Goal: Task Accomplishment & Management: Complete application form

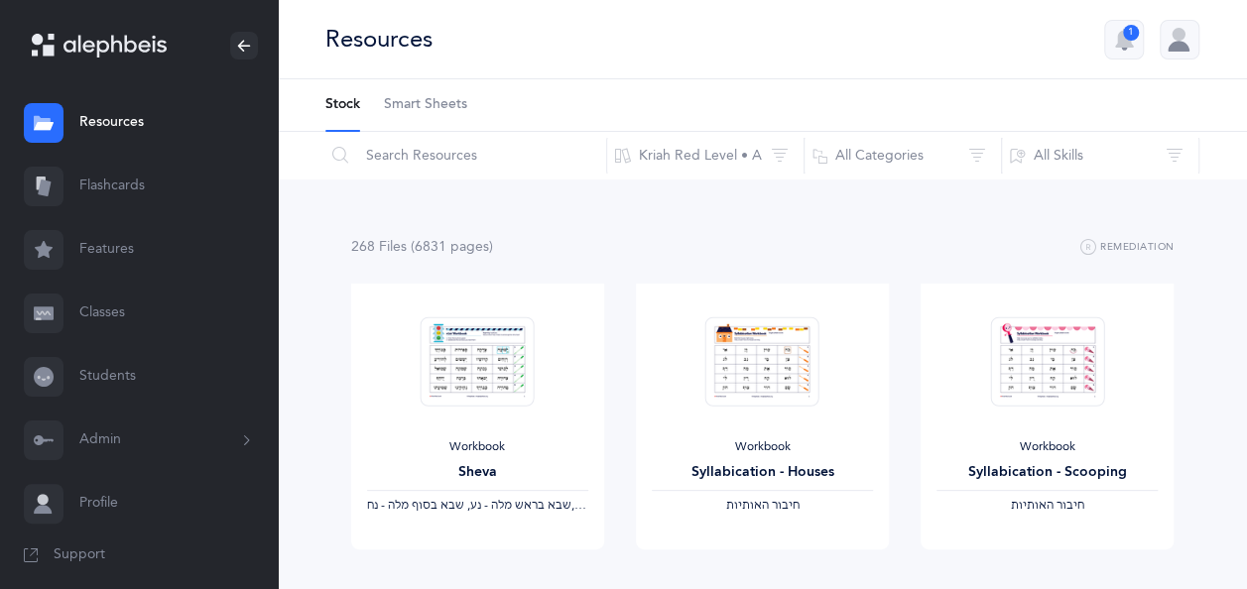
click at [109, 304] on link "Classes" at bounding box center [139, 313] width 278 height 63
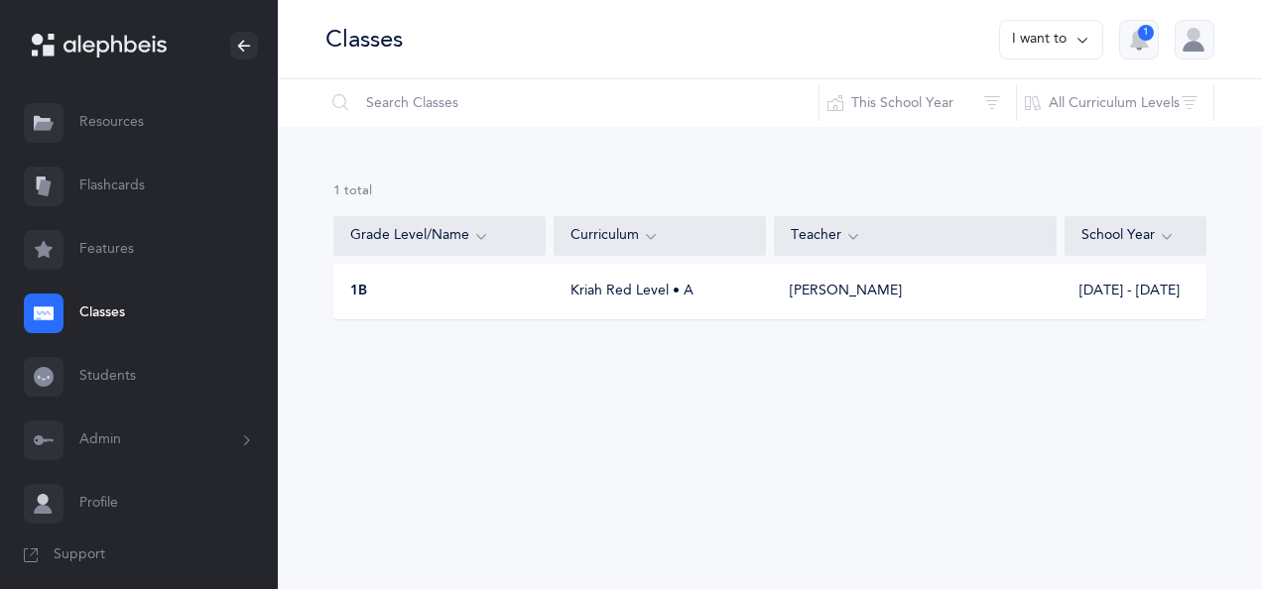
click at [1039, 37] on button "I want to" at bounding box center [1051, 40] width 104 height 40
click at [1012, 145] on button "Add new" at bounding box center [1031, 137] width 110 height 36
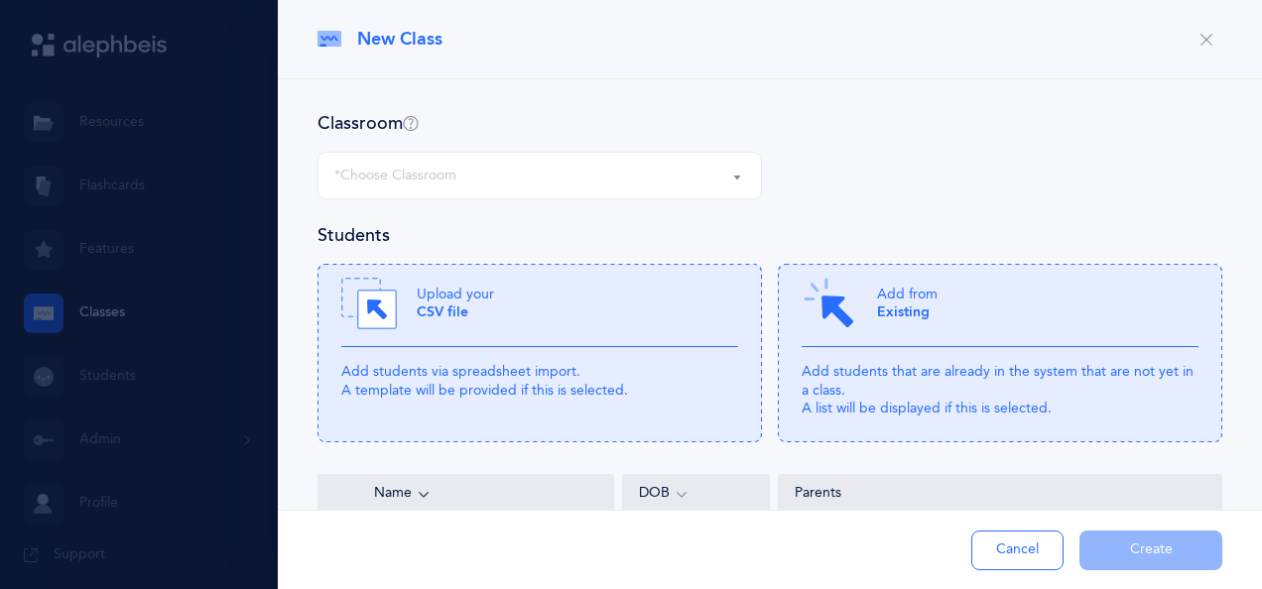
click at [566, 173] on div "*Choose Classroom" at bounding box center [539, 176] width 411 height 34
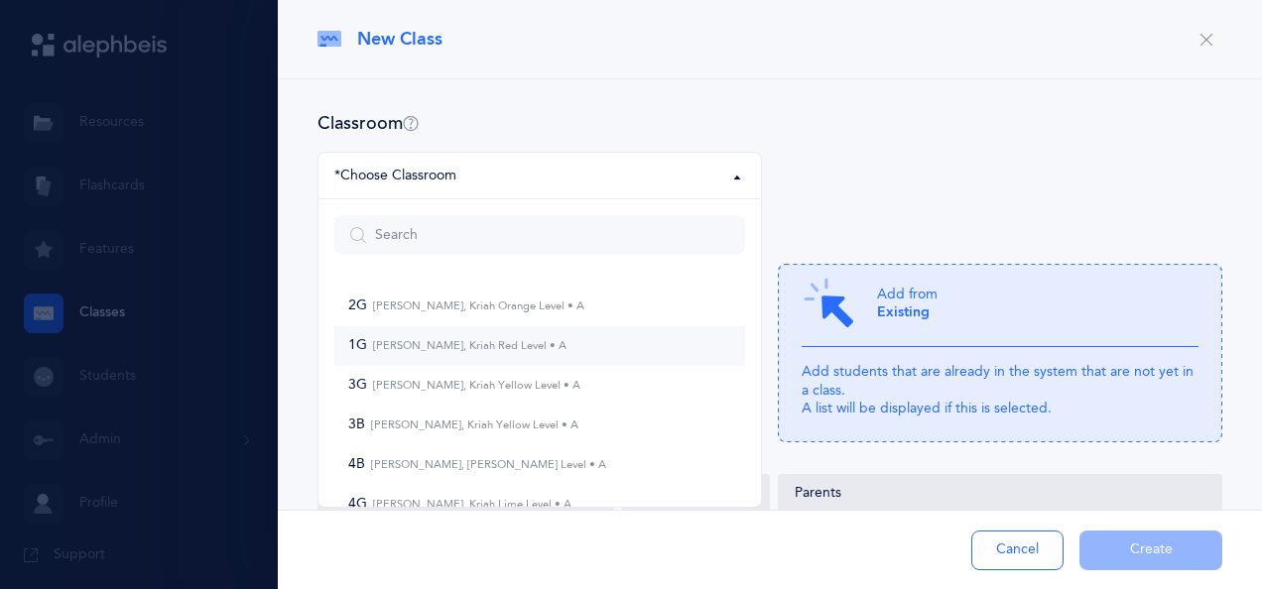
click at [453, 347] on small "[PERSON_NAME], Kriah Red Level • A" at bounding box center [466, 345] width 199 height 13
select select "869"
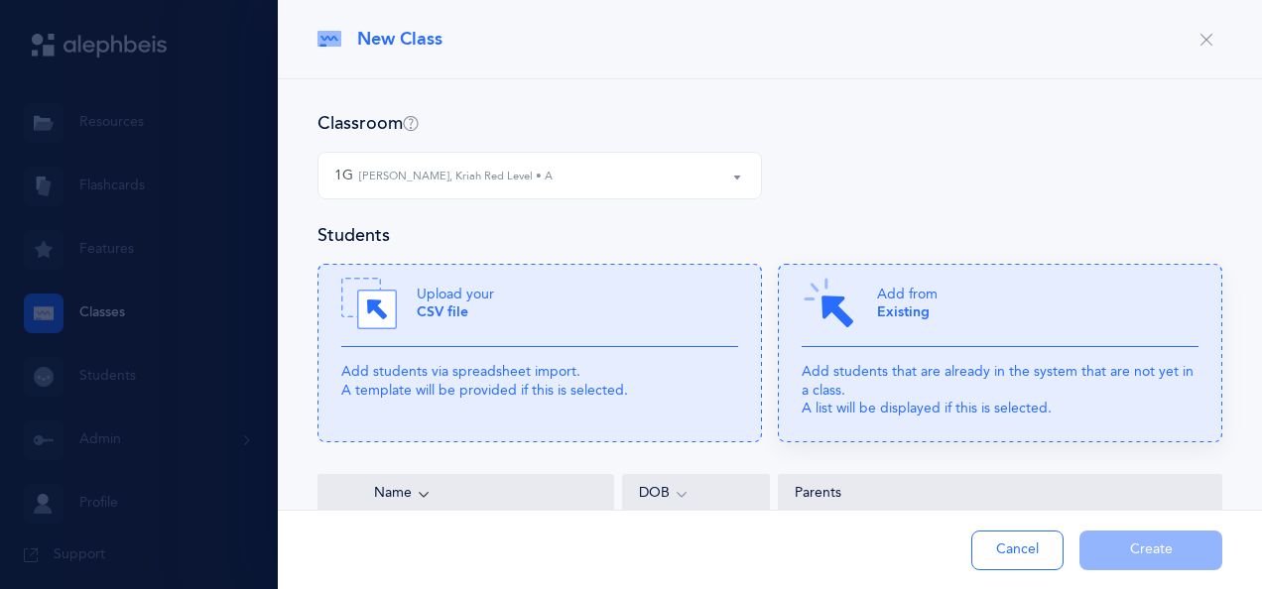
click at [922, 311] on p "Add from Existing" at bounding box center [907, 304] width 61 height 36
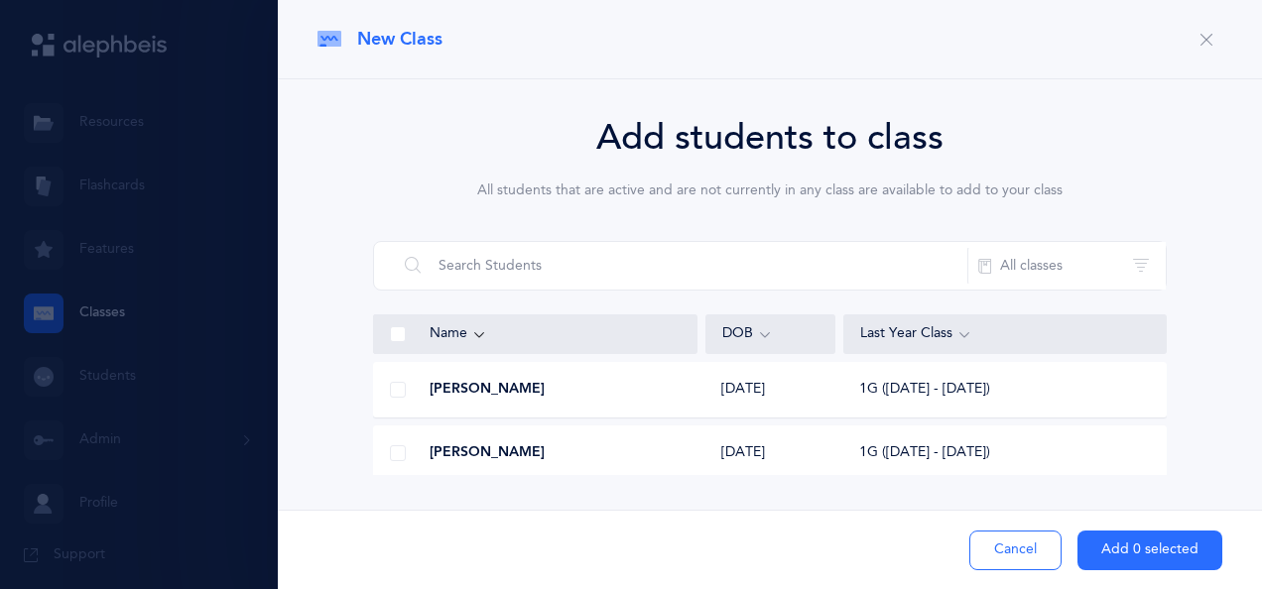
click at [1026, 553] on button "Cancel" at bounding box center [1015, 551] width 92 height 40
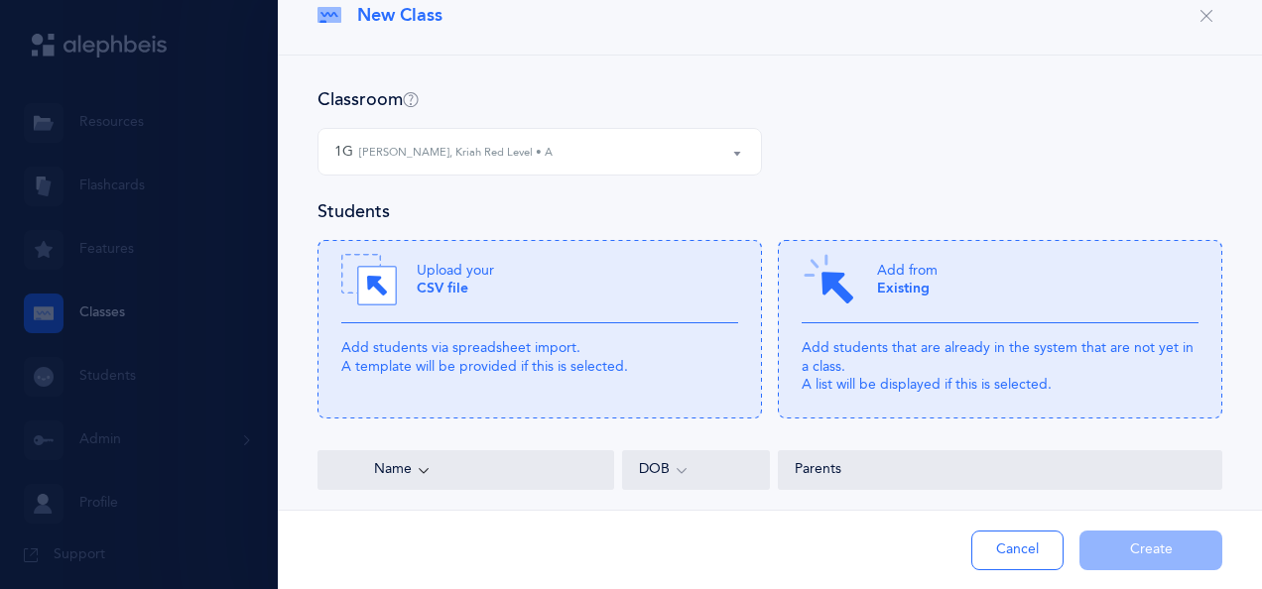
scroll to position [107, 0]
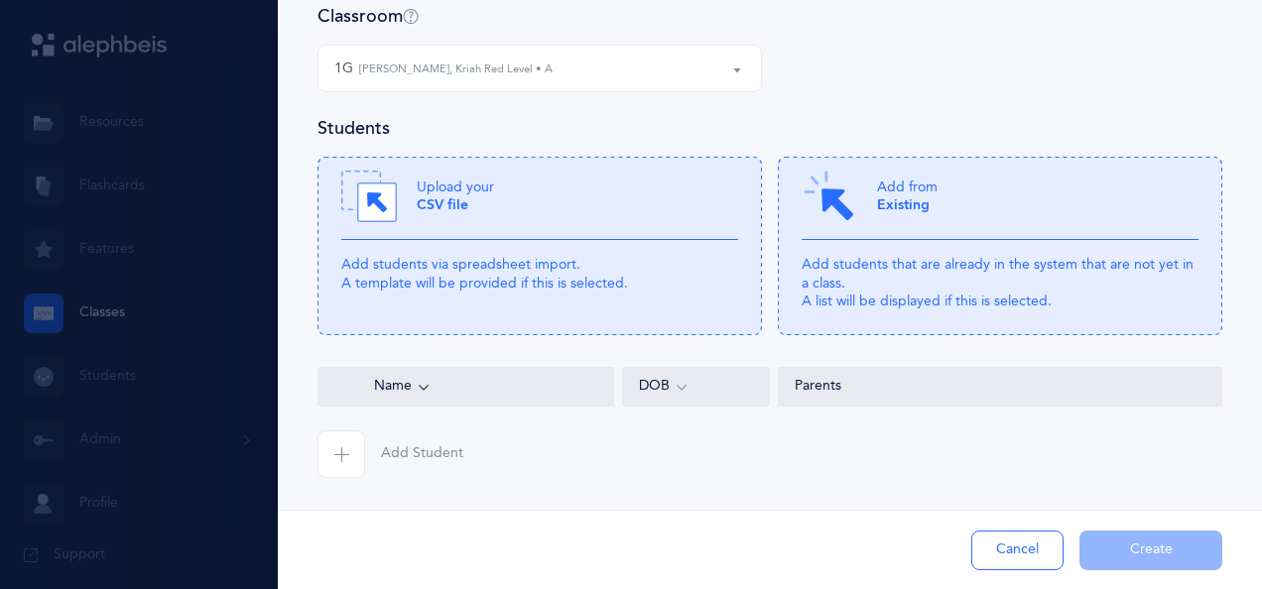
click at [340, 448] on icon "button" at bounding box center [341, 454] width 16 height 16
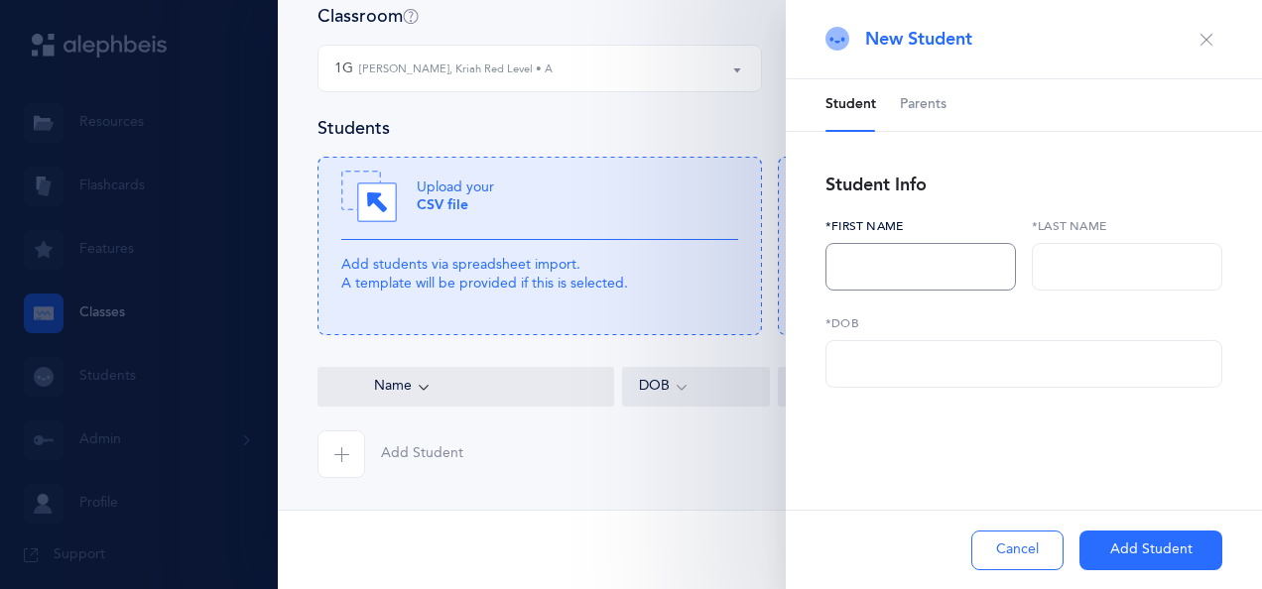
click at [856, 260] on input "text" at bounding box center [920, 267] width 190 height 48
type input "[PERSON_NAME]"
click at [1066, 271] on input "text" at bounding box center [1127, 267] width 190 height 48
type input "Abelev"
click at [994, 365] on input "text" at bounding box center [1023, 364] width 397 height 48
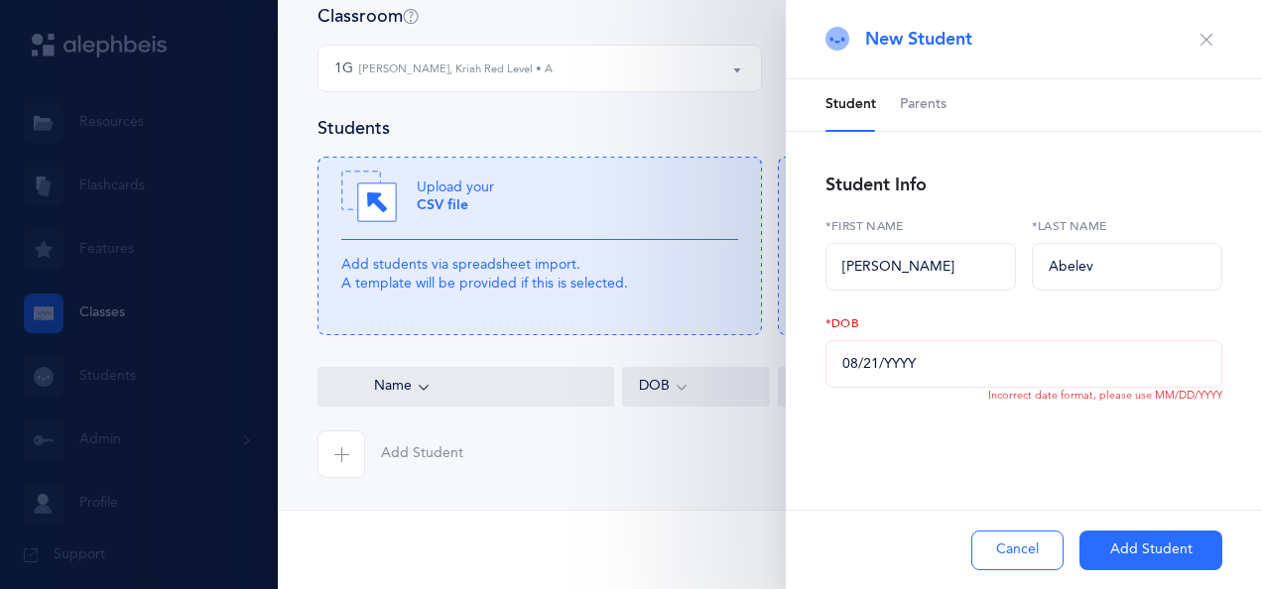
click at [365, 534] on div "Add Student Cancel Create" at bounding box center [770, 549] width 984 height 79
click at [890, 364] on input "08/21/YYYY" at bounding box center [1023, 364] width 397 height 48
type input "[DATE]"
click at [1131, 558] on button "Add Student" at bounding box center [1150, 551] width 143 height 40
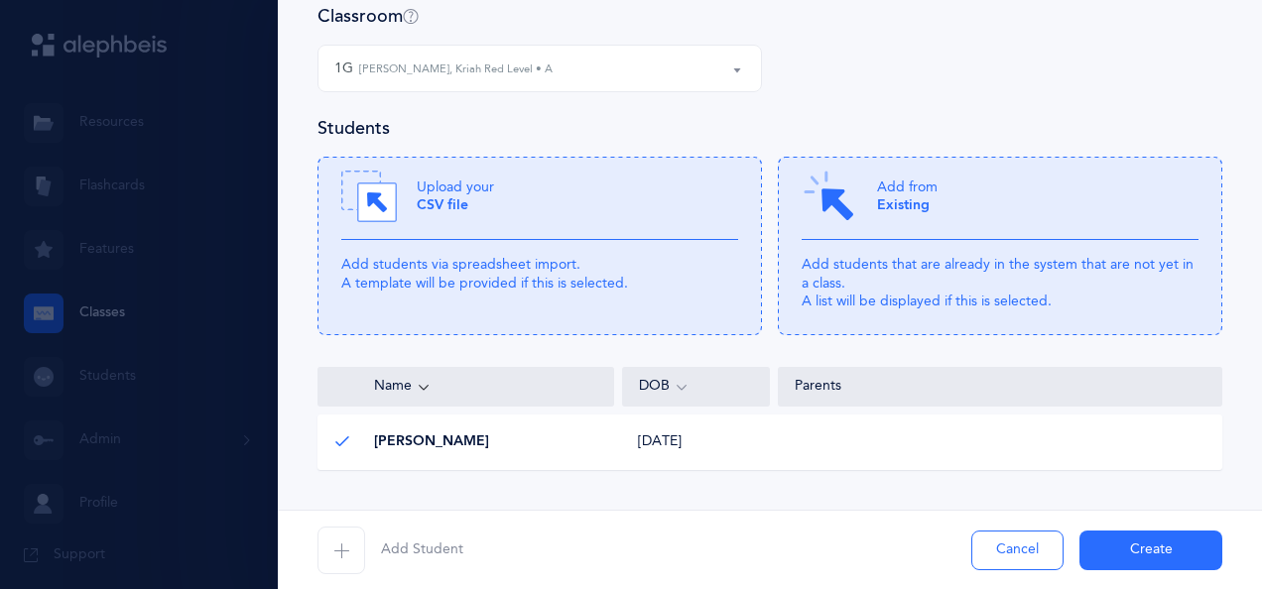
click at [347, 554] on icon "button" at bounding box center [341, 551] width 16 height 16
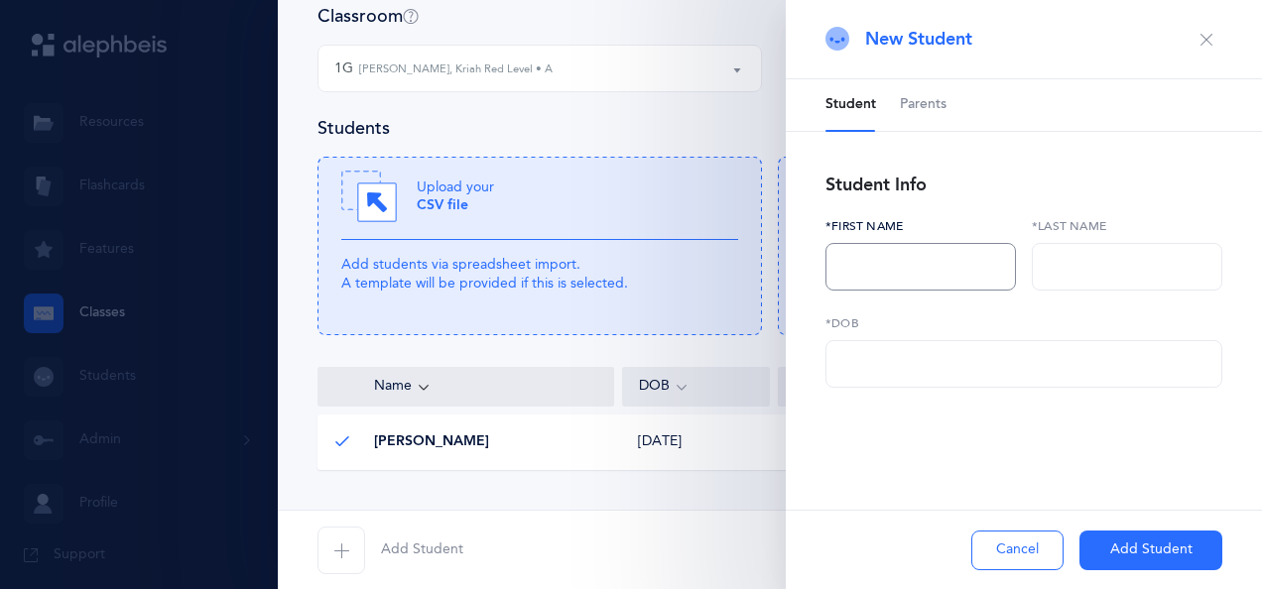
click at [850, 280] on input "text" at bounding box center [920, 267] width 190 height 48
type input "[PERSON_NAME]"
click at [1120, 265] on input "text" at bounding box center [1127, 267] width 190 height 48
type input "[PERSON_NAME]"
click at [1018, 361] on input "text" at bounding box center [1023, 364] width 397 height 48
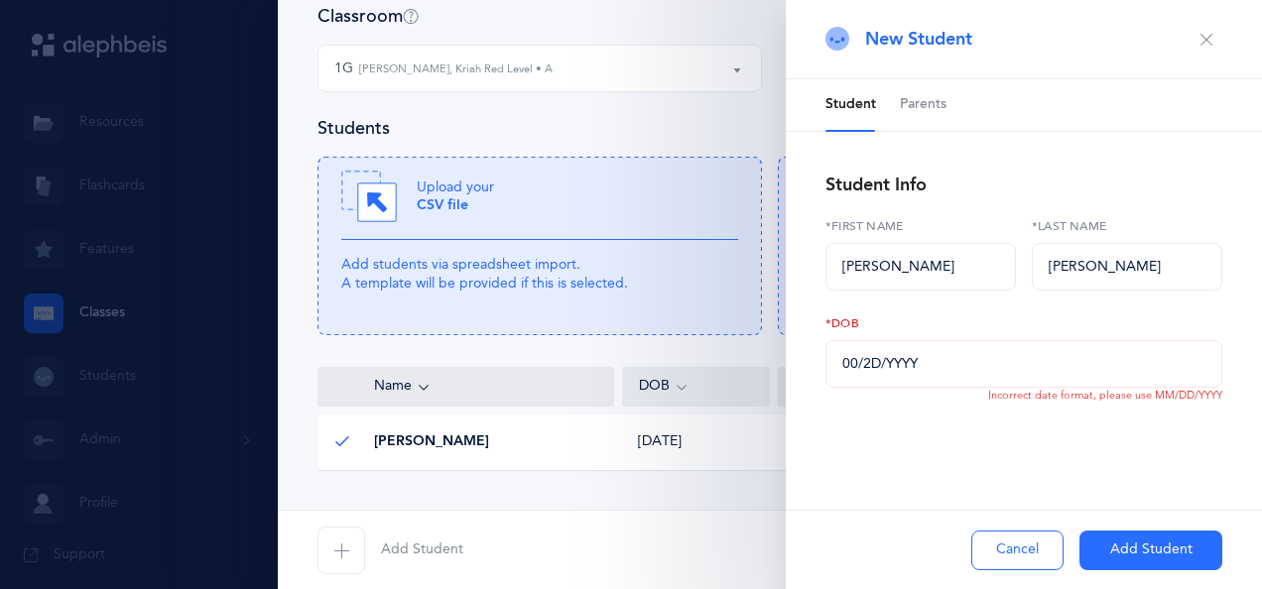
click at [365, 494] on form "Classroom 2G 1G 3G 3B 4B 4G 5B 5G 6G 6B 2B 1G Buzzy Ajzenszmidt, Kriah Red Leve…" at bounding box center [769, 273] width 905 height 538
click at [928, 361] on input "00/2D/YYYY" at bounding box center [1023, 364] width 397 height 48
click at [1123, 174] on div "Student Info" at bounding box center [1023, 186] width 397 height 32
click at [919, 367] on input "01/02/201Y" at bounding box center [1023, 364] width 397 height 48
type input "[DATE]"
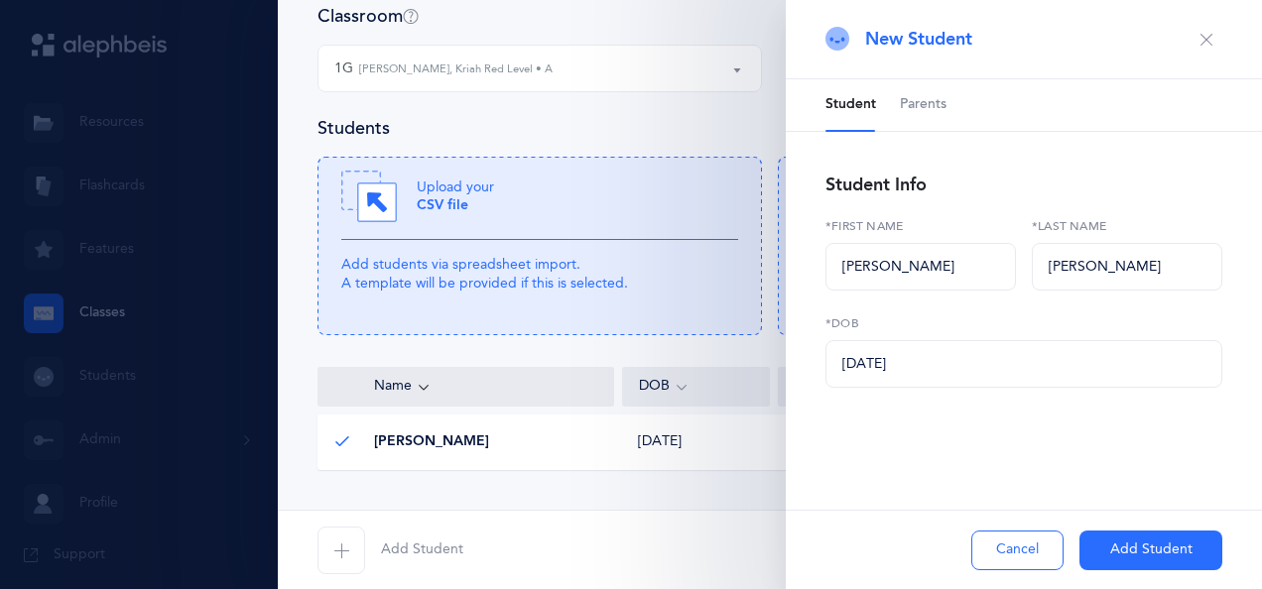
click at [1136, 552] on button "Add Student" at bounding box center [1150, 551] width 143 height 40
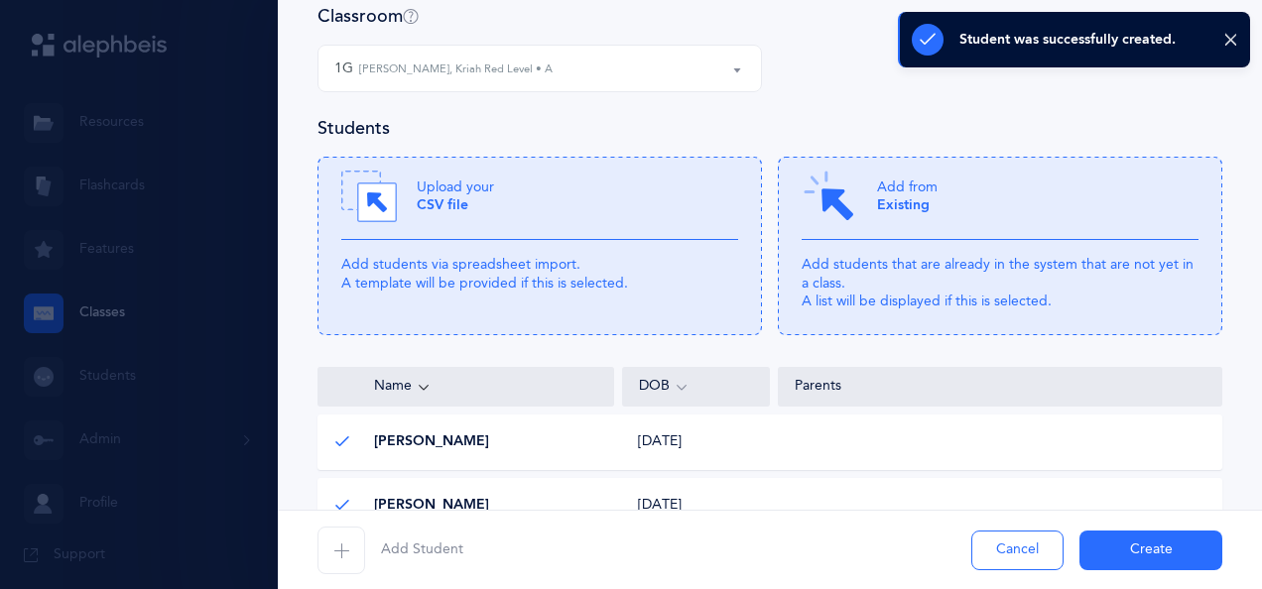
scroll to position [234, 0]
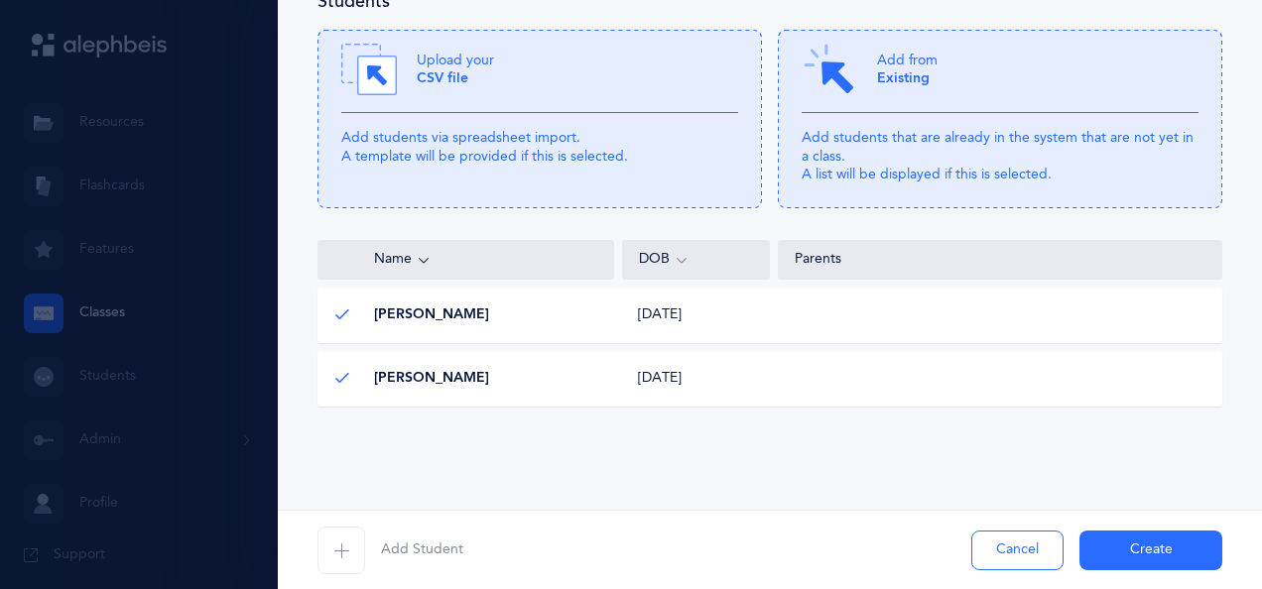
click at [402, 558] on span "Add Student" at bounding box center [422, 551] width 82 height 20
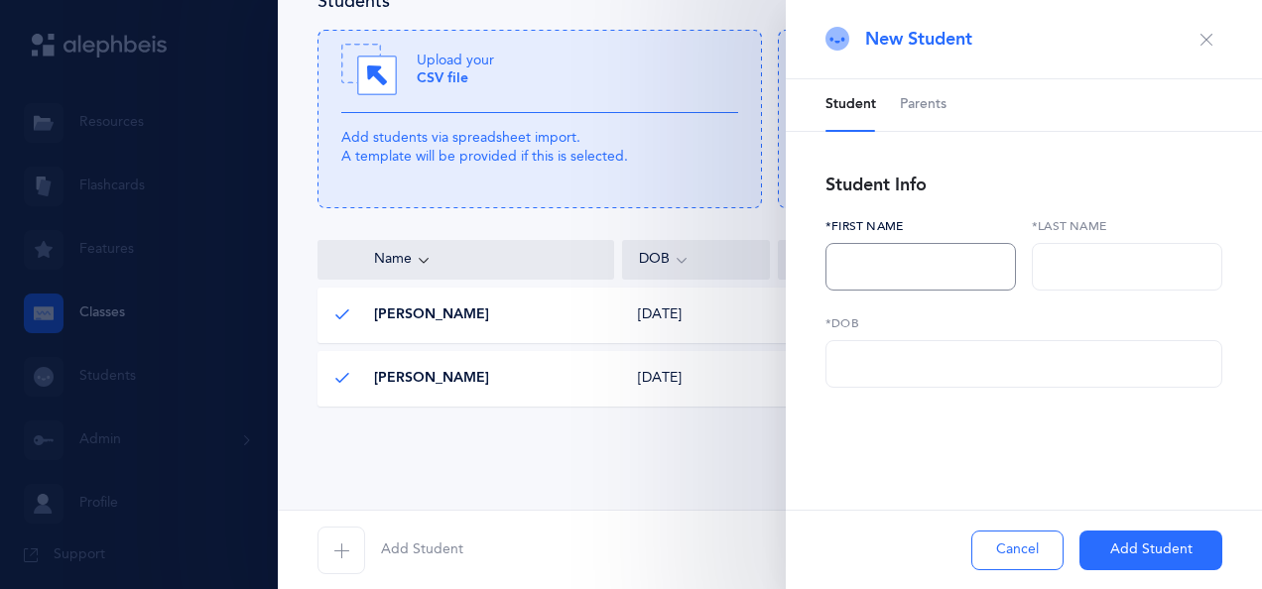
click at [867, 265] on input "text" at bounding box center [920, 267] width 190 height 48
type input "Zelda"
click at [1077, 270] on input "text" at bounding box center [1127, 267] width 190 height 48
type input "[PERSON_NAME]"
click at [974, 387] on div "Student Parents Student Info Zelda *First name [PERSON_NAME] *Last name *DOB Ad…" at bounding box center [1024, 300] width 476 height 443
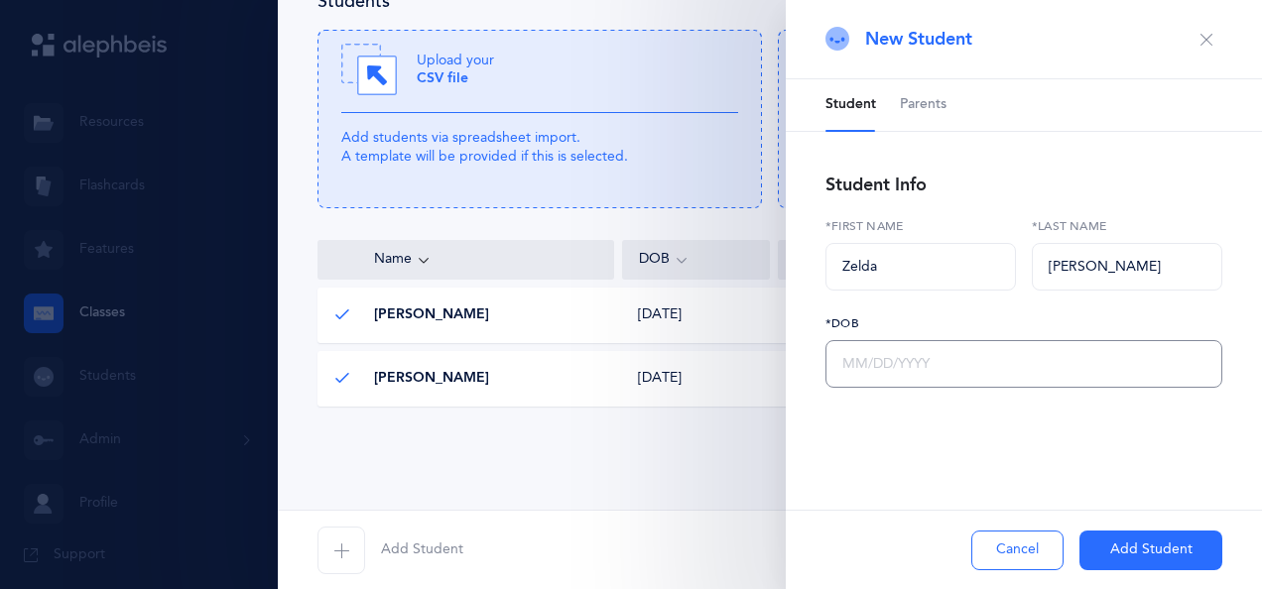
click at [977, 357] on input "text" at bounding box center [1023, 364] width 397 height 48
type input "[DATE]"
click at [1123, 538] on button "Add Student" at bounding box center [1150, 551] width 143 height 40
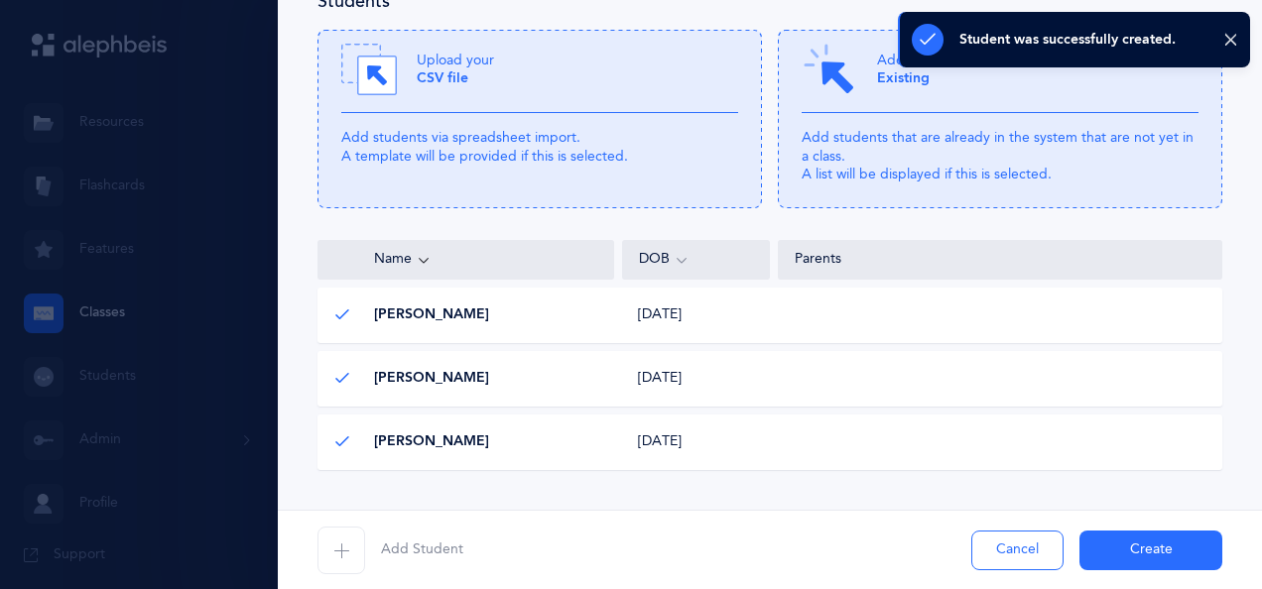
click at [322, 550] on span "button" at bounding box center [341, 551] width 48 height 48
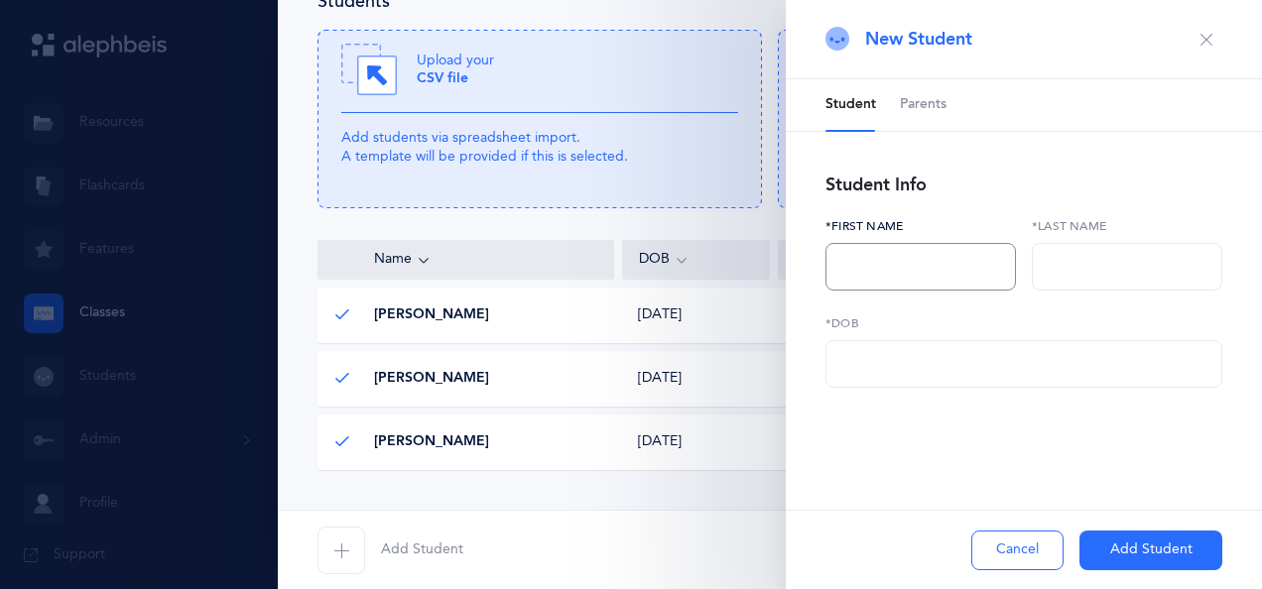
click at [871, 265] on input "text" at bounding box center [920, 267] width 190 height 48
drag, startPoint x: 942, startPoint y: 270, endPoint x: 871, endPoint y: 272, distance: 71.4
click at [871, 272] on input "[PERSON_NAME]" at bounding box center [920, 267] width 190 height 48
type input "Seri"
click at [1073, 265] on input "text" at bounding box center [1127, 267] width 190 height 48
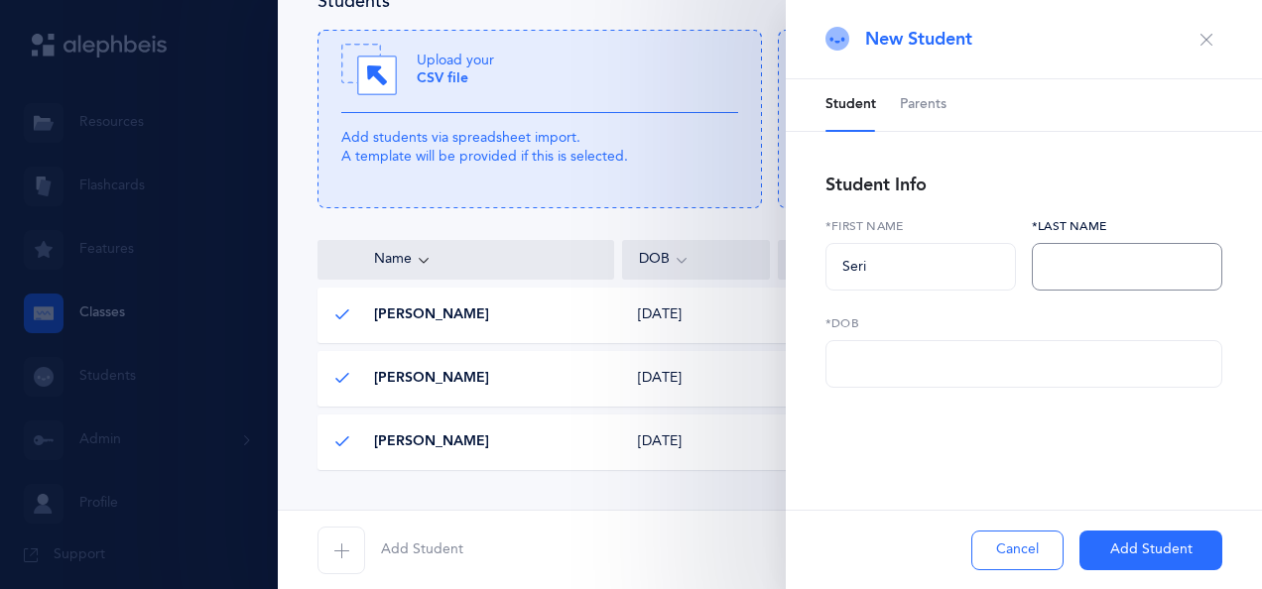
paste input "Kwasman"
type input "Kwasman"
click at [932, 365] on input "text" at bounding box center [1023, 364] width 397 height 48
type input "[DATE]"
click at [1145, 550] on button "Add Student" at bounding box center [1150, 551] width 143 height 40
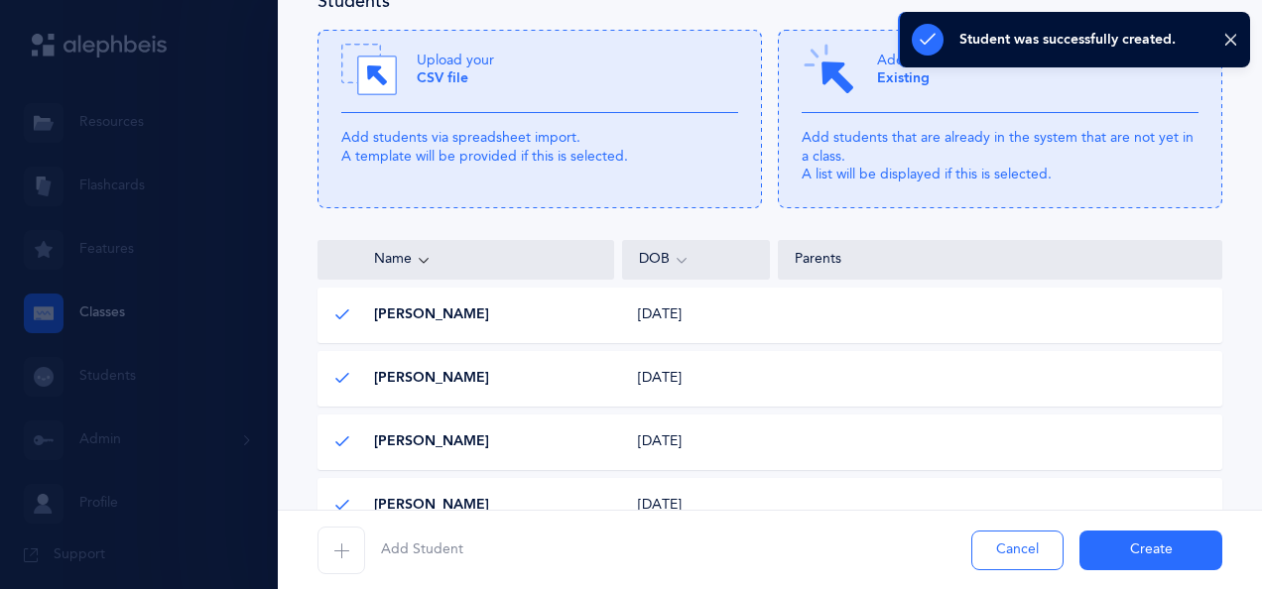
click at [409, 557] on span "Add Student" at bounding box center [422, 551] width 82 height 20
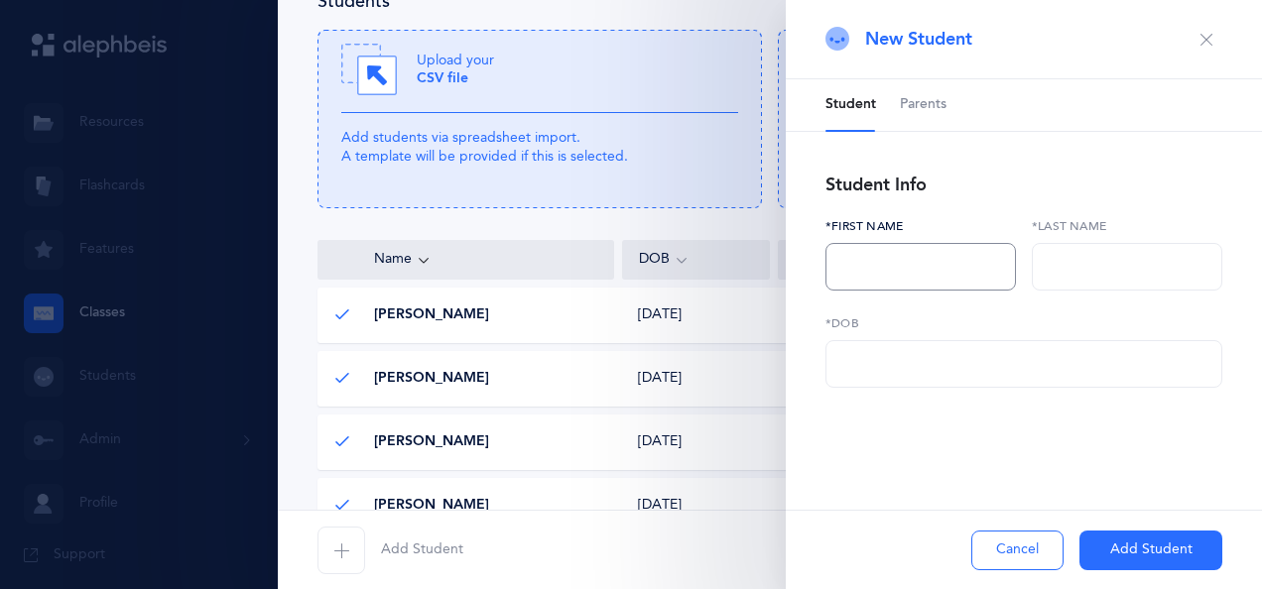
click at [877, 259] on input "text" at bounding box center [920, 267] width 190 height 48
type input "Chana"
click at [1085, 265] on input "text" at bounding box center [1127, 267] width 190 height 48
type input "[PERSON_NAME]"
click at [985, 371] on input "text" at bounding box center [1023, 364] width 397 height 48
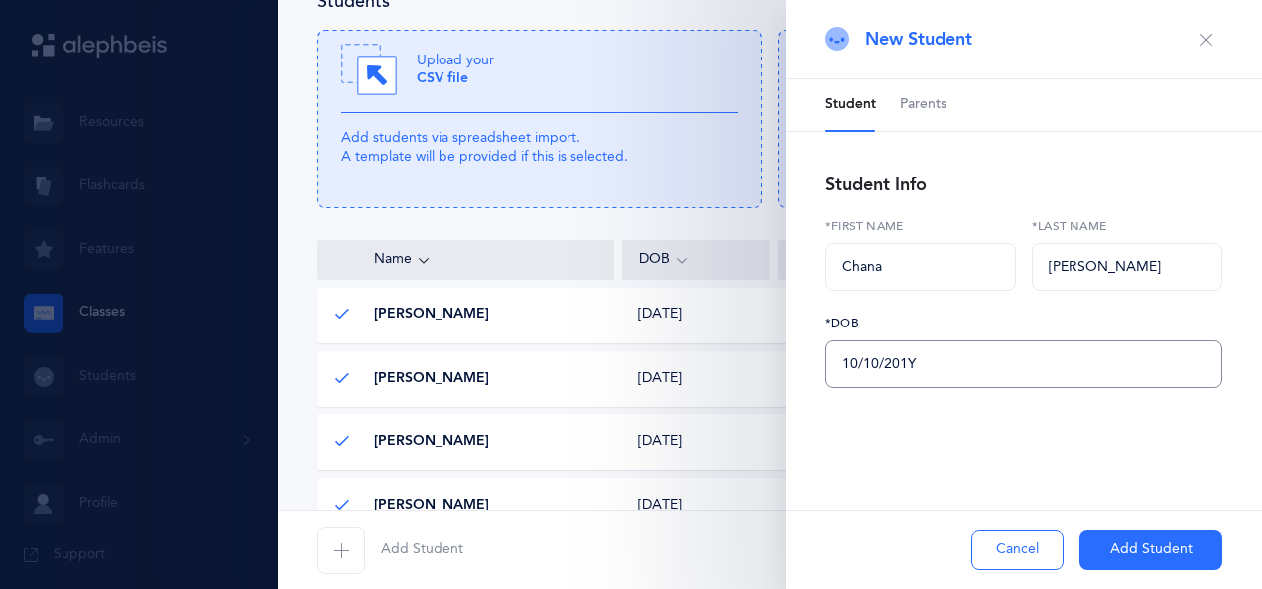
type input "[DATE]"
click at [1158, 547] on button "Add Student" at bounding box center [1150, 551] width 143 height 40
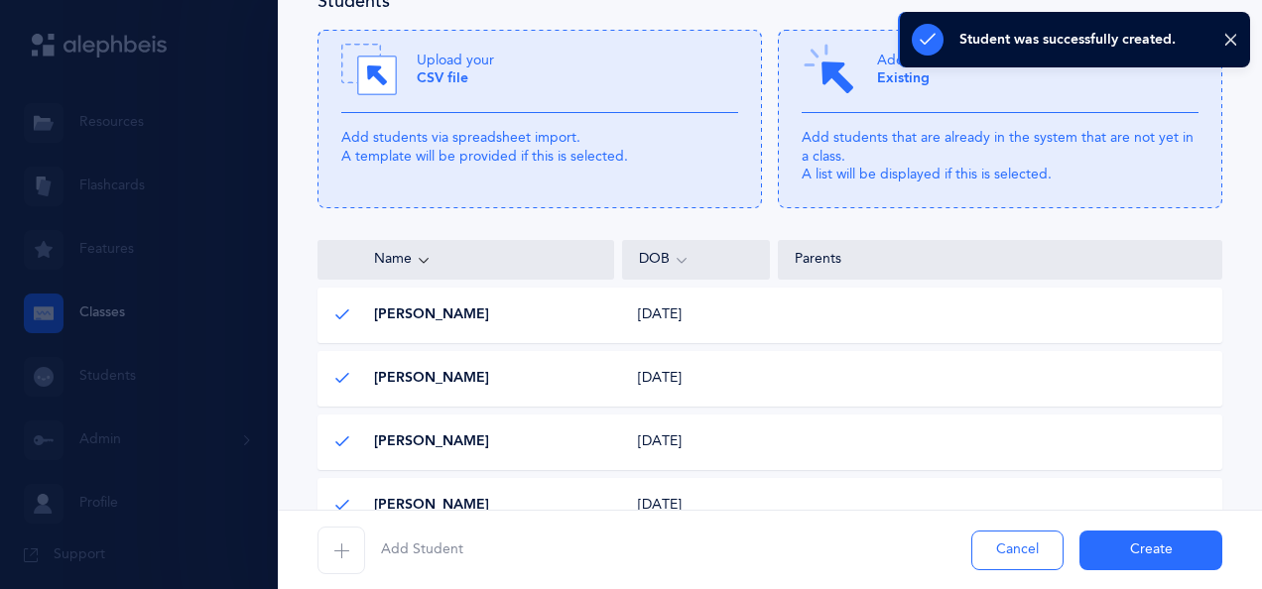
click at [334, 551] on icon "button" at bounding box center [341, 551] width 16 height 16
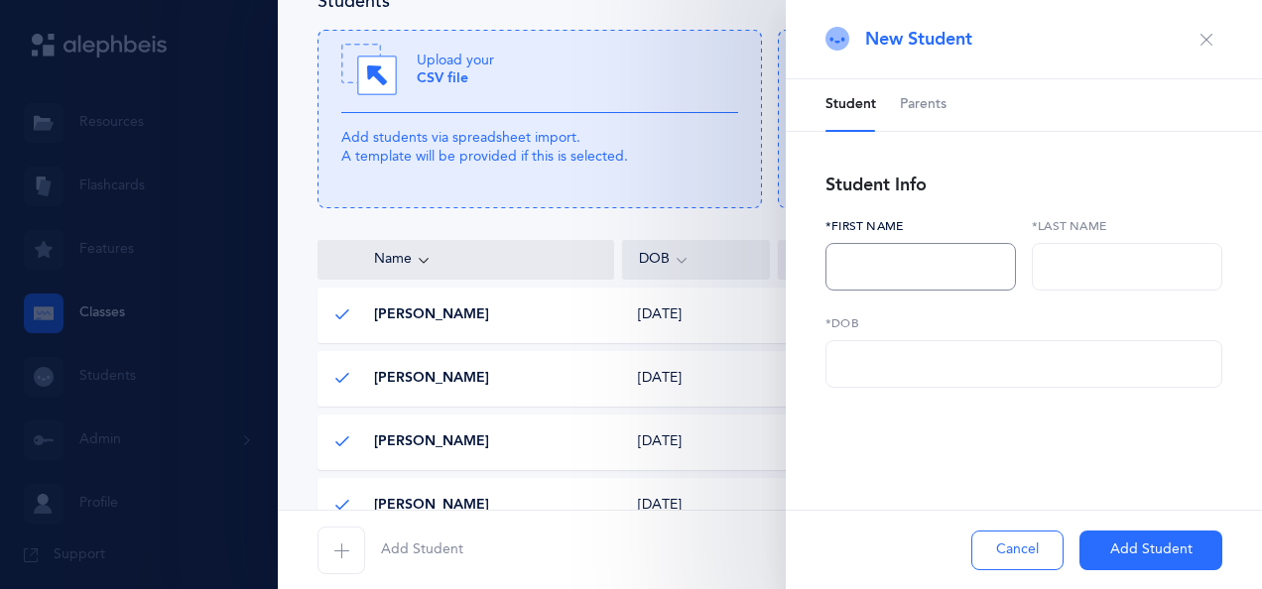
click at [883, 272] on input "text" at bounding box center [920, 267] width 190 height 48
type input "Shilat"
click at [1073, 258] on input "text" at bounding box center [1127, 267] width 190 height 48
type input "[PERSON_NAME]"
click at [952, 377] on input "text" at bounding box center [1023, 364] width 397 height 48
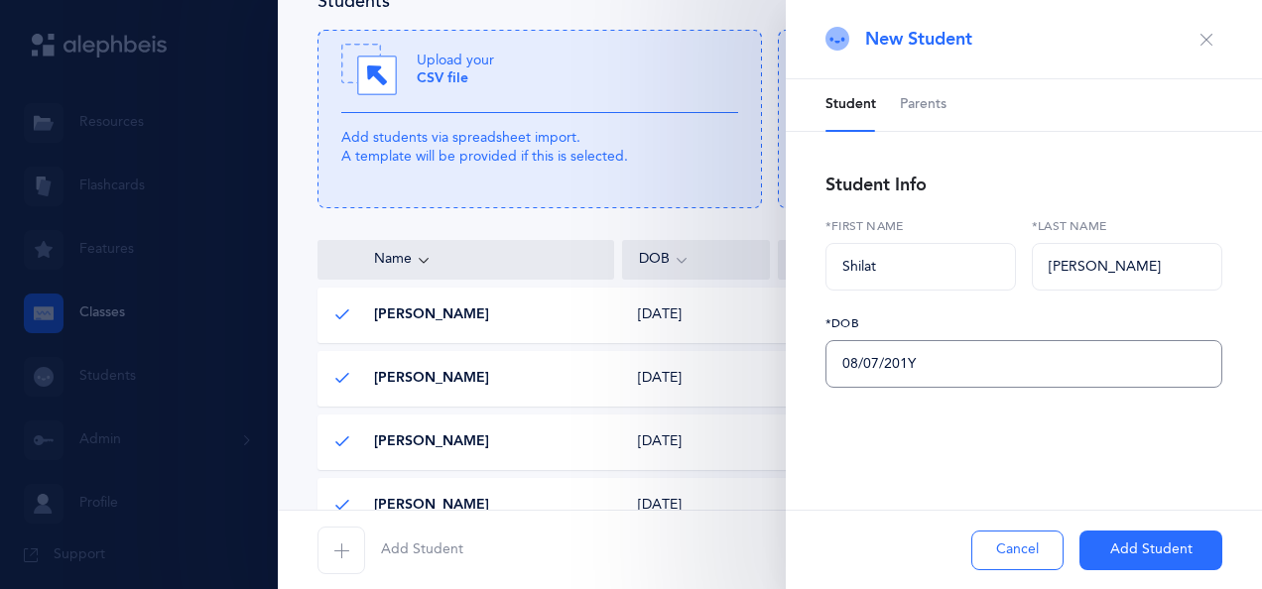
type input "[DATE]"
click at [1135, 551] on button "Add Student" at bounding box center [1150, 551] width 143 height 40
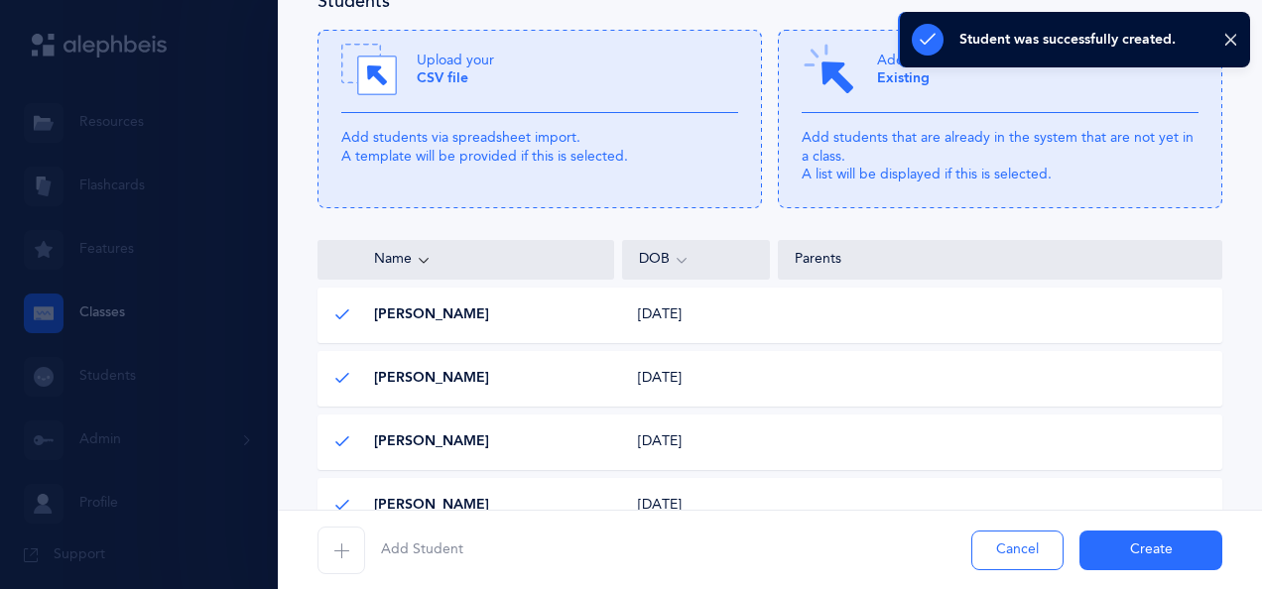
click at [345, 551] on icon "button" at bounding box center [341, 551] width 16 height 16
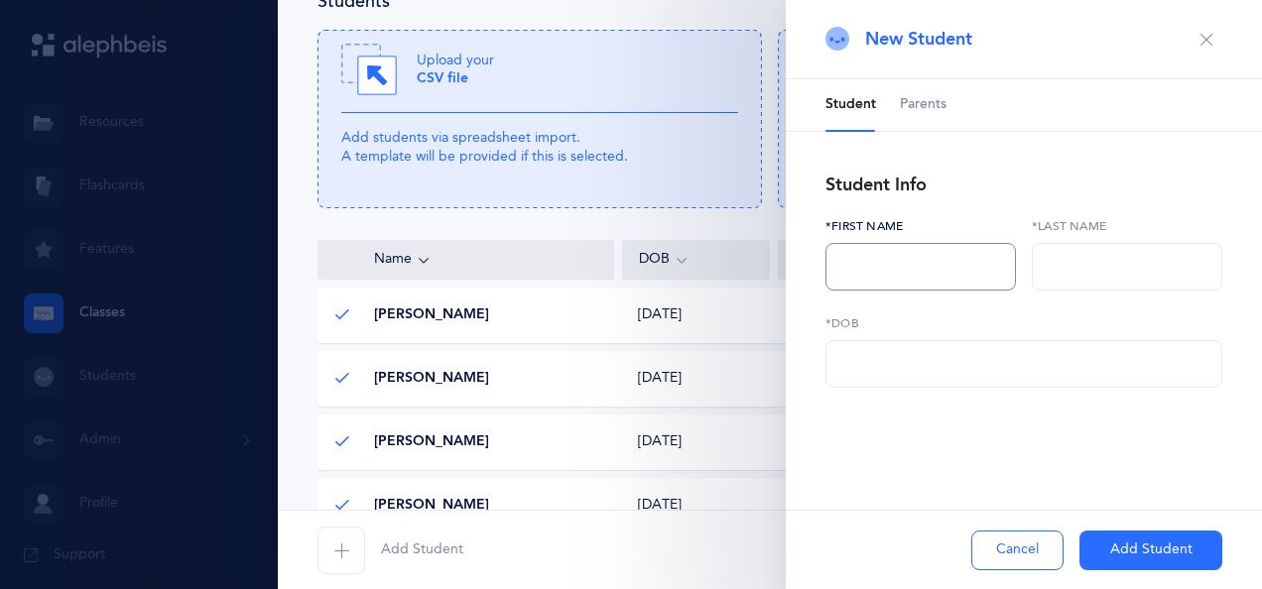
click at [867, 268] on input "text" at bounding box center [920, 267] width 190 height 48
type input "Moussia"
click at [1072, 268] on input "text" at bounding box center [1127, 267] width 190 height 48
type input "Naparstek"
click at [992, 373] on input "text" at bounding box center [1023, 364] width 397 height 48
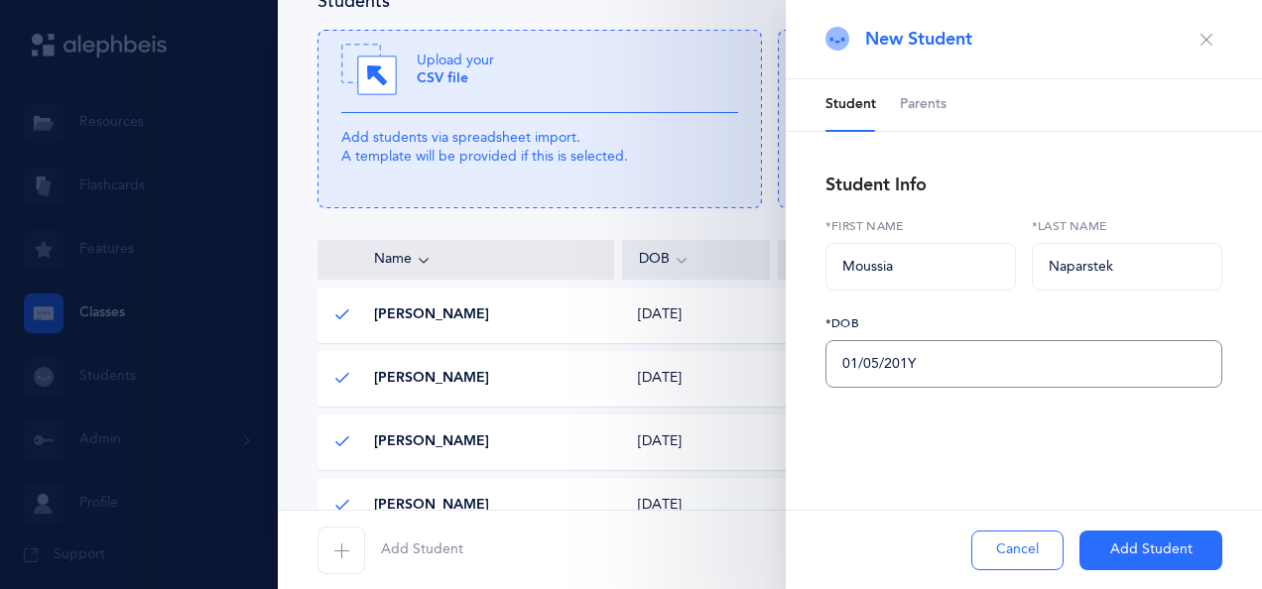
type input "[DATE]"
click at [1117, 551] on button "Add Student" at bounding box center [1150, 551] width 143 height 40
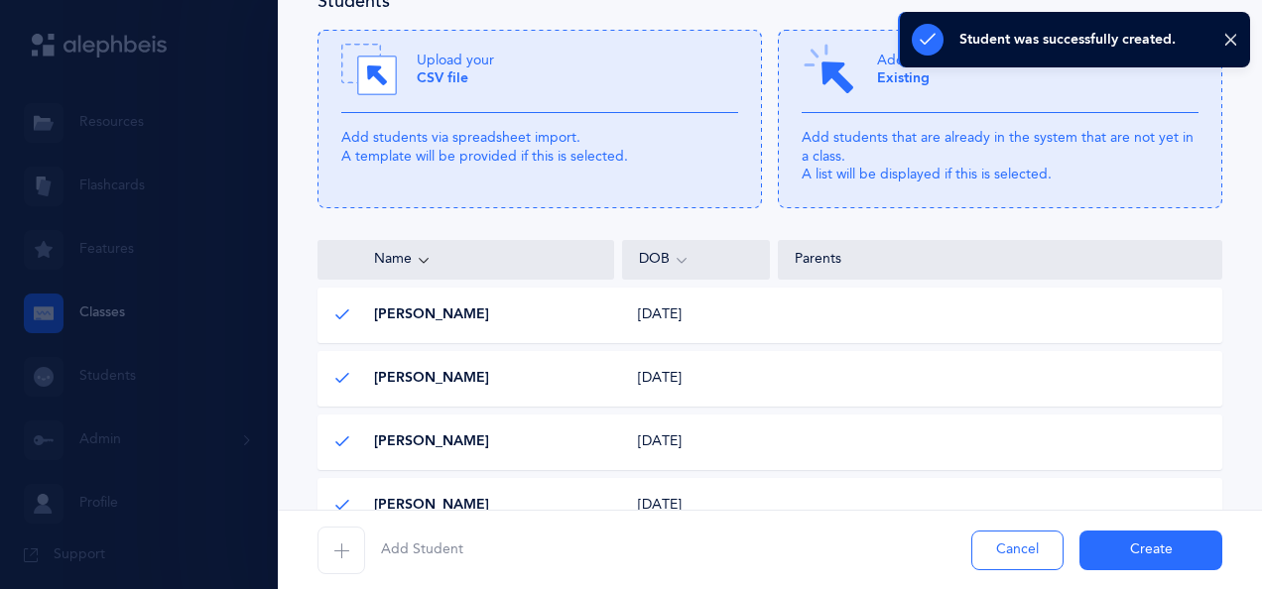
click at [345, 551] on icon "button" at bounding box center [341, 551] width 16 height 16
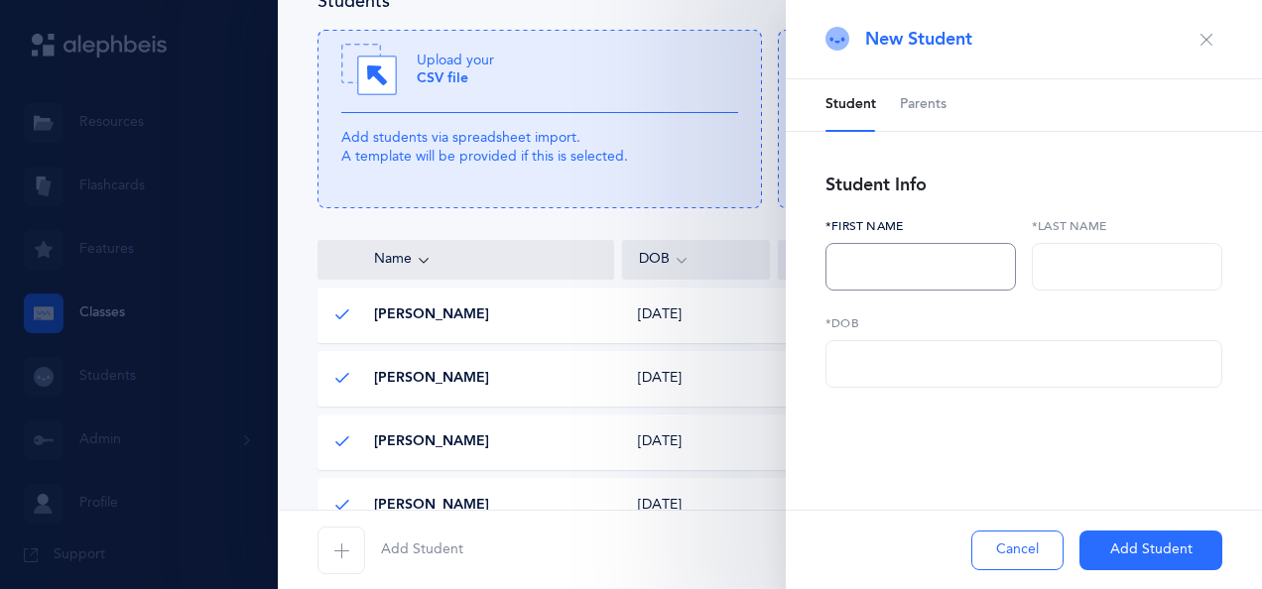
click at [866, 274] on input "text" at bounding box center [920, 267] width 190 height 48
type input "[PERSON_NAME]"
click at [1077, 273] on input "text" at bounding box center [1127, 267] width 190 height 48
type input "[PERSON_NAME]"
click at [958, 372] on input "text" at bounding box center [1023, 364] width 397 height 48
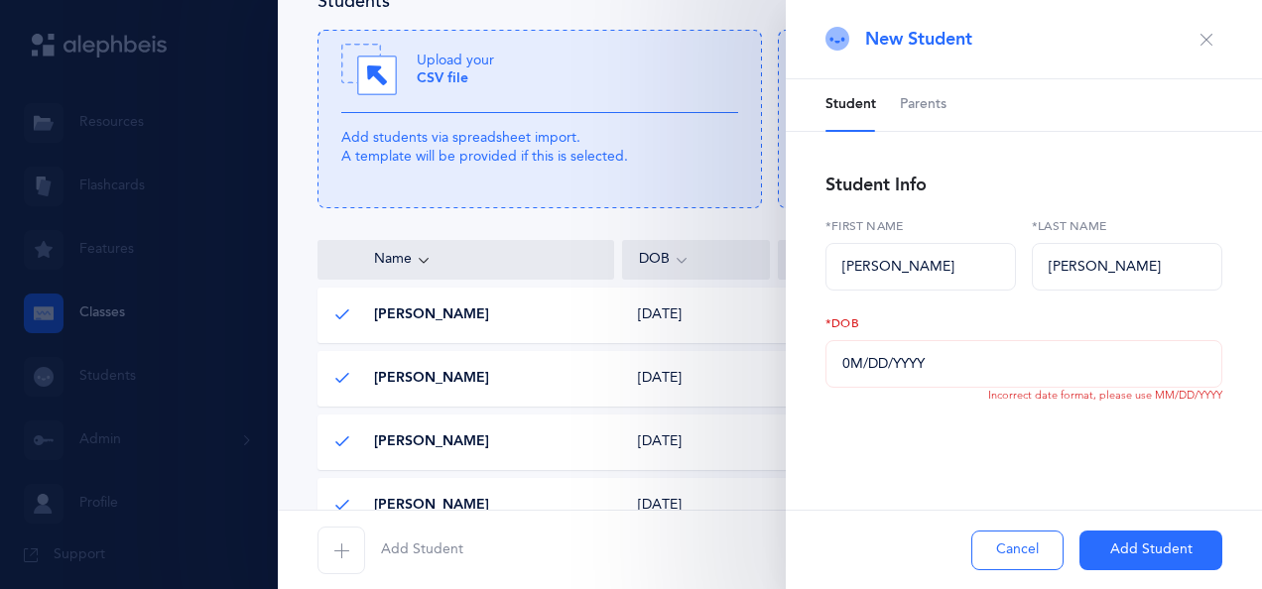
click at [831, 454] on div "Student Parents Student Info [PERSON_NAME] *First name [PERSON_NAME] *Last name…" at bounding box center [1024, 300] width 476 height 443
click at [852, 372] on input "0M/DD/YYYY" at bounding box center [1023, 364] width 397 height 48
type input "[DATE]"
click at [1163, 549] on button "Add Student" at bounding box center [1150, 551] width 143 height 40
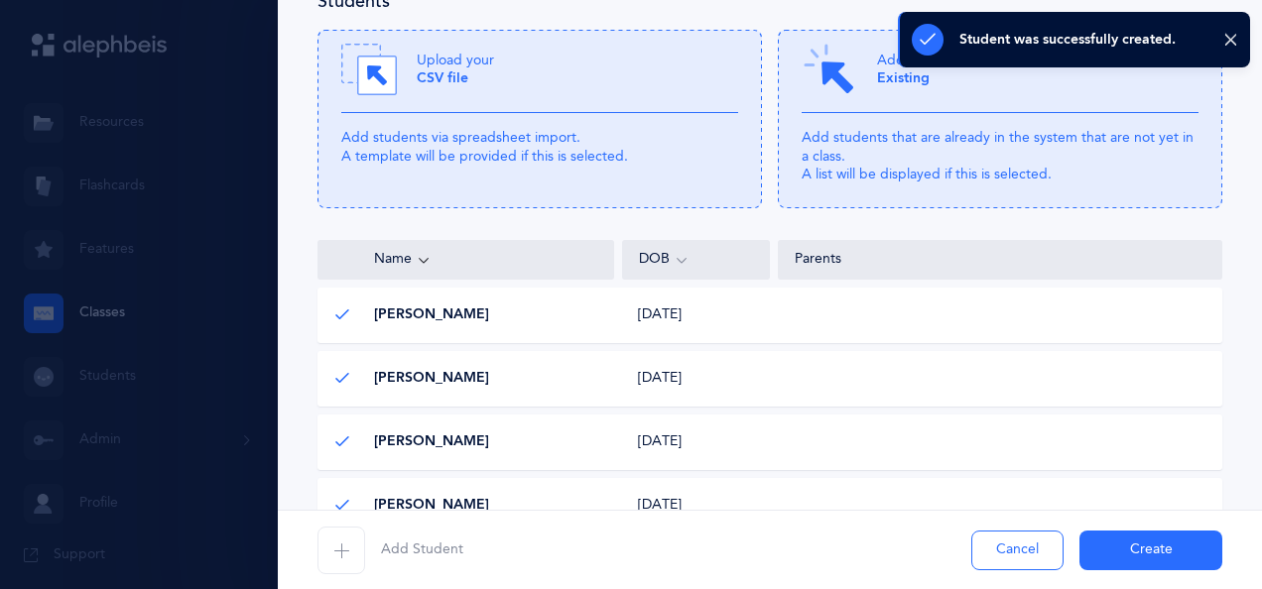
click at [421, 554] on span "Add Student" at bounding box center [422, 551] width 82 height 20
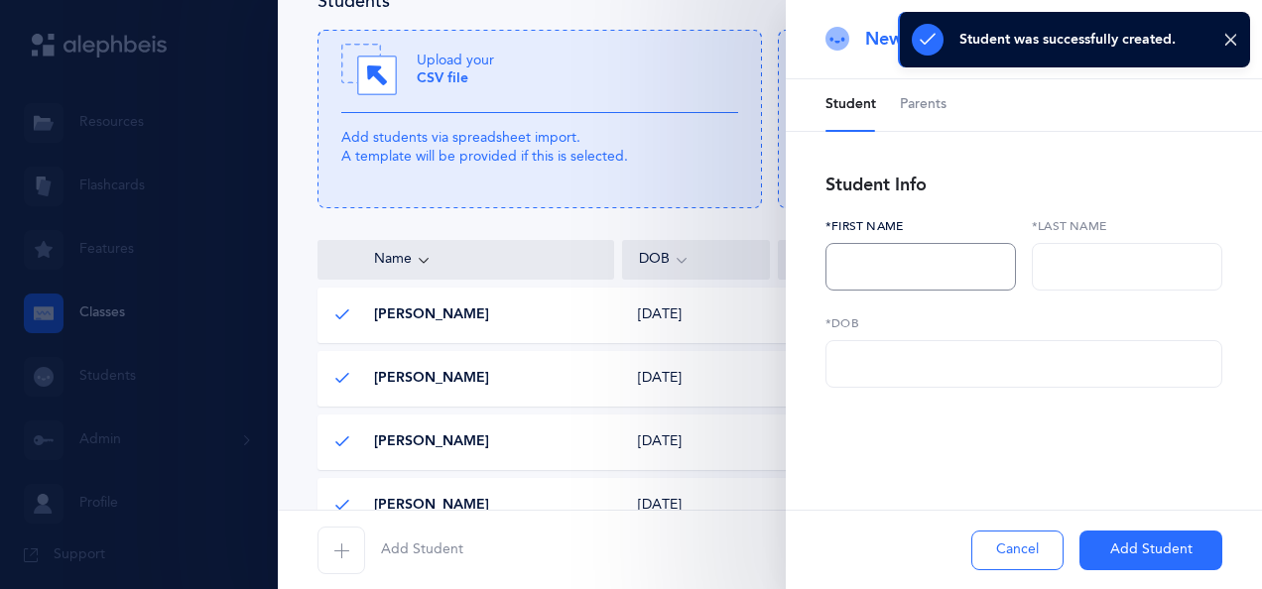
click at [889, 267] on input "text" at bounding box center [920, 267] width 190 height 48
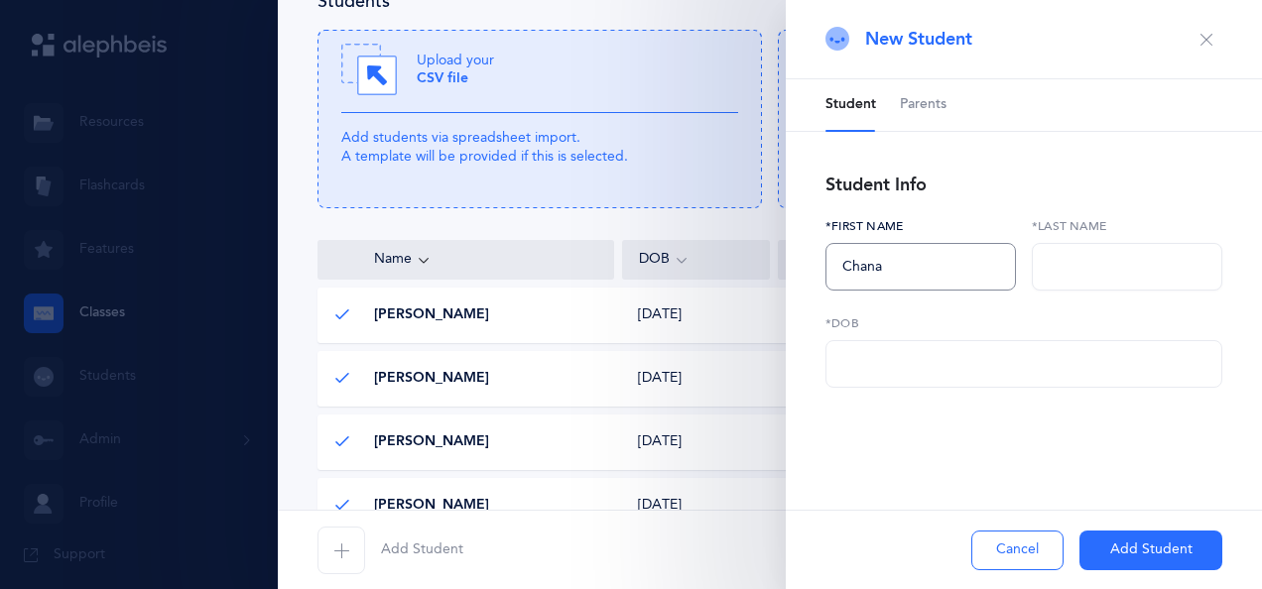
type input "Chana"
click at [1067, 262] on input "text" at bounding box center [1127, 267] width 190 height 48
type input "Vaisfiche"
click at [997, 364] on input "text" at bounding box center [1023, 364] width 397 height 48
type input "[DATE]"
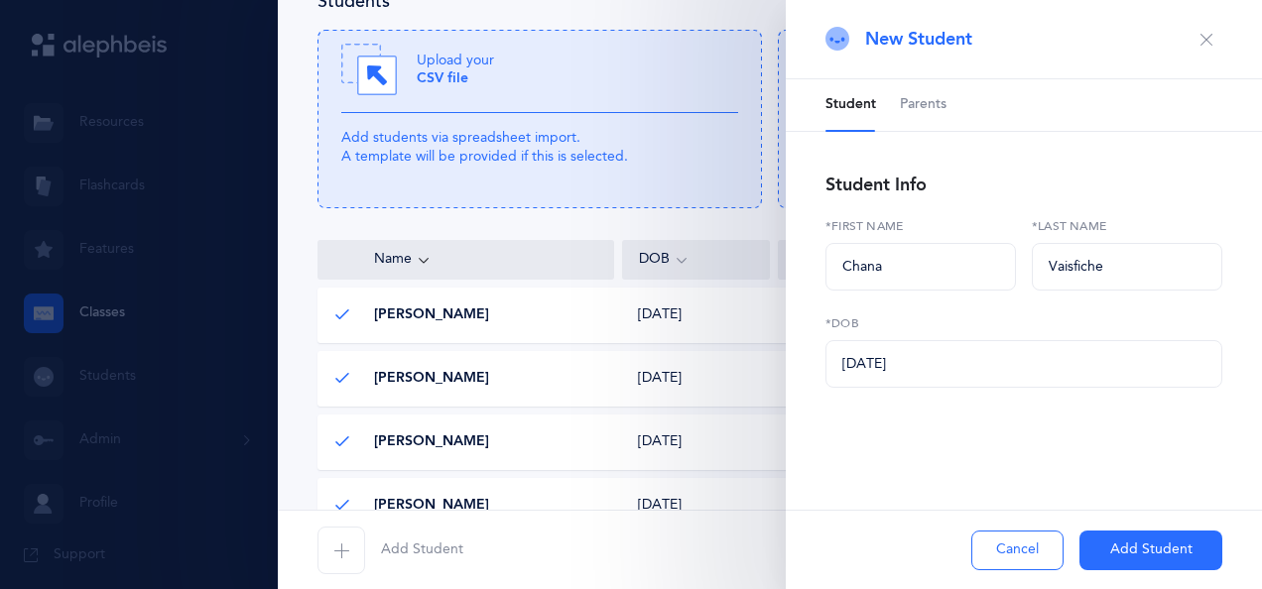
click at [1127, 544] on button "Add Student" at bounding box center [1150, 551] width 143 height 40
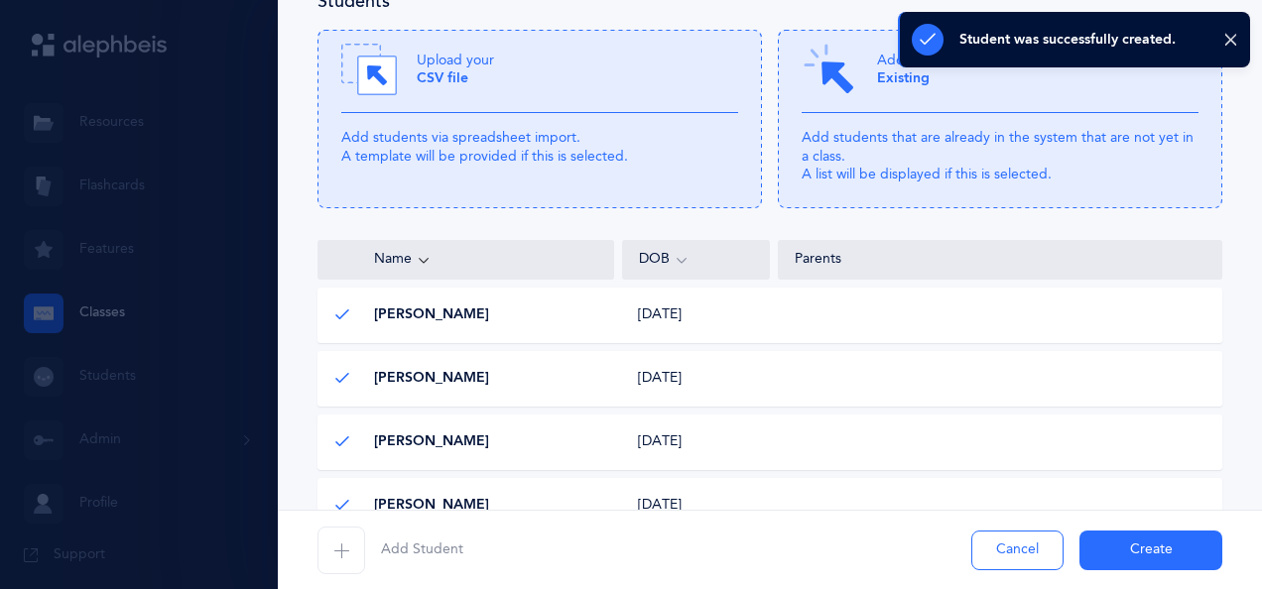
click at [1145, 544] on button "Create" at bounding box center [1150, 551] width 143 height 40
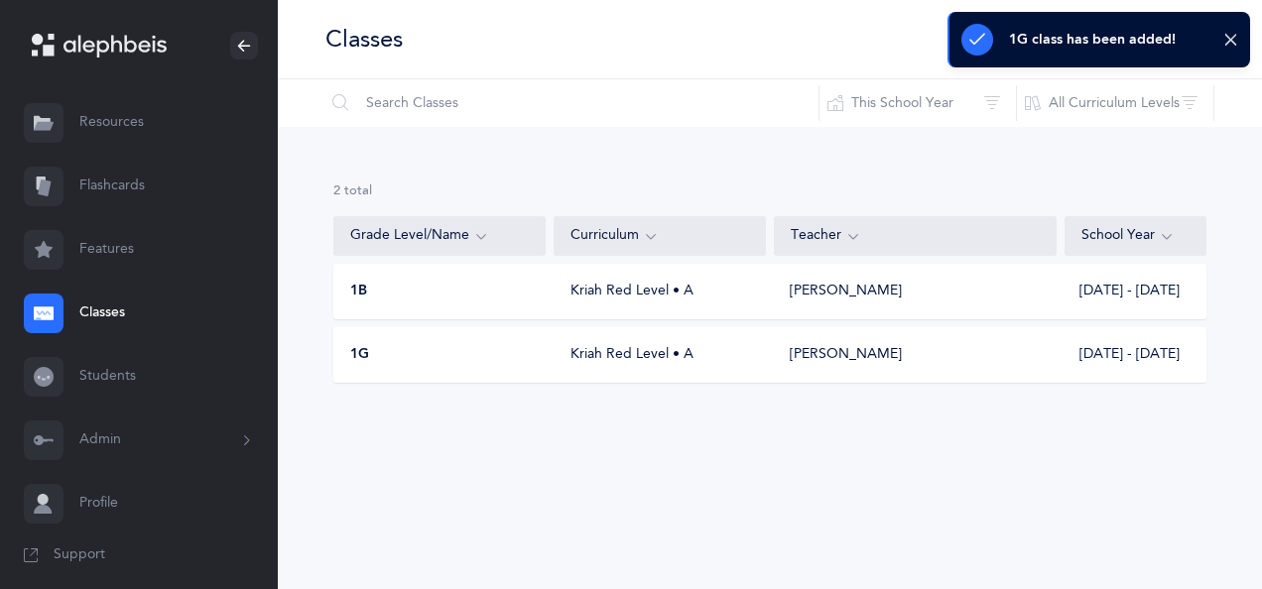
click at [486, 284] on div "1B" at bounding box center [440, 292] width 212 height 20
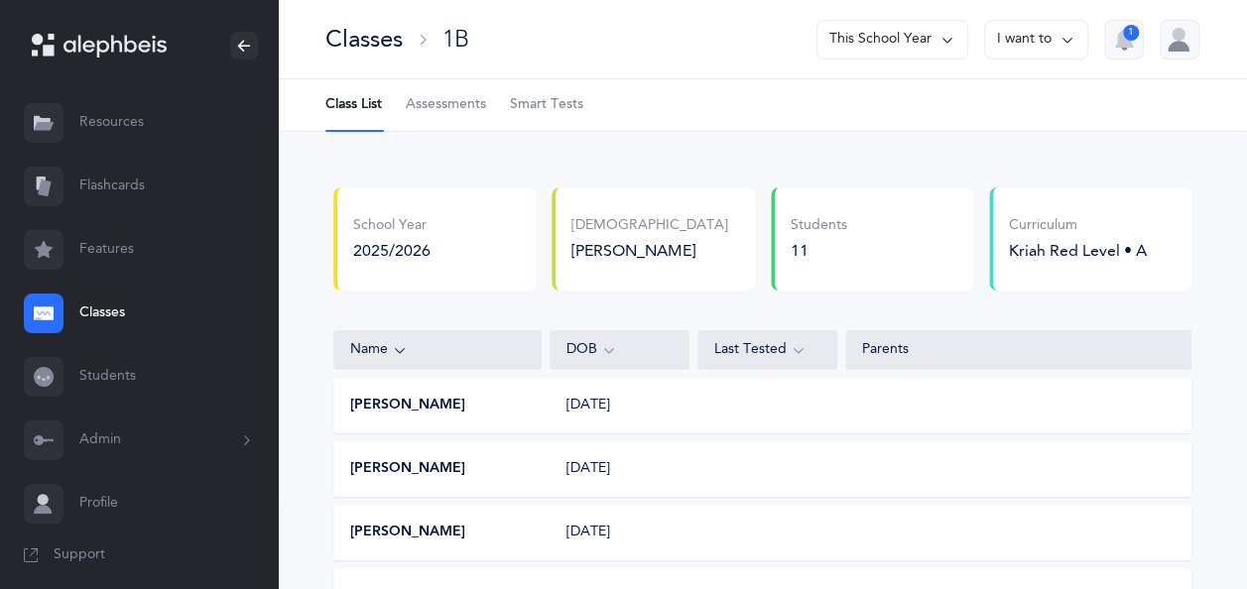
click at [355, 106] on li "Class List" at bounding box center [353, 105] width 57 height 52
click at [370, 36] on div "Classes" at bounding box center [363, 39] width 77 height 33
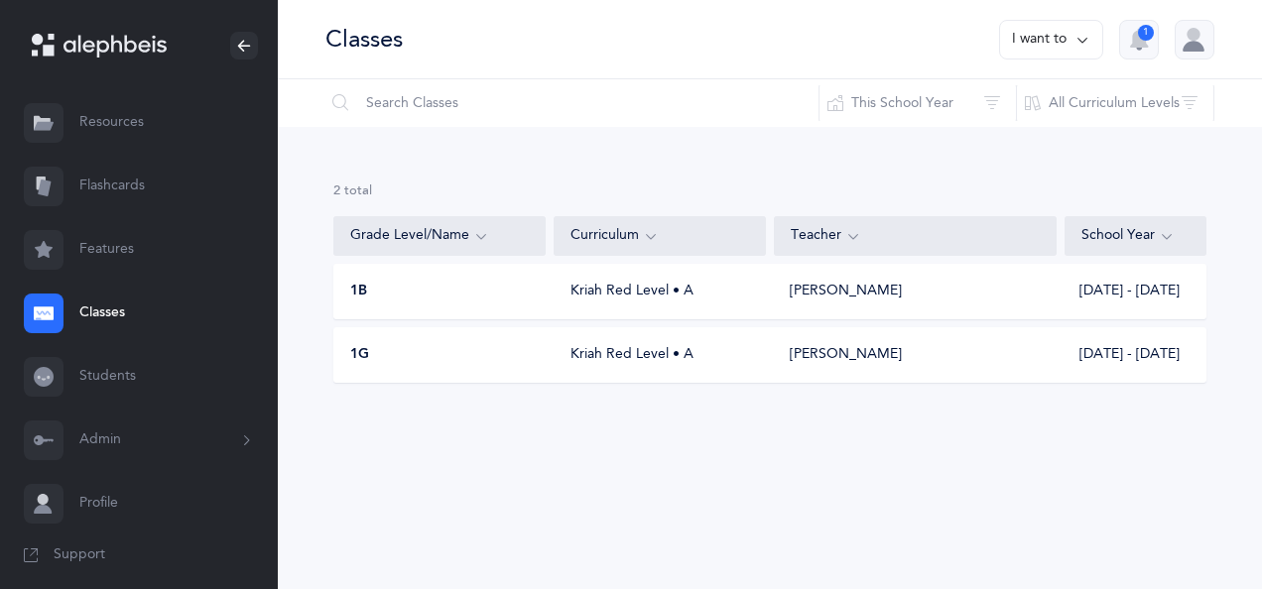
click at [478, 353] on div "1G" at bounding box center [440, 355] width 212 height 20
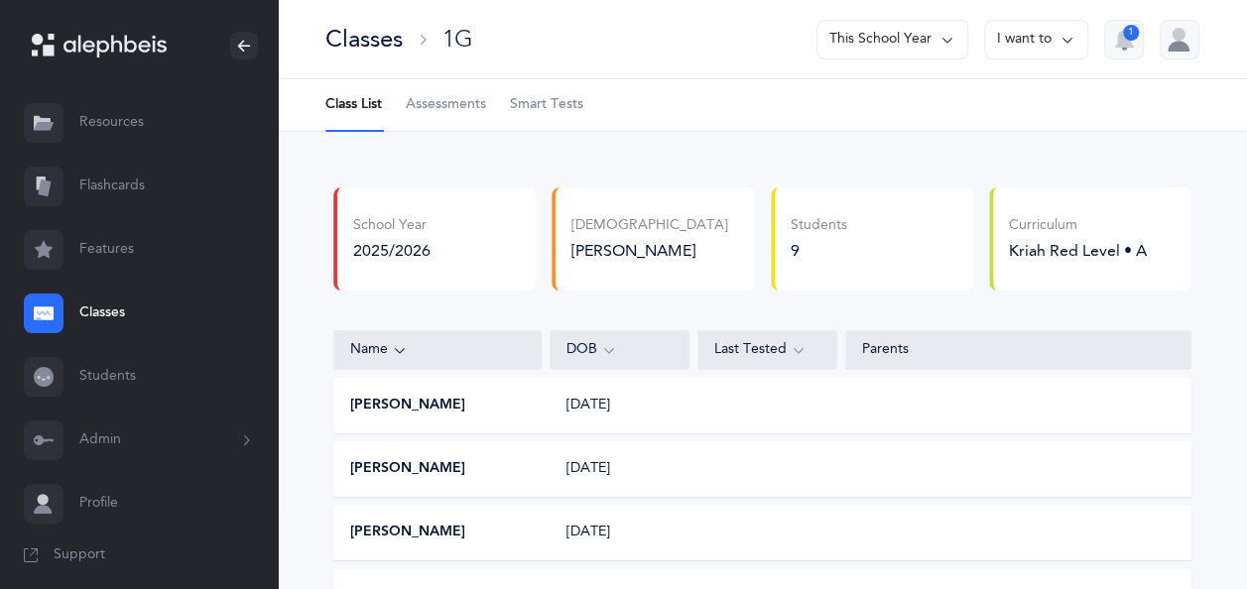
click at [374, 38] on div "Classes" at bounding box center [363, 39] width 77 height 33
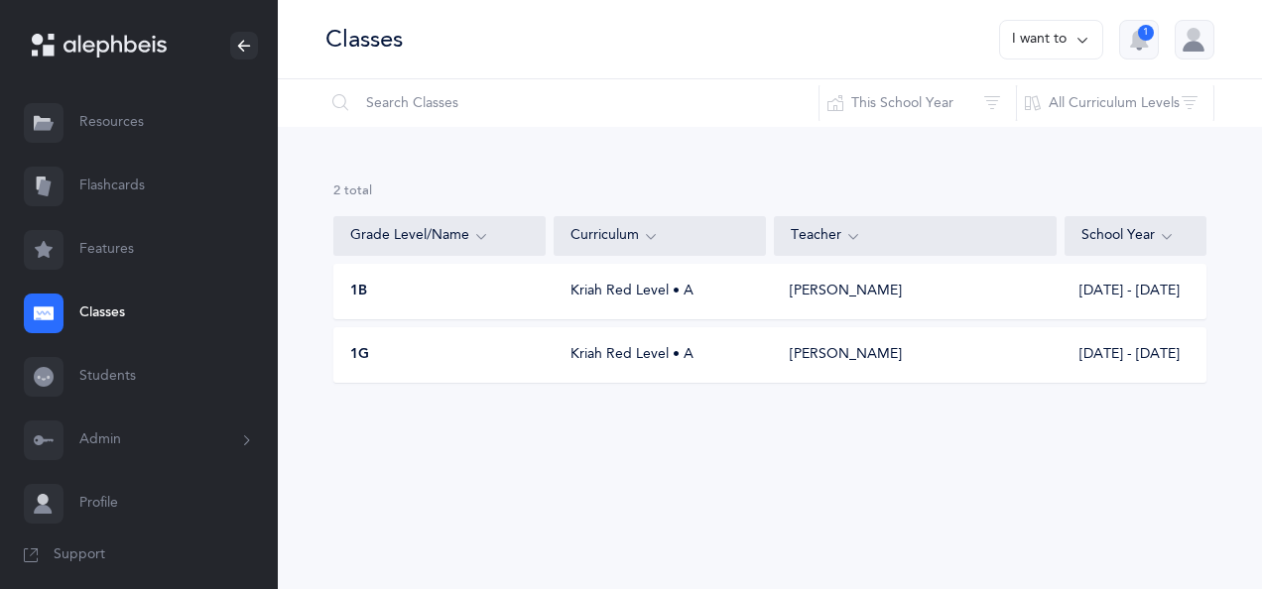
click at [1072, 33] on button "I want to" at bounding box center [1051, 40] width 104 height 40
click at [1014, 140] on button "Add new" at bounding box center [1031, 137] width 110 height 36
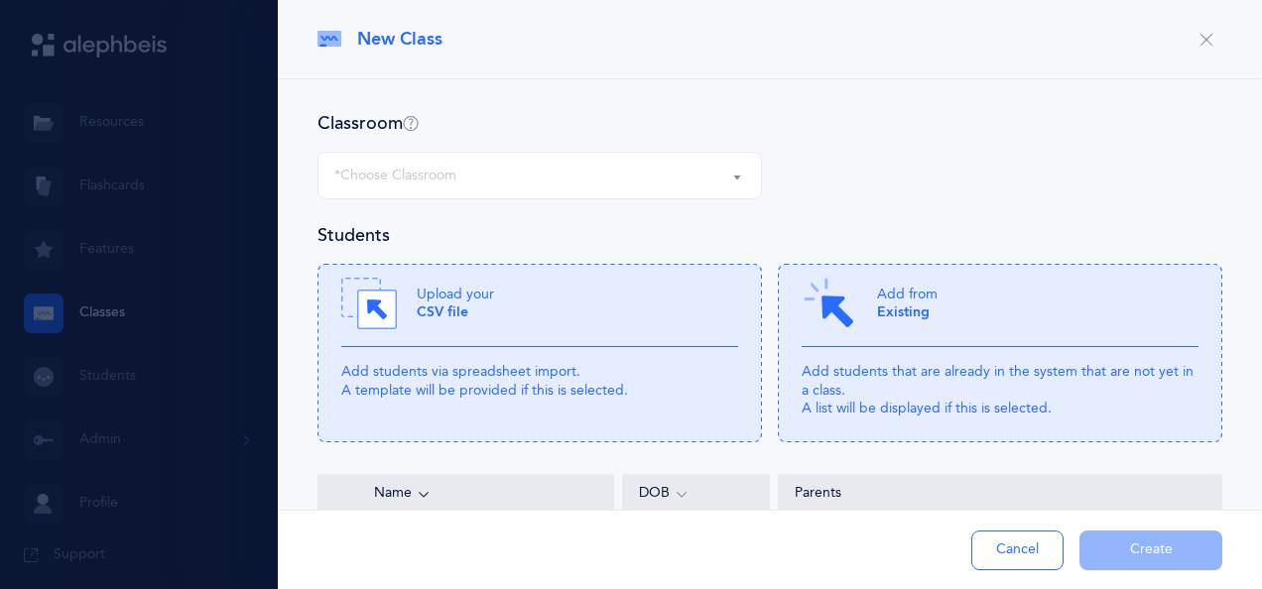
click at [378, 196] on button "*Choose Classroom" at bounding box center [539, 176] width 444 height 48
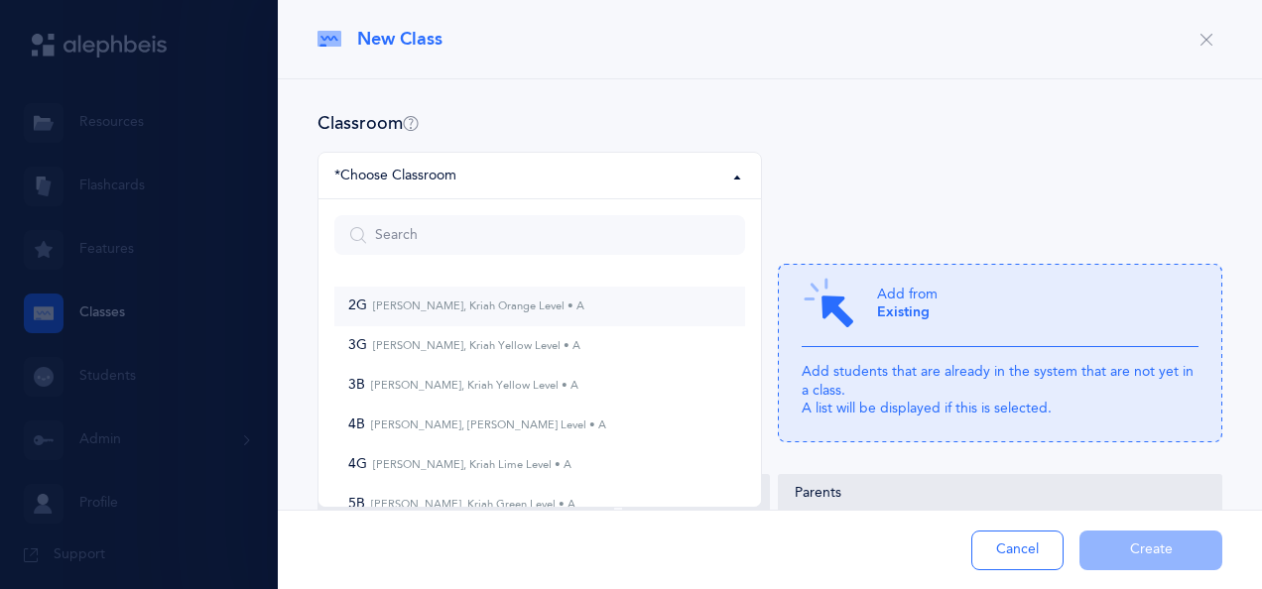
click at [483, 293] on link "2G [PERSON_NAME], Kriah Orange Level • A" at bounding box center [539, 307] width 411 height 40
select select "516"
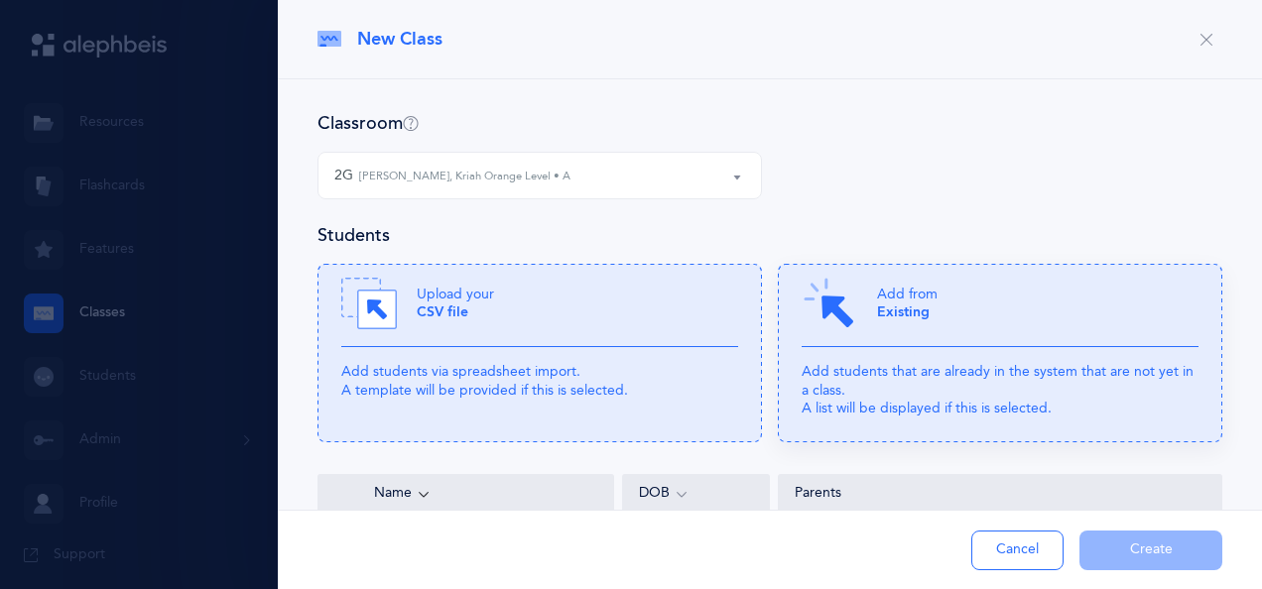
click at [914, 339] on div "Add from Existing" at bounding box center [999, 311] width 397 height 71
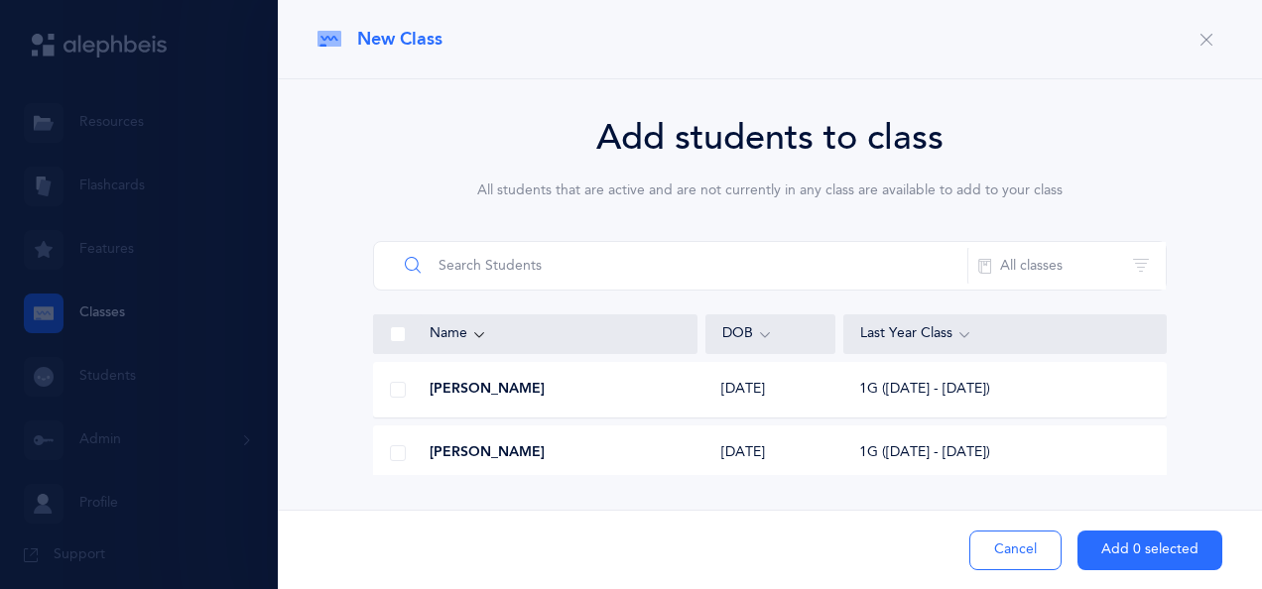
click at [572, 267] on input "text" at bounding box center [682, 266] width 571 height 48
click at [1204, 42] on icon "button" at bounding box center [1206, 40] width 16 height 16
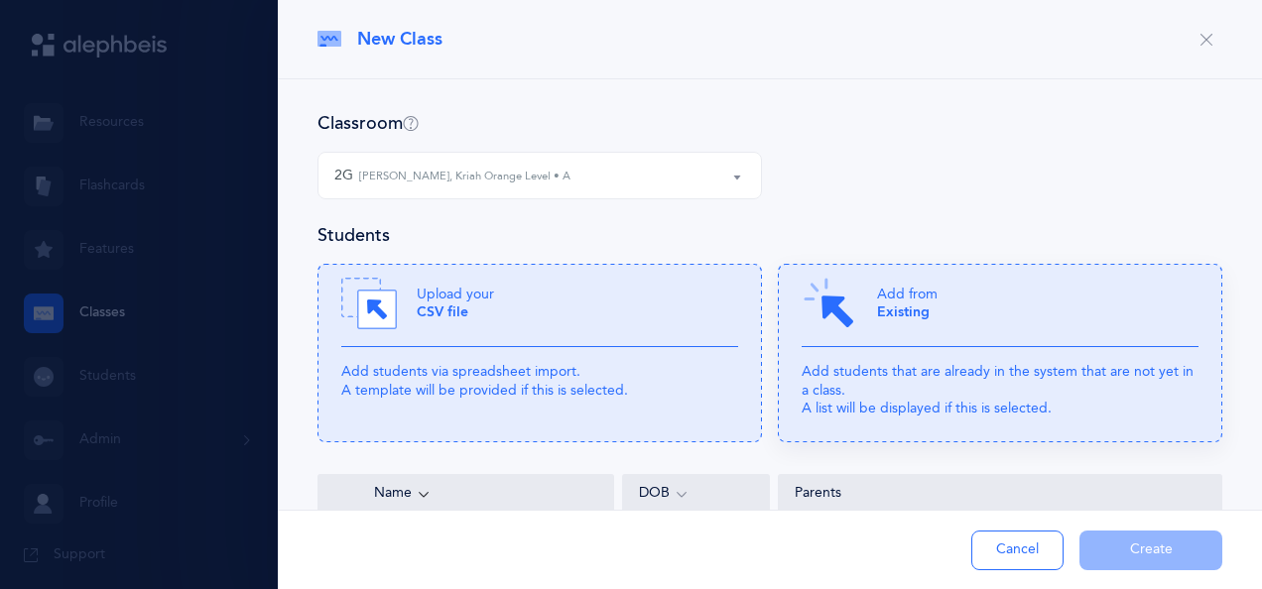
click at [877, 304] on b "Existing" at bounding box center [903, 312] width 53 height 16
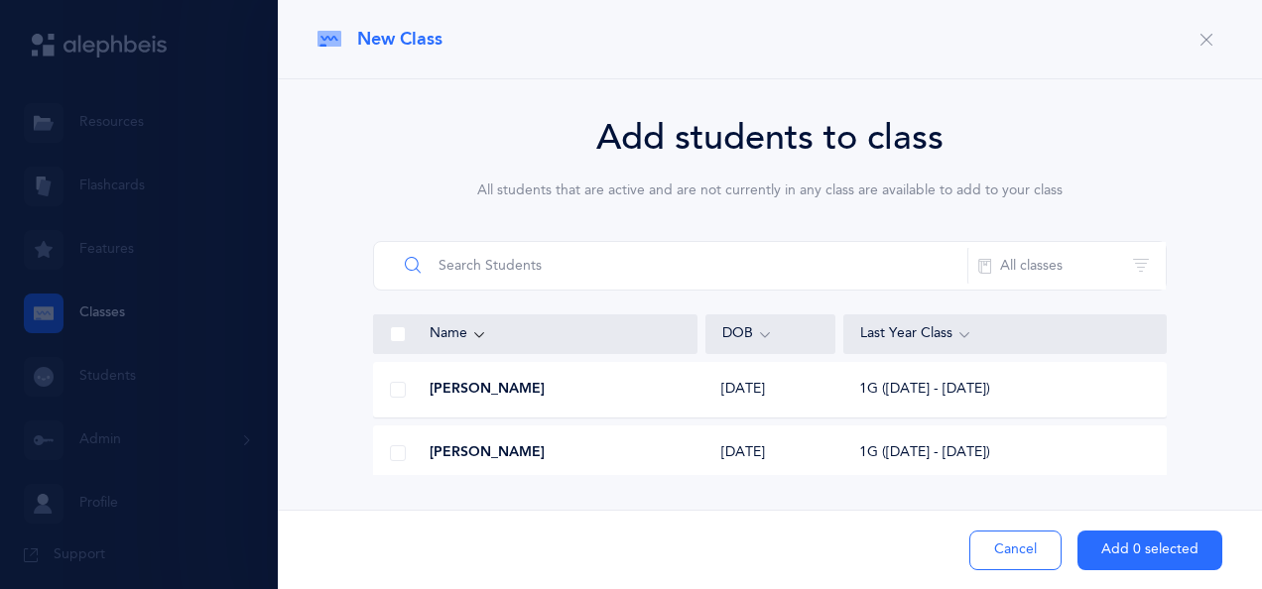
click at [591, 274] on input "text" at bounding box center [682, 266] width 571 height 48
type input "a"
type input "t"
type input "menucha"
click at [397, 389] on span at bounding box center [398, 390] width 16 height 16
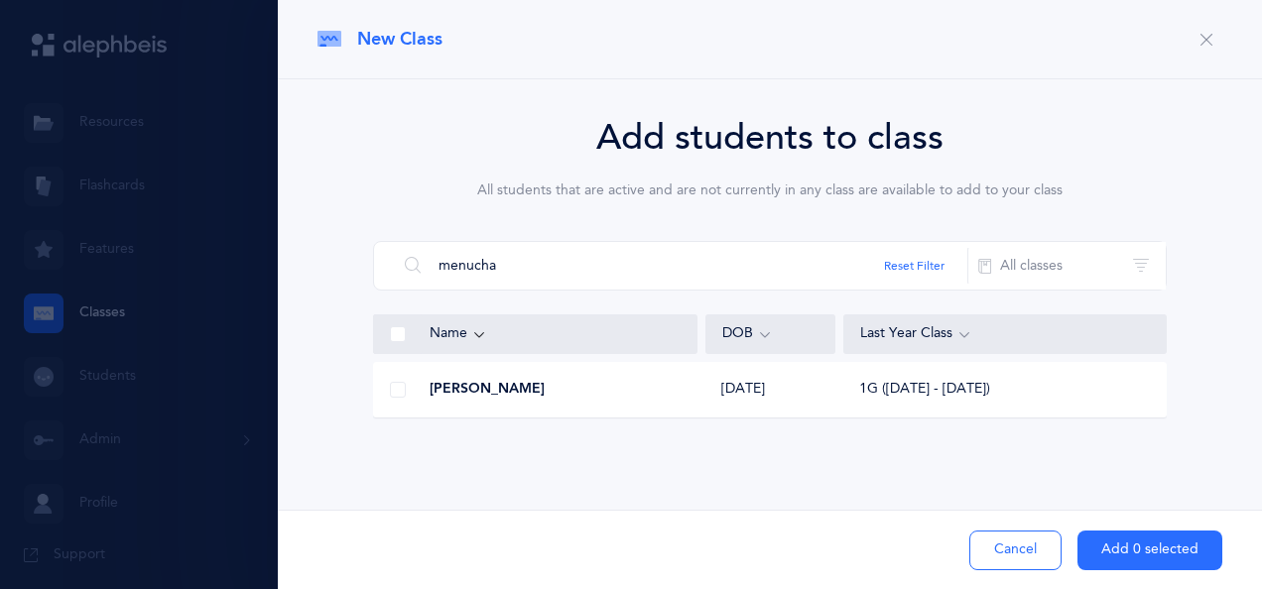
click at [0, 0] on input "checkbox" at bounding box center [0, 0] width 0 height 0
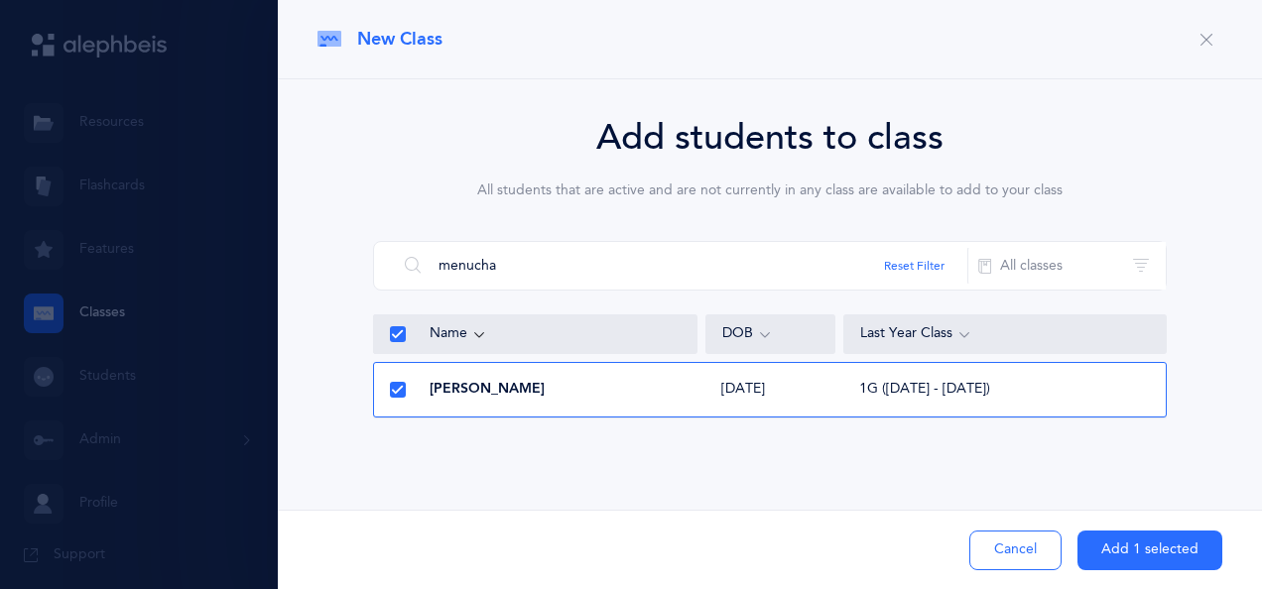
click at [1151, 550] on button "Add 1 selected" at bounding box center [1149, 551] width 145 height 40
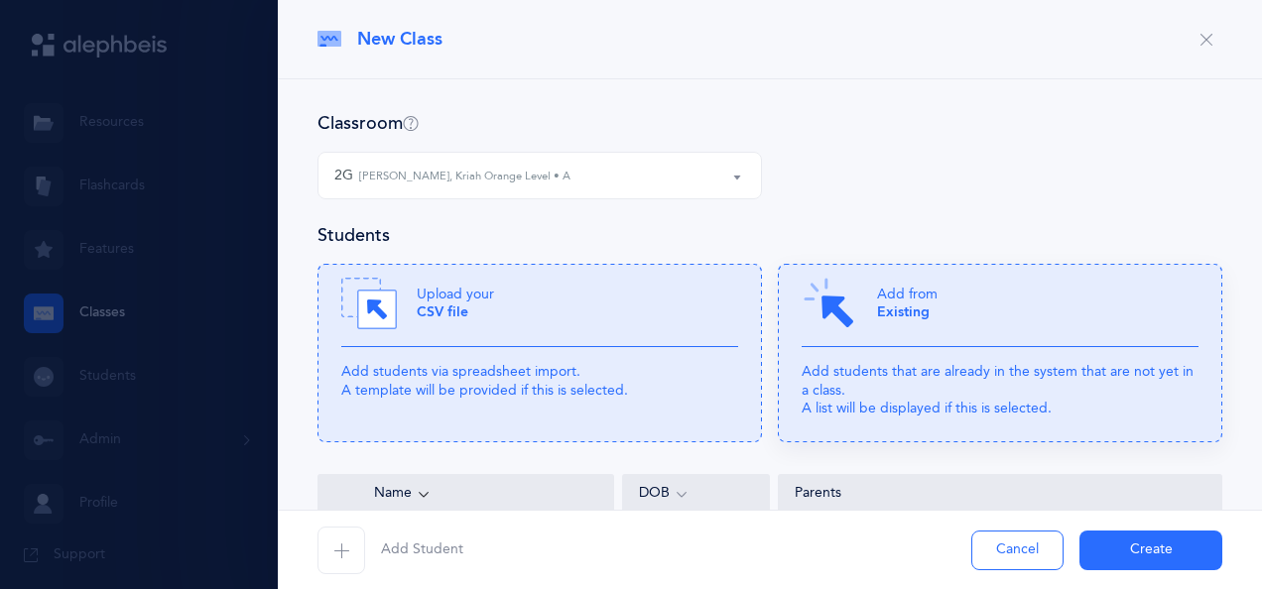
click at [893, 294] on p "Add from Existing" at bounding box center [907, 304] width 61 height 36
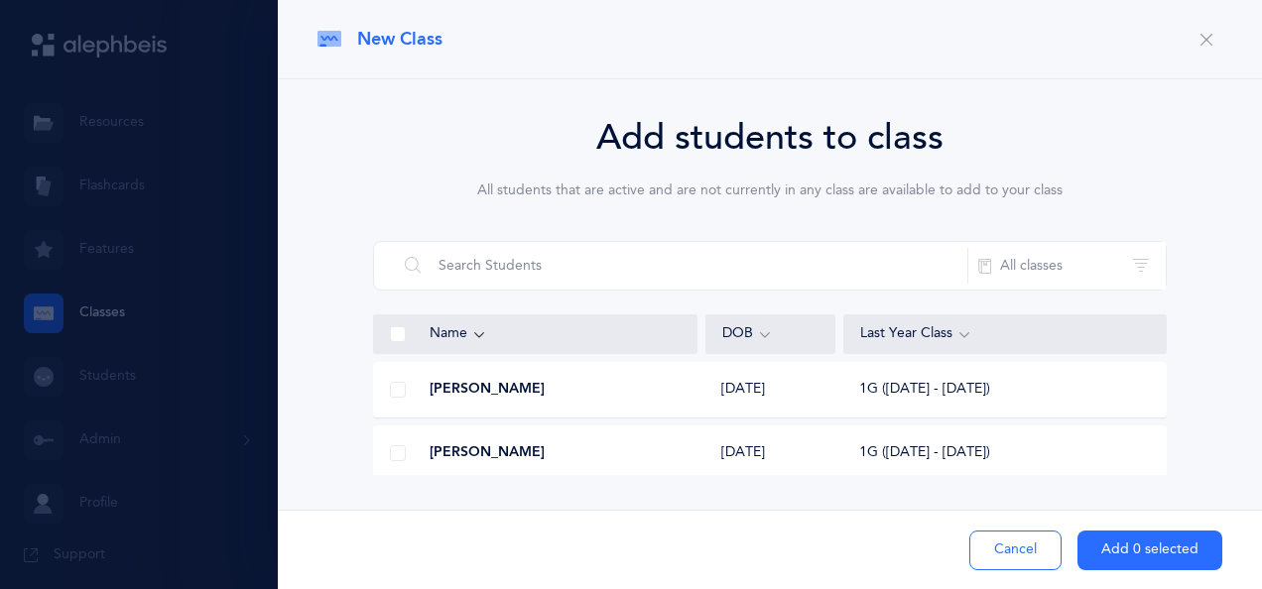
click at [397, 391] on span at bounding box center [398, 390] width 16 height 16
click at [0, 0] on input "checkbox" at bounding box center [0, 0] width 0 height 0
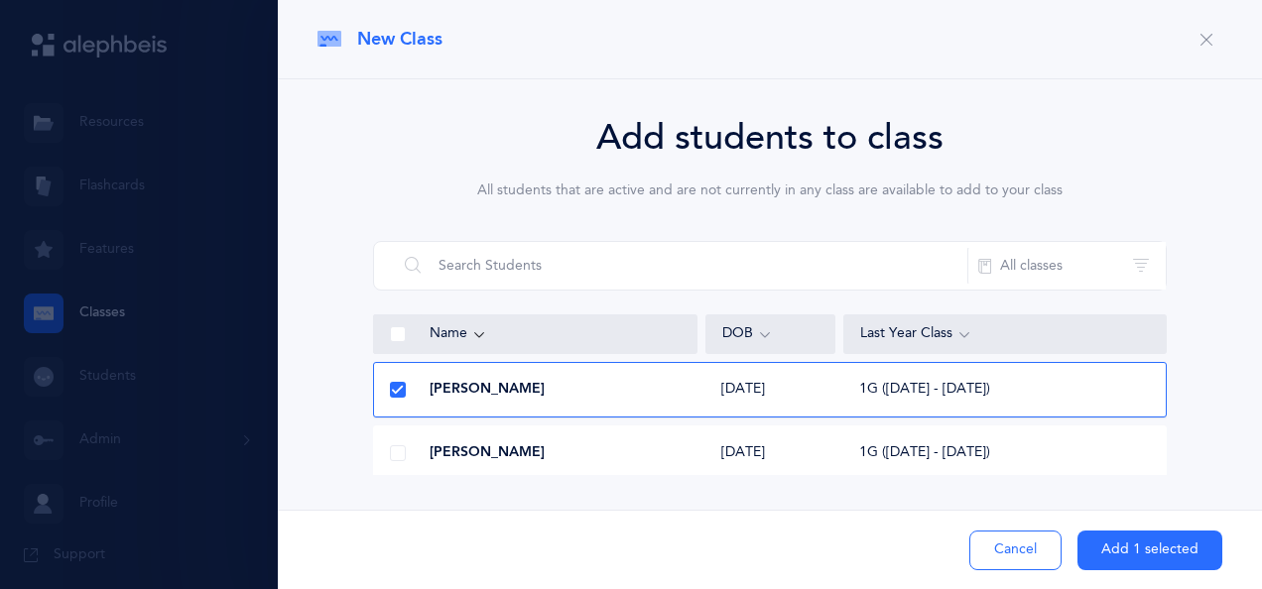
click at [394, 456] on span at bounding box center [398, 453] width 16 height 16
click at [0, 0] on input "checkbox" at bounding box center [0, 0] width 0 height 0
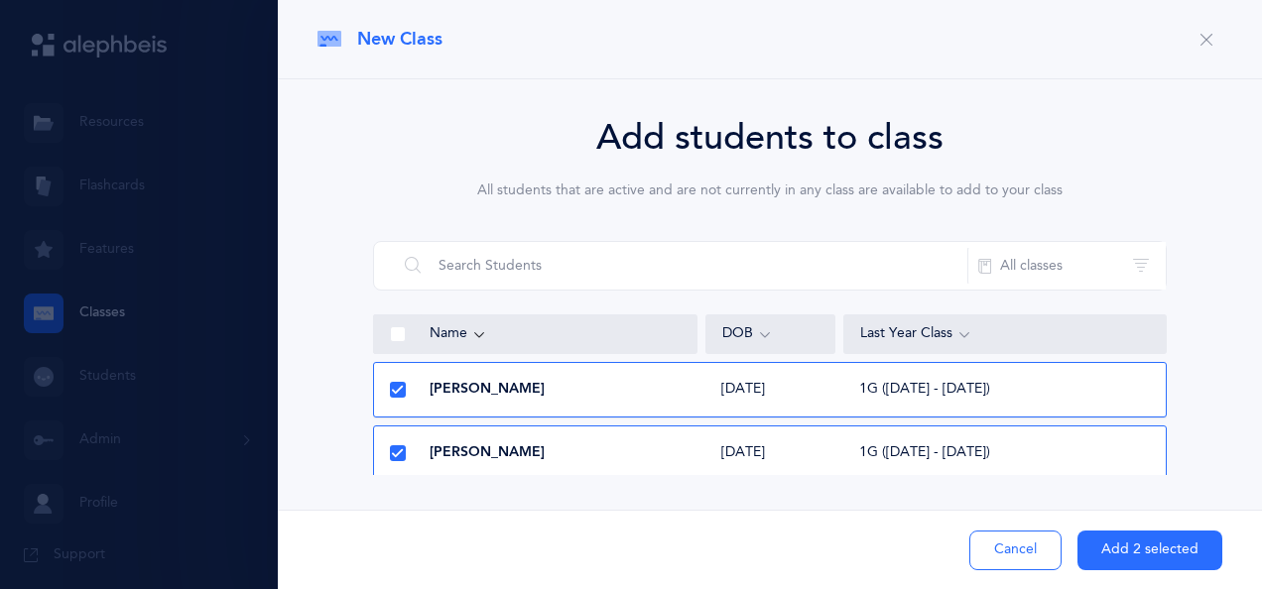
click at [1137, 550] on button "Add 2 selected" at bounding box center [1149, 551] width 145 height 40
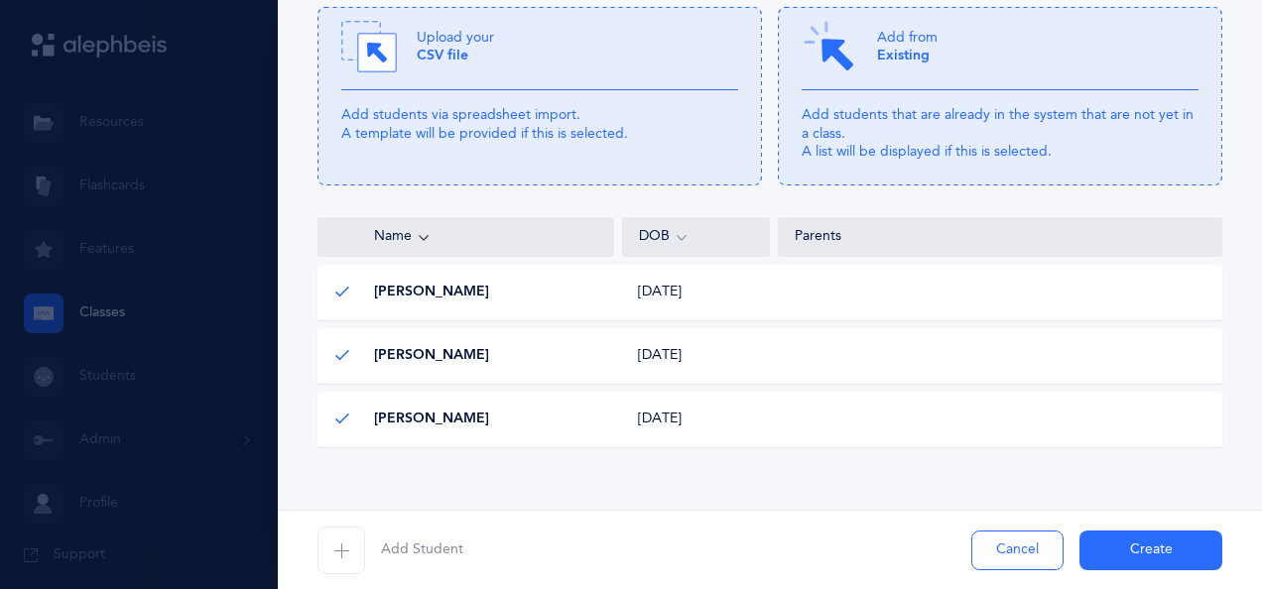
scroll to position [298, 0]
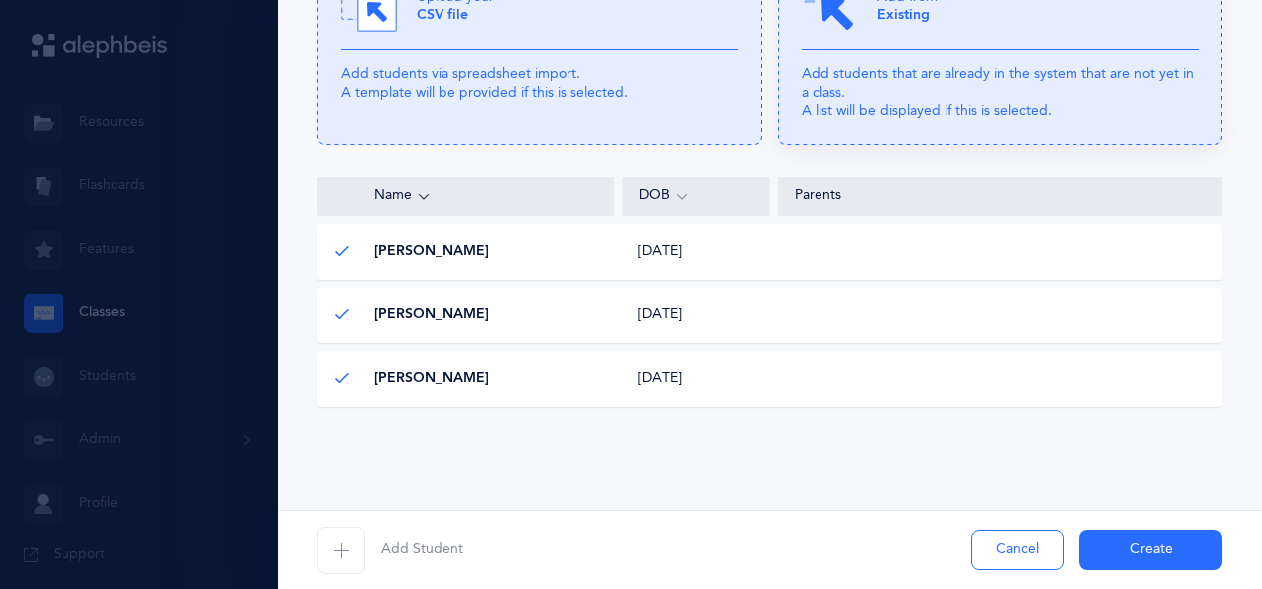
click at [933, 38] on div "Add from Existing" at bounding box center [999, 13] width 397 height 71
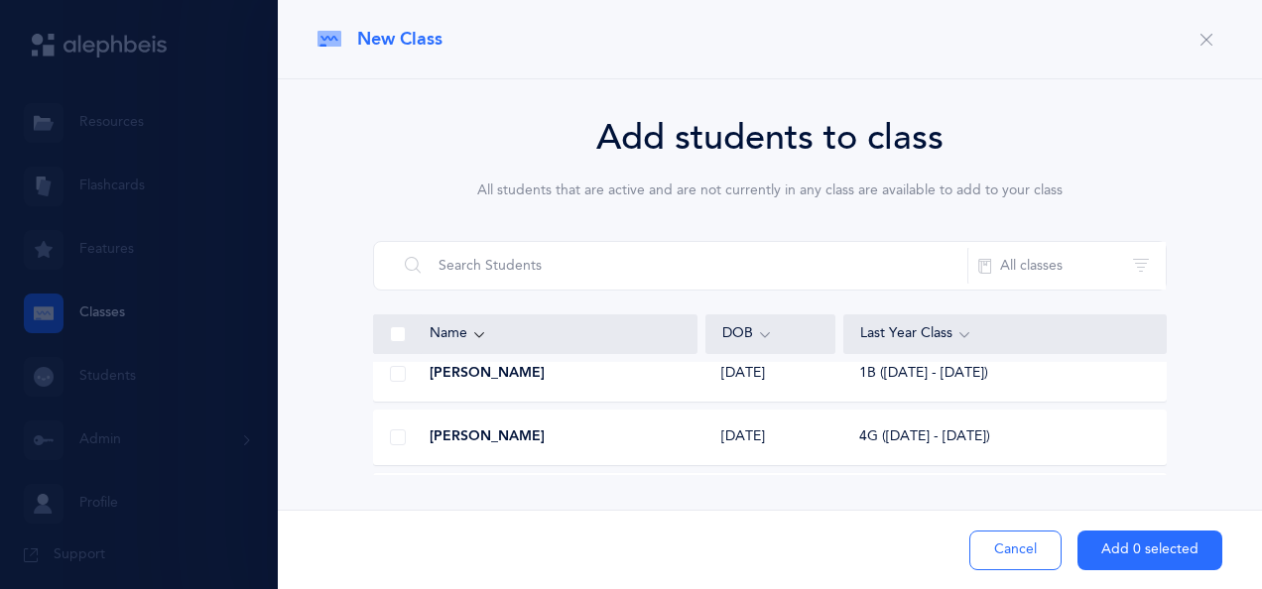
scroll to position [0, 0]
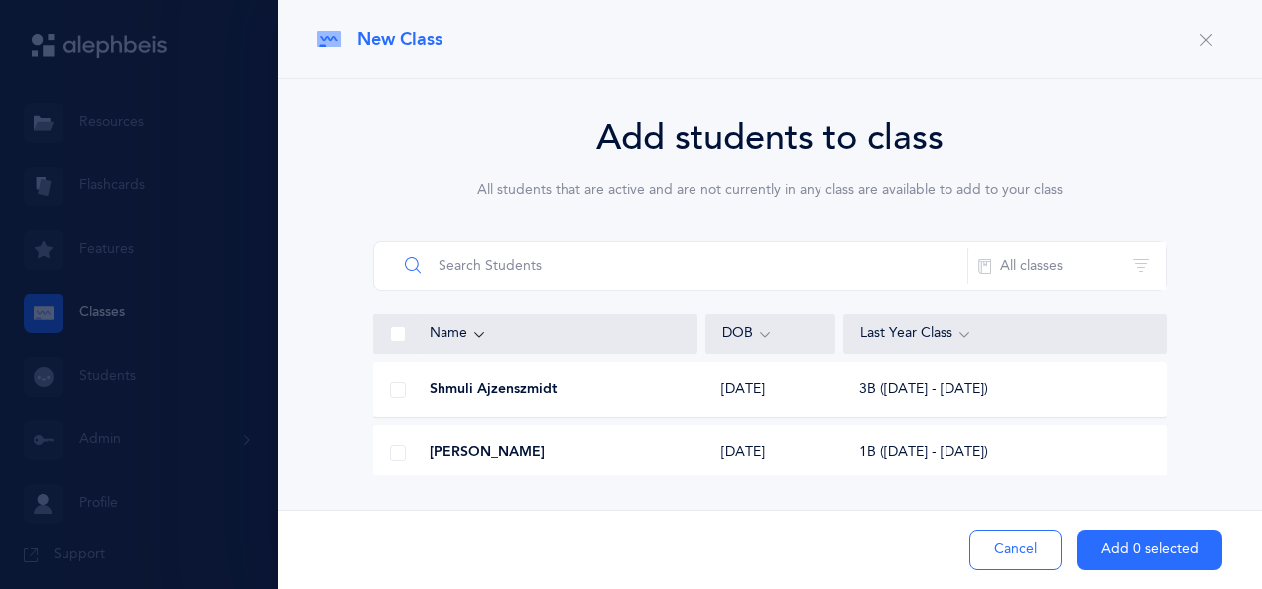
click at [613, 264] on input "text" at bounding box center [682, 266] width 571 height 48
click at [401, 445] on span at bounding box center [398, 453] width 16 height 16
click at [0, 0] on input "checkbox" at bounding box center [0, 0] width 0 height 0
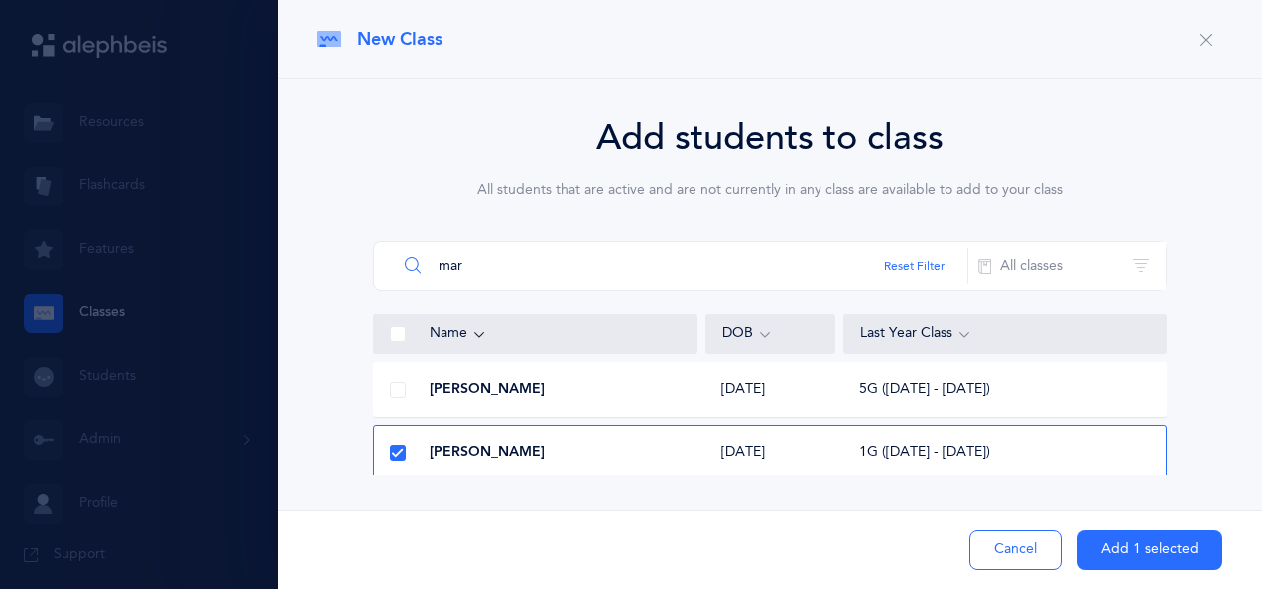
click at [531, 256] on input "mar" at bounding box center [682, 266] width 571 height 48
type input "m"
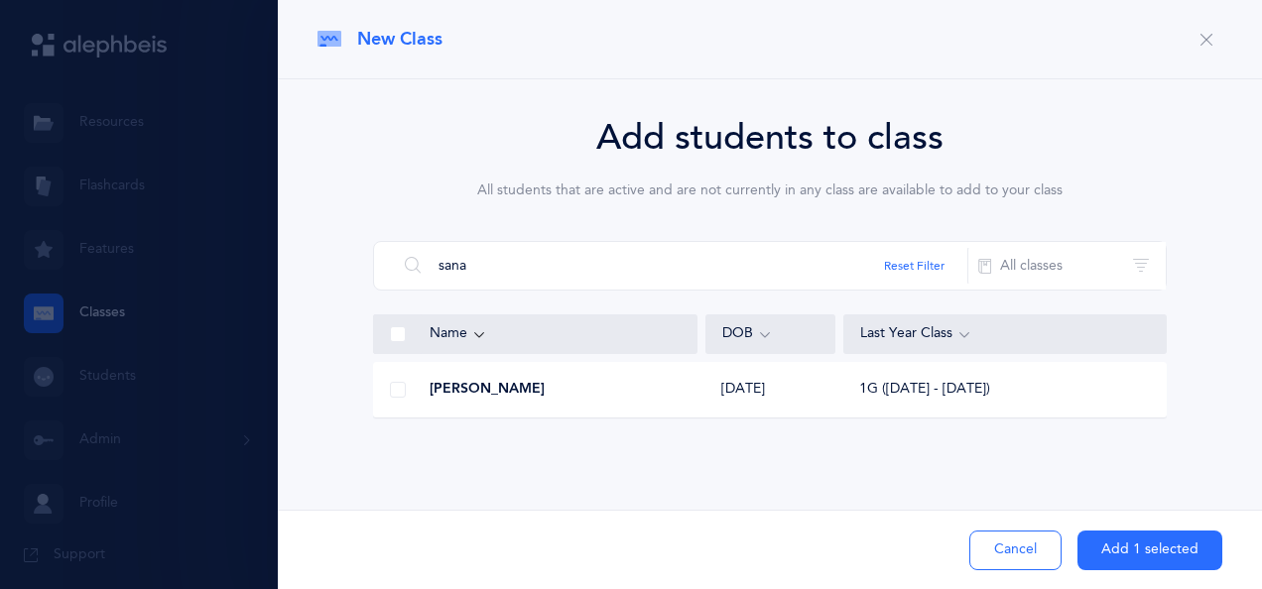
click at [395, 383] on span at bounding box center [398, 390] width 16 height 16
click at [0, 0] on input "checkbox" at bounding box center [0, 0] width 0 height 0
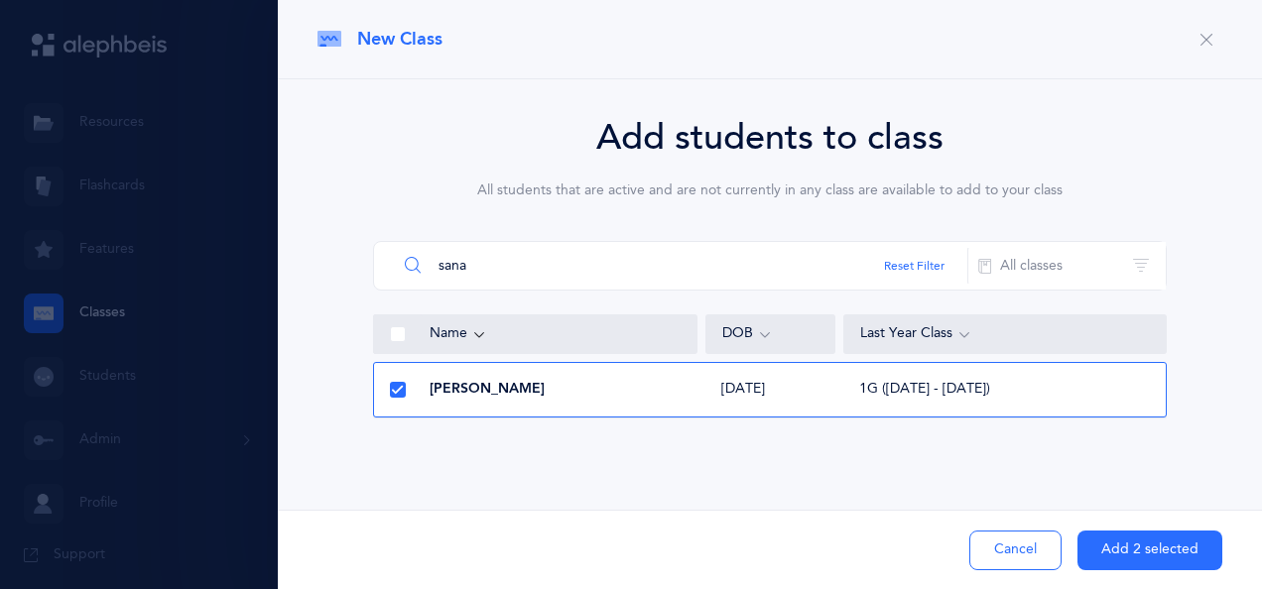
click at [549, 266] on input "sana" at bounding box center [682, 266] width 571 height 48
type input "s"
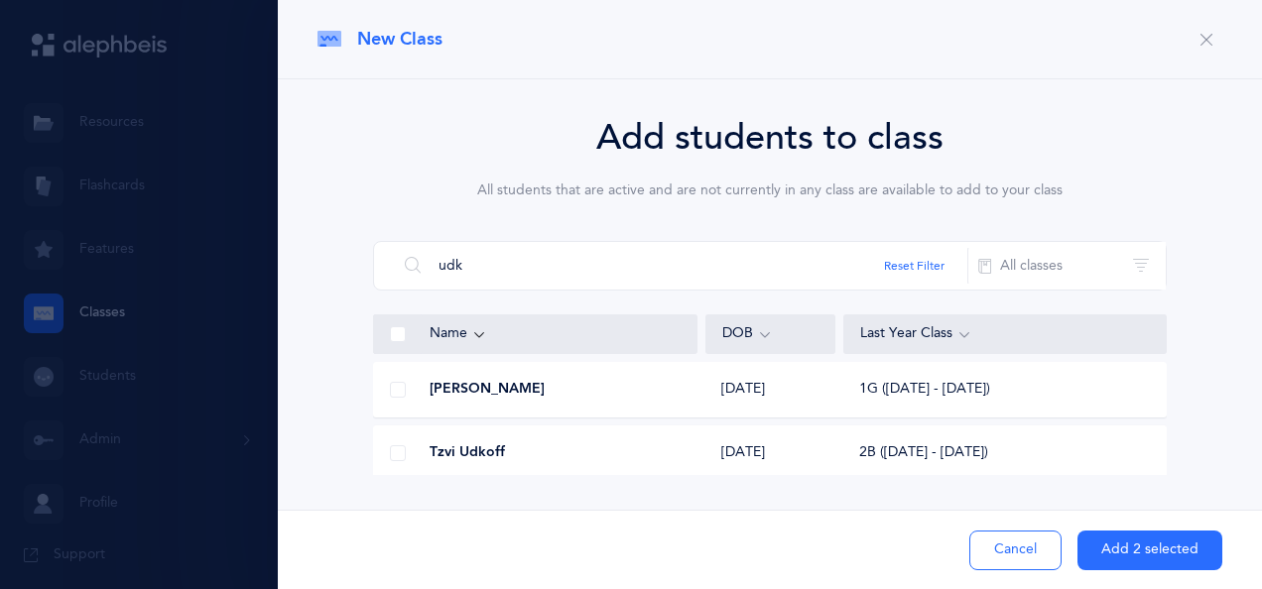
click at [391, 396] on span at bounding box center [398, 390] width 16 height 16
click at [0, 0] on input "checkbox" at bounding box center [0, 0] width 0 height 0
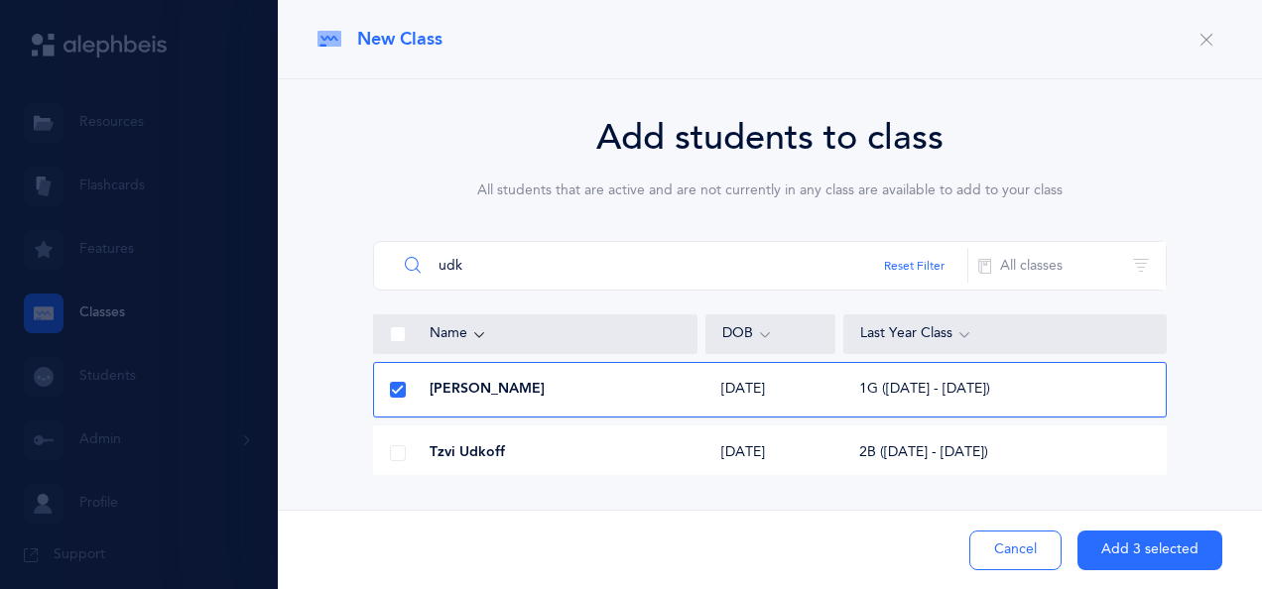
click at [525, 256] on input "udk" at bounding box center [682, 266] width 571 height 48
type input "u"
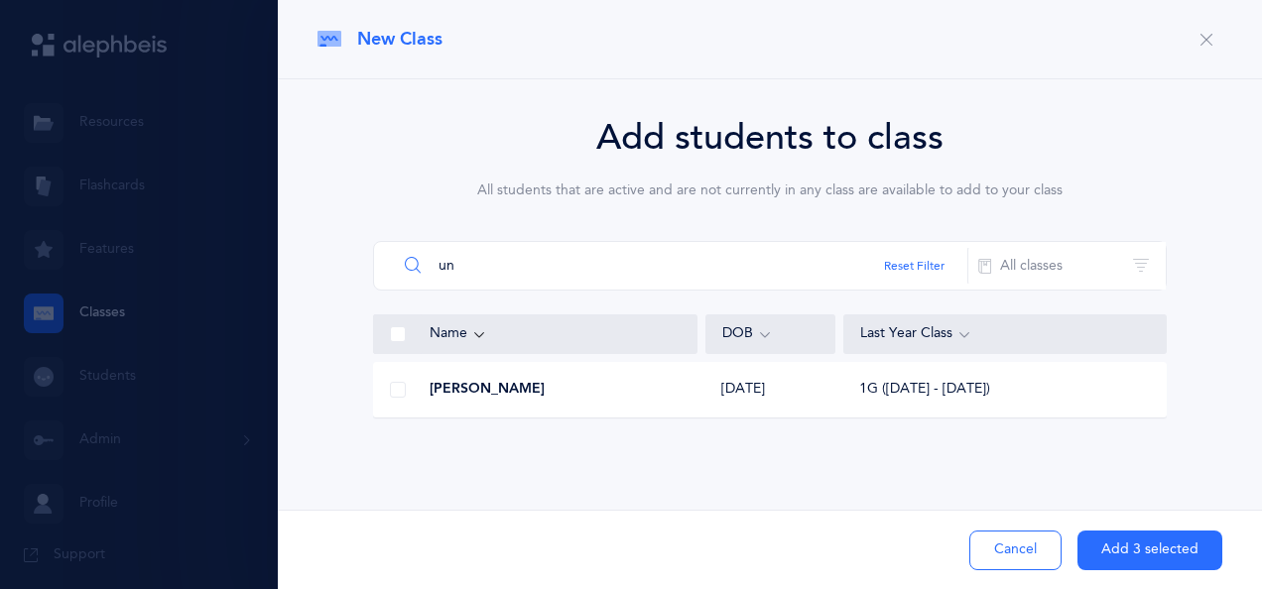
type input "un"
click at [410, 395] on div at bounding box center [398, 390] width 48 height 40
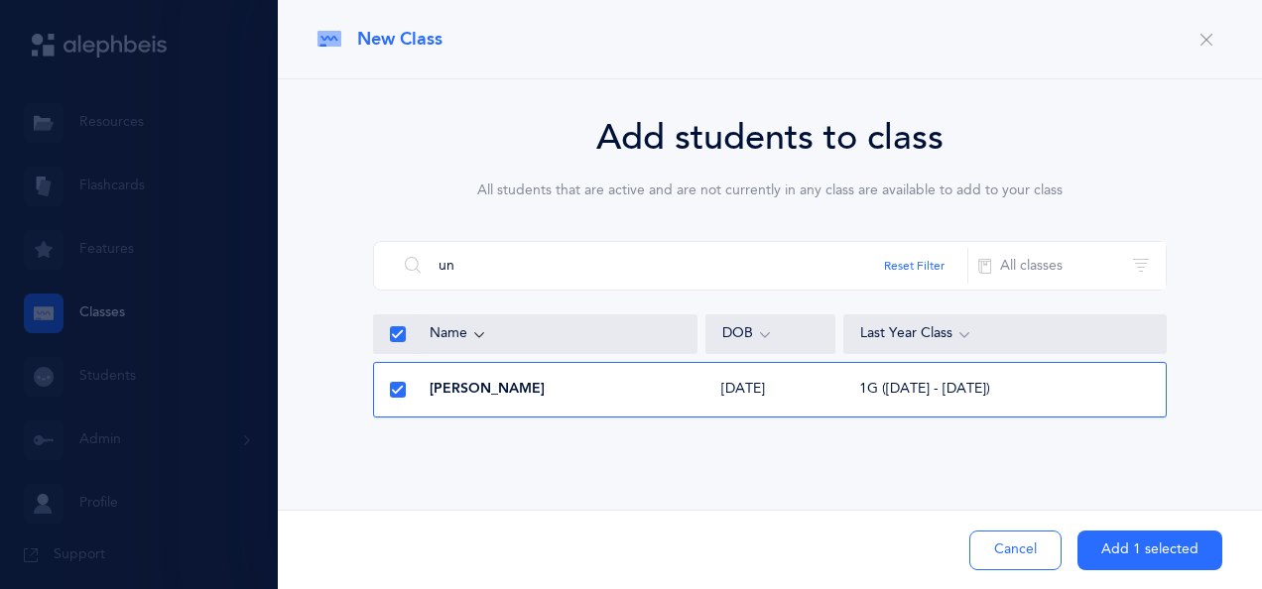
click at [1139, 549] on button "Add 1 selected" at bounding box center [1149, 551] width 145 height 40
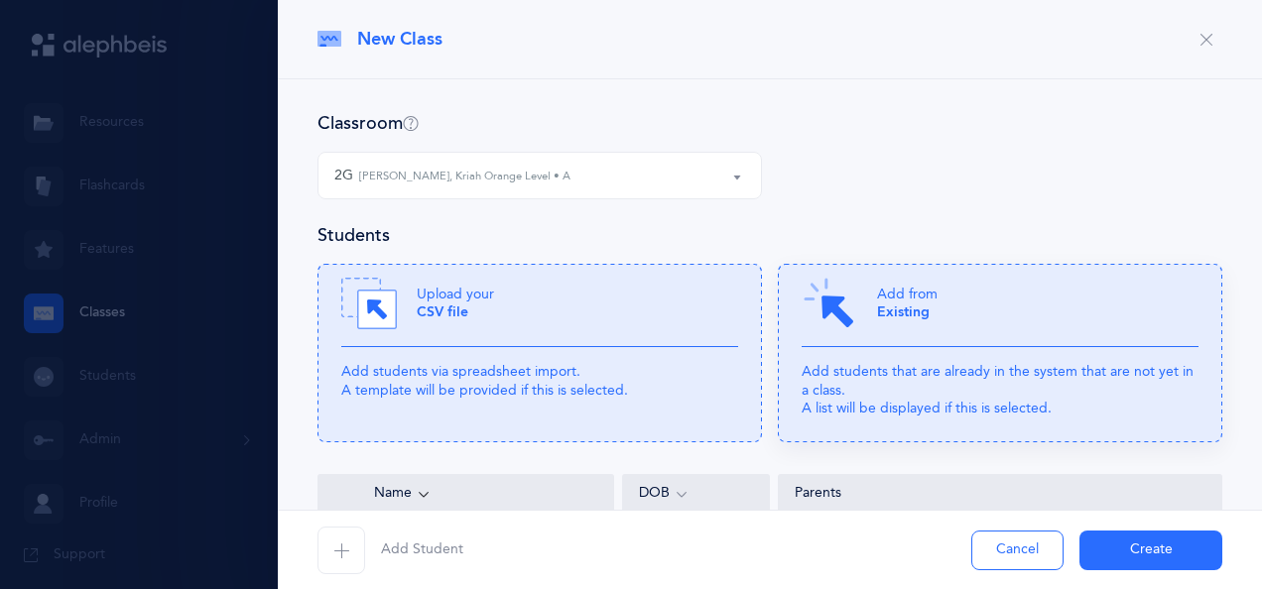
click at [942, 313] on div "Add from Existing" at bounding box center [999, 311] width 397 height 71
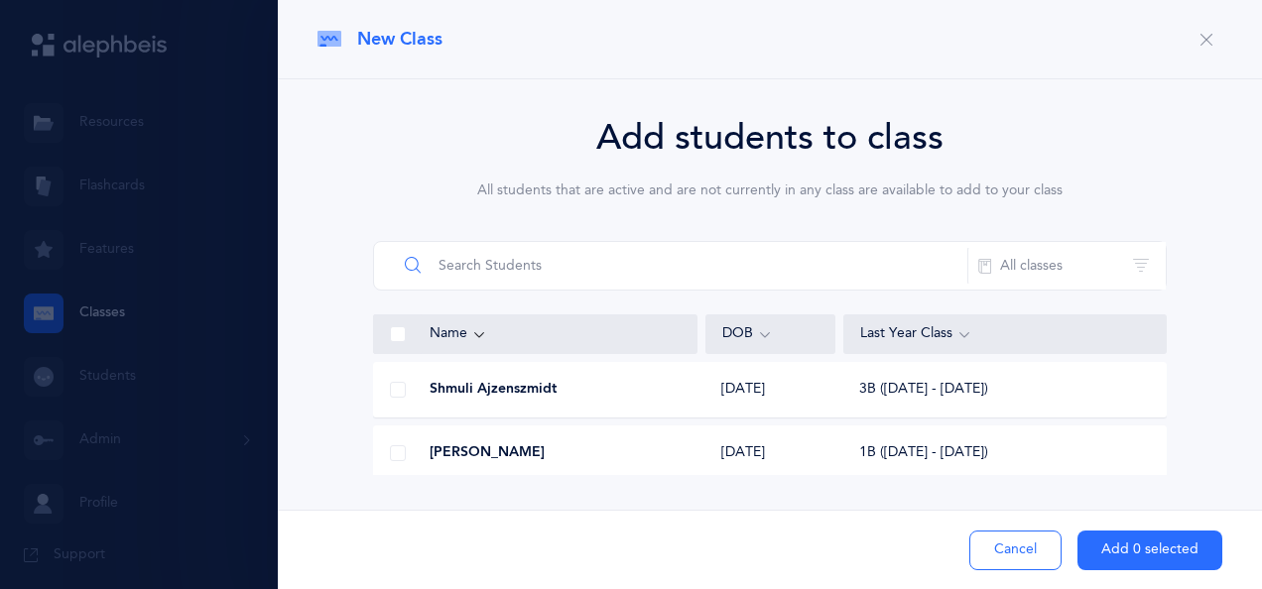
click at [659, 259] on input "text" at bounding box center [682, 266] width 571 height 48
type input "udk"
click at [395, 395] on span at bounding box center [398, 390] width 16 height 16
click at [0, 0] on input "checkbox" at bounding box center [0, 0] width 0 height 0
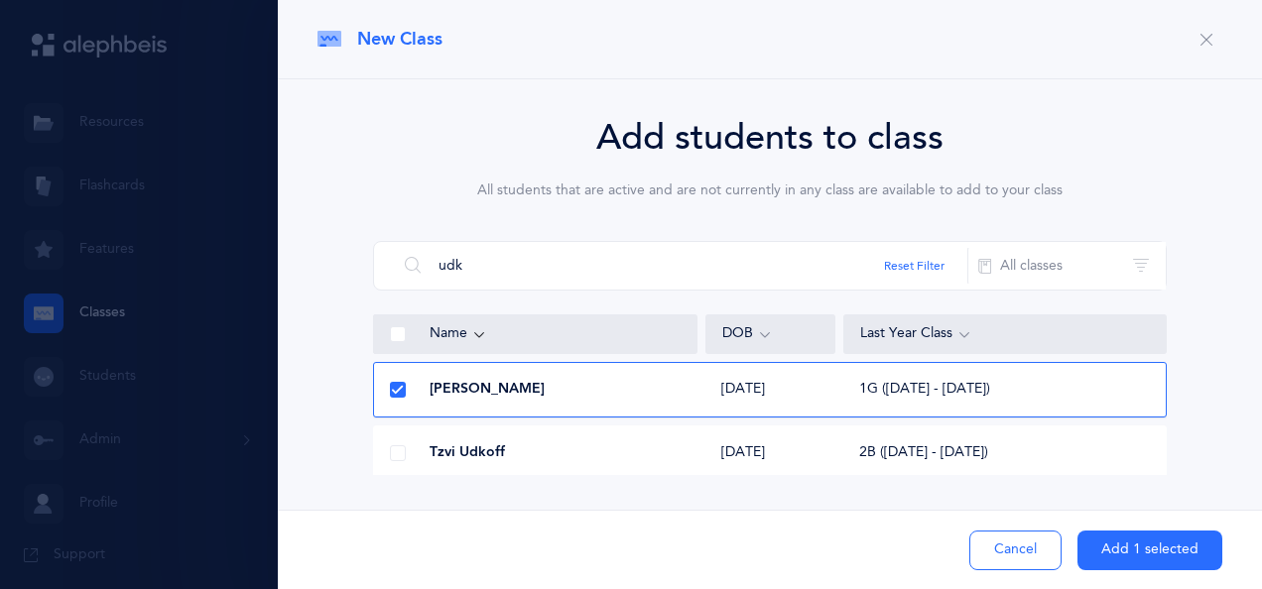
click at [1115, 547] on button "Add 1 selected" at bounding box center [1149, 551] width 145 height 40
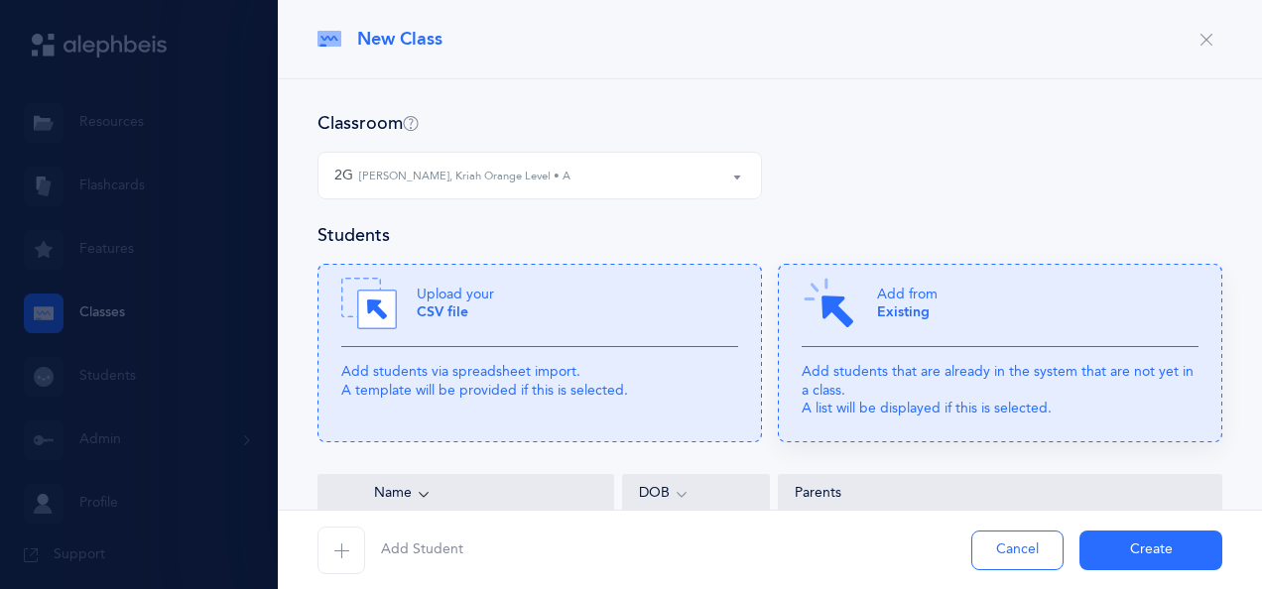
click at [900, 349] on icon at bounding box center [1000, 353] width 444 height 179
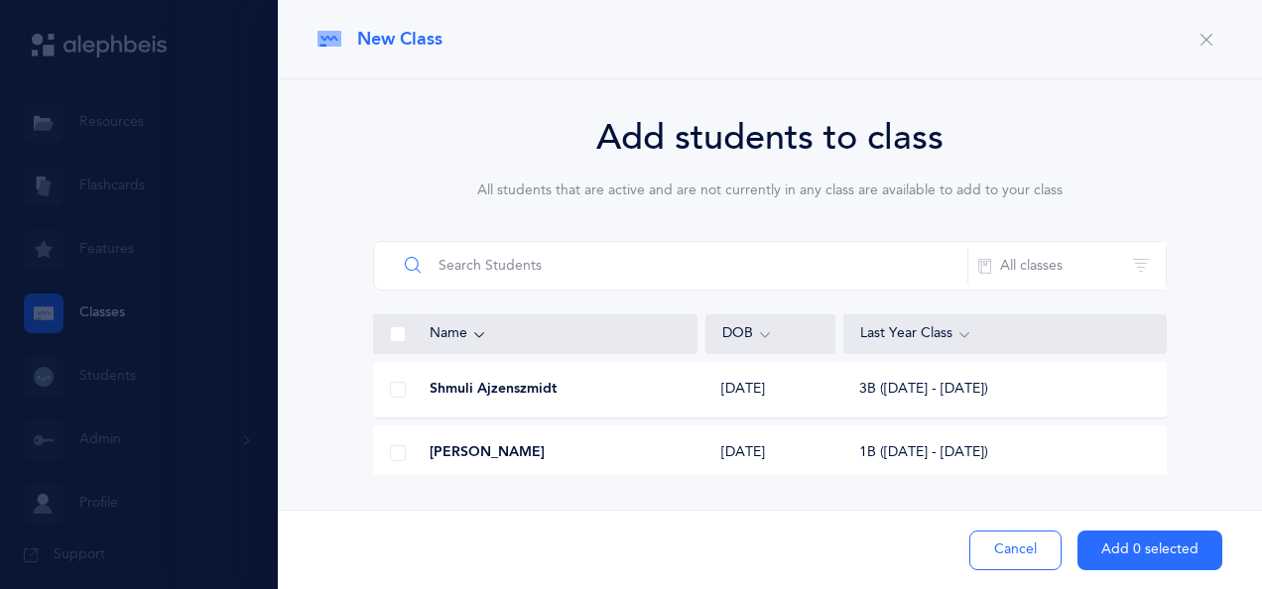
click at [576, 265] on input "text" at bounding box center [682, 266] width 571 height 48
type input "sana"
click at [394, 383] on span at bounding box center [398, 390] width 16 height 16
click at [0, 0] on input "checkbox" at bounding box center [0, 0] width 0 height 0
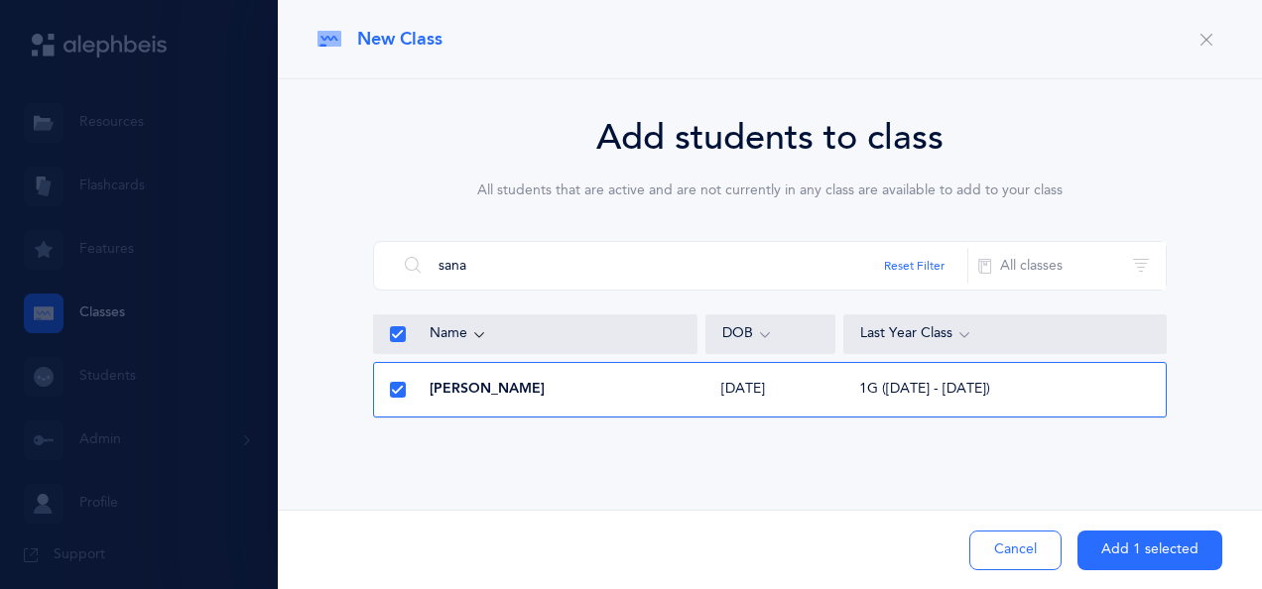
click at [1137, 547] on button "Add 1 selected" at bounding box center [1149, 551] width 145 height 40
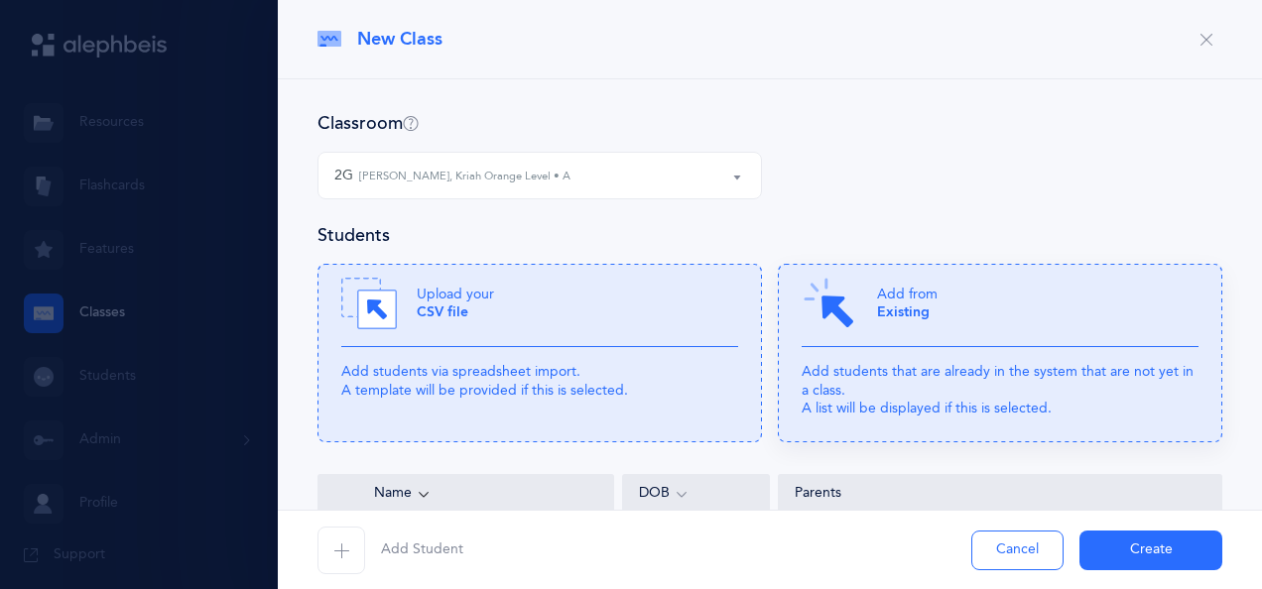
click at [893, 301] on p "Add from Existing" at bounding box center [907, 304] width 61 height 36
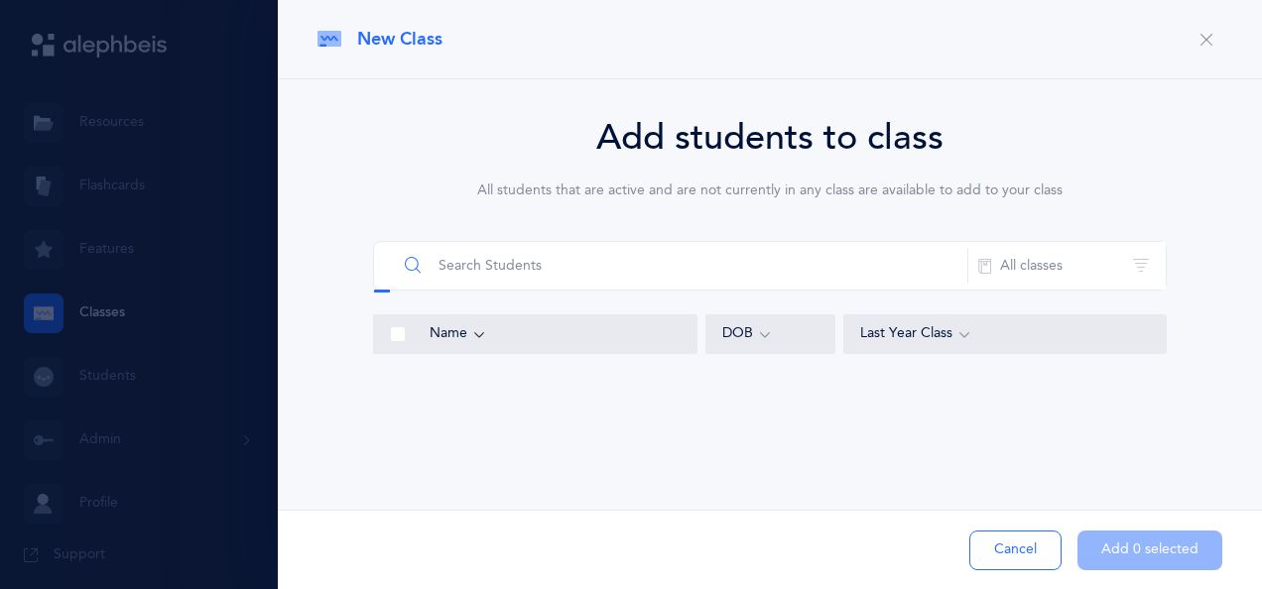
click at [584, 272] on input "text" at bounding box center [682, 266] width 571 height 48
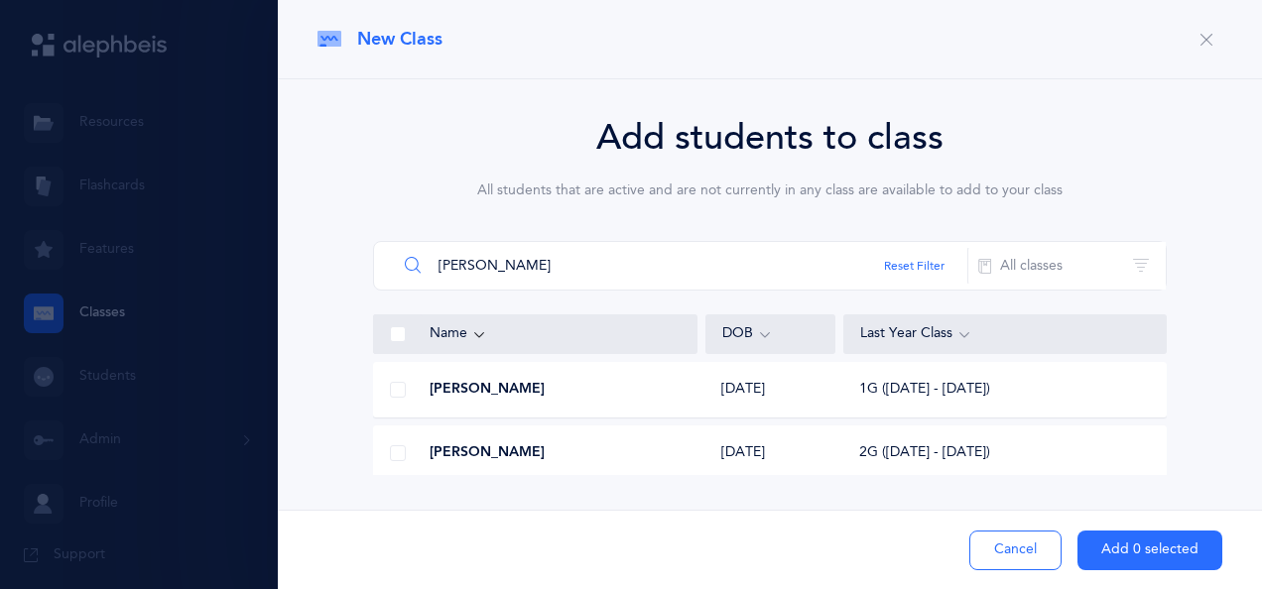
type input "[PERSON_NAME]"
click at [396, 394] on span at bounding box center [398, 390] width 16 height 16
click at [0, 0] on input "checkbox" at bounding box center [0, 0] width 0 height 0
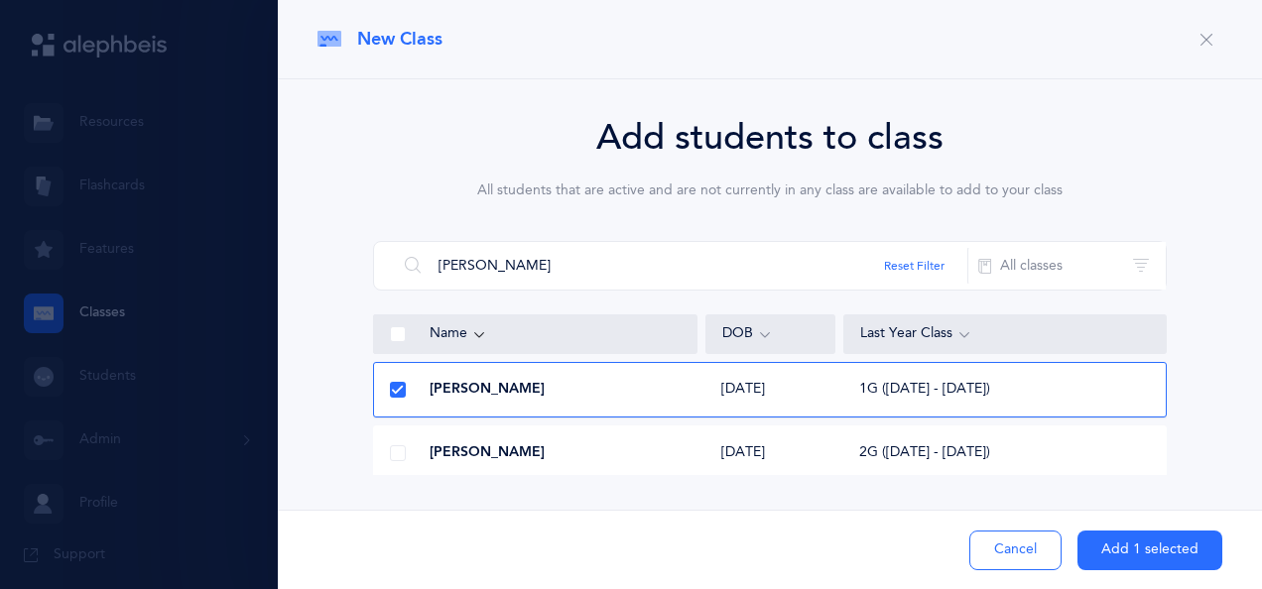
click at [1135, 561] on button "Add 1 selected" at bounding box center [1149, 551] width 145 height 40
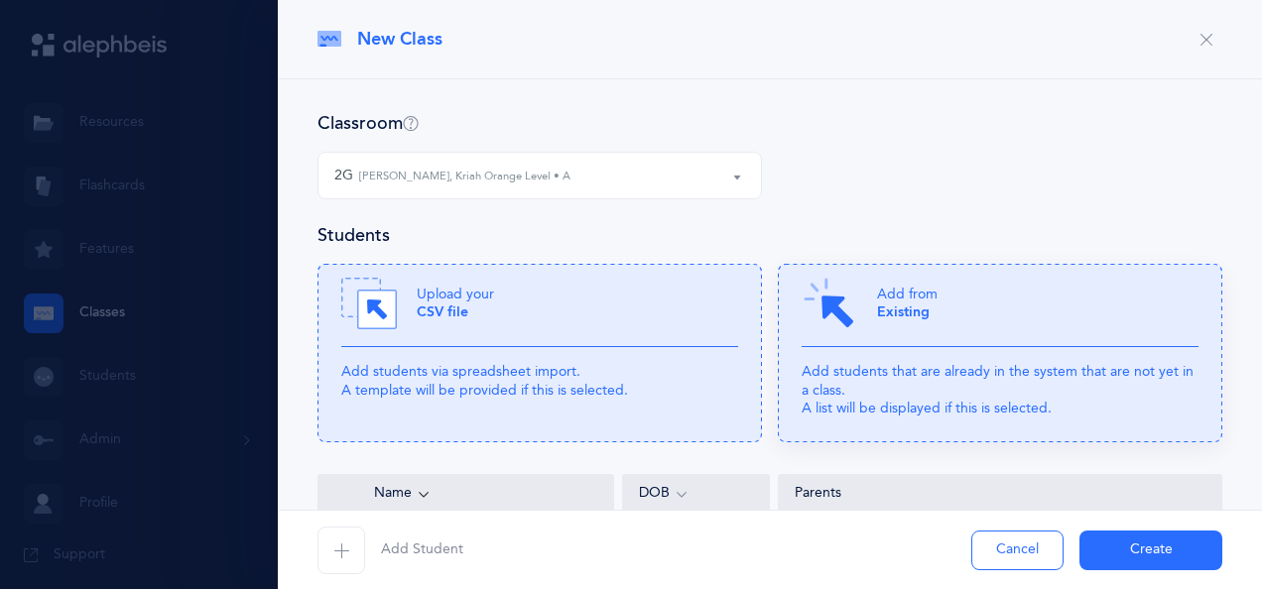
click at [913, 313] on b "Existing" at bounding box center [903, 312] width 53 height 16
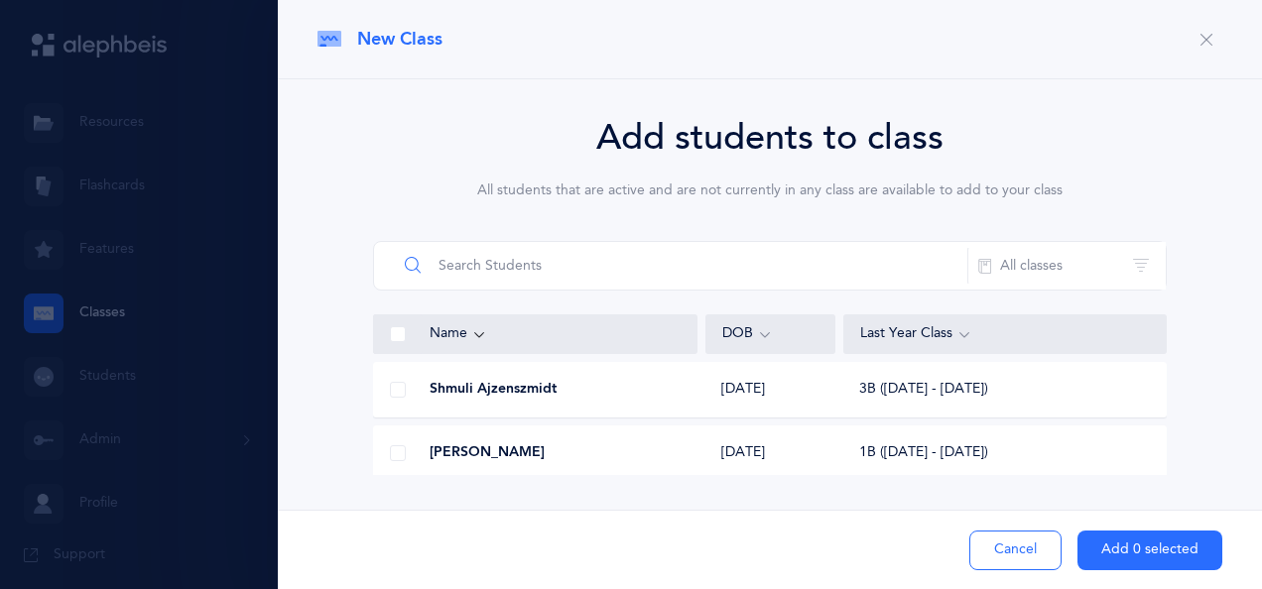
click at [841, 260] on input "text" at bounding box center [682, 266] width 571 height 48
type input "mar"
click at [399, 456] on span at bounding box center [398, 453] width 16 height 16
click at [0, 0] on input "checkbox" at bounding box center [0, 0] width 0 height 0
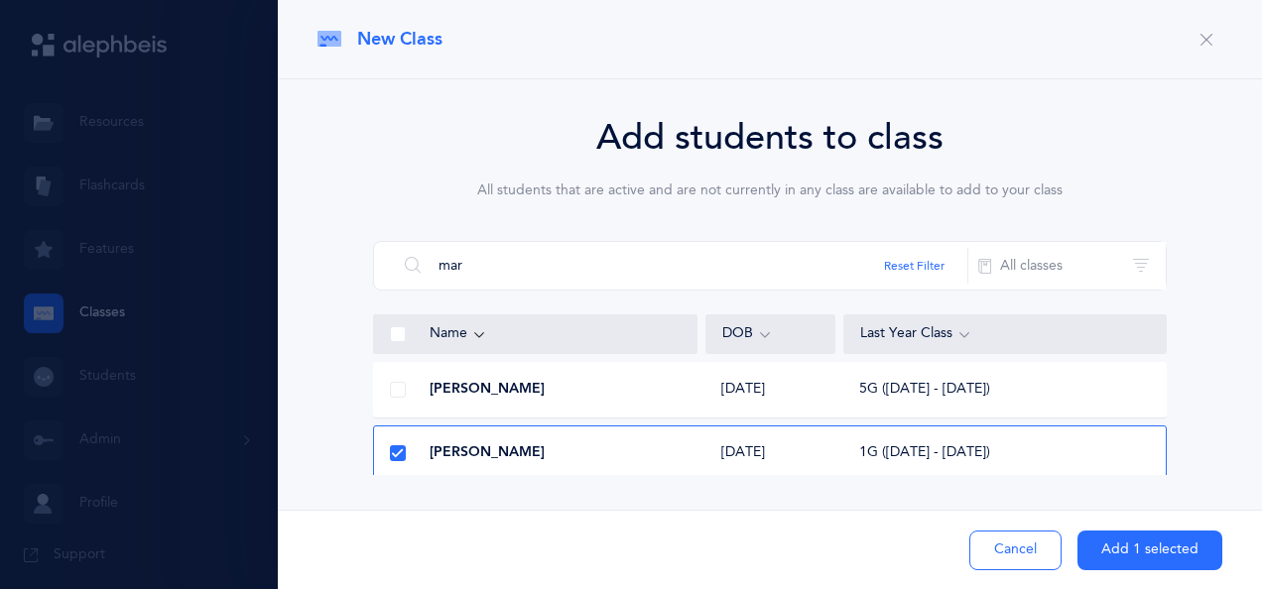
click at [1124, 549] on button "Add 1 selected" at bounding box center [1149, 551] width 145 height 40
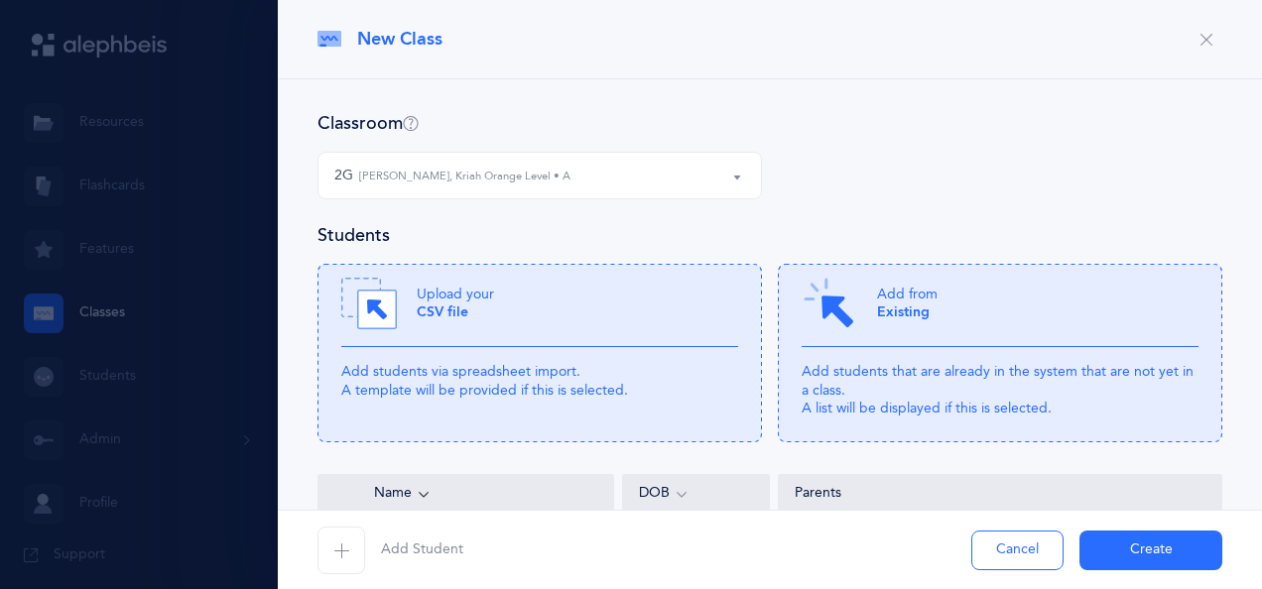
click at [357, 549] on span "button" at bounding box center [341, 551] width 48 height 48
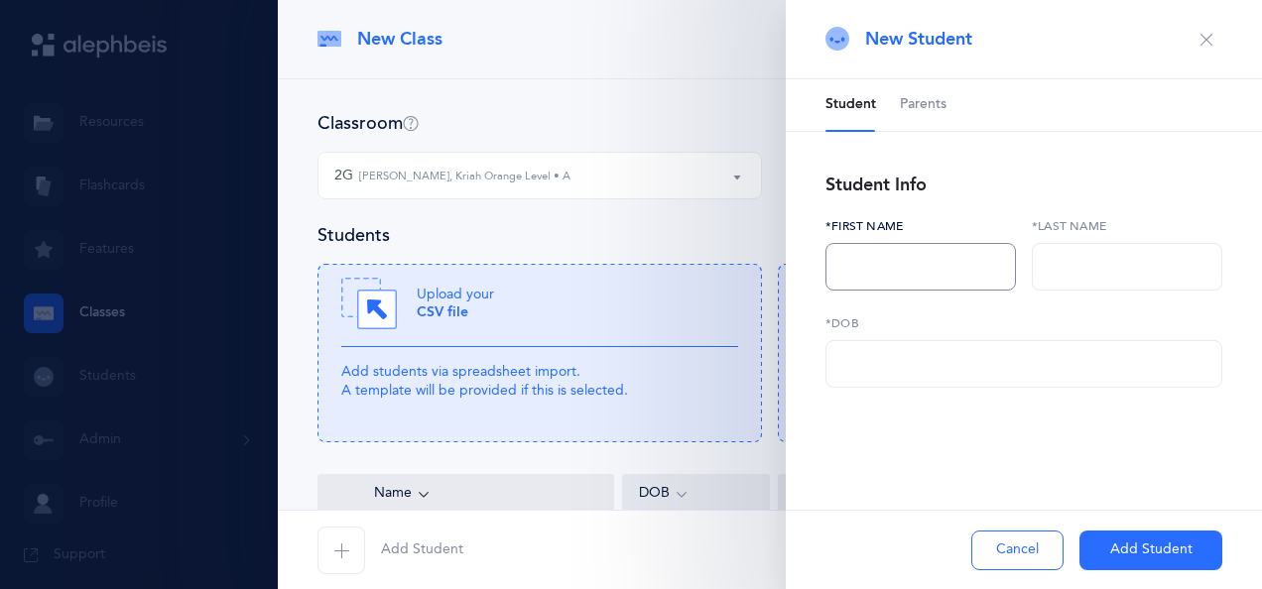
click at [931, 270] on input "text" at bounding box center [920, 267] width 190 height 48
type input "Taiba"
click at [1081, 272] on input "text" at bounding box center [1127, 267] width 190 height 48
type input "Ash"
click at [964, 367] on input "text" at bounding box center [1023, 364] width 397 height 48
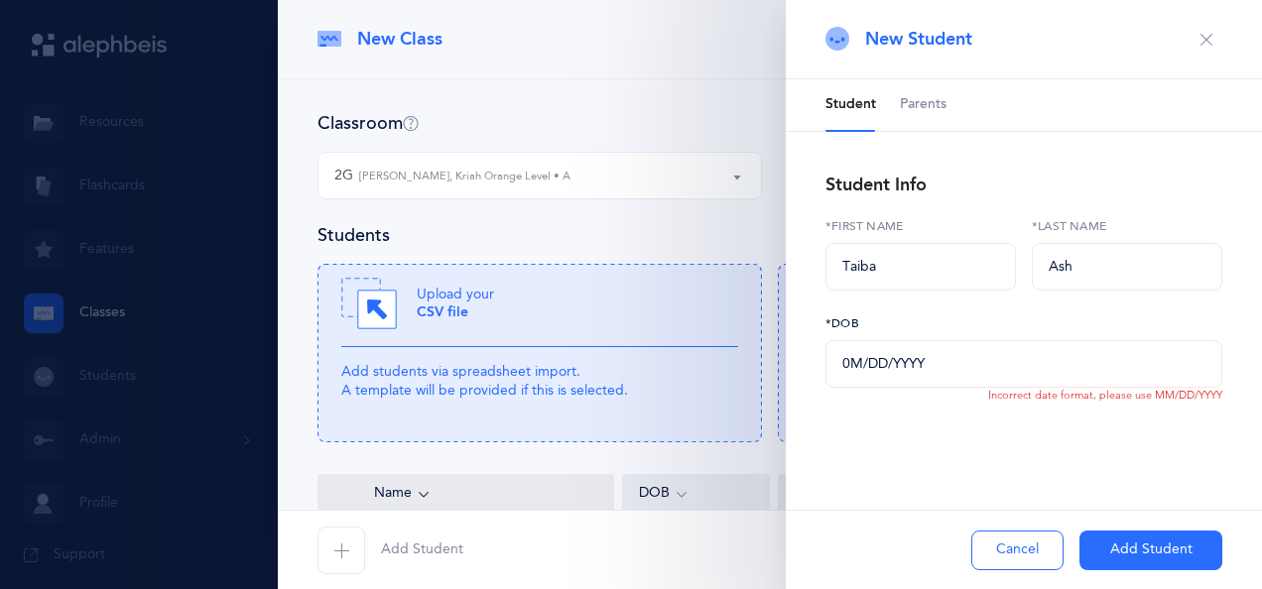
drag, startPoint x: 1071, startPoint y: 506, endPoint x: 865, endPoint y: 367, distance: 248.7
click at [865, 367] on input "0M/DD/YYYY" at bounding box center [1023, 364] width 397 height 48
type input "[DATE]"
click at [1141, 549] on button "Add Student" at bounding box center [1150, 551] width 143 height 40
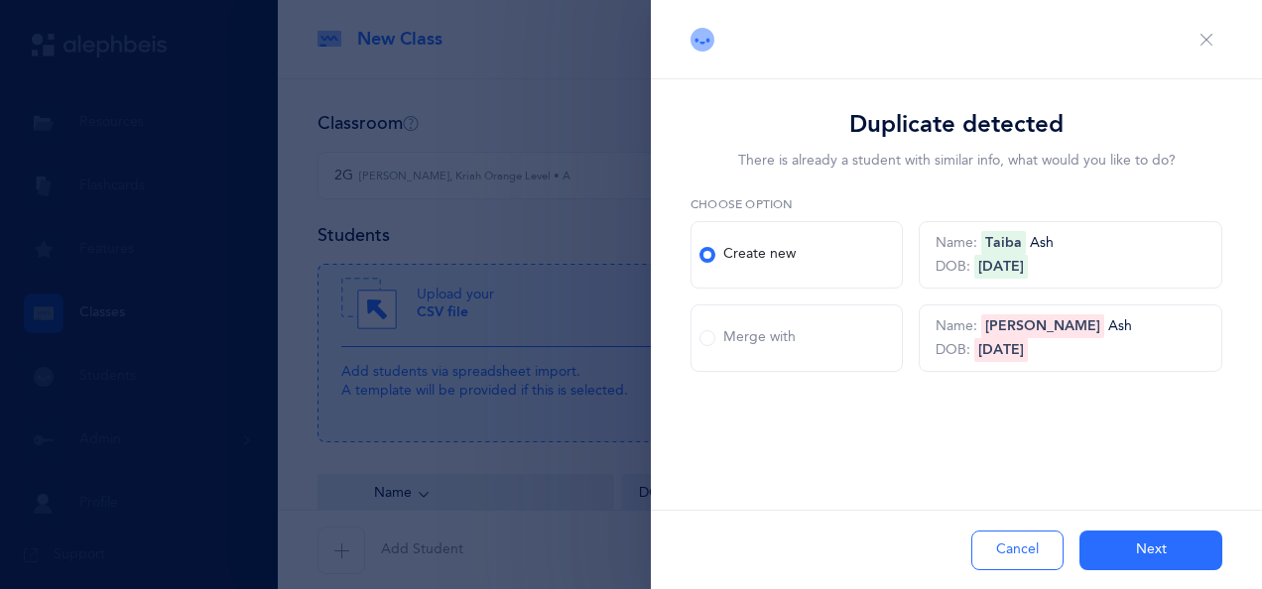
click at [1141, 549] on button "Next" at bounding box center [1150, 551] width 143 height 40
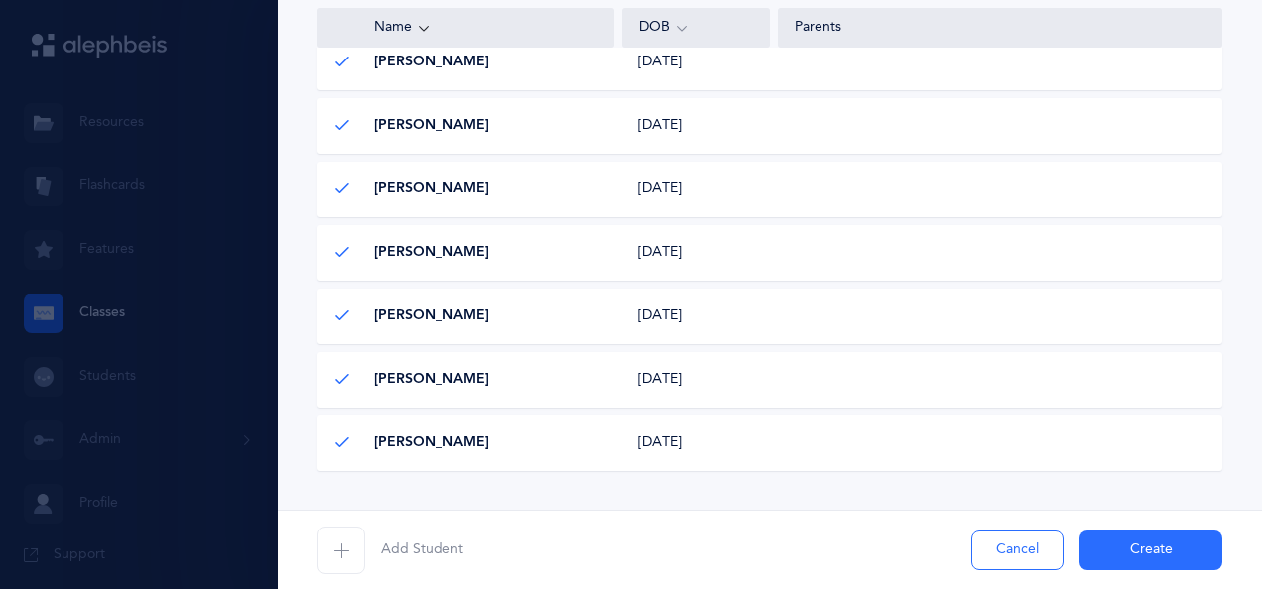
scroll to position [678, 0]
click at [1140, 551] on button "Create" at bounding box center [1150, 551] width 143 height 40
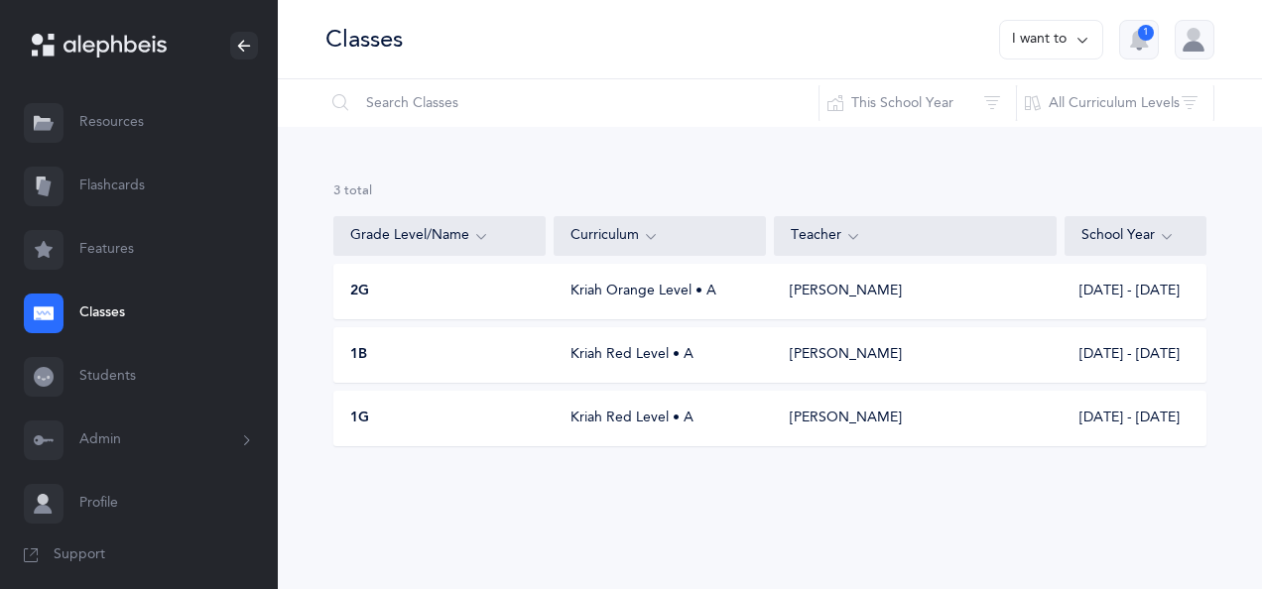
click at [471, 284] on div "2G" at bounding box center [440, 292] width 212 height 20
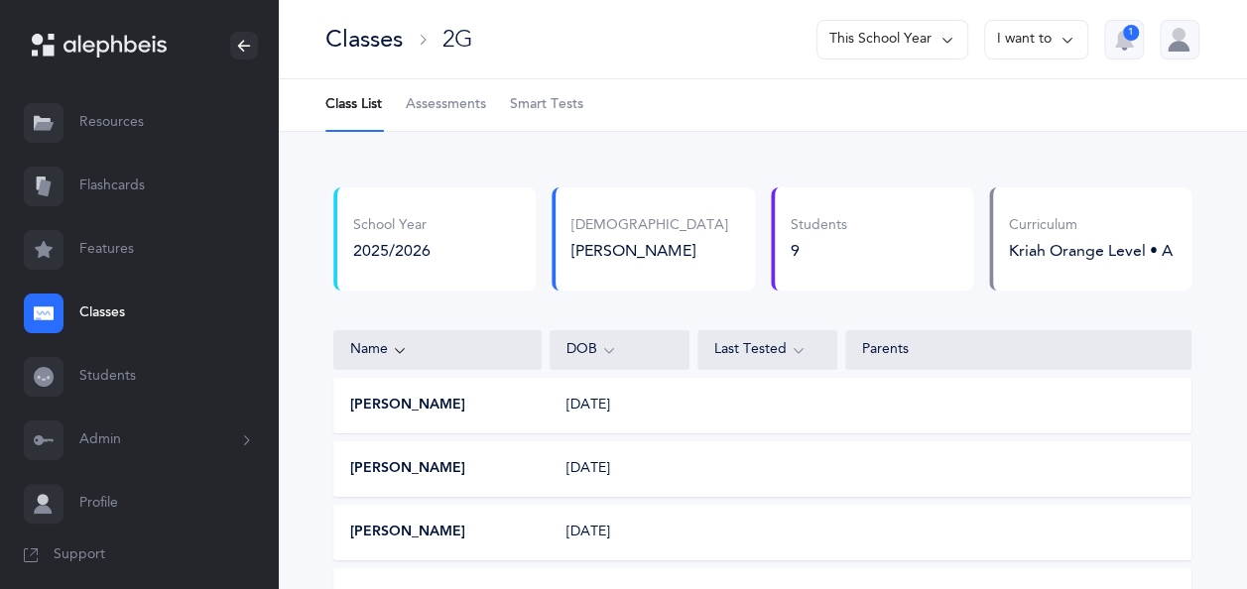
click at [1043, 38] on button "I want to" at bounding box center [1036, 40] width 104 height 40
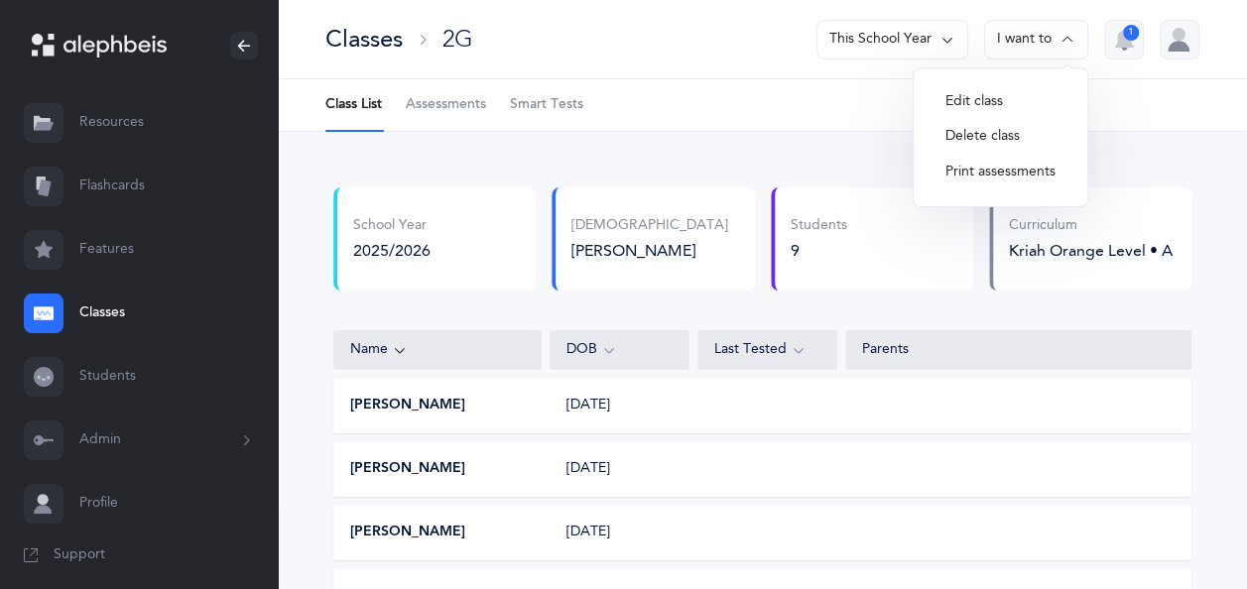
click at [665, 46] on div "Classes 2G This School Year I want to Edit class Delete class Print assessments…" at bounding box center [762, 39] width 969 height 79
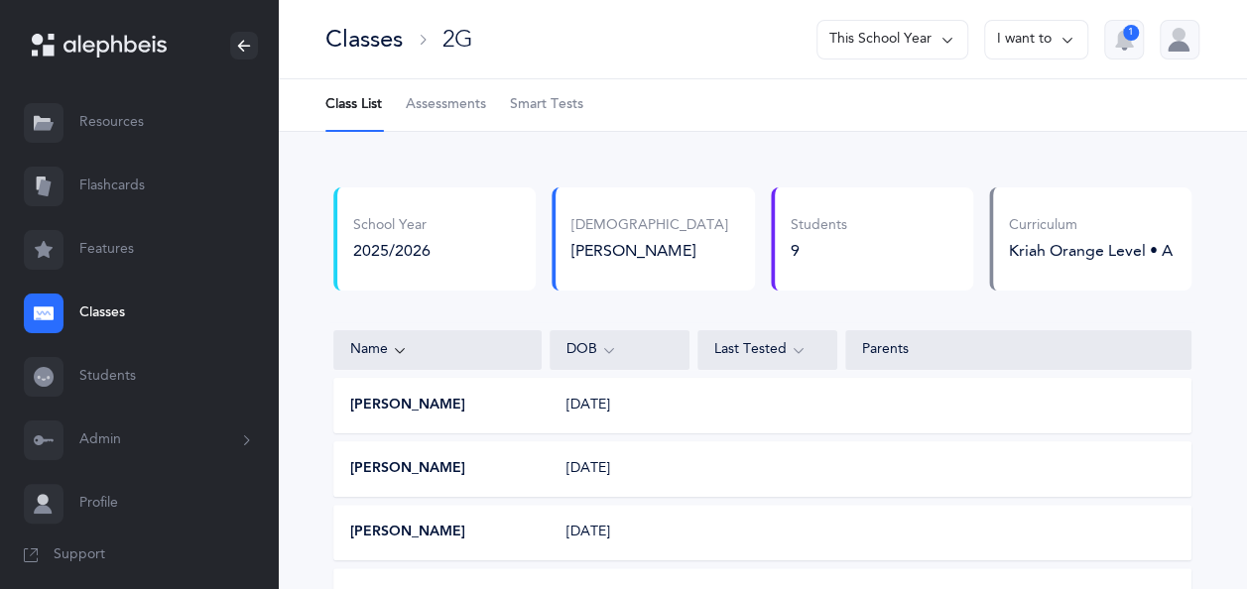
click at [369, 39] on div "Classes" at bounding box center [363, 39] width 77 height 33
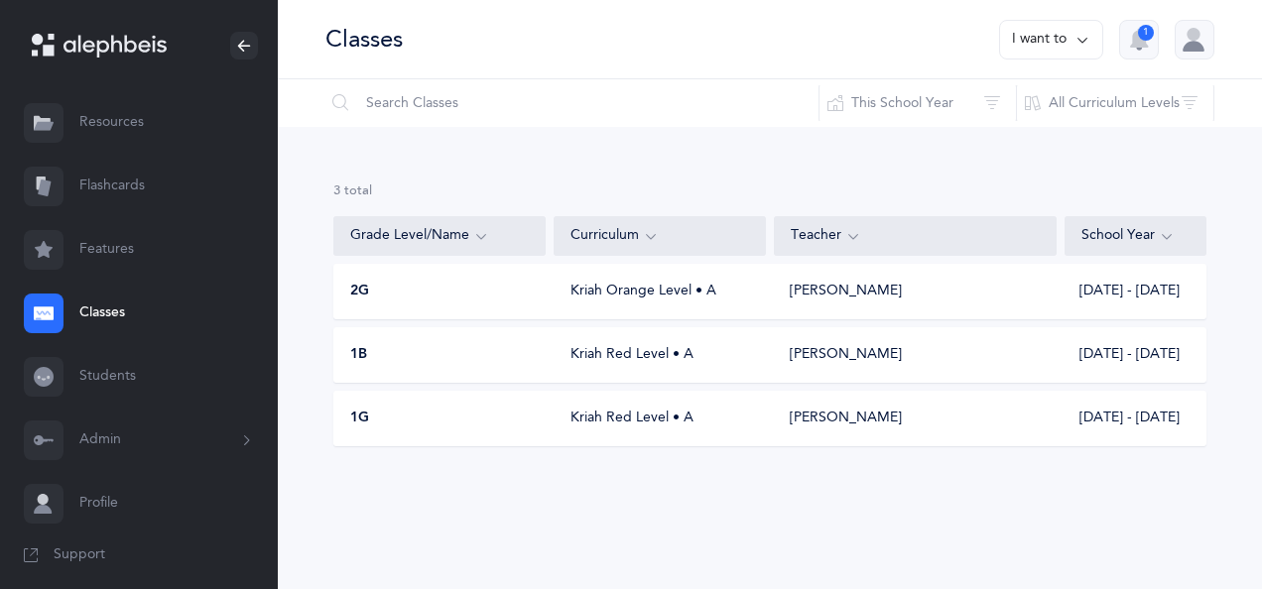
click at [1030, 36] on button "I want to" at bounding box center [1051, 40] width 104 height 40
click at [1022, 136] on button "Add new" at bounding box center [1031, 137] width 110 height 36
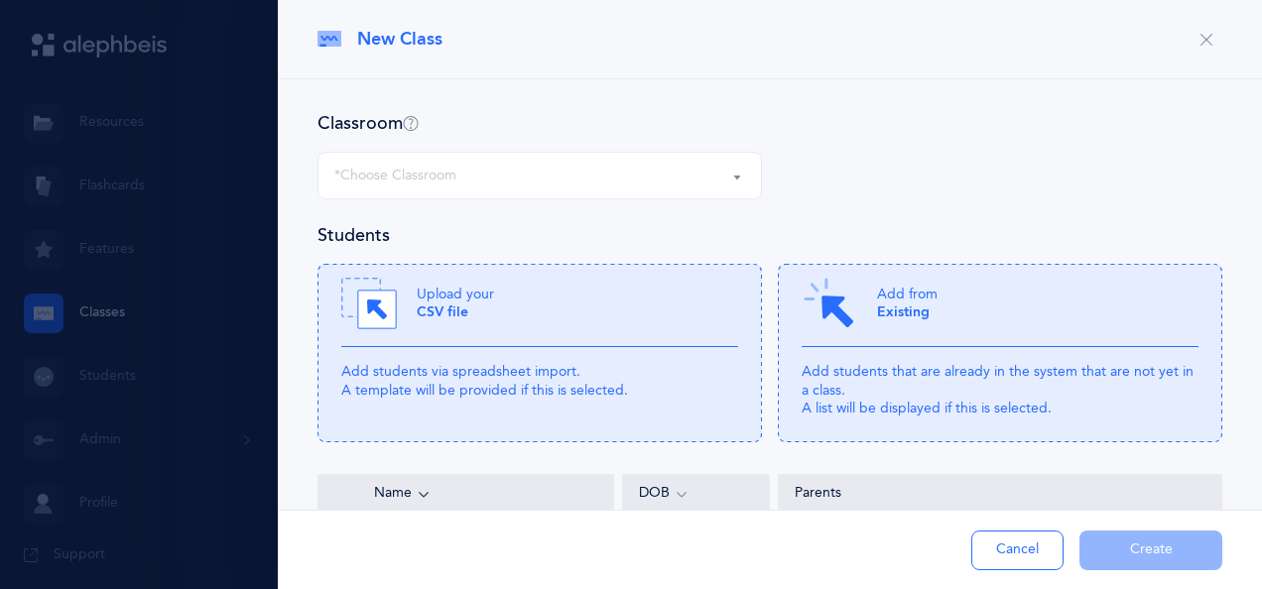
click at [600, 167] on div "*Choose Classroom" at bounding box center [539, 176] width 411 height 34
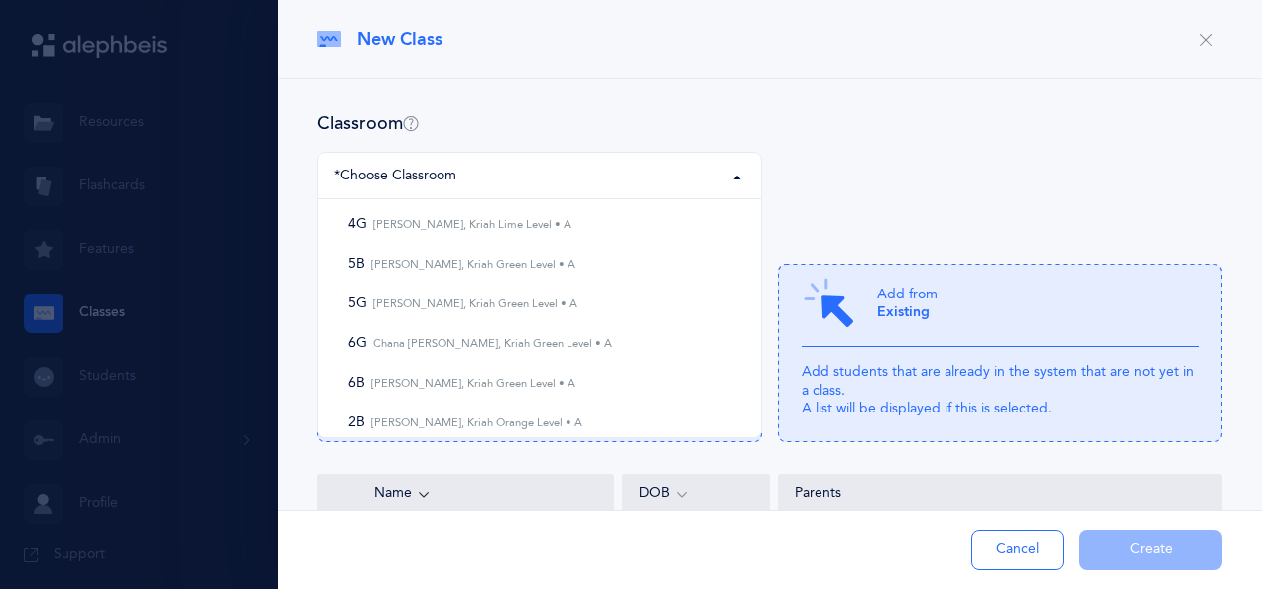
scroll to position [151, 0]
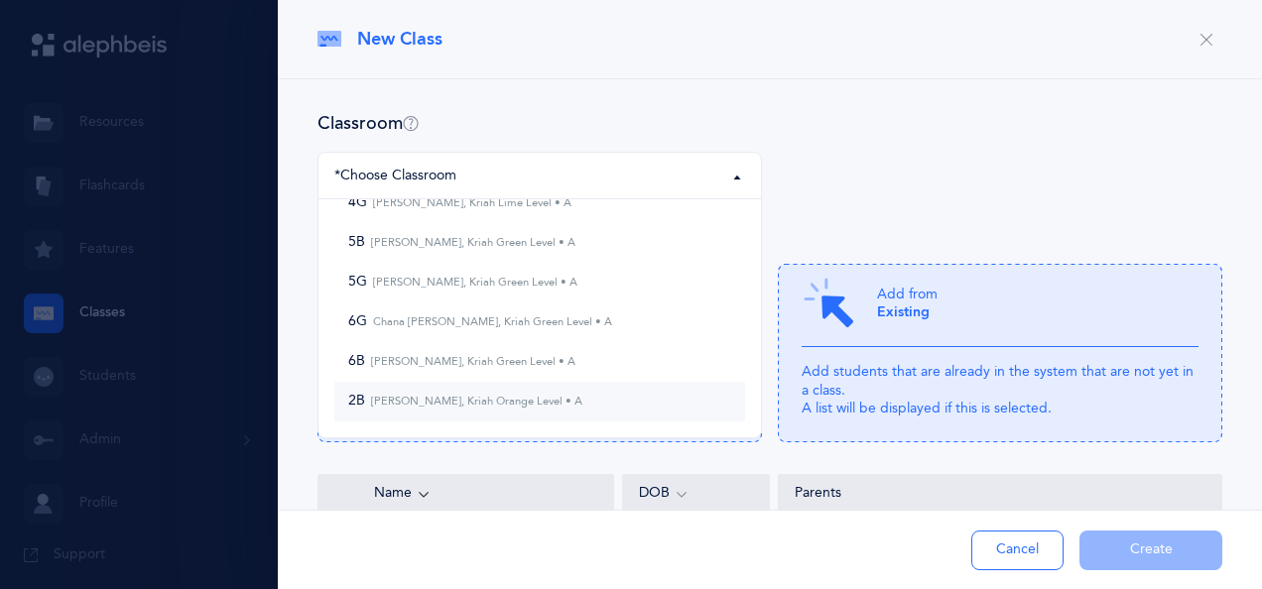
click at [528, 393] on span "2B [PERSON_NAME], Kriah Orange Level • A" at bounding box center [465, 402] width 234 height 18
select select "879"
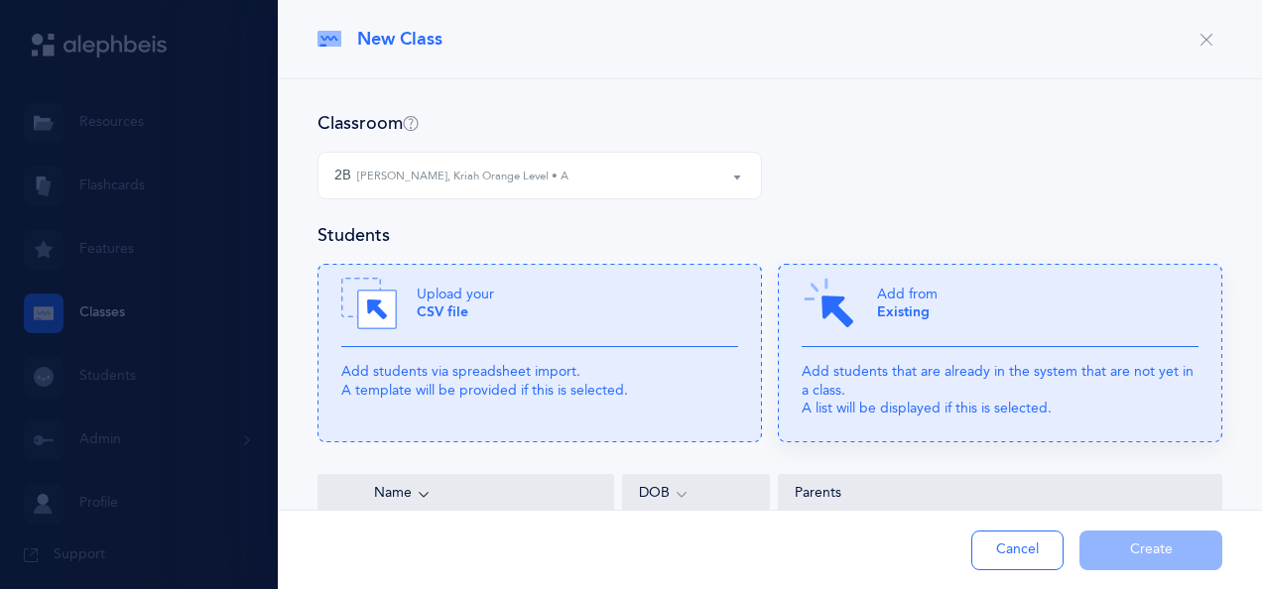
click at [943, 314] on div "Add from Existing" at bounding box center [999, 311] width 397 height 71
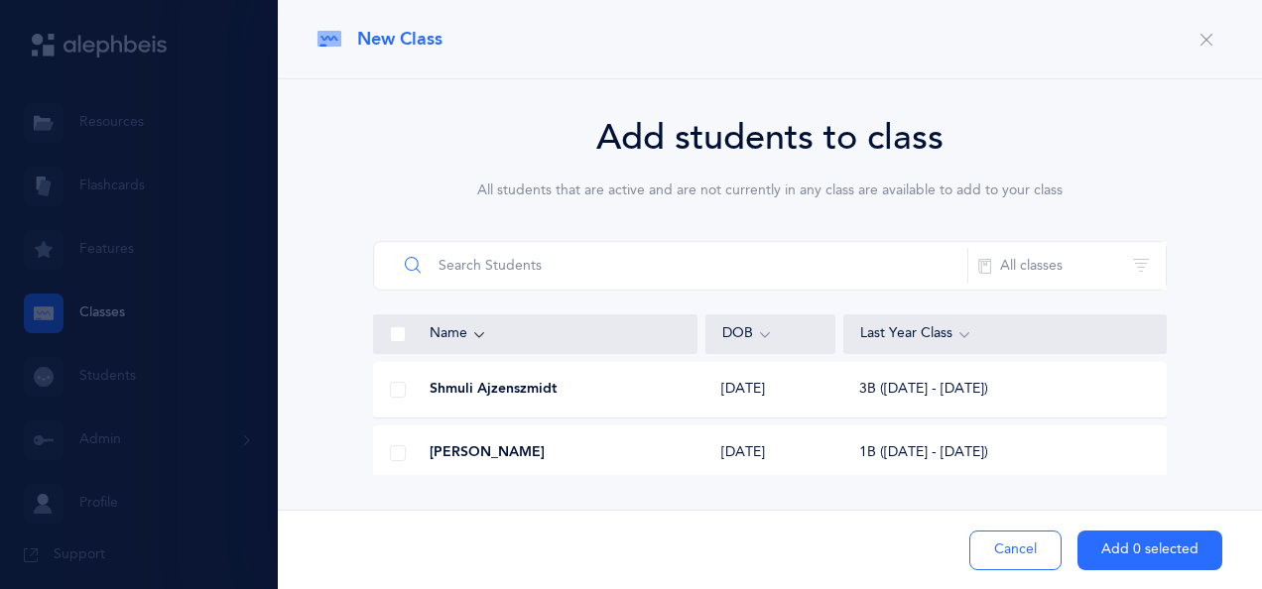
click at [458, 262] on input "text" at bounding box center [682, 266] width 571 height 48
type input "allou"
click at [397, 385] on span at bounding box center [398, 390] width 16 height 16
click at [0, 0] on input "checkbox" at bounding box center [0, 0] width 0 height 0
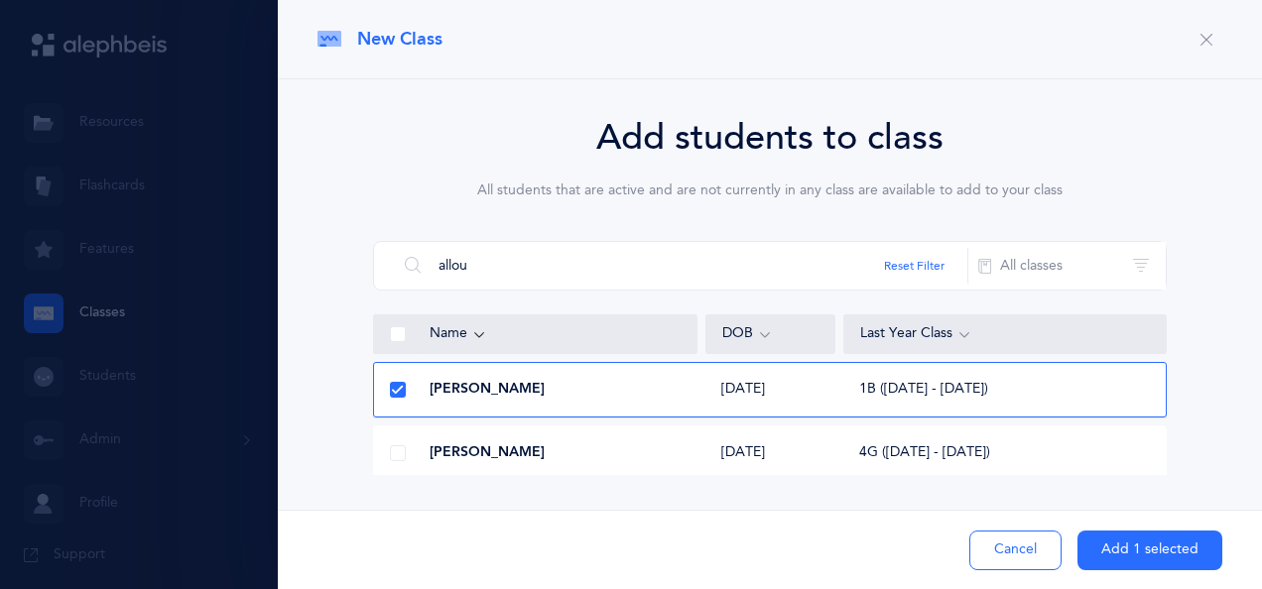
click at [1147, 555] on button "Add 1 selected" at bounding box center [1149, 551] width 145 height 40
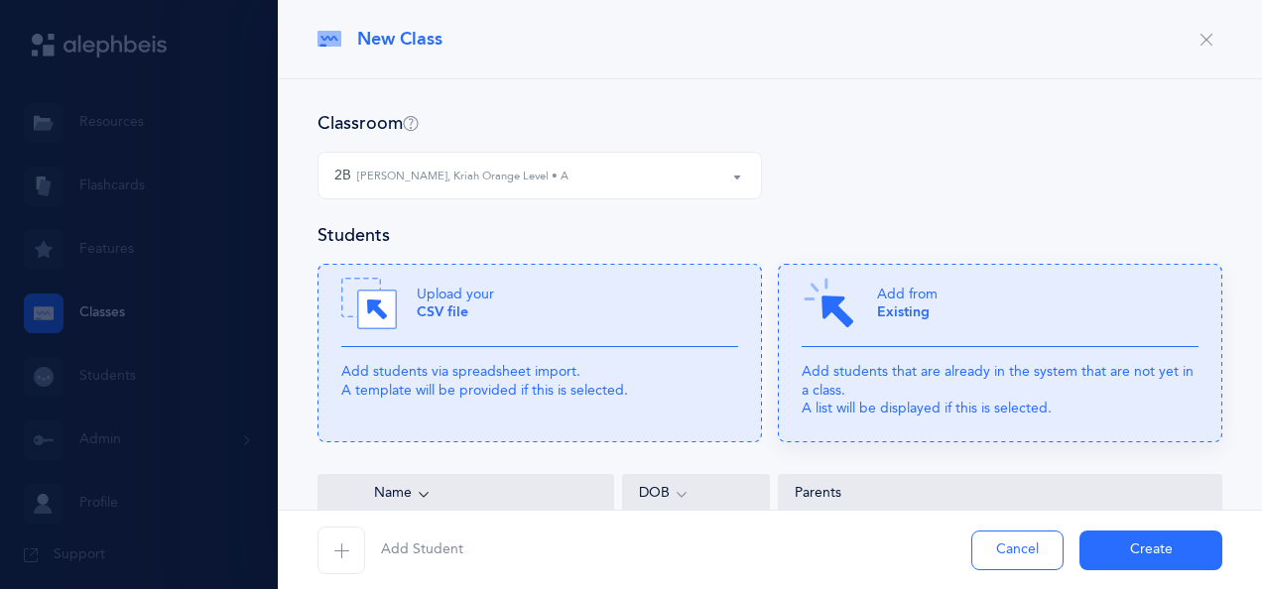
click at [922, 362] on icon at bounding box center [1000, 353] width 444 height 179
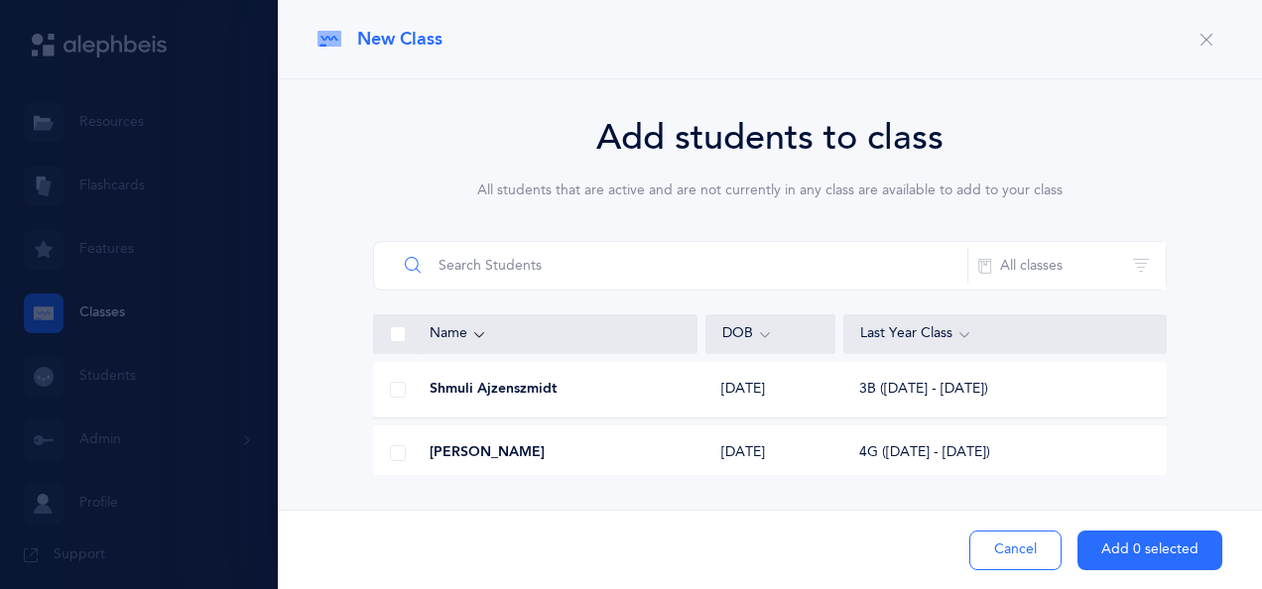
click at [540, 256] on input "text" at bounding box center [682, 266] width 571 height 48
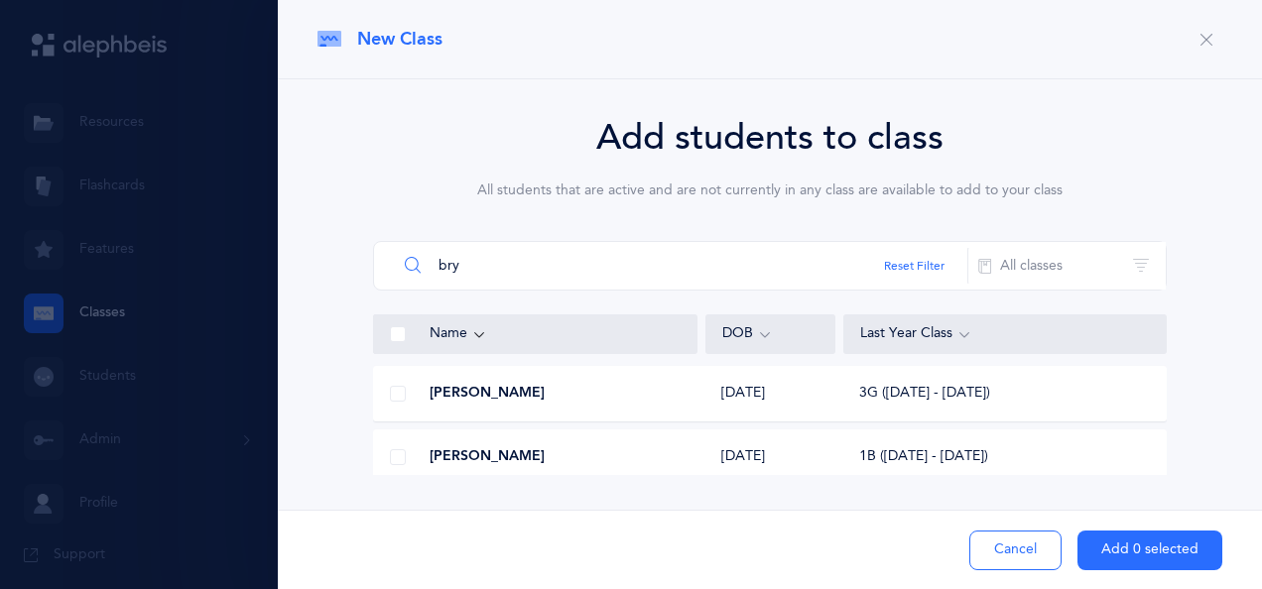
scroll to position [77, 0]
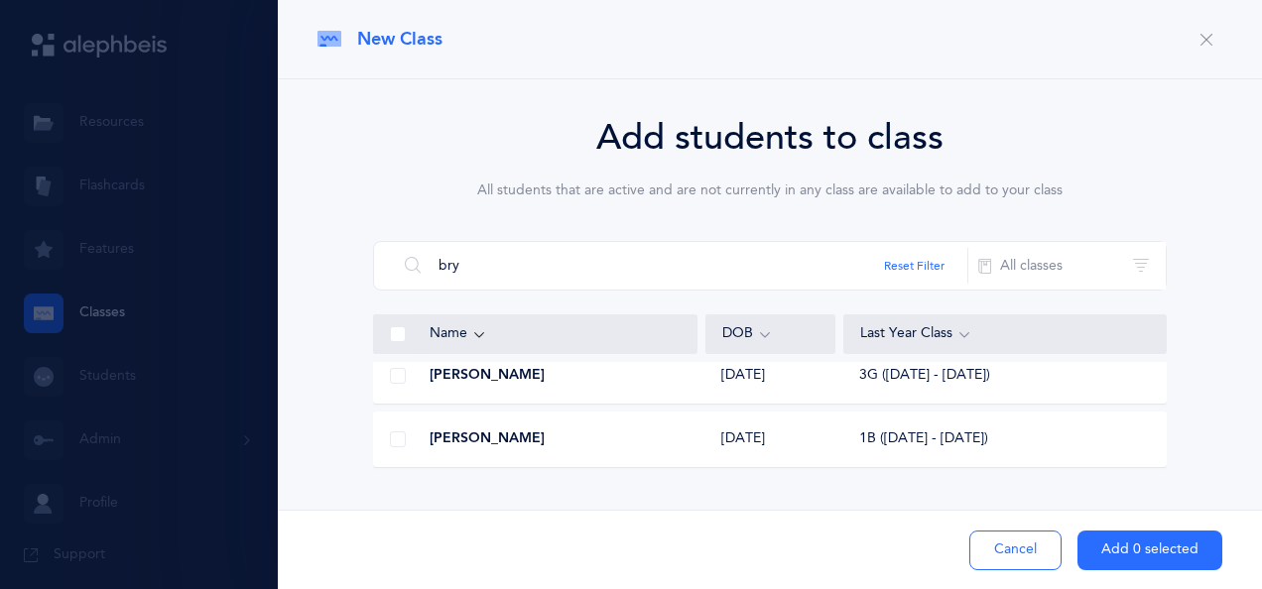
click at [402, 438] on span at bounding box center [398, 439] width 16 height 16
click at [0, 0] on input "checkbox" at bounding box center [0, 0] width 0 height 0
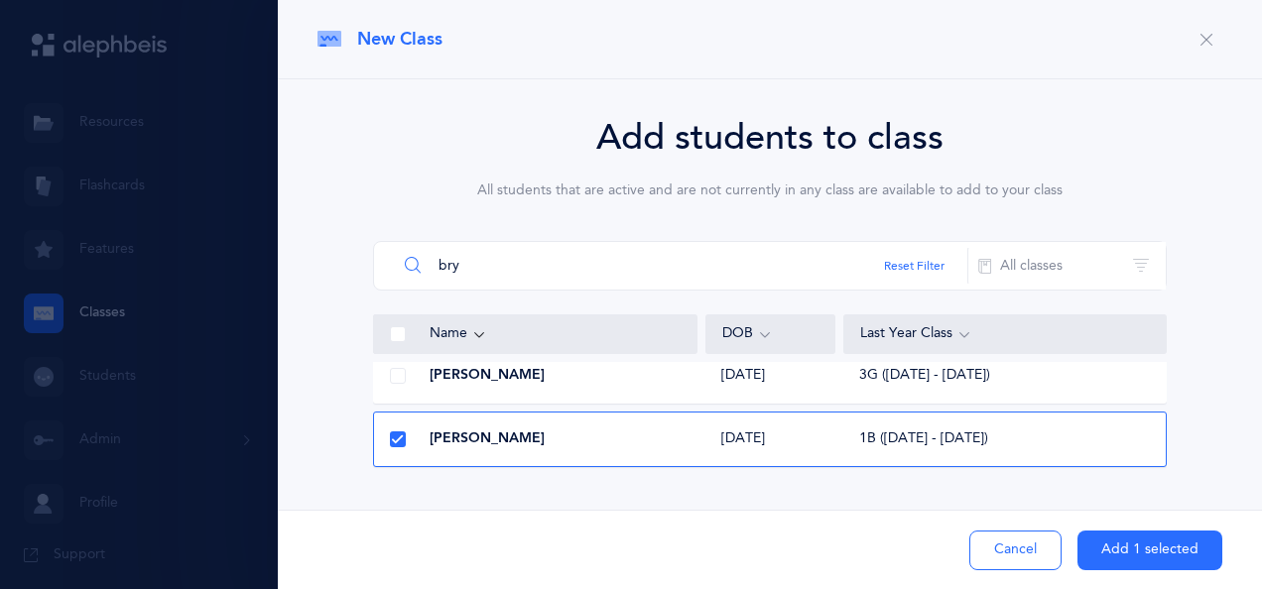
click at [761, 270] on input "bry" at bounding box center [682, 266] width 571 height 48
type input "b"
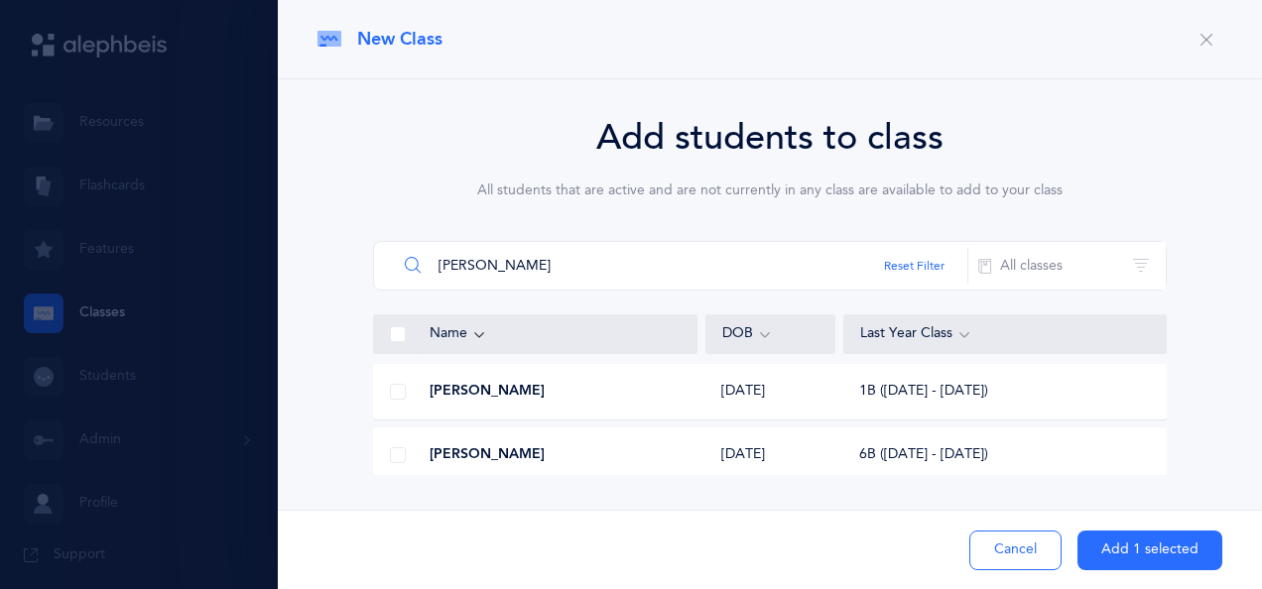
scroll to position [22, 0]
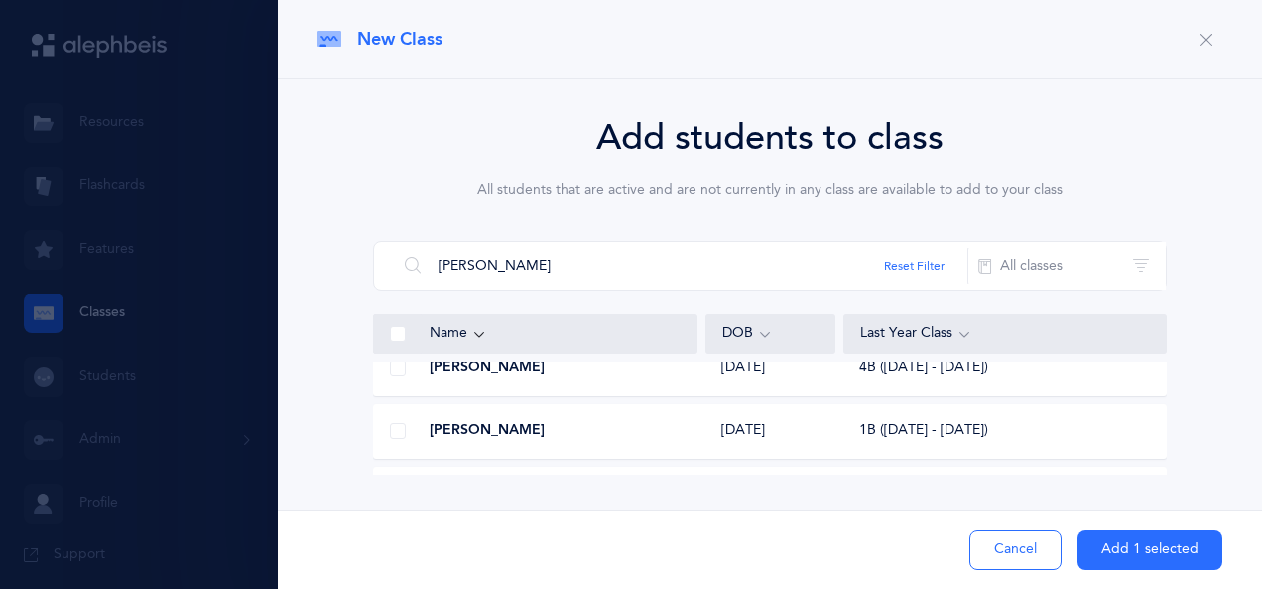
click at [394, 432] on span at bounding box center [398, 432] width 16 height 16
click at [0, 0] on input "checkbox" at bounding box center [0, 0] width 0 height 0
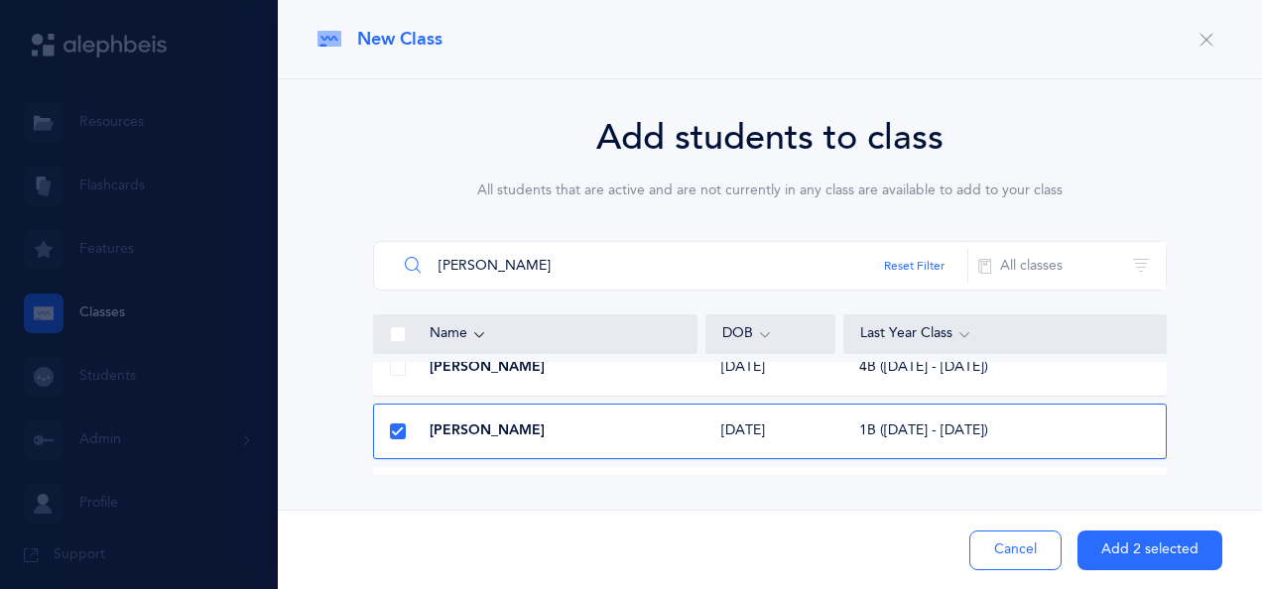
click at [623, 265] on input "[PERSON_NAME]" at bounding box center [682, 266] width 571 height 48
type input "f"
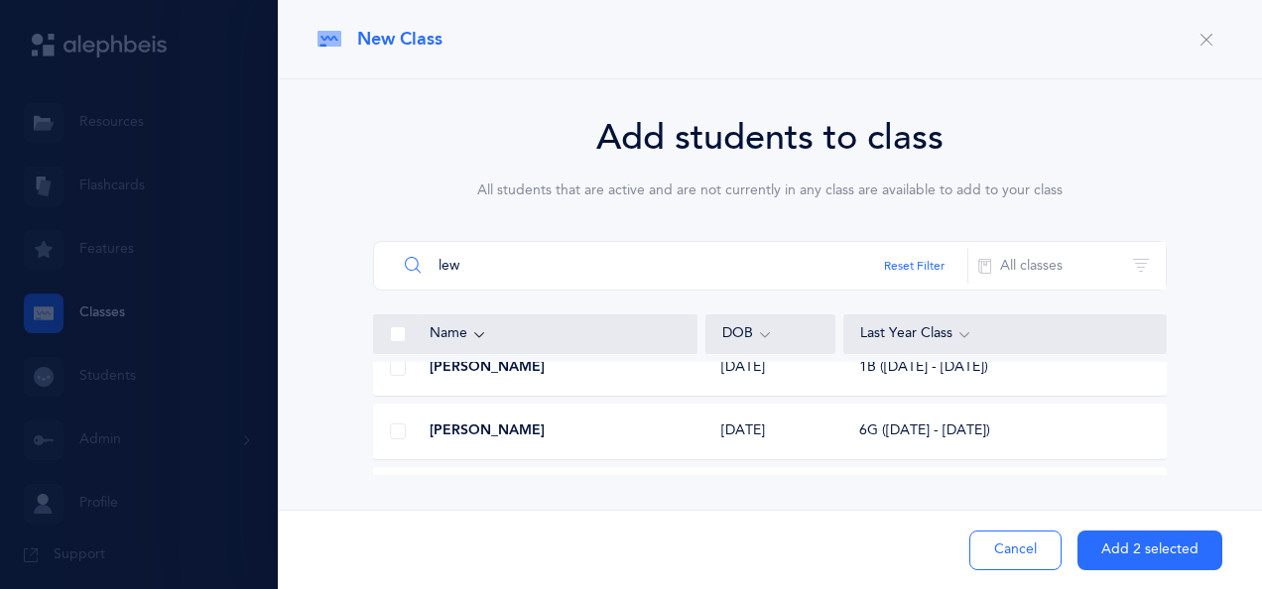
scroll to position [0, 0]
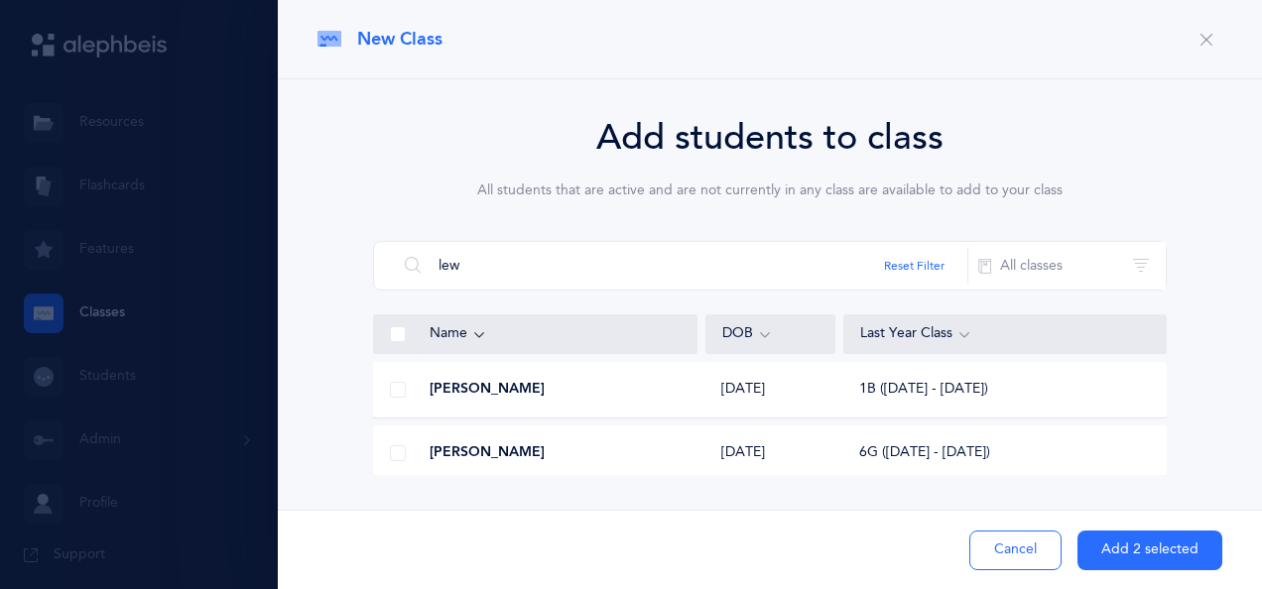
click at [401, 388] on span at bounding box center [398, 390] width 16 height 16
click at [0, 0] on input "checkbox" at bounding box center [0, 0] width 0 height 0
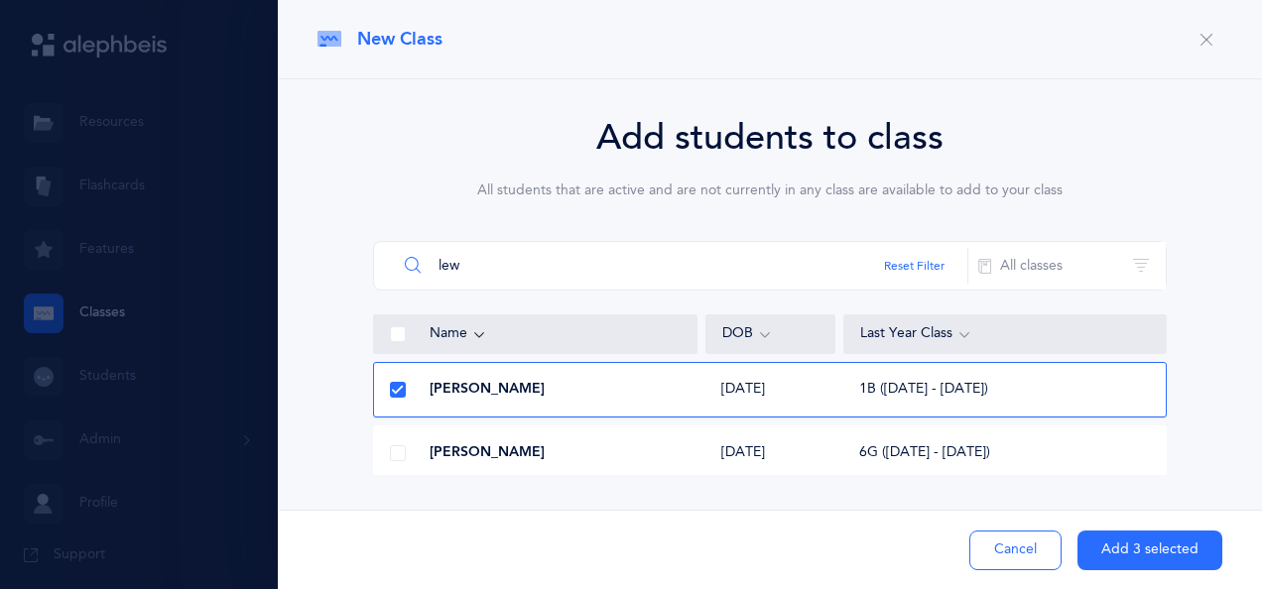
click at [566, 266] on input "lew" at bounding box center [682, 266] width 571 height 48
type input "l"
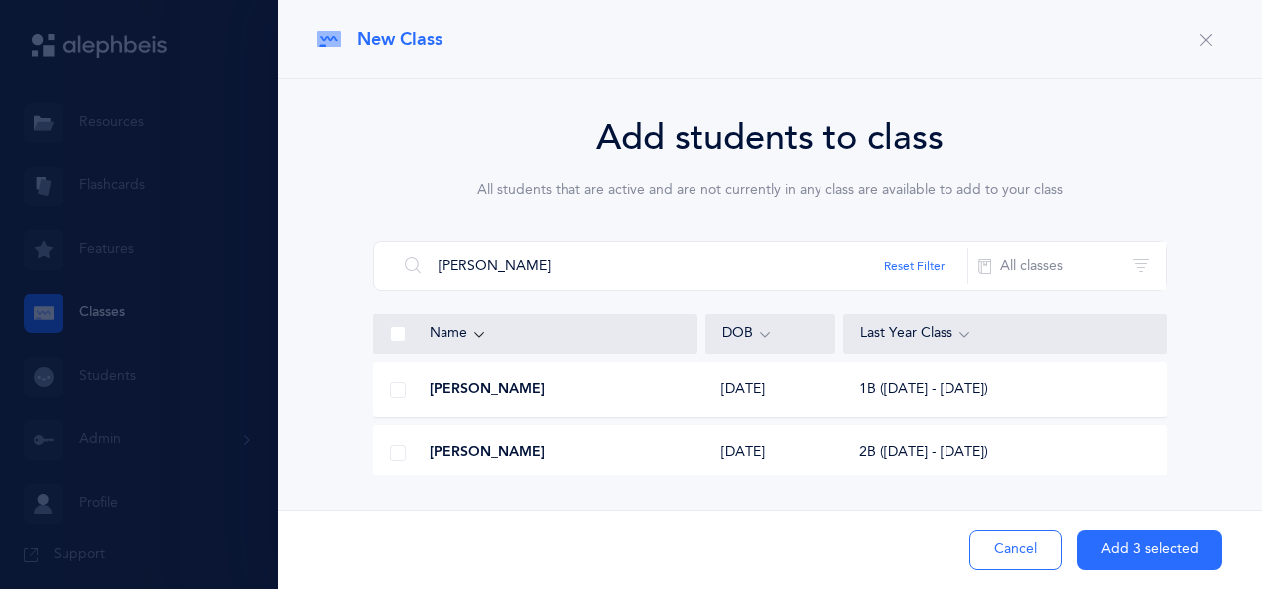
click at [396, 393] on span at bounding box center [398, 390] width 16 height 16
click at [0, 0] on input "checkbox" at bounding box center [0, 0] width 0 height 0
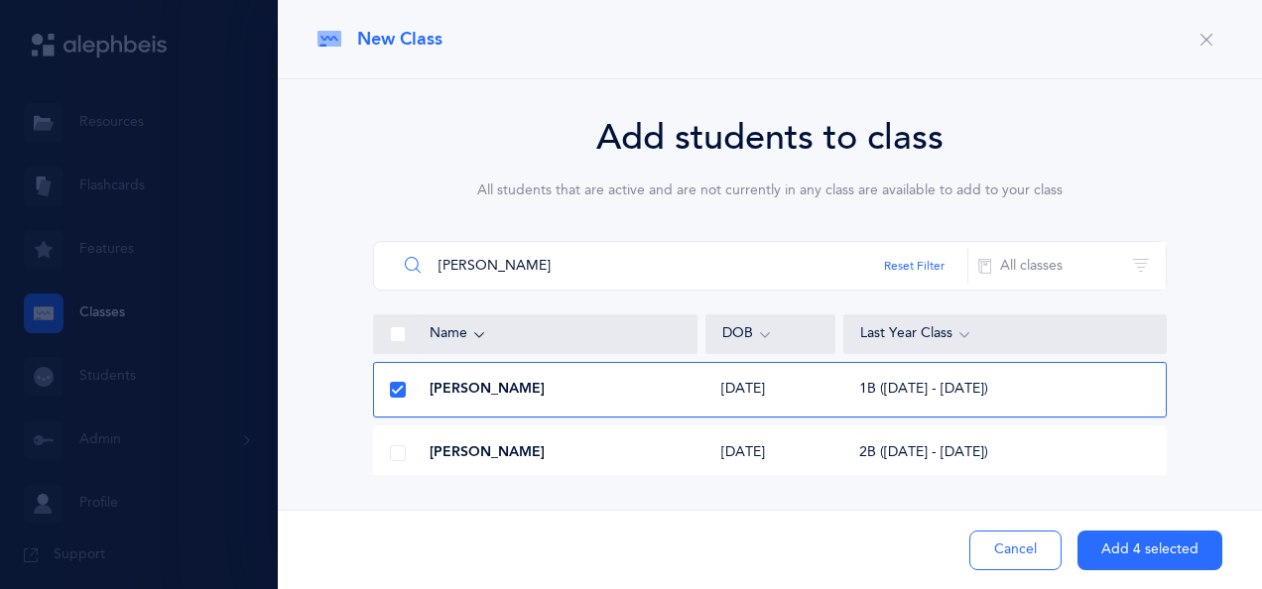
click at [500, 254] on input "[PERSON_NAME]" at bounding box center [682, 266] width 571 height 48
type input "m"
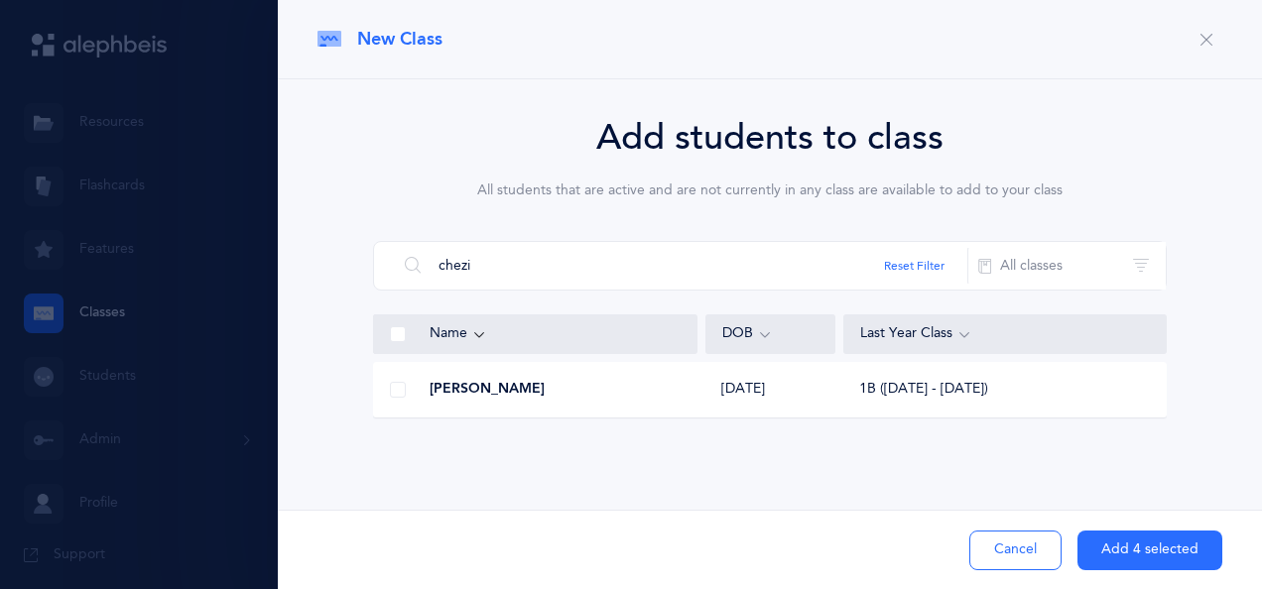
click at [391, 394] on span at bounding box center [398, 390] width 16 height 16
click at [0, 0] on input "checkbox" at bounding box center [0, 0] width 0 height 0
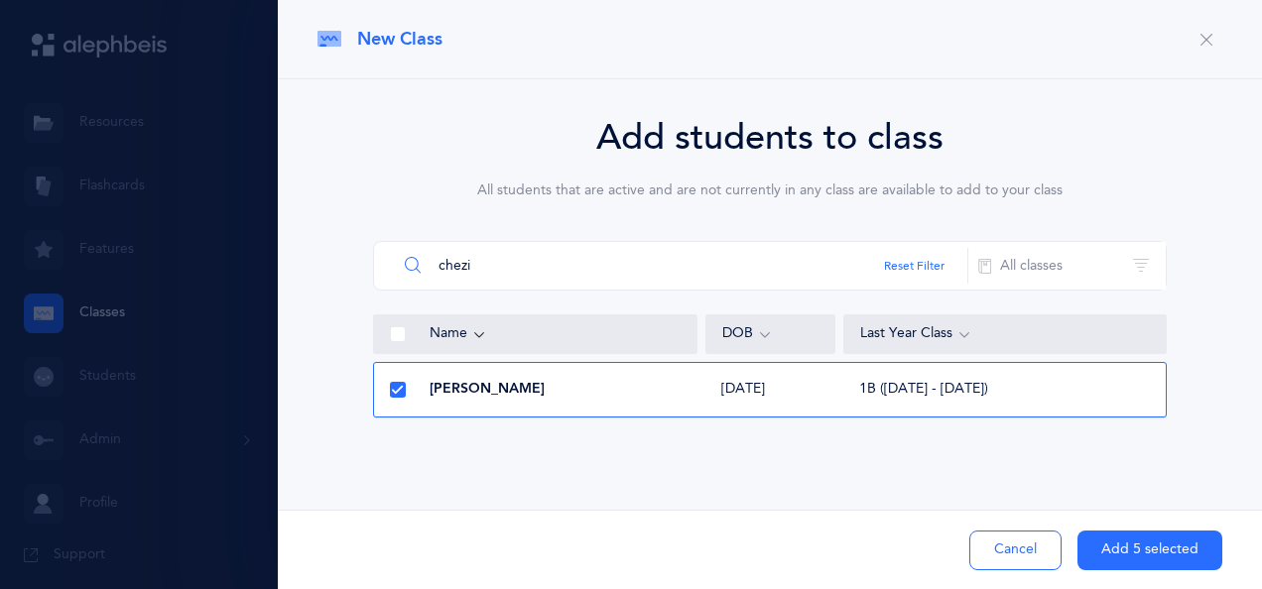
click at [515, 265] on input "chezi" at bounding box center [682, 266] width 571 height 48
type input "c"
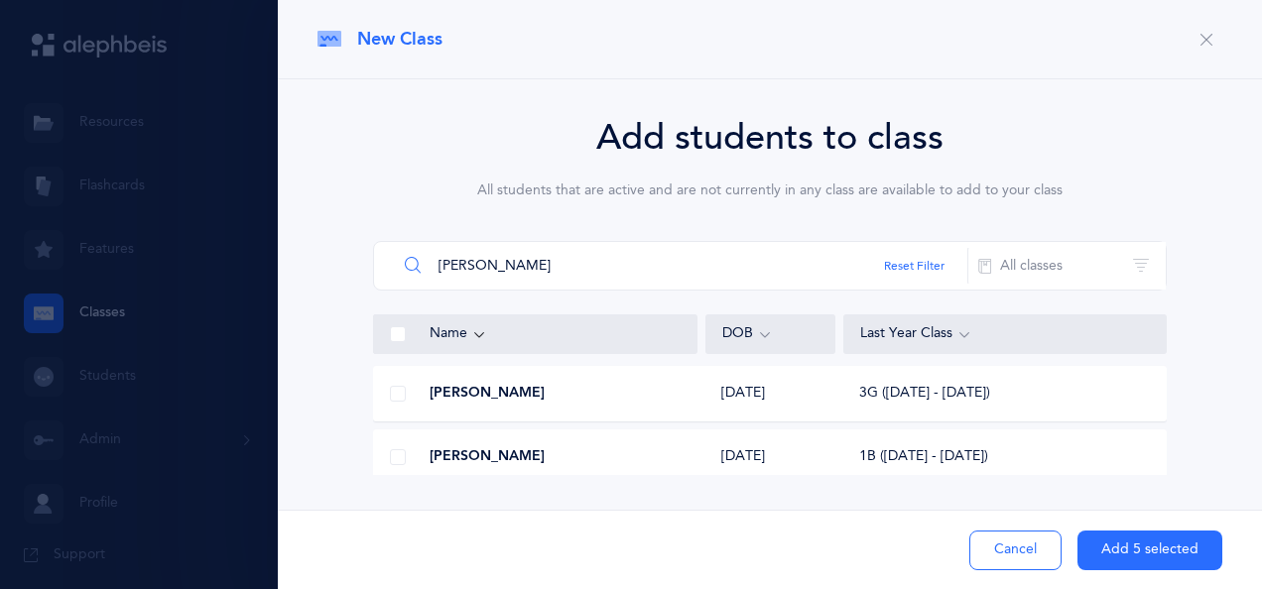
scroll to position [77, 0]
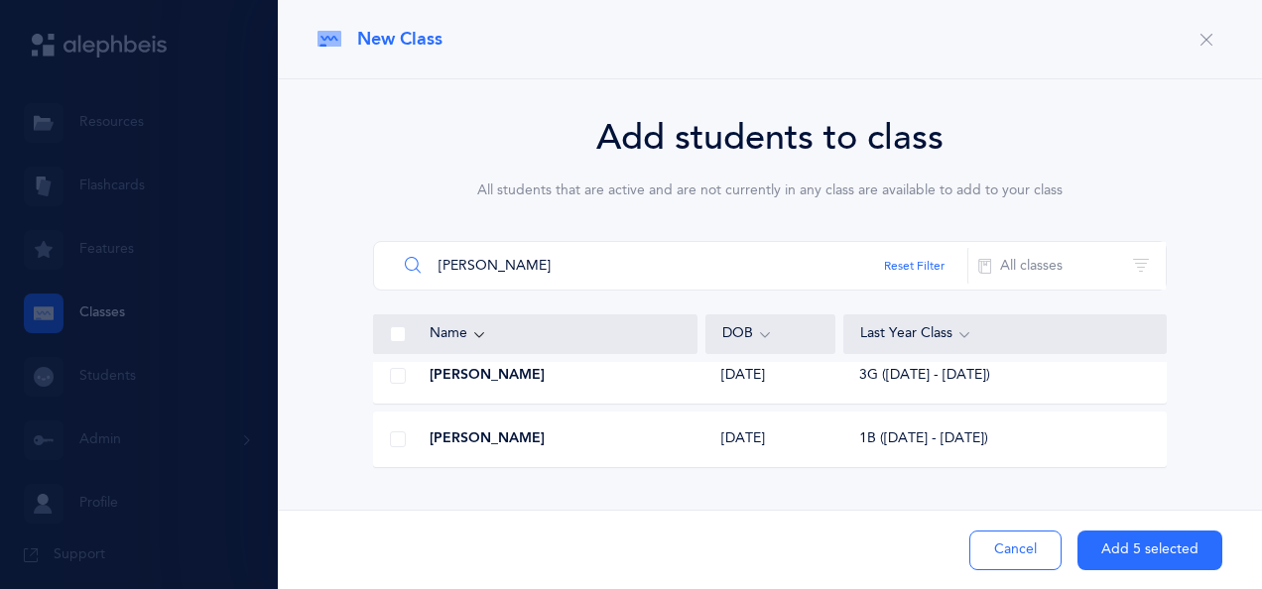
type input "[PERSON_NAME]"
click at [395, 436] on span at bounding box center [398, 439] width 16 height 16
click at [0, 0] on input "checkbox" at bounding box center [0, 0] width 0 height 0
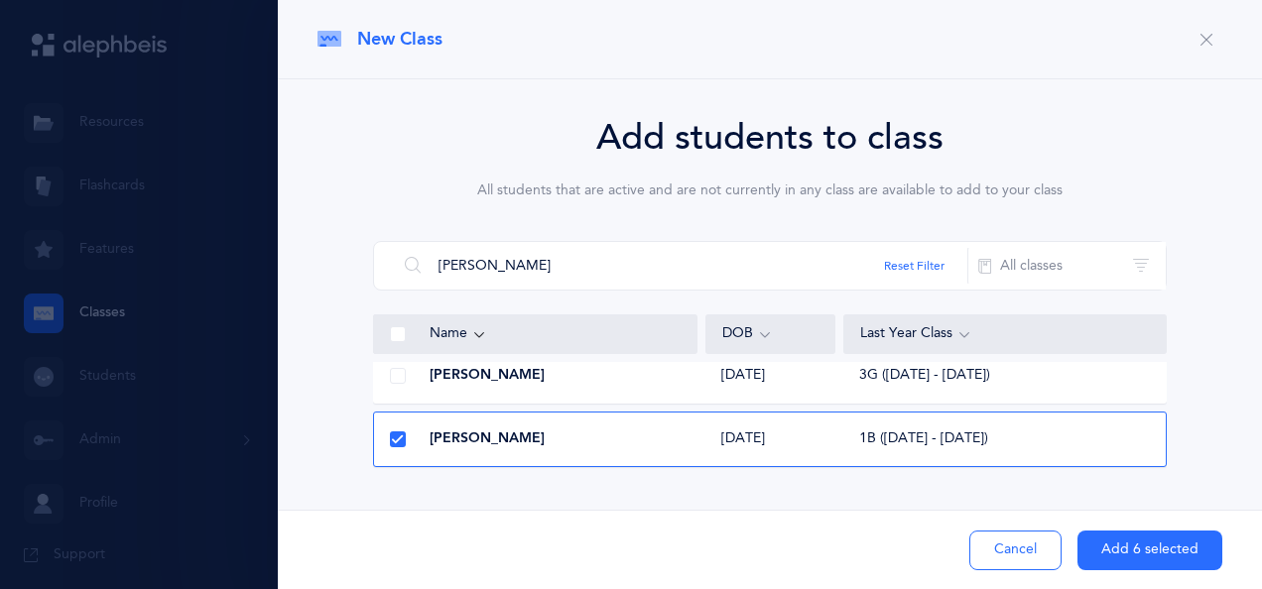
click at [1153, 561] on button "Add 6 selected" at bounding box center [1149, 551] width 145 height 40
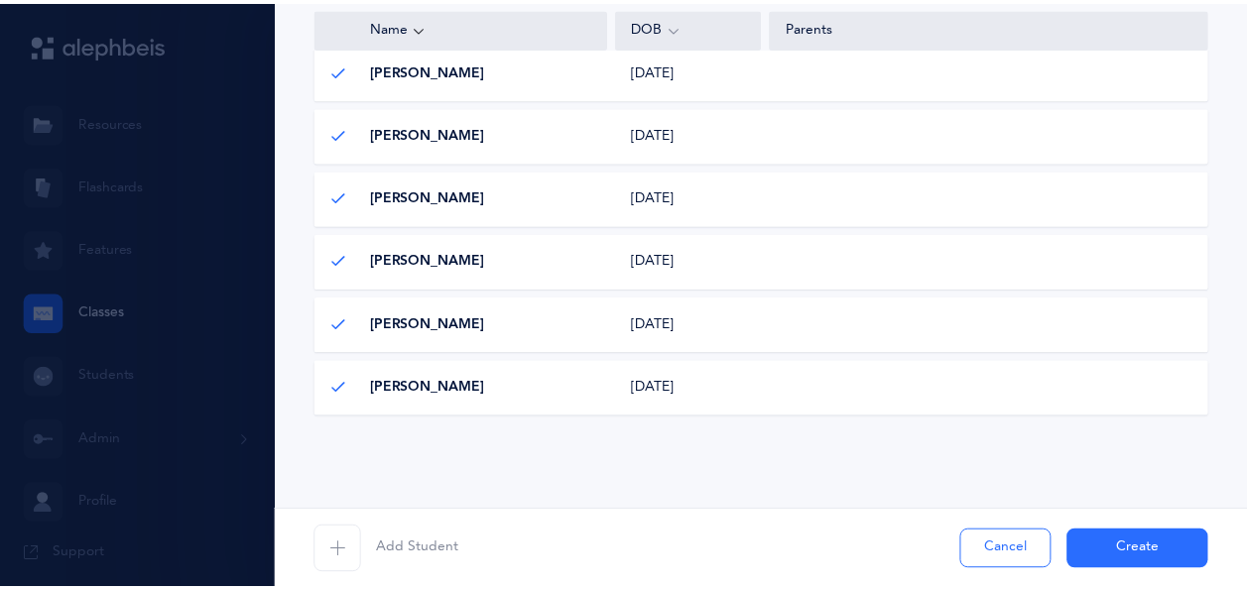
scroll to position [551, 0]
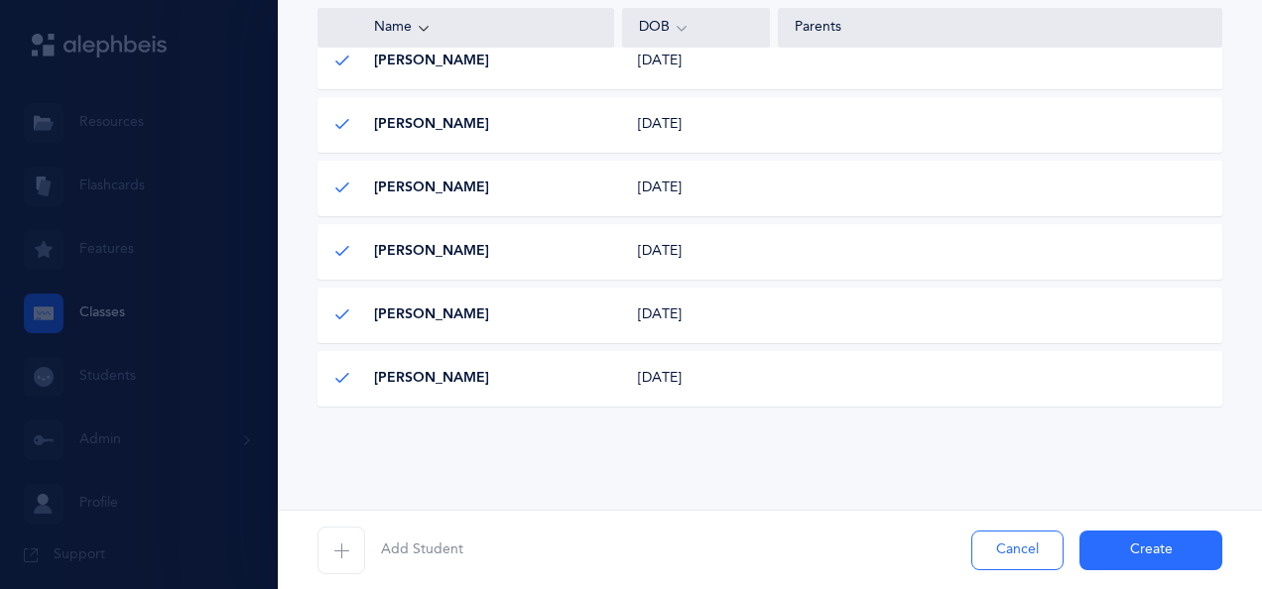
click at [1162, 536] on button "Create" at bounding box center [1150, 551] width 143 height 40
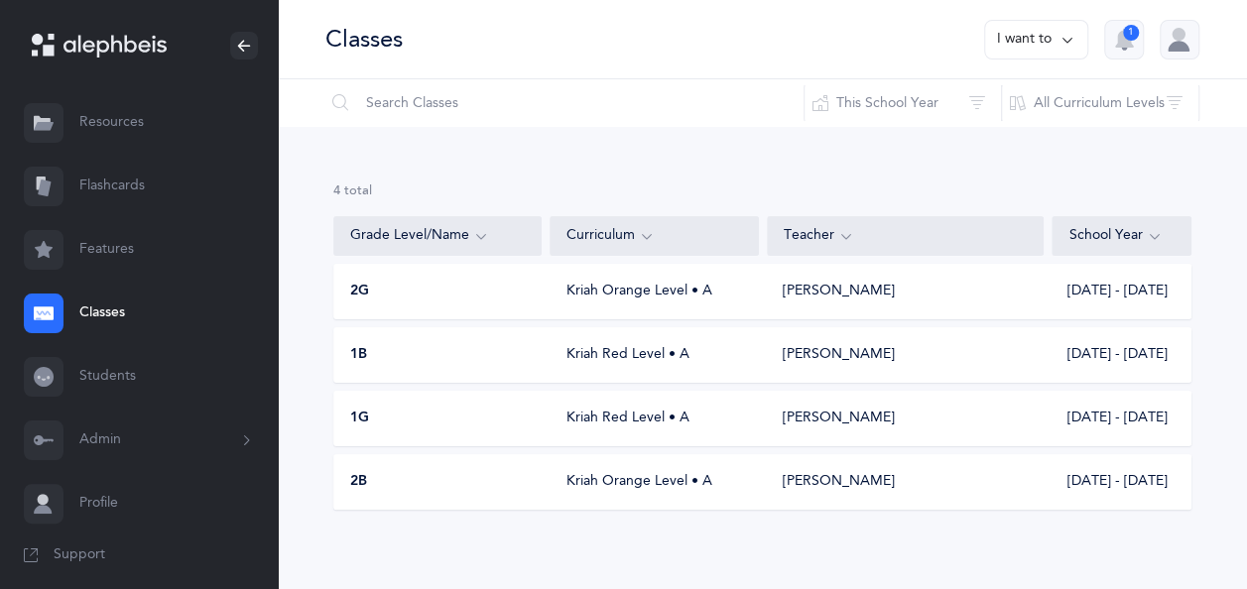
click at [1058, 35] on button "I want to" at bounding box center [1036, 40] width 104 height 40
click at [992, 147] on button "Add new" at bounding box center [1016, 137] width 110 height 36
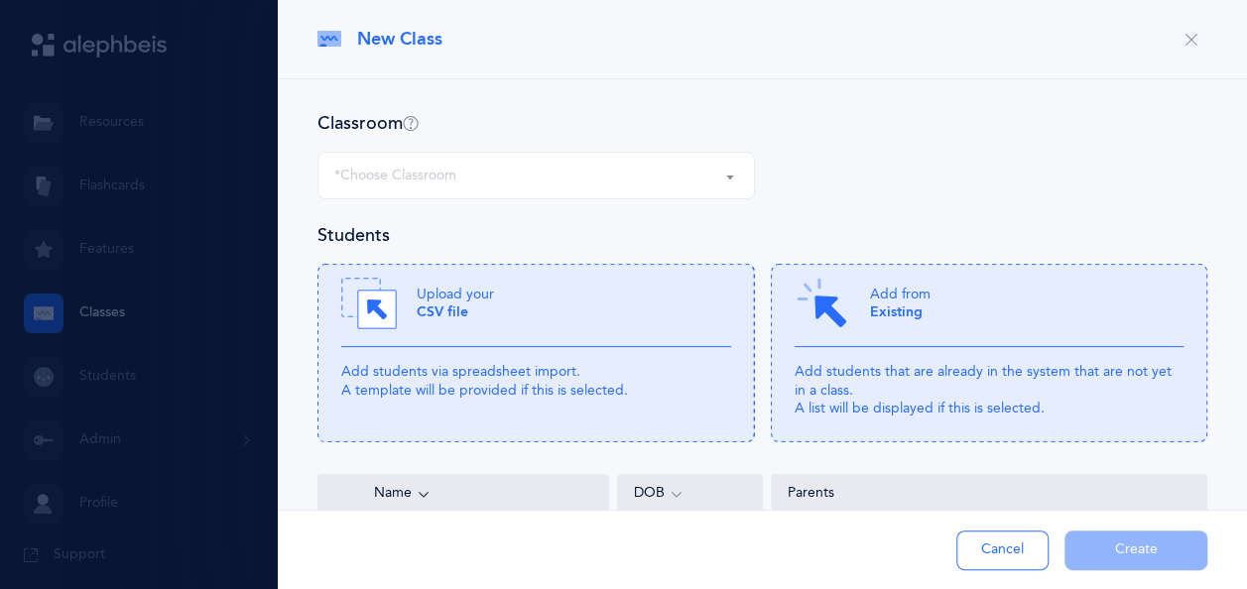
click at [593, 191] on div "*Choose Classroom" at bounding box center [536, 176] width 404 height 34
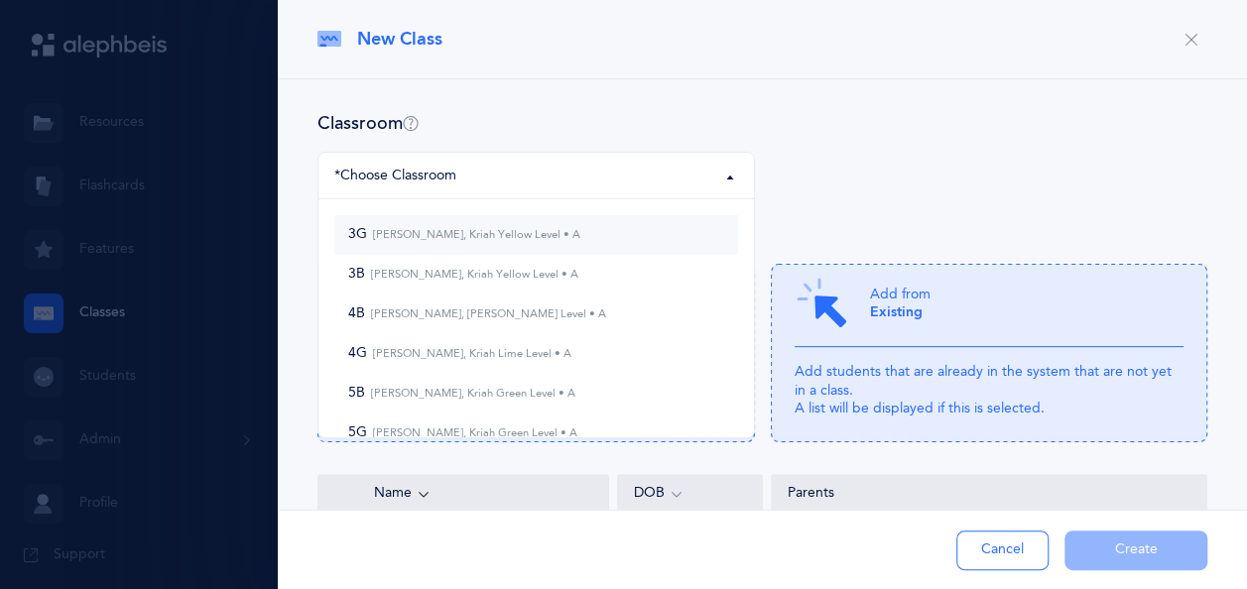
click at [551, 235] on small "[PERSON_NAME], Kriah Yellow Level • A" at bounding box center [473, 234] width 213 height 13
select select "871"
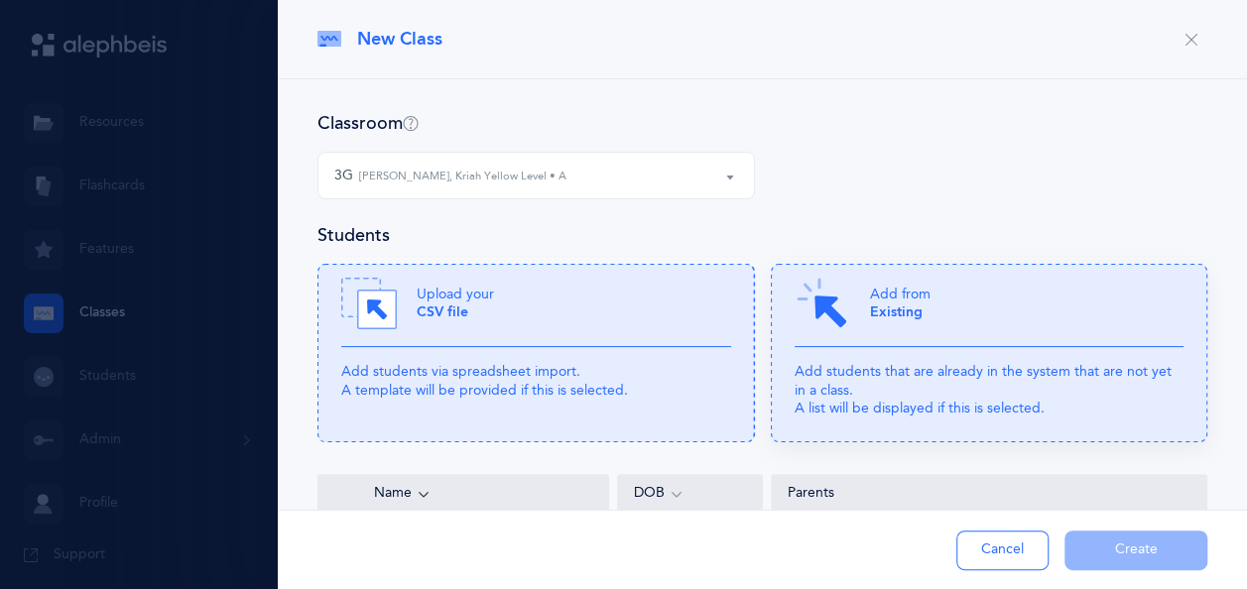
click at [935, 327] on div "Add from Existing" at bounding box center [989, 311] width 390 height 71
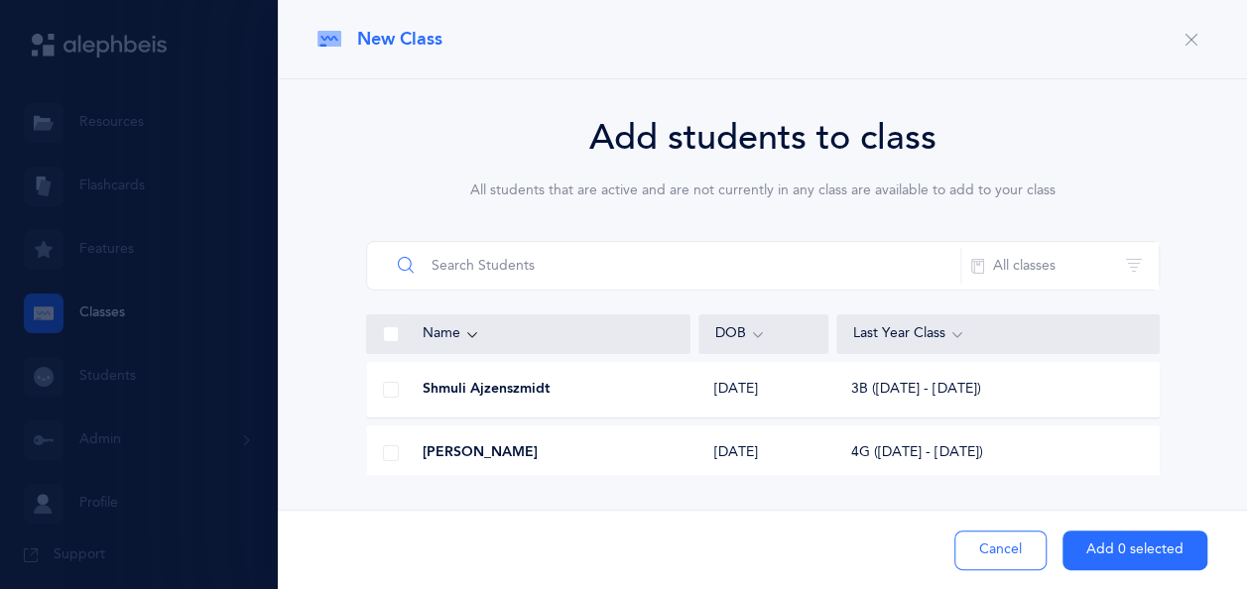
click at [819, 262] on input "text" at bounding box center [675, 266] width 571 height 48
click at [383, 391] on span at bounding box center [391, 390] width 16 height 16
click at [0, 0] on input "checkbox" at bounding box center [0, 0] width 0 height 0
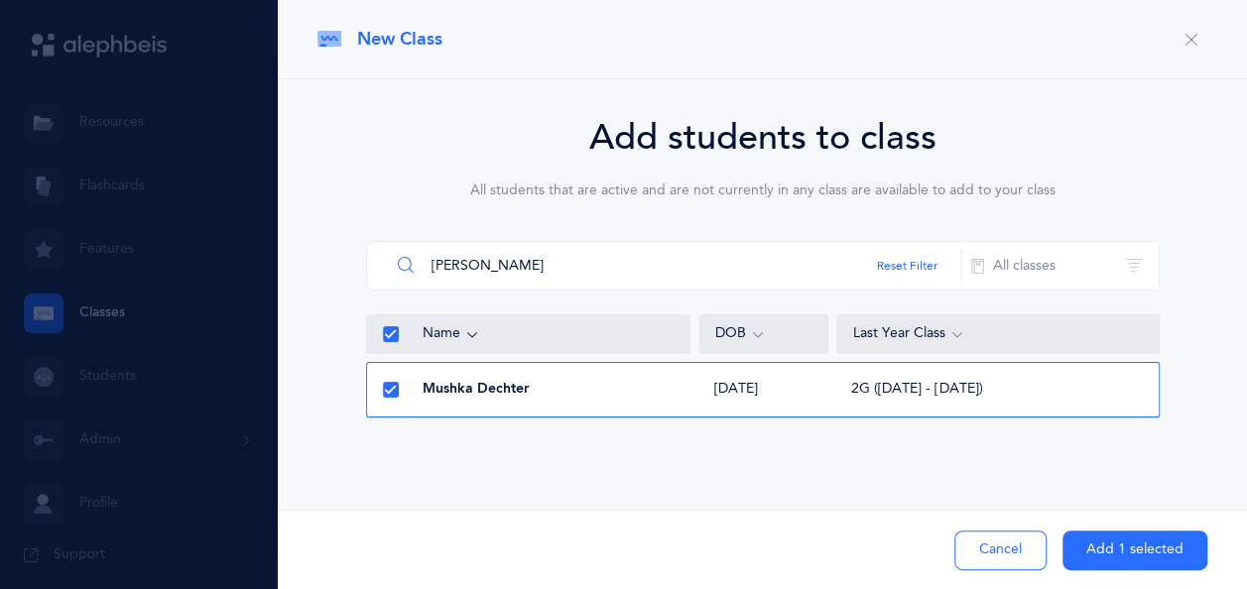
click at [496, 269] on input "[PERSON_NAME]" at bounding box center [675, 266] width 571 height 48
type input "d"
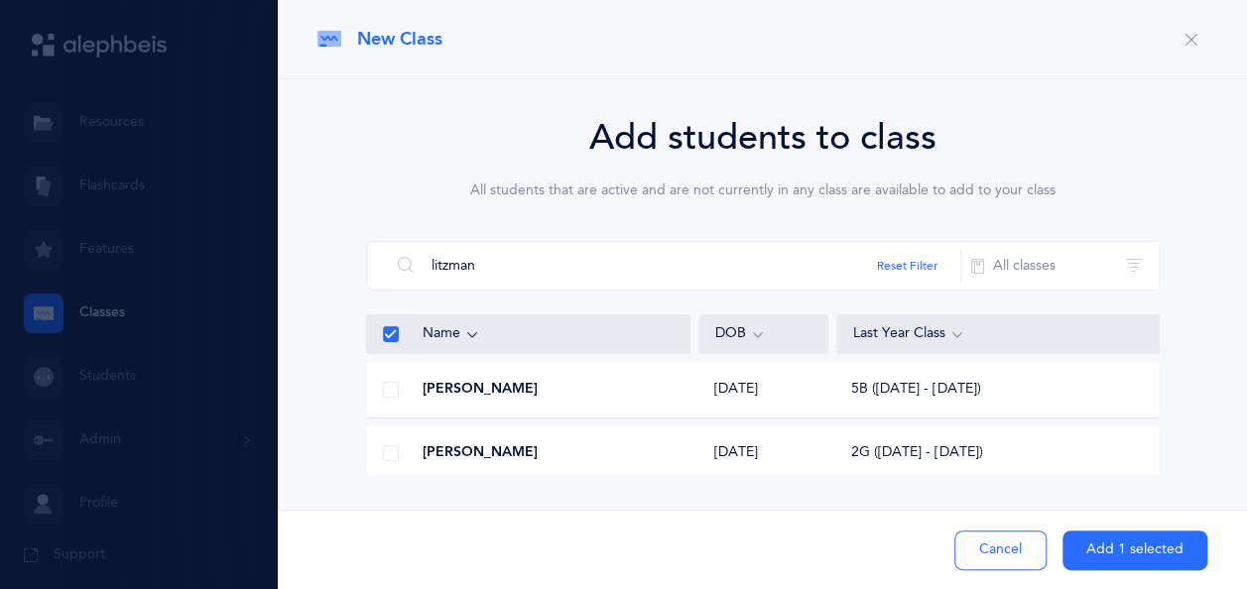
click at [396, 452] on span at bounding box center [391, 453] width 16 height 16
click at [0, 0] on input "checkbox" at bounding box center [0, 0] width 0 height 0
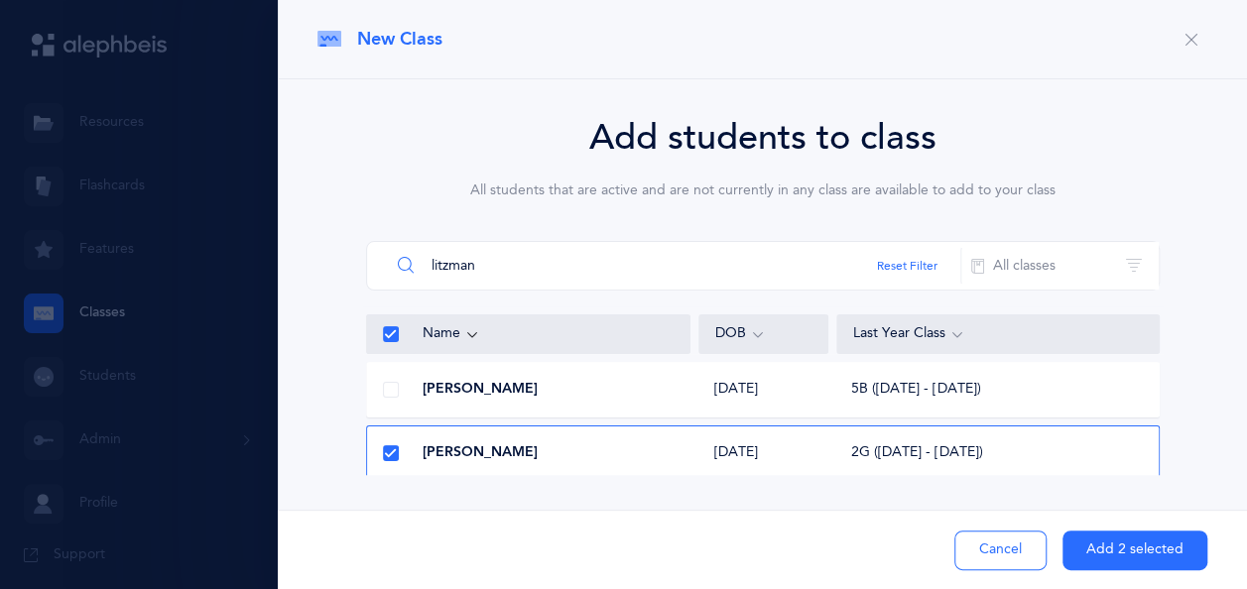
click at [532, 265] on input "litzman" at bounding box center [675, 266] width 571 height 48
type input "l"
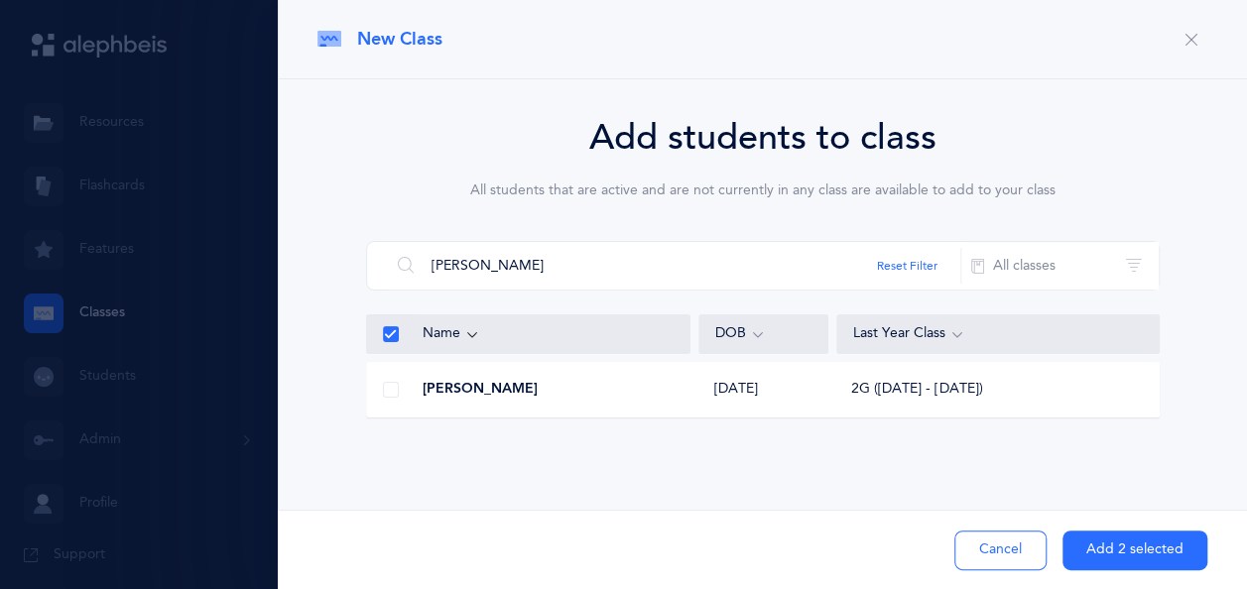
click at [383, 392] on span at bounding box center [391, 390] width 16 height 16
click at [0, 0] on input "checkbox" at bounding box center [0, 0] width 0 height 0
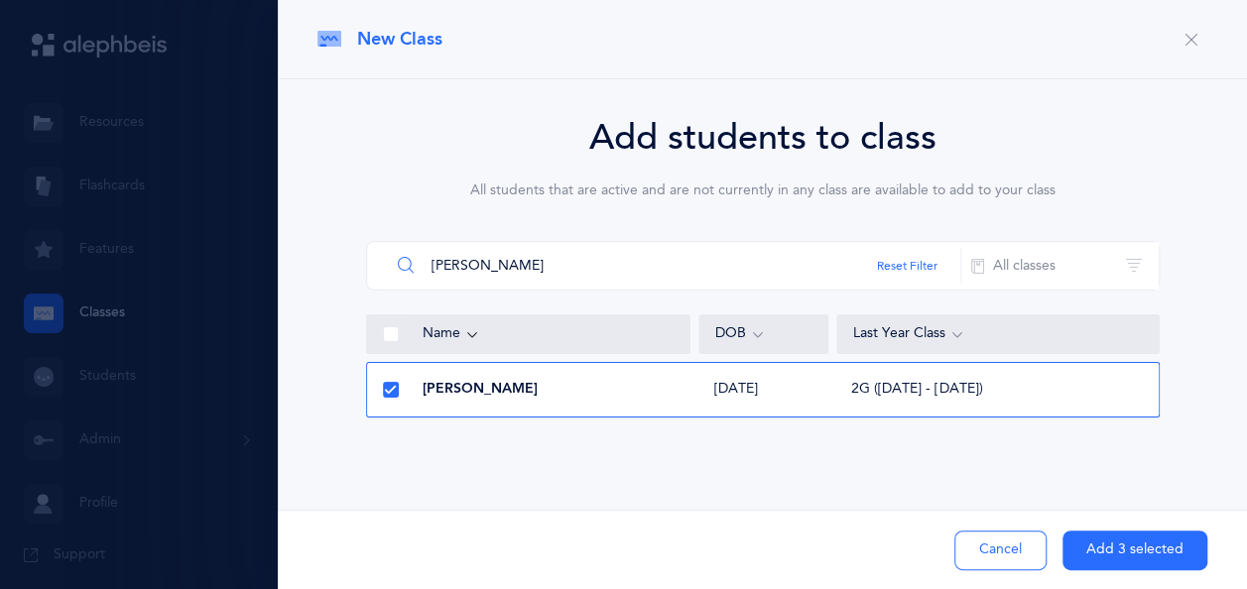
click at [532, 262] on input "[PERSON_NAME]" at bounding box center [675, 266] width 571 height 48
type input "r"
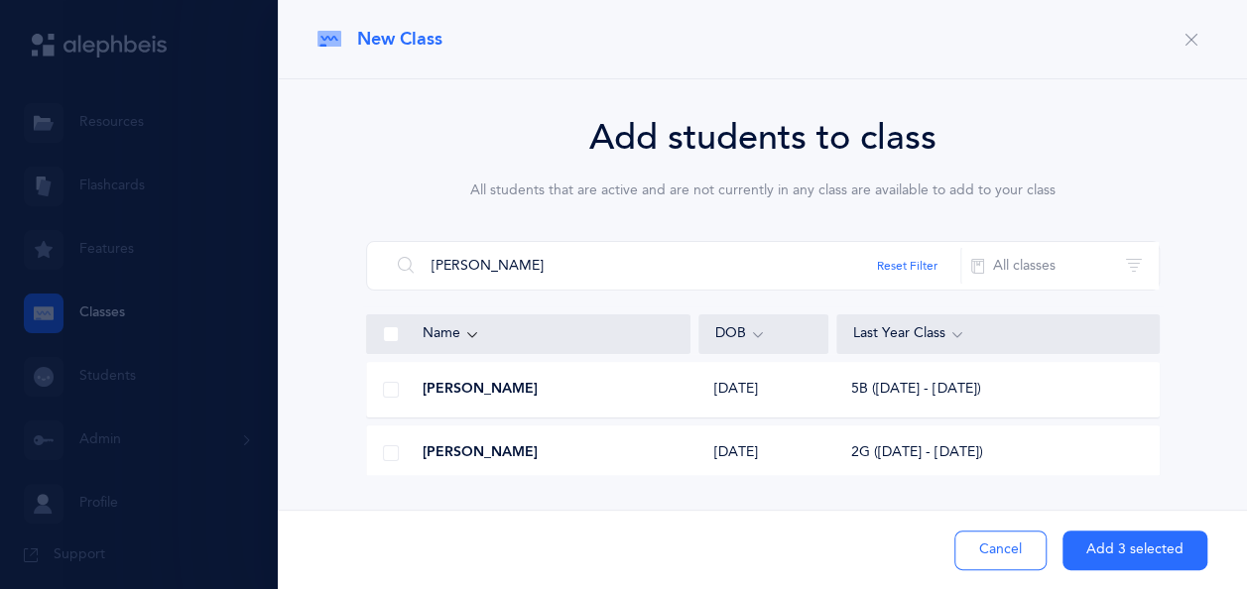
click at [389, 454] on span at bounding box center [391, 453] width 16 height 16
click at [0, 0] on input "checkbox" at bounding box center [0, 0] width 0 height 0
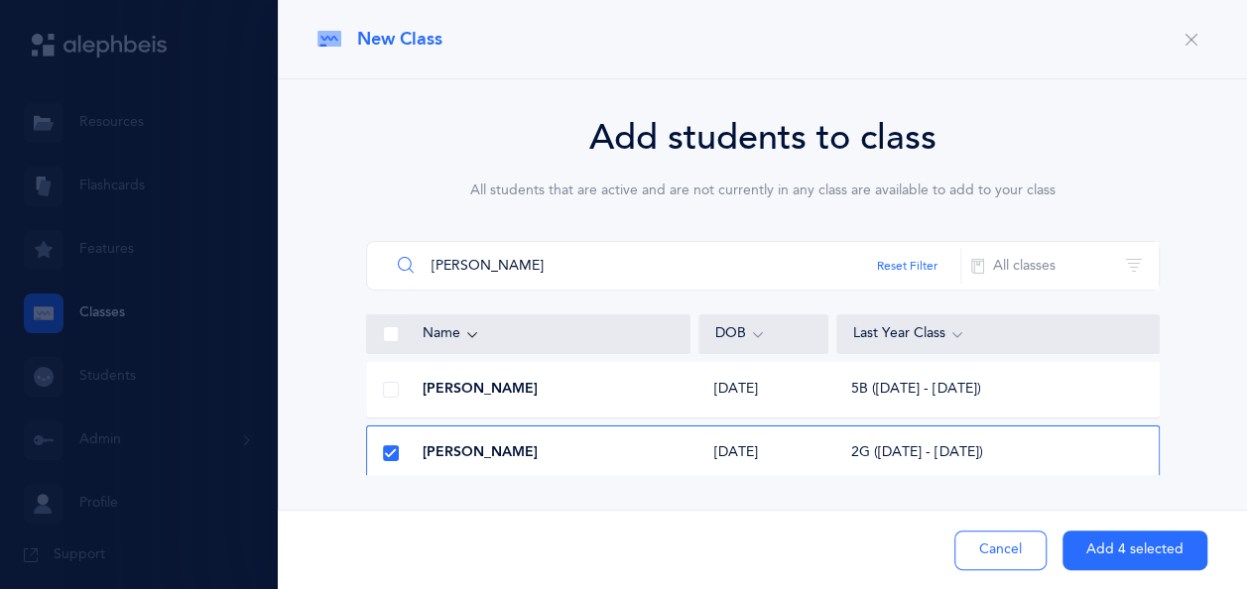
click at [553, 276] on input "[PERSON_NAME]" at bounding box center [675, 266] width 571 height 48
type input "s"
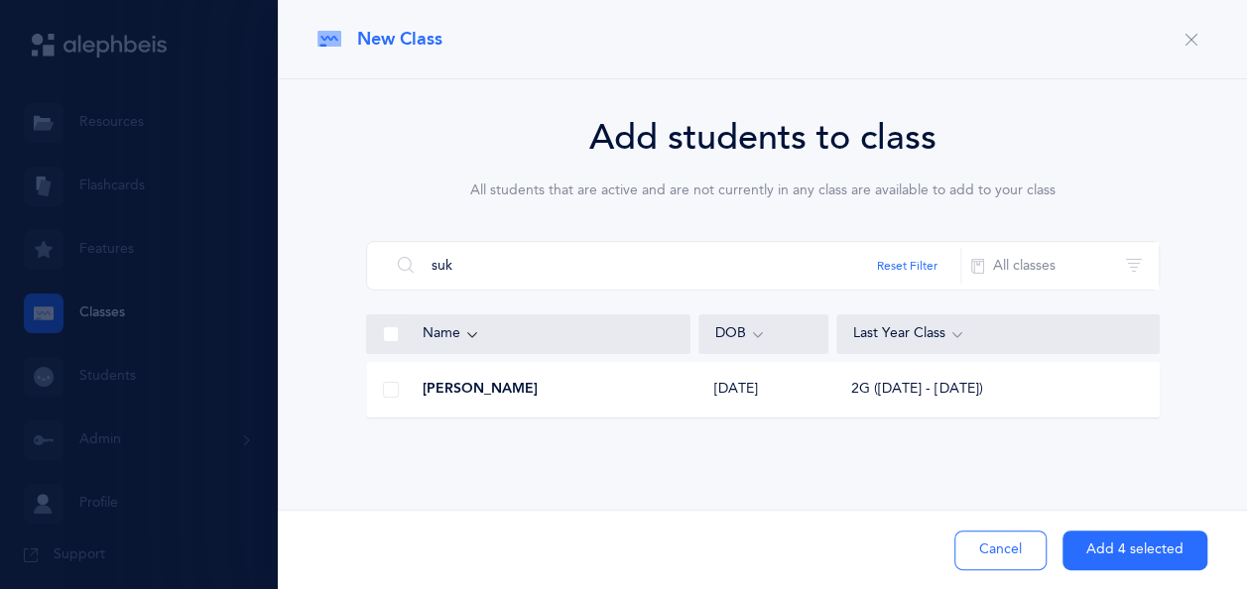
click at [392, 391] on span at bounding box center [391, 390] width 16 height 16
click at [0, 0] on input "checkbox" at bounding box center [0, 0] width 0 height 0
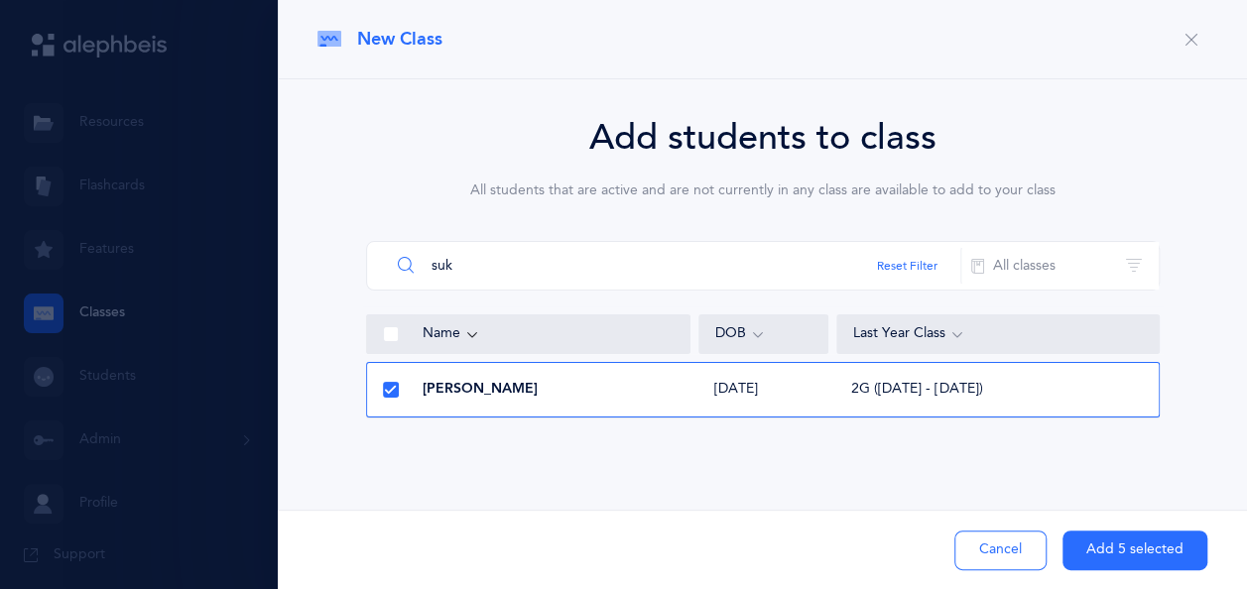
click at [503, 252] on input "suk" at bounding box center [675, 266] width 571 height 48
type input "s"
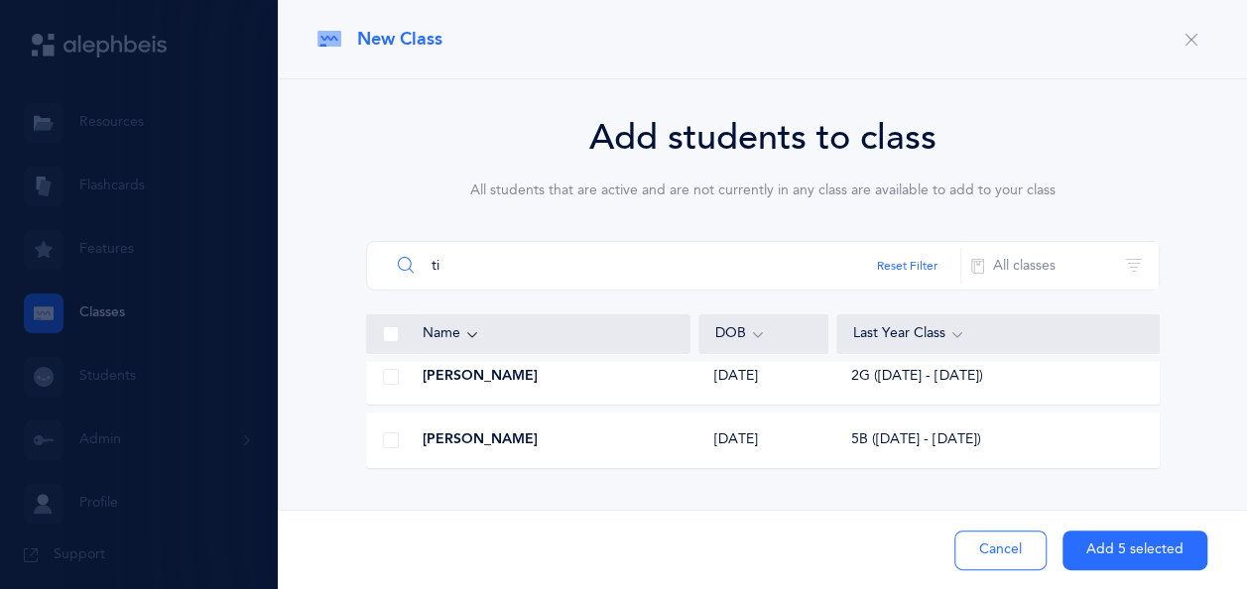
scroll to position [0, 0]
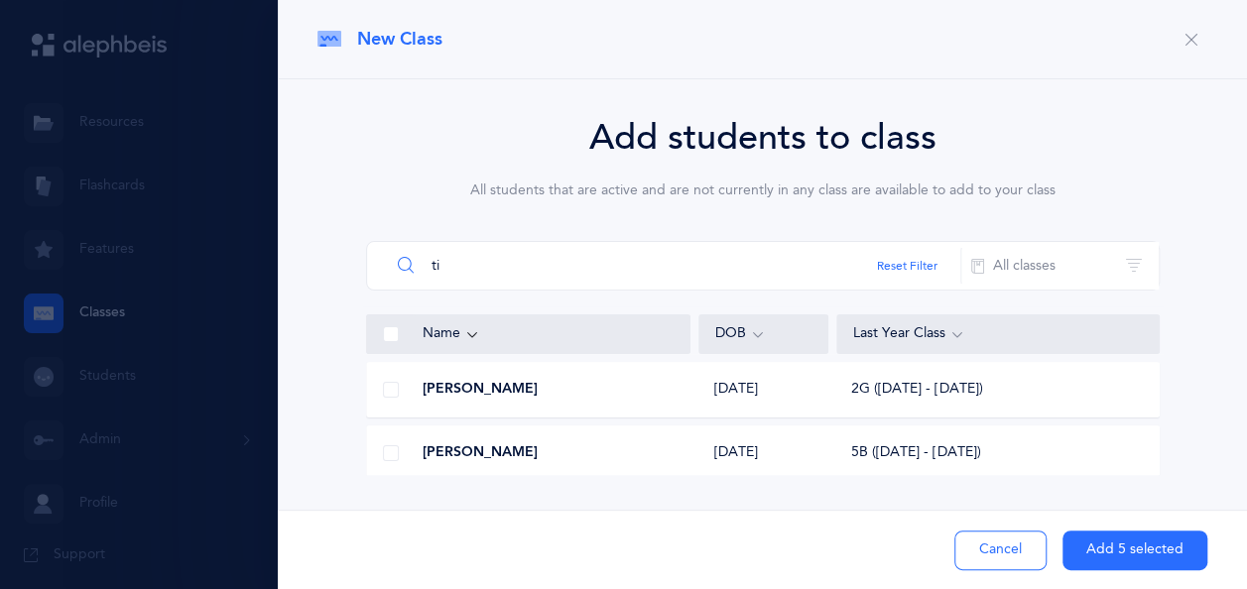
type input "ti"
click at [378, 391] on div at bounding box center [391, 390] width 48 height 40
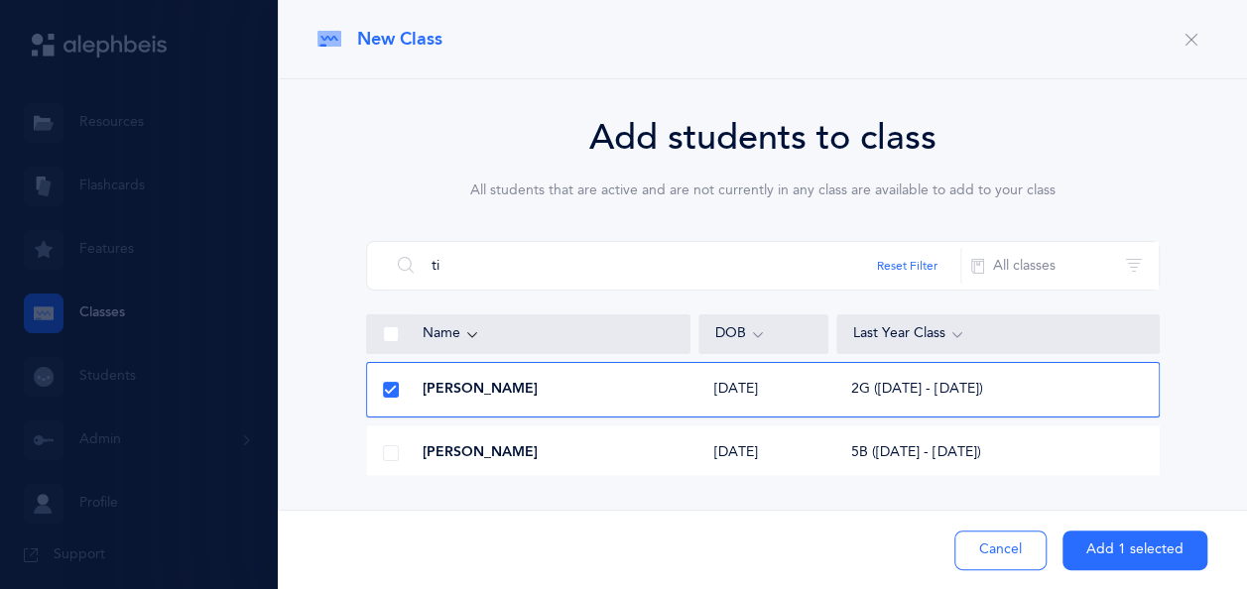
click at [1116, 555] on button "Add 1 selected" at bounding box center [1134, 551] width 145 height 40
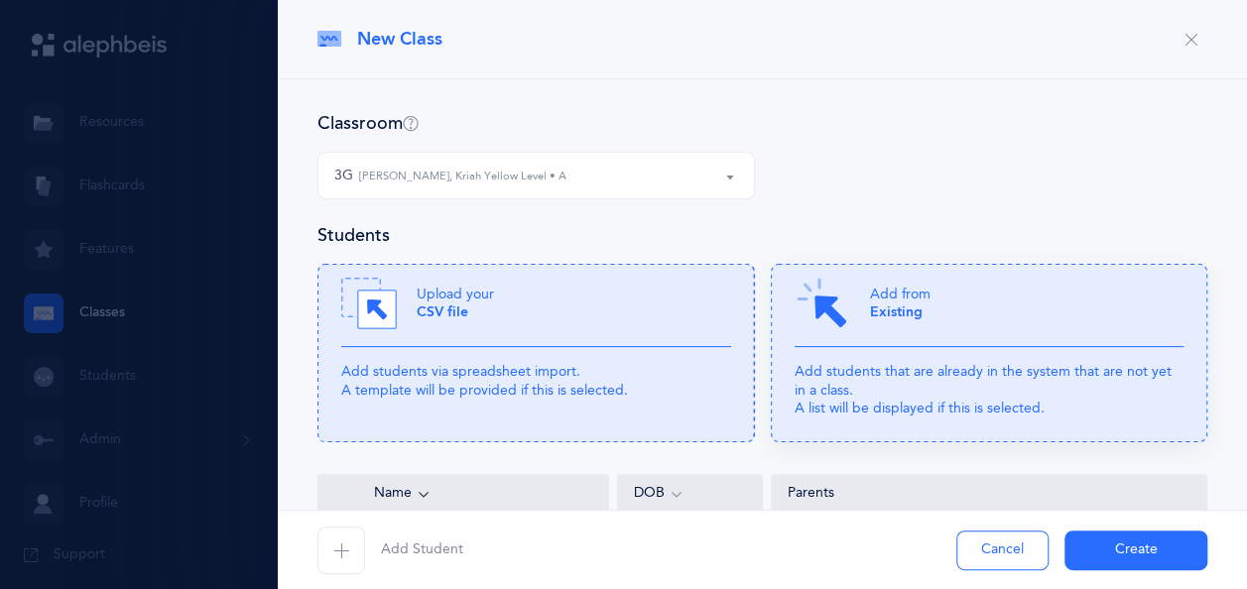
click at [984, 328] on div "Add from Existing" at bounding box center [989, 311] width 390 height 71
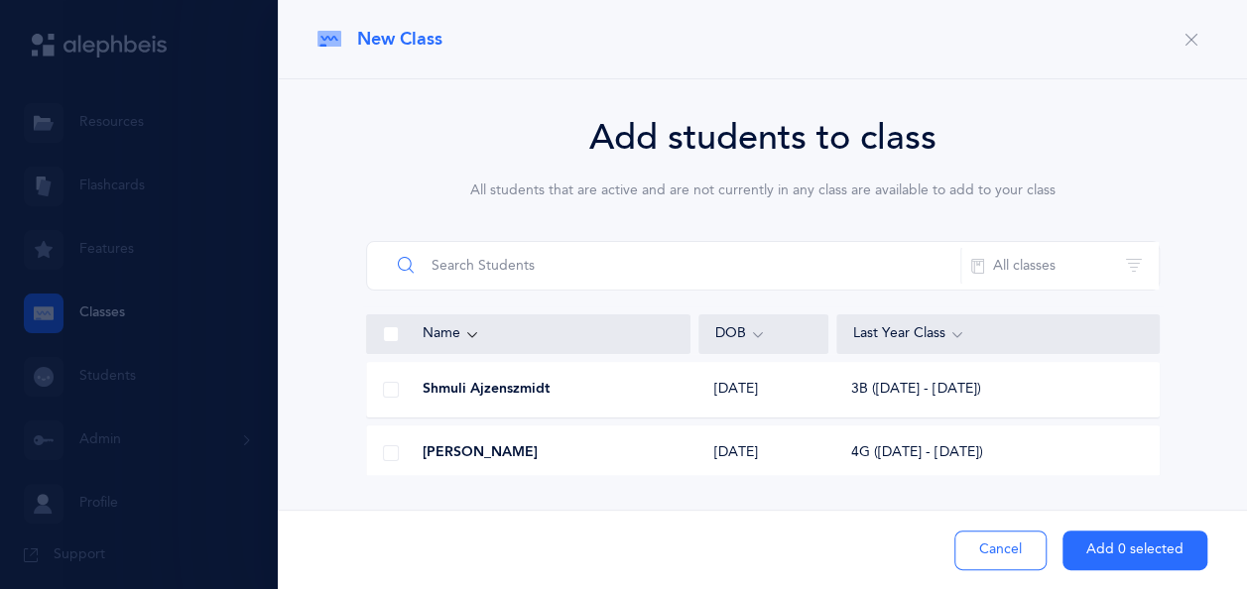
click at [514, 263] on input "text" at bounding box center [675, 266] width 571 height 48
type input "e"
click at [390, 389] on span at bounding box center [391, 390] width 16 height 16
click at [0, 0] on input "checkbox" at bounding box center [0, 0] width 0 height 0
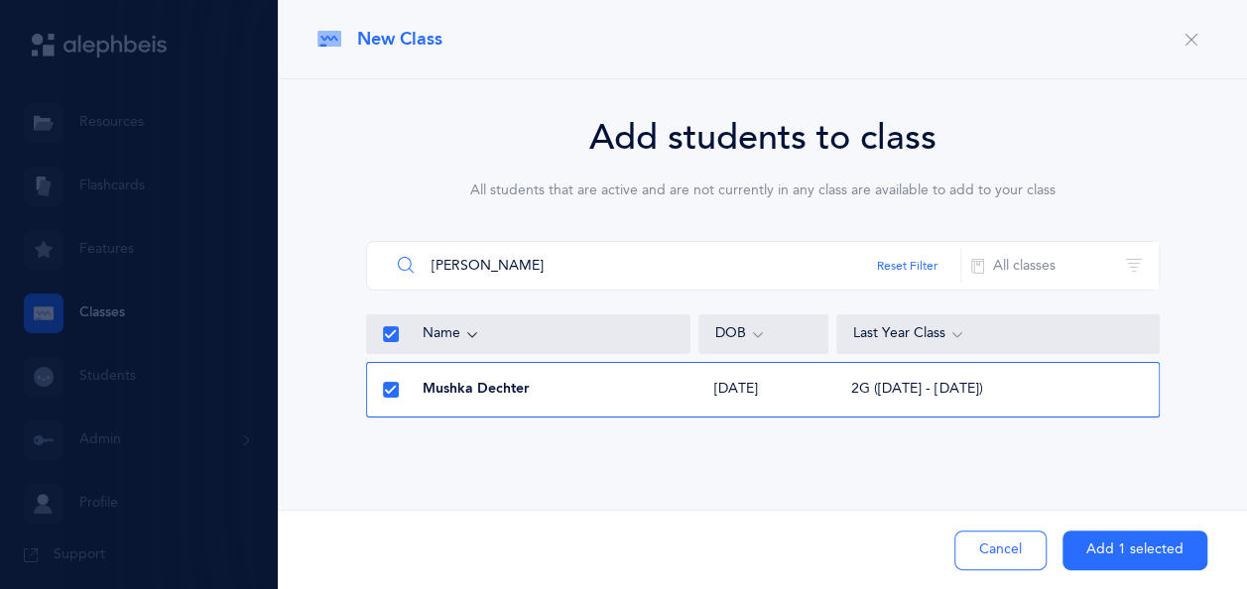
click at [498, 266] on input "[PERSON_NAME]" at bounding box center [675, 266] width 571 height 48
type input "d"
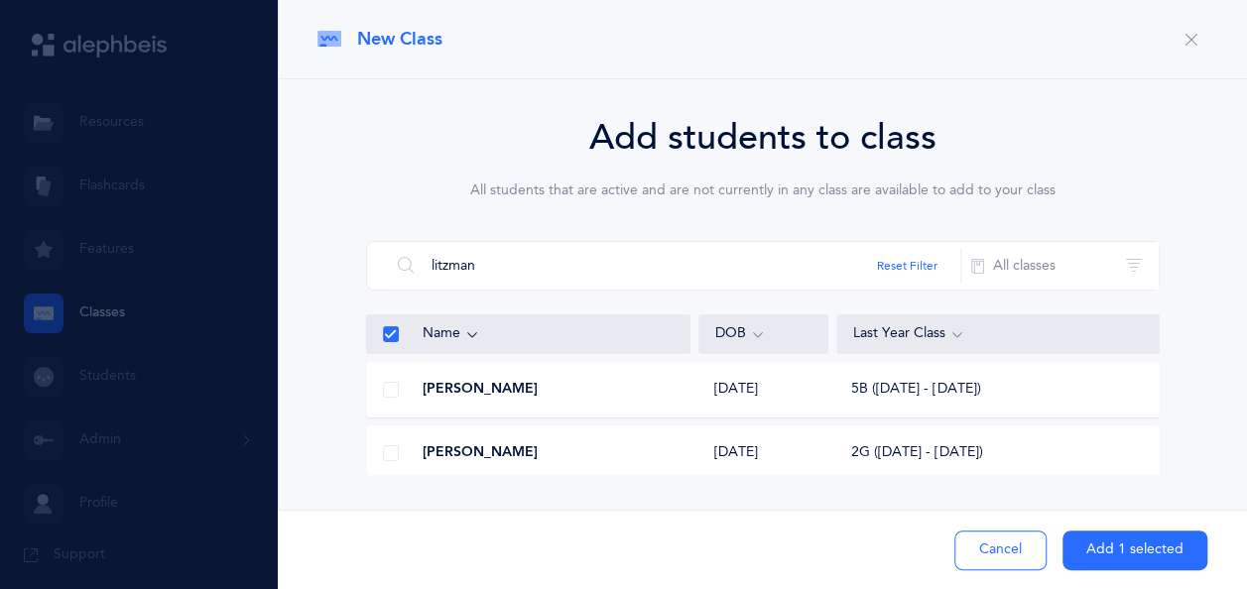
click at [386, 449] on span at bounding box center [391, 453] width 16 height 16
click at [0, 0] on input "checkbox" at bounding box center [0, 0] width 0 height 0
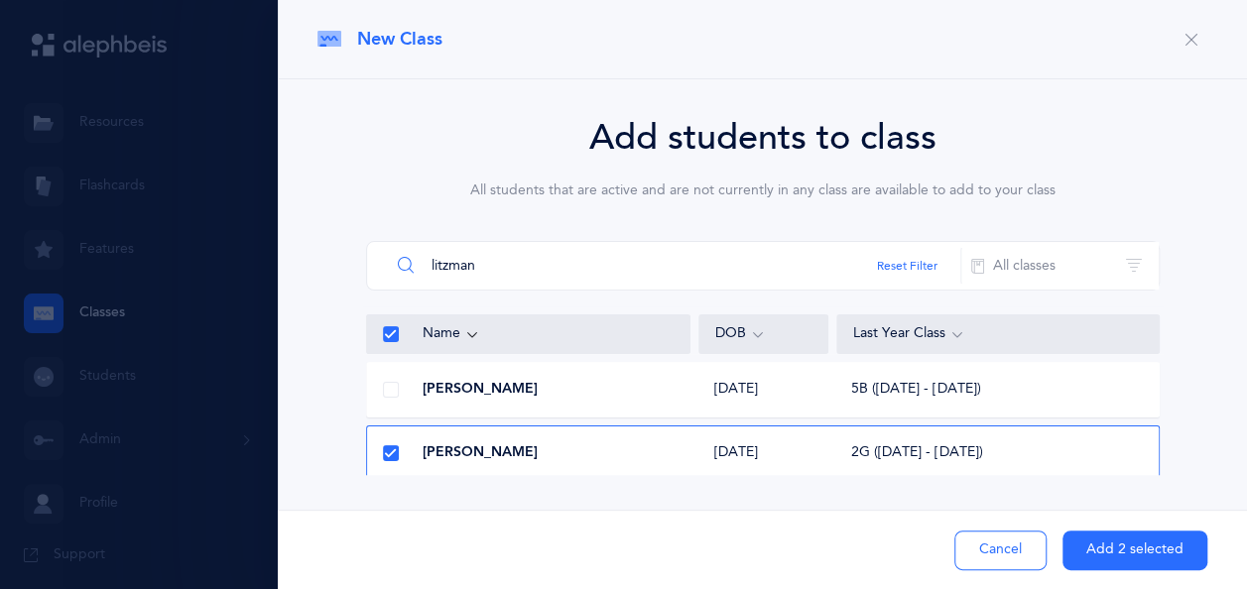
click at [519, 262] on input "litzman" at bounding box center [675, 266] width 571 height 48
type input "l"
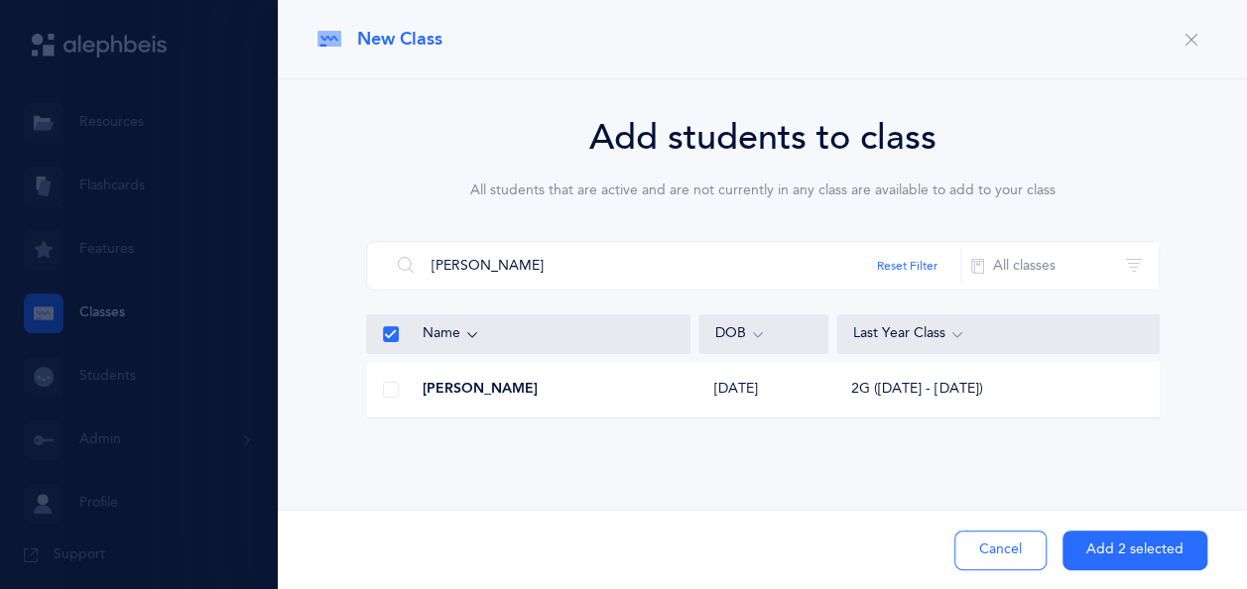
click at [392, 393] on span at bounding box center [391, 390] width 16 height 16
click at [0, 0] on input "checkbox" at bounding box center [0, 0] width 0 height 0
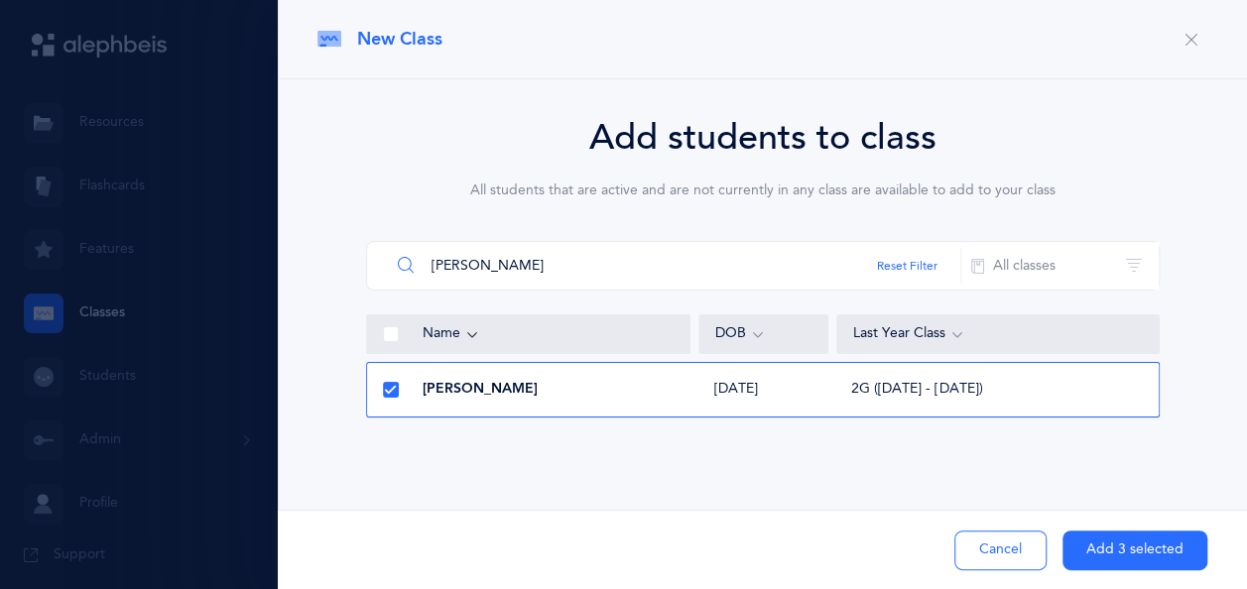
click at [506, 271] on input "[PERSON_NAME]" at bounding box center [675, 266] width 571 height 48
type input "r"
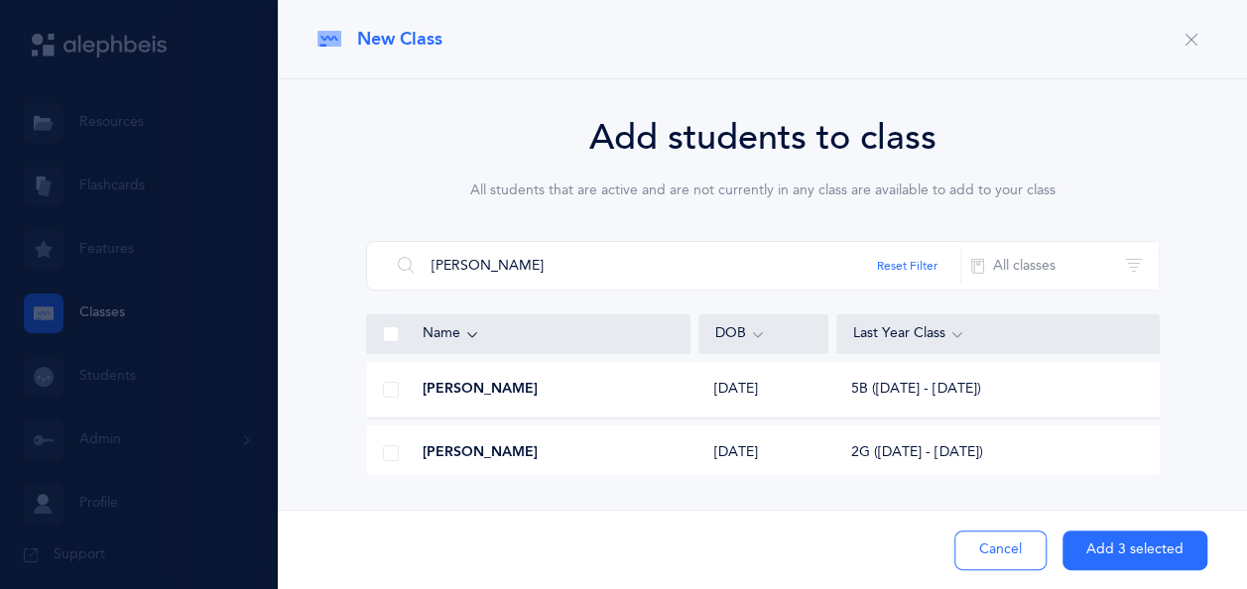
click at [386, 452] on span at bounding box center [391, 453] width 16 height 16
click at [0, 0] on input "checkbox" at bounding box center [0, 0] width 0 height 0
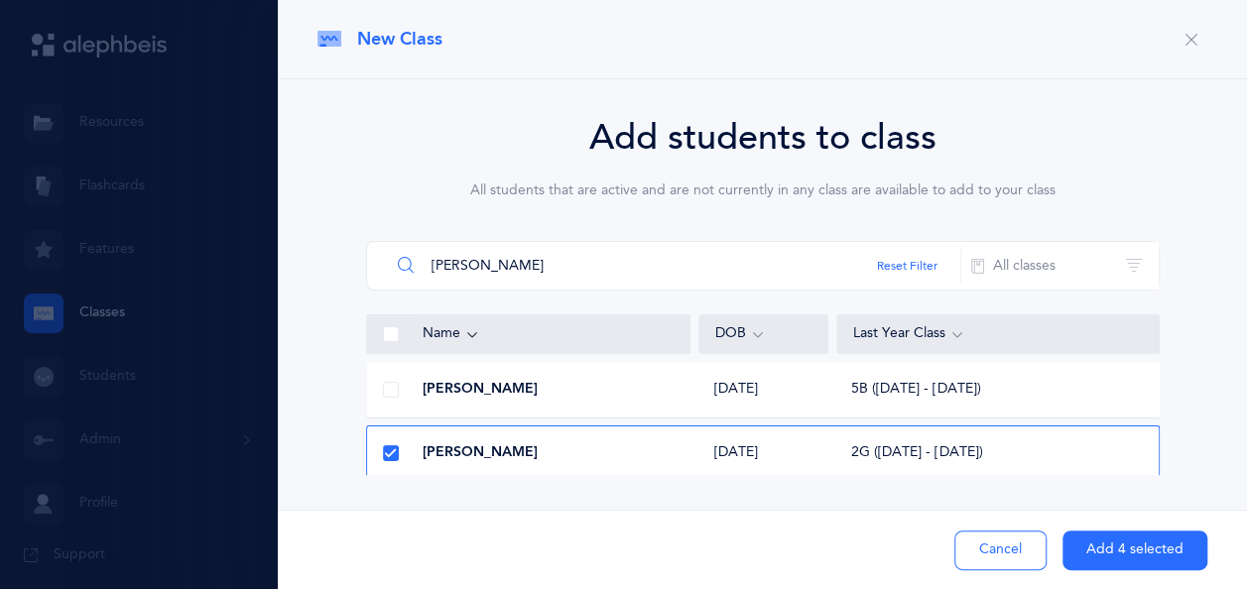
click at [512, 270] on input "[PERSON_NAME]" at bounding box center [675, 266] width 571 height 48
type input "s"
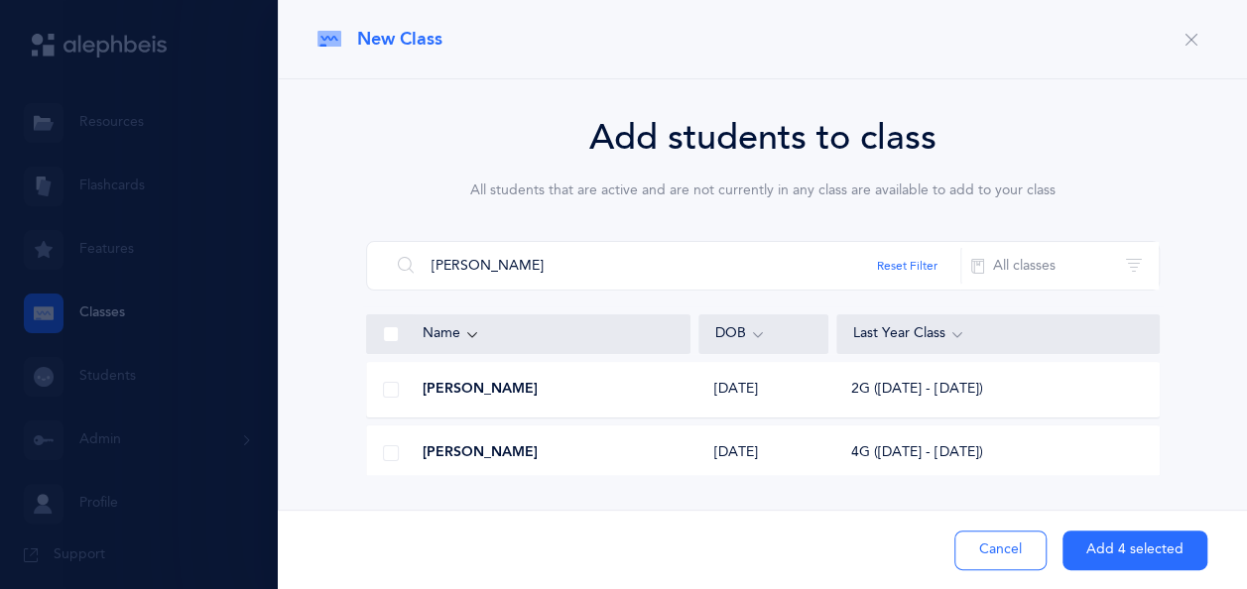
click at [389, 390] on span at bounding box center [391, 390] width 16 height 16
click at [0, 0] on input "checkbox" at bounding box center [0, 0] width 0 height 0
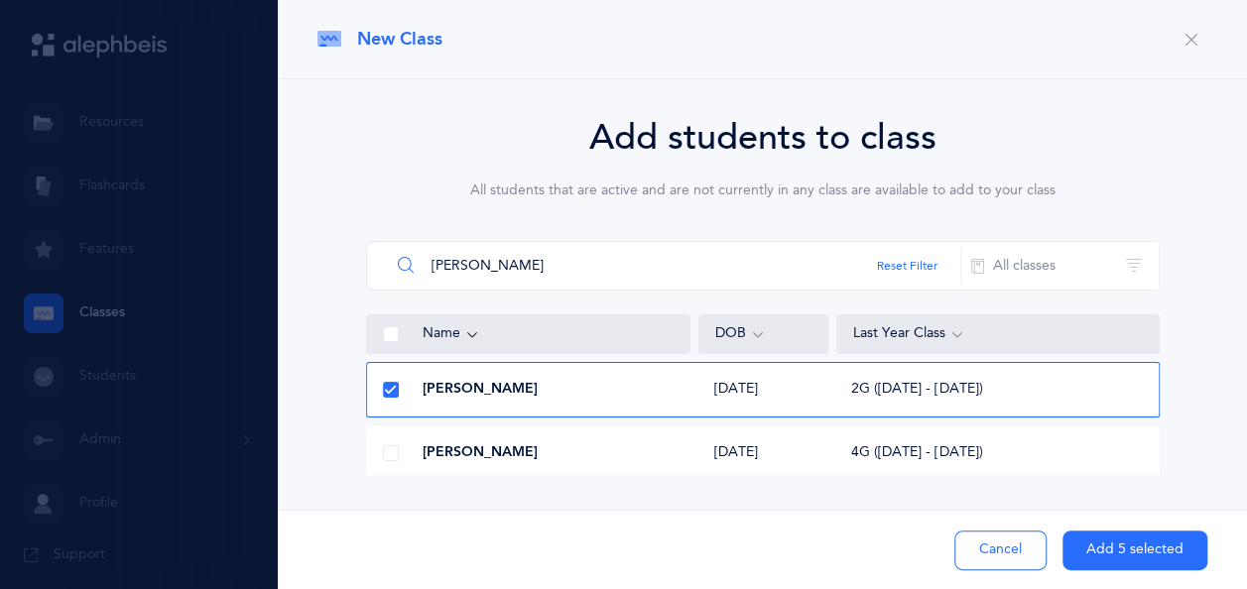
click at [501, 271] on input "[PERSON_NAME]" at bounding box center [675, 266] width 571 height 48
type input "z"
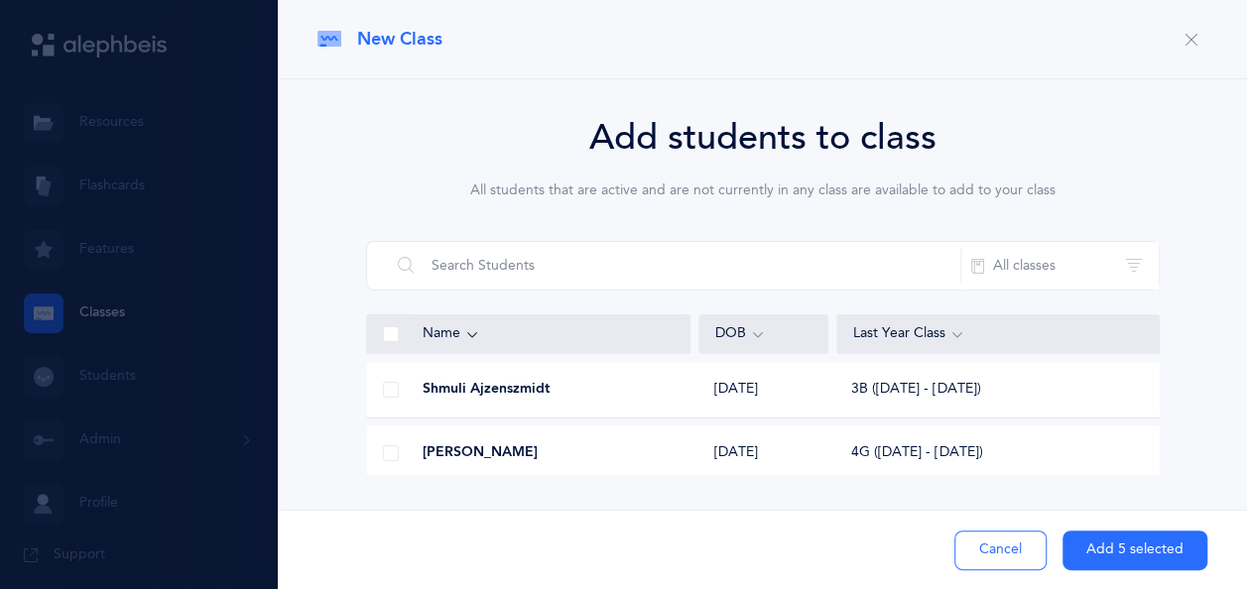
click at [1138, 549] on button "Add 5 selected" at bounding box center [1134, 551] width 145 height 40
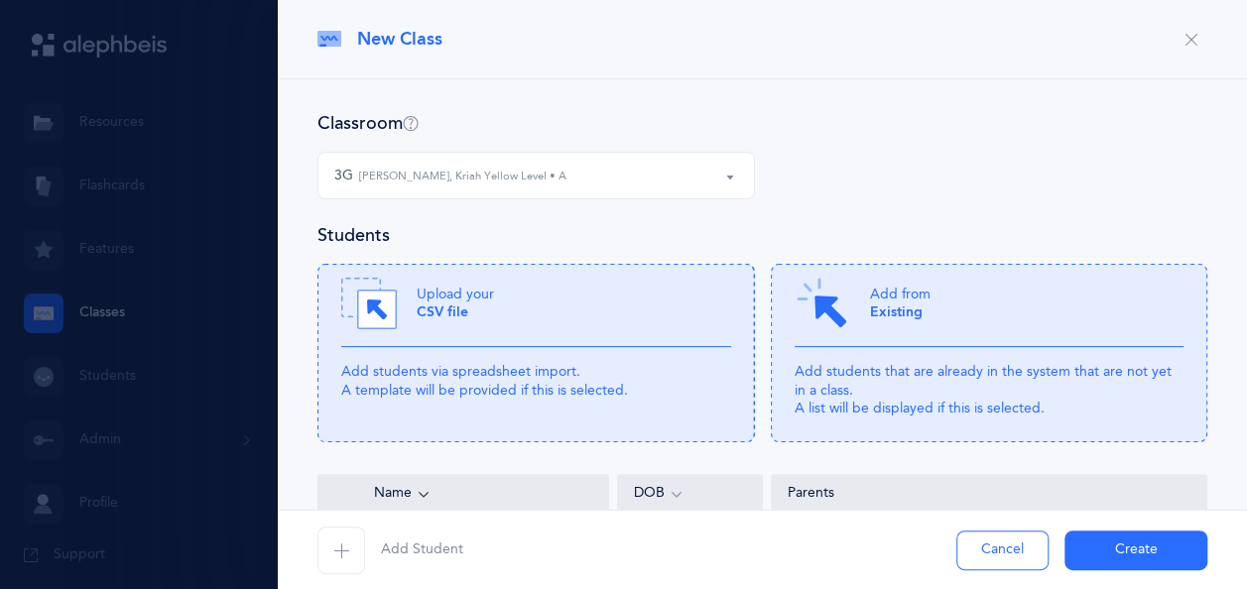
click at [342, 547] on icon "button" at bounding box center [341, 551] width 16 height 16
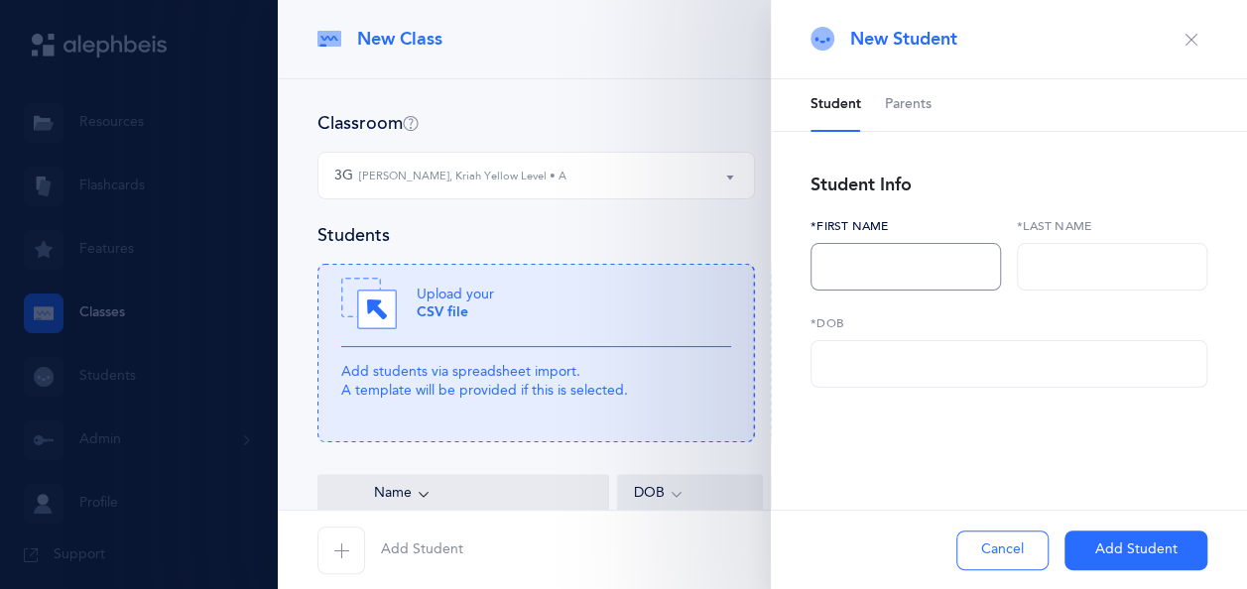
click at [889, 258] on input "text" at bounding box center [905, 267] width 190 height 48
type input "[PERSON_NAME]"
click at [1103, 271] on input "text" at bounding box center [1112, 267] width 190 height 48
type input "Zirkind"
click at [1042, 362] on input "text" at bounding box center [1008, 364] width 397 height 48
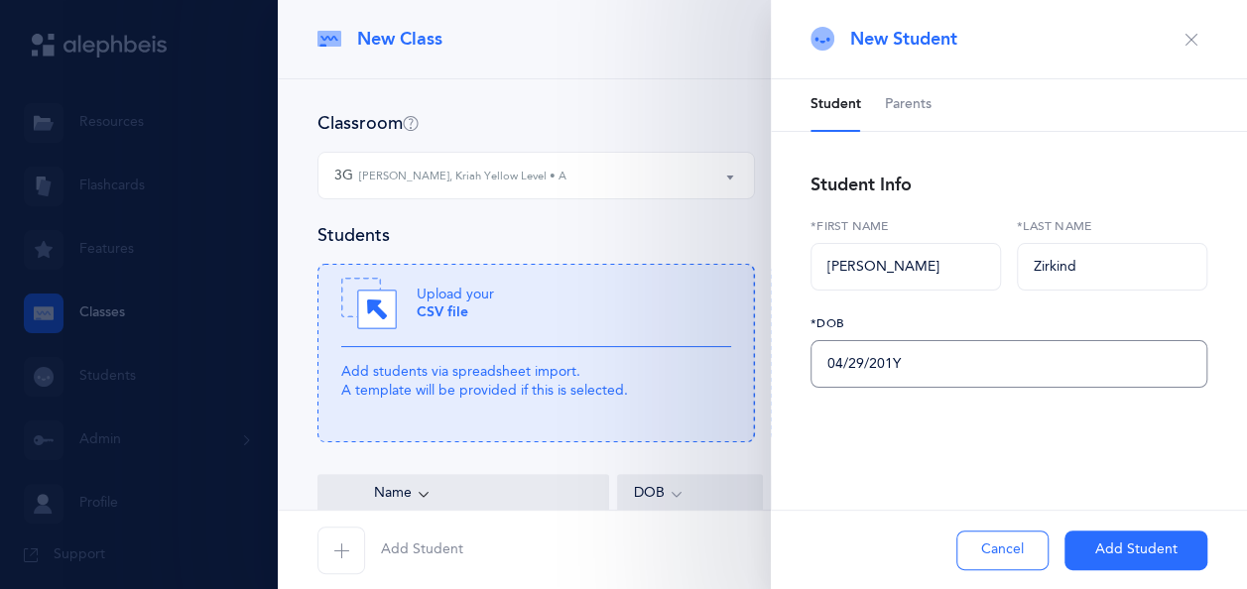
type input "[DATE]"
click at [1157, 545] on button "Add Student" at bounding box center [1135, 551] width 143 height 40
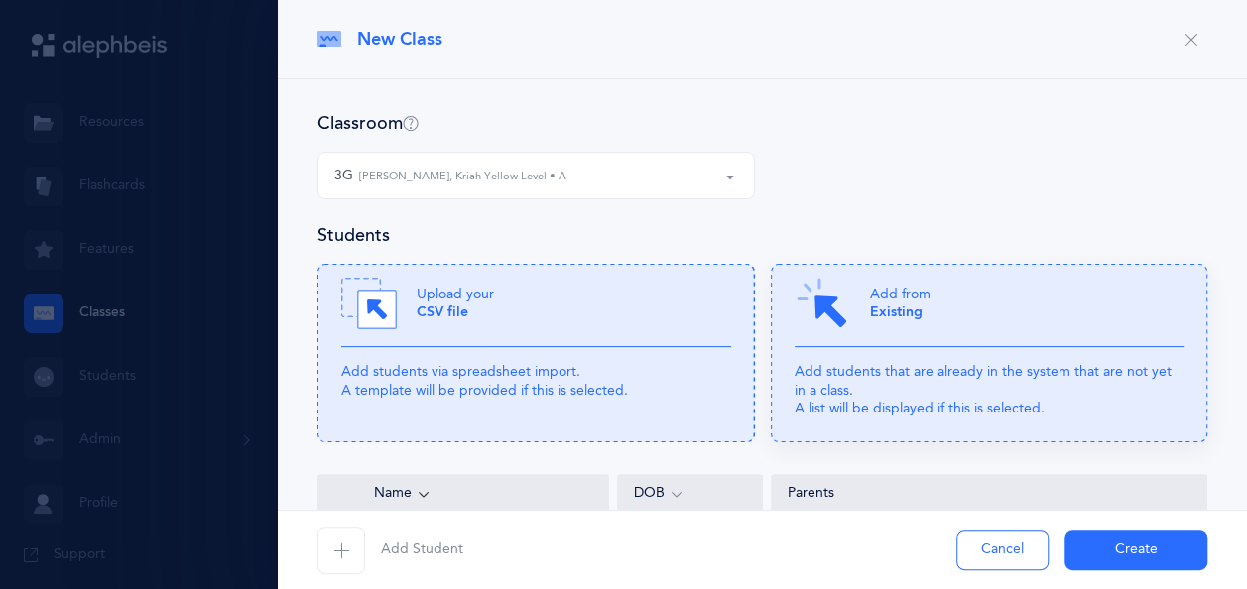
click at [882, 332] on div "Add from Existing" at bounding box center [989, 311] width 390 height 71
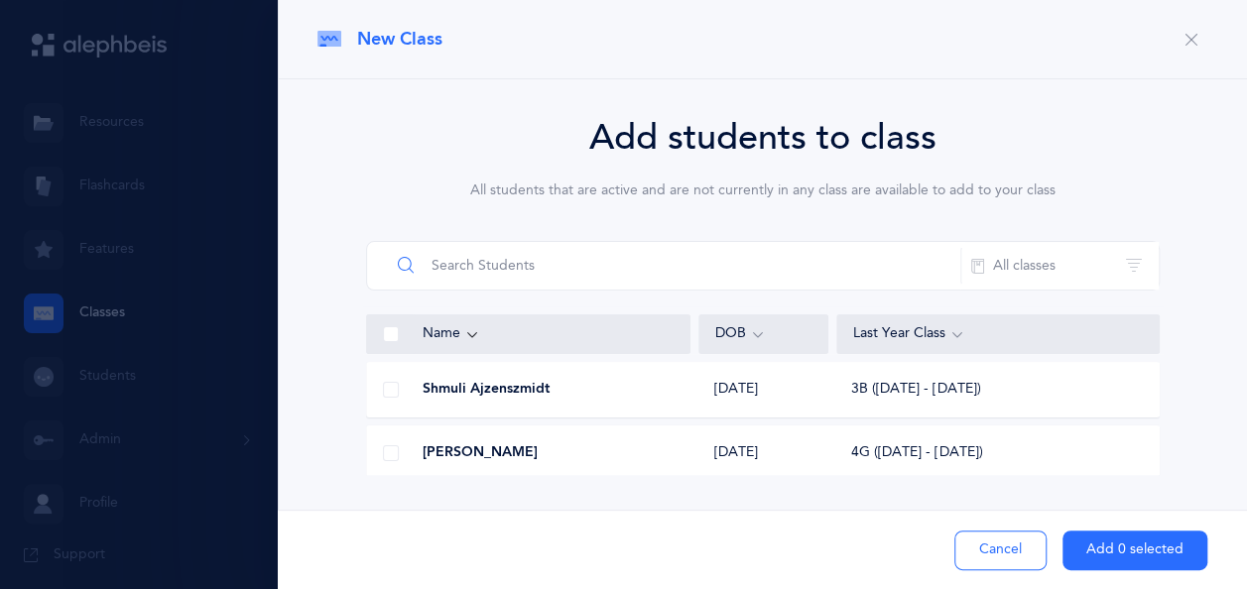
click at [724, 272] on input "text" at bounding box center [675, 266] width 571 height 48
type input "su"
click at [395, 387] on span at bounding box center [391, 390] width 16 height 16
click at [0, 0] on input "checkbox" at bounding box center [0, 0] width 0 height 0
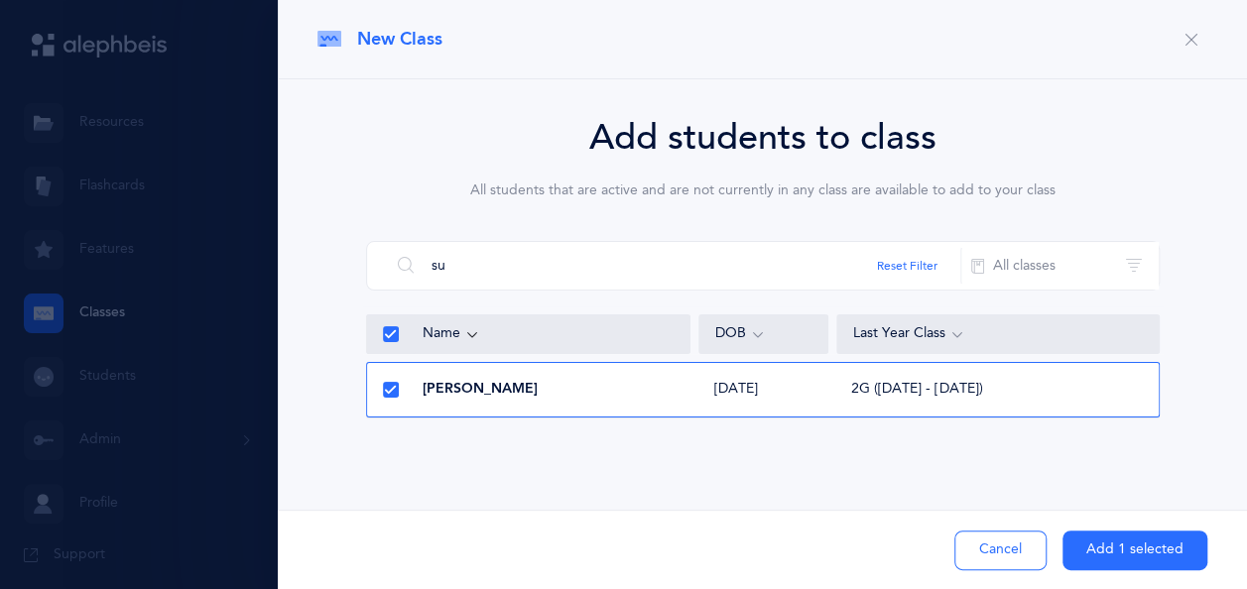
click at [1151, 539] on button "Add 1 selected" at bounding box center [1134, 551] width 145 height 40
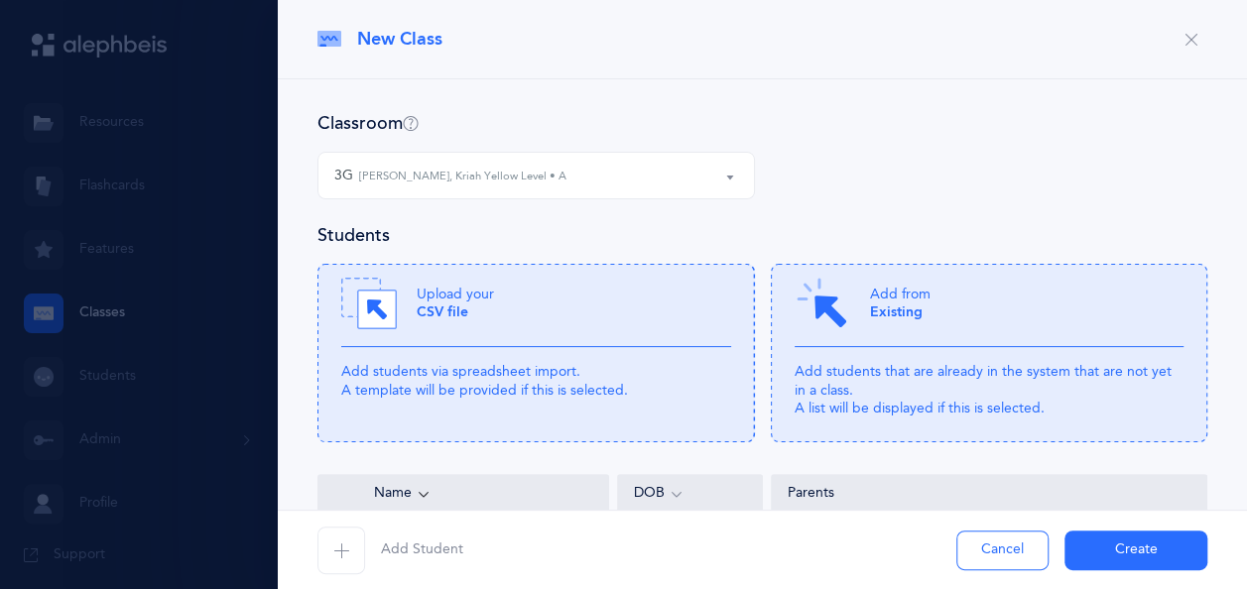
click at [1128, 550] on button "Create" at bounding box center [1135, 551] width 143 height 40
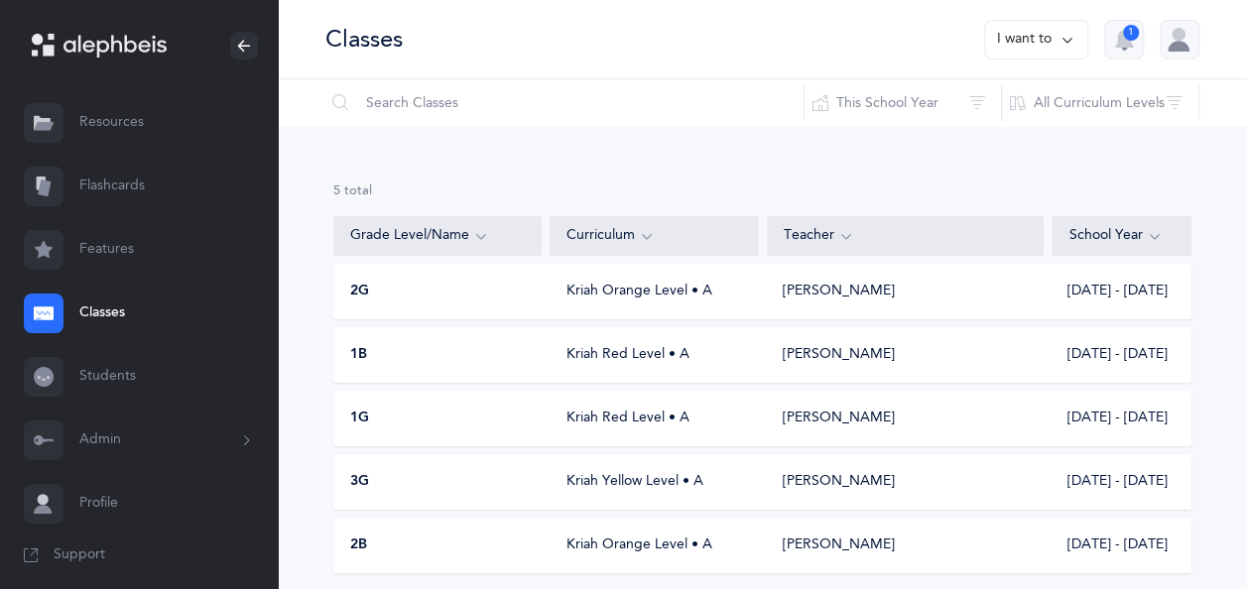
click at [498, 468] on div "3G Kriah Yellow Level • A [PERSON_NAME] [DATE] - [DATE]" at bounding box center [762, 482] width 858 height 56
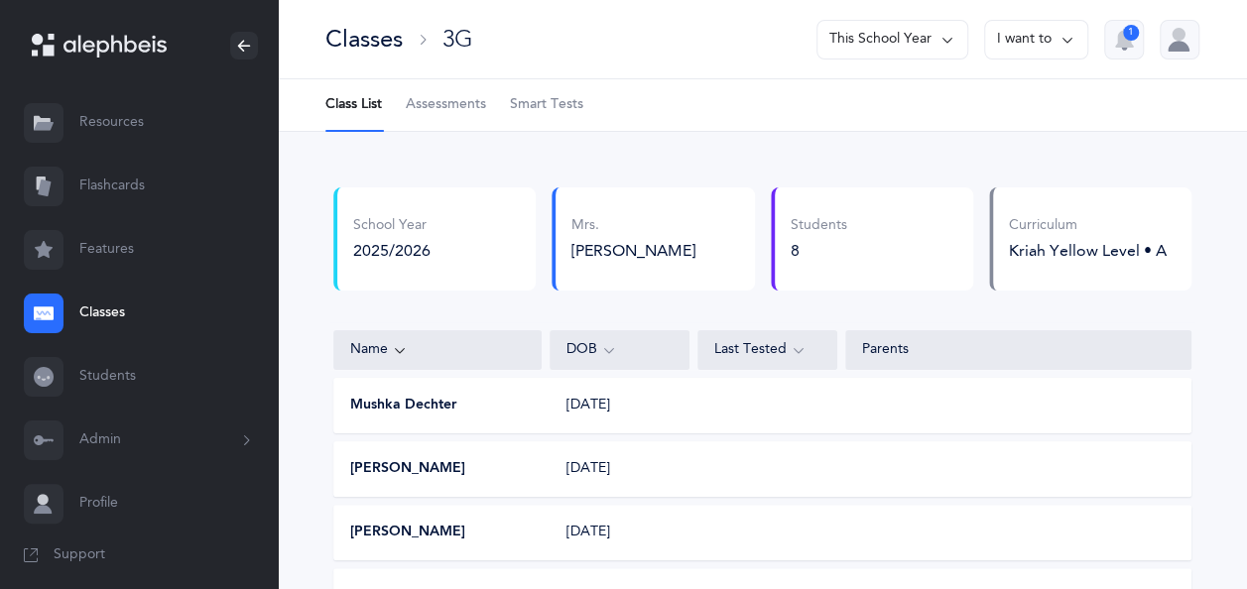
click at [369, 44] on div "Classes" at bounding box center [363, 39] width 77 height 33
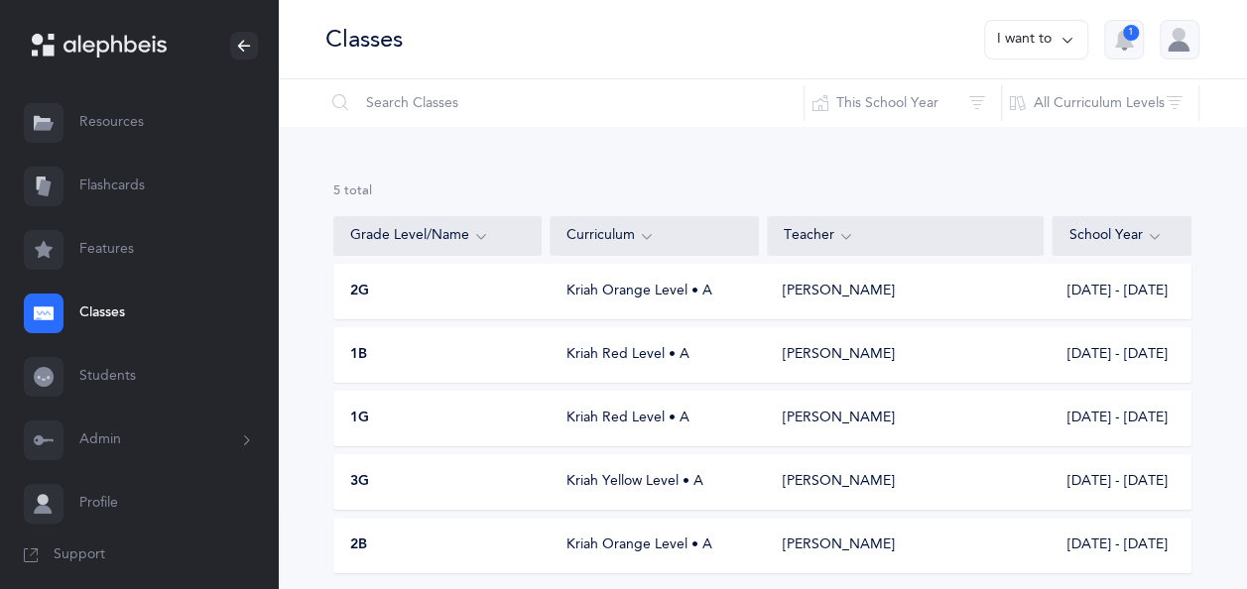
click at [1043, 36] on button "I want to" at bounding box center [1036, 40] width 104 height 40
click at [988, 136] on button "Add new" at bounding box center [1016, 137] width 110 height 36
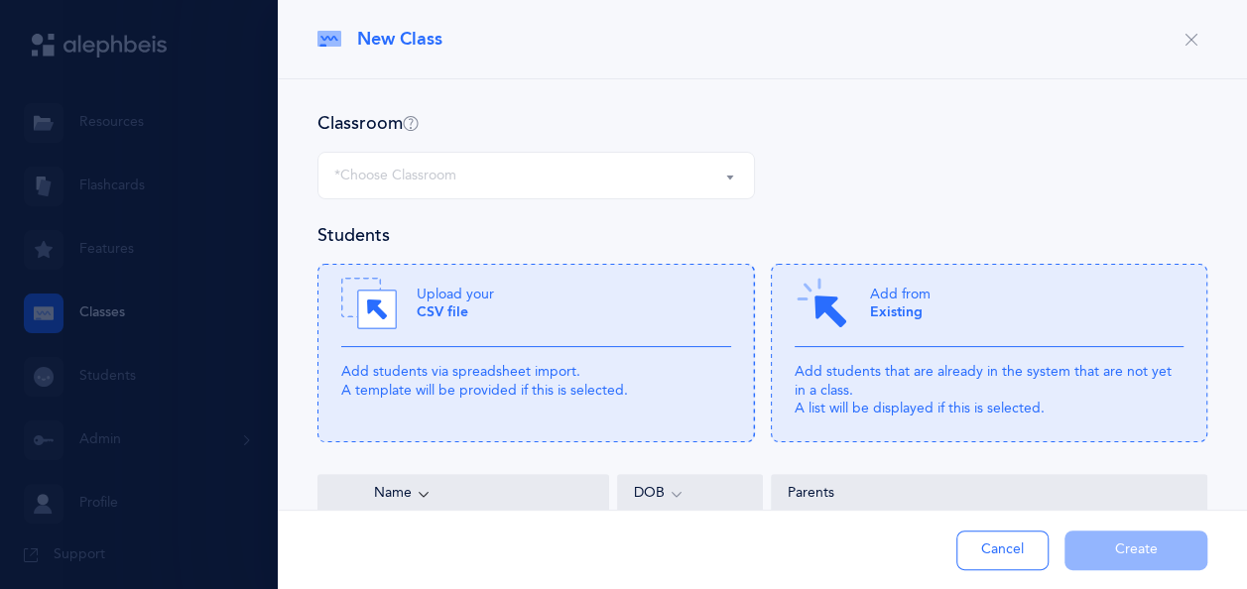
click at [483, 165] on div "*Choose Classroom" at bounding box center [536, 176] width 404 height 34
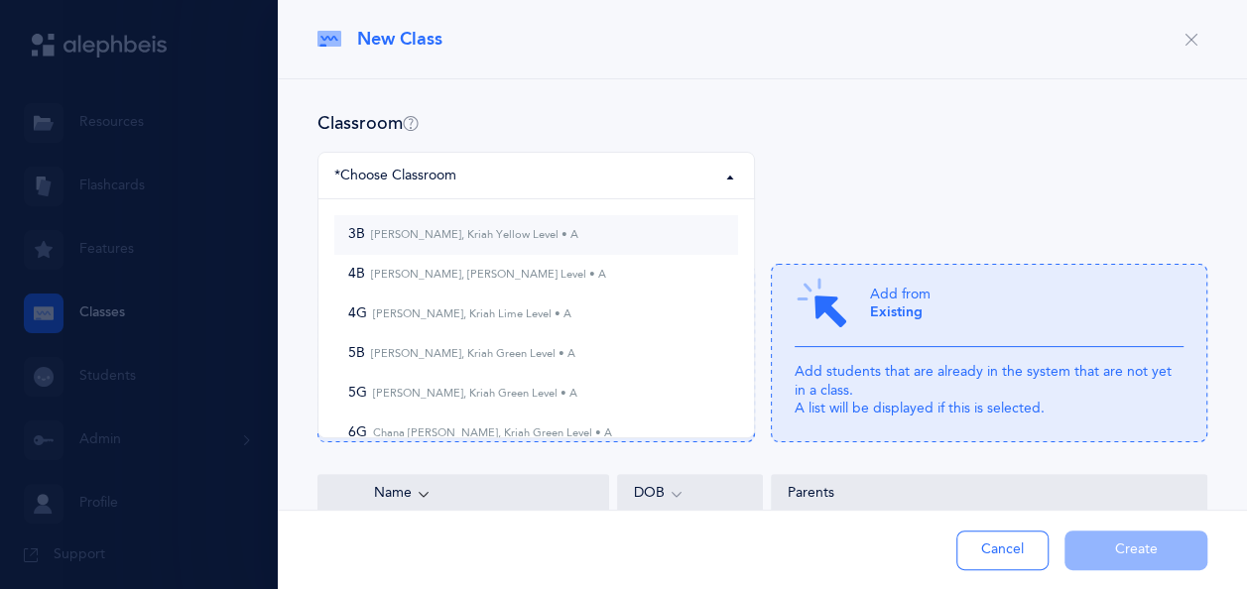
click at [417, 232] on small "[PERSON_NAME], Kriah Yellow Level • A" at bounding box center [471, 234] width 213 height 13
select select "872"
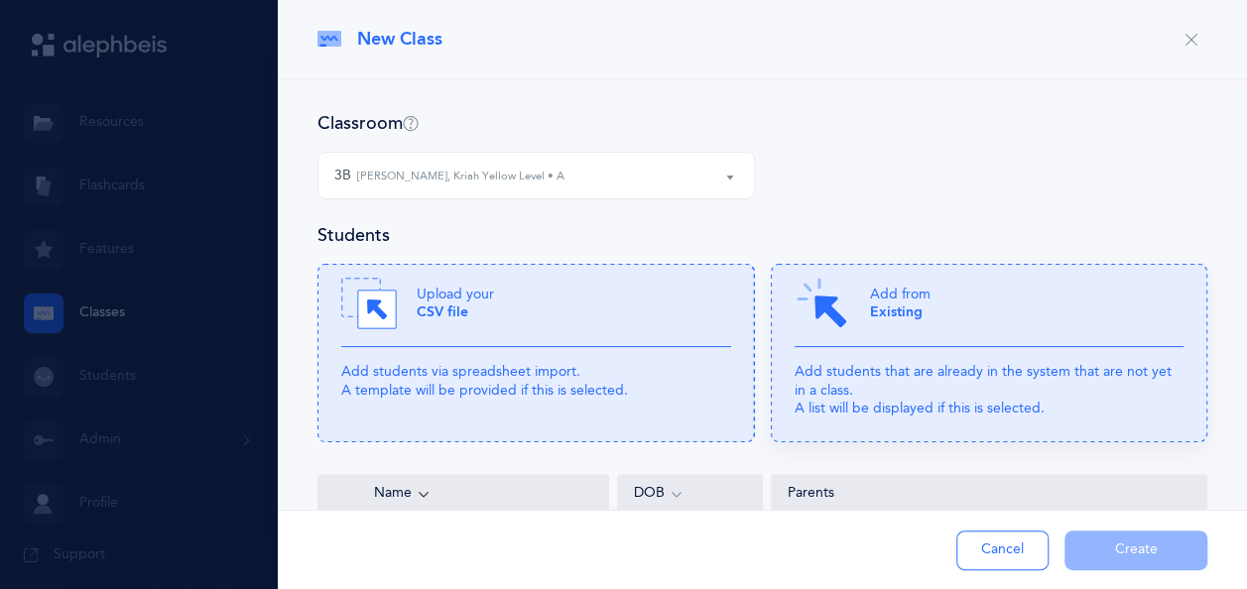
click at [928, 319] on div "Add from Existing" at bounding box center [989, 311] width 390 height 71
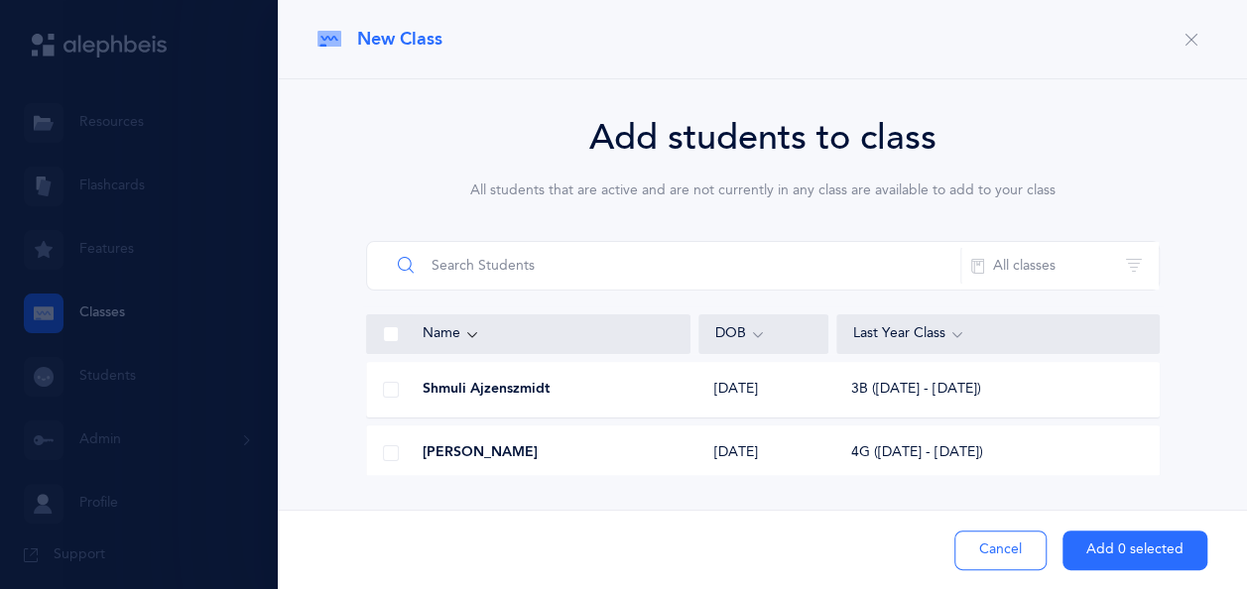
click at [700, 274] on input "text" at bounding box center [675, 266] width 571 height 48
click at [393, 445] on span at bounding box center [391, 453] width 16 height 16
click at [0, 0] on input "checkbox" at bounding box center [0, 0] width 0 height 0
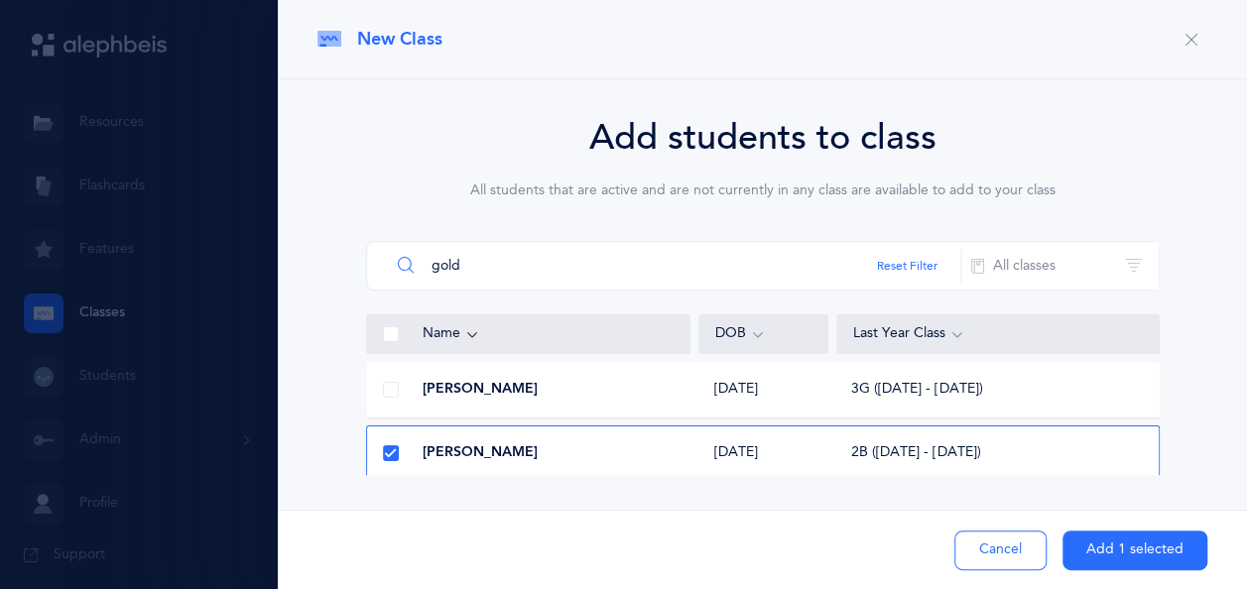
click at [492, 263] on input "gold" at bounding box center [675, 266] width 571 height 48
type input "g"
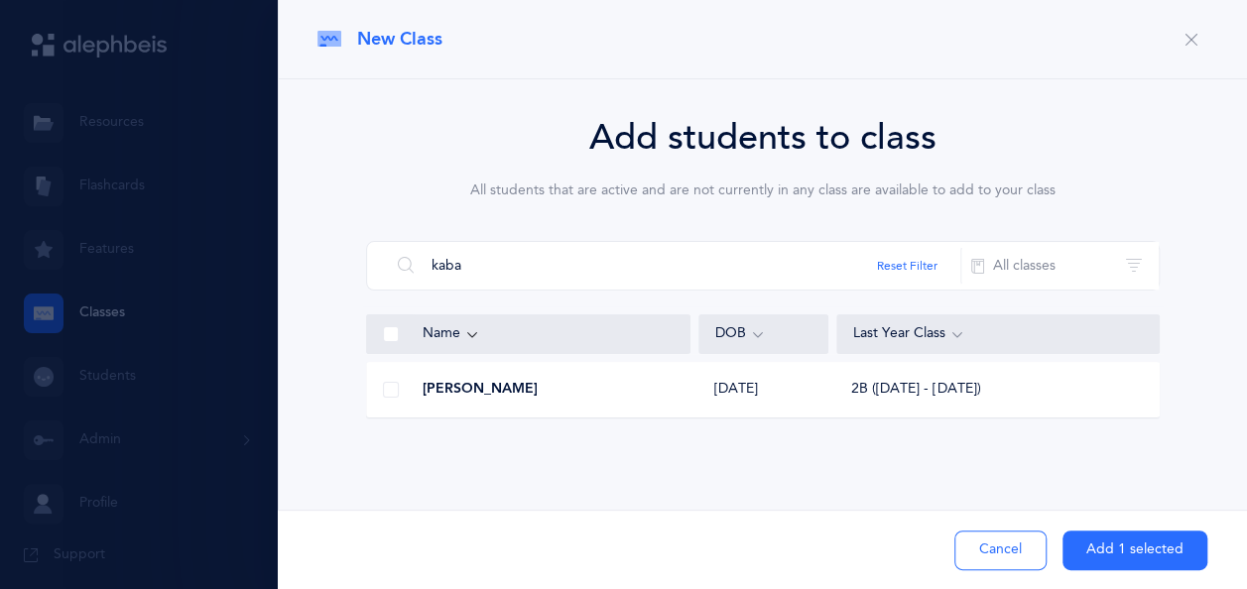
click at [395, 387] on span at bounding box center [391, 390] width 16 height 16
click at [0, 0] on input "checkbox" at bounding box center [0, 0] width 0 height 0
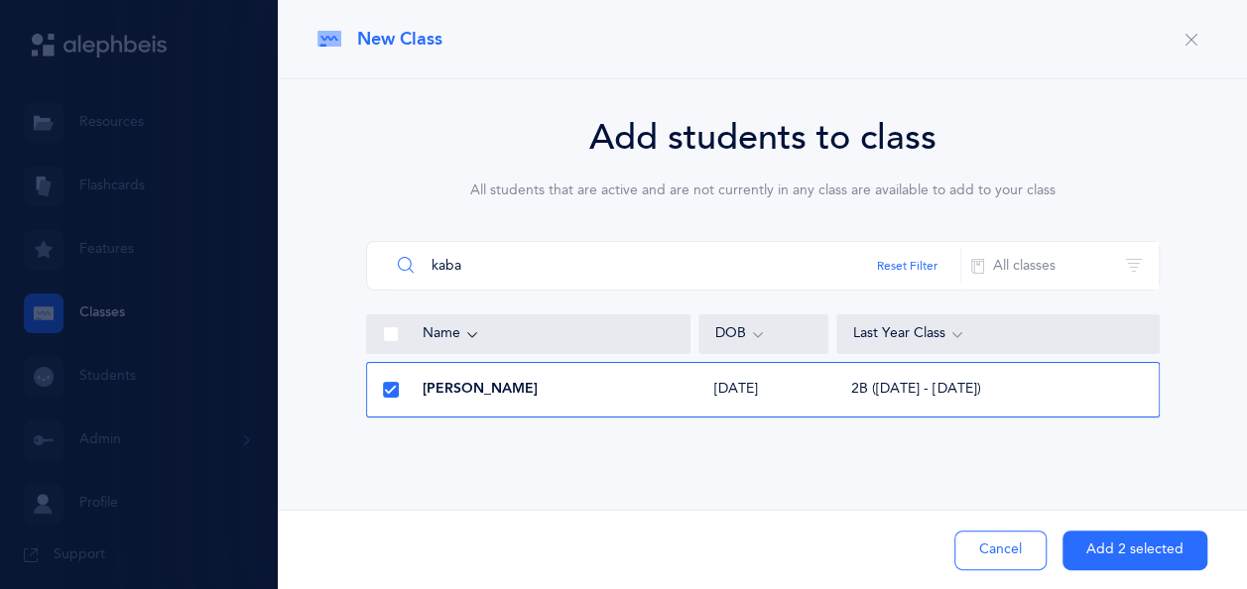
click at [496, 277] on input "kaba" at bounding box center [675, 266] width 571 height 48
type input "k"
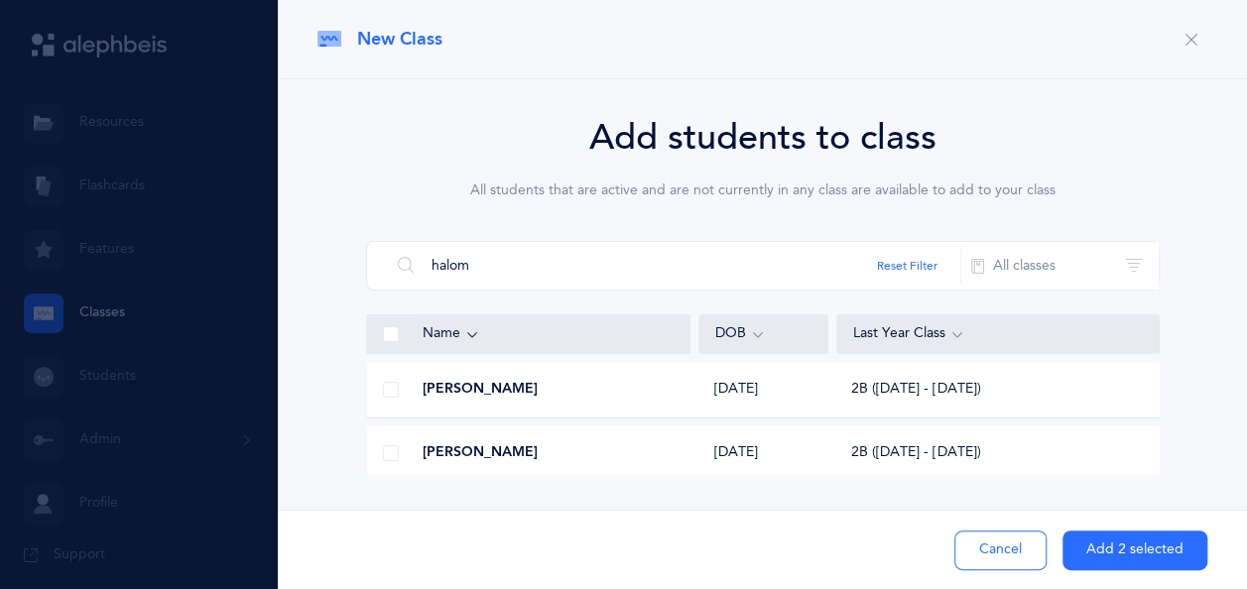
click at [390, 394] on span at bounding box center [391, 390] width 16 height 16
click at [0, 0] on input "checkbox" at bounding box center [0, 0] width 0 height 0
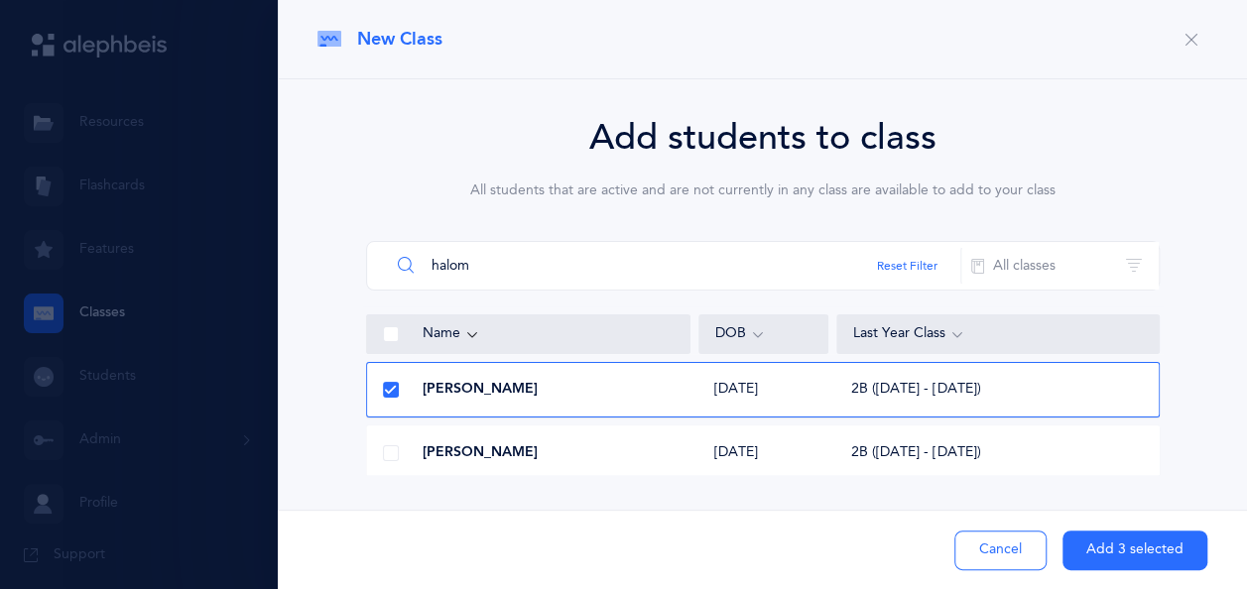
click at [484, 264] on input "halom" at bounding box center [675, 266] width 571 height 48
type input "h"
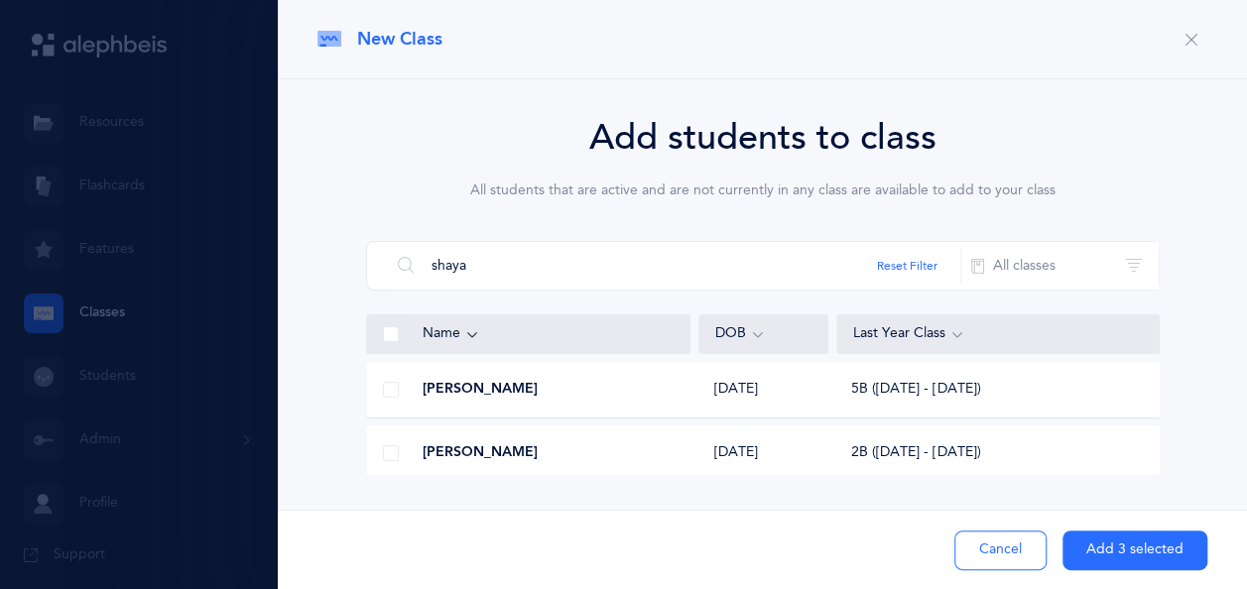
click at [394, 455] on span at bounding box center [391, 453] width 16 height 16
click at [0, 0] on input "checkbox" at bounding box center [0, 0] width 0 height 0
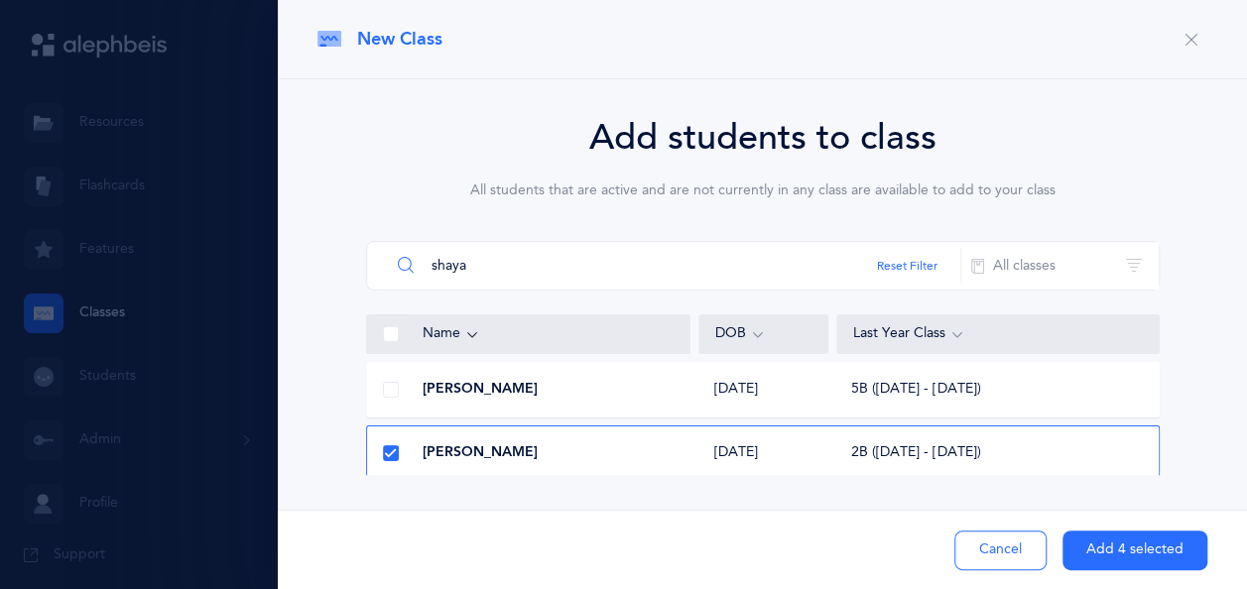
click at [504, 267] on input "shaya" at bounding box center [675, 266] width 571 height 48
type input "s"
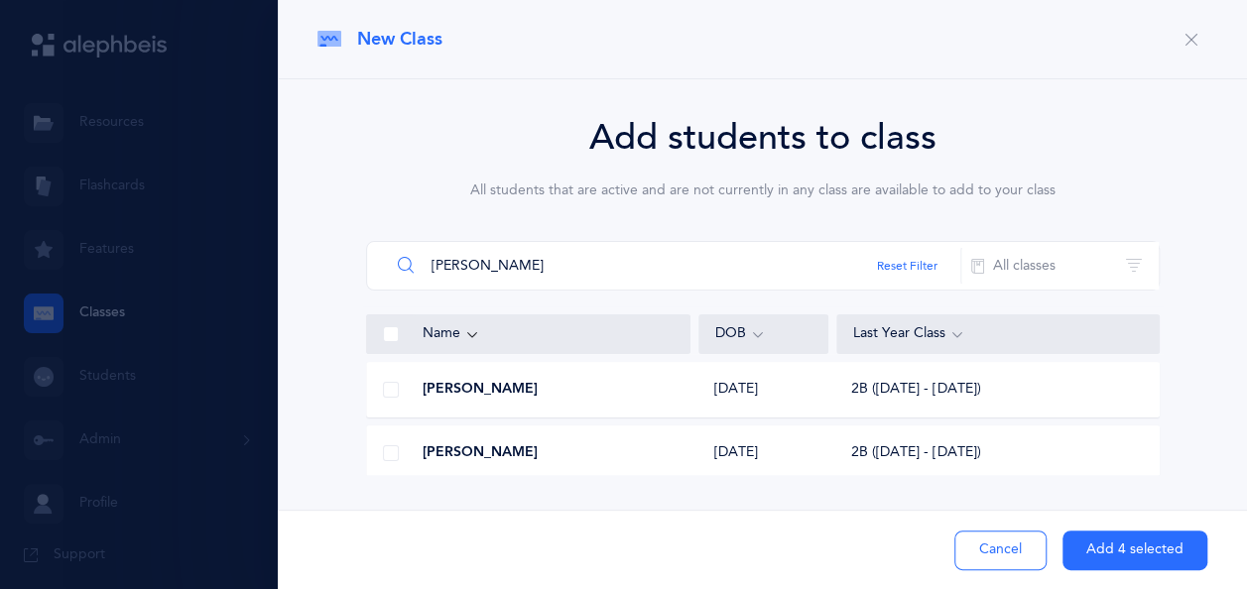
type input "[PERSON_NAME]"
click at [389, 397] on div at bounding box center [391, 390] width 48 height 40
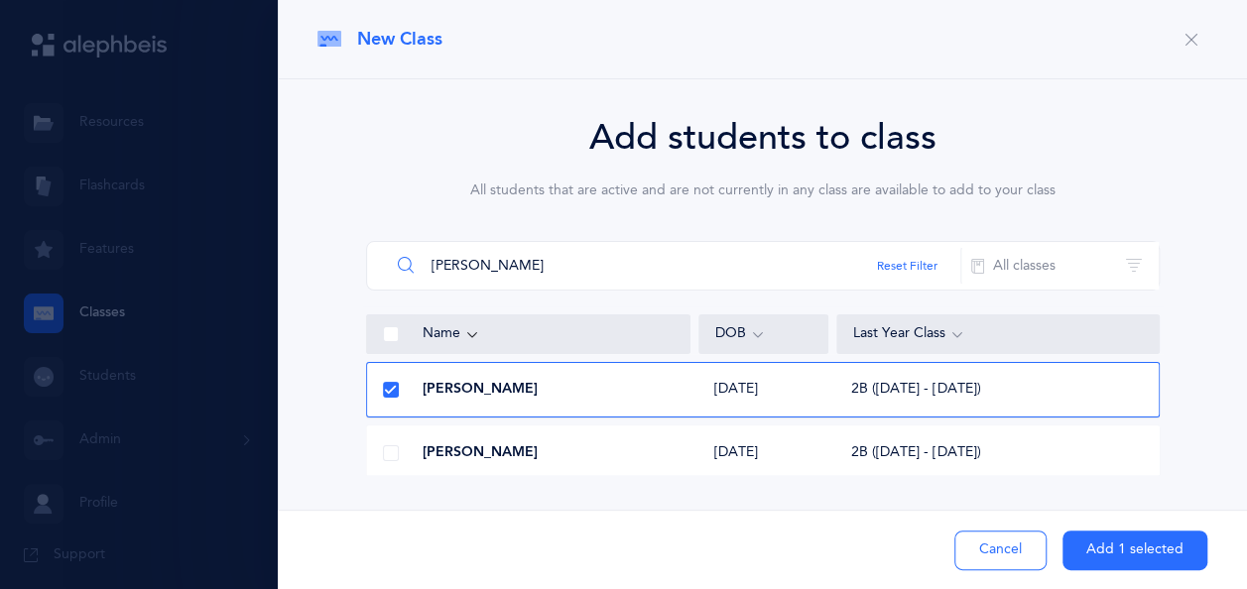
click at [490, 265] on input "[PERSON_NAME]" at bounding box center [675, 266] width 571 height 48
click at [1117, 542] on button "Add 1 selected" at bounding box center [1134, 551] width 145 height 40
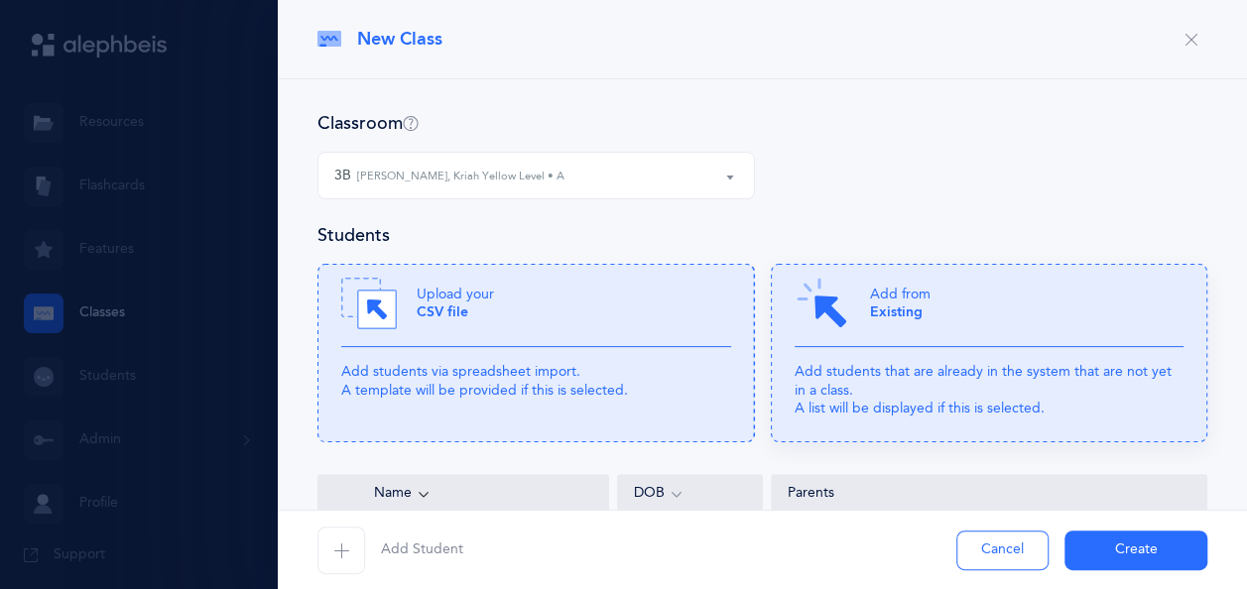
click at [888, 329] on div "Add from Existing" at bounding box center [989, 311] width 390 height 71
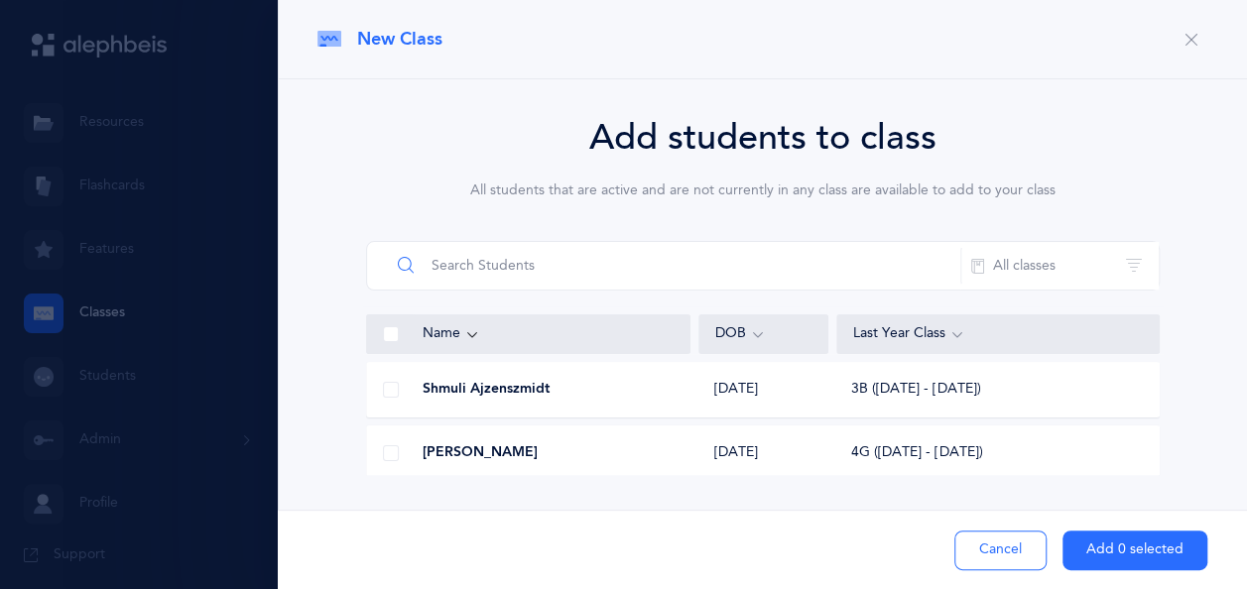
click at [585, 264] on input "text" at bounding box center [675, 266] width 571 height 48
click at [390, 462] on div at bounding box center [391, 453] width 48 height 40
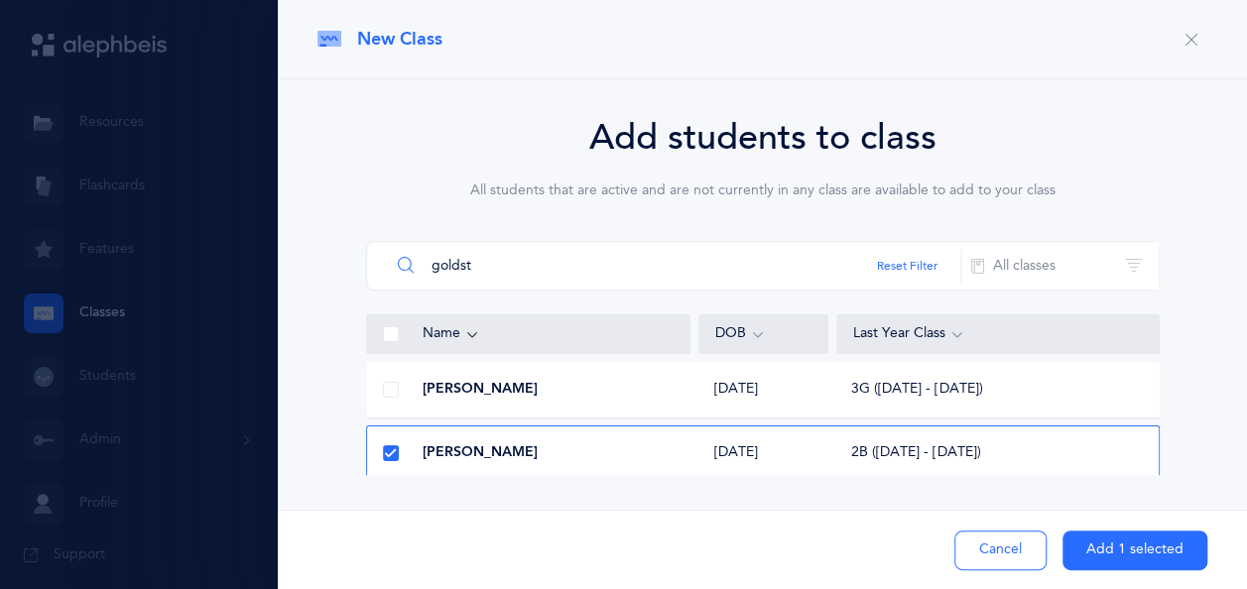
click at [499, 270] on input "goldst" at bounding box center [675, 266] width 571 height 48
type input "g"
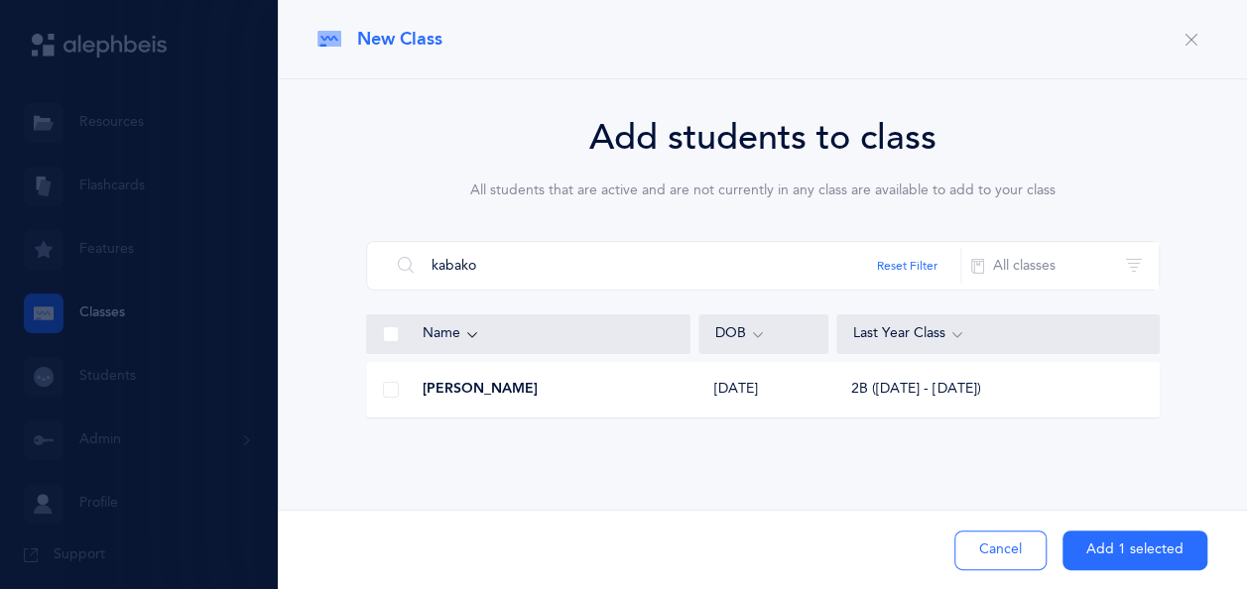
click at [389, 395] on span at bounding box center [391, 390] width 16 height 16
click at [0, 0] on input "checkbox" at bounding box center [0, 0] width 0 height 0
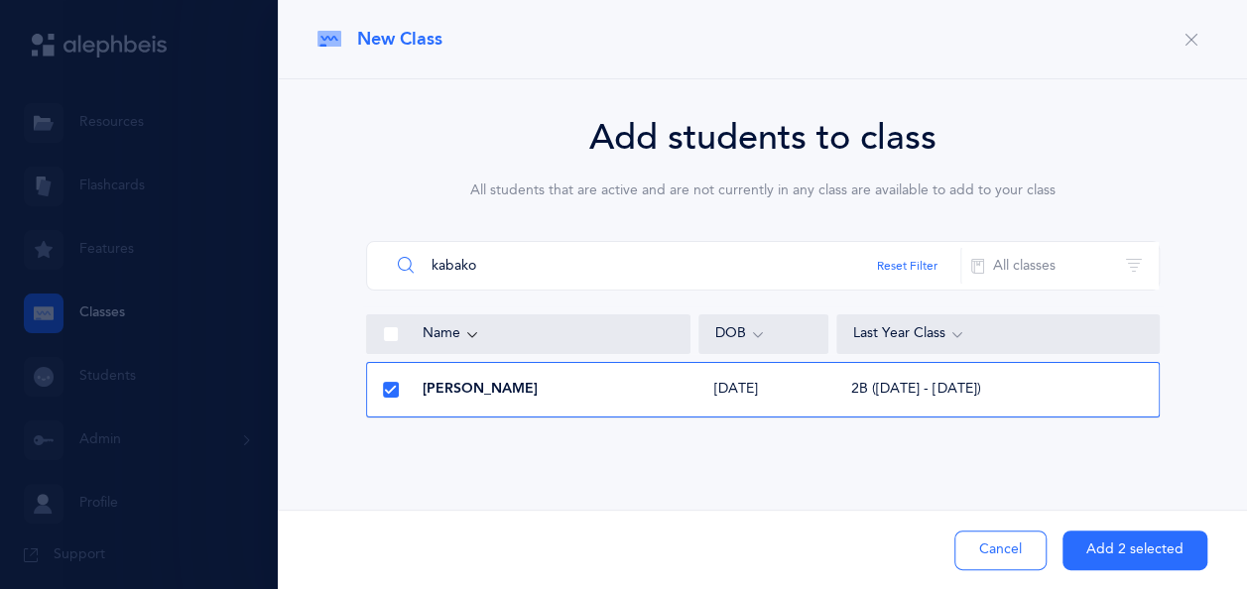
click at [506, 280] on input "kabako" at bounding box center [675, 266] width 571 height 48
type input "k"
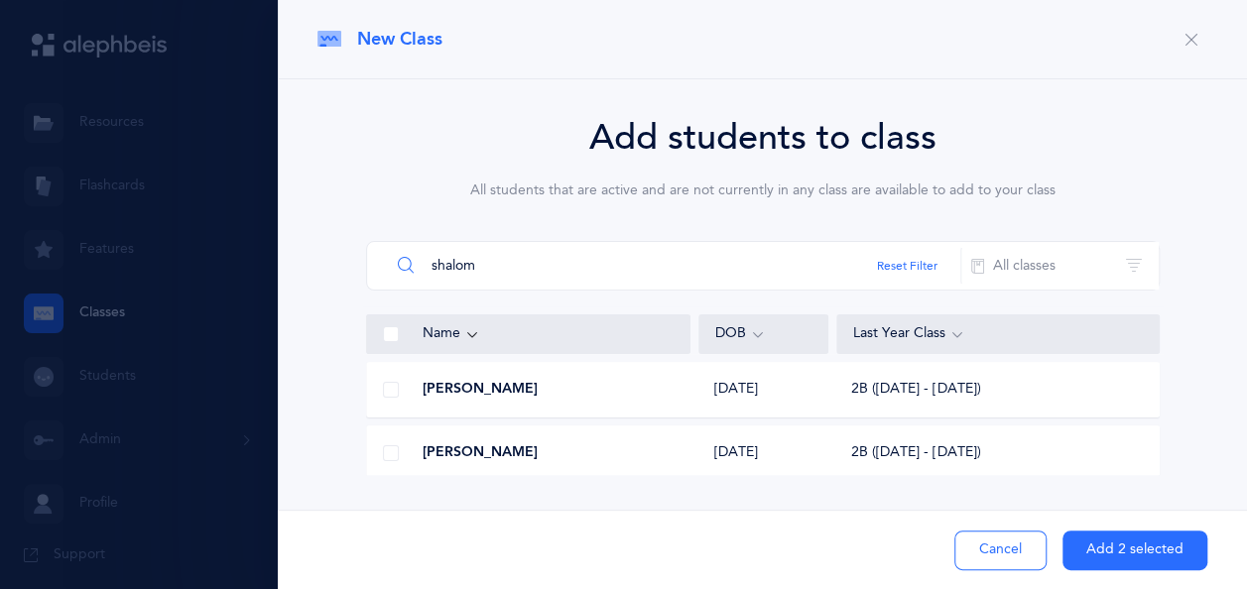
type input "shalom"
click at [386, 391] on span at bounding box center [391, 390] width 16 height 16
click at [0, 0] on input "checkbox" at bounding box center [0, 0] width 0 height 0
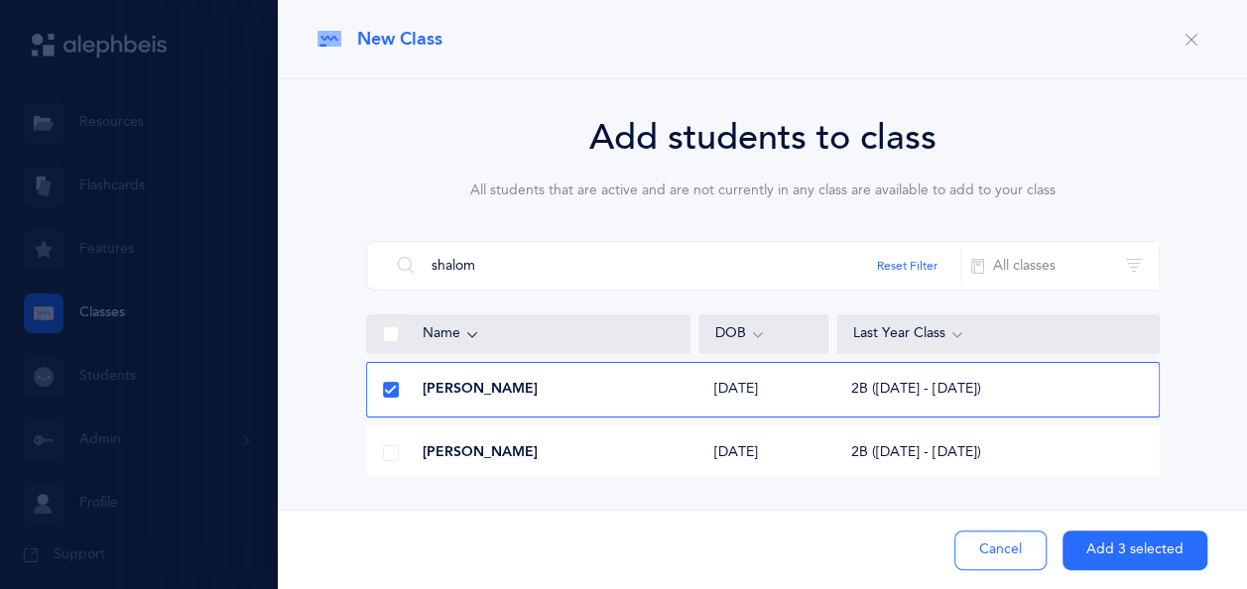
click at [1123, 551] on button "Add 3 selected" at bounding box center [1134, 551] width 145 height 40
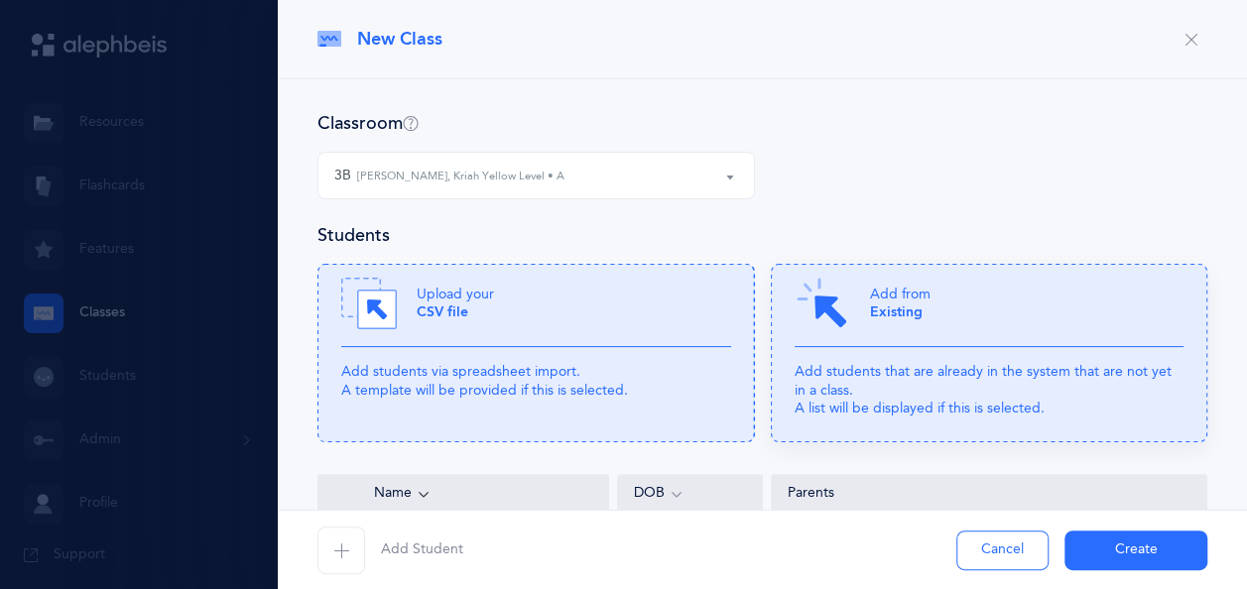
click at [898, 355] on icon at bounding box center [989, 353] width 437 height 179
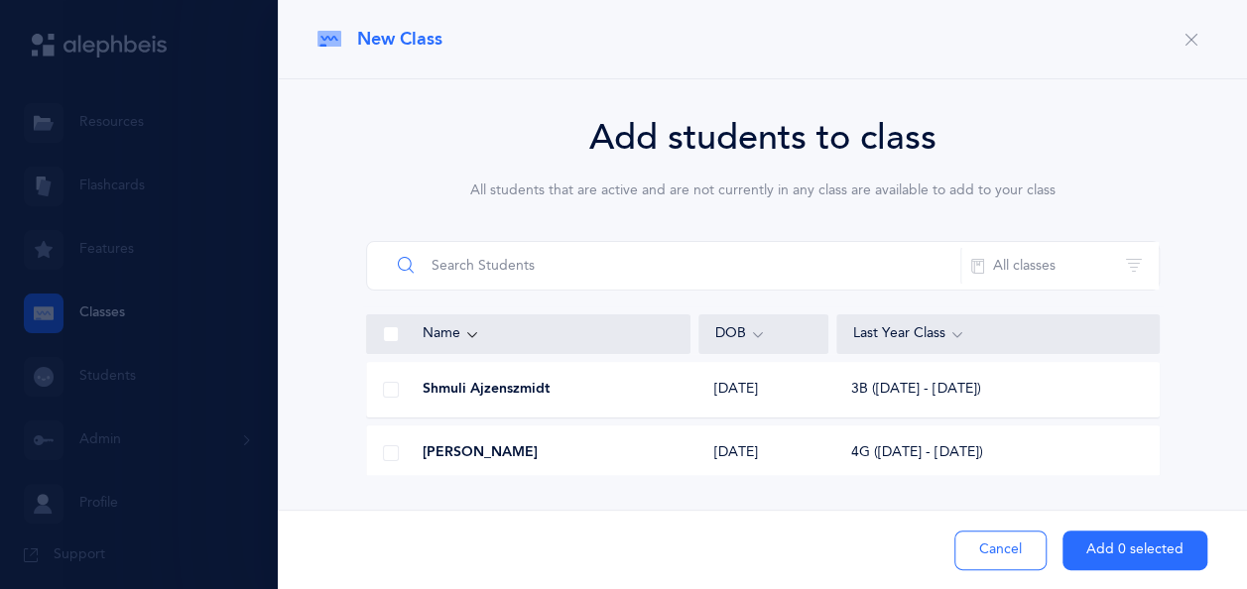
click at [672, 270] on input "text" at bounding box center [675, 266] width 571 height 48
click at [391, 456] on span at bounding box center [391, 453] width 16 height 16
click at [0, 0] on input "checkbox" at bounding box center [0, 0] width 0 height 0
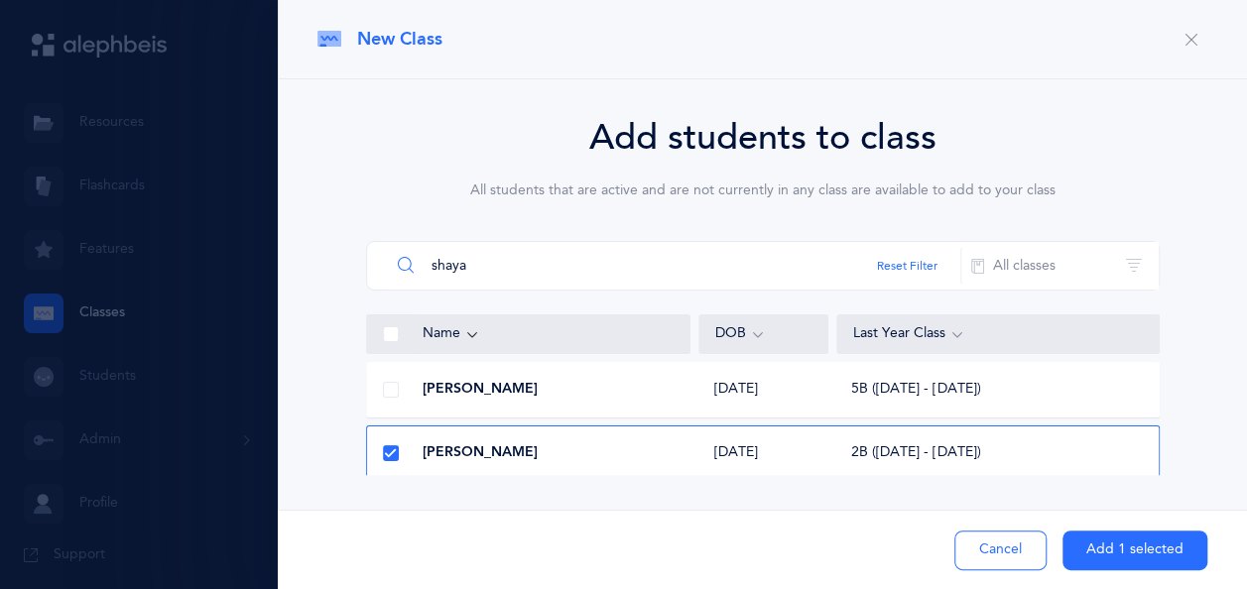
click at [576, 275] on input "shaya" at bounding box center [675, 266] width 571 height 48
type input "s"
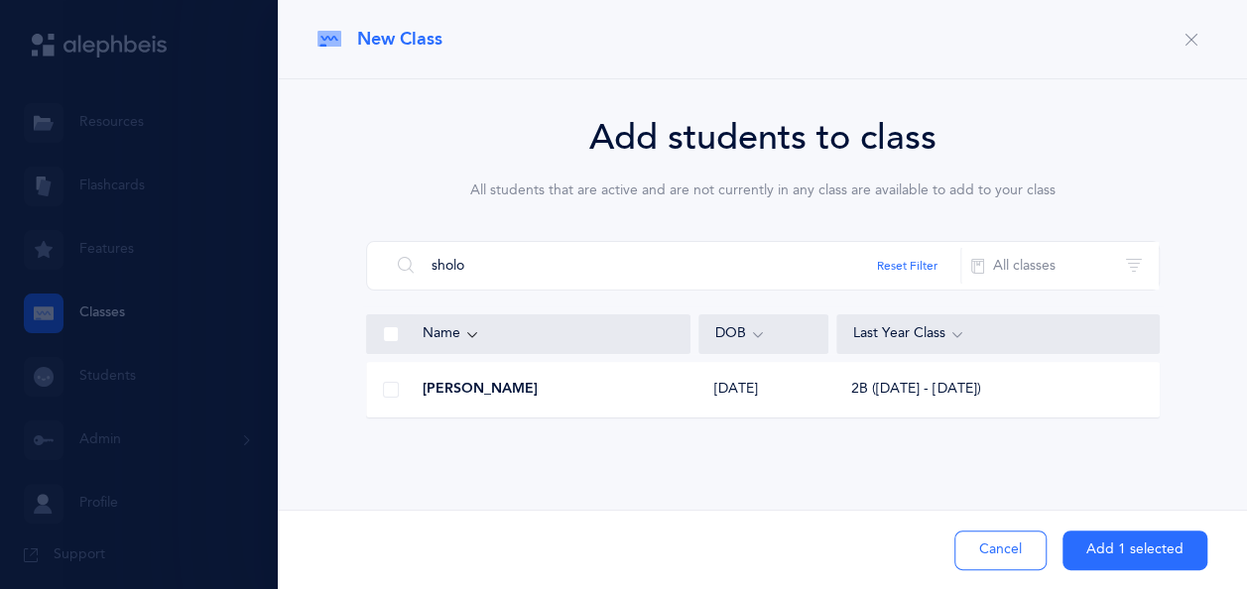
click at [386, 382] on span at bounding box center [391, 390] width 16 height 16
click at [0, 0] on input "checkbox" at bounding box center [0, 0] width 0 height 0
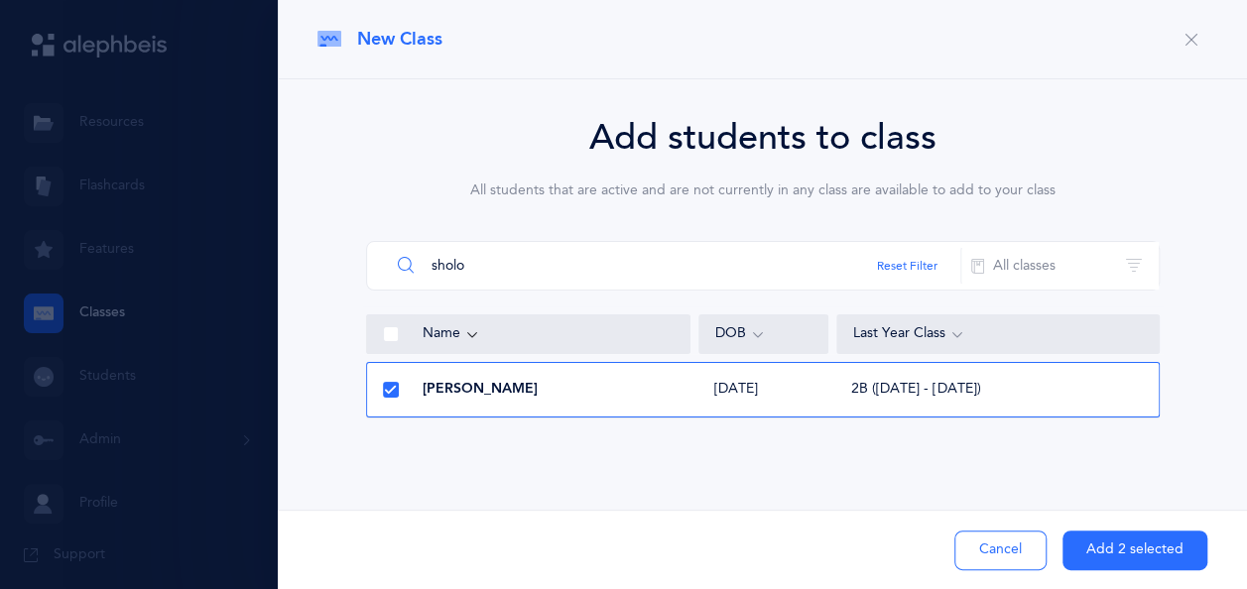
click at [612, 261] on input "sholo" at bounding box center [675, 266] width 571 height 48
type input "s"
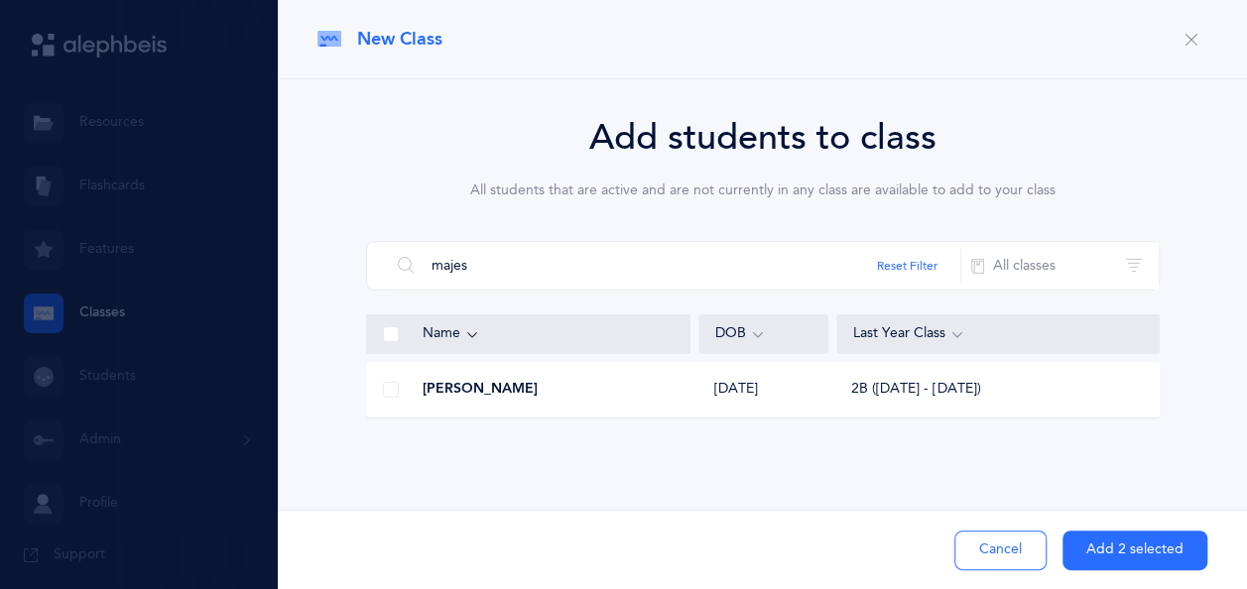
click at [388, 393] on span at bounding box center [391, 390] width 16 height 16
click at [0, 0] on input "checkbox" at bounding box center [0, 0] width 0 height 0
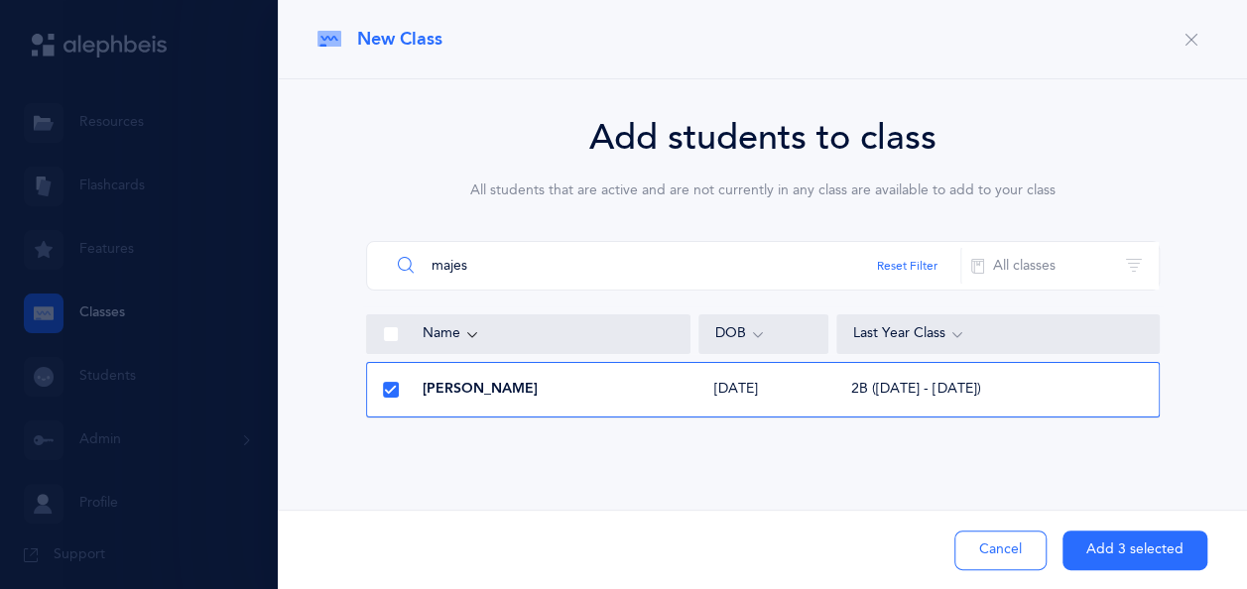
click at [509, 276] on input "majes" at bounding box center [675, 266] width 571 height 48
type input "m"
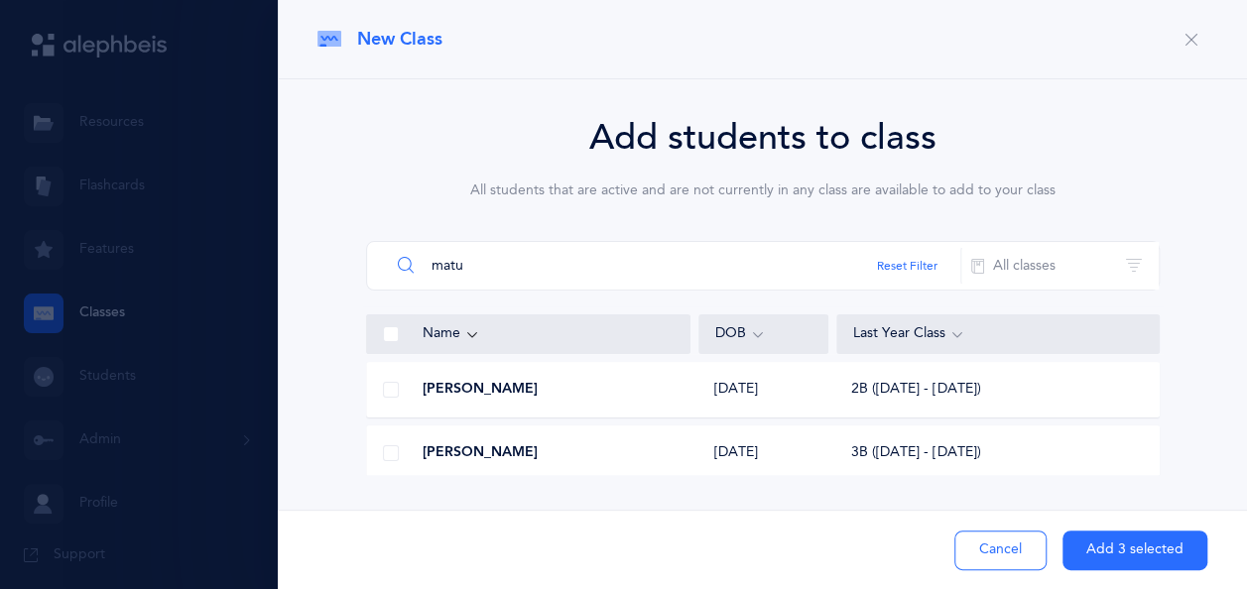
type input "matu"
click at [386, 389] on span at bounding box center [391, 390] width 16 height 16
click at [0, 0] on input "checkbox" at bounding box center [0, 0] width 0 height 0
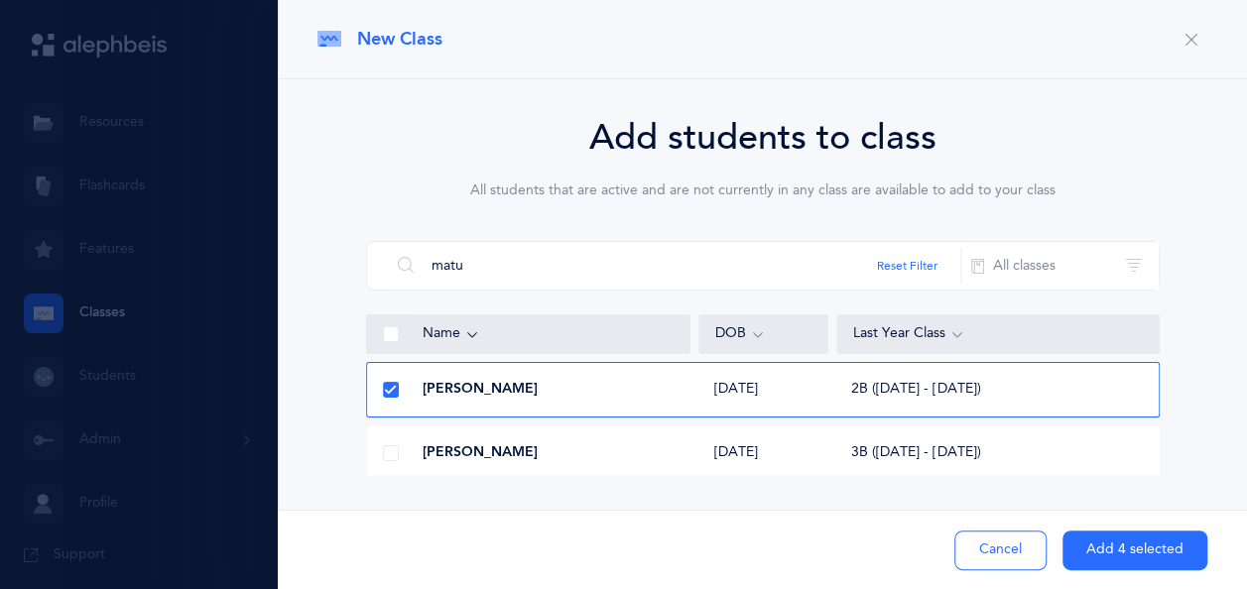
click at [1131, 553] on button "Add 4 selected" at bounding box center [1134, 551] width 145 height 40
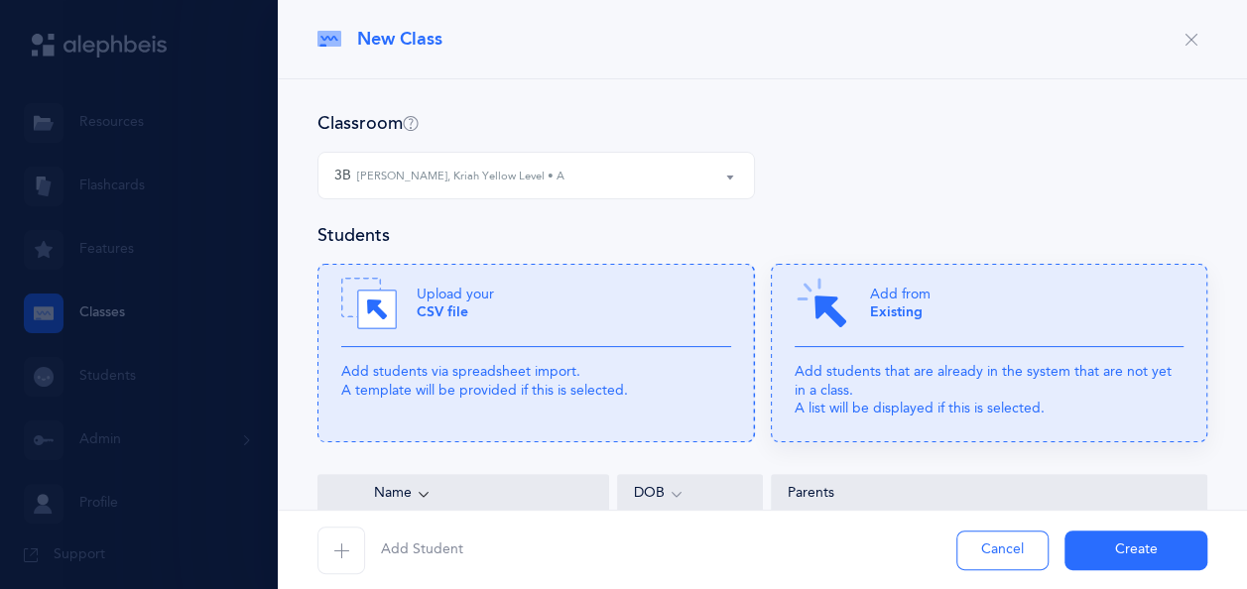
click at [936, 315] on div "Add from Existing" at bounding box center [989, 311] width 390 height 71
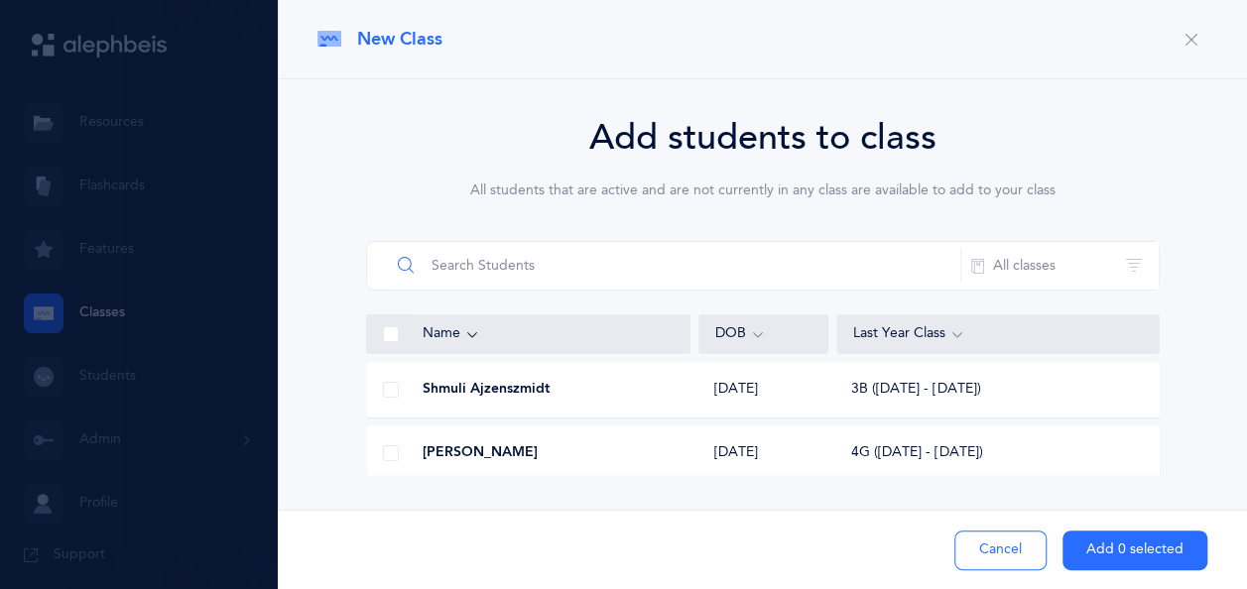
click at [688, 249] on input "text" at bounding box center [675, 266] width 571 height 48
click at [387, 388] on span at bounding box center [391, 390] width 16 height 16
click at [0, 0] on input "checkbox" at bounding box center [0, 0] width 0 height 0
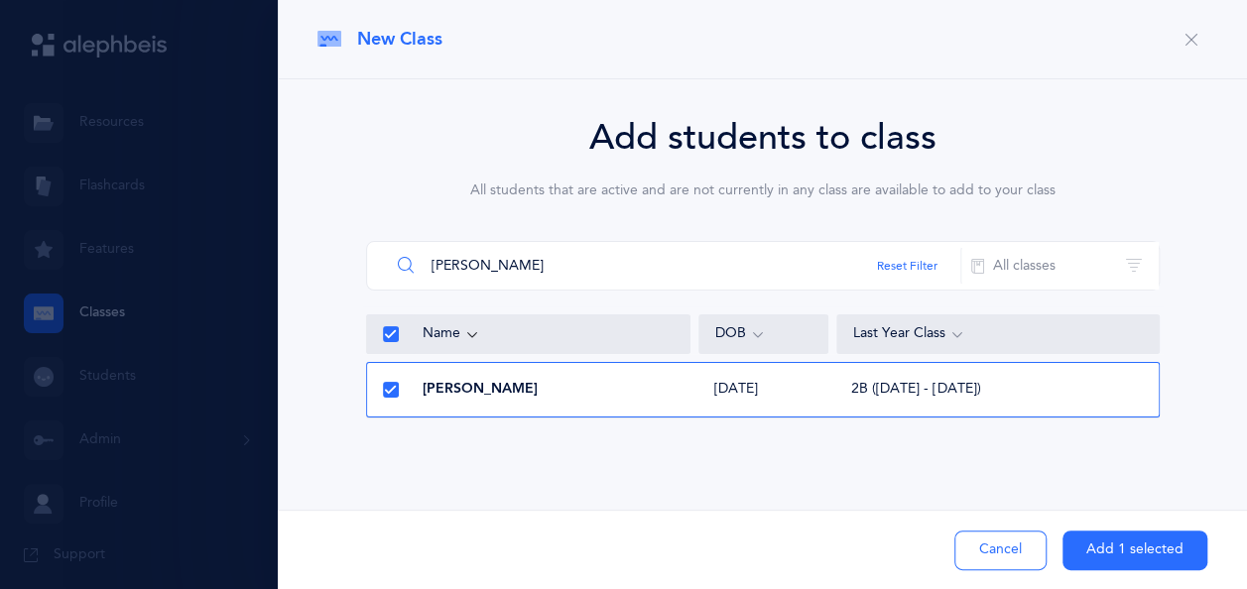
click at [548, 275] on input "[PERSON_NAME]" at bounding box center [675, 266] width 571 height 48
type input "m"
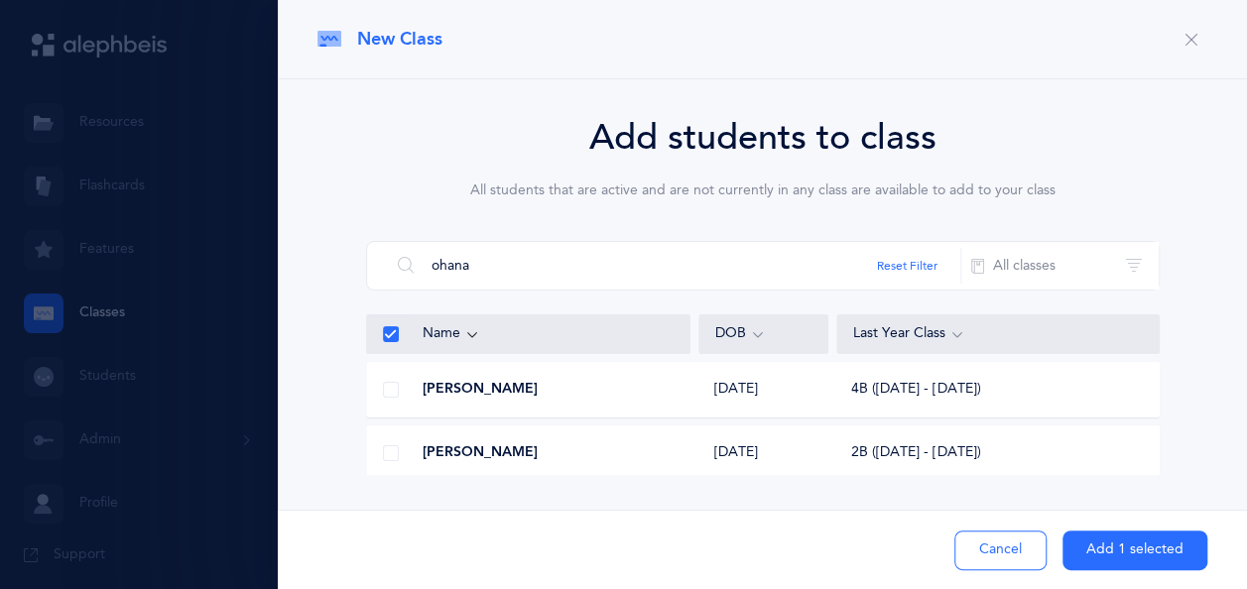
click at [391, 459] on span at bounding box center [391, 453] width 16 height 16
click at [0, 0] on input "checkbox" at bounding box center [0, 0] width 0 height 0
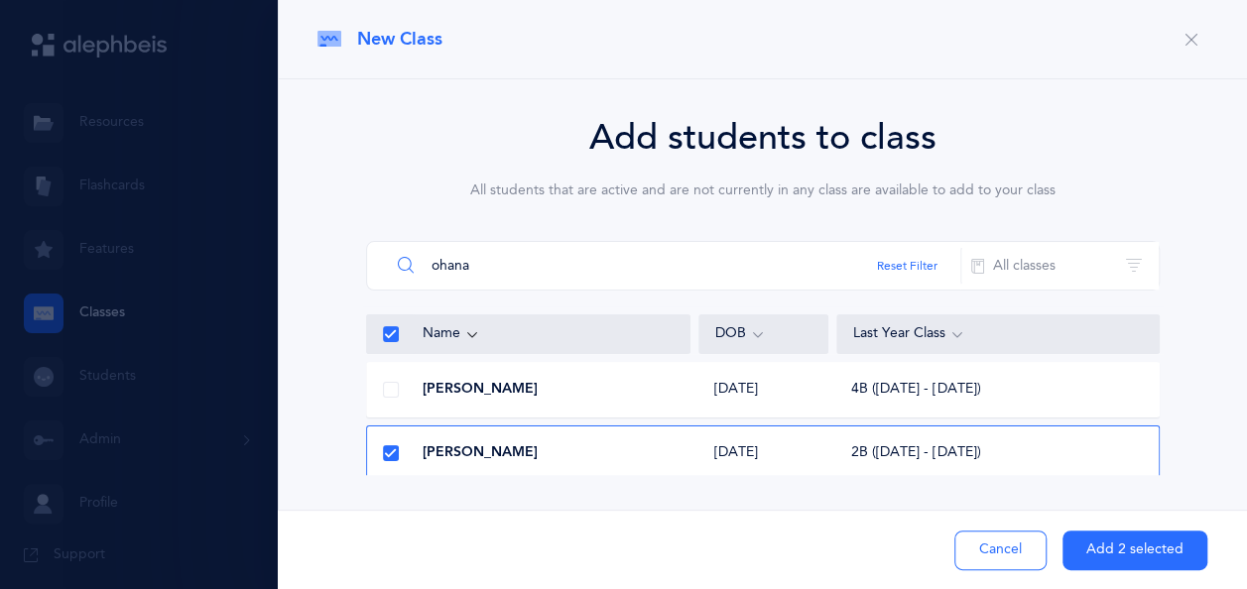
click at [540, 270] on input "ohana" at bounding box center [675, 266] width 571 height 48
type input "o"
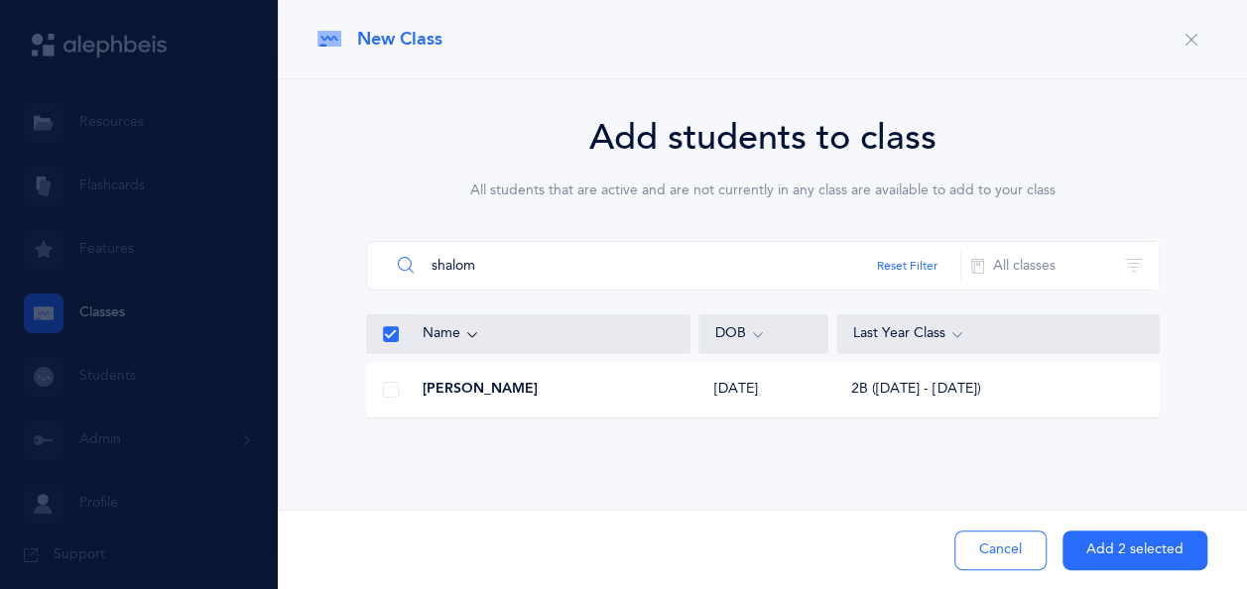
type input "shalom"
click at [386, 391] on span at bounding box center [391, 390] width 16 height 16
click at [0, 0] on input "checkbox" at bounding box center [0, 0] width 0 height 0
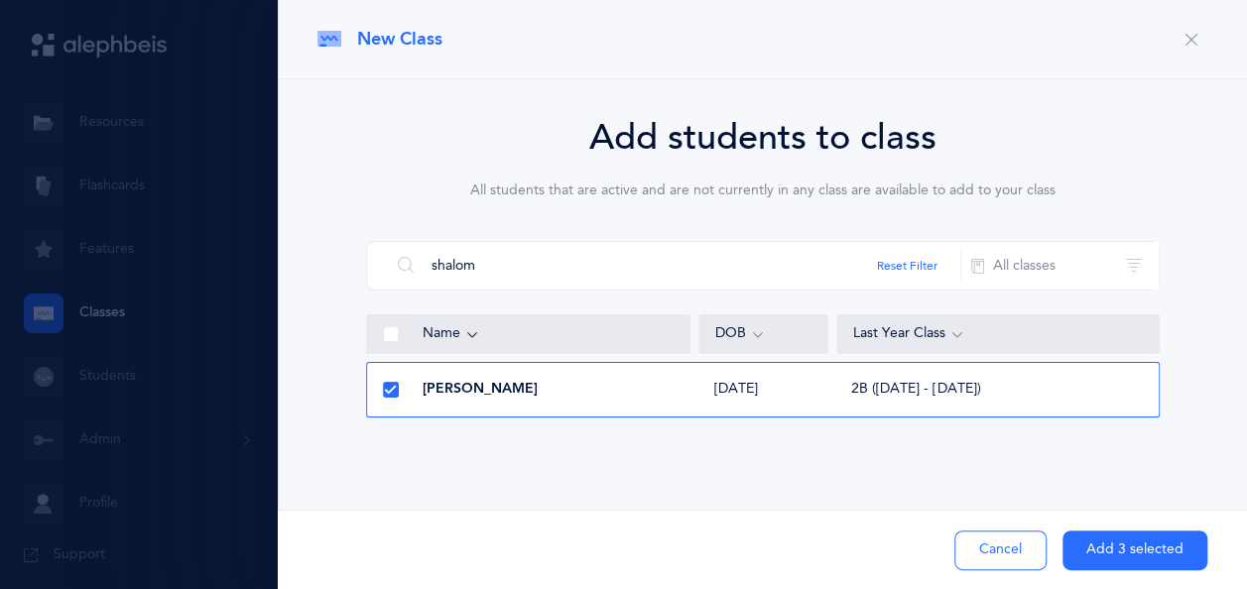
click at [1146, 547] on button "Add 3 selected" at bounding box center [1134, 551] width 145 height 40
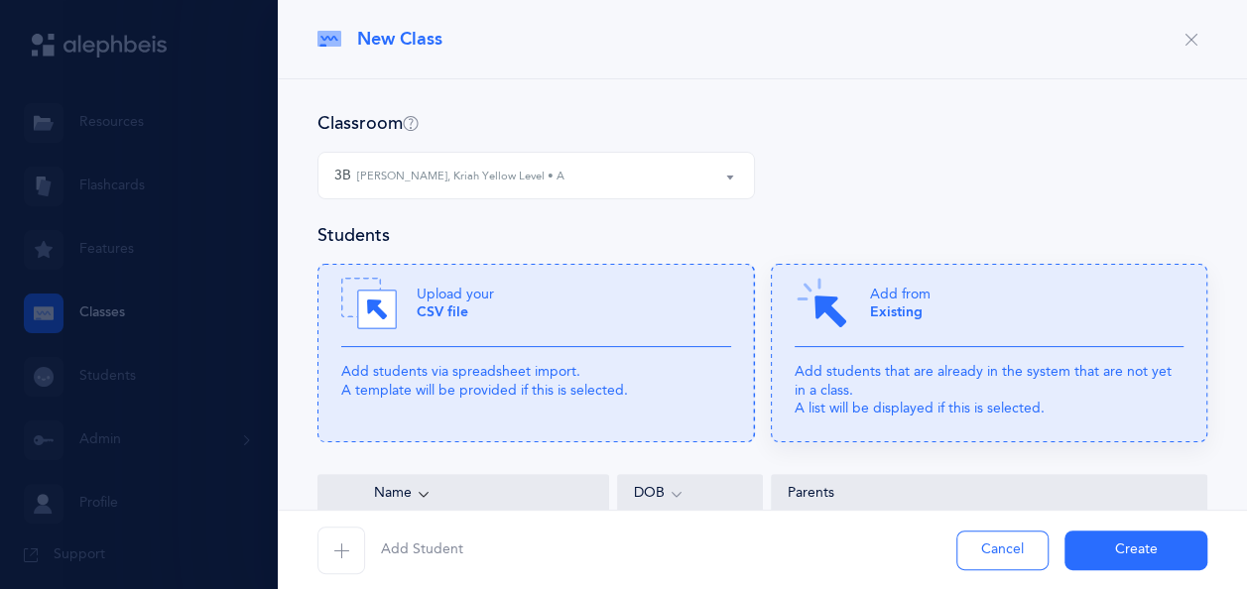
click at [897, 291] on p "Add from Existing" at bounding box center [900, 304] width 61 height 36
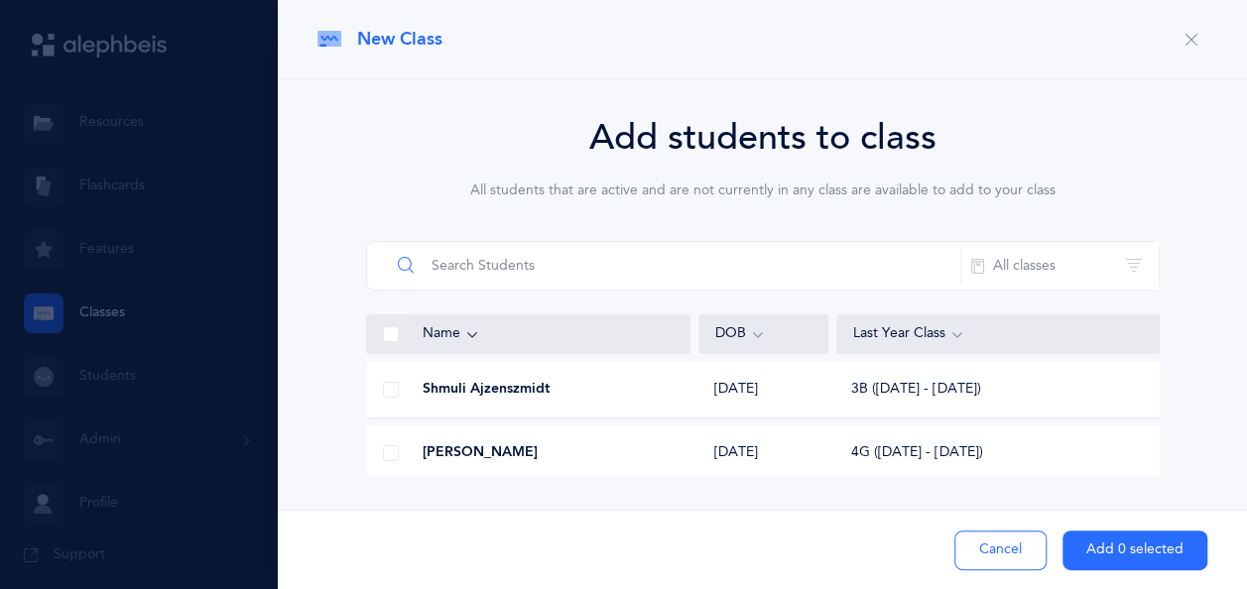
click at [546, 266] on input "text" at bounding box center [675, 266] width 571 height 48
click at [387, 391] on span at bounding box center [391, 390] width 16 height 16
click at [0, 0] on input "checkbox" at bounding box center [0, 0] width 0 height 0
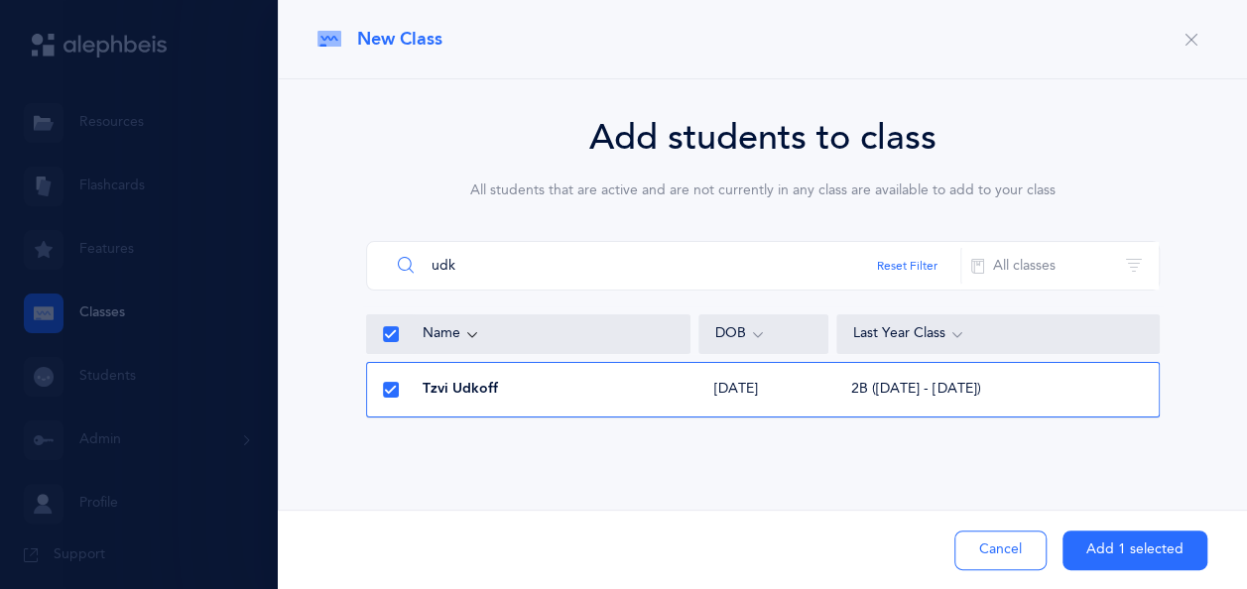
click at [709, 264] on input "udk" at bounding box center [675, 266] width 571 height 48
type input "u"
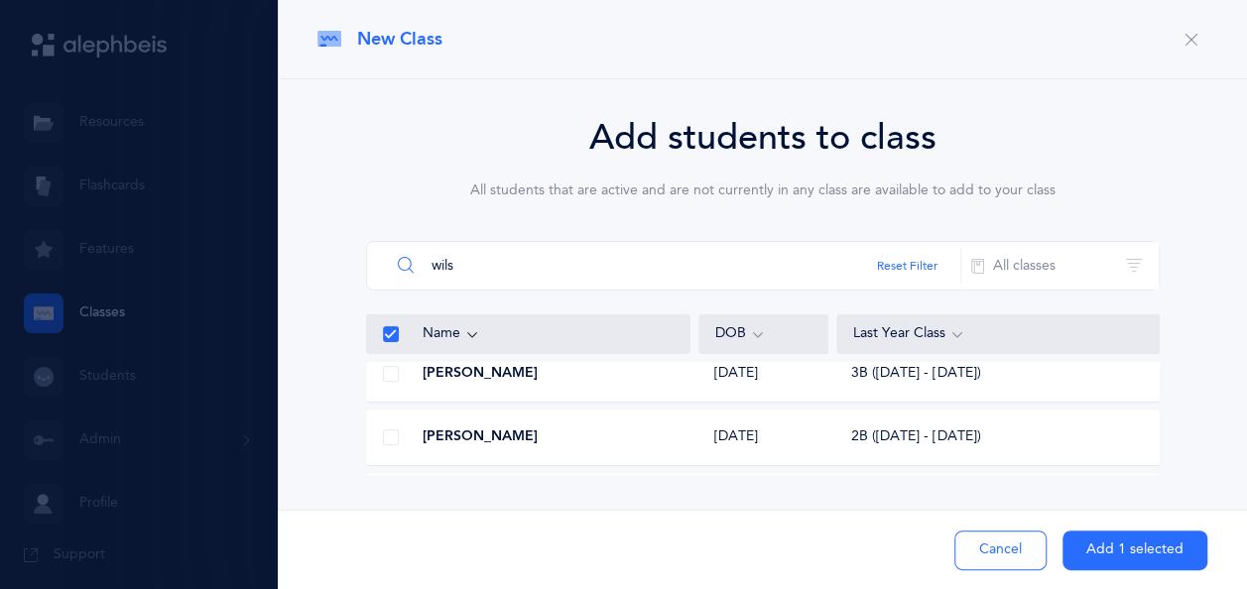
scroll to position [119, 0]
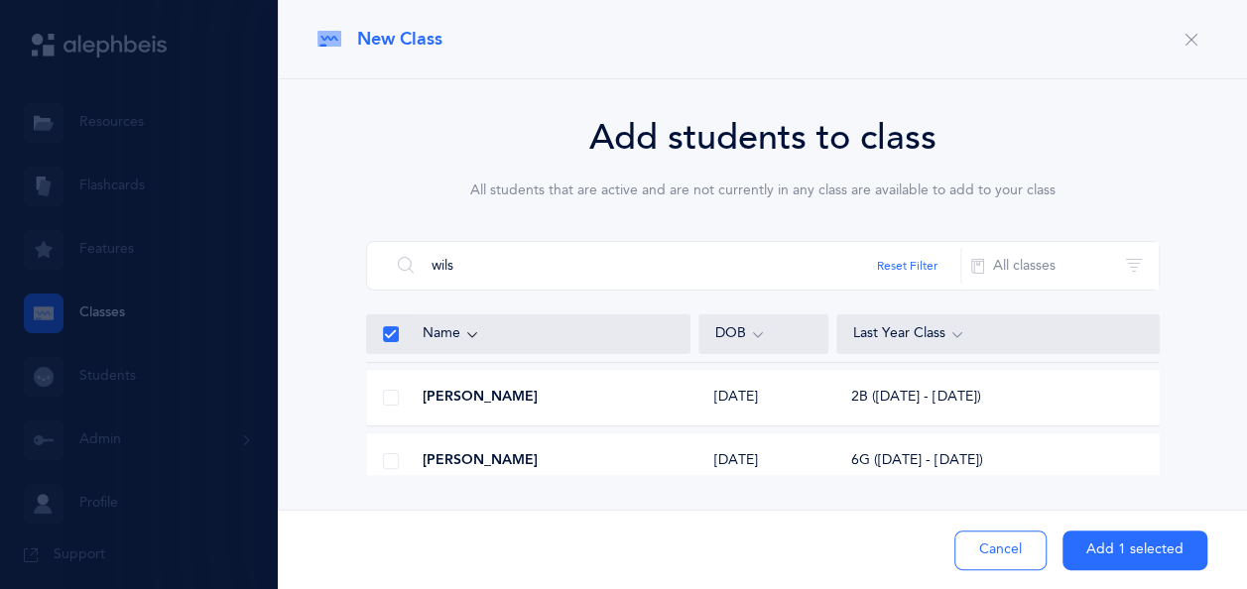
click at [387, 395] on span at bounding box center [391, 398] width 16 height 16
click at [0, 0] on input "checkbox" at bounding box center [0, 0] width 0 height 0
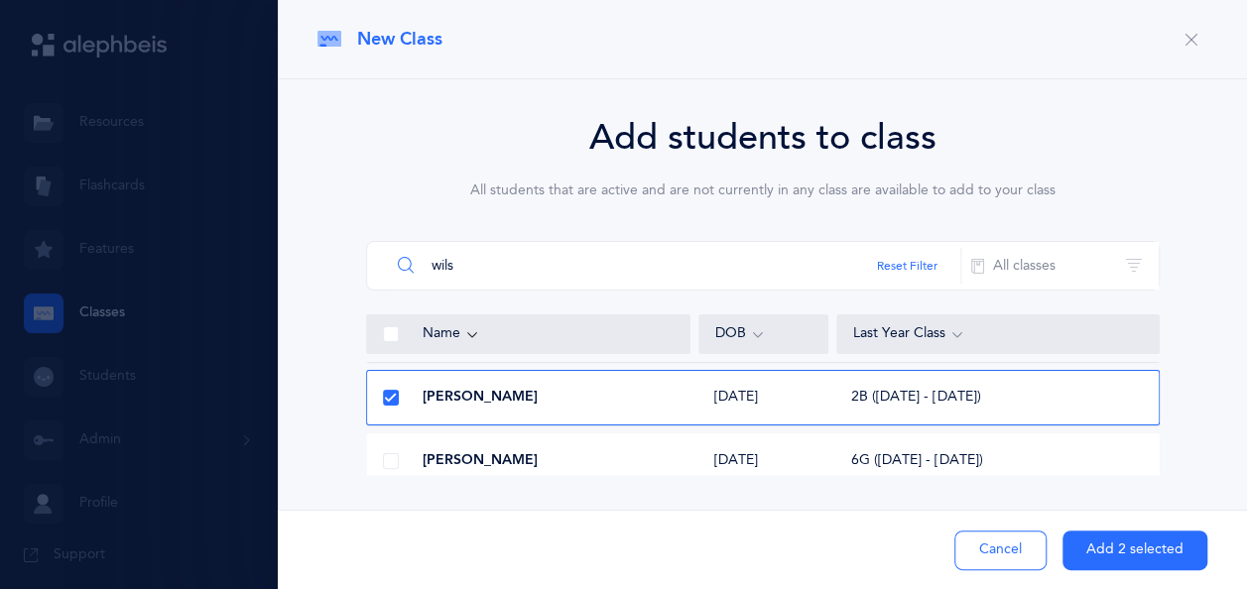
click at [506, 272] on input "wils" at bounding box center [675, 266] width 571 height 48
type input "w"
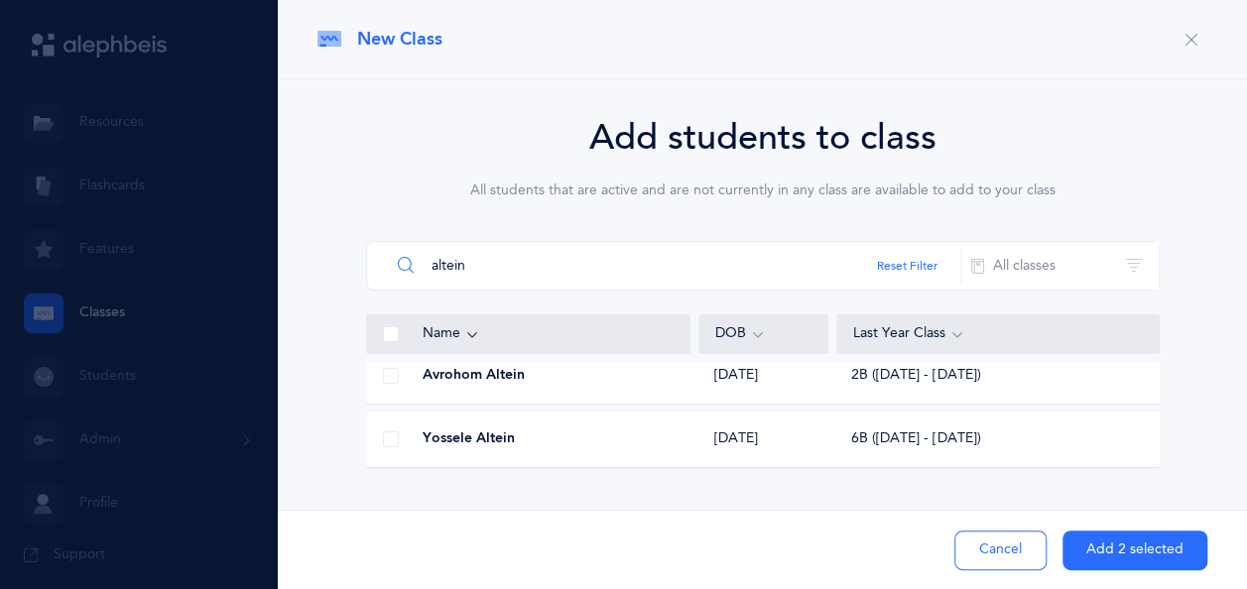
type input "altein"
click at [395, 379] on span at bounding box center [391, 376] width 16 height 16
click at [0, 0] on input "checkbox" at bounding box center [0, 0] width 0 height 0
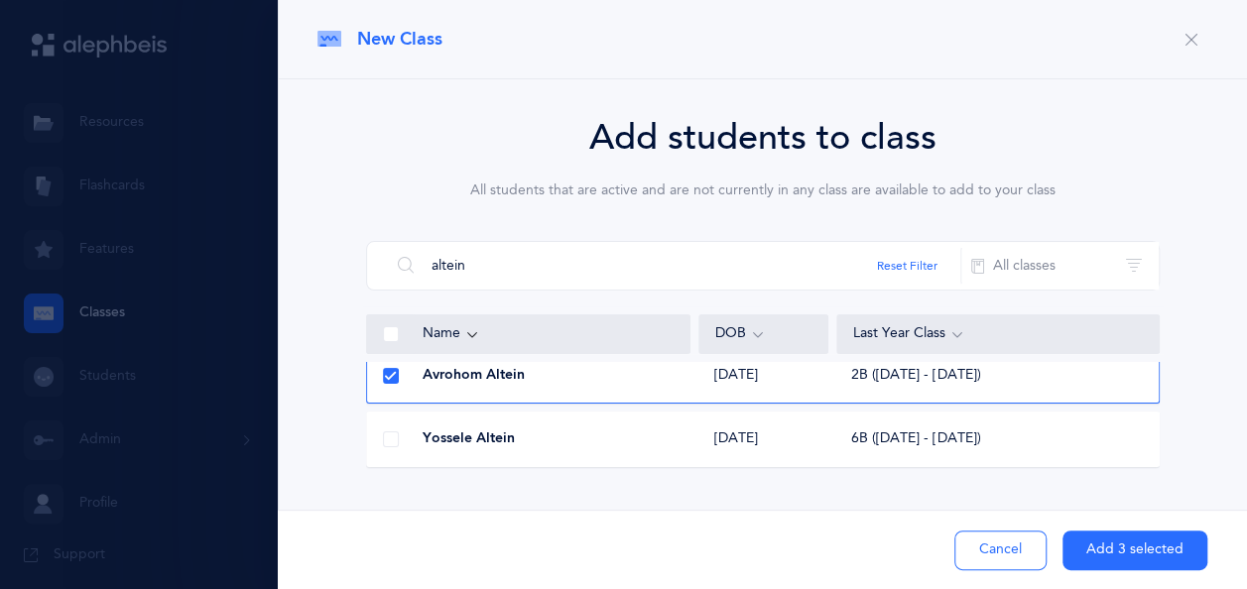
click at [1127, 568] on button "Add 3 selected" at bounding box center [1134, 551] width 145 height 40
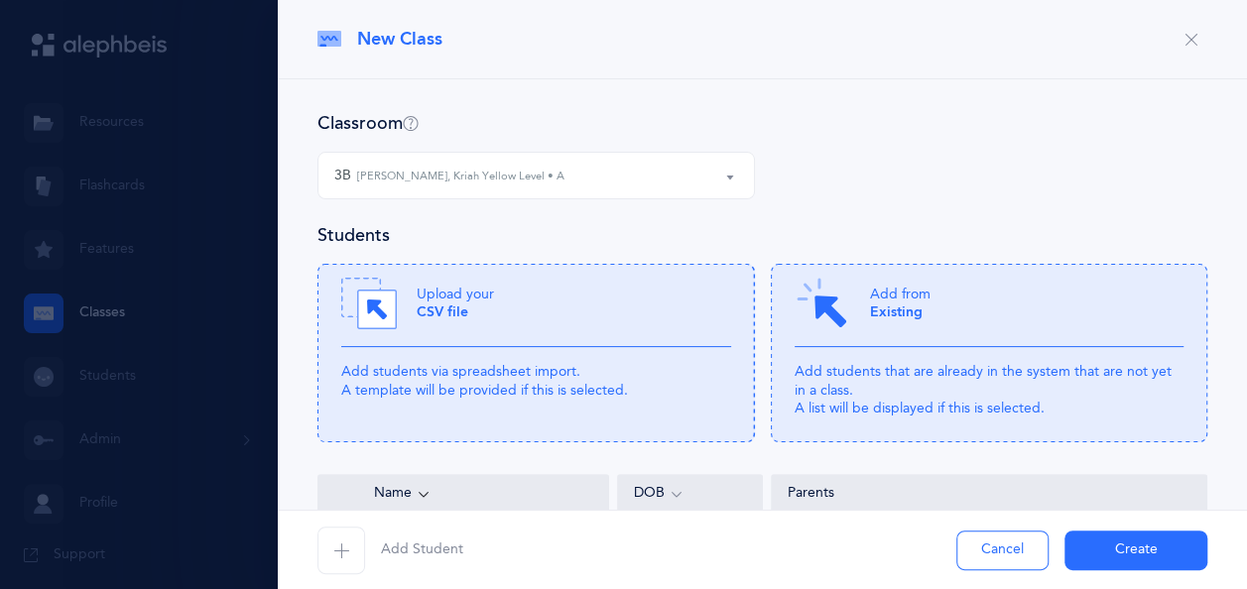
click at [1116, 535] on button "Create" at bounding box center [1135, 551] width 143 height 40
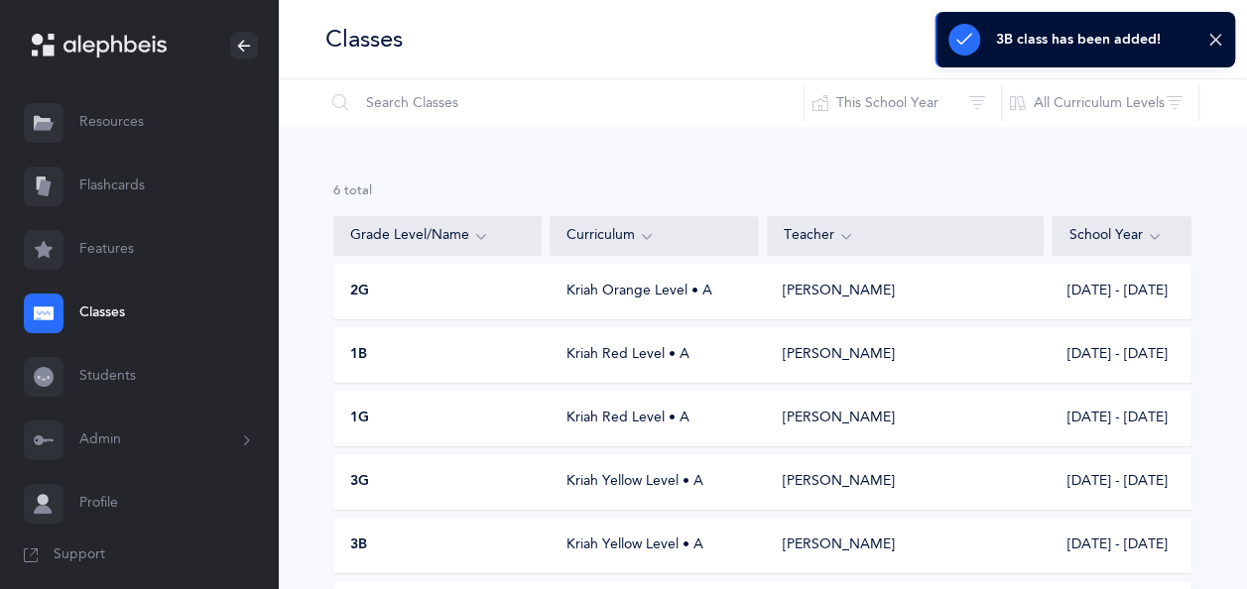
click at [504, 544] on div "3B" at bounding box center [438, 546] width 208 height 20
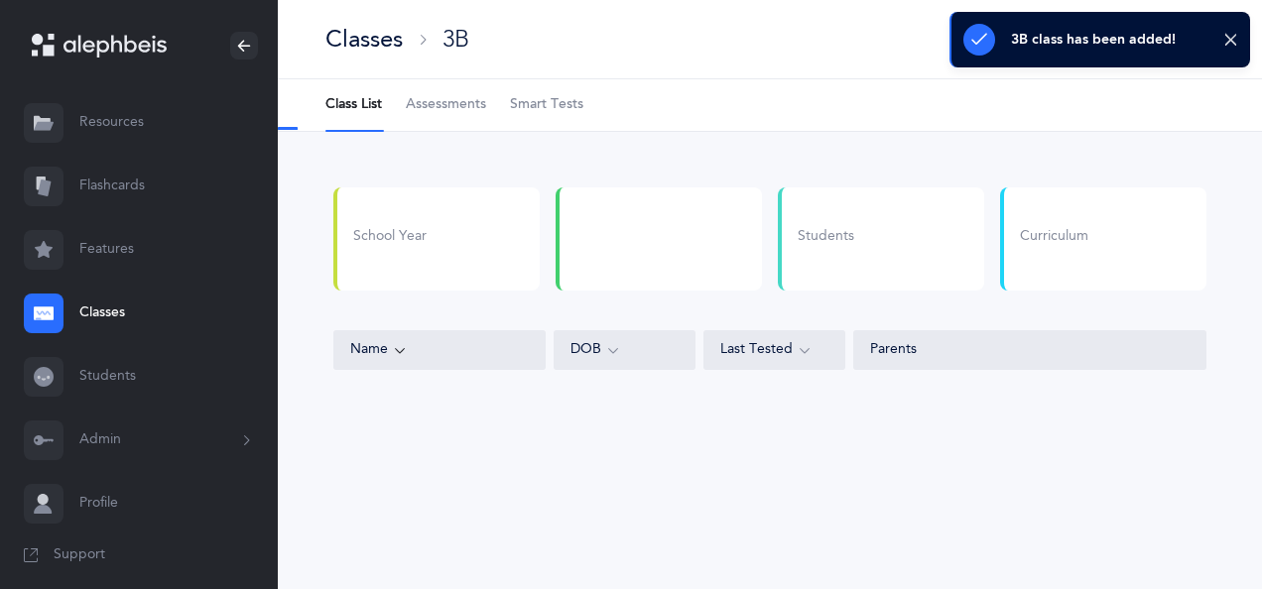
click at [504, 544] on div "Classes 3B I want to 1 Class List Assessments Smart Tests School Year Students …" at bounding box center [770, 294] width 984 height 589
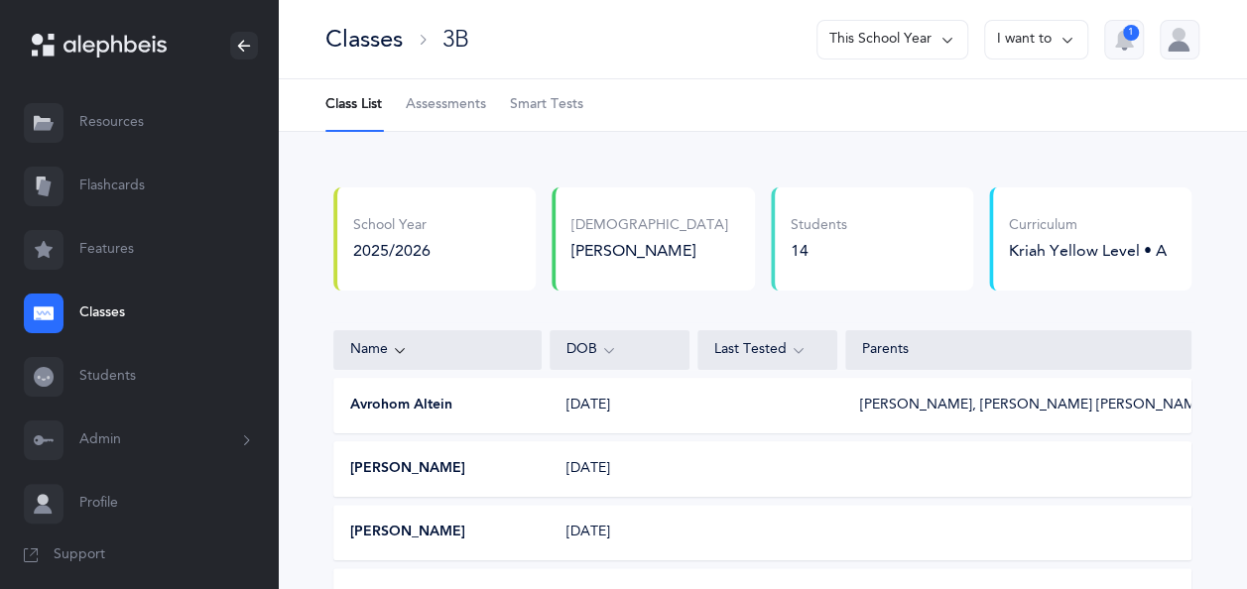
click at [365, 30] on div "Classes" at bounding box center [363, 39] width 77 height 33
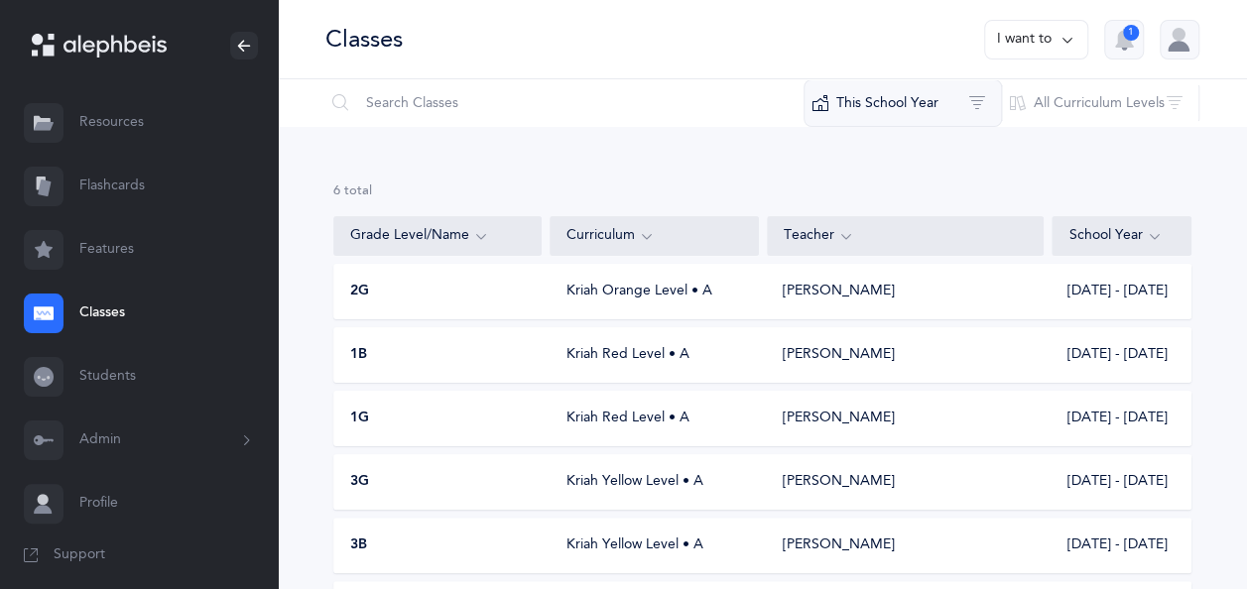
click at [920, 92] on button "This School Year" at bounding box center [902, 103] width 198 height 48
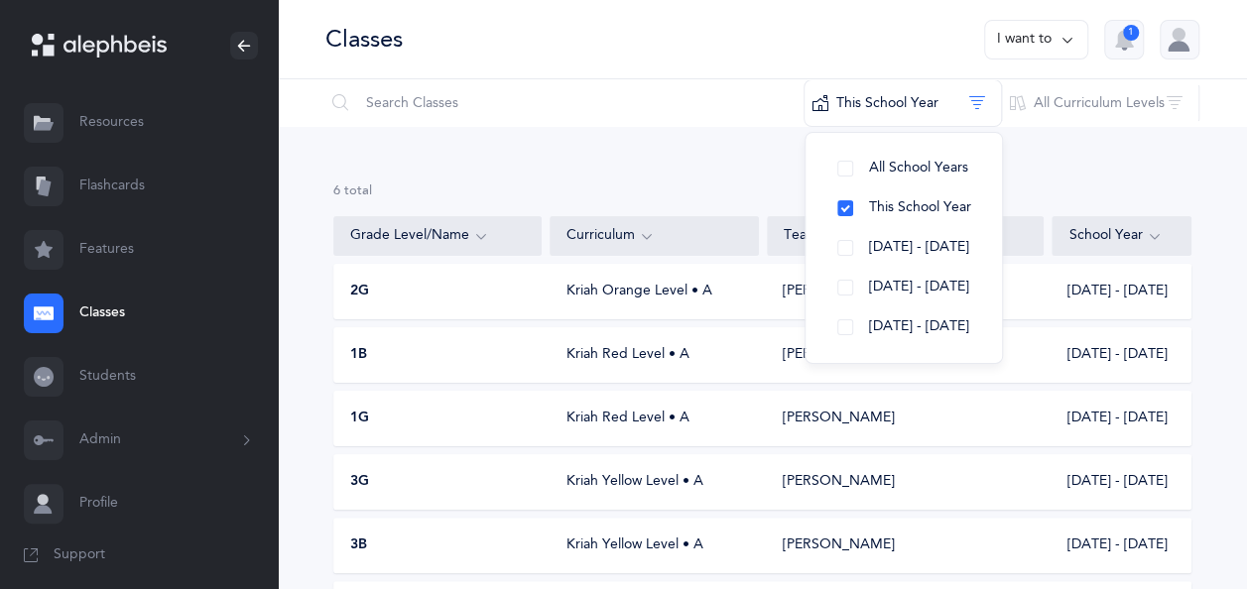
click at [997, 49] on button "I want to" at bounding box center [1036, 40] width 104 height 40
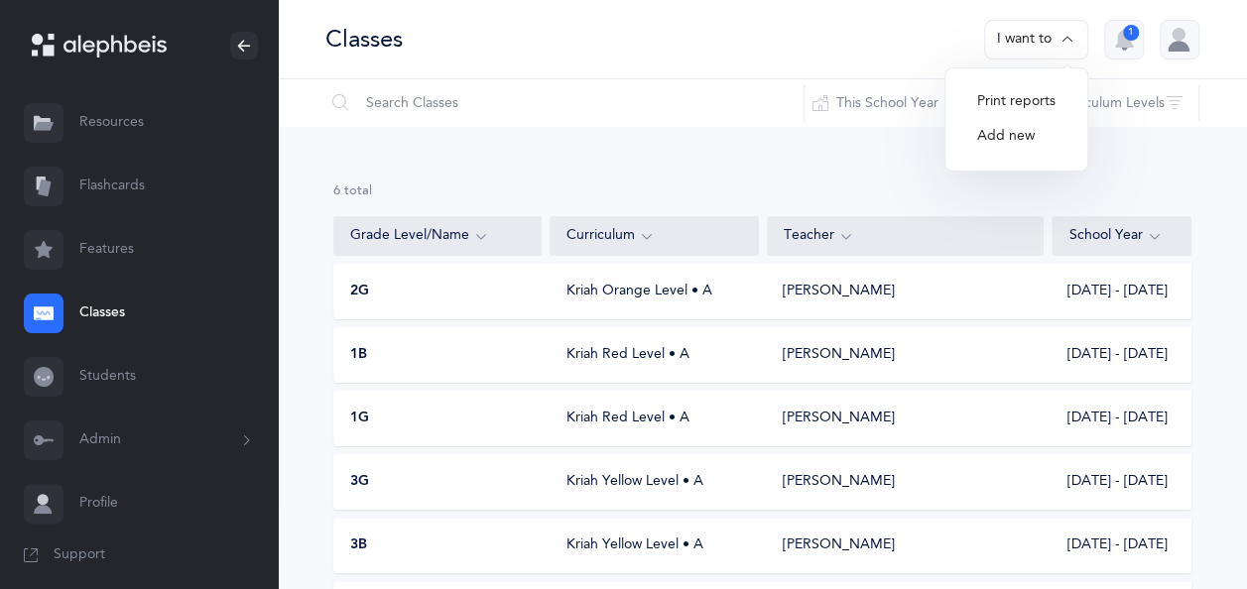
click at [970, 141] on button "Add new" at bounding box center [1016, 137] width 110 height 36
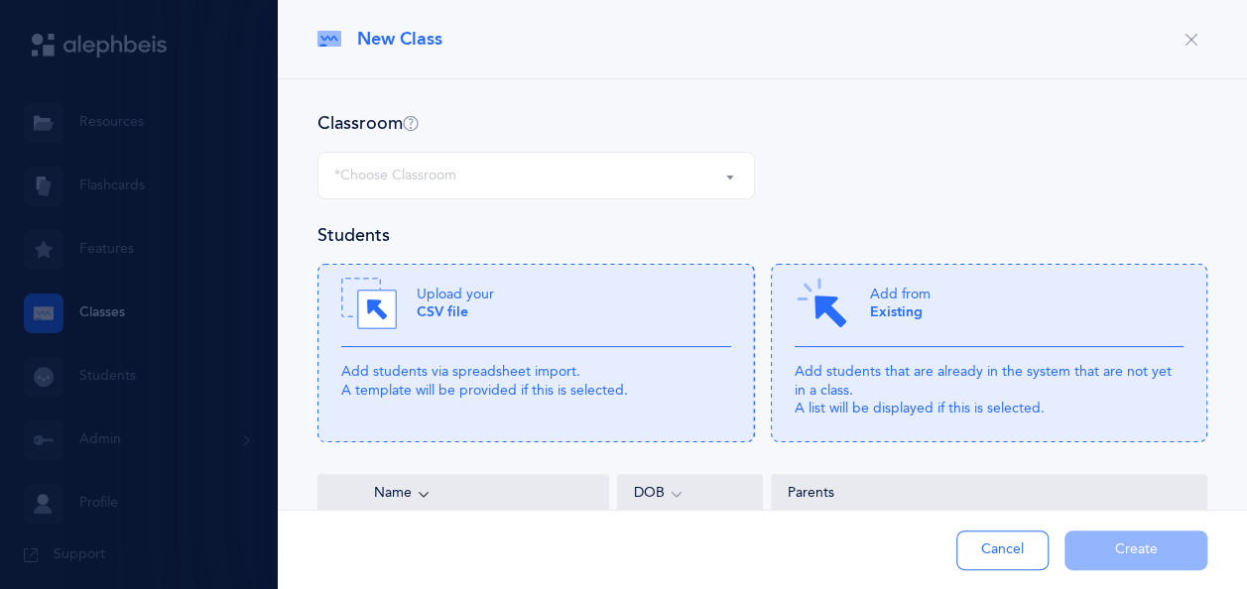
click at [659, 171] on div "*Choose Classroom" at bounding box center [536, 176] width 404 height 34
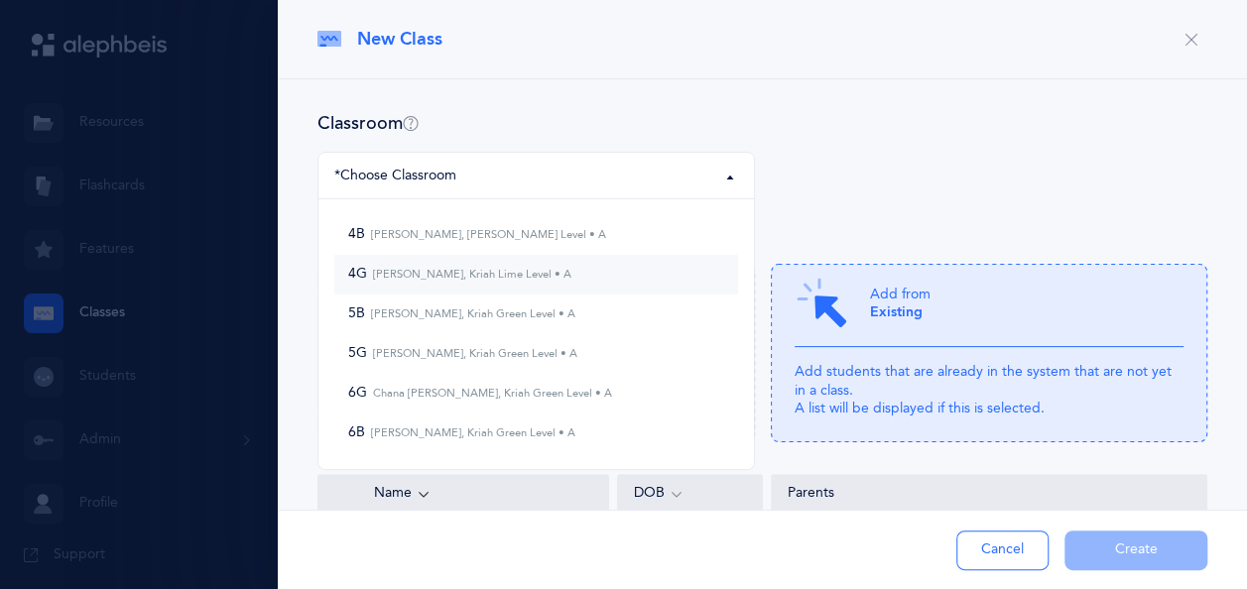
click at [536, 280] on small "[PERSON_NAME], Kriah Lime Level • A" at bounding box center [469, 274] width 204 height 13
select select "874"
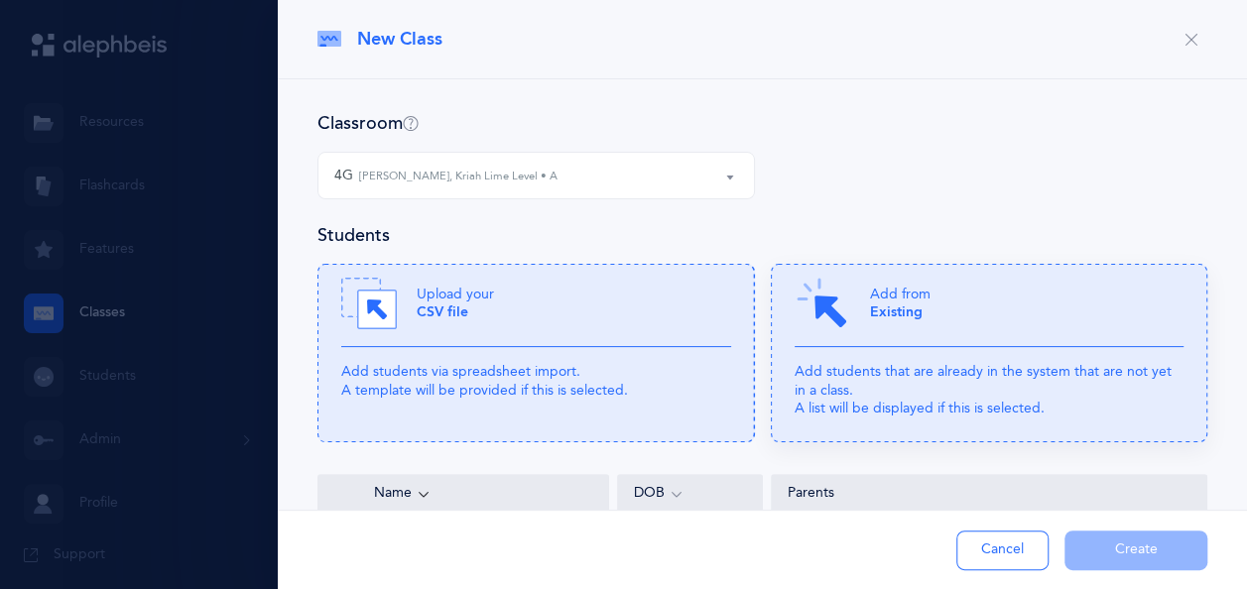
click at [936, 317] on div "Add from Existing" at bounding box center [989, 311] width 390 height 71
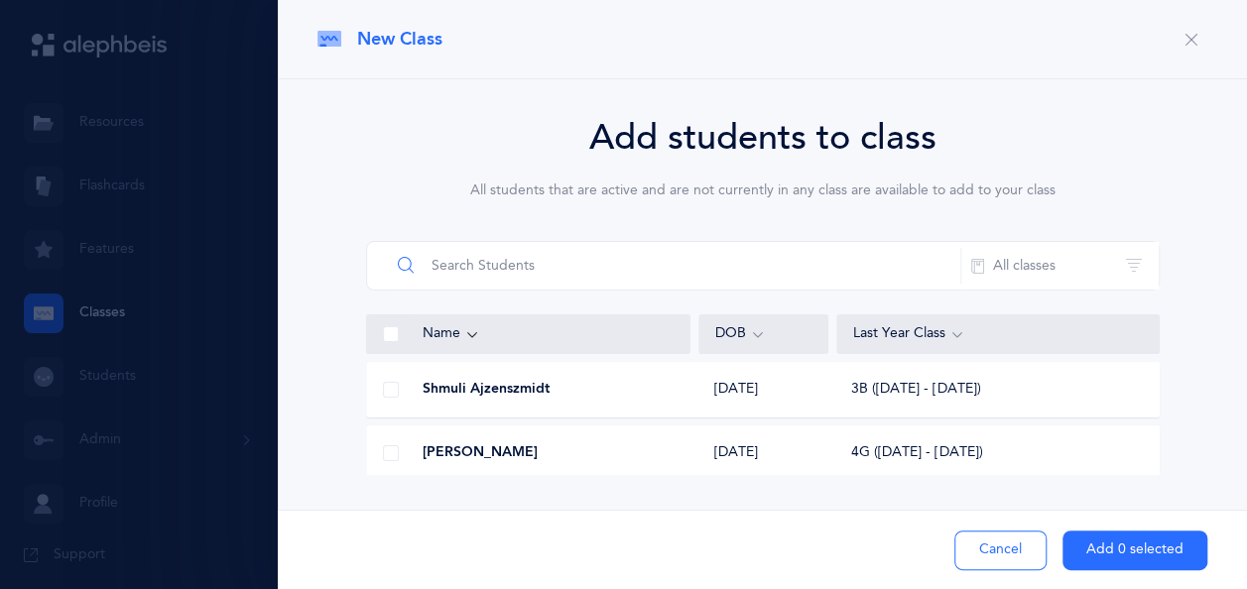
click at [688, 261] on input "text" at bounding box center [675, 266] width 571 height 48
type input "r"
click at [394, 454] on span at bounding box center [391, 453] width 16 height 16
click at [0, 0] on input "checkbox" at bounding box center [0, 0] width 0 height 0
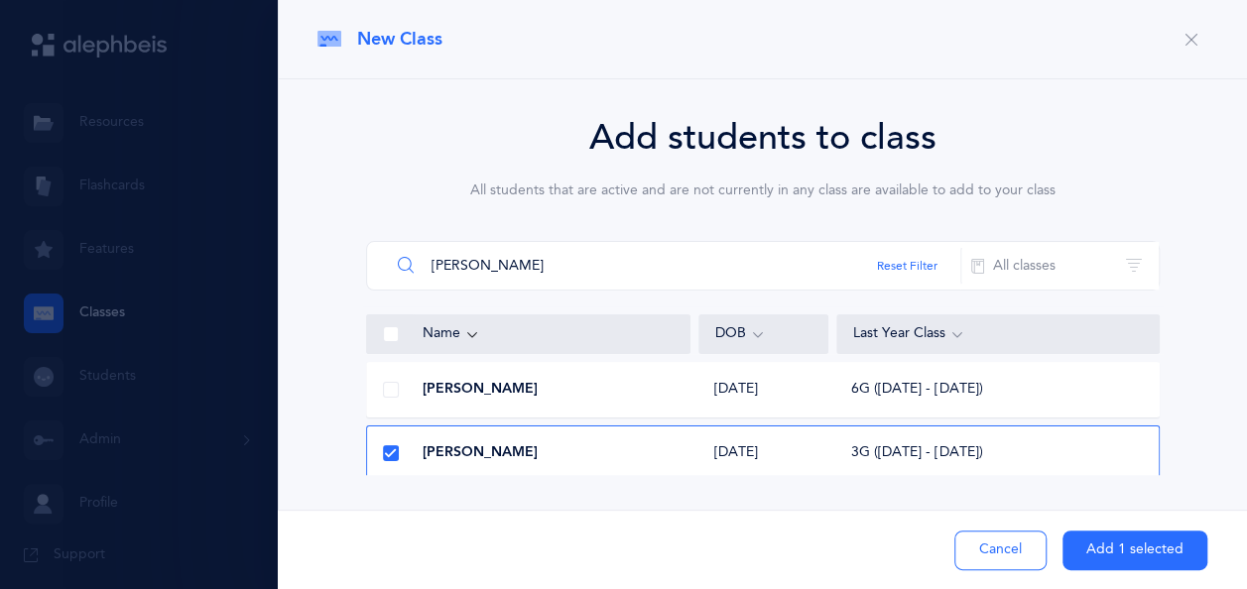
click at [530, 260] on input "[PERSON_NAME]" at bounding box center [675, 266] width 571 height 48
type input "b"
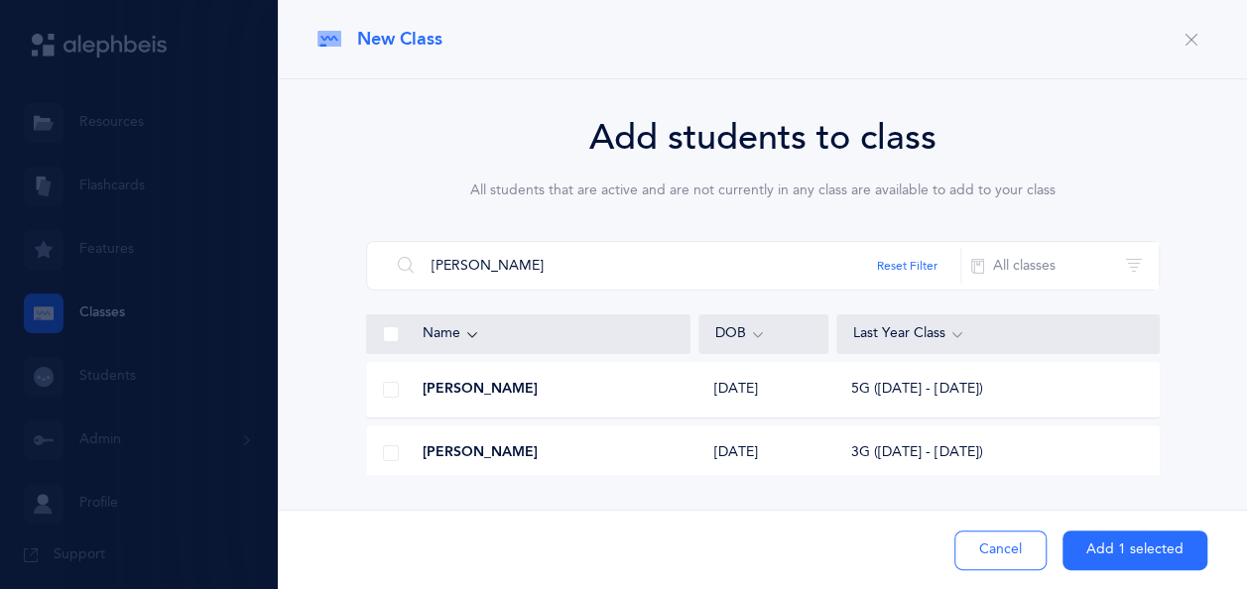
click at [387, 452] on span at bounding box center [391, 453] width 16 height 16
click at [0, 0] on input "checkbox" at bounding box center [0, 0] width 0 height 0
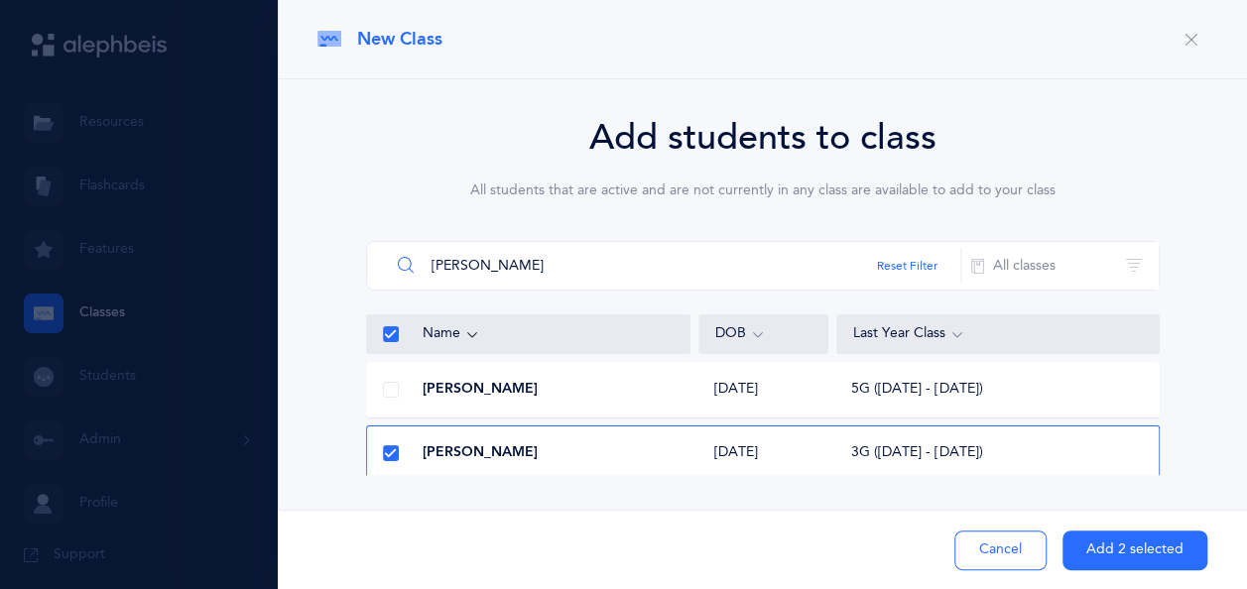
click at [496, 286] on input "[PERSON_NAME]" at bounding box center [675, 266] width 571 height 48
type input "b"
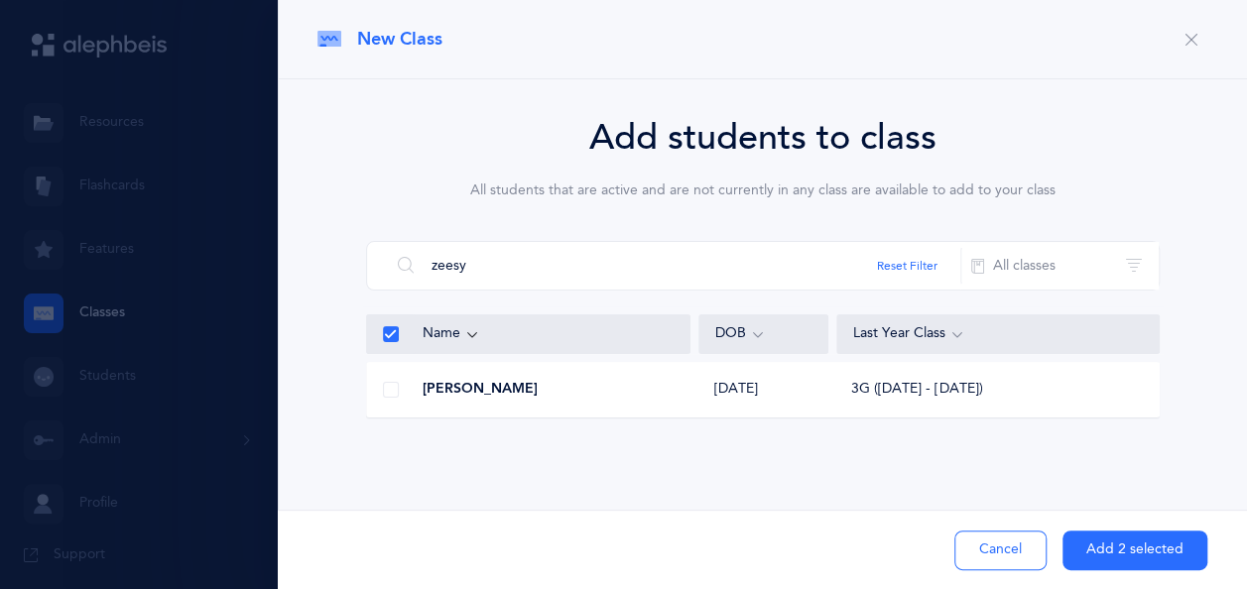
click at [393, 389] on span at bounding box center [391, 390] width 16 height 16
click at [0, 0] on input "checkbox" at bounding box center [0, 0] width 0 height 0
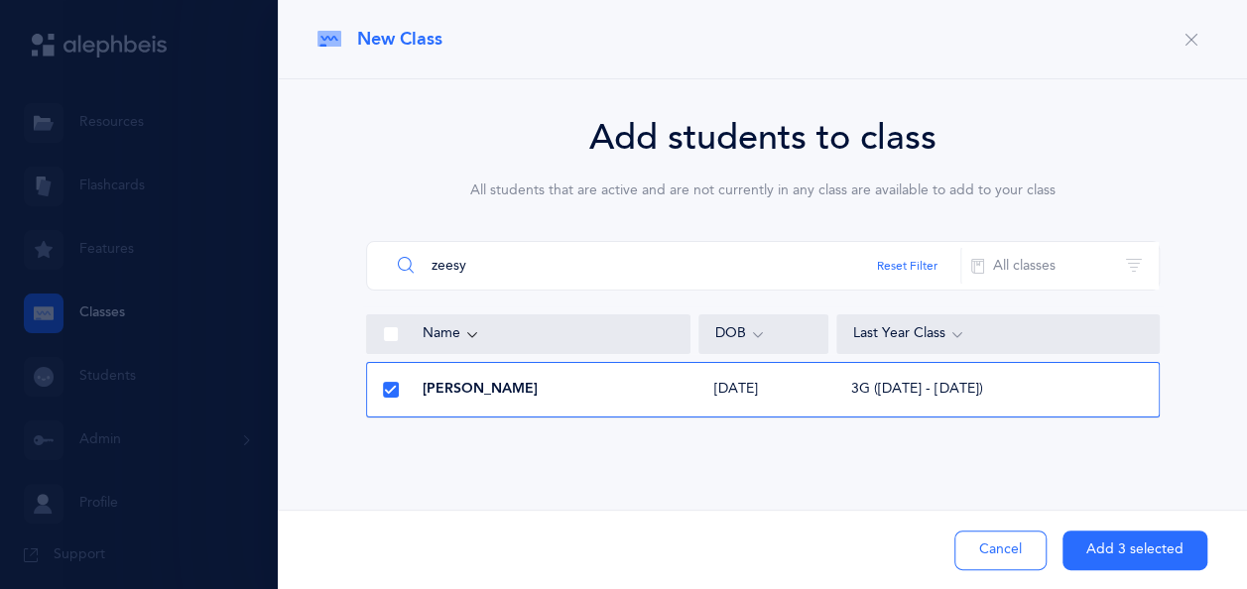
click at [481, 263] on input "zeesy" at bounding box center [675, 266] width 571 height 48
type input "z"
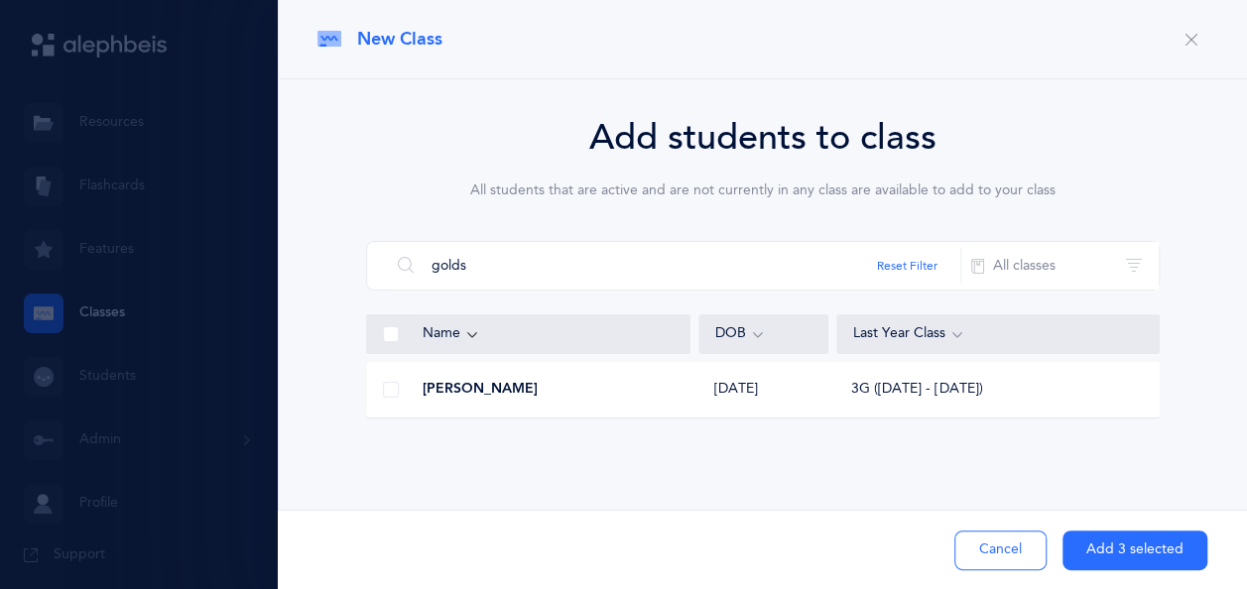
click at [388, 394] on span at bounding box center [391, 390] width 16 height 16
click at [0, 0] on input "checkbox" at bounding box center [0, 0] width 0 height 0
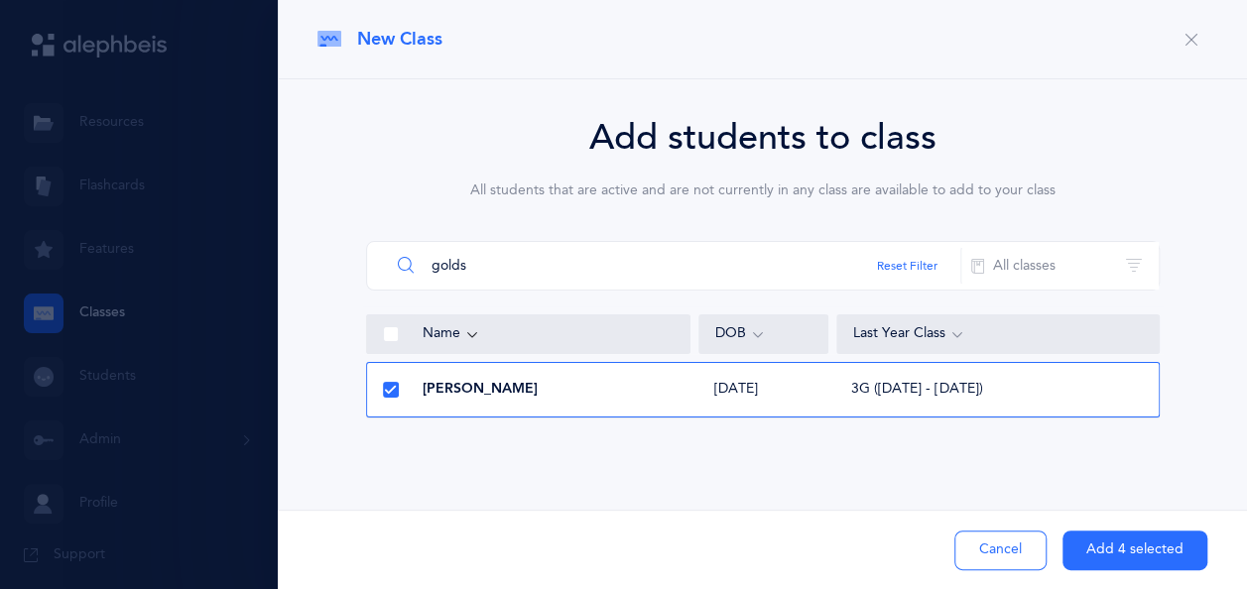
click at [498, 269] on input "golds" at bounding box center [675, 266] width 571 height 48
type input "g"
type input "rivkah l"
click at [389, 453] on span at bounding box center [391, 453] width 16 height 16
click at [0, 0] on input "checkbox" at bounding box center [0, 0] width 0 height 0
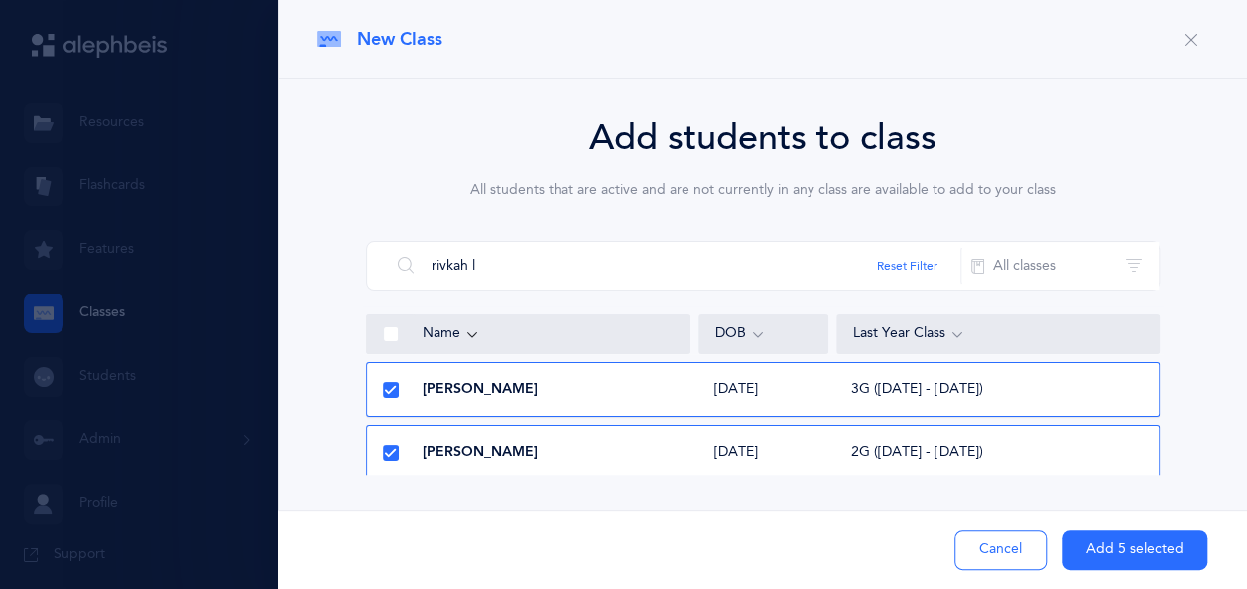
click at [1131, 553] on button "Add 5 selected" at bounding box center [1134, 551] width 145 height 40
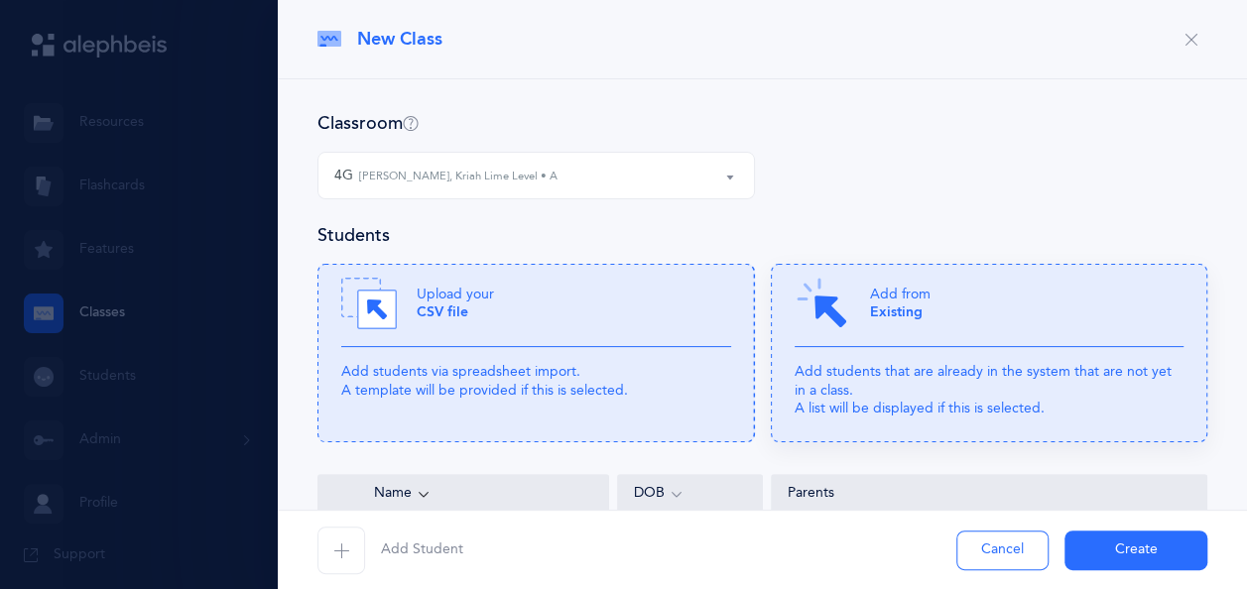
click at [974, 296] on div "Add from Existing" at bounding box center [989, 311] width 390 height 71
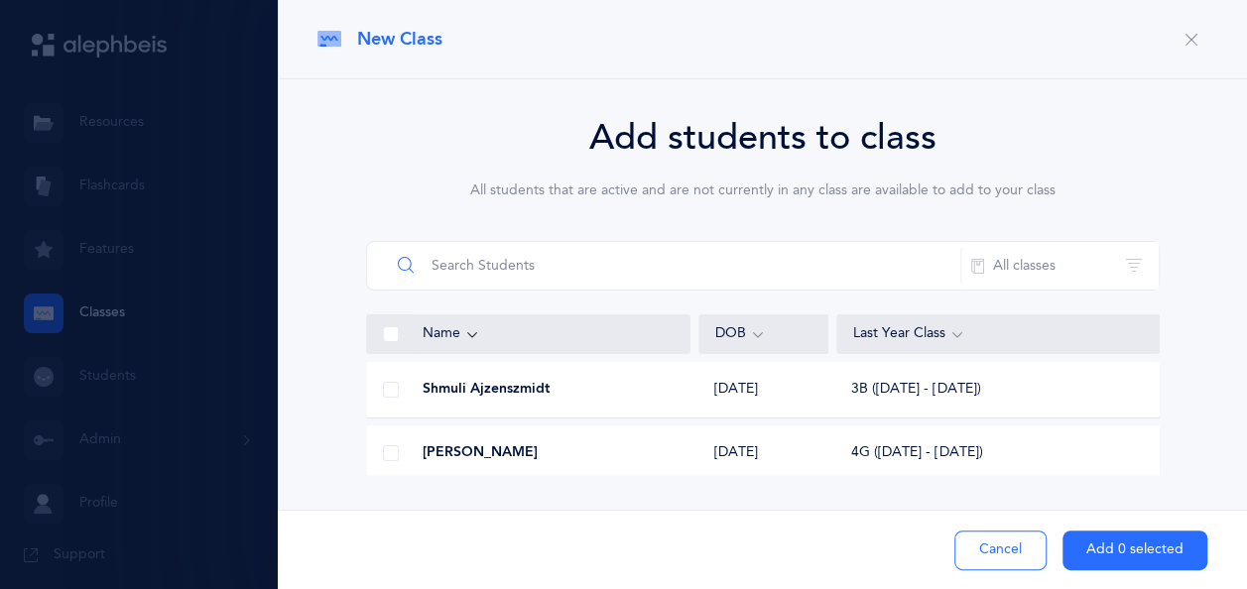
click at [612, 256] on input "text" at bounding box center [675, 266] width 571 height 48
click at [387, 452] on span at bounding box center [391, 453] width 16 height 16
click at [0, 0] on input "checkbox" at bounding box center [0, 0] width 0 height 0
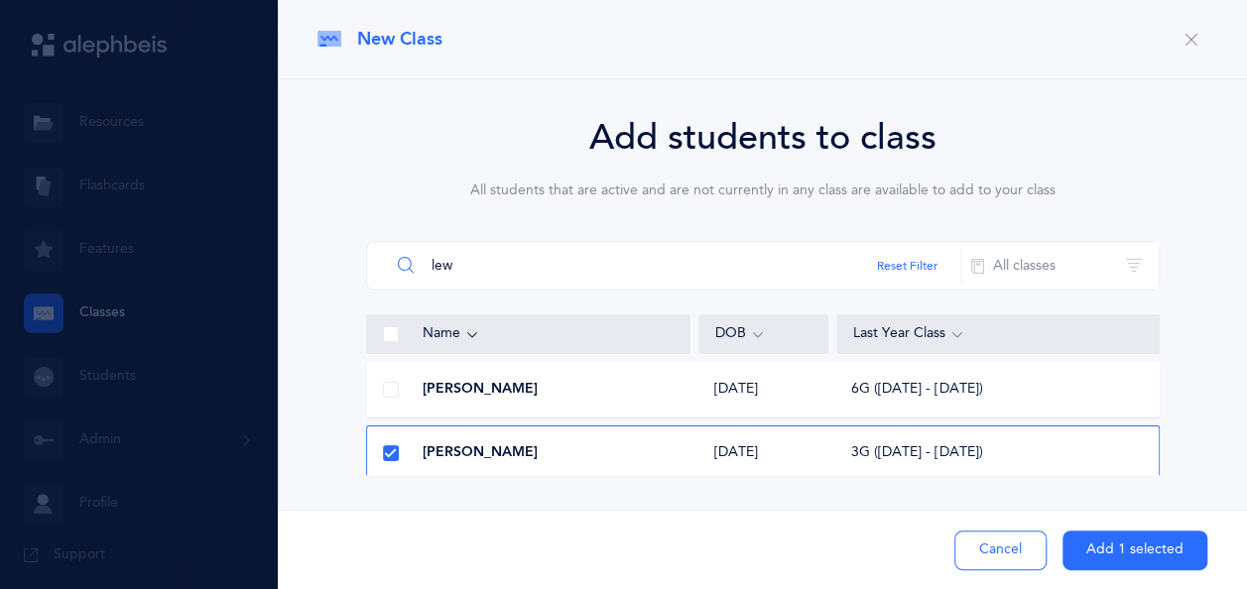
click at [542, 268] on input "lew" at bounding box center [675, 266] width 571 height 48
type input "l"
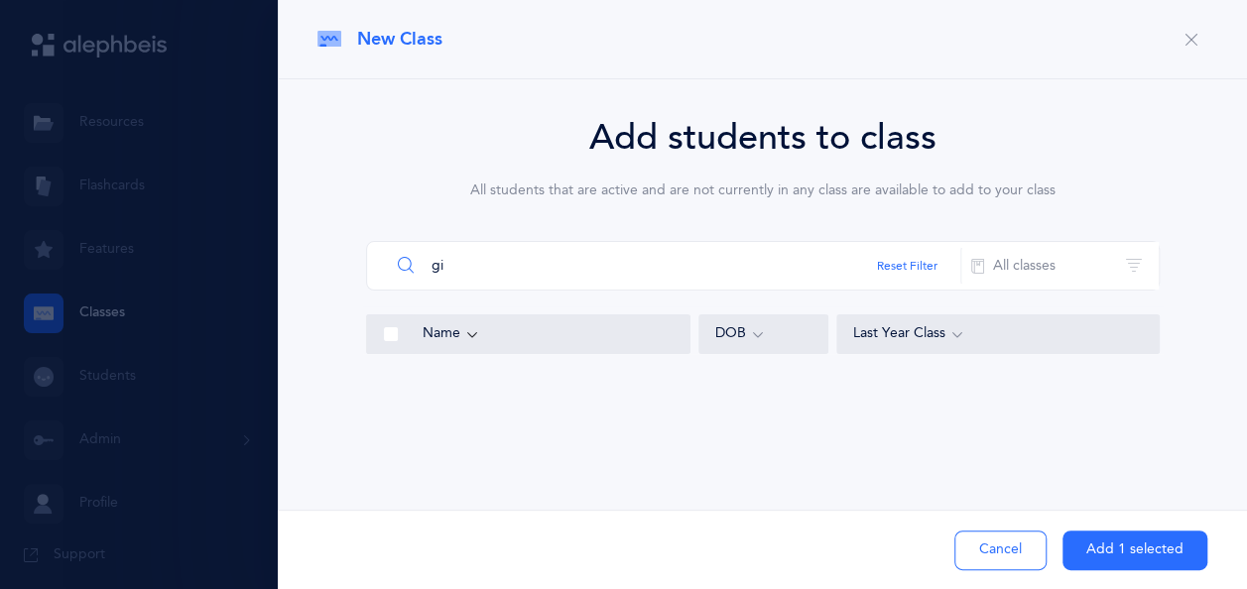
type input "g"
type input "schecter"
click at [383, 386] on span at bounding box center [391, 390] width 16 height 16
click at [0, 0] on input "checkbox" at bounding box center [0, 0] width 0 height 0
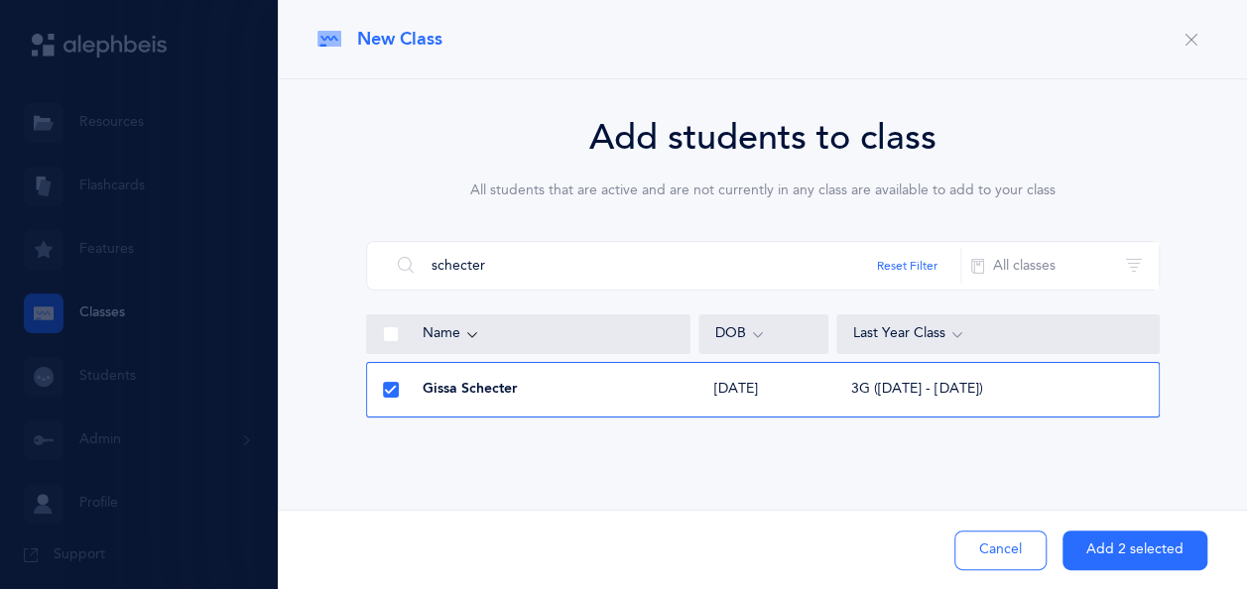
click at [1121, 546] on button "Add 2 selected" at bounding box center [1134, 551] width 145 height 40
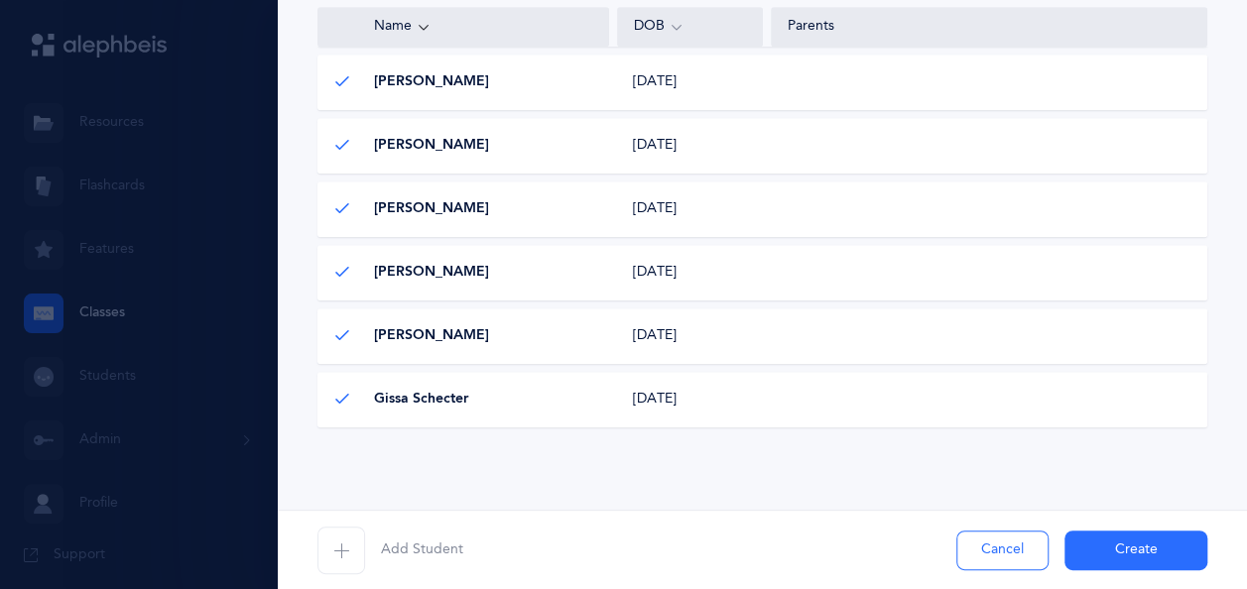
scroll to position [551, 0]
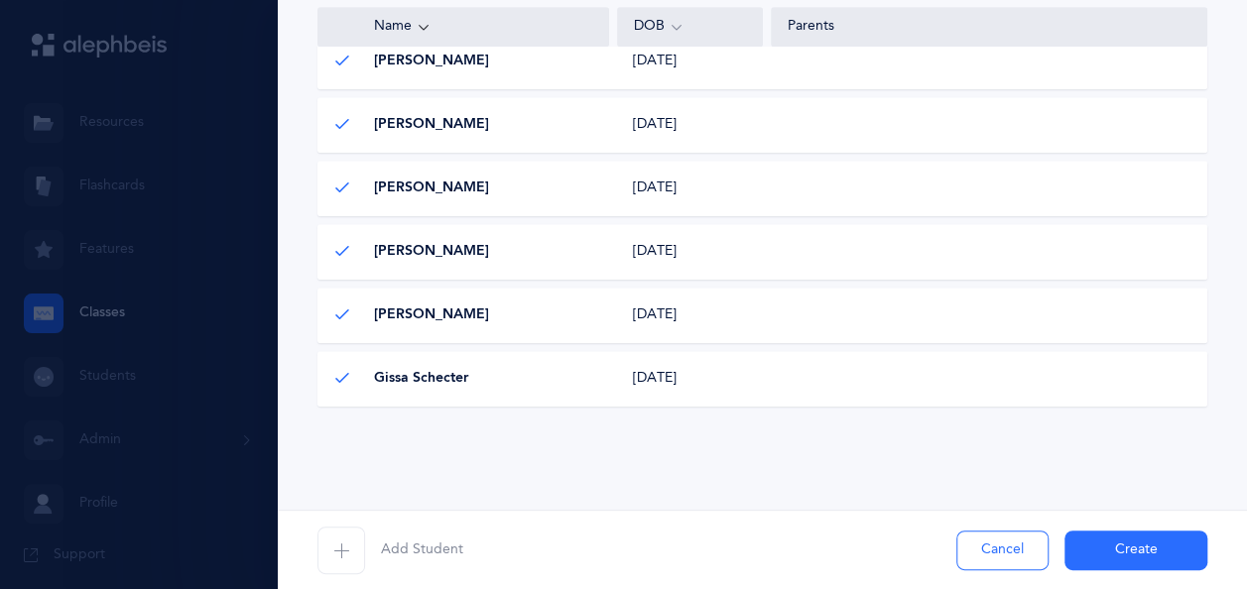
click at [1133, 546] on button "Create" at bounding box center [1135, 551] width 143 height 40
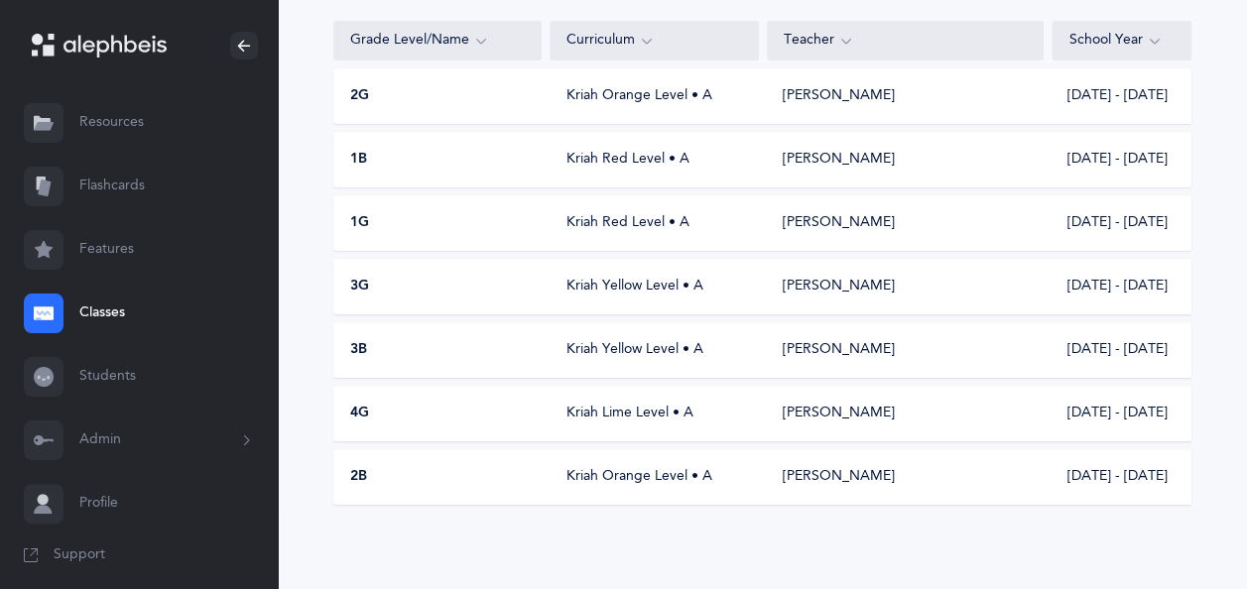
scroll to position [198, 0]
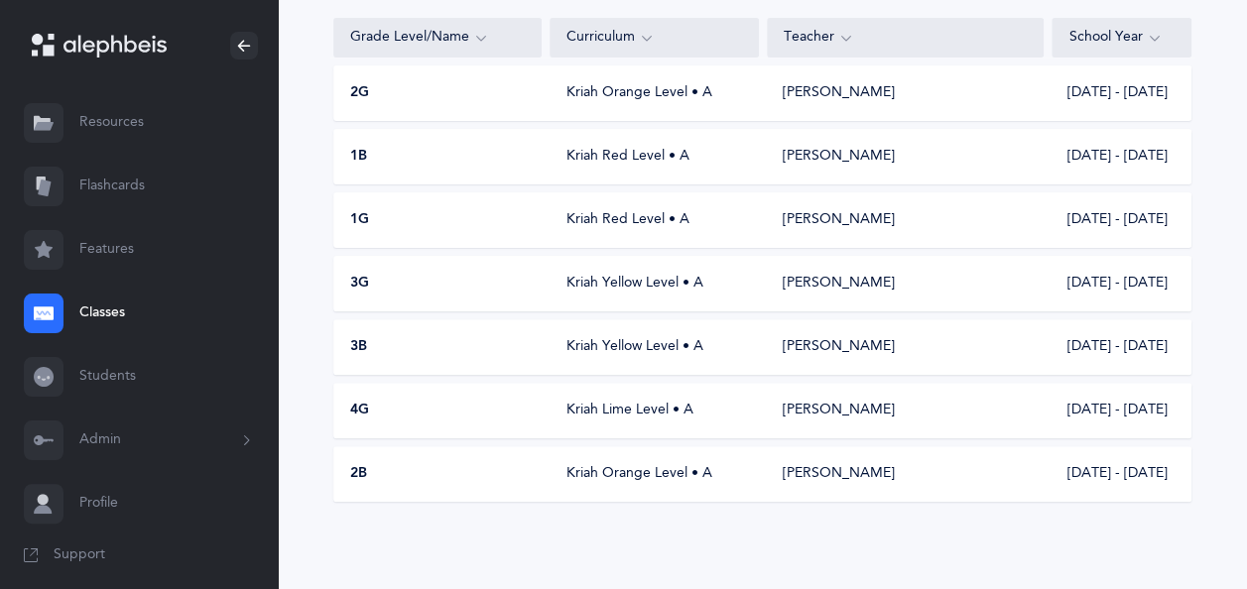
click at [673, 409] on div "Kriah Lime Level • A" at bounding box center [654, 411] width 208 height 20
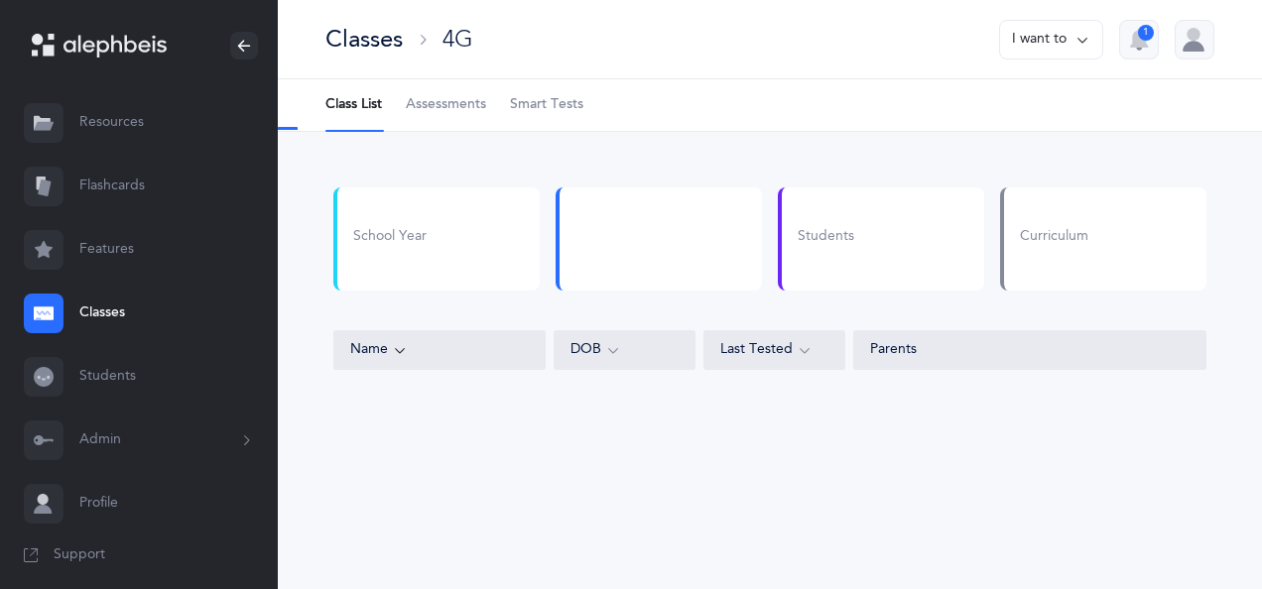
click at [673, 409] on div "School Year Students Curriculum Name DOB Last Tested Parents" at bounding box center [770, 294] width 984 height 325
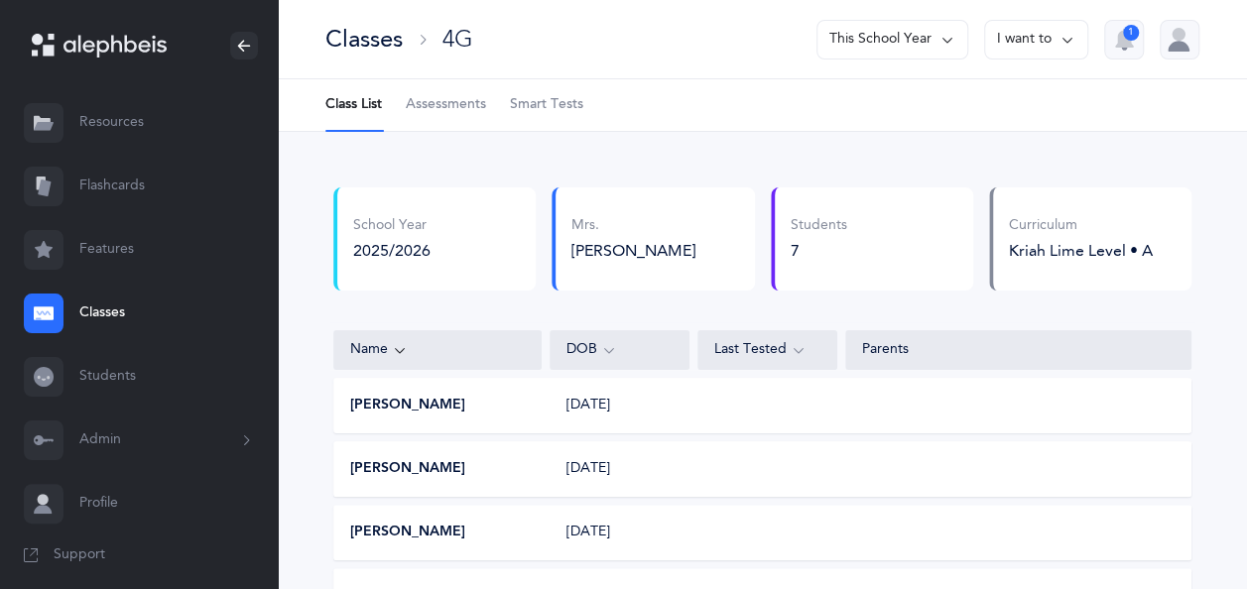
click at [384, 52] on div "Classes" at bounding box center [363, 39] width 77 height 33
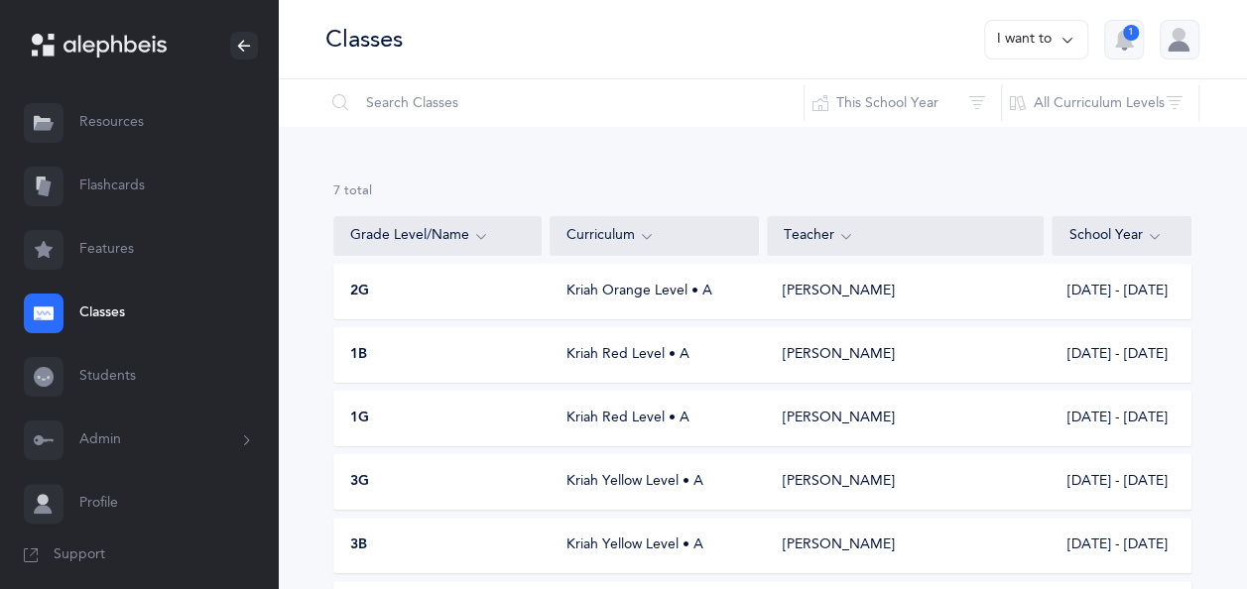
click at [1047, 50] on button "I want to" at bounding box center [1036, 40] width 104 height 40
click at [976, 141] on button "Add new" at bounding box center [1016, 137] width 110 height 36
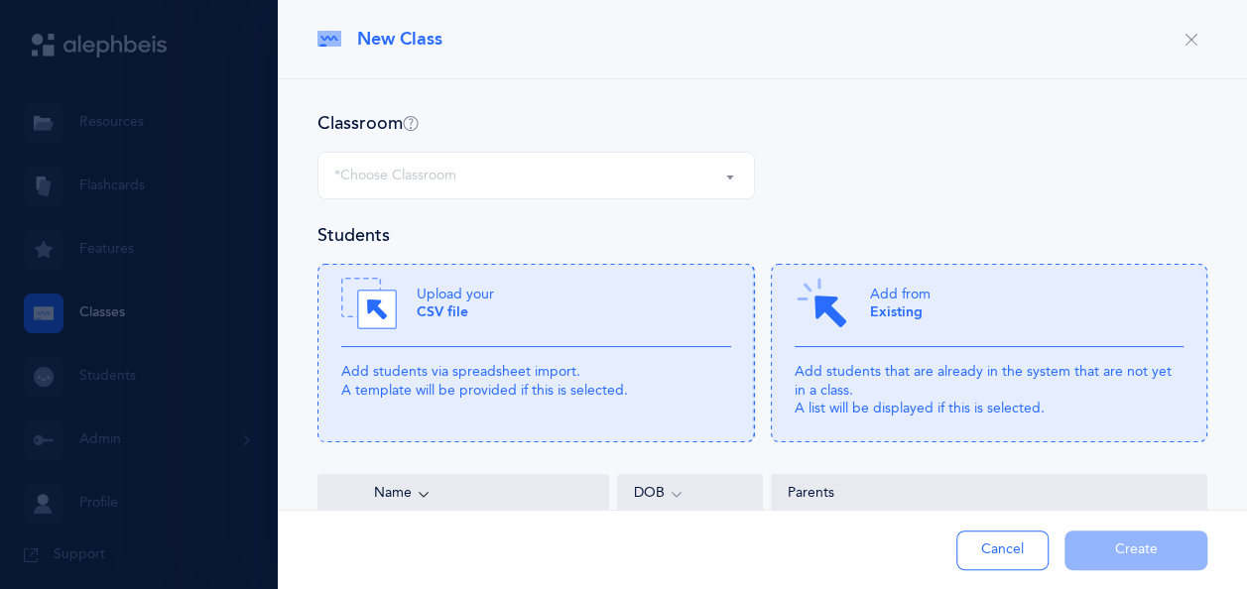
click at [639, 182] on div "*Choose Classroom" at bounding box center [536, 176] width 404 height 34
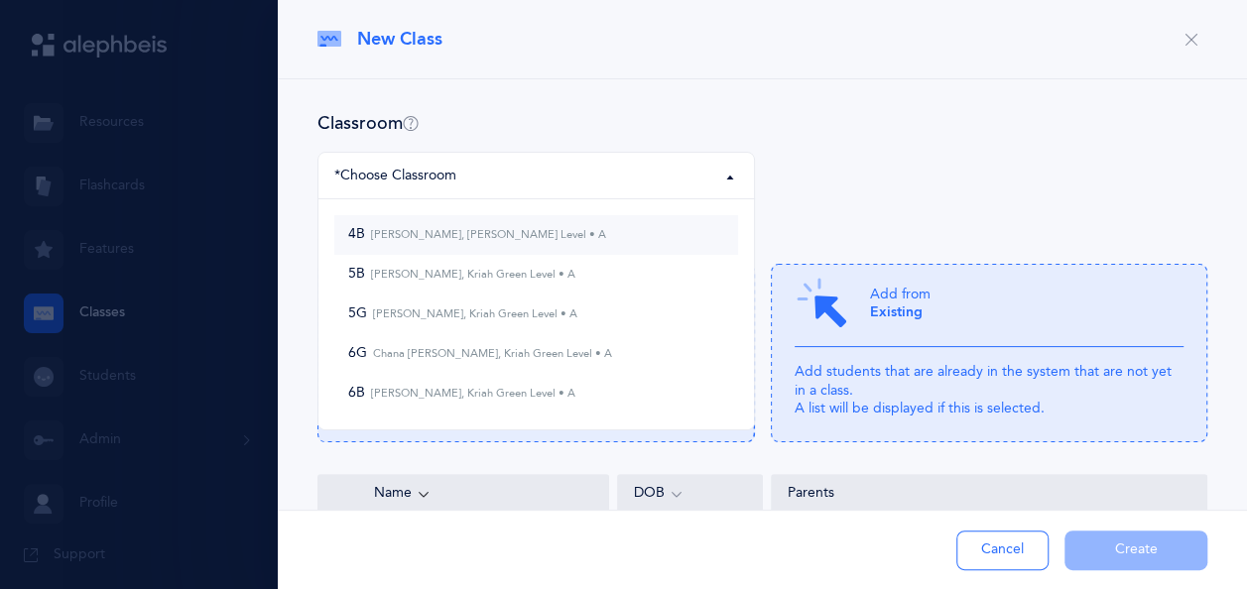
click at [534, 236] on small "[PERSON_NAME], [PERSON_NAME] Level • A" at bounding box center [485, 234] width 241 height 13
select select "873"
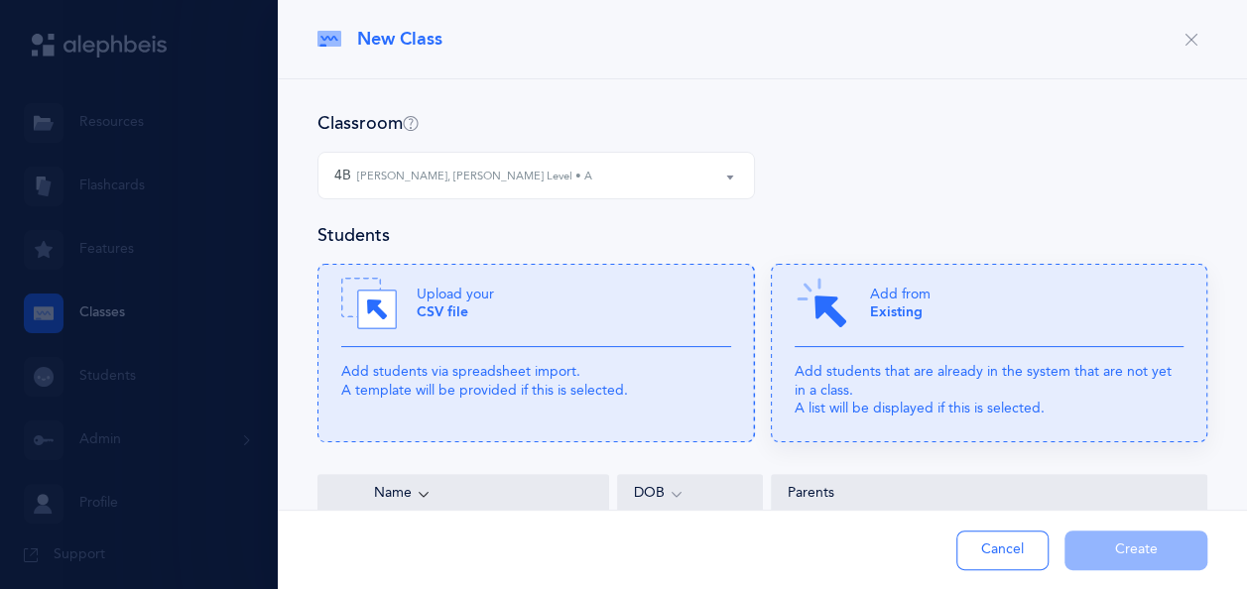
click at [928, 317] on div "Add from Existing" at bounding box center [989, 311] width 390 height 71
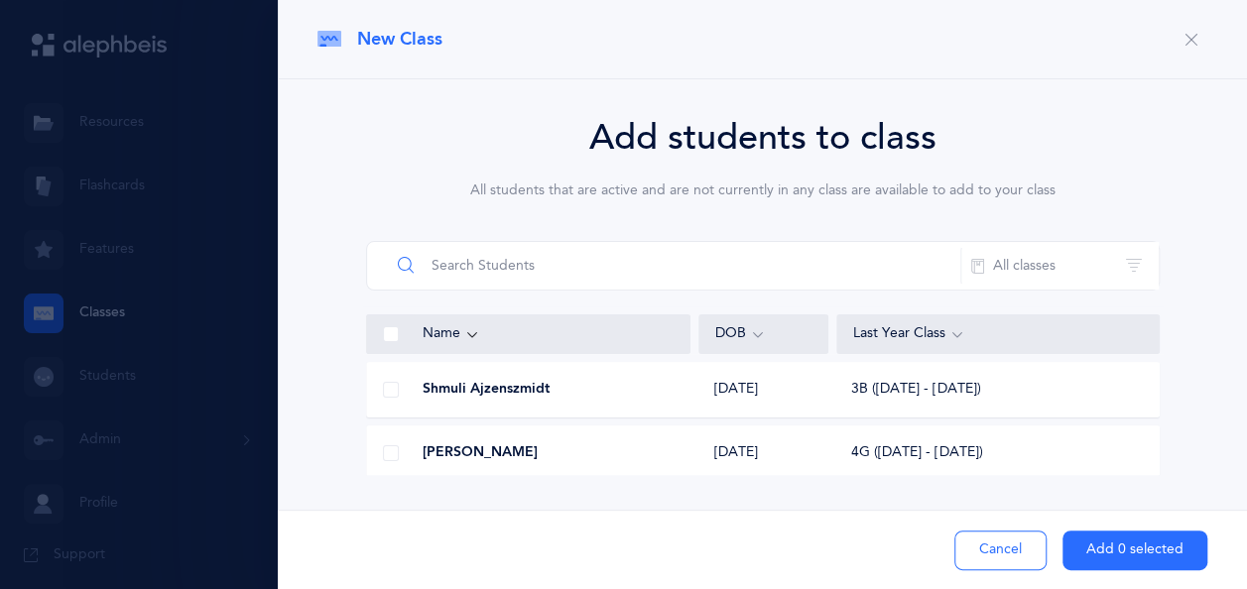
click at [772, 246] on input "text" at bounding box center [675, 266] width 571 height 48
click at [383, 450] on span at bounding box center [391, 453] width 16 height 16
click at [0, 0] on input "checkbox" at bounding box center [0, 0] width 0 height 0
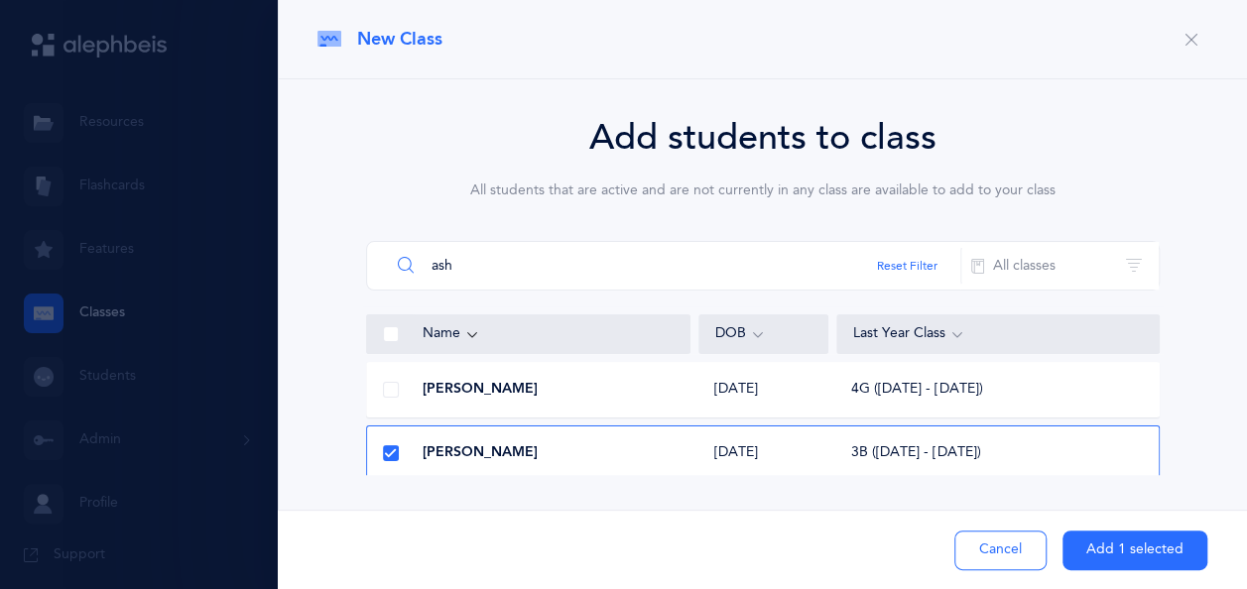
click at [500, 268] on input "ash" at bounding box center [675, 266] width 571 height 48
type input "a"
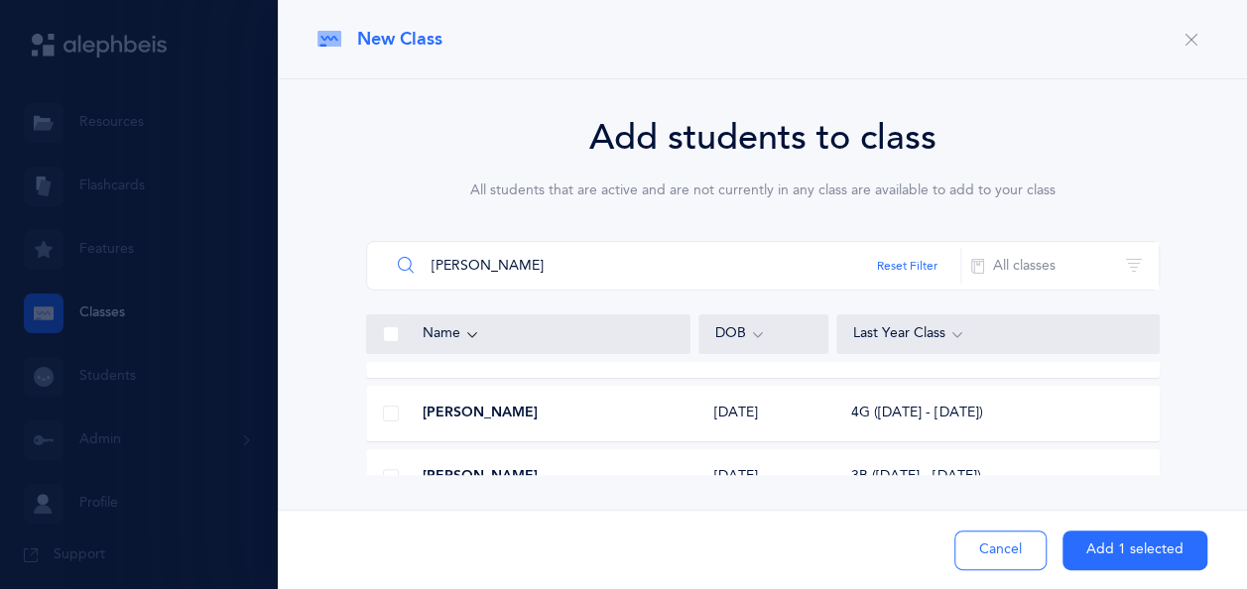
scroll to position [77, 0]
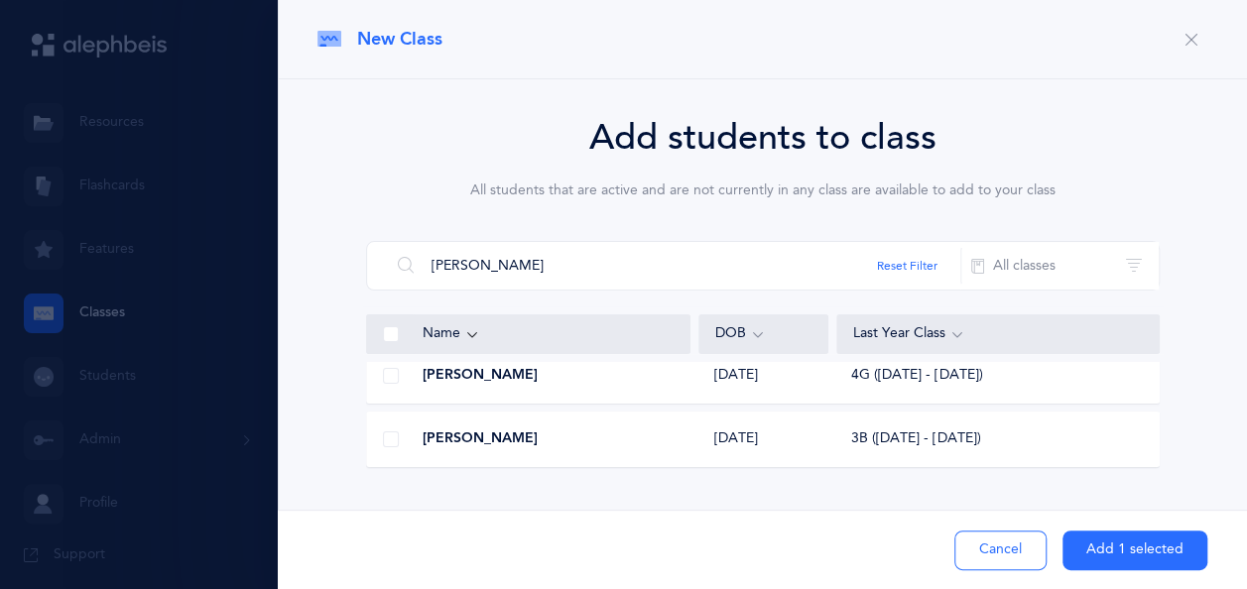
click at [387, 439] on span at bounding box center [391, 439] width 16 height 16
click at [0, 0] on input "checkbox" at bounding box center [0, 0] width 0 height 0
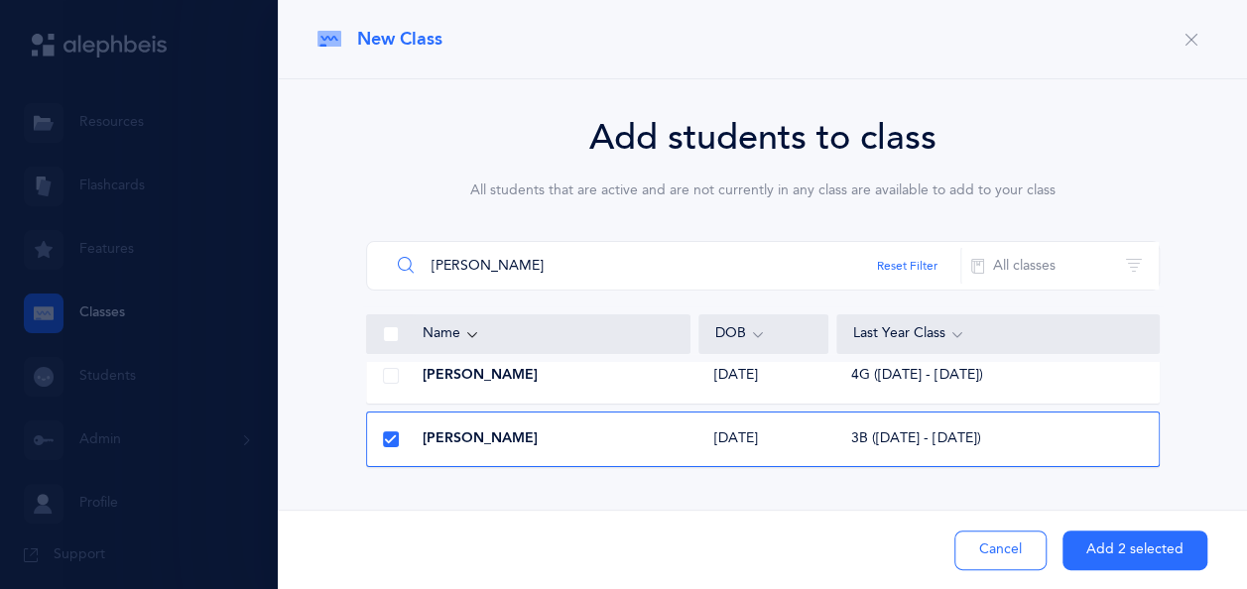
click at [547, 263] on input "[PERSON_NAME]" at bounding box center [675, 266] width 571 height 48
type input "d"
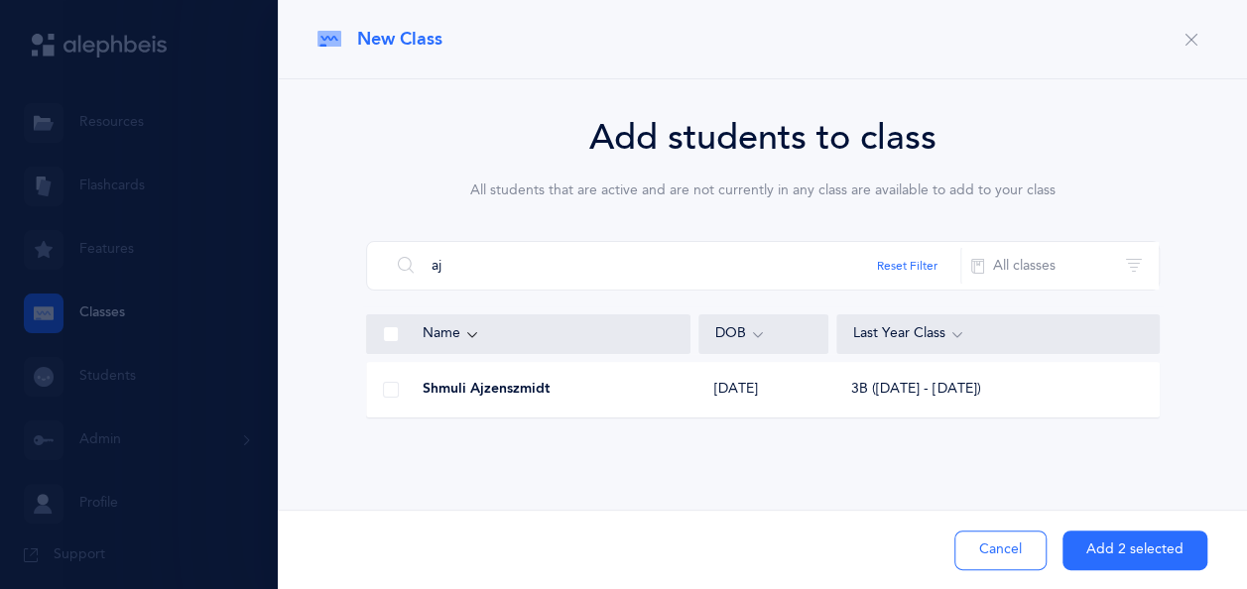
click at [387, 392] on span at bounding box center [391, 390] width 16 height 16
click at [0, 0] on input "checkbox" at bounding box center [0, 0] width 0 height 0
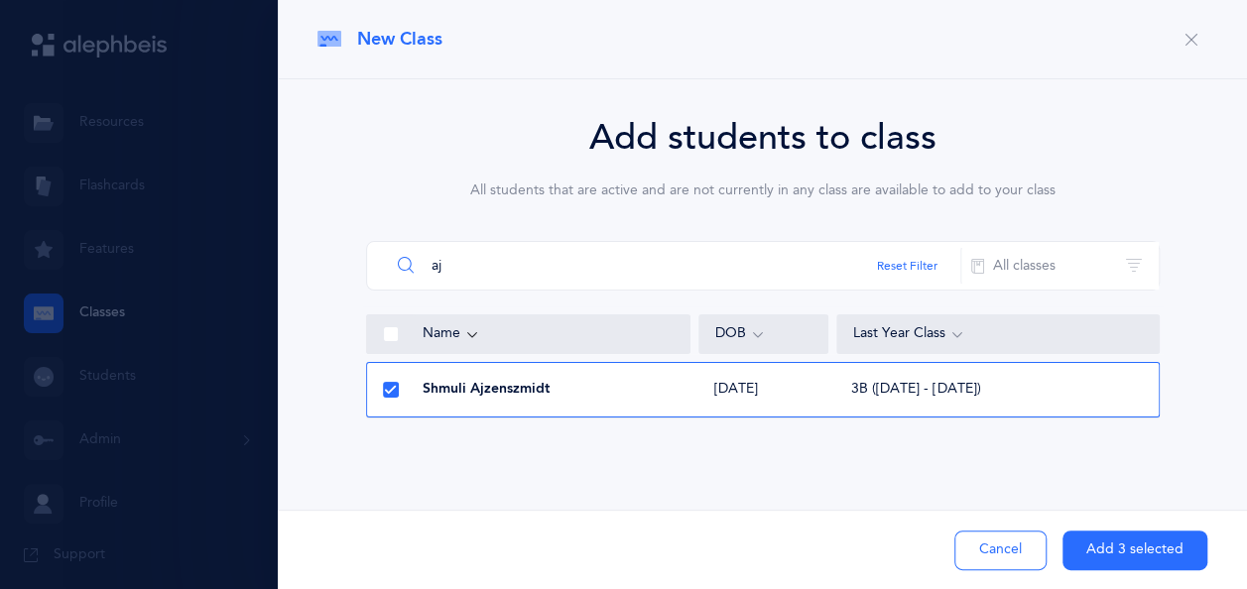
click at [520, 269] on input "aj" at bounding box center [675, 266] width 571 height 48
type input "a"
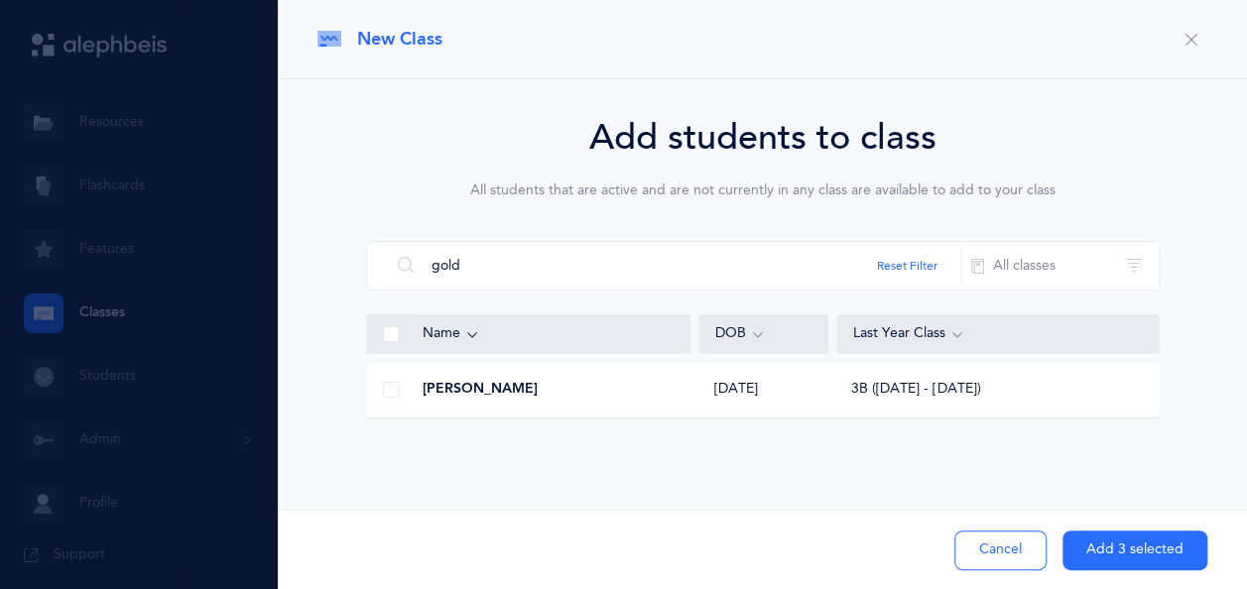
click at [383, 385] on span at bounding box center [391, 390] width 16 height 16
click at [0, 0] on input "checkbox" at bounding box center [0, 0] width 0 height 0
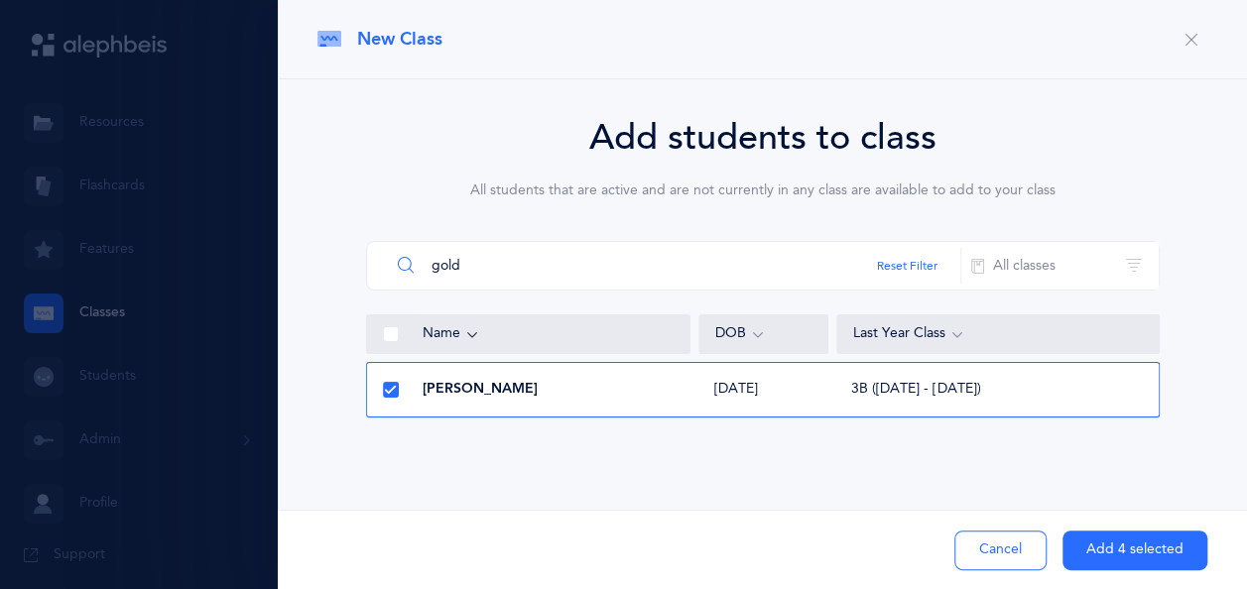
click at [502, 268] on input "gold" at bounding box center [675, 266] width 571 height 48
type input "g"
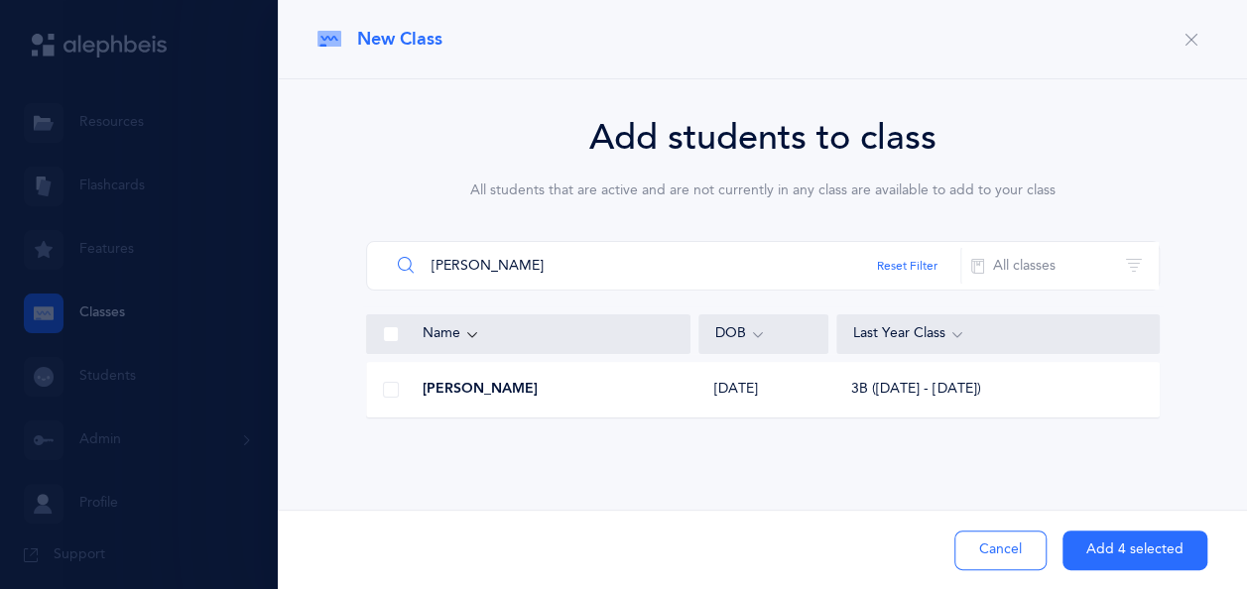
type input "[PERSON_NAME]"
click at [383, 393] on span at bounding box center [391, 390] width 16 height 16
click at [0, 0] on input "checkbox" at bounding box center [0, 0] width 0 height 0
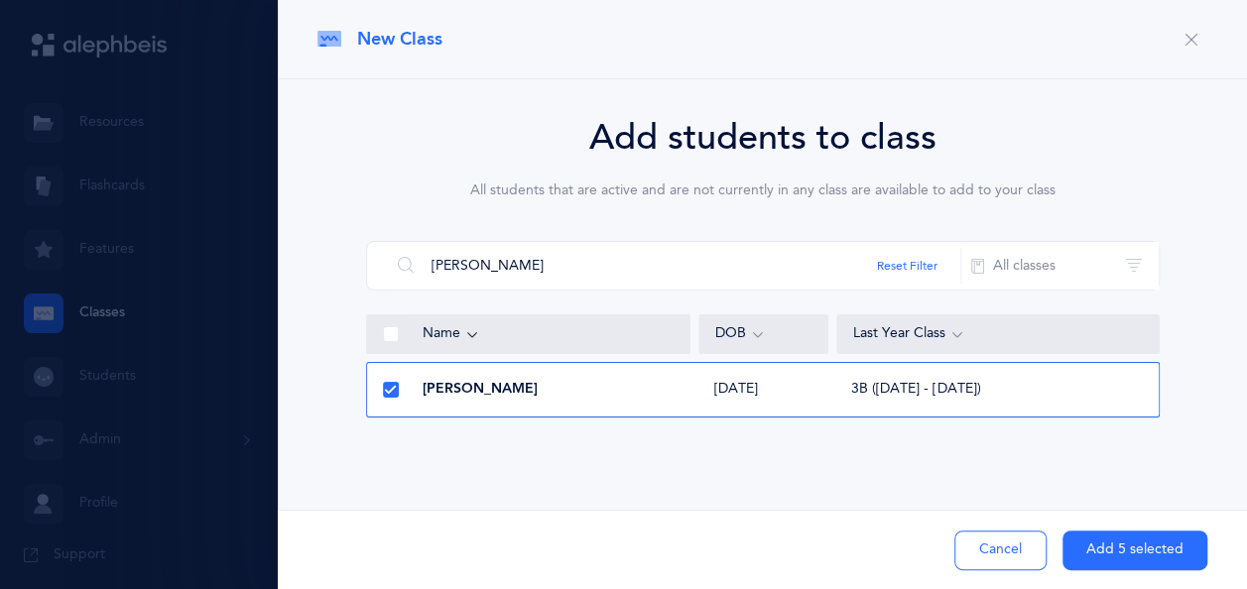
click at [1154, 547] on button "Add 5 selected" at bounding box center [1134, 551] width 145 height 40
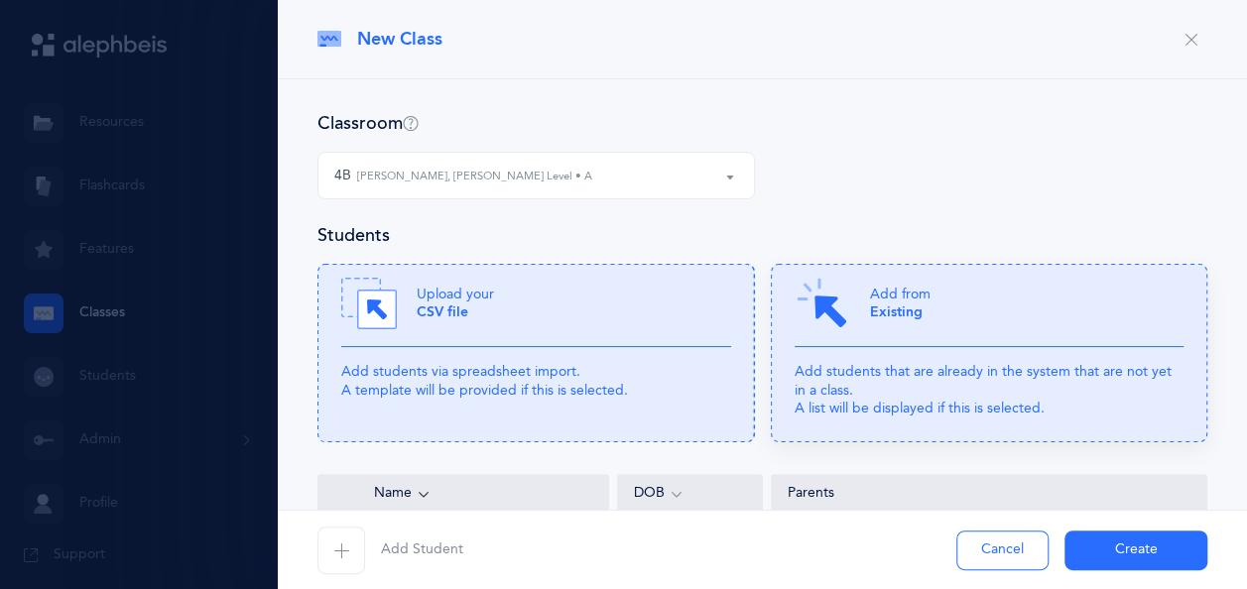
click at [855, 316] on div "Add from Existing" at bounding box center [989, 311] width 390 height 71
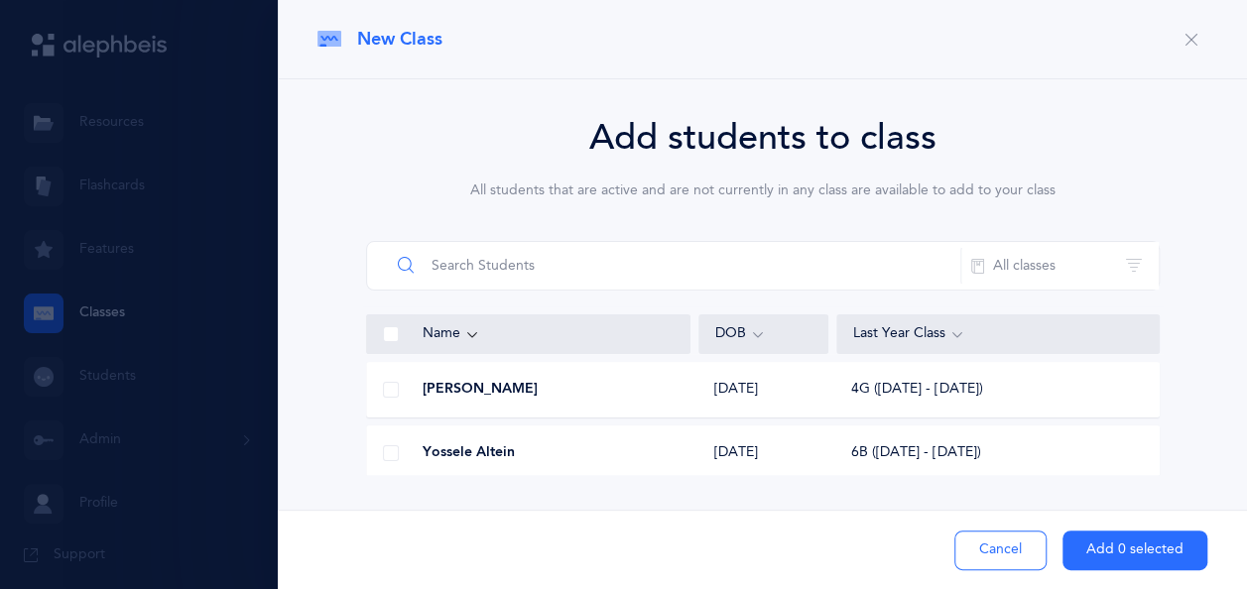
click at [527, 264] on input "text" at bounding box center [675, 266] width 571 height 48
click at [383, 385] on span at bounding box center [391, 390] width 16 height 16
click at [0, 0] on input "checkbox" at bounding box center [0, 0] width 0 height 0
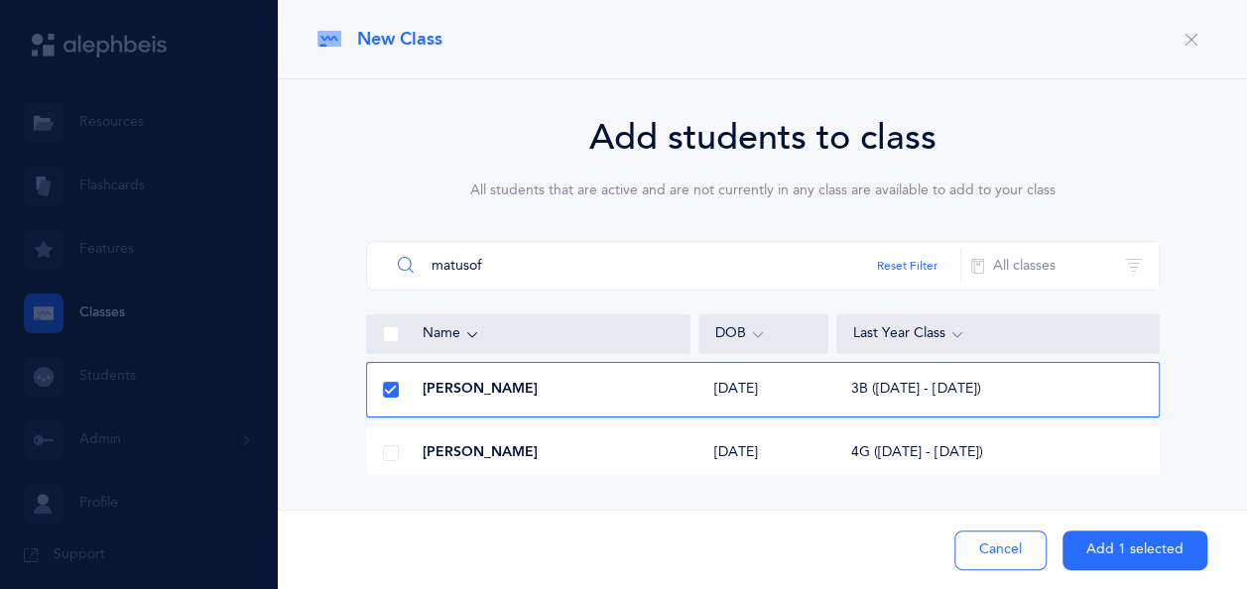
click at [502, 258] on input "matusof" at bounding box center [675, 266] width 571 height 48
type input "m"
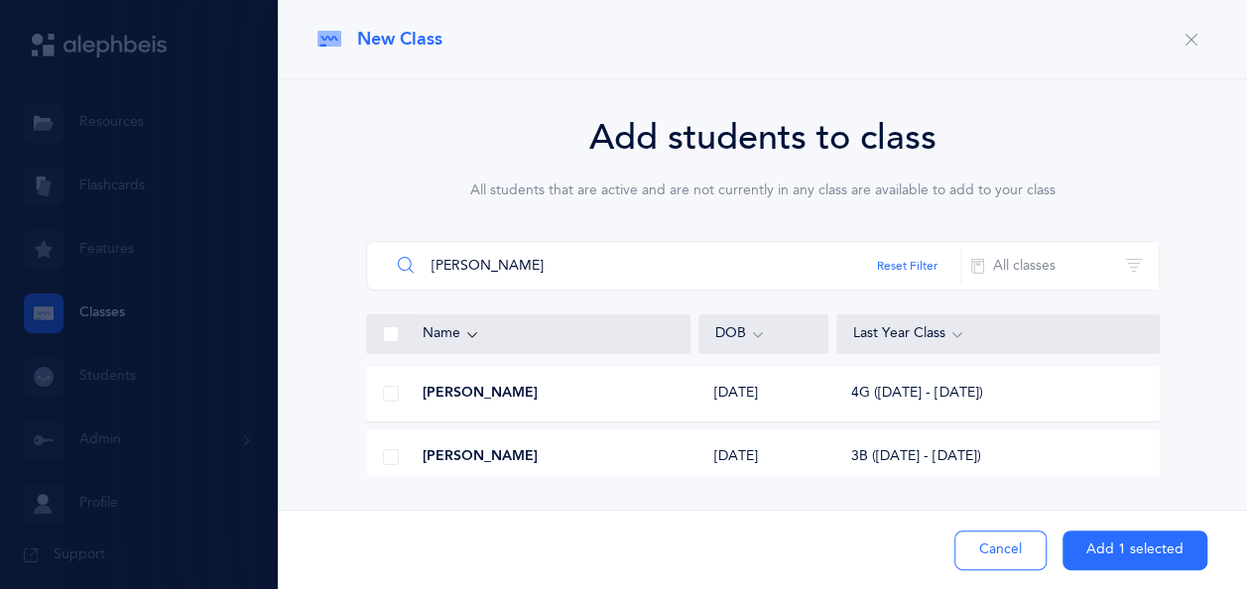
scroll to position [77, 0]
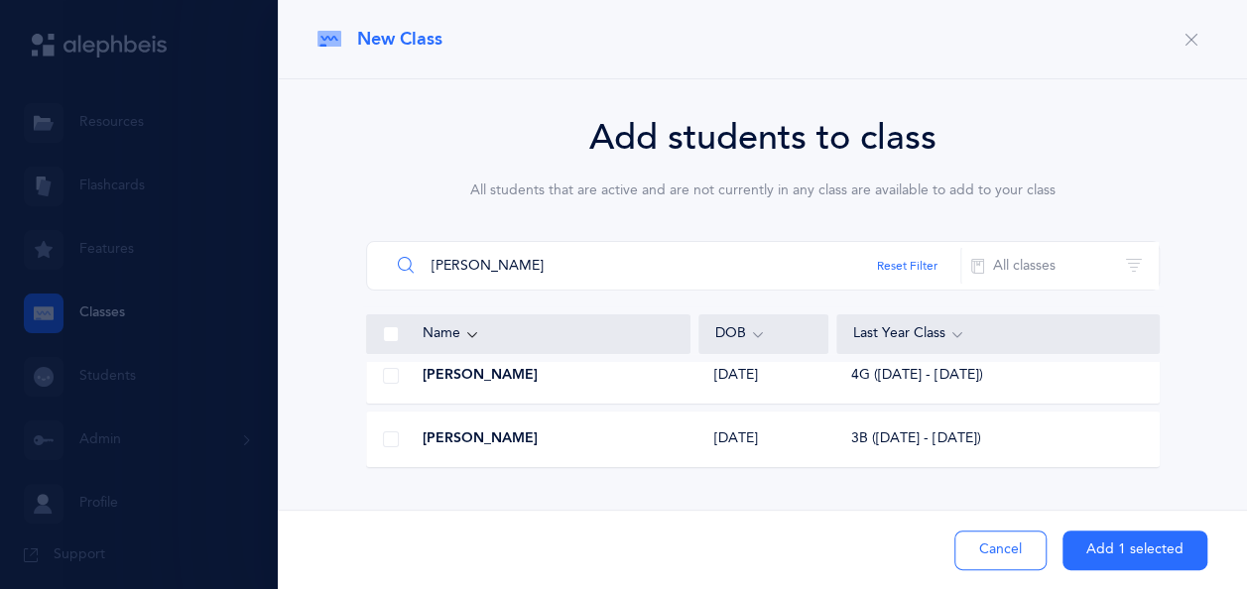
type input "[PERSON_NAME]"
click at [379, 444] on div at bounding box center [391, 440] width 48 height 40
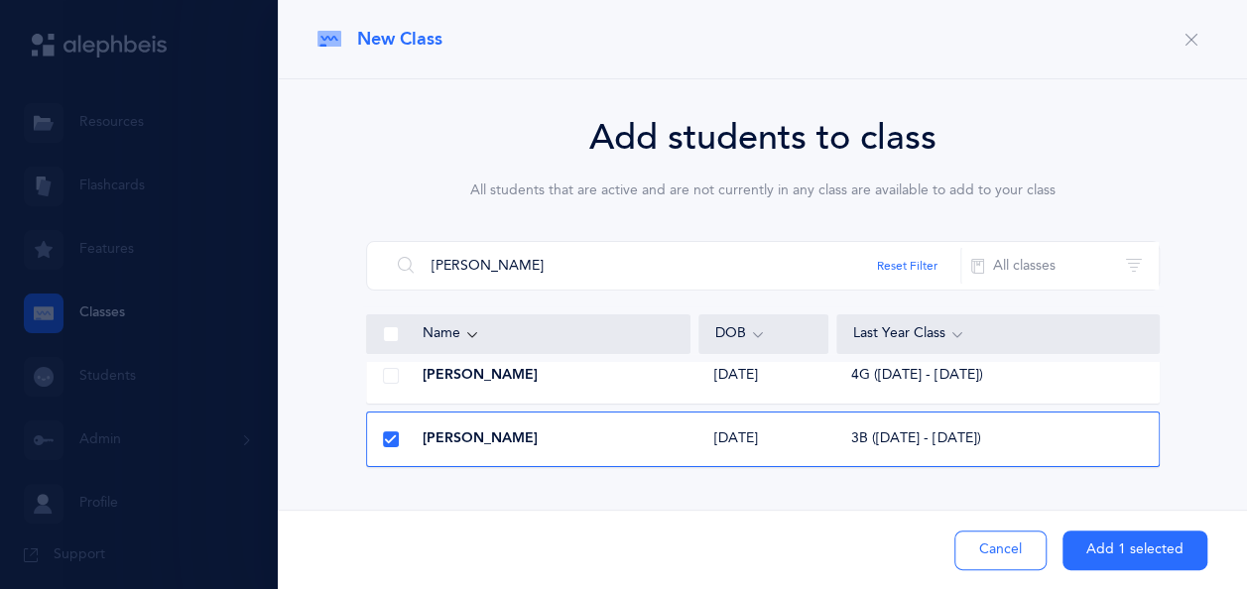
click at [1156, 549] on button "Add 1 selected" at bounding box center [1134, 551] width 145 height 40
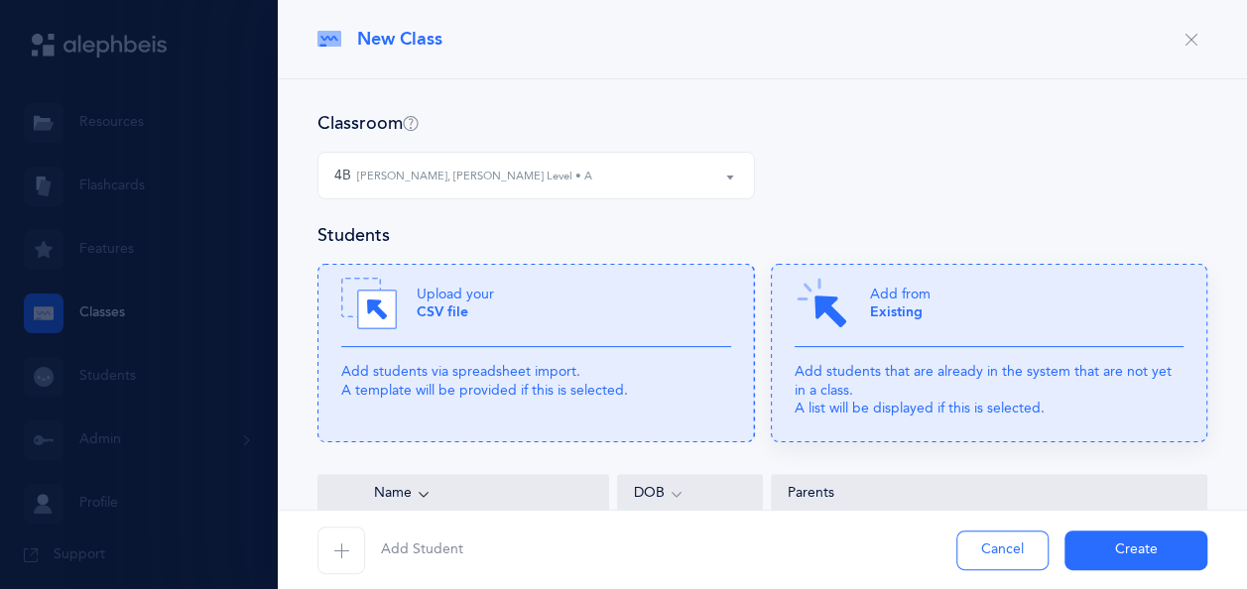
click at [857, 301] on div "Add from Existing" at bounding box center [989, 311] width 390 height 71
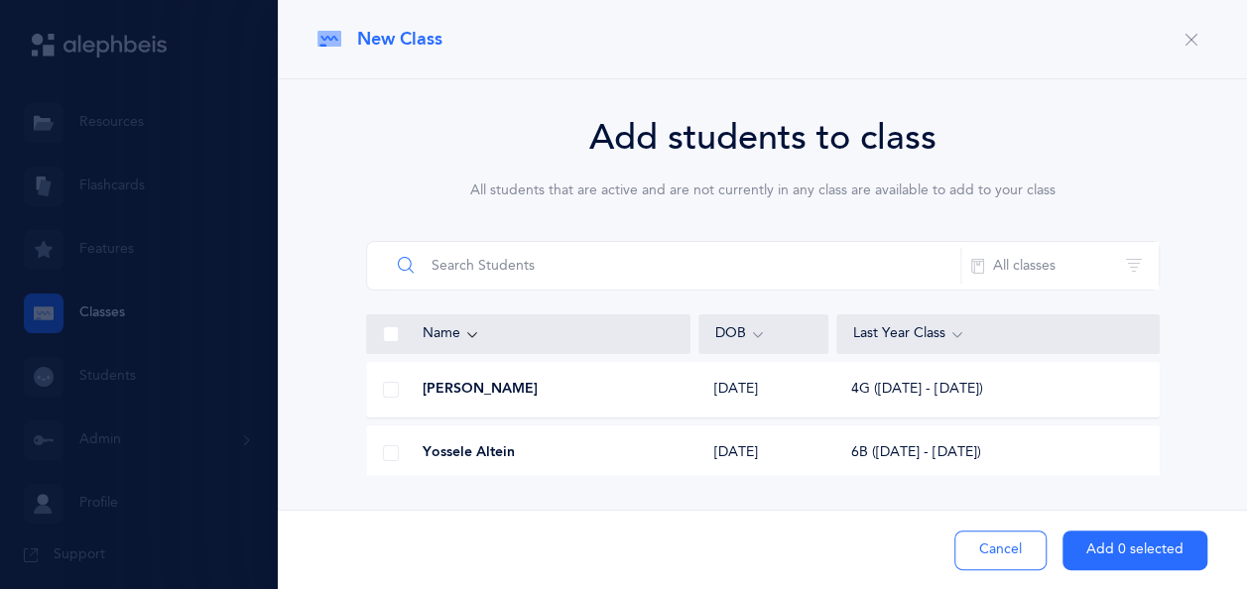
click at [678, 265] on input "text" at bounding box center [675, 266] width 571 height 48
type input "matusof"
click at [385, 389] on span at bounding box center [391, 390] width 16 height 16
click at [0, 0] on input "checkbox" at bounding box center [0, 0] width 0 height 0
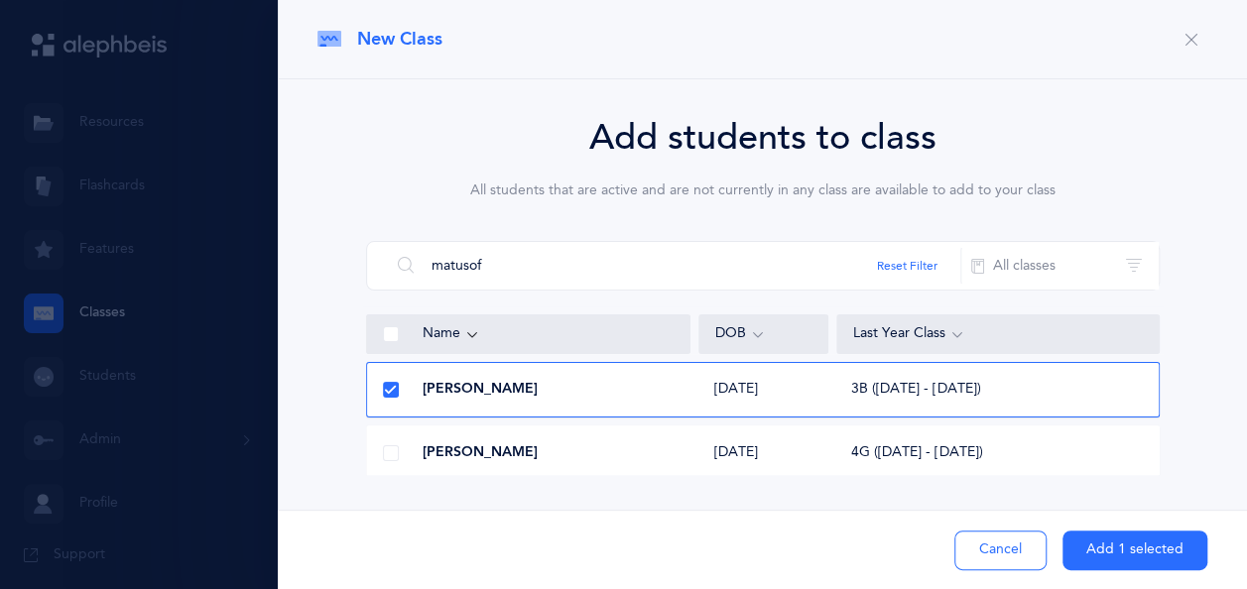
click at [1145, 551] on button "Add 1 selected" at bounding box center [1134, 551] width 145 height 40
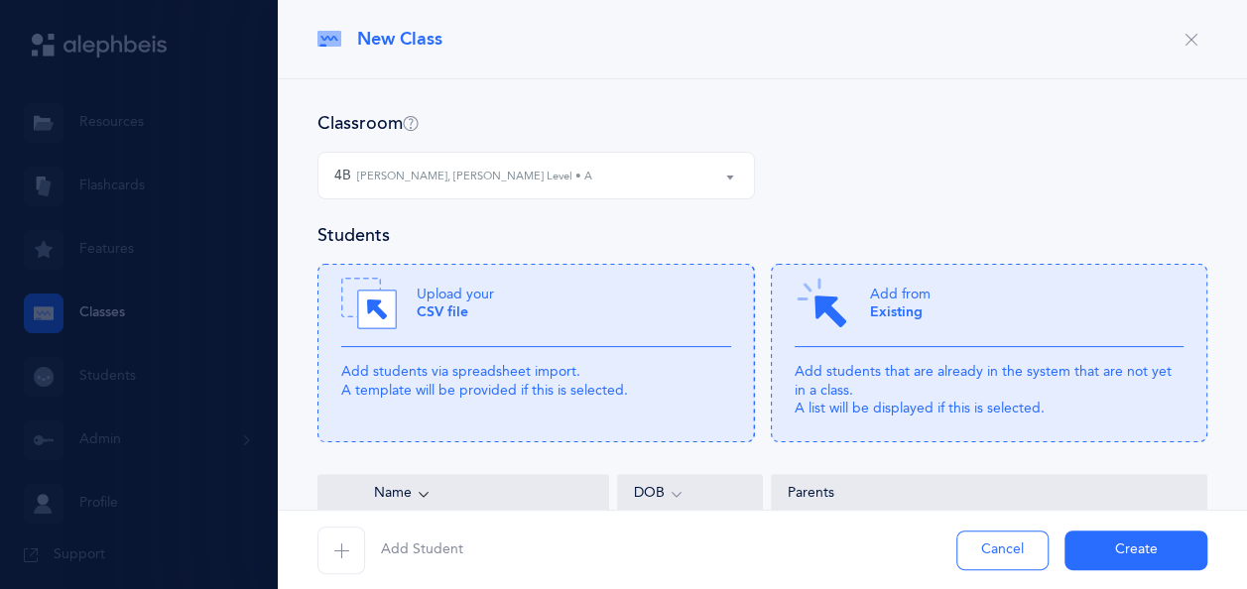
click at [1145, 551] on button "Create" at bounding box center [1135, 551] width 143 height 40
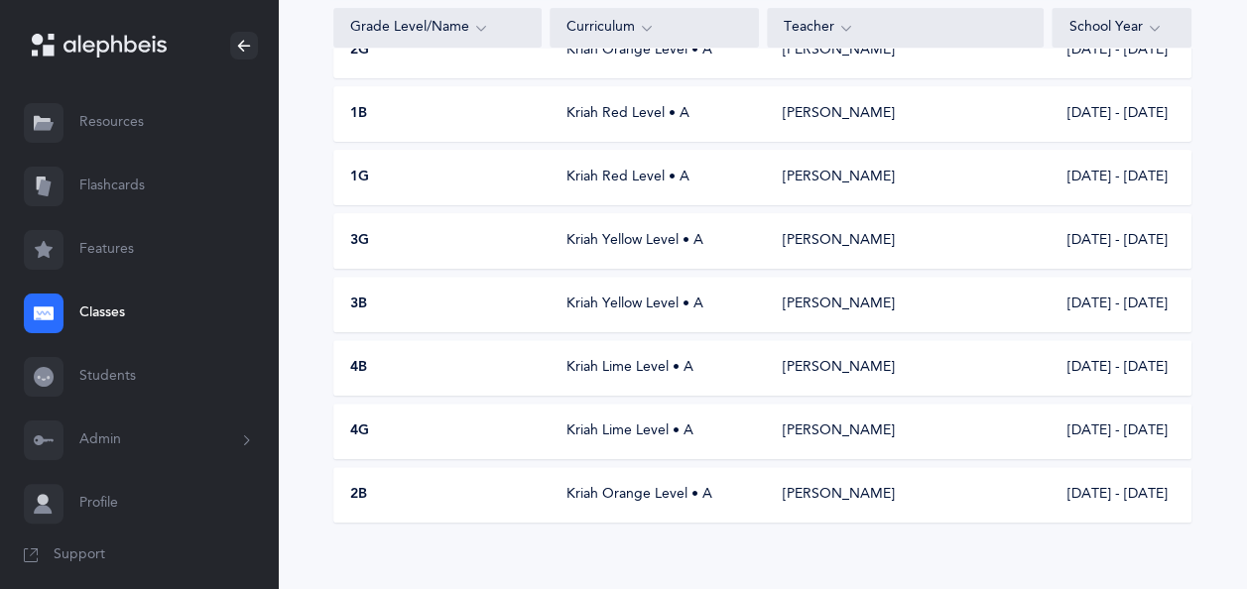
scroll to position [262, 0]
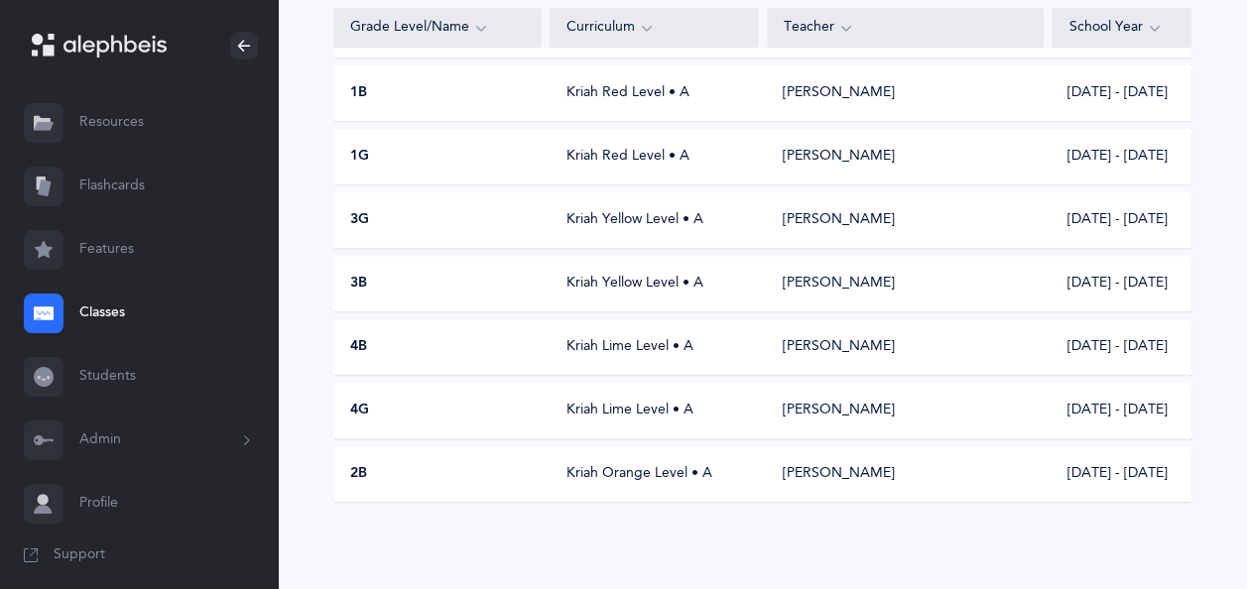
click at [508, 349] on div "4B" at bounding box center [438, 347] width 208 height 20
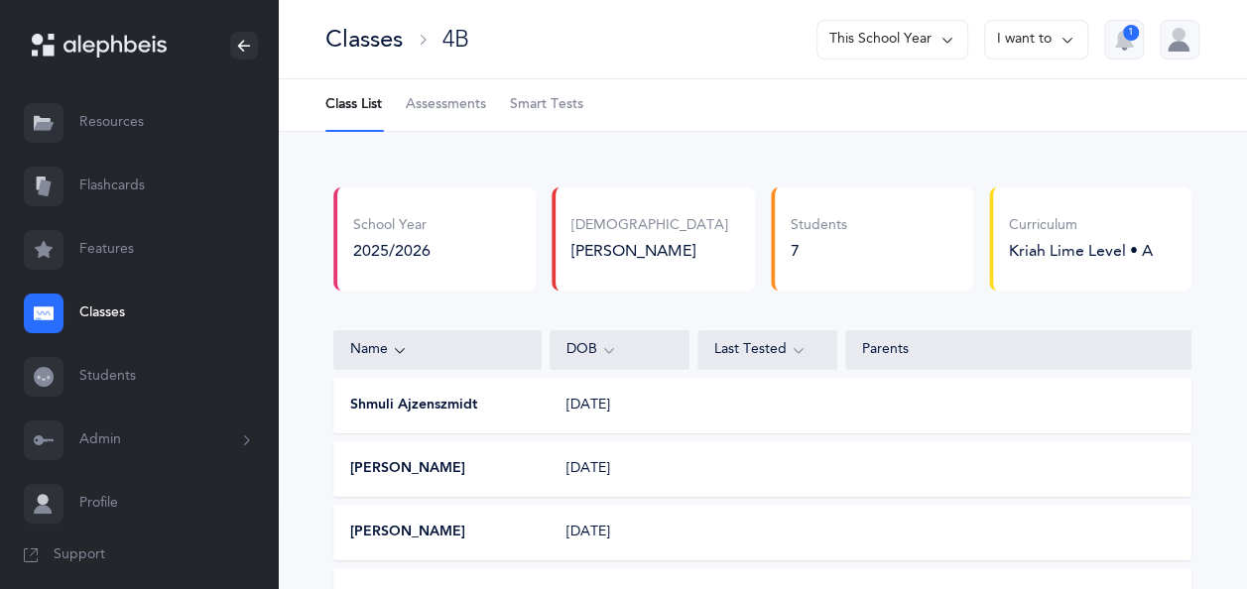
click at [97, 443] on button "Admin" at bounding box center [139, 440] width 278 height 63
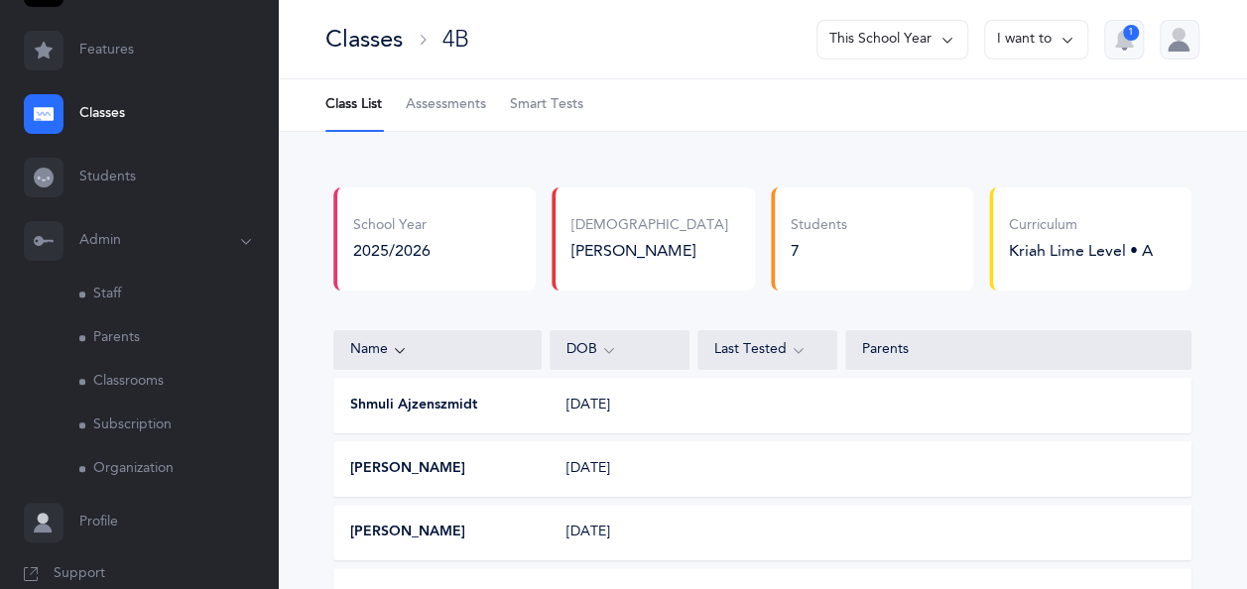
scroll to position [228, 0]
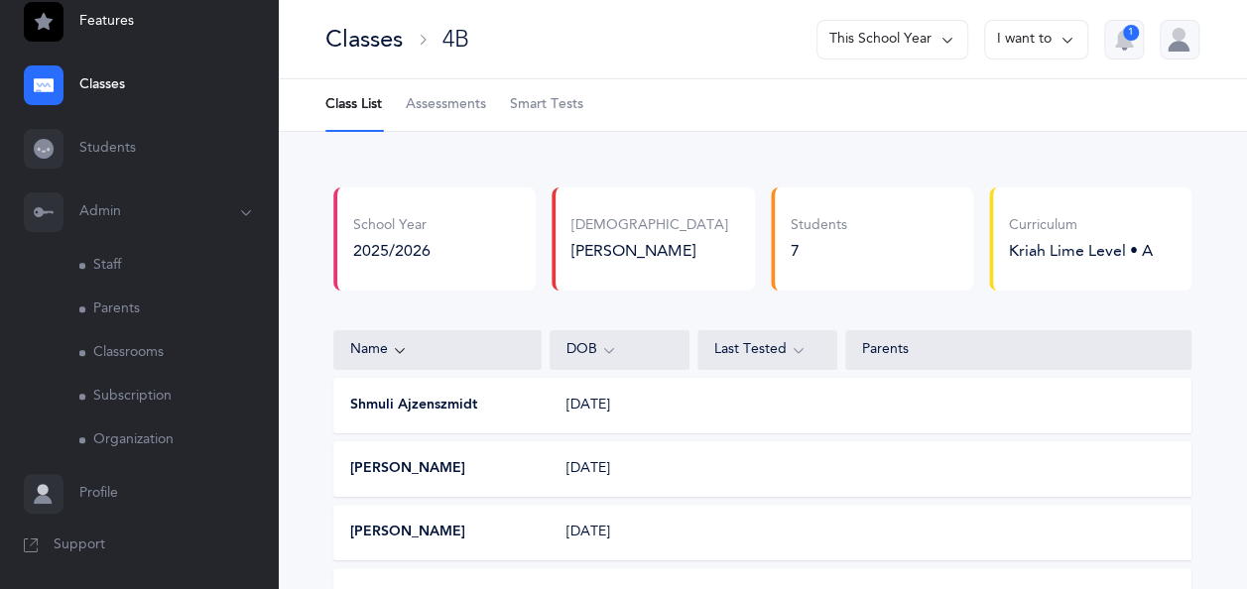
click at [103, 274] on link "Staff" at bounding box center [178, 266] width 198 height 44
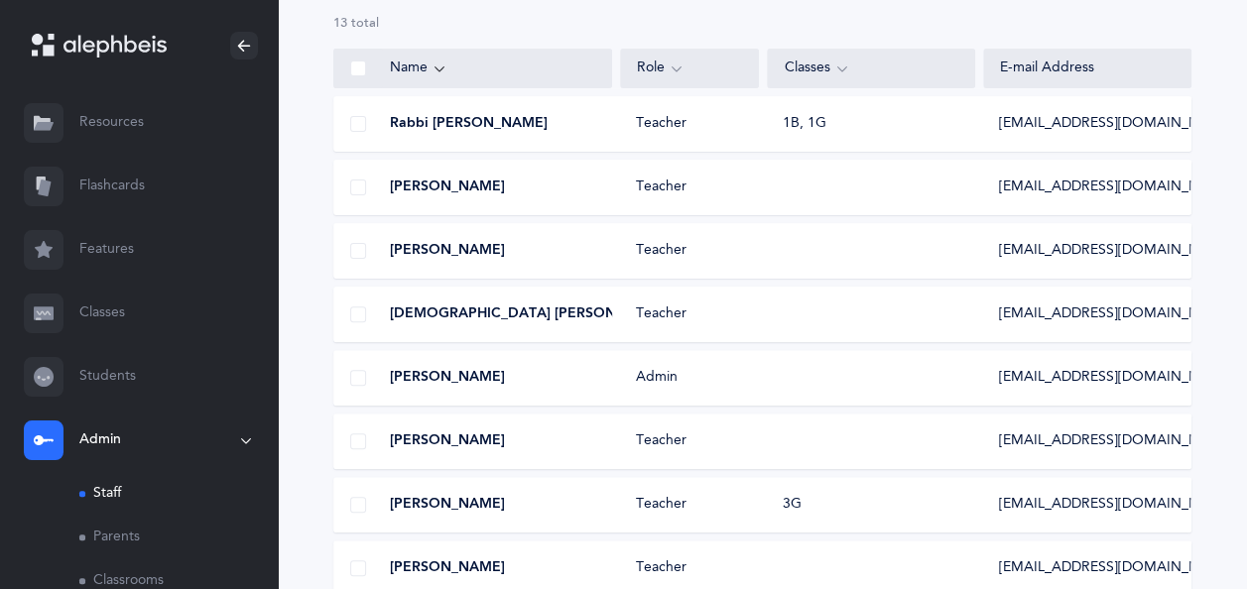
scroll to position [172, 0]
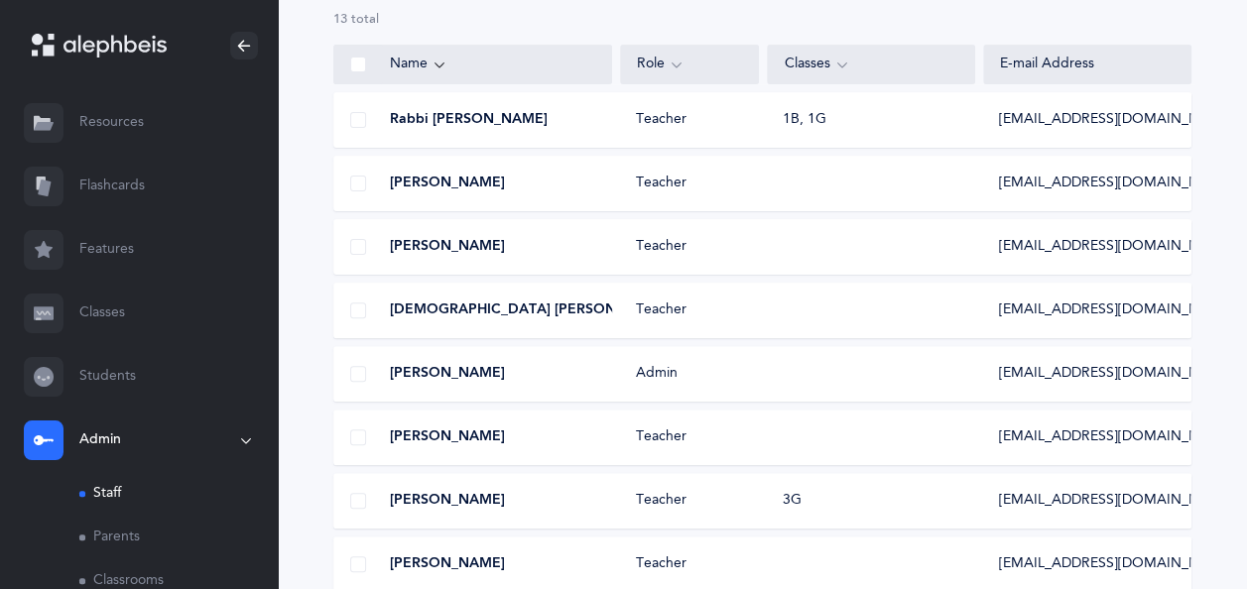
click at [752, 322] on div "[DEMOGRAPHIC_DATA] [PERSON_NAME] Teacher [EMAIL_ADDRESS][DOMAIN_NAME]" at bounding box center [762, 311] width 858 height 56
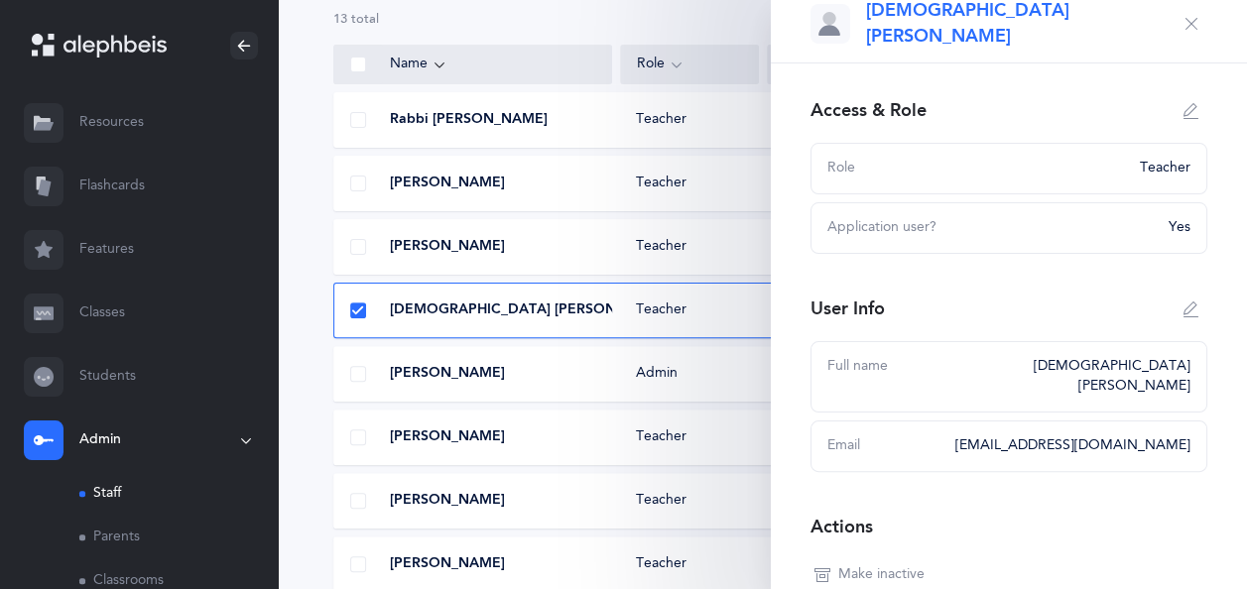
scroll to position [0, 0]
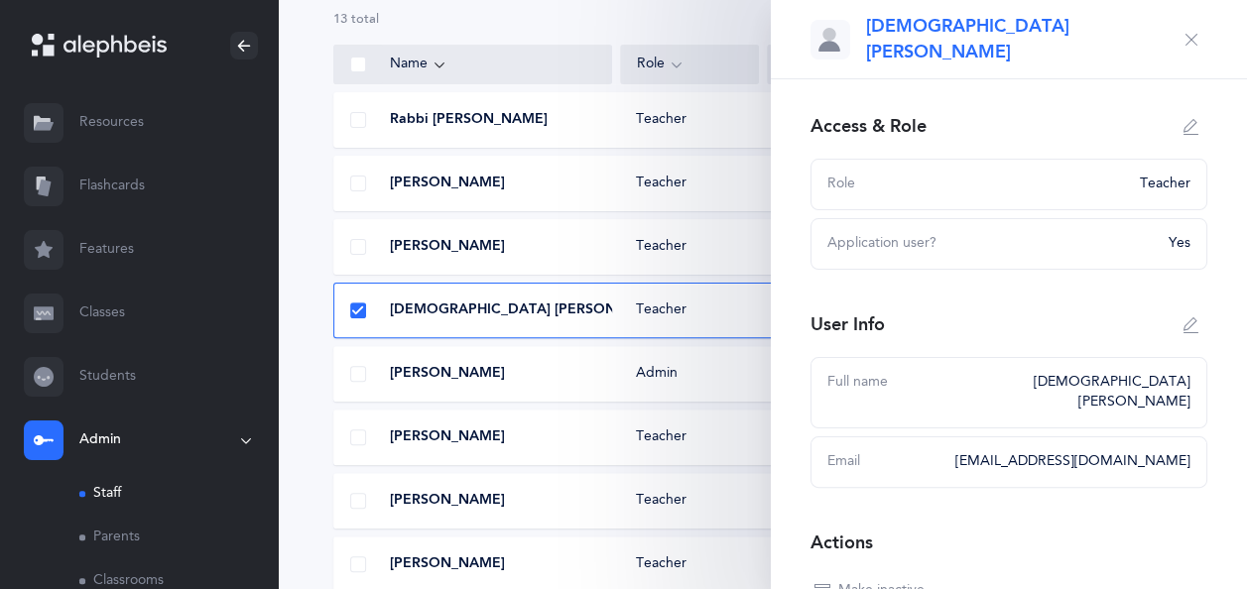
click at [1183, 130] on icon "button" at bounding box center [1191, 127] width 16 height 16
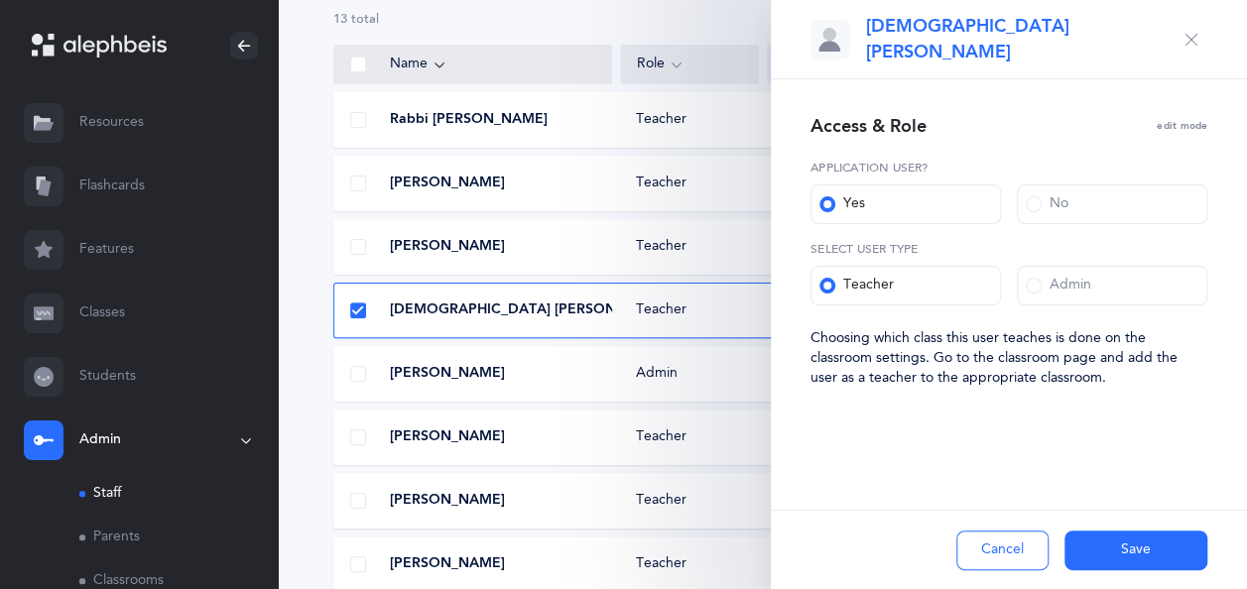
click at [1123, 553] on button "Save" at bounding box center [1135, 551] width 143 height 40
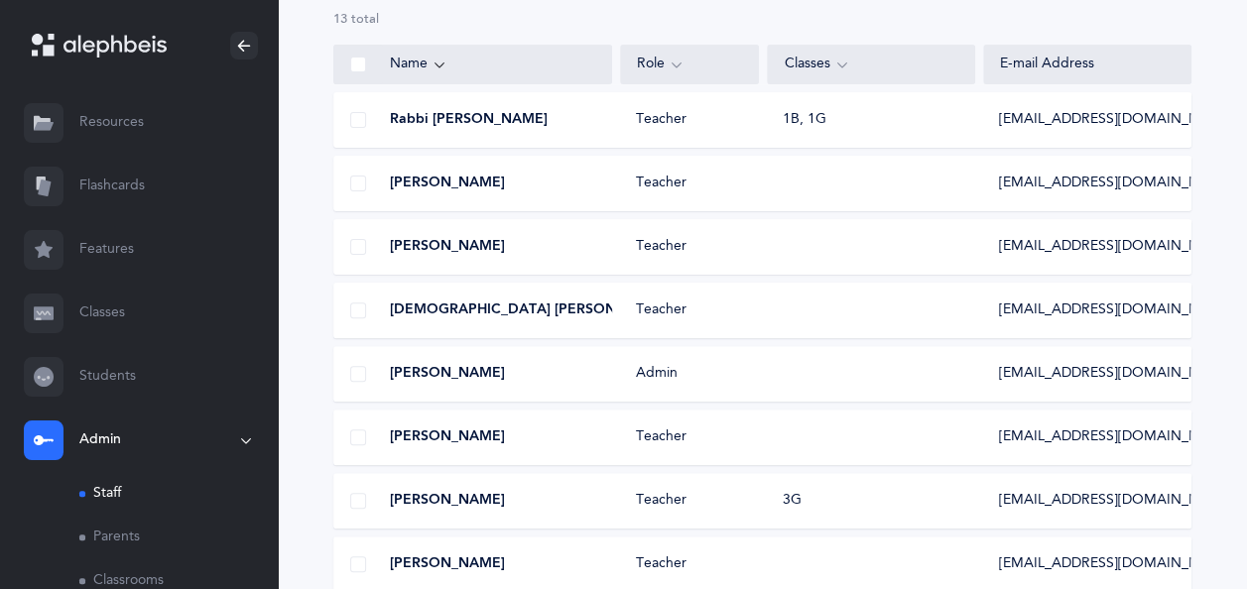
click at [106, 579] on link "Classrooms" at bounding box center [178, 581] width 198 height 44
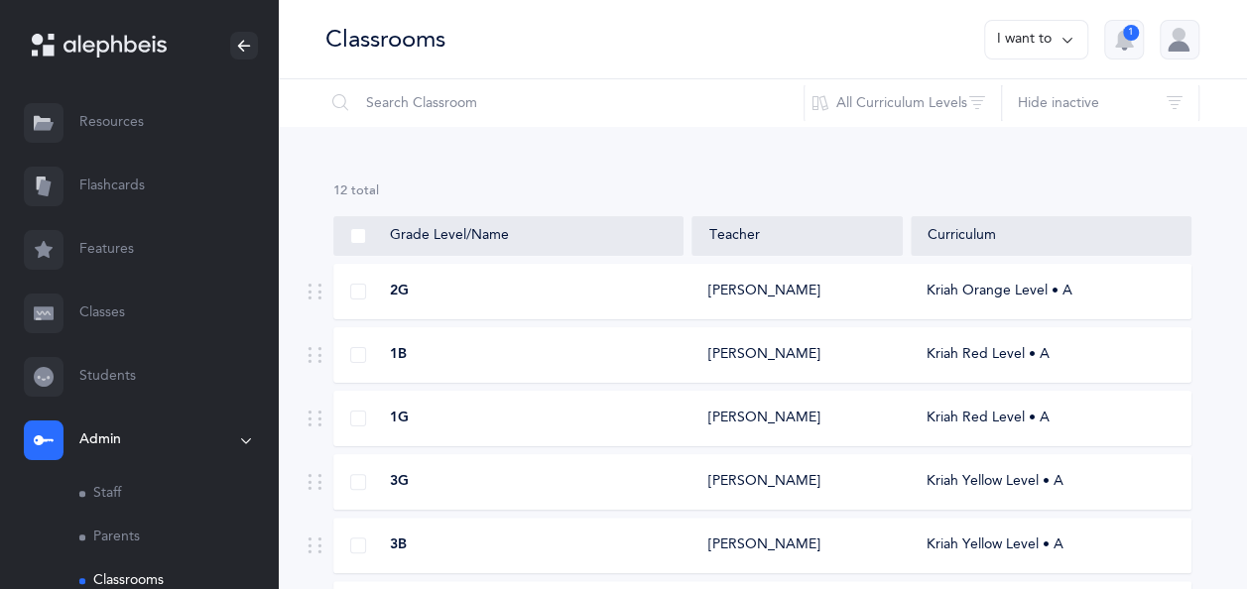
click at [1007, 46] on button "I want to" at bounding box center [1036, 40] width 104 height 40
click at [926, 26] on div "Classrooms I want to Add new classroom 1" at bounding box center [762, 39] width 969 height 79
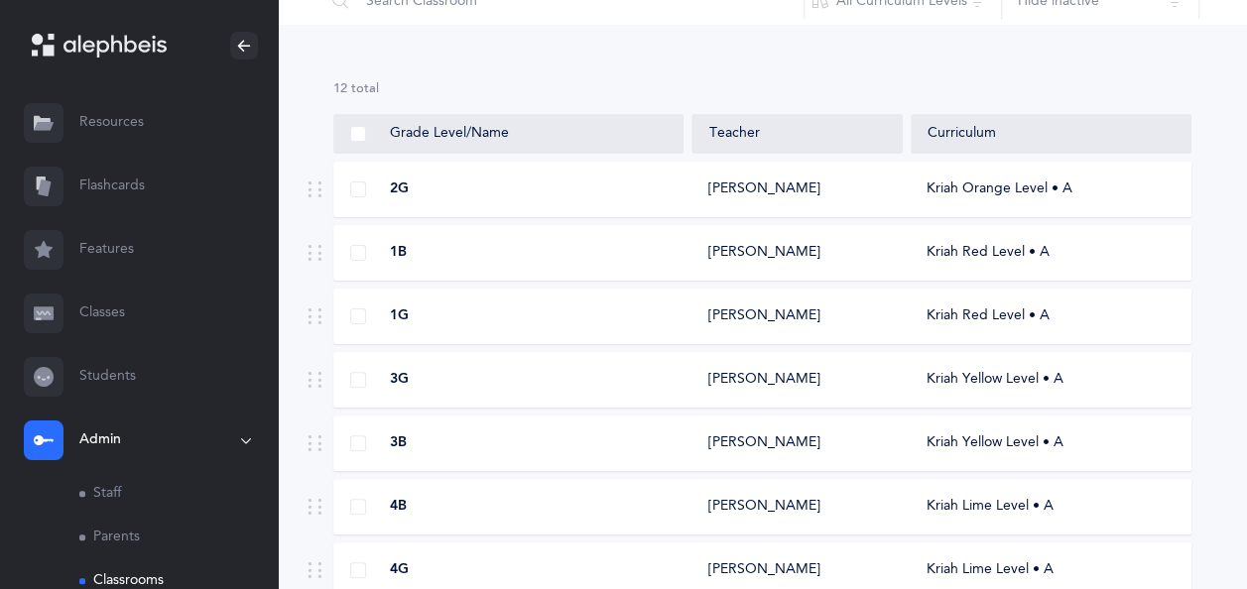
scroll to position [105, 0]
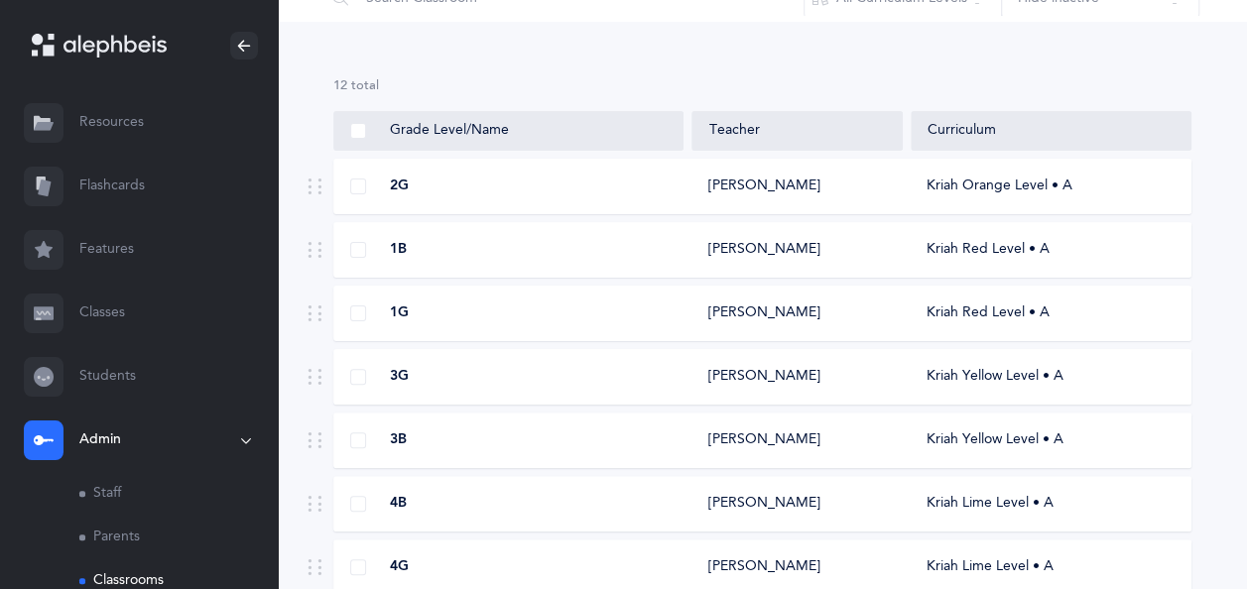
click at [589, 182] on div "2G" at bounding box center [509, 187] width 350 height 20
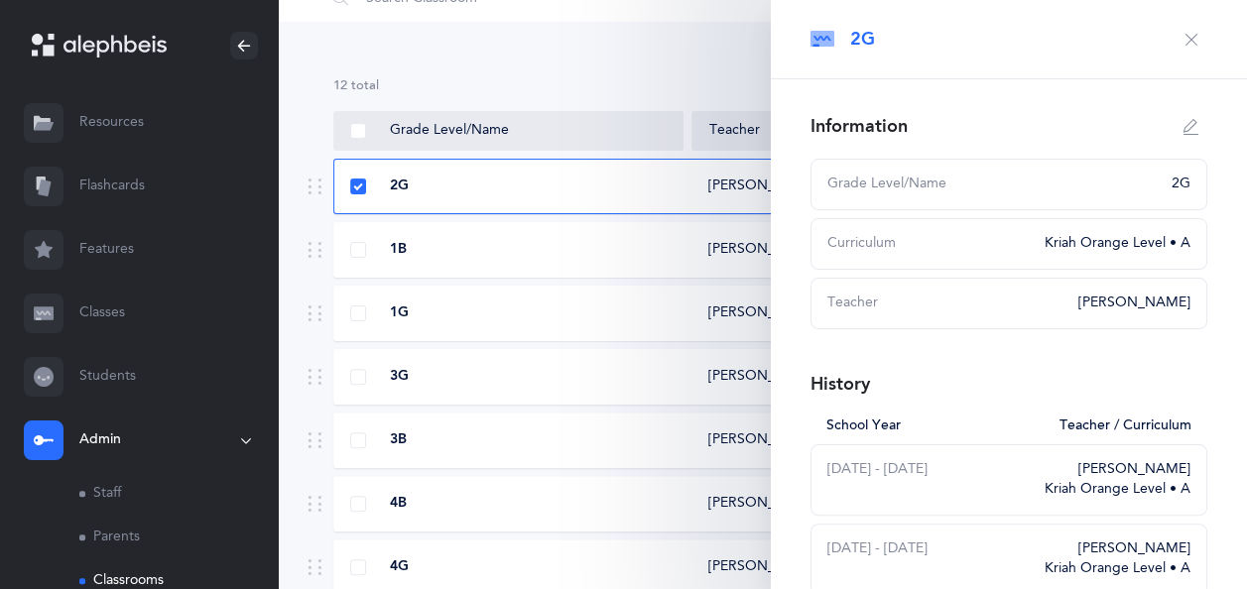
click at [976, 306] on div "Teacher" at bounding box center [946, 304] width 239 height 20
click at [1183, 129] on icon "button" at bounding box center [1191, 127] width 16 height 16
type input "2G"
select select "3"
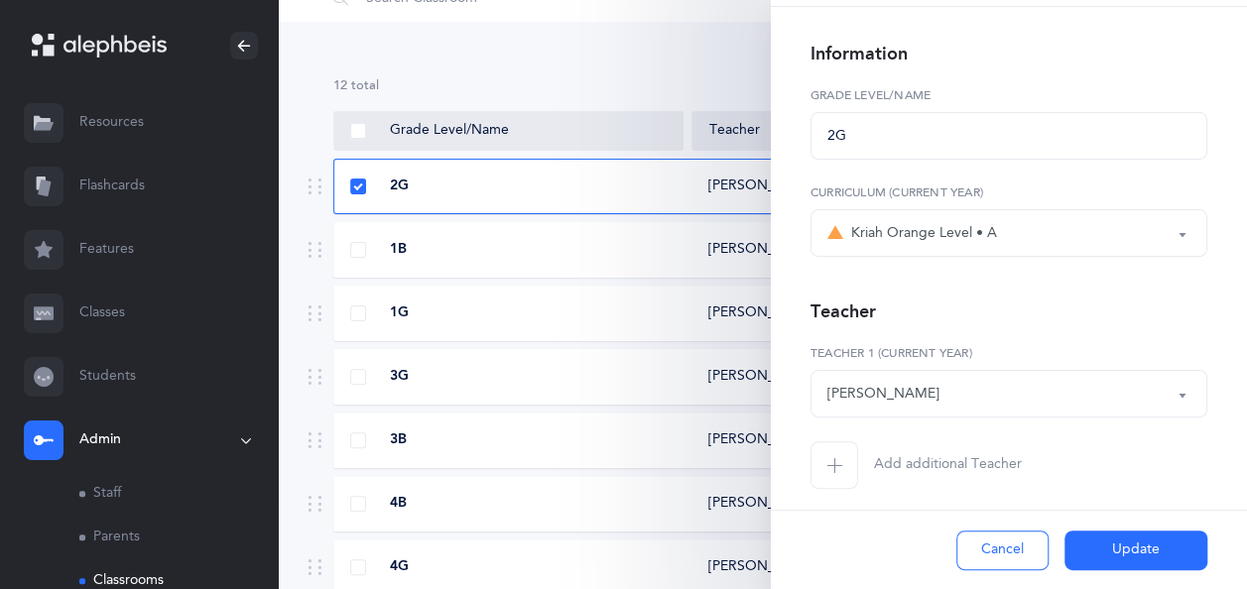
scroll to position [83, 0]
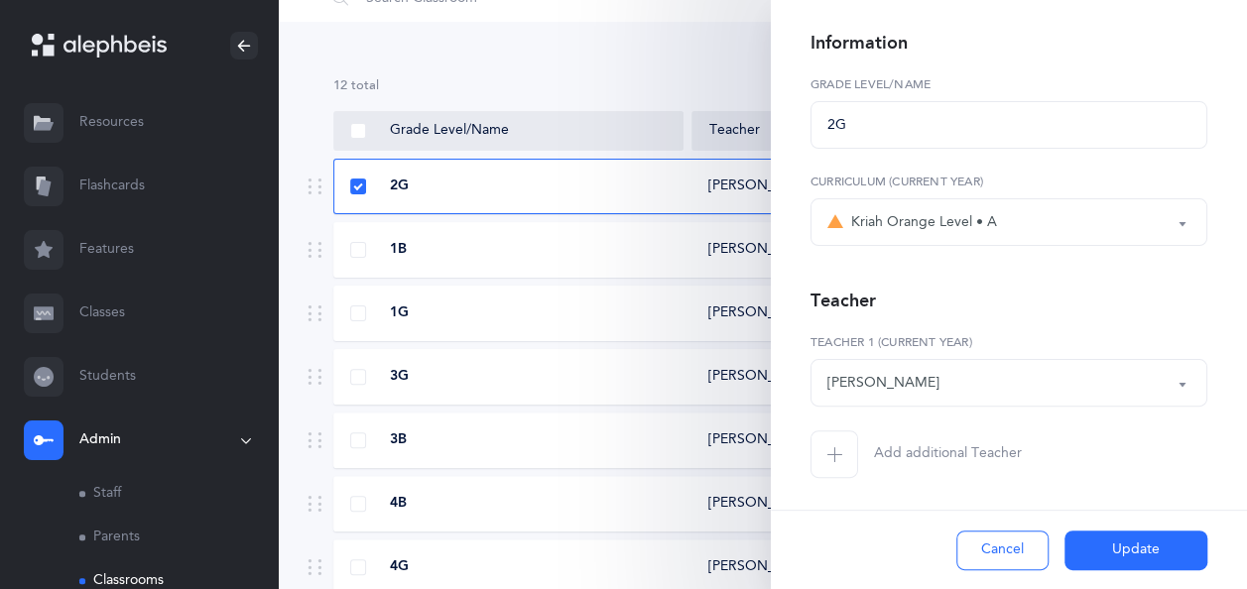
click at [1156, 376] on div "[PERSON_NAME]" at bounding box center [1008, 383] width 363 height 34
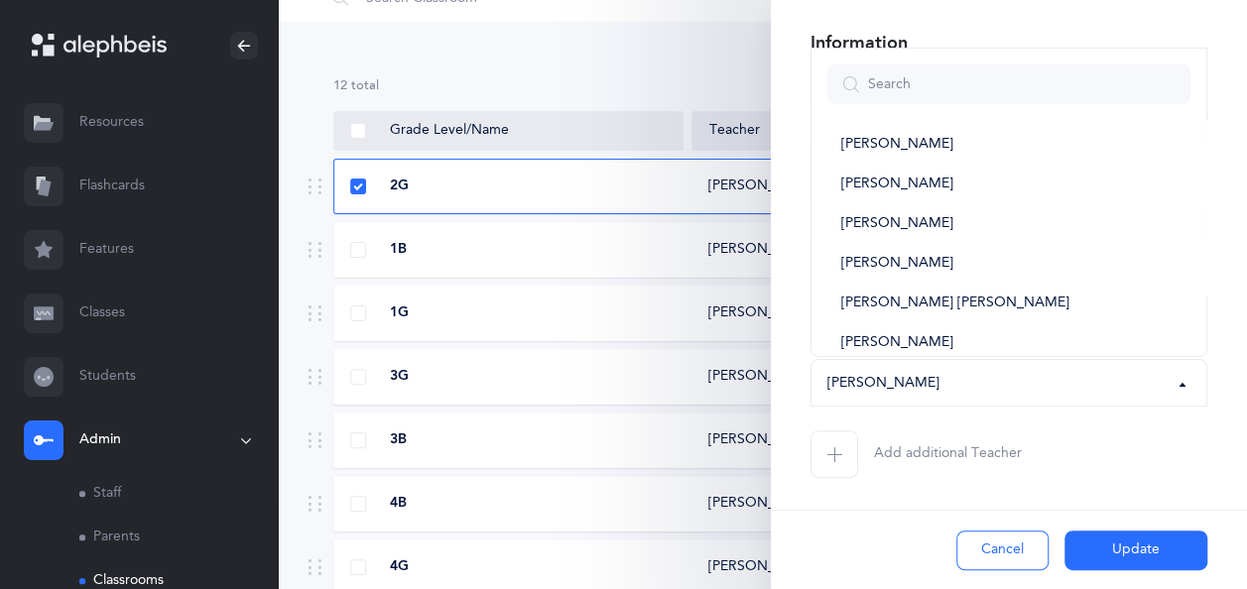
scroll to position [336, 0]
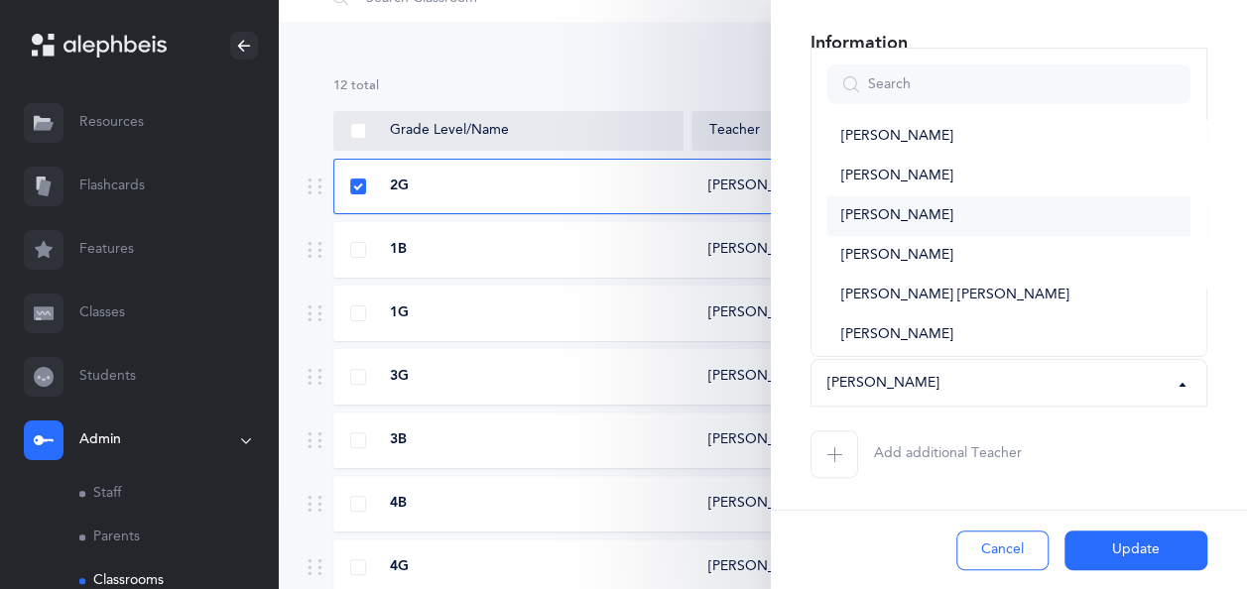
click at [978, 212] on link "[PERSON_NAME]" at bounding box center [1008, 216] width 363 height 40
select select "2702"
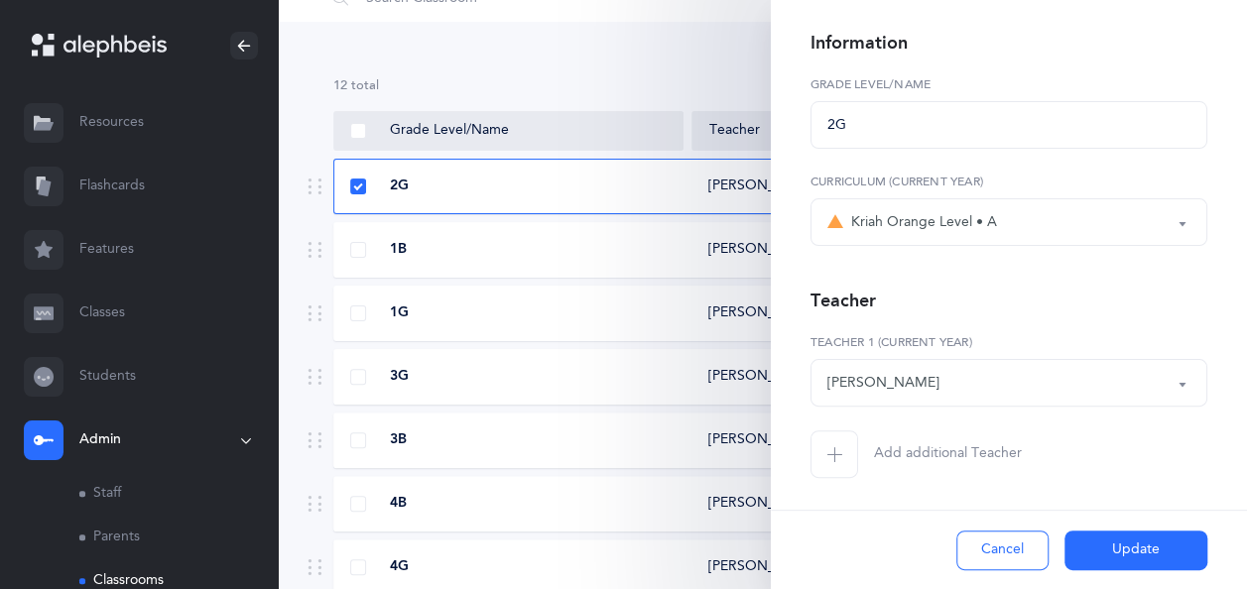
click at [1154, 546] on button "Update" at bounding box center [1135, 551] width 143 height 40
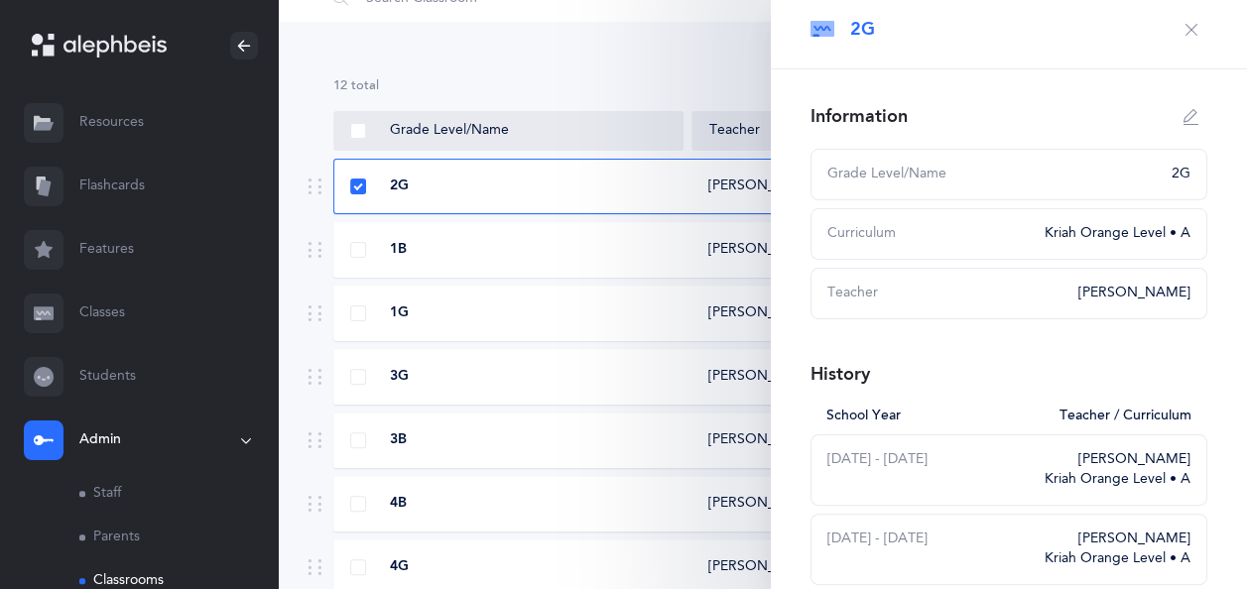
scroll to position [0, 0]
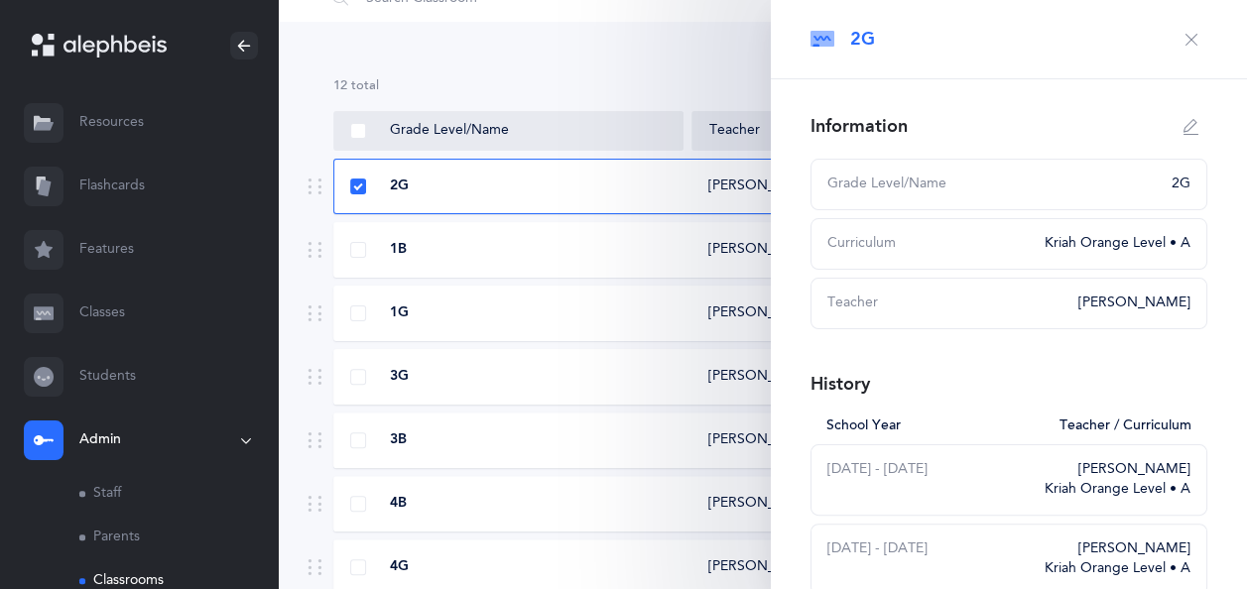
click at [1183, 42] on icon "button" at bounding box center [1191, 40] width 16 height 16
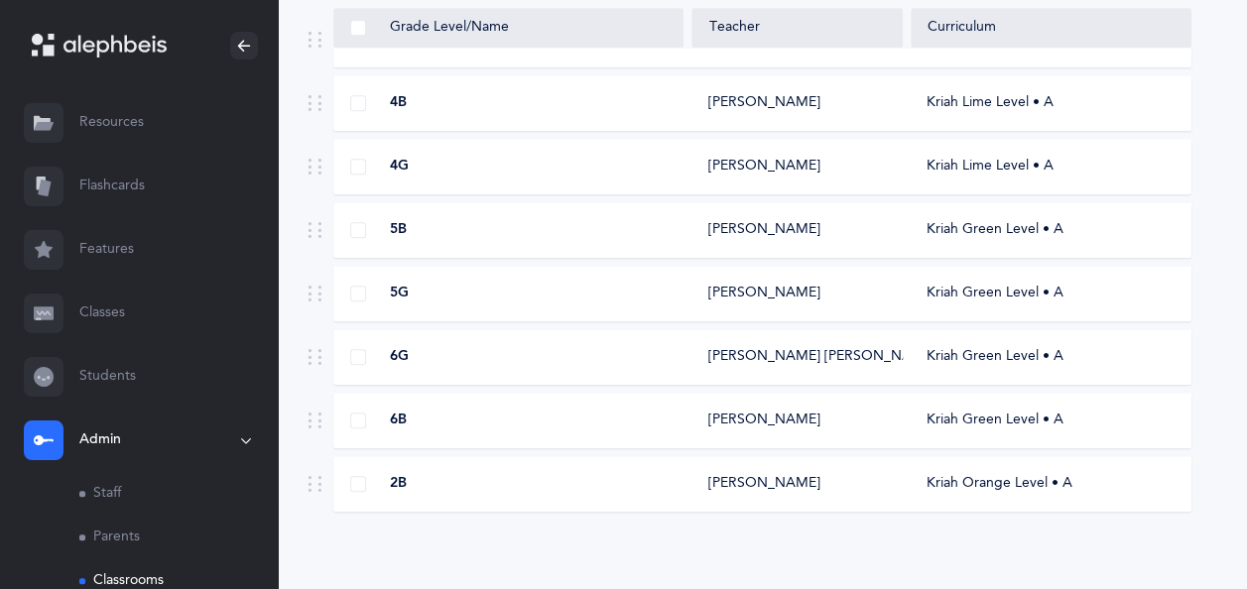
scroll to position [516, 0]
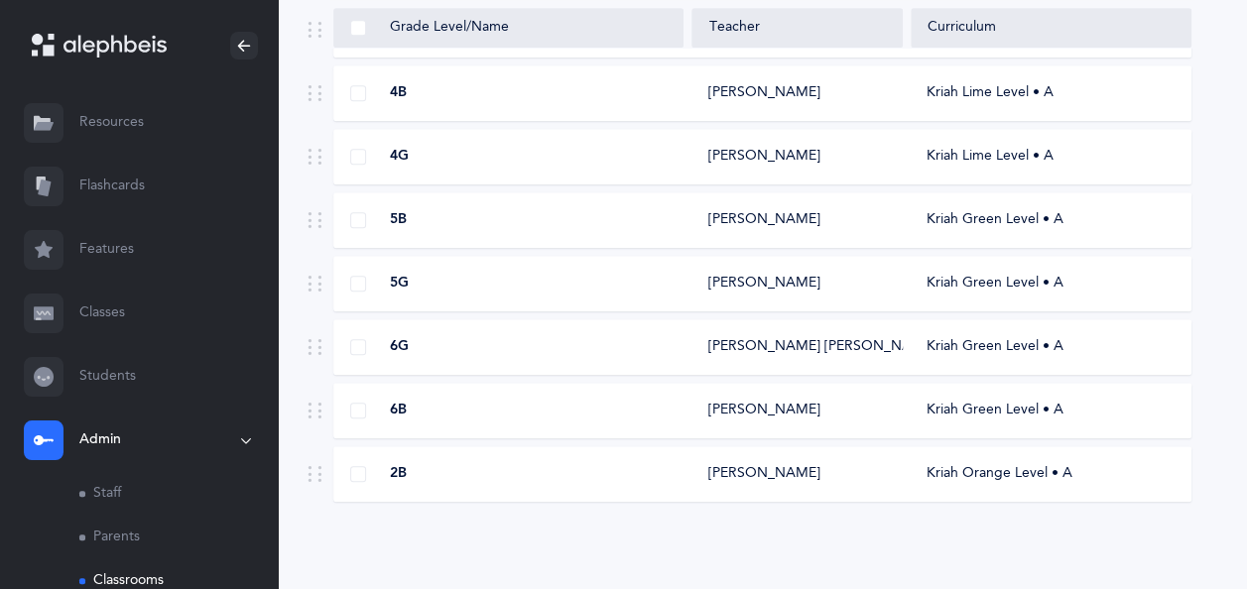
click at [659, 466] on div "2B" at bounding box center [509, 474] width 350 height 20
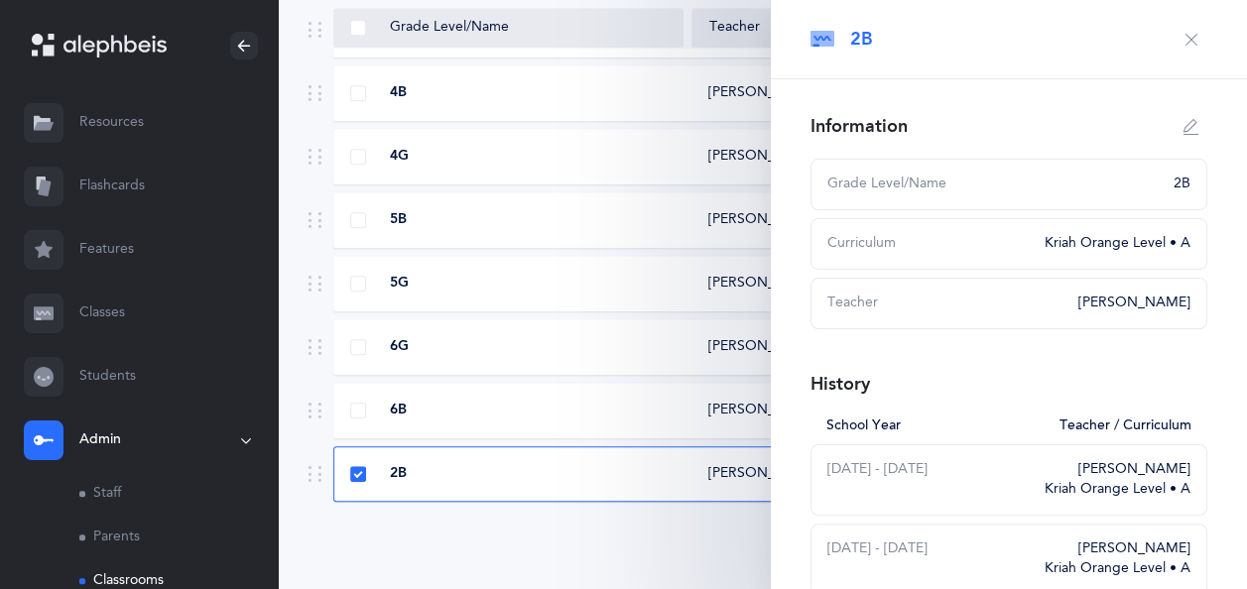
click at [1183, 125] on icon "button" at bounding box center [1191, 127] width 16 height 16
type input "2B"
select select "3"
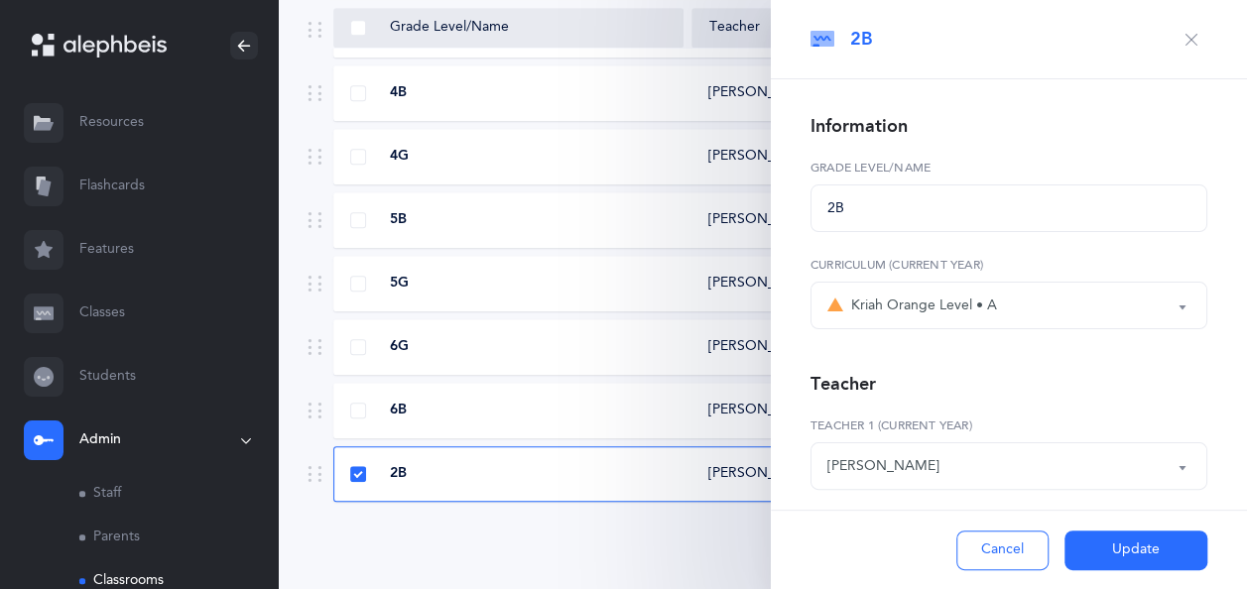
click at [1066, 470] on div "[PERSON_NAME]" at bounding box center [1008, 466] width 363 height 34
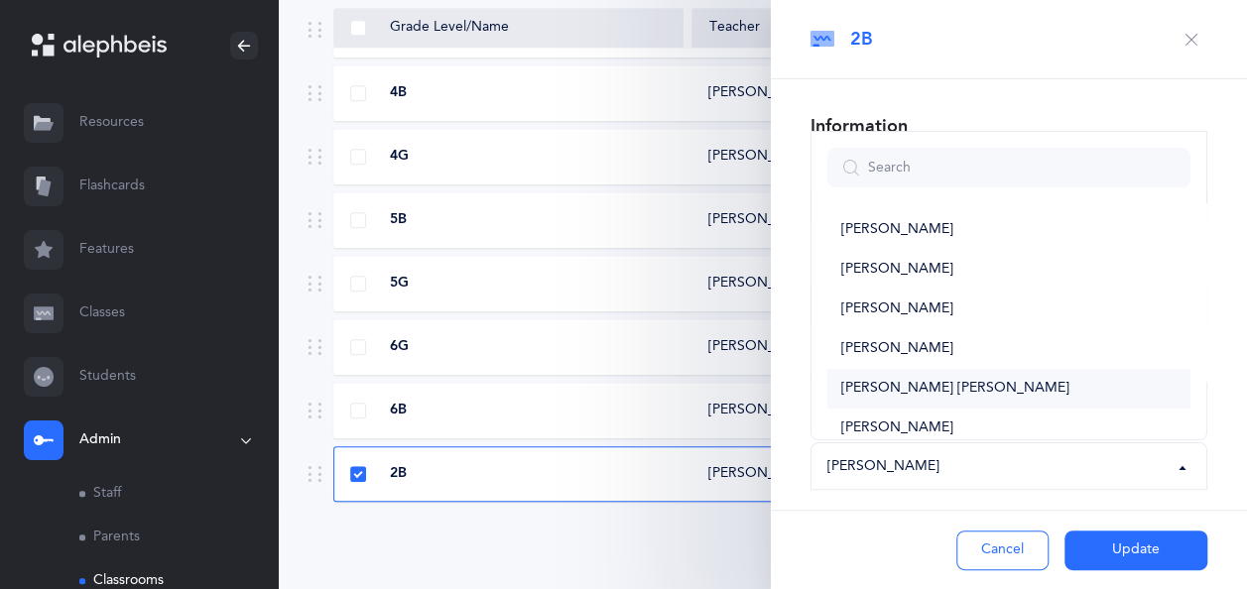
scroll to position [336, 0]
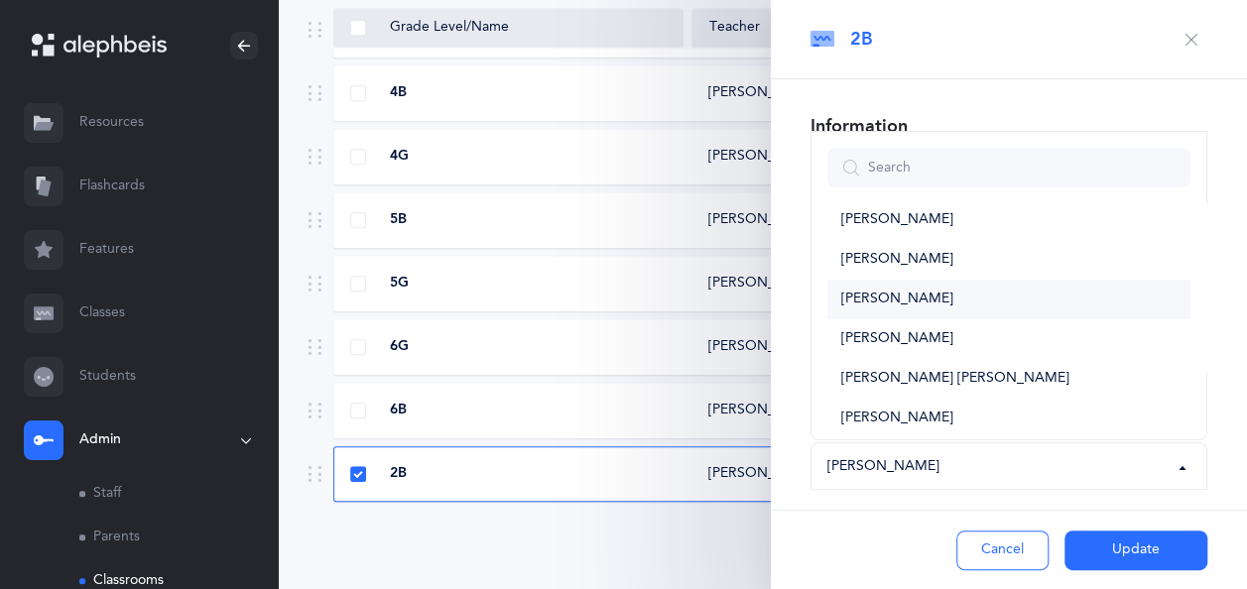
click at [1044, 299] on link "[PERSON_NAME]" at bounding box center [1008, 300] width 363 height 40
select select "2702"
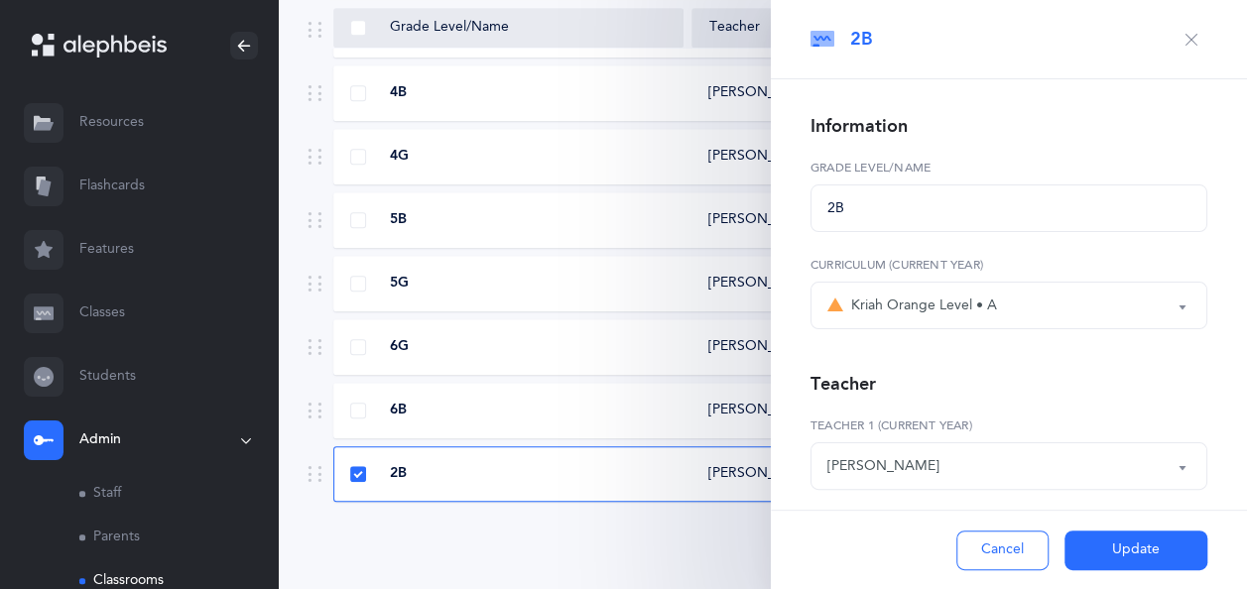
click at [1132, 544] on button "Update" at bounding box center [1135, 551] width 143 height 40
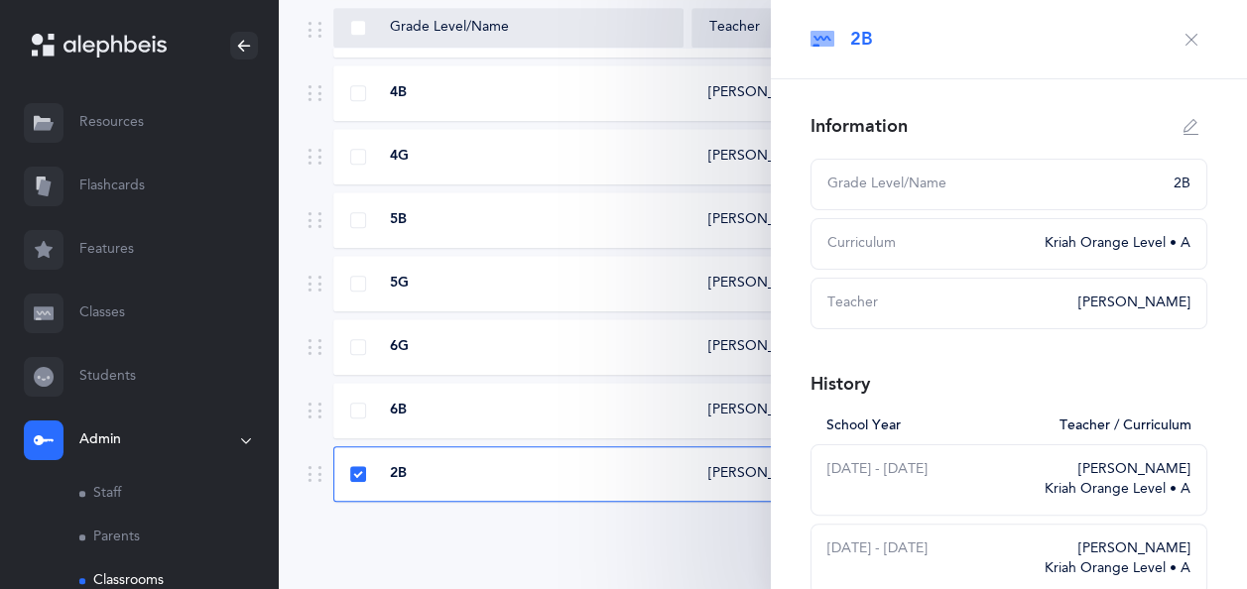
click at [1177, 29] on button "button" at bounding box center [1191, 40] width 32 height 32
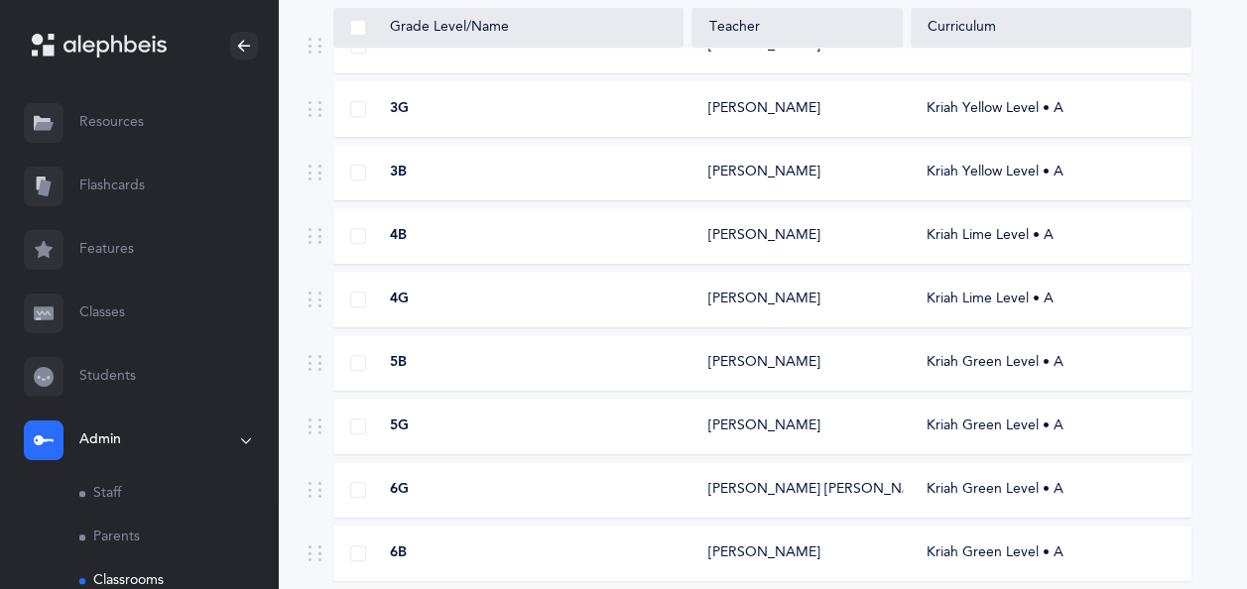
scroll to position [379, 0]
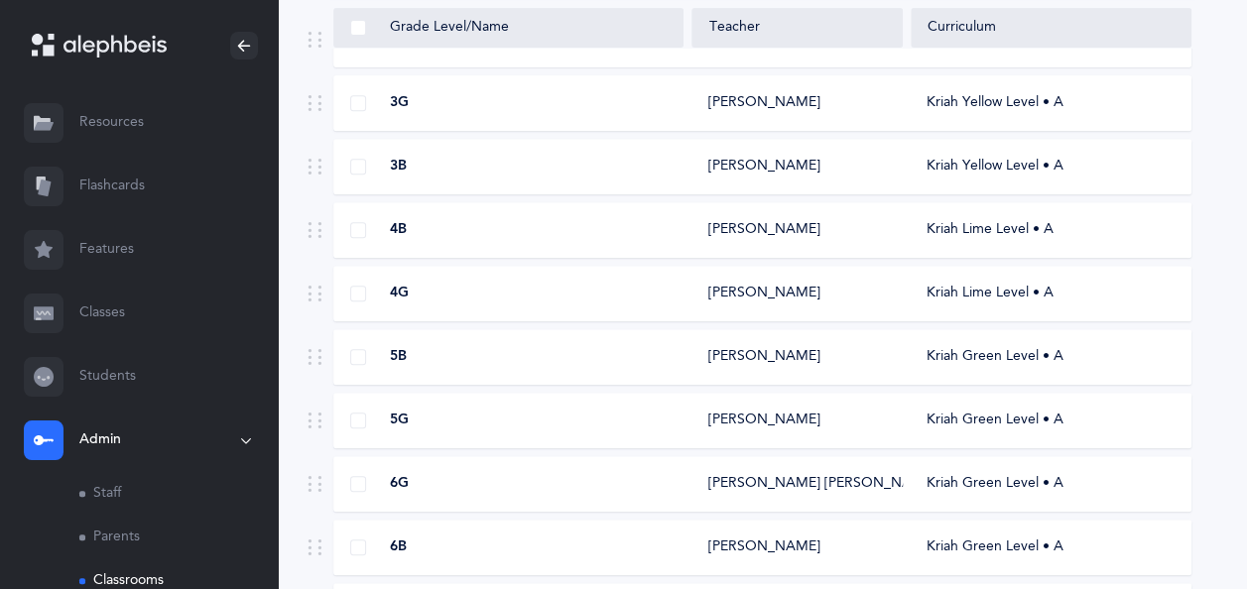
click at [284, 480] on div "12 results total Grade Level/Name Teacher Curriculum 2G [PERSON_NAME] Kriah Ora…" at bounding box center [762, 237] width 969 height 978
click at [536, 403] on div "5G [PERSON_NAME] Kriah Green Level • A" at bounding box center [762, 421] width 858 height 56
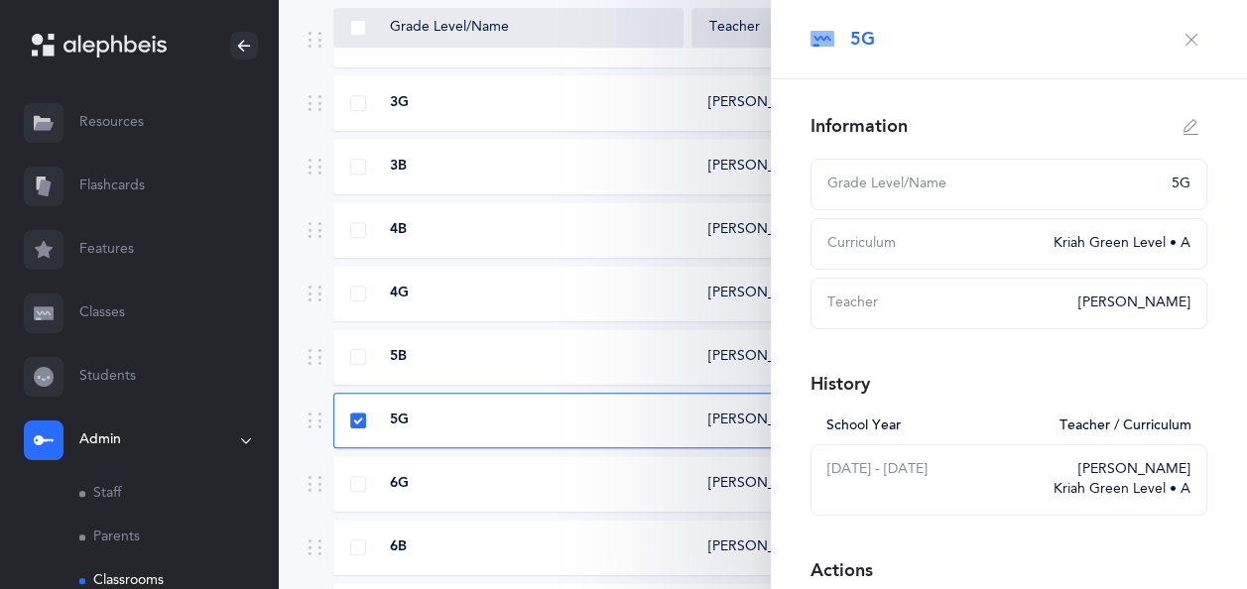
click at [1035, 299] on div "Teacher" at bounding box center [946, 304] width 239 height 20
click at [1175, 118] on button "button" at bounding box center [1191, 127] width 32 height 32
type input "5G"
select select "12"
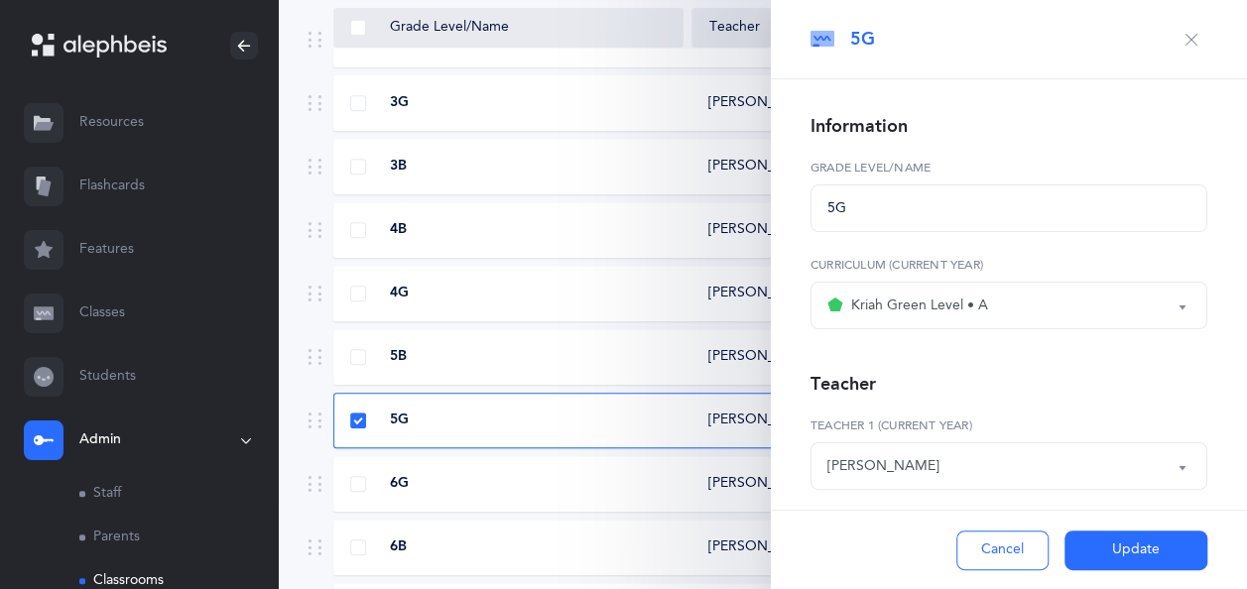
scroll to position [83, 0]
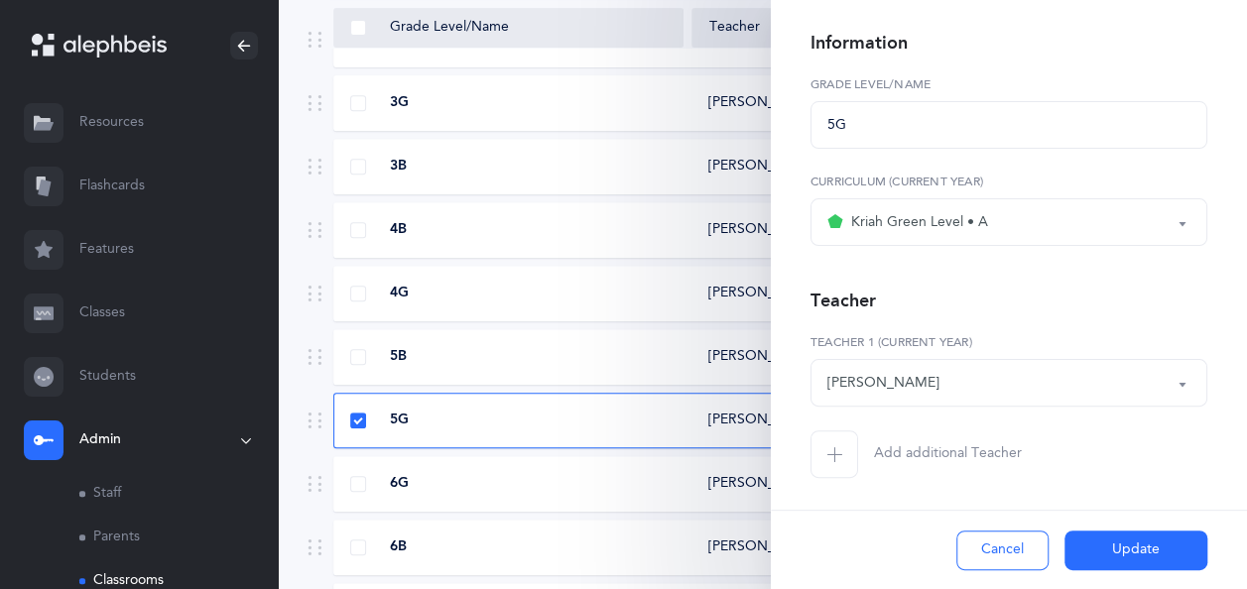
click at [1175, 391] on button "[PERSON_NAME]" at bounding box center [1008, 383] width 397 height 48
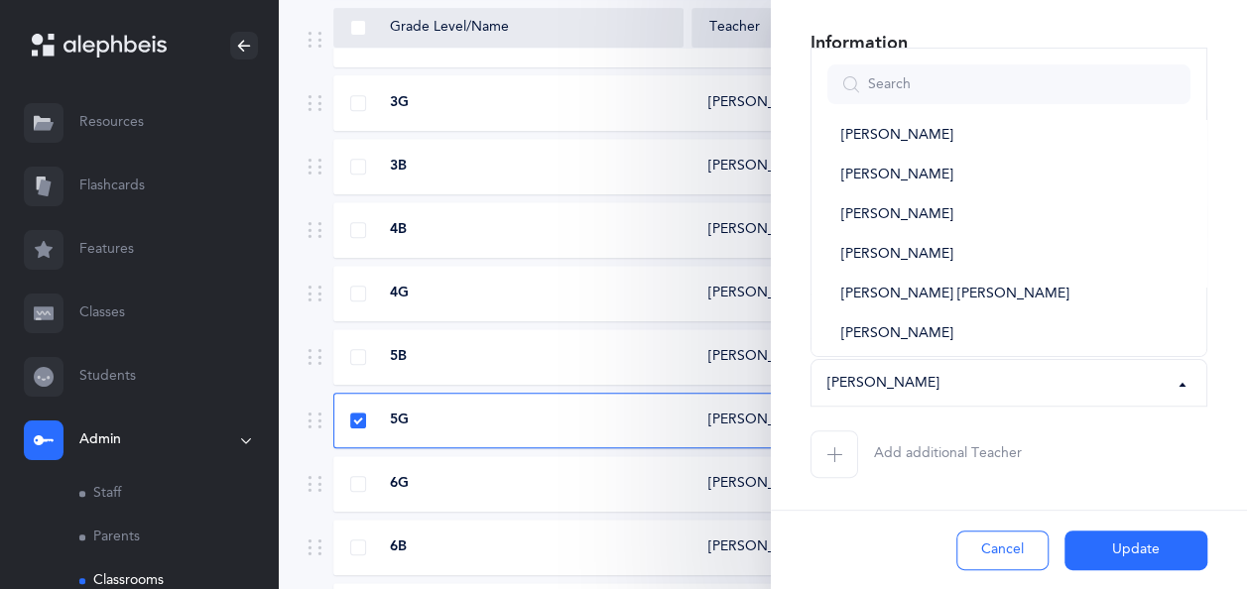
scroll to position [349, 0]
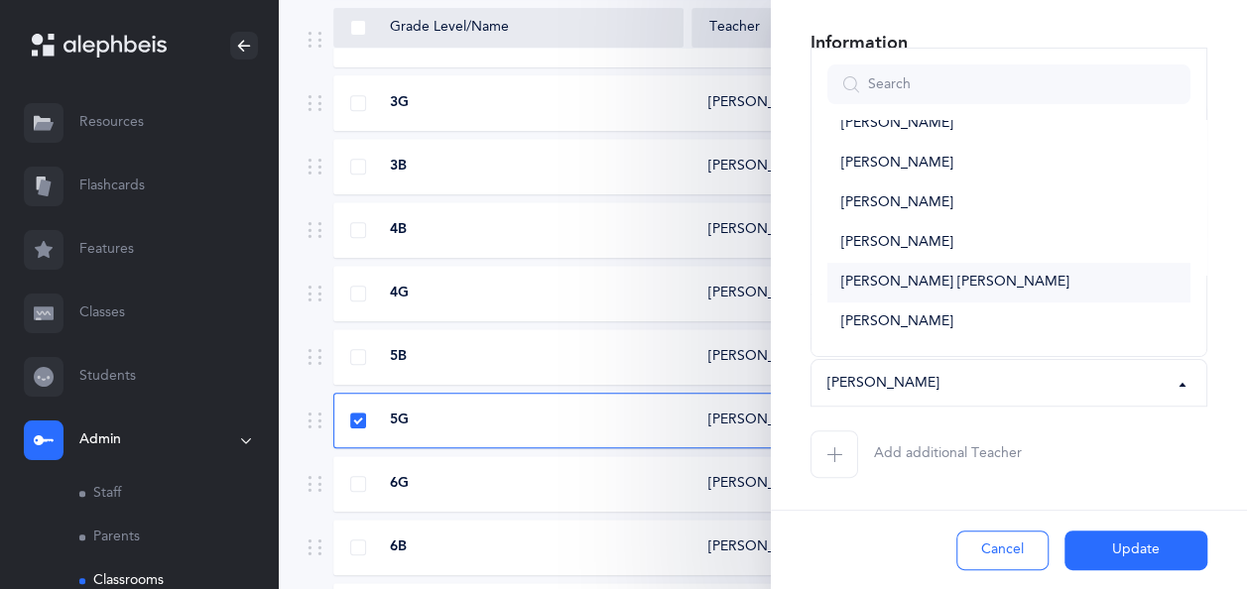
click at [932, 282] on span "[PERSON_NAME] [PERSON_NAME]" at bounding box center [955, 283] width 228 height 18
select select "1743"
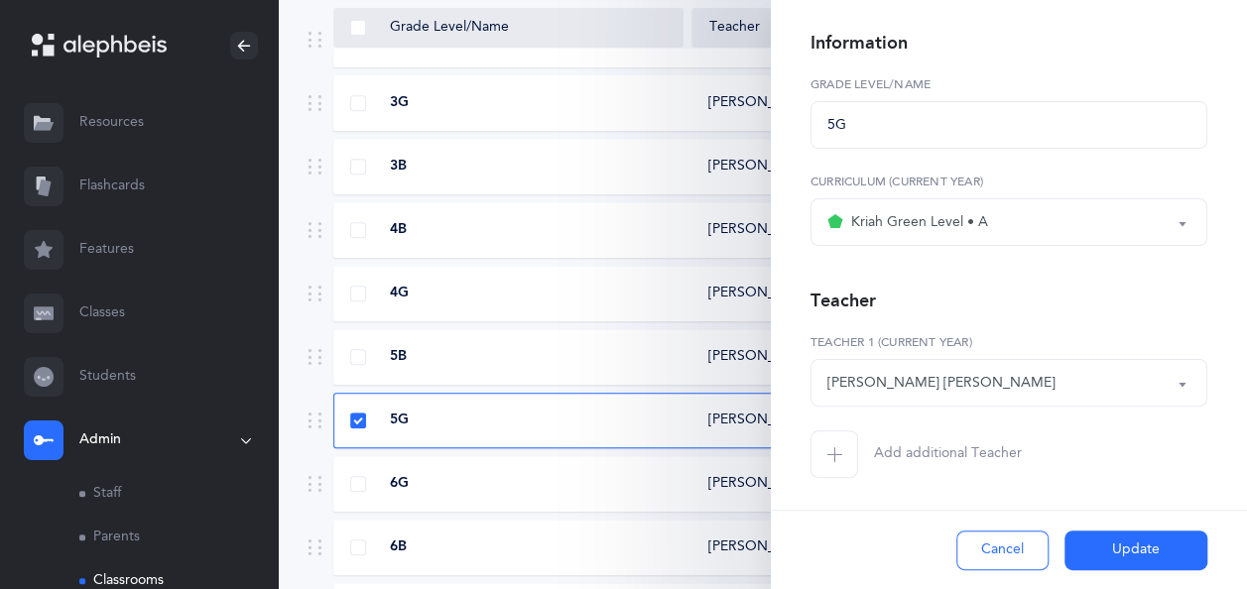
click at [1156, 540] on button "Update" at bounding box center [1135, 551] width 143 height 40
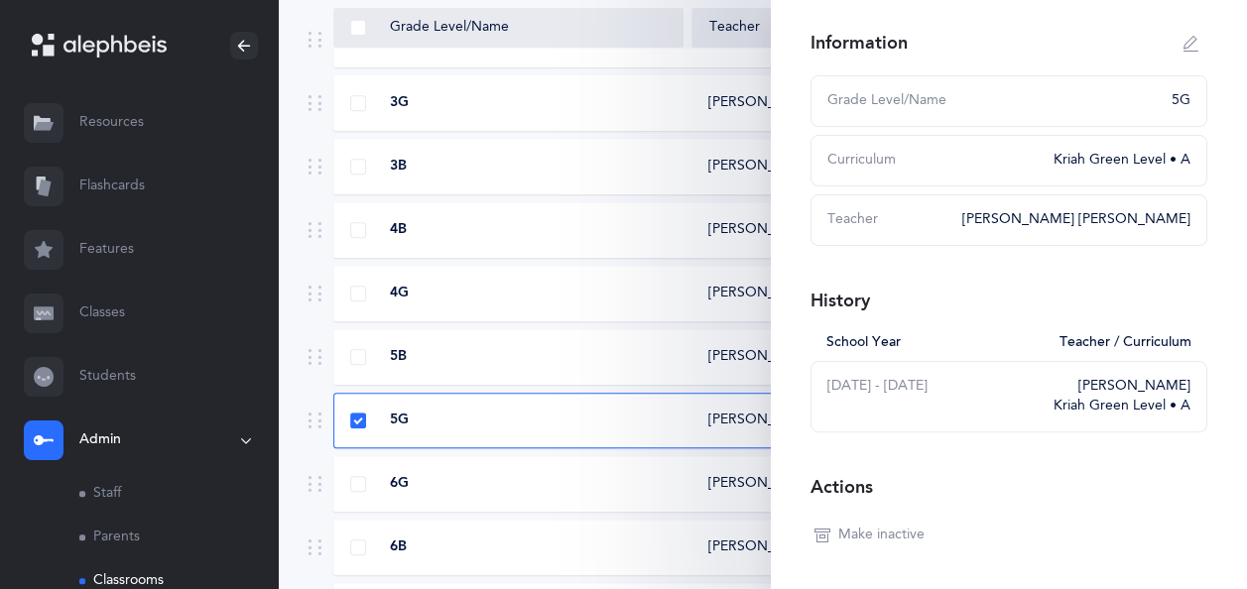
click at [684, 56] on div "1G [PERSON_NAME] Kriah Red Level • A" at bounding box center [762, 40] width 858 height 56
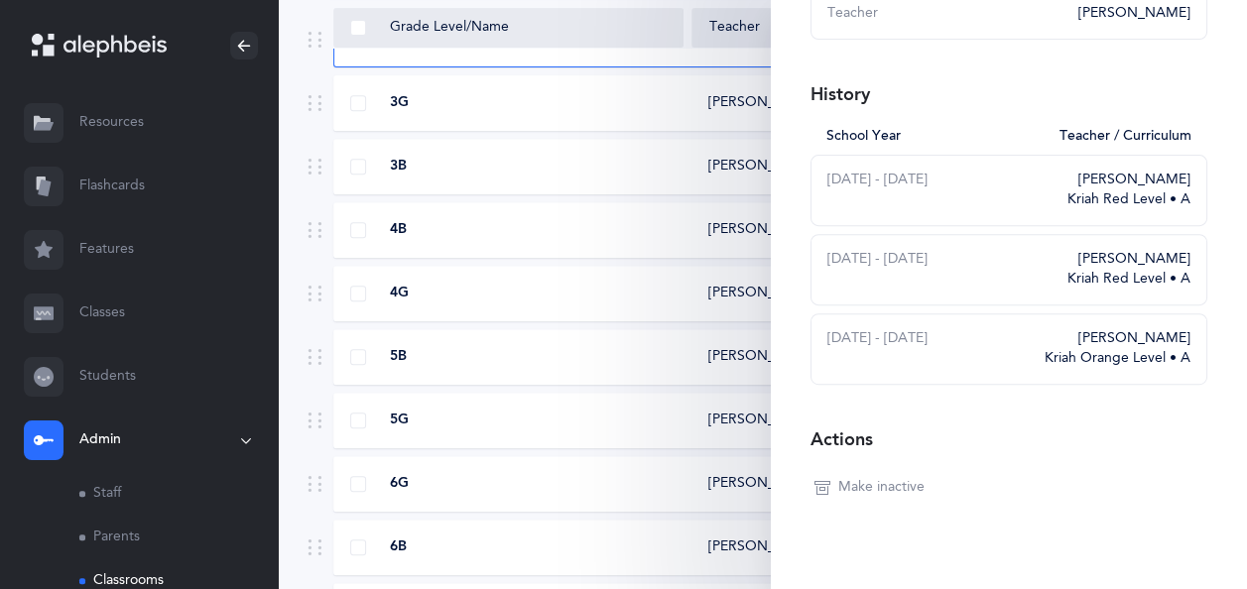
scroll to position [313, 0]
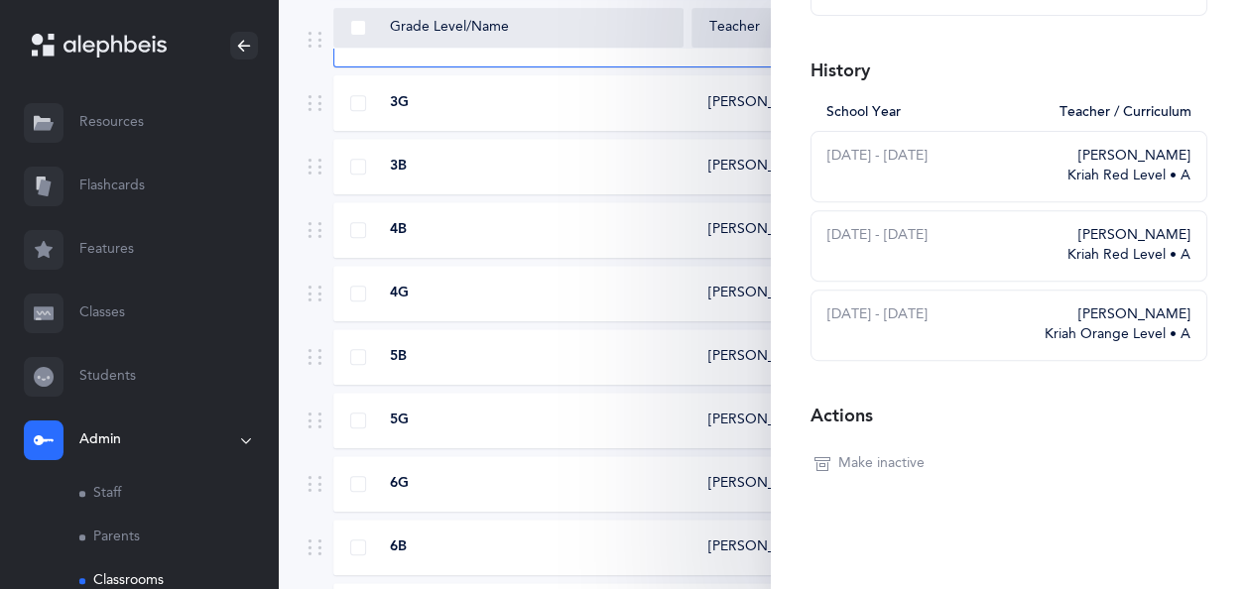
click at [637, 476] on div "6G" at bounding box center [509, 484] width 350 height 20
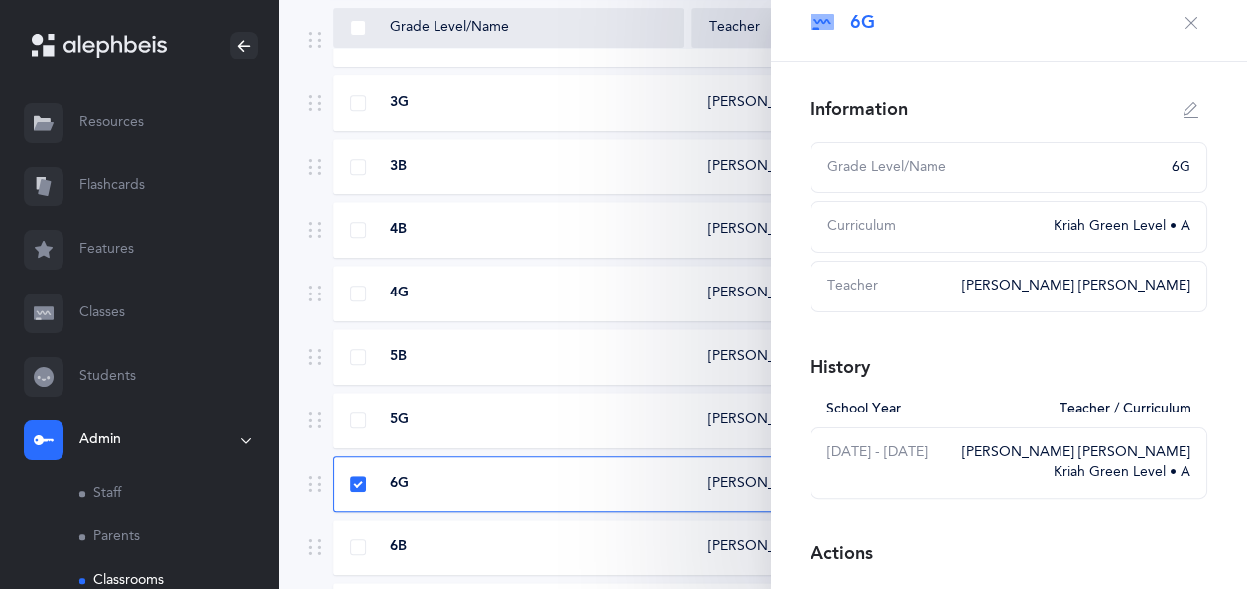
scroll to position [0, 0]
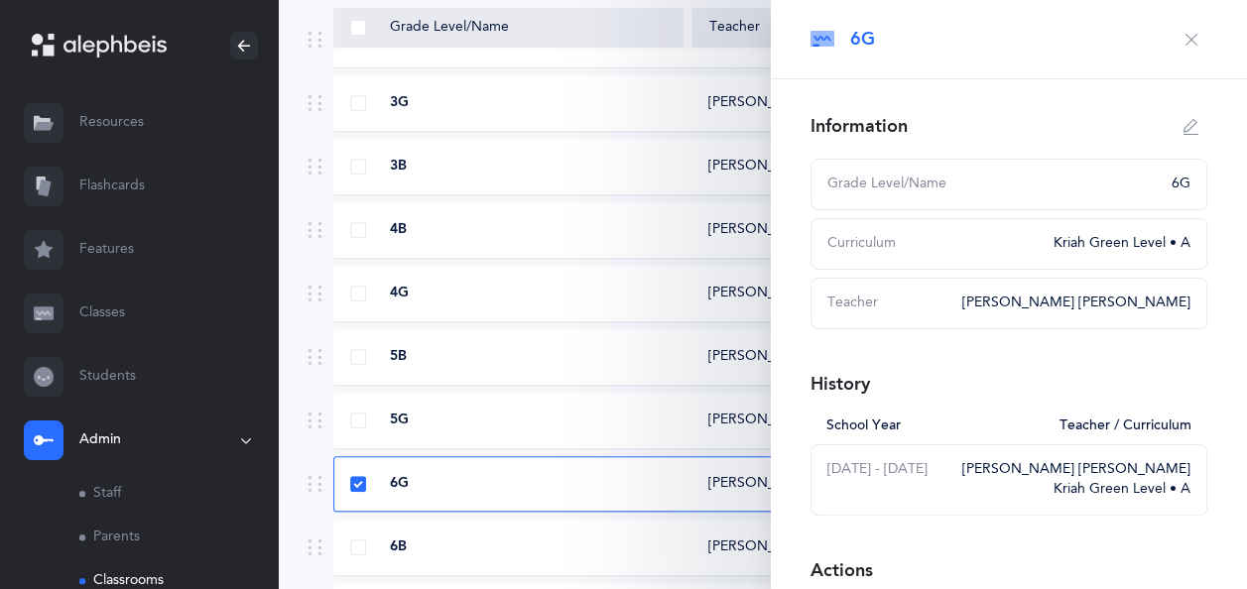
click at [1183, 130] on icon "button" at bounding box center [1191, 127] width 16 height 16
type input "6G"
select select "12"
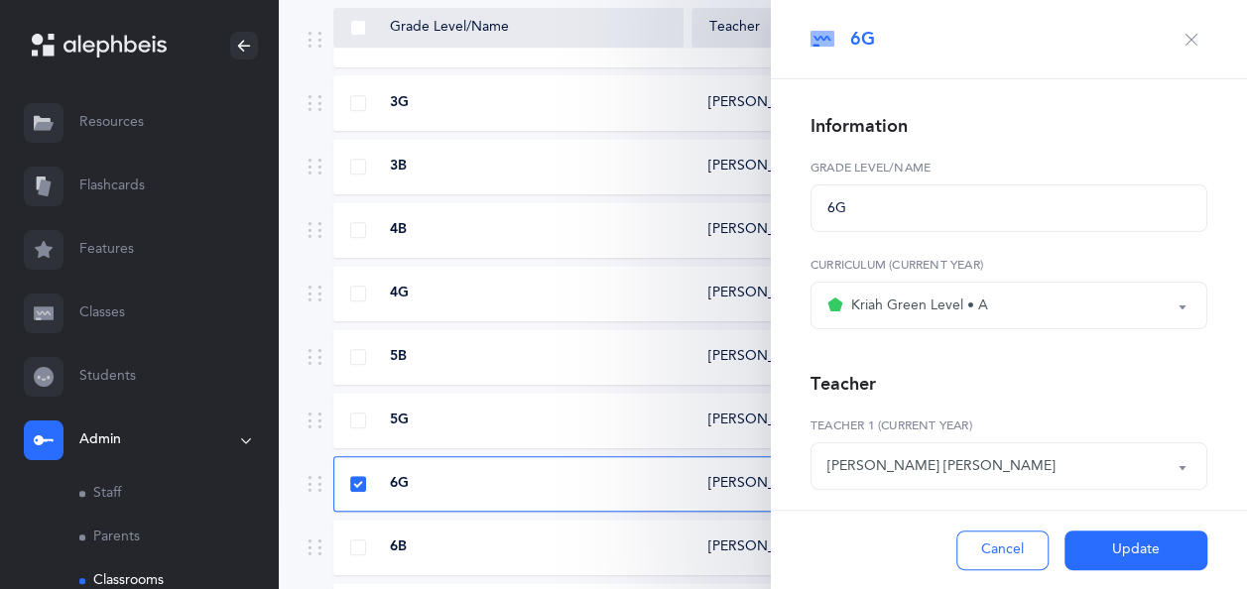
click at [1070, 472] on div "[PERSON_NAME] [PERSON_NAME]" at bounding box center [1008, 466] width 363 height 34
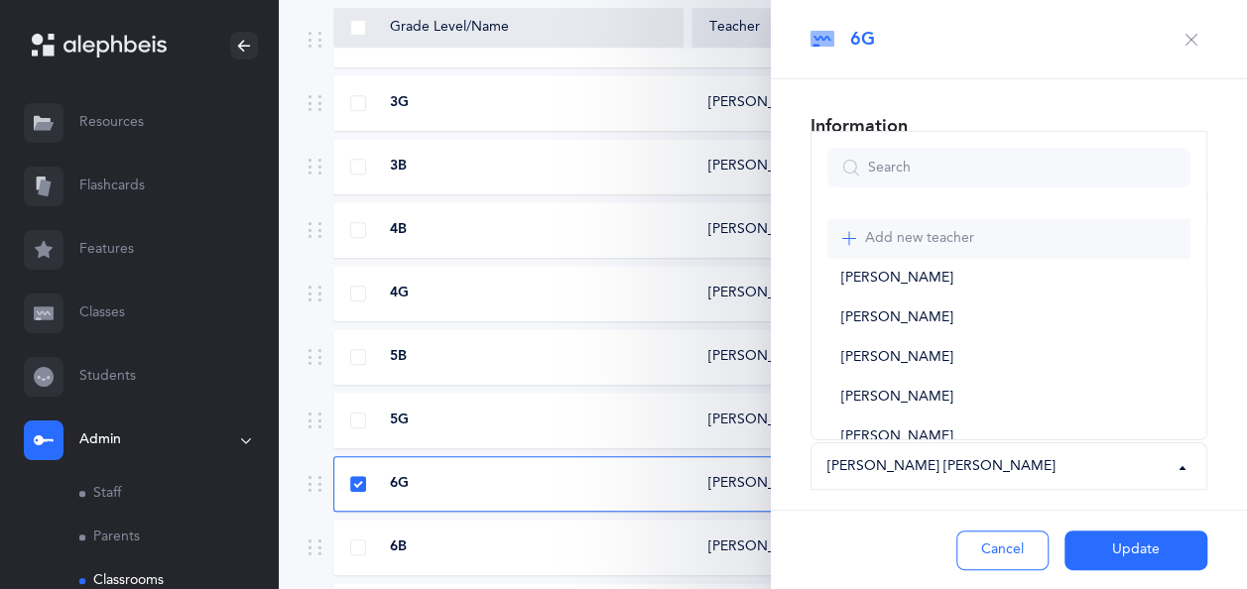
click at [939, 233] on span "Add new teacher" at bounding box center [919, 239] width 109 height 18
select select "1743"
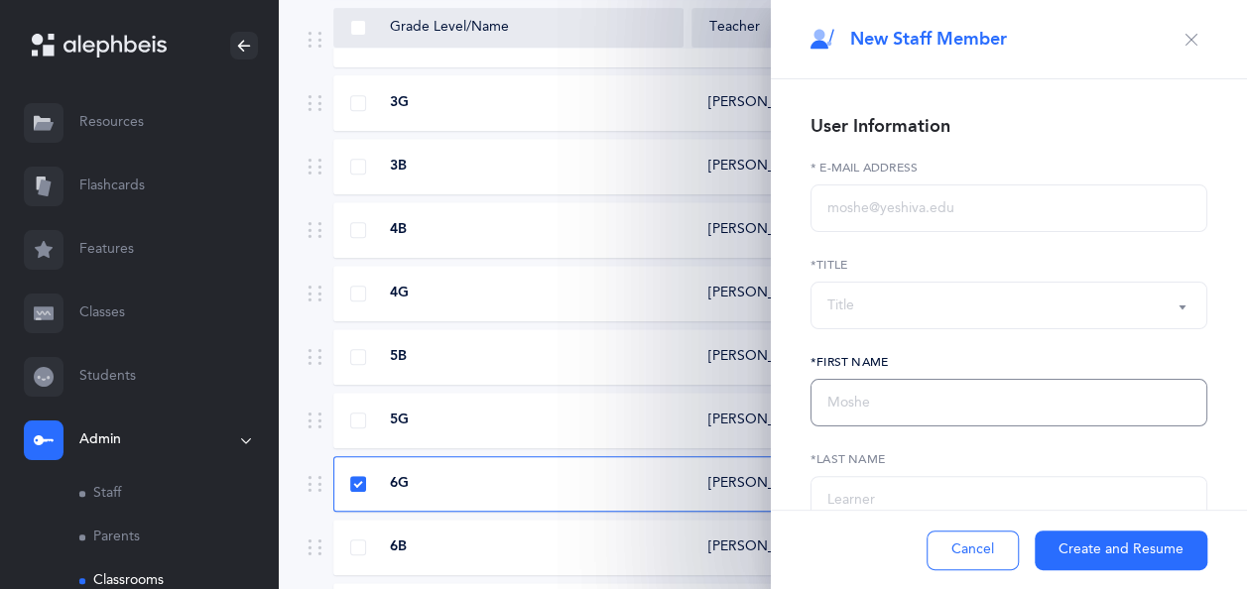
click at [871, 403] on input "text" at bounding box center [1008, 403] width 397 height 48
type input "e"
type input "[PERSON_NAME]"
click at [843, 492] on input "text" at bounding box center [1008, 500] width 397 height 48
type input "Wollfman"
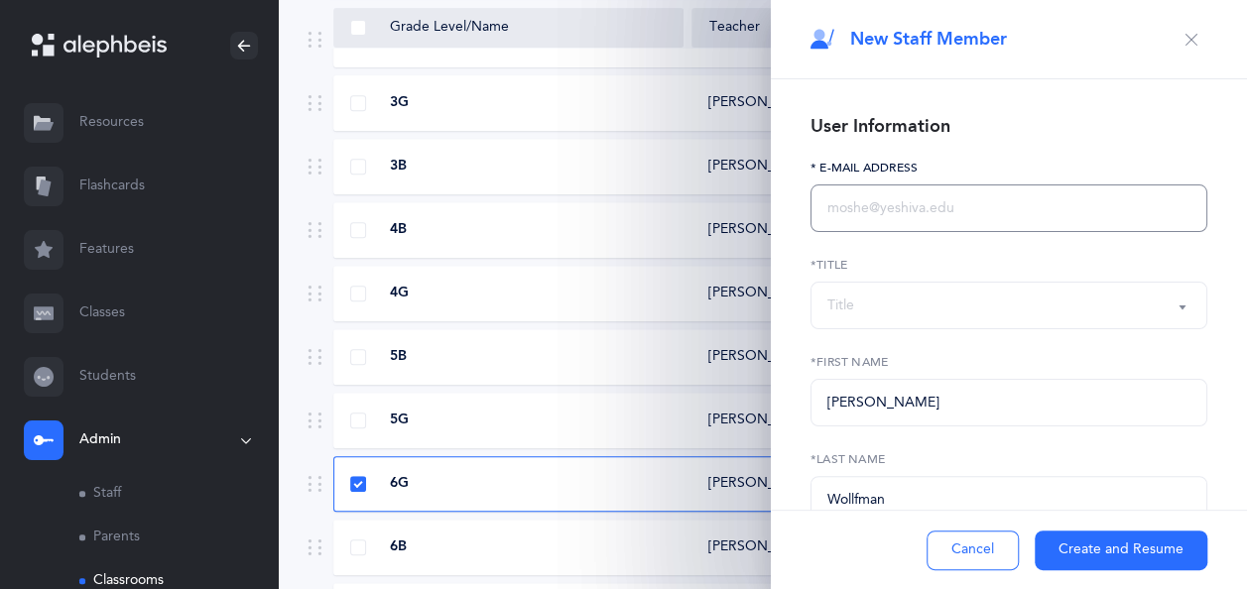
click at [909, 202] on input "text" at bounding box center [1008, 208] width 397 height 48
click at [926, 215] on input "text" at bounding box center [1008, 208] width 397 height 48
type input "v"
click at [914, 210] on input "text" at bounding box center [1008, 208] width 397 height 48
paste input "[EMAIL_ADDRESS][DOMAIN_NAME]"
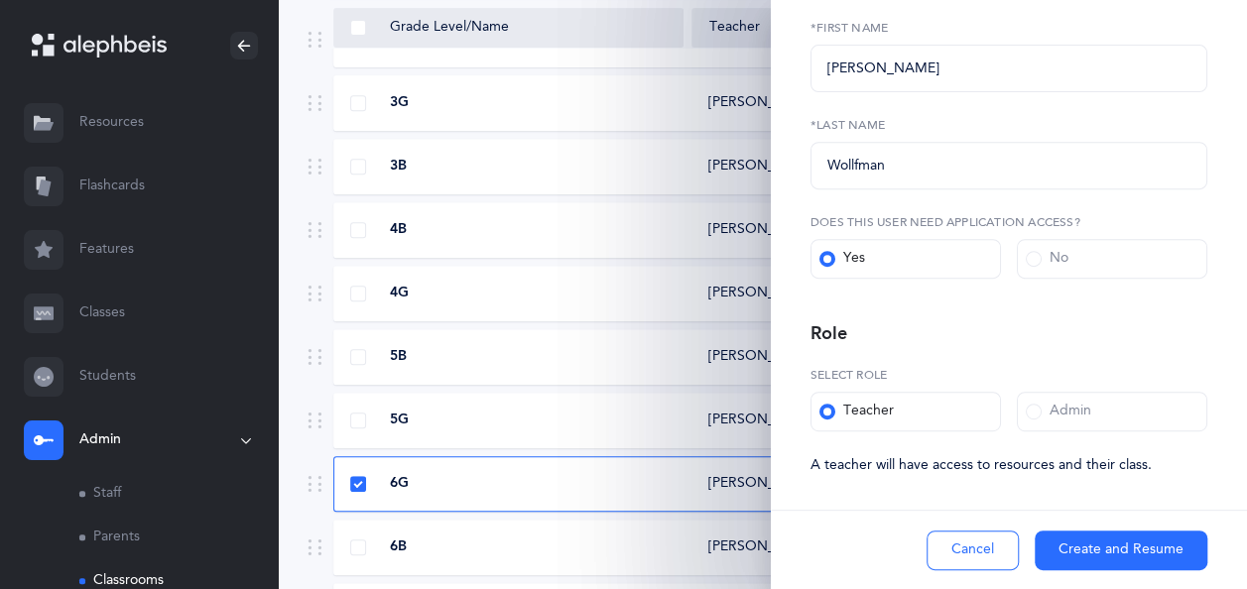
scroll to position [348, 0]
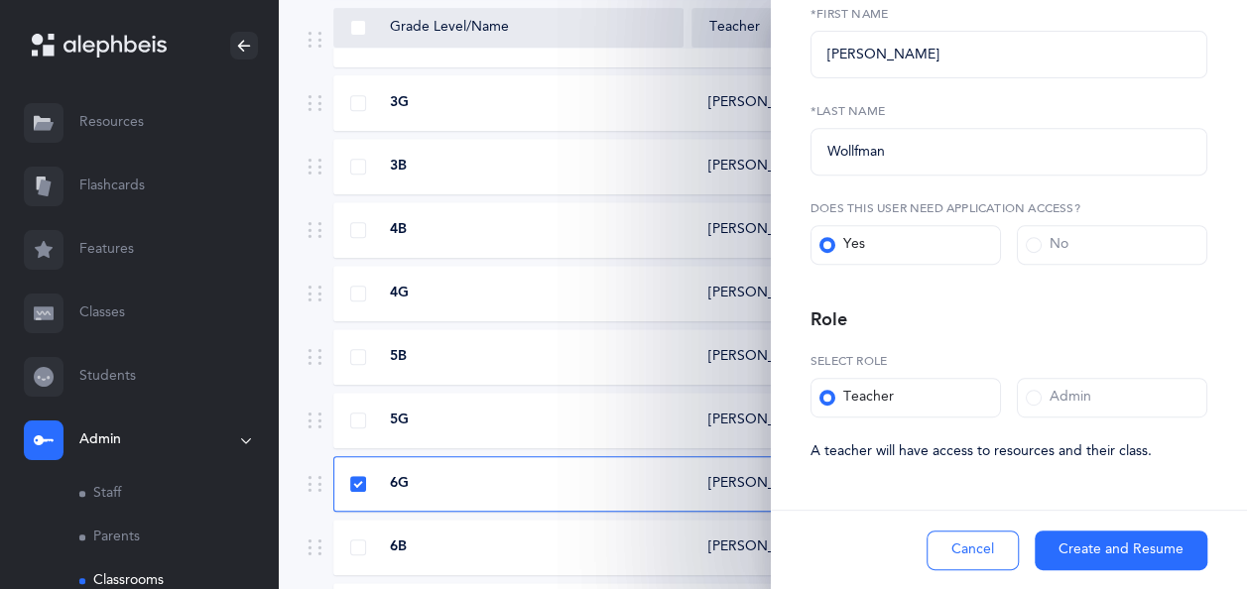
type input "[EMAIL_ADDRESS][DOMAIN_NAME]"
click at [1030, 245] on span at bounding box center [1034, 245] width 16 height 16
click at [0, 0] on input "No" at bounding box center [0, 0] width 0 height 0
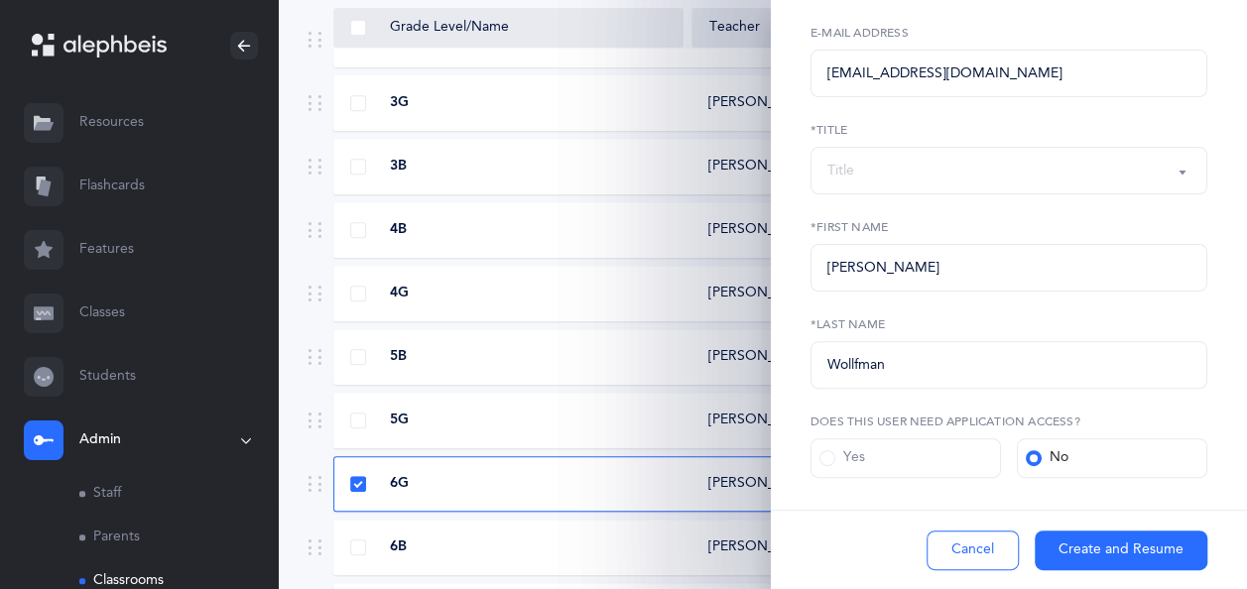
click at [1140, 553] on button "Create and Resume" at bounding box center [1120, 551] width 173 height 40
click at [1087, 173] on div "Title" at bounding box center [1008, 171] width 363 height 34
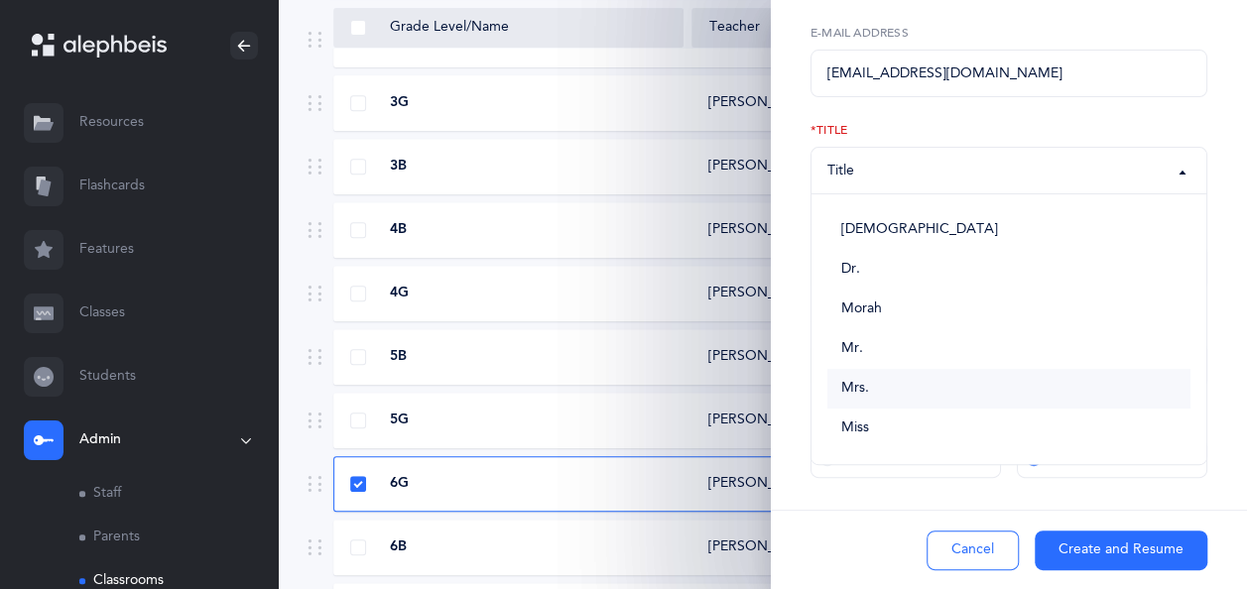
click at [883, 389] on link "Mrs." at bounding box center [1008, 389] width 363 height 40
select select "4"
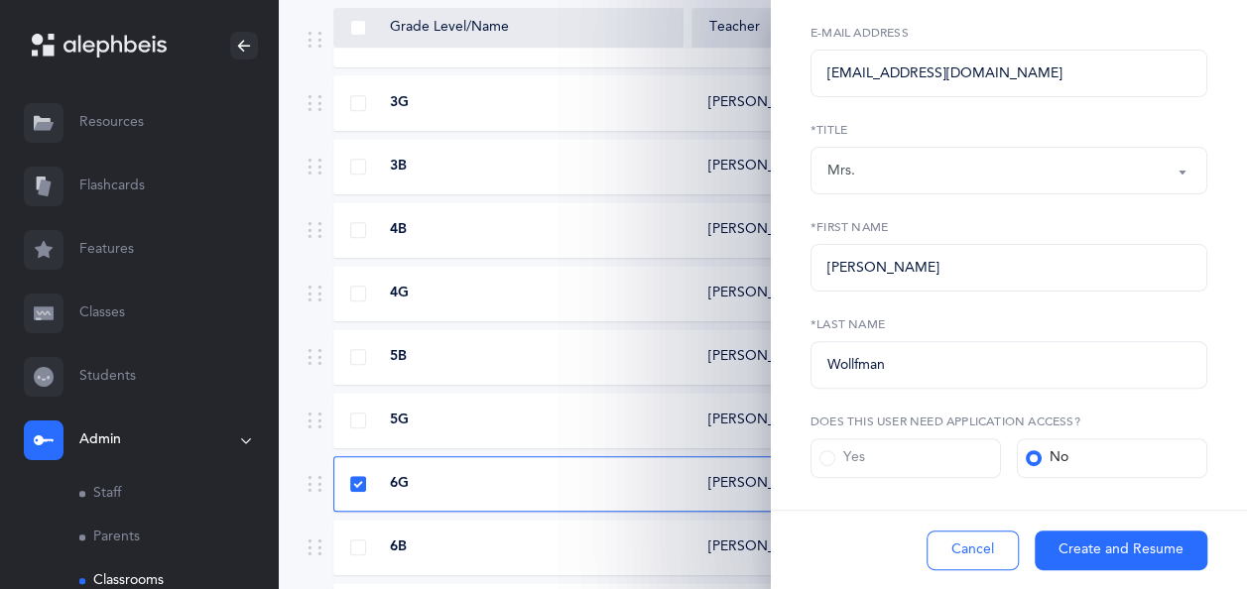
click at [1095, 551] on button "Create and Resume" at bounding box center [1120, 551] width 173 height 40
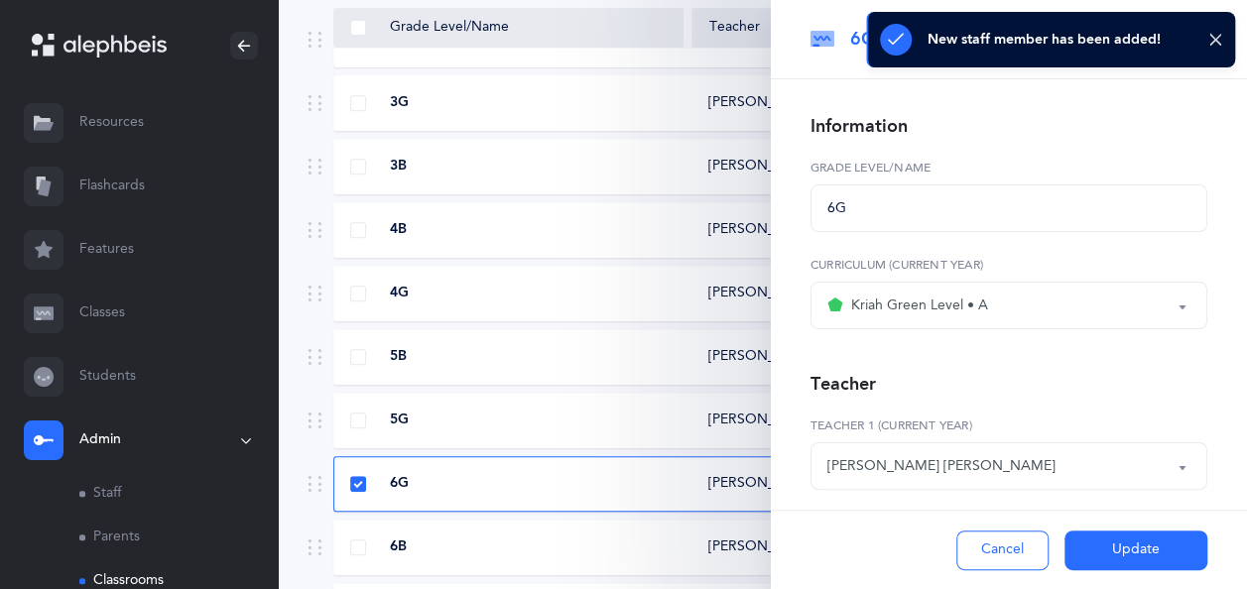
select select "2720"
click at [1095, 551] on button "Update" at bounding box center [1135, 551] width 143 height 40
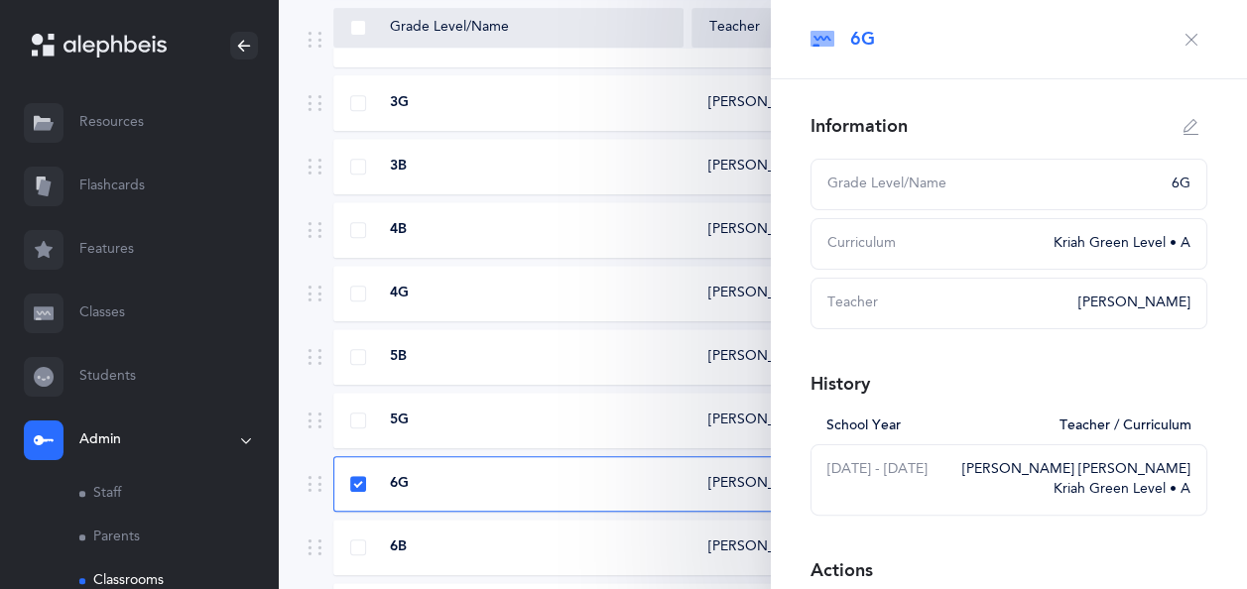
click at [1183, 40] on icon "button" at bounding box center [1191, 40] width 16 height 16
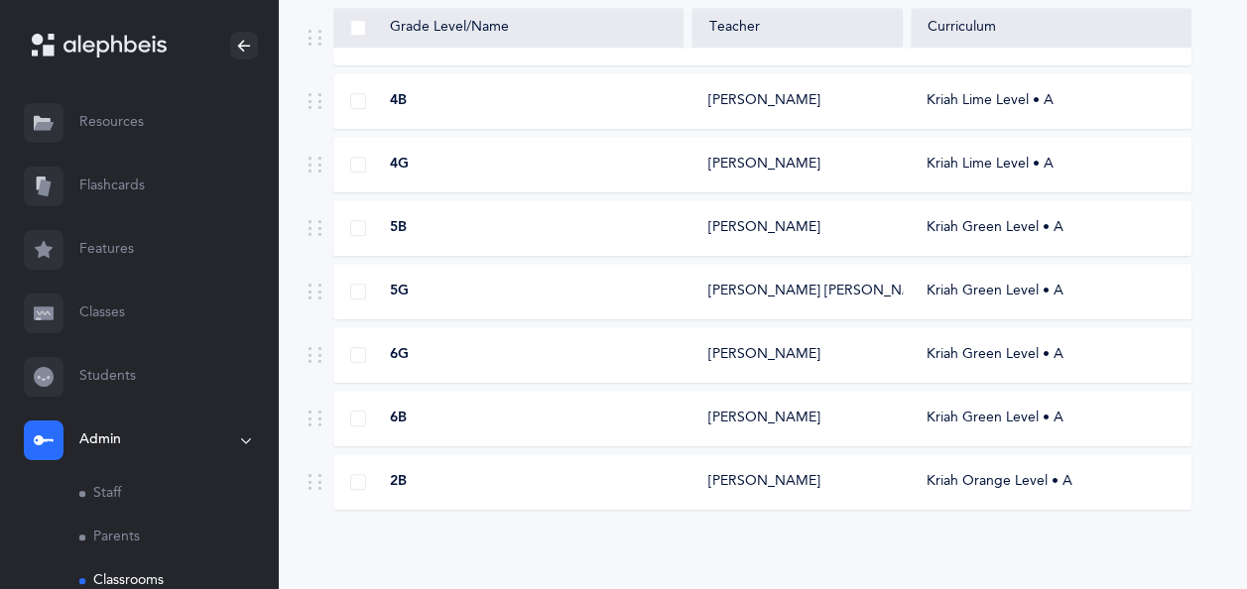
scroll to position [516, 0]
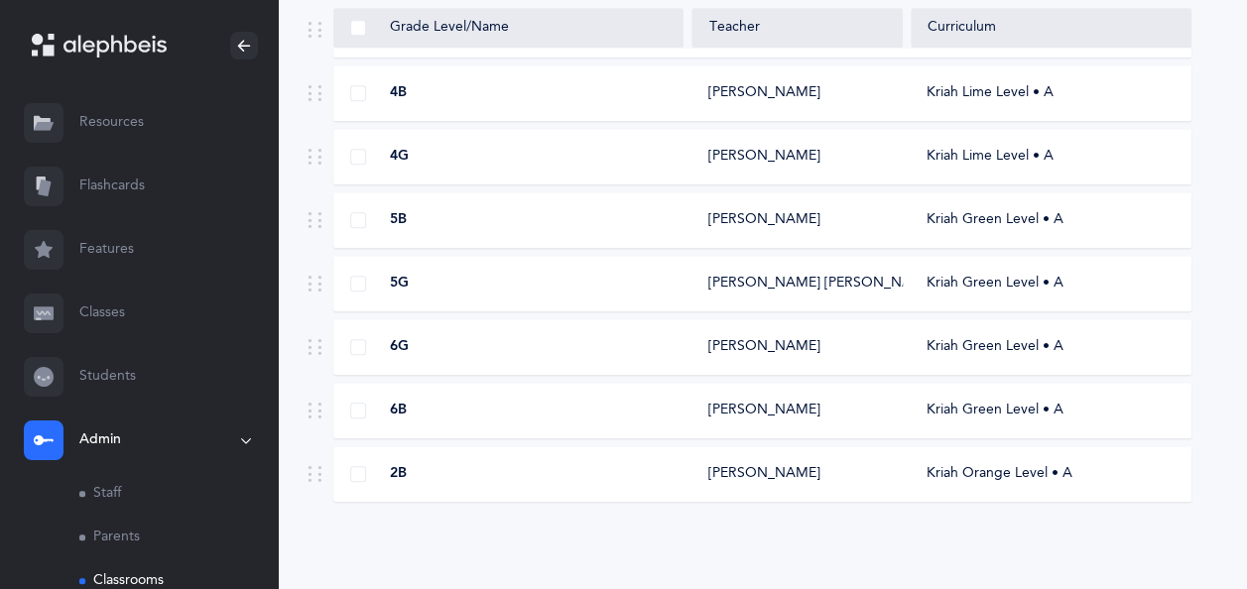
click at [577, 207] on div "5B [PERSON_NAME] Kriah Green Level • A" at bounding box center [762, 220] width 858 height 56
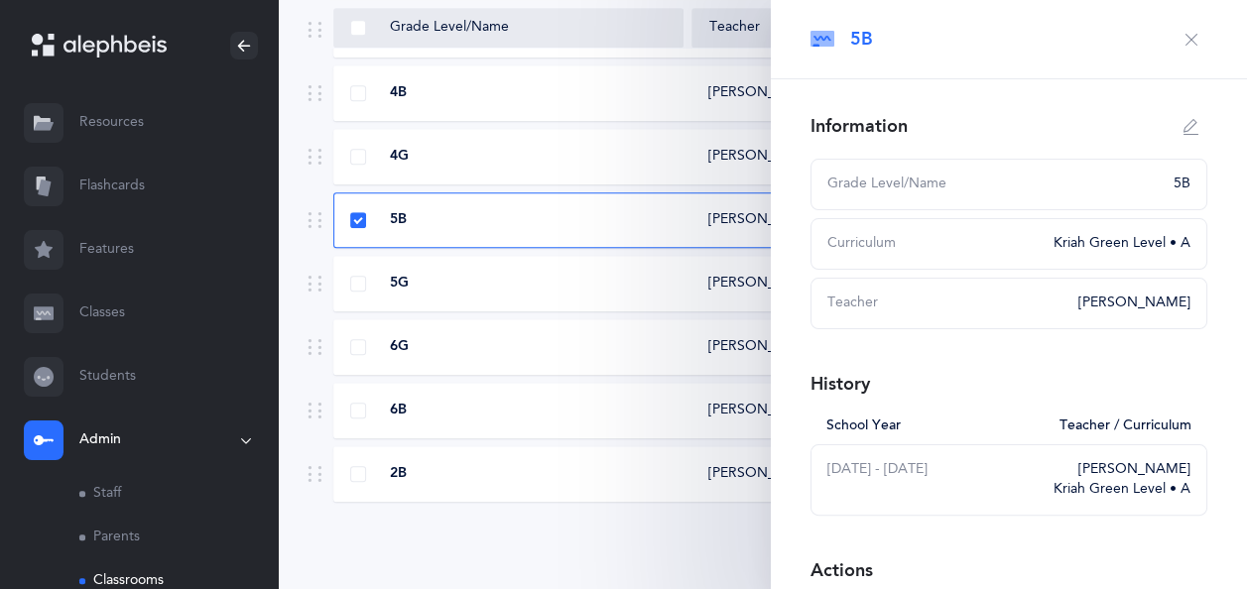
click at [1183, 34] on icon "button" at bounding box center [1191, 40] width 16 height 16
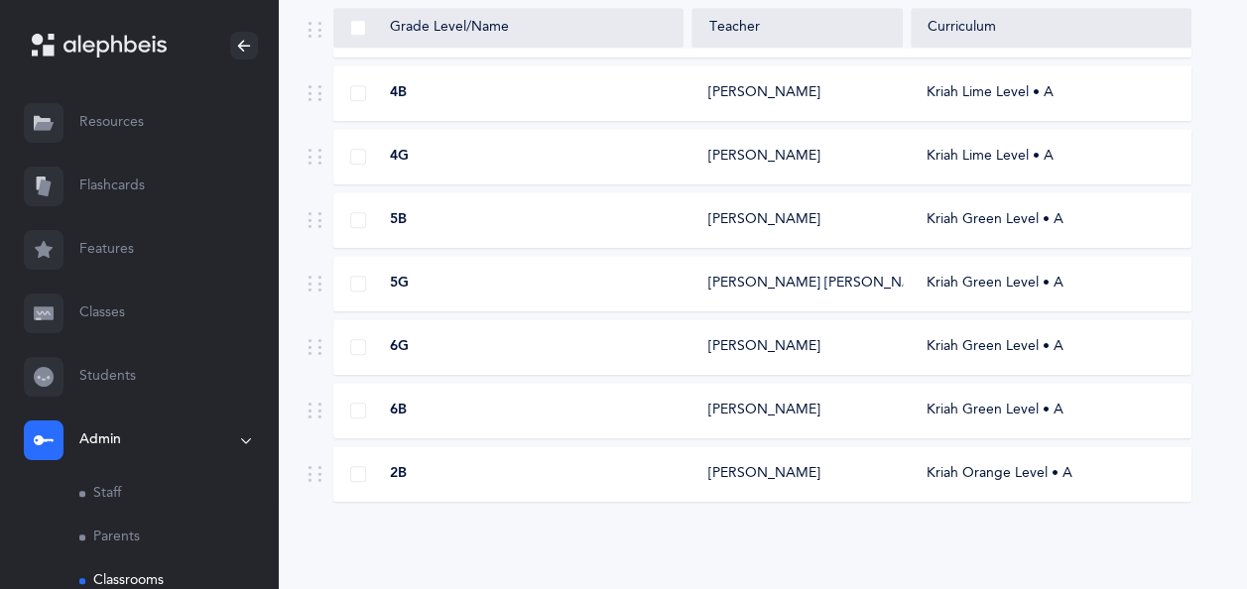
click at [100, 368] on link "Students" at bounding box center [139, 376] width 278 height 63
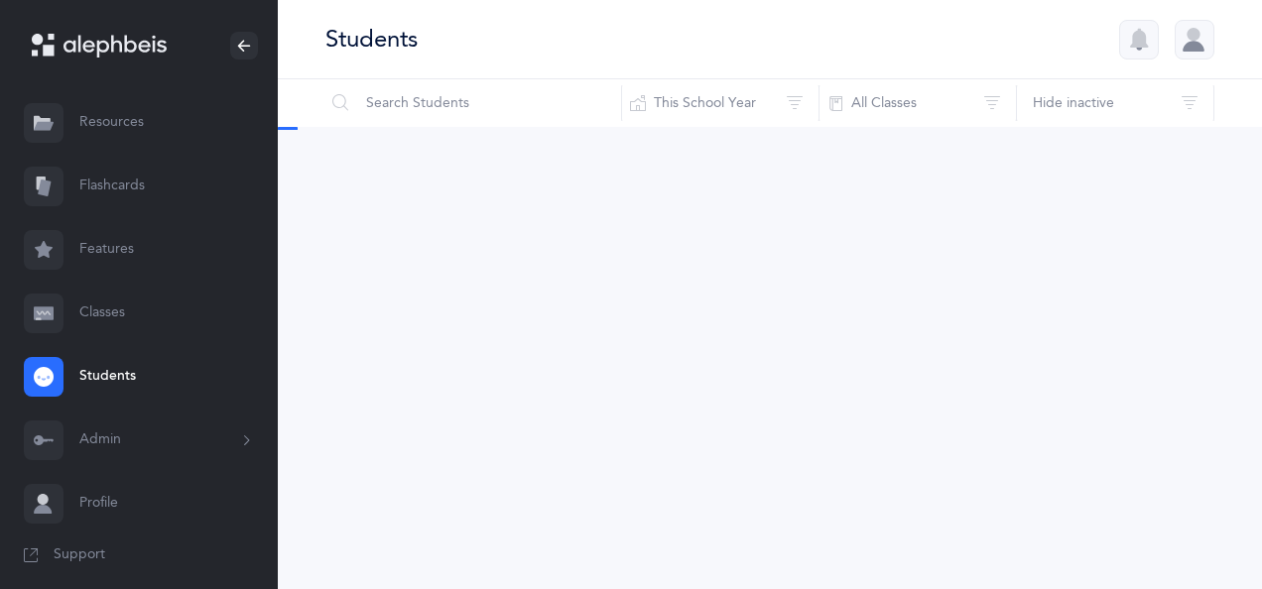
click at [114, 305] on link "Classes" at bounding box center [139, 313] width 278 height 63
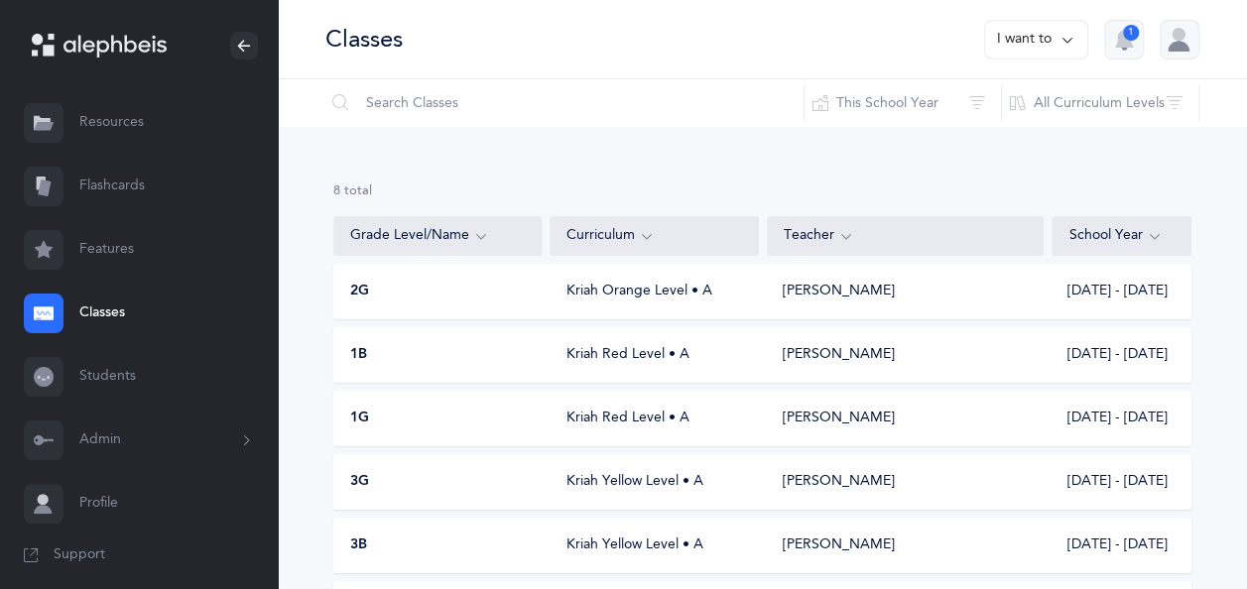
click at [1016, 52] on button "I want to" at bounding box center [1036, 40] width 104 height 40
click at [998, 135] on button "Add new" at bounding box center [1016, 137] width 110 height 36
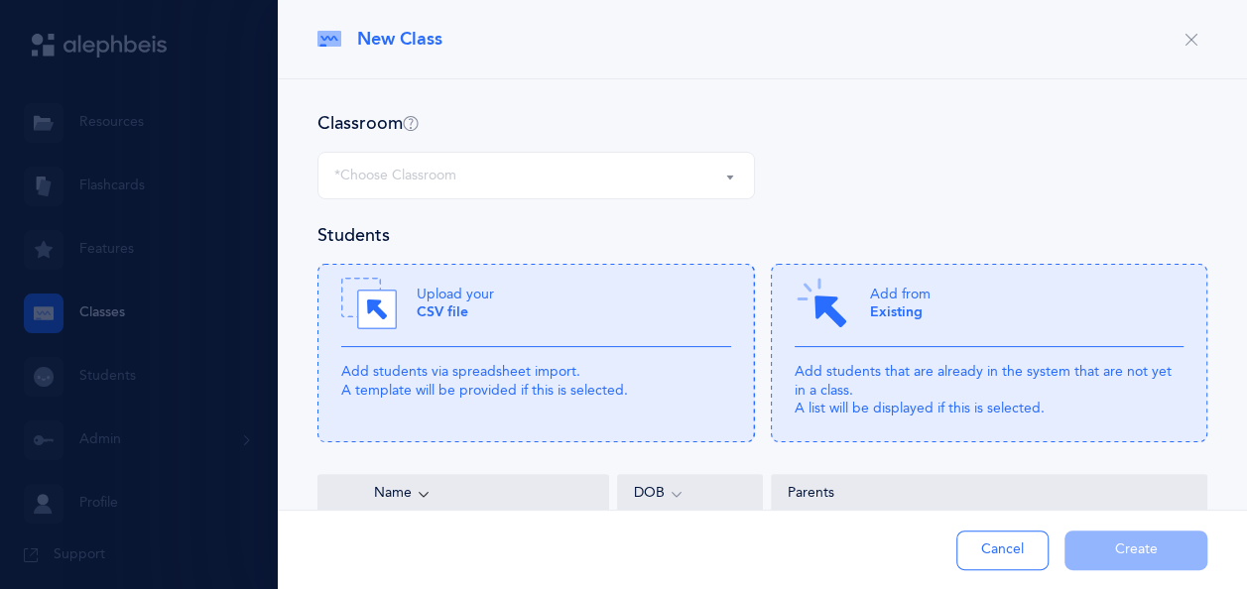
click at [649, 180] on div "*Choose Classroom" at bounding box center [536, 176] width 404 height 34
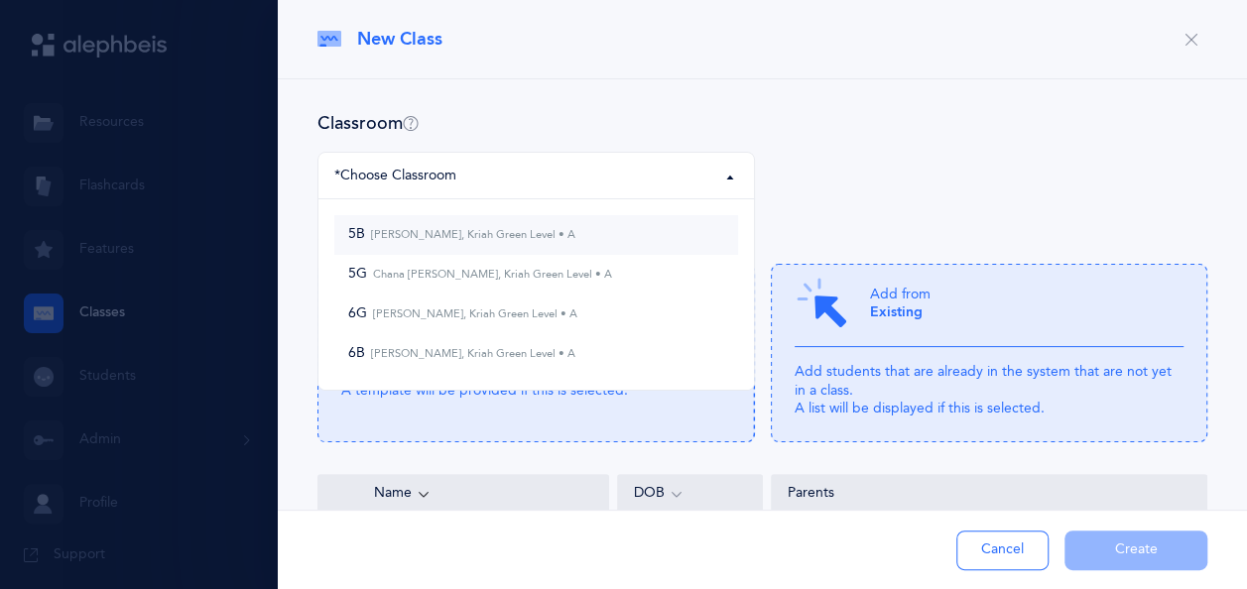
click at [549, 230] on small "[PERSON_NAME], Kriah Green Level • A" at bounding box center [470, 234] width 210 height 13
select select "875"
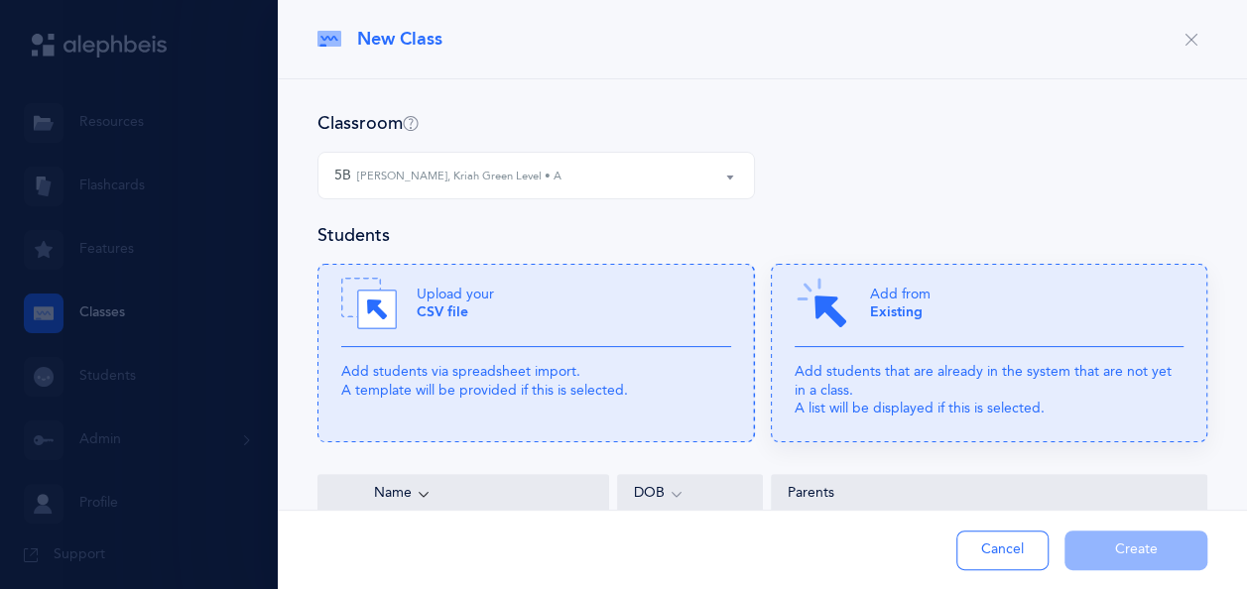
click at [974, 307] on div "Add from Existing" at bounding box center [989, 311] width 390 height 71
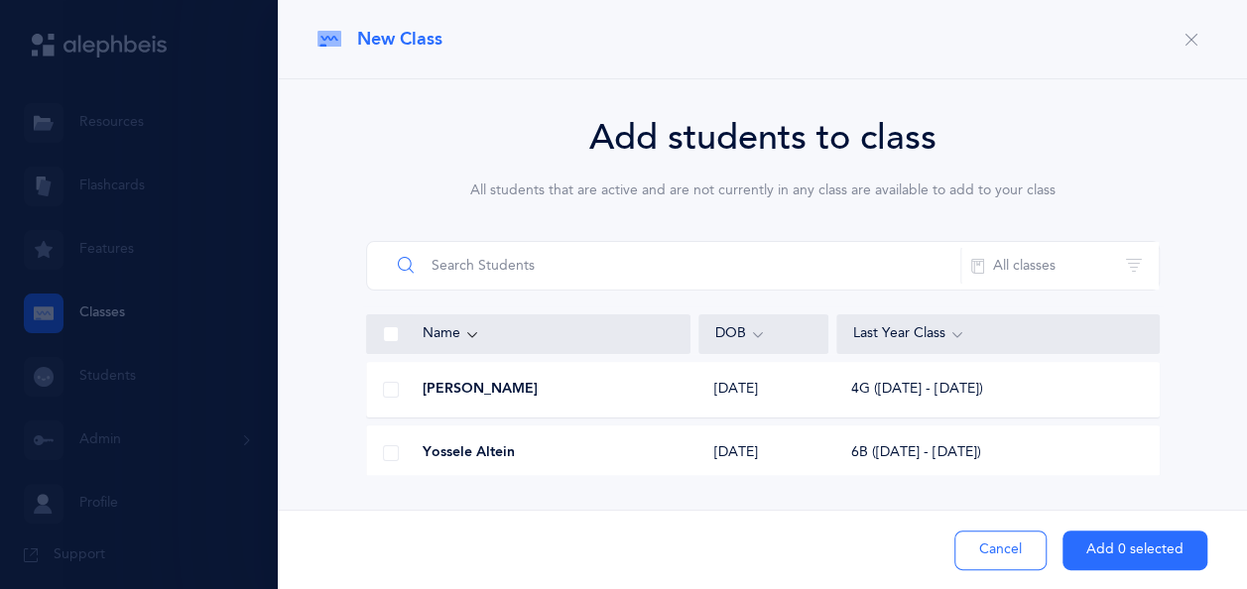
click at [653, 264] on input "text" at bounding box center [675, 266] width 571 height 48
click at [394, 451] on span at bounding box center [391, 453] width 16 height 16
click at [0, 0] on input "checkbox" at bounding box center [0, 0] width 0 height 0
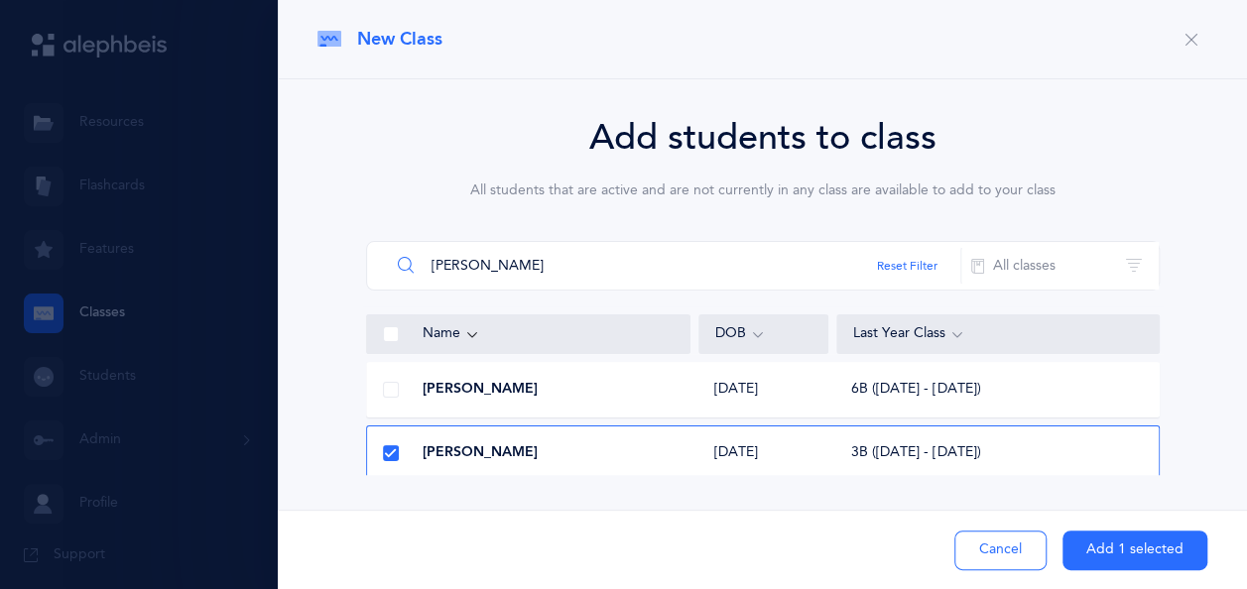
click at [510, 267] on input "[PERSON_NAME]" at bounding box center [675, 266] width 571 height 48
type input "b"
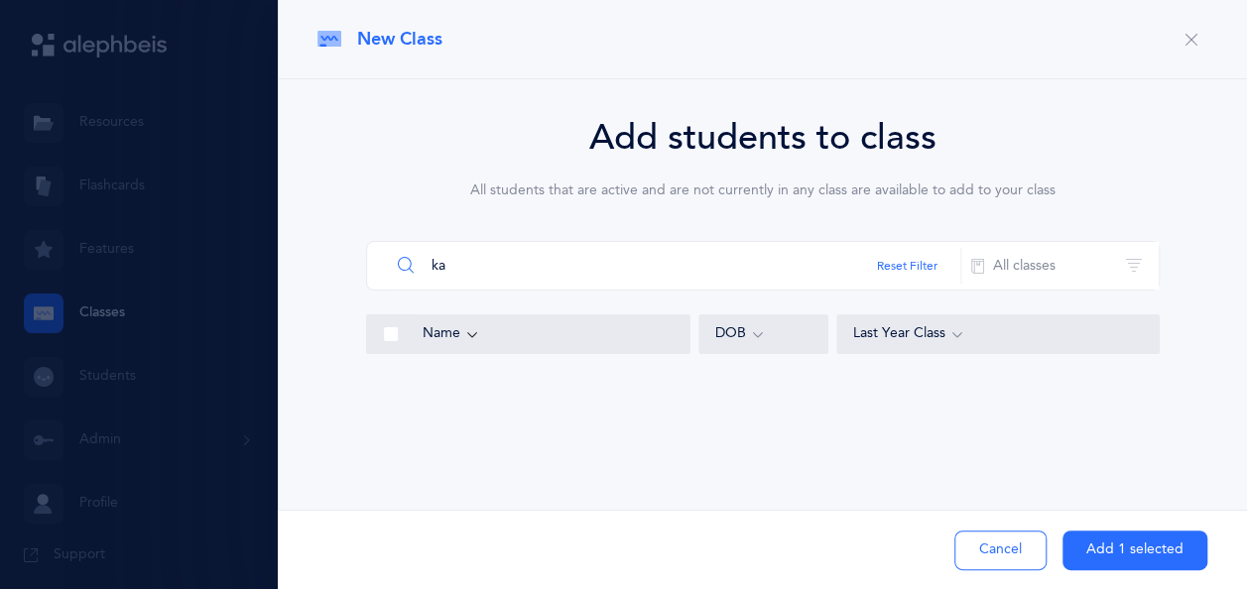
type input "k"
type input "u"
type input "w"
click at [392, 458] on span at bounding box center [391, 453] width 16 height 16
click at [0, 0] on input "checkbox" at bounding box center [0, 0] width 0 height 0
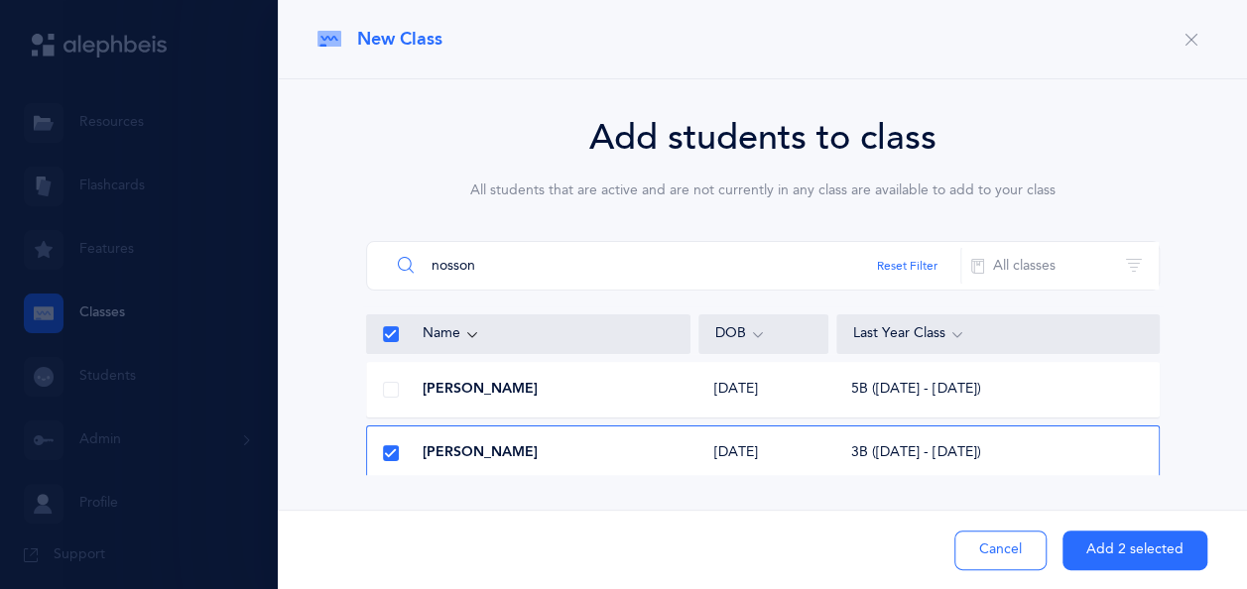
click at [484, 262] on input "nosson" at bounding box center [675, 266] width 571 height 48
type input "n"
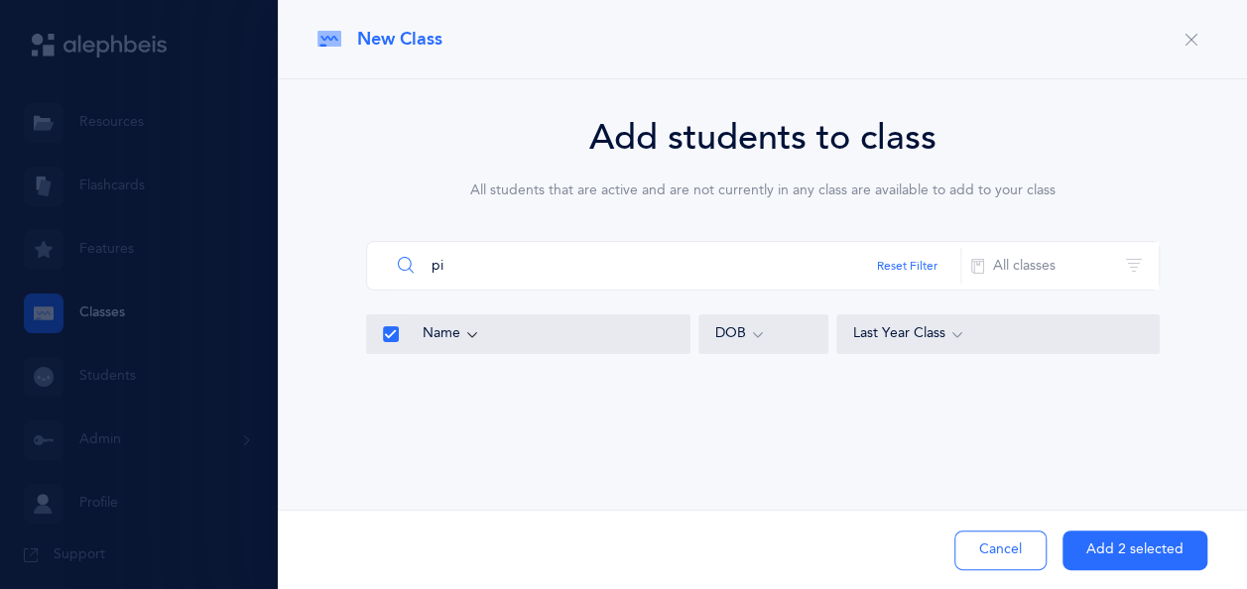
type input "p"
type input "z"
click at [391, 387] on span at bounding box center [391, 390] width 16 height 16
click at [0, 0] on input "checkbox" at bounding box center [0, 0] width 0 height 0
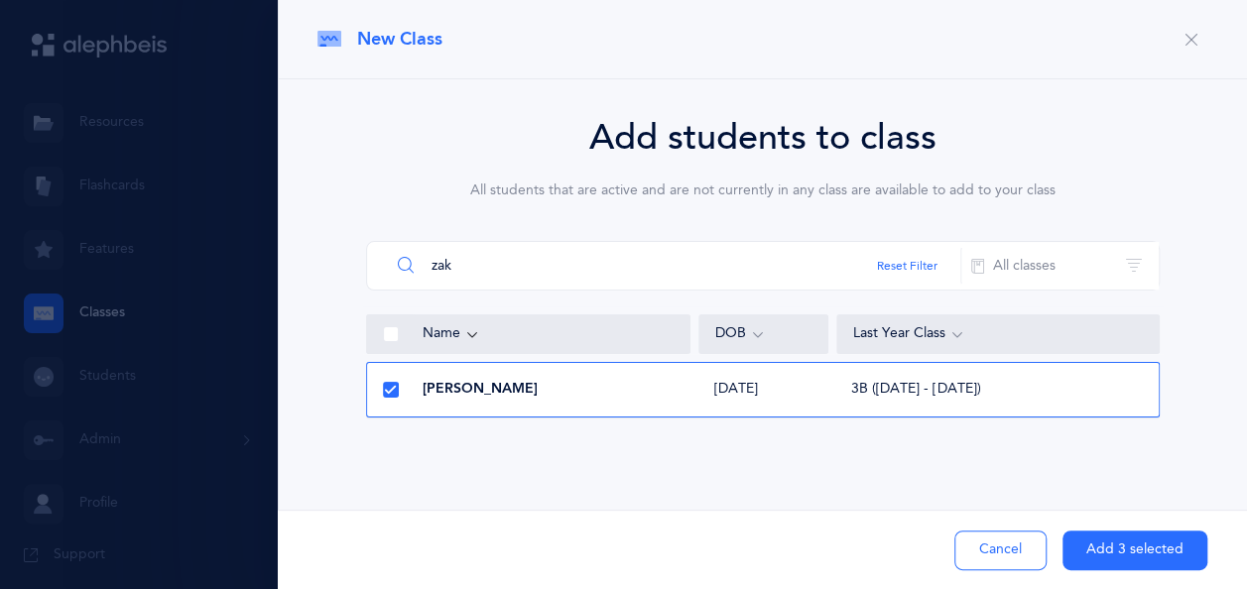
click at [494, 264] on input "zak" at bounding box center [675, 266] width 571 height 48
type input "z"
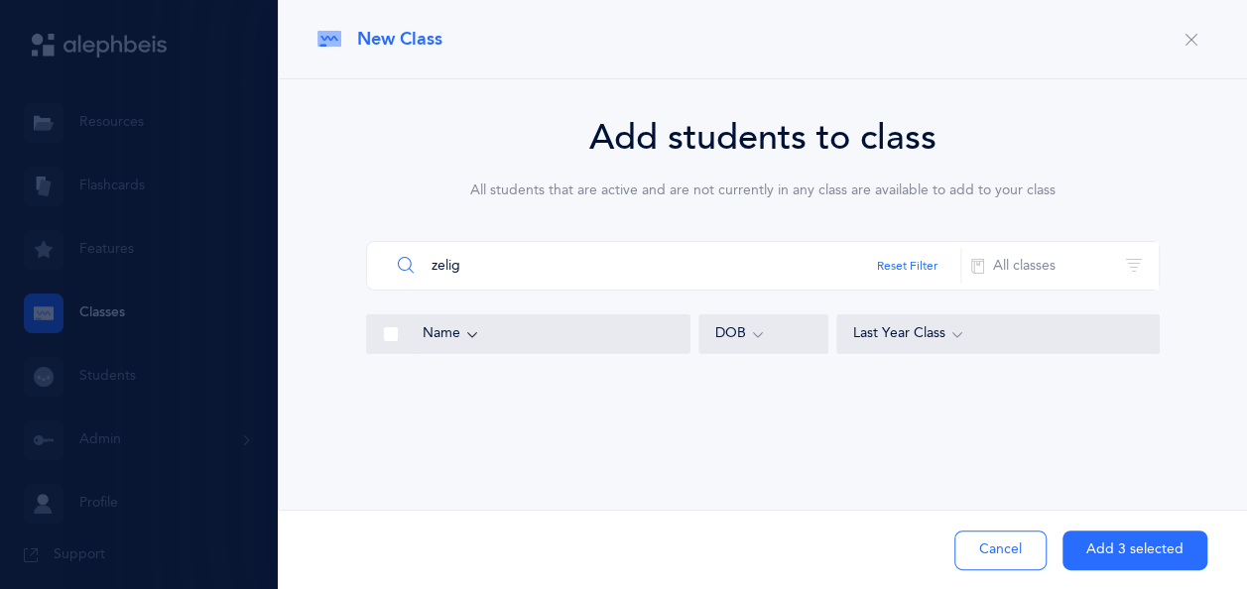
type input "zelig"
click at [1129, 551] on button "Add 3 selected" at bounding box center [1134, 551] width 145 height 40
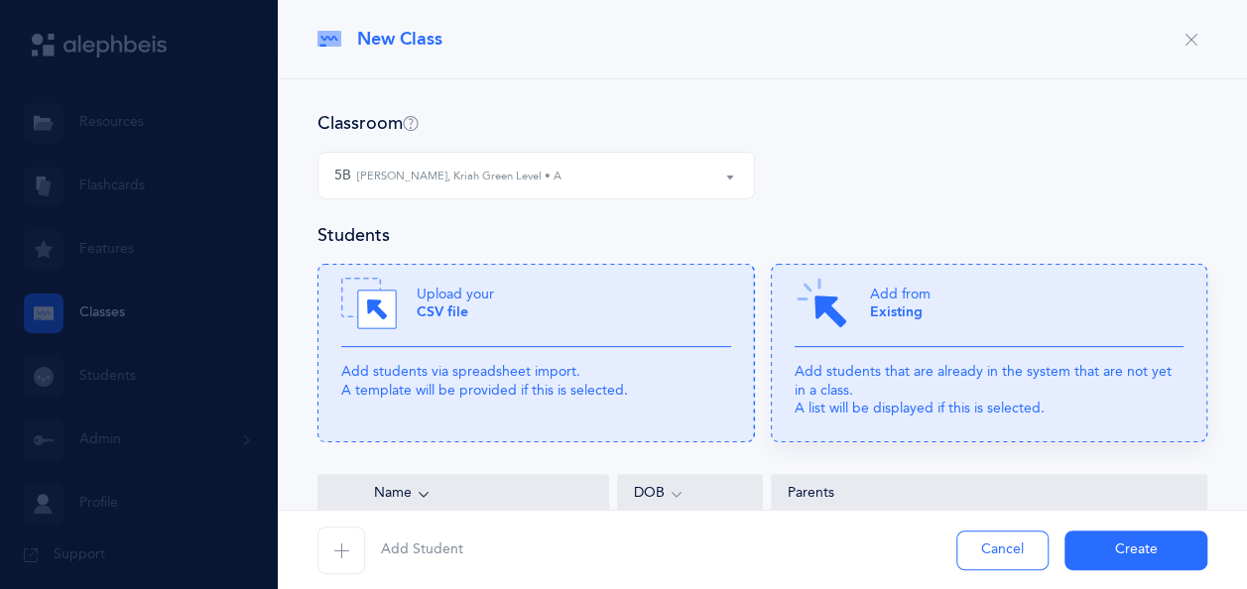
click at [958, 298] on div "Add from Existing" at bounding box center [989, 311] width 390 height 71
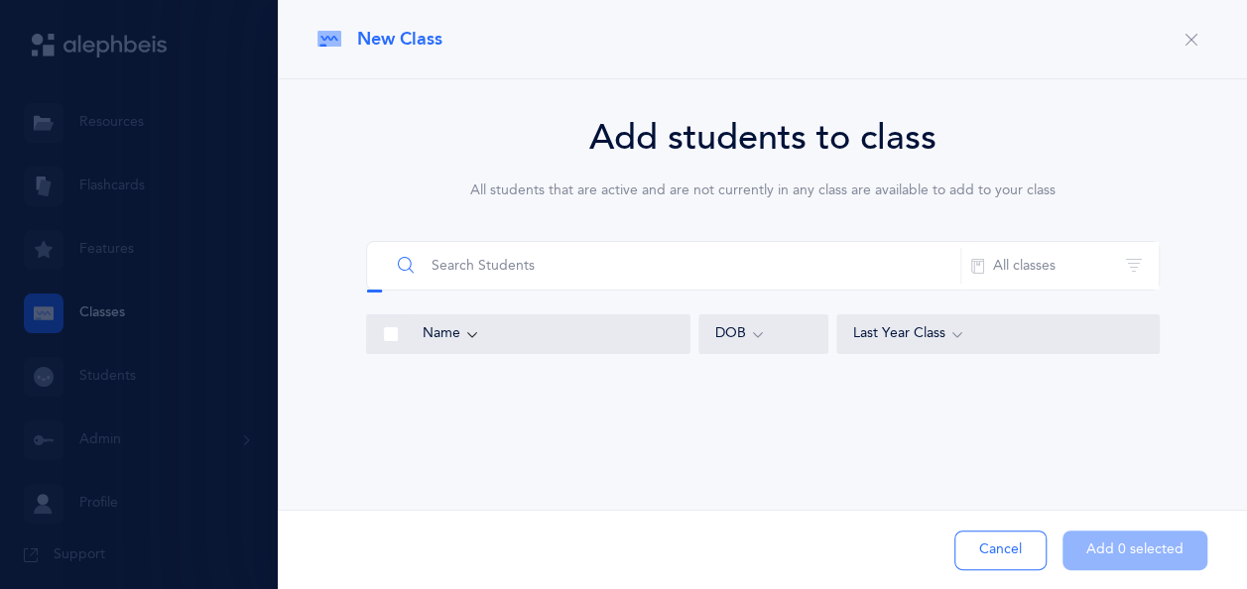
click at [710, 278] on input "text" at bounding box center [675, 266] width 571 height 48
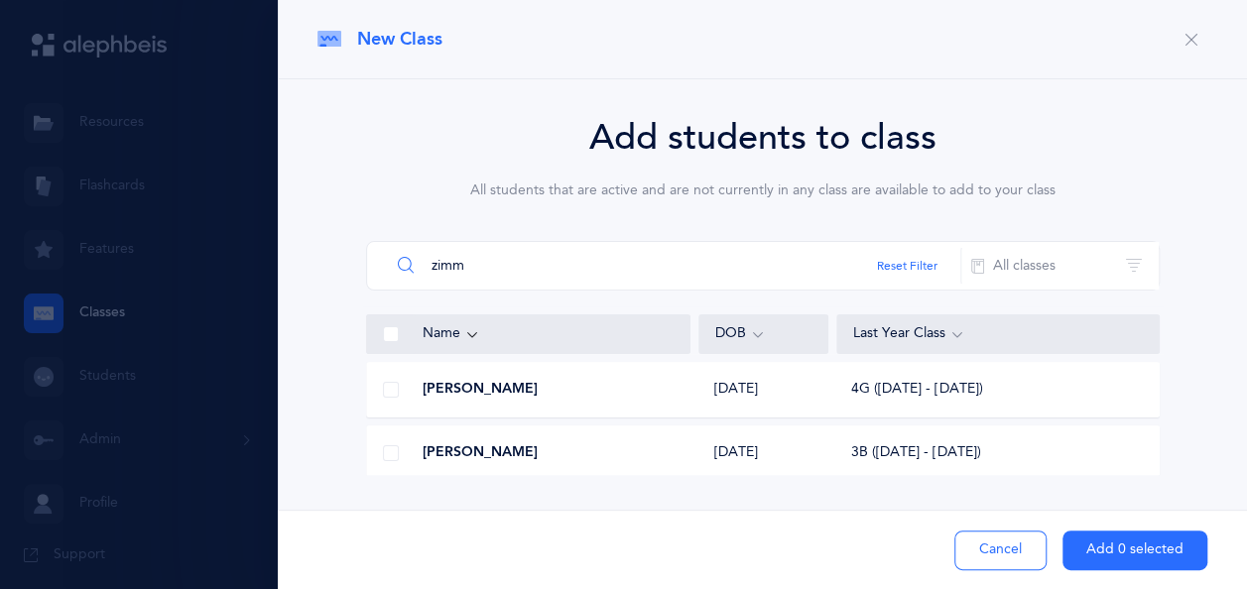
type input "zimm"
click at [389, 454] on span at bounding box center [391, 453] width 16 height 16
click at [0, 0] on input "checkbox" at bounding box center [0, 0] width 0 height 0
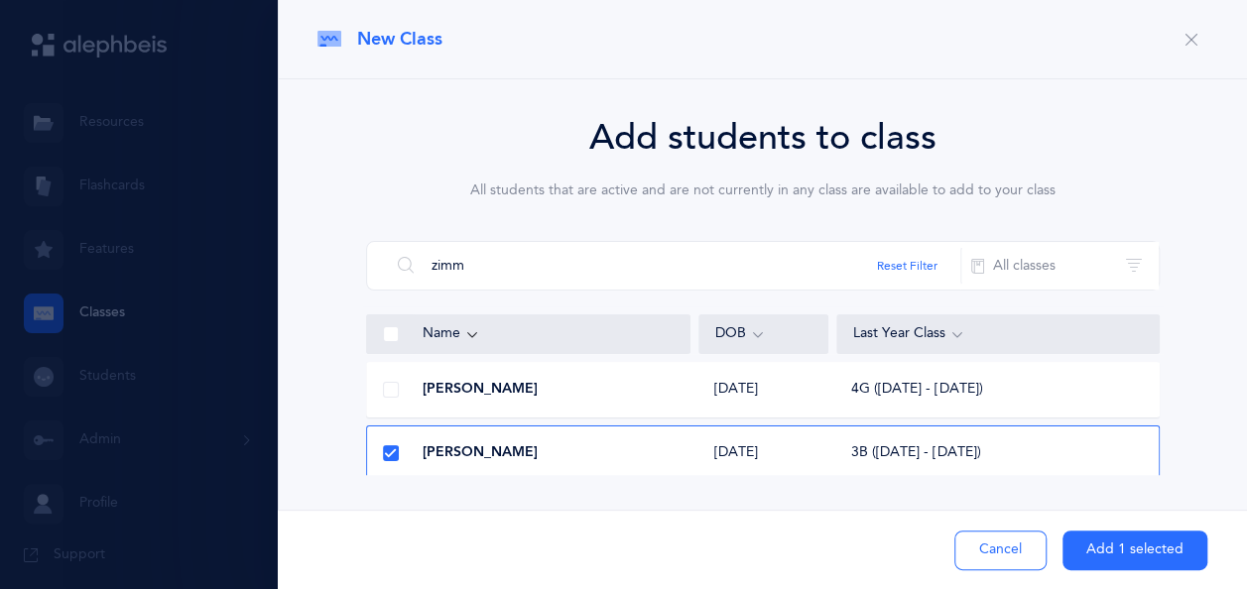
click at [1112, 535] on button "Add 1 selected" at bounding box center [1134, 551] width 145 height 40
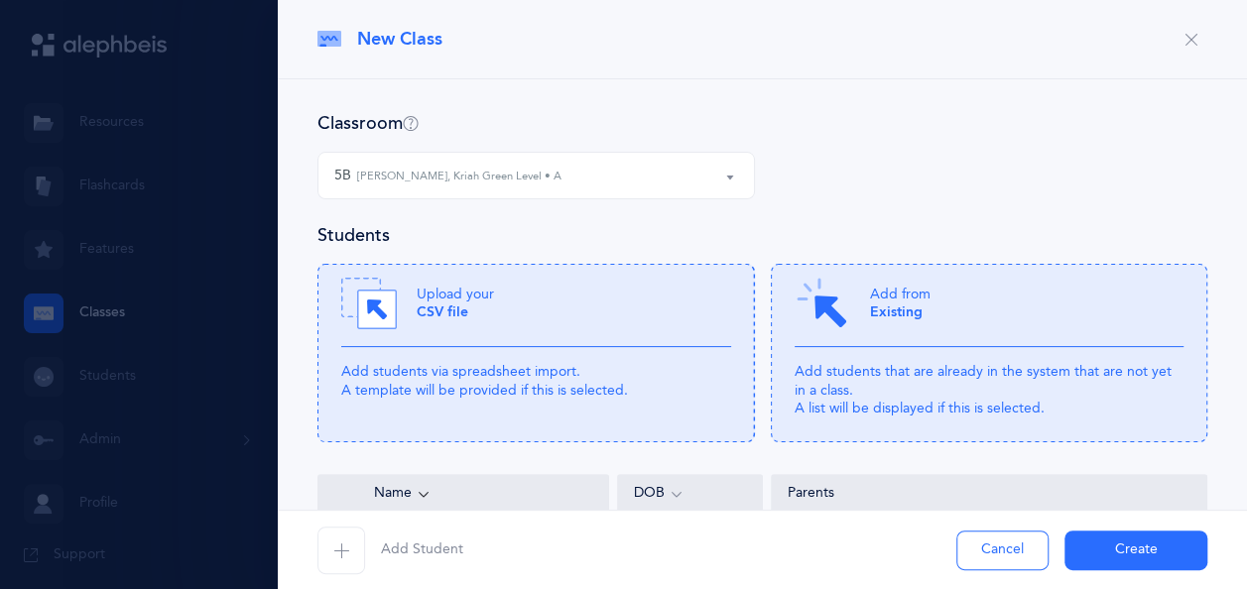
click at [327, 549] on span "button" at bounding box center [341, 551] width 48 height 48
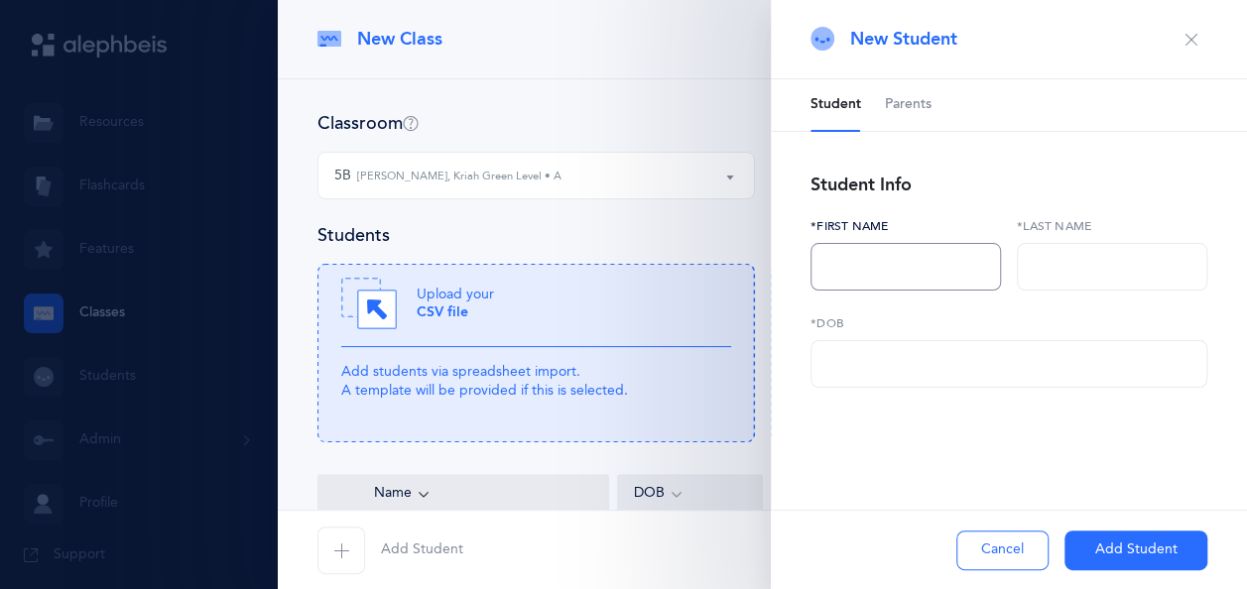
click at [867, 261] on input "text" at bounding box center [905, 267] width 190 height 48
type input "[PERSON_NAME]"
click at [1043, 270] on input "text" at bounding box center [1112, 267] width 190 height 48
type input "[PERSON_NAME]"
click at [1028, 371] on input "text" at bounding box center [1008, 364] width 397 height 48
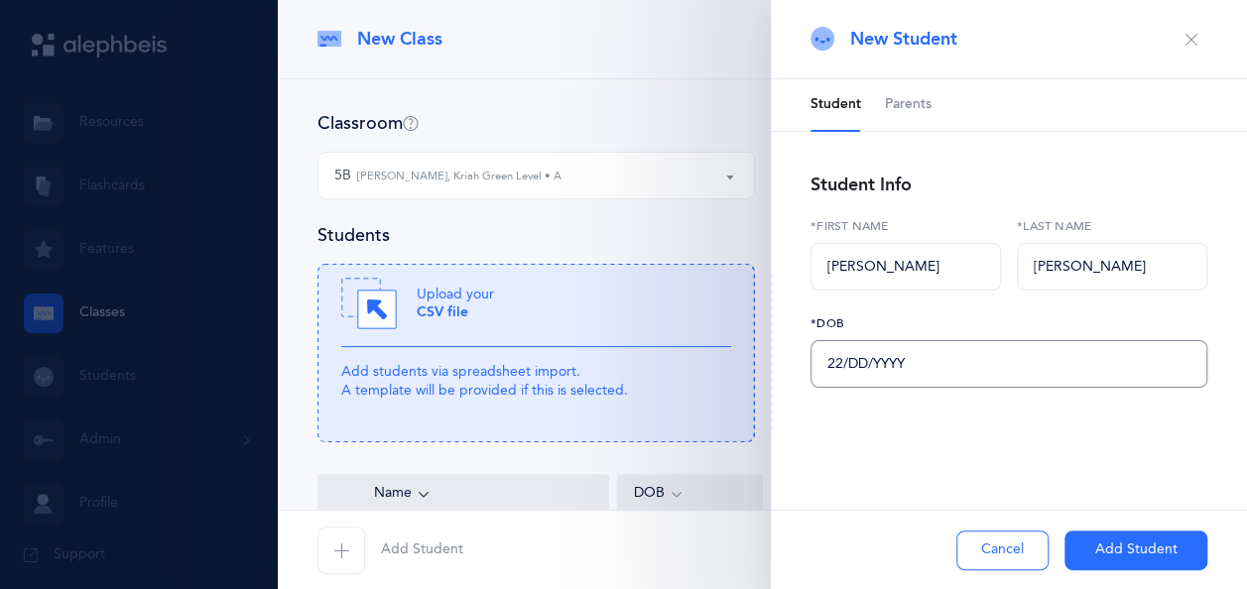
type input "2M/DD/YYYY"
type input "[DATE]"
click at [1105, 555] on button "Add Student" at bounding box center [1135, 551] width 143 height 40
type input "16"
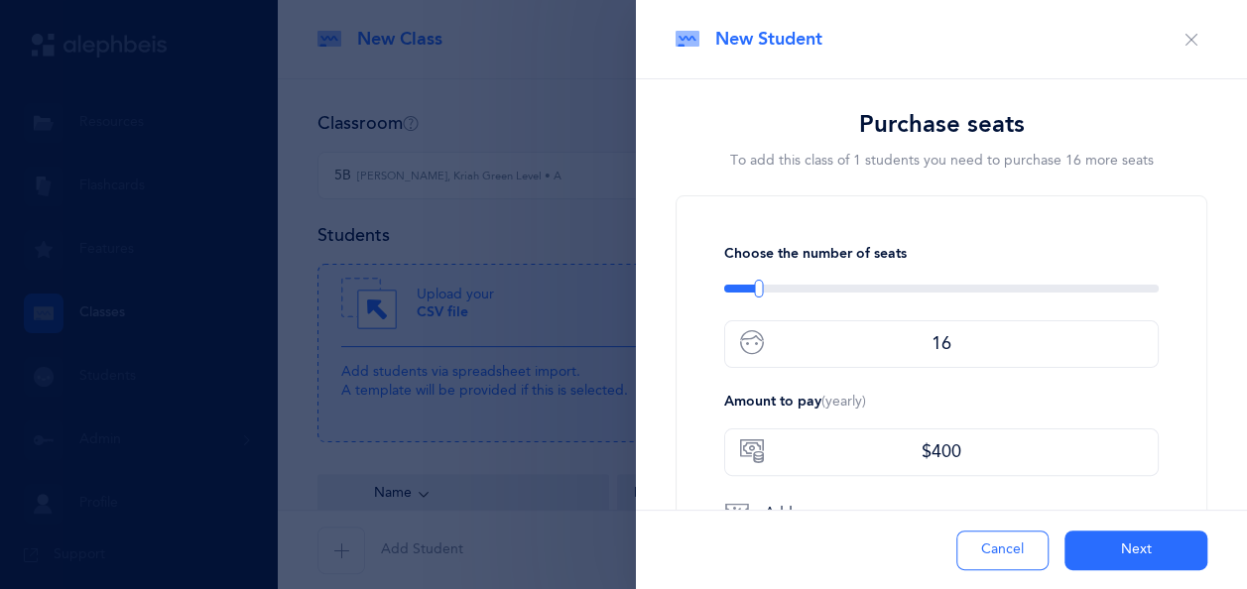
click at [1020, 560] on button "Cancel" at bounding box center [1002, 551] width 92 height 40
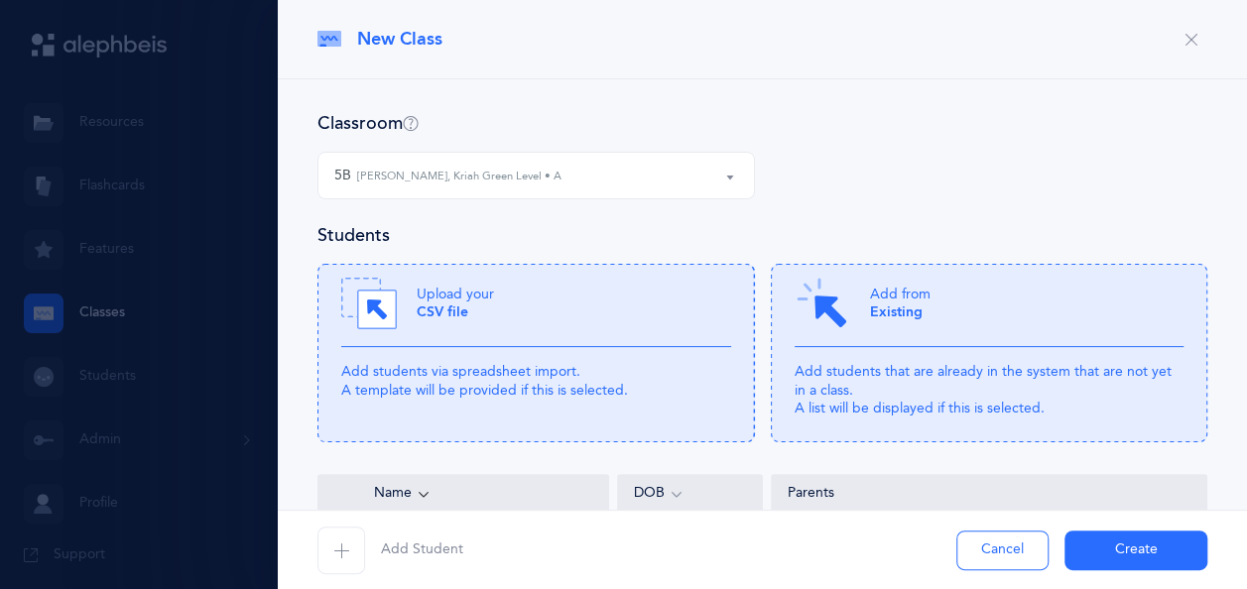
click at [1175, 26] on button "button" at bounding box center [1191, 40] width 32 height 32
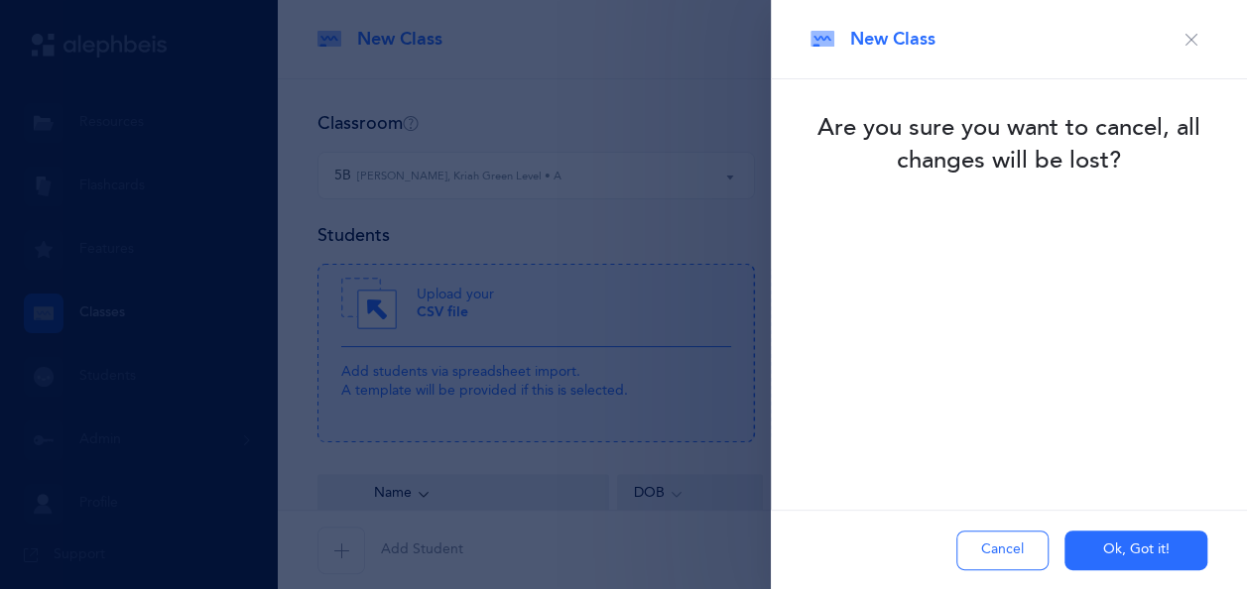
click at [1020, 551] on button "Cancel" at bounding box center [1002, 551] width 92 height 40
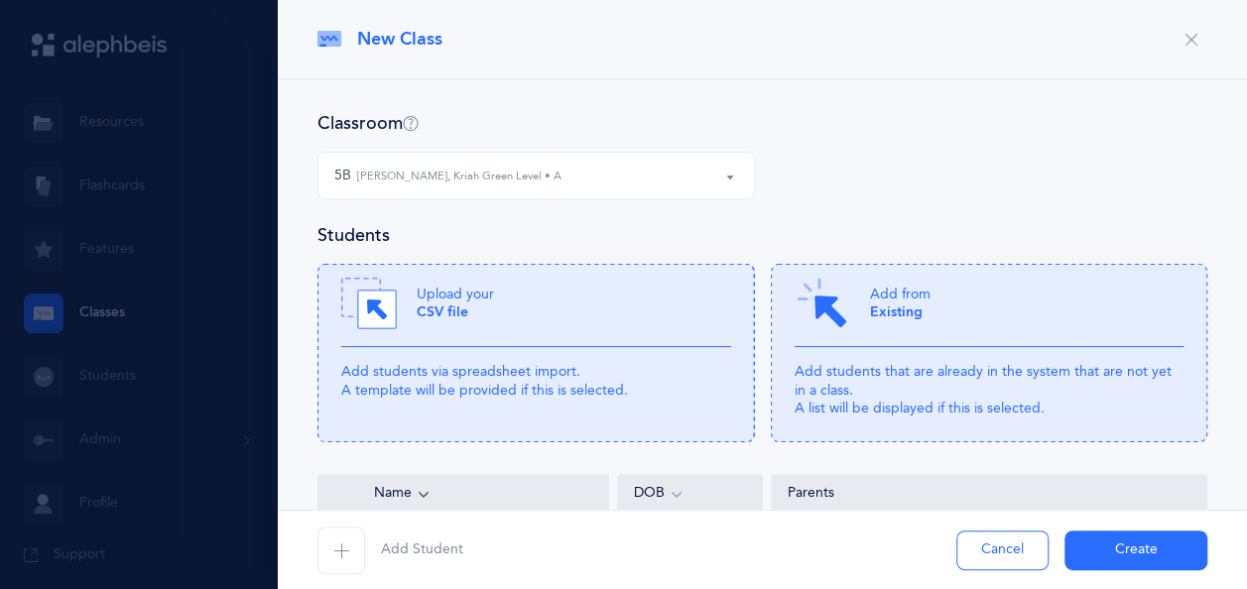
click at [1126, 544] on button "Create" at bounding box center [1135, 551] width 143 height 40
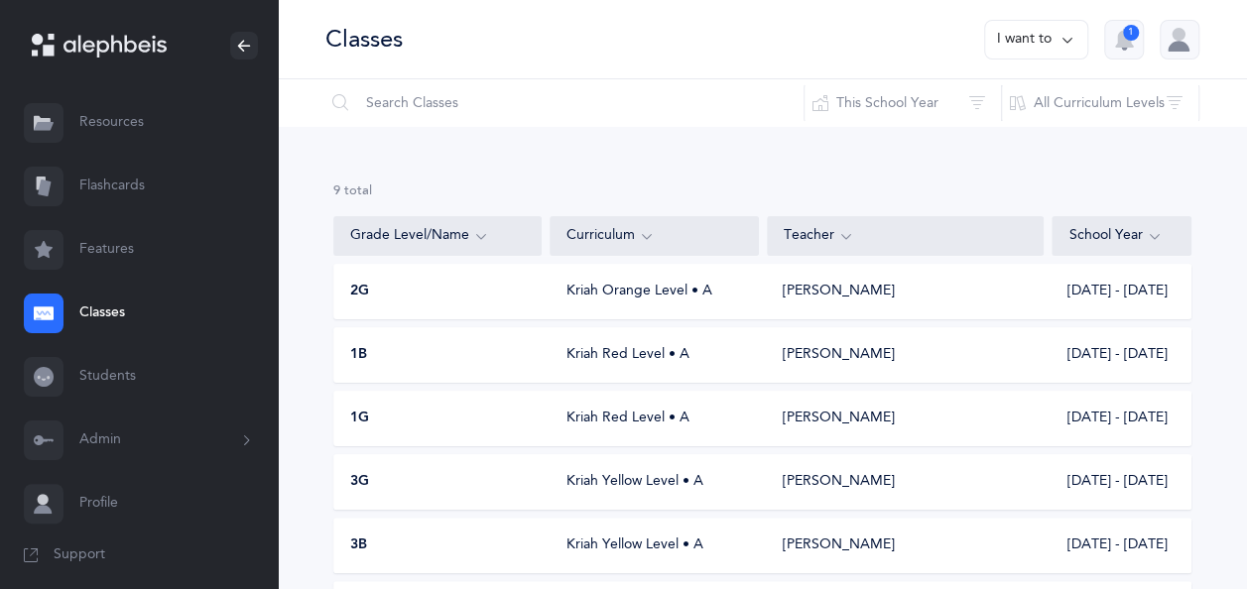
click at [490, 288] on div "2G" at bounding box center [438, 292] width 208 height 20
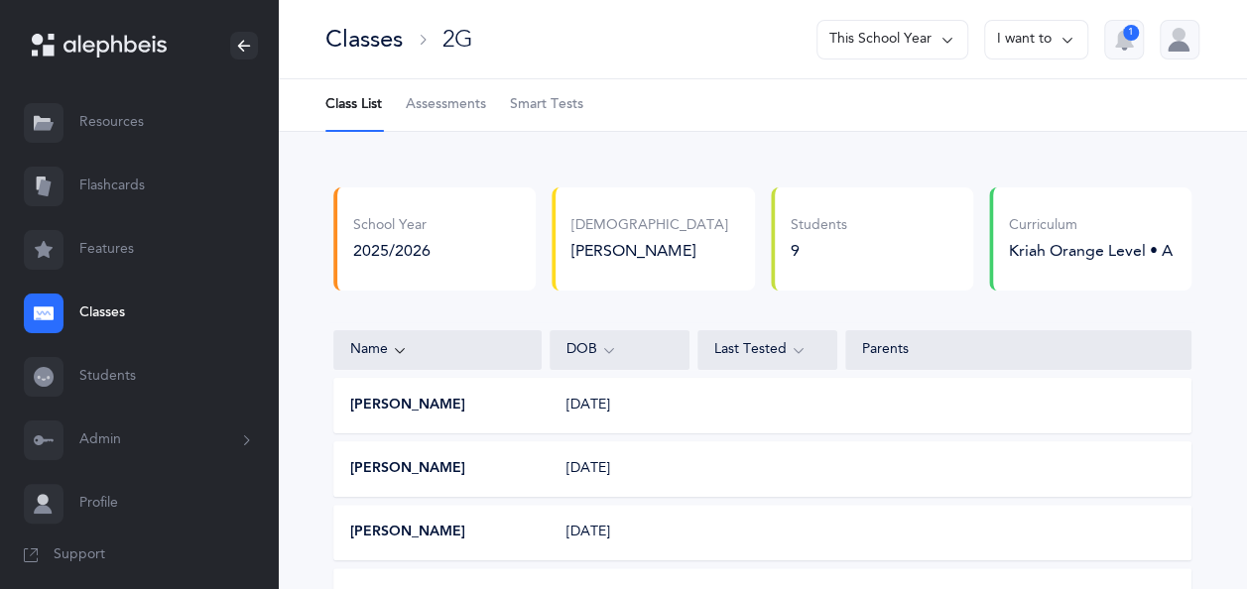
click at [457, 105] on span "Assessments" at bounding box center [446, 105] width 80 height 20
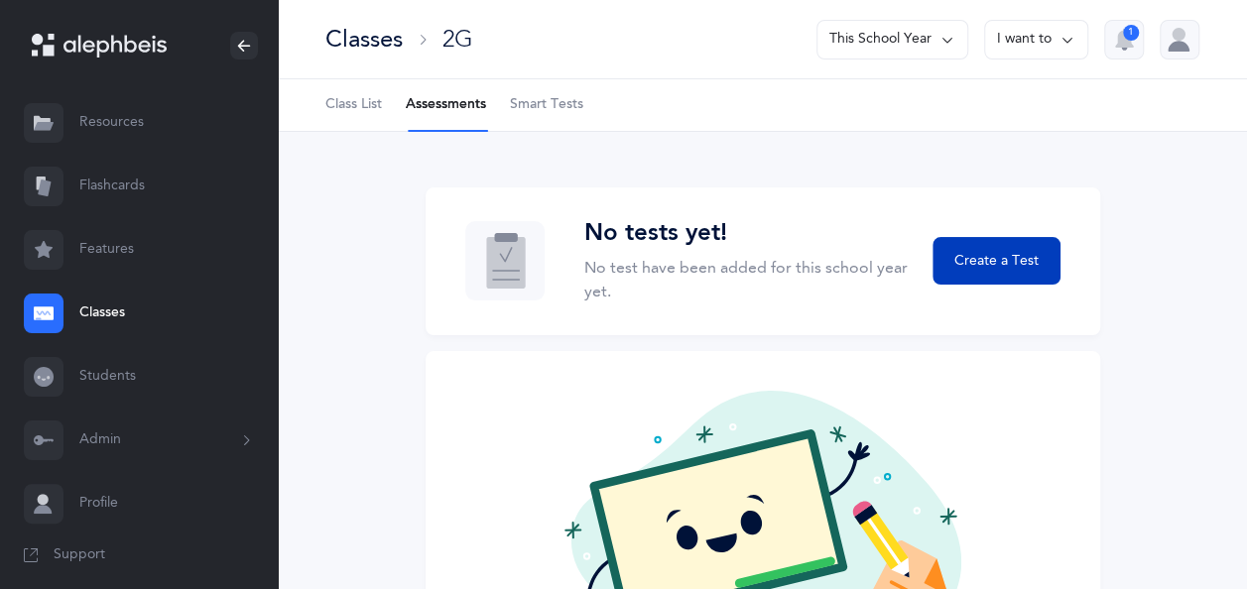
click at [1003, 262] on span "Create a Test" at bounding box center [996, 261] width 84 height 21
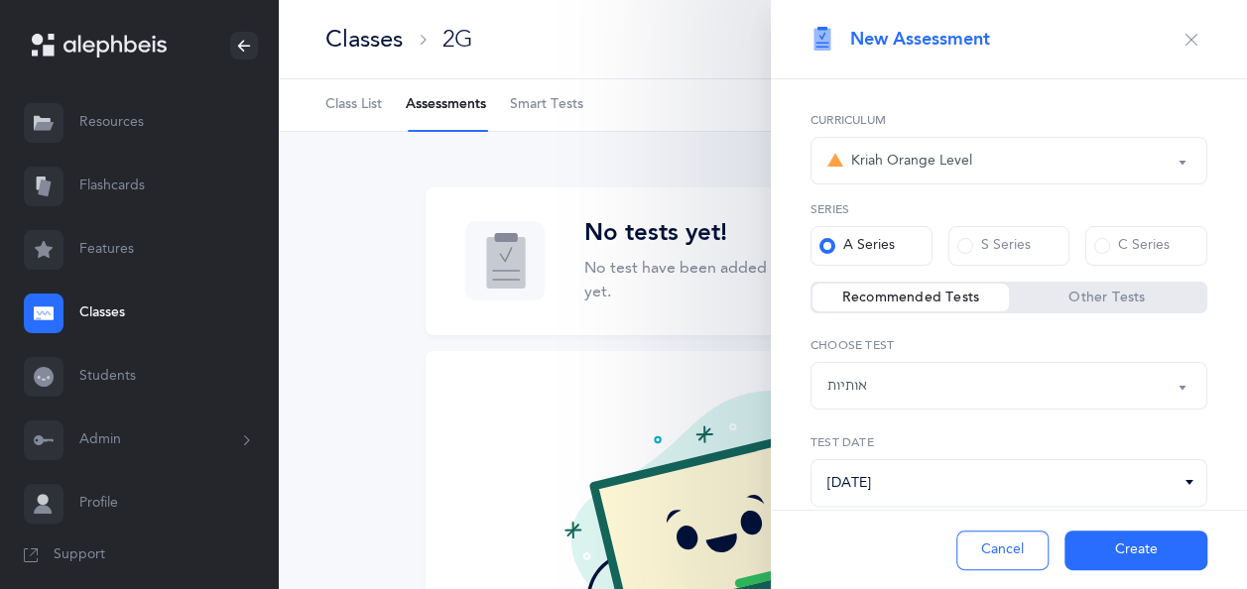
click at [1026, 164] on div "Kriah Orange Level" at bounding box center [1008, 161] width 363 height 34
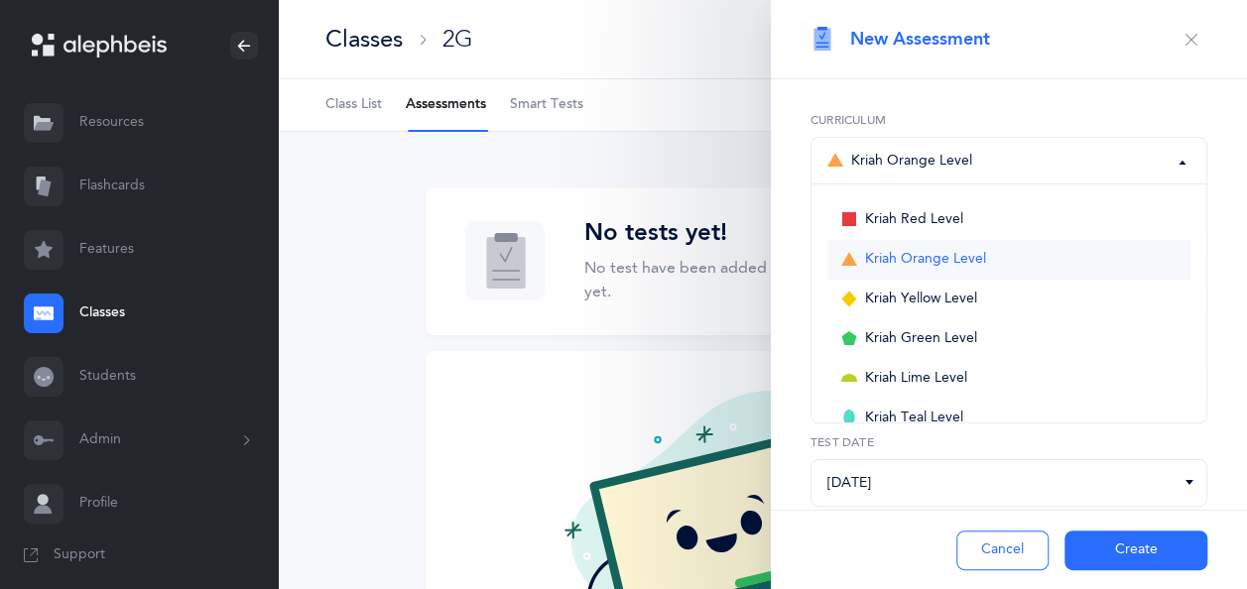
click at [959, 275] on link "Kriah Orange Level" at bounding box center [1008, 260] width 363 height 40
select select "4"
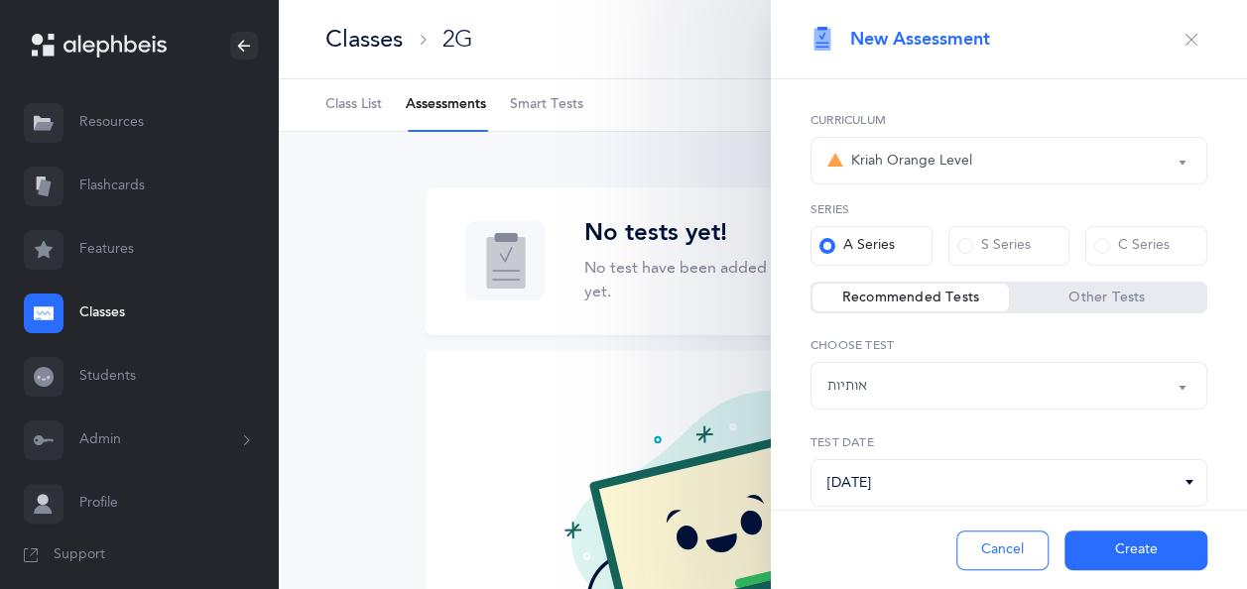
click at [1090, 287] on div "Other Tests" at bounding box center [1107, 298] width 196 height 28
click at [1091, 296] on label "Other Tests" at bounding box center [1107, 298] width 196 height 20
click at [0, 0] on input "Other Tests" at bounding box center [0, 0] width 0 height 0
click at [1091, 376] on div "Skilled Endings L2 (A) Short" at bounding box center [1008, 386] width 363 height 34
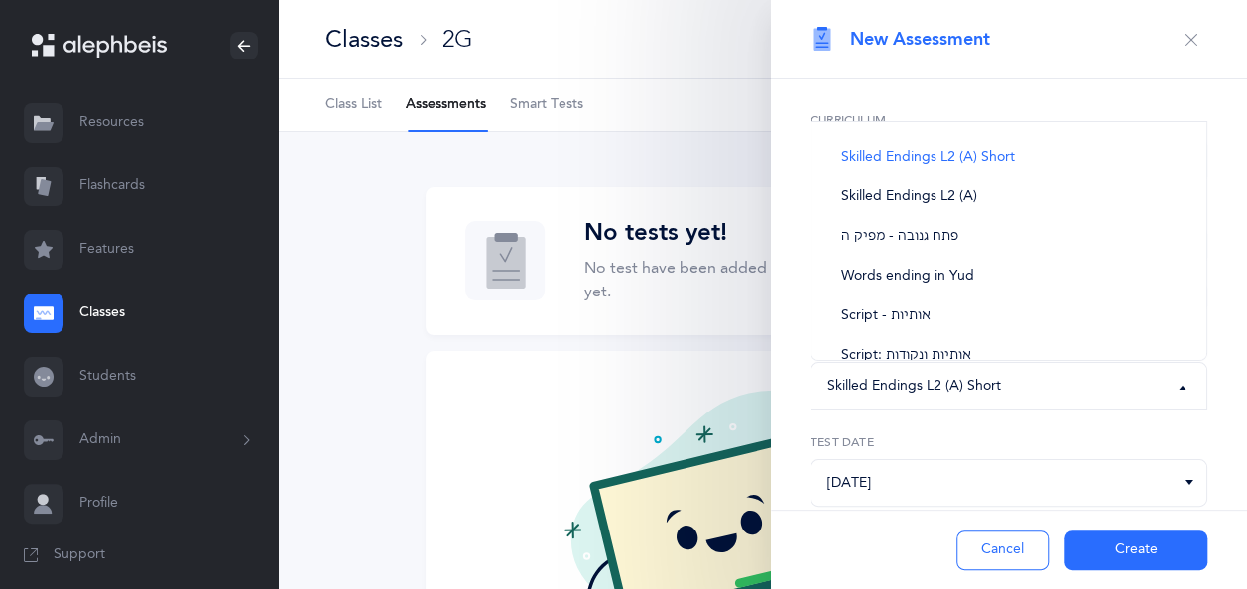
click at [1129, 99] on div "Kriah Red Level Kriah Orange Level Kriah Yellow Level Kriah Green Level Kriah L…" at bounding box center [1009, 360] width 476 height 562
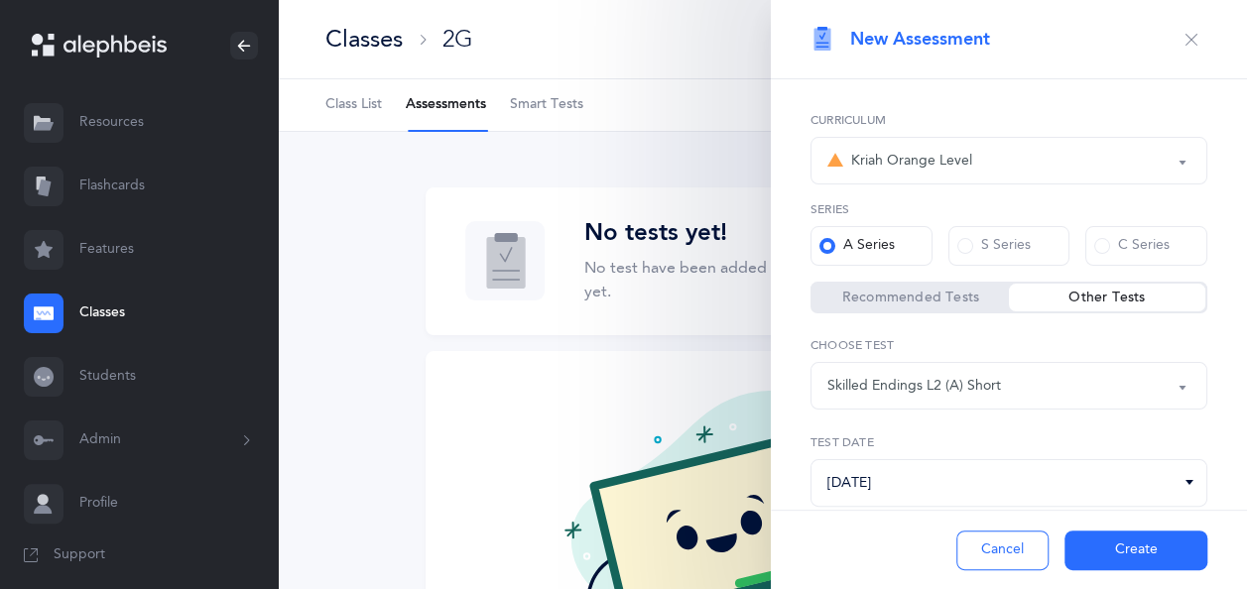
click at [958, 302] on label "Recommended Tests" at bounding box center [910, 298] width 196 height 20
click at [0, 0] on input "Recommended Tests" at bounding box center [0, 0] width 0 height 0
click at [1032, 370] on div "אותיות" at bounding box center [1008, 386] width 363 height 34
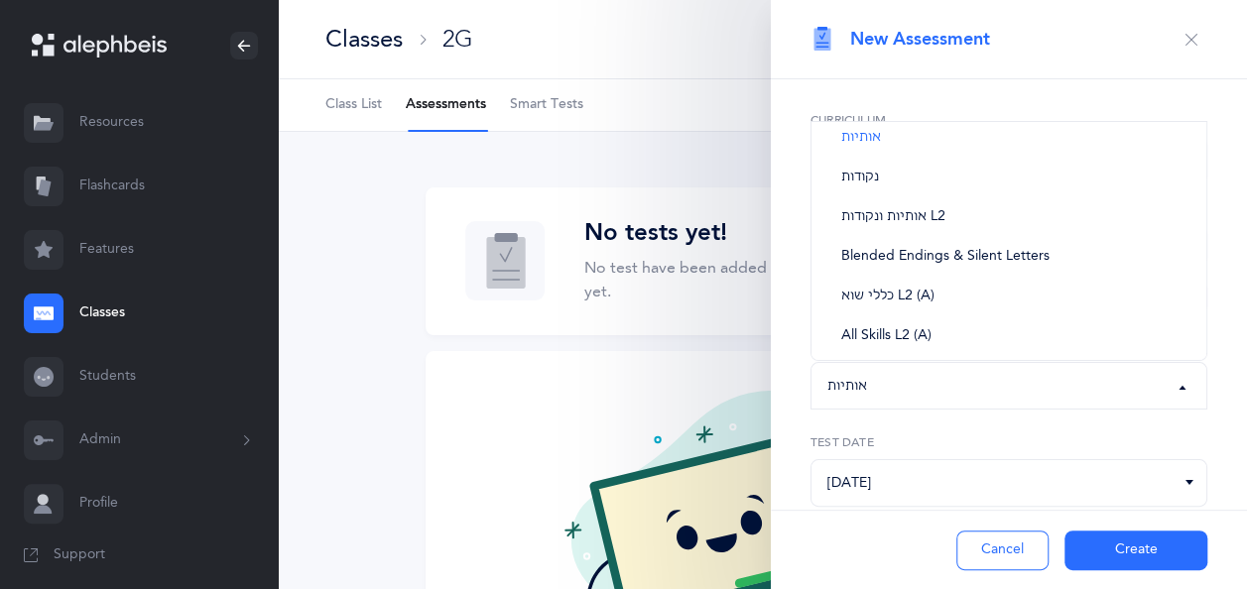
scroll to position [32, 0]
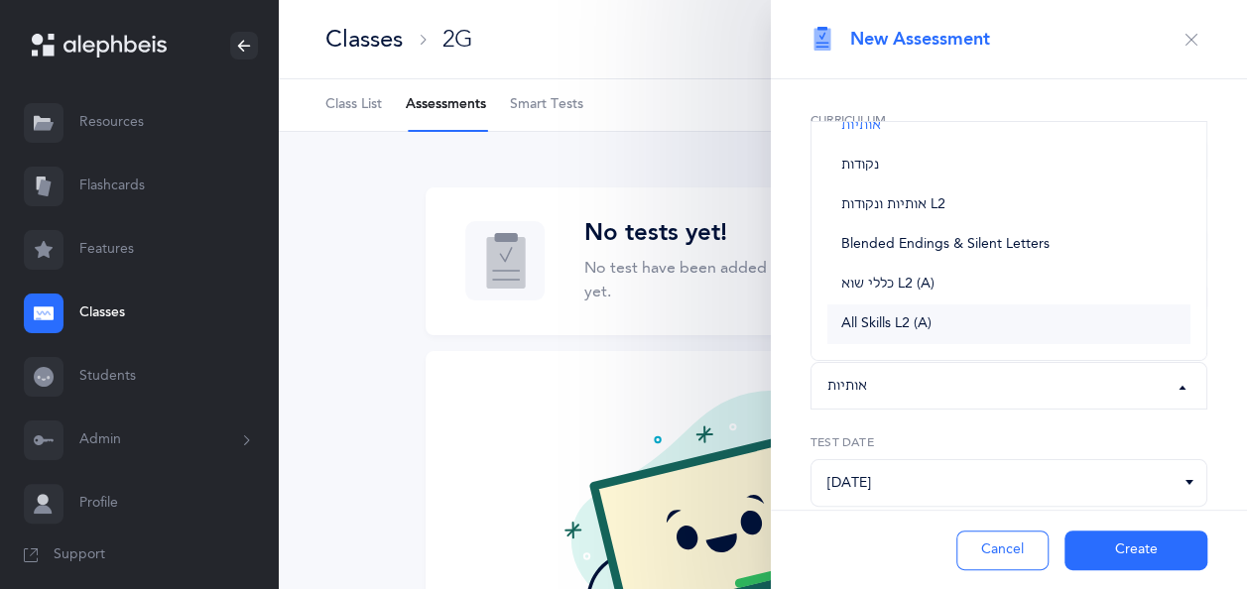
click at [999, 332] on link "All Skills L2 (A)" at bounding box center [1008, 324] width 363 height 40
select select "13"
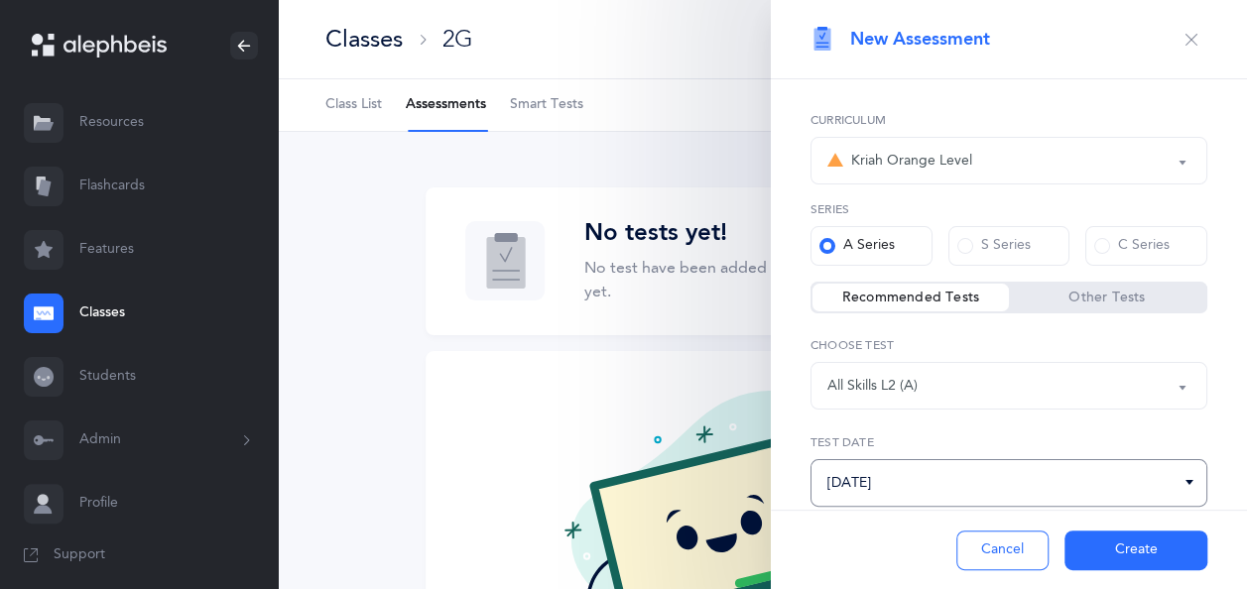
click at [1015, 487] on input "[DATE]" at bounding box center [1008, 483] width 397 height 48
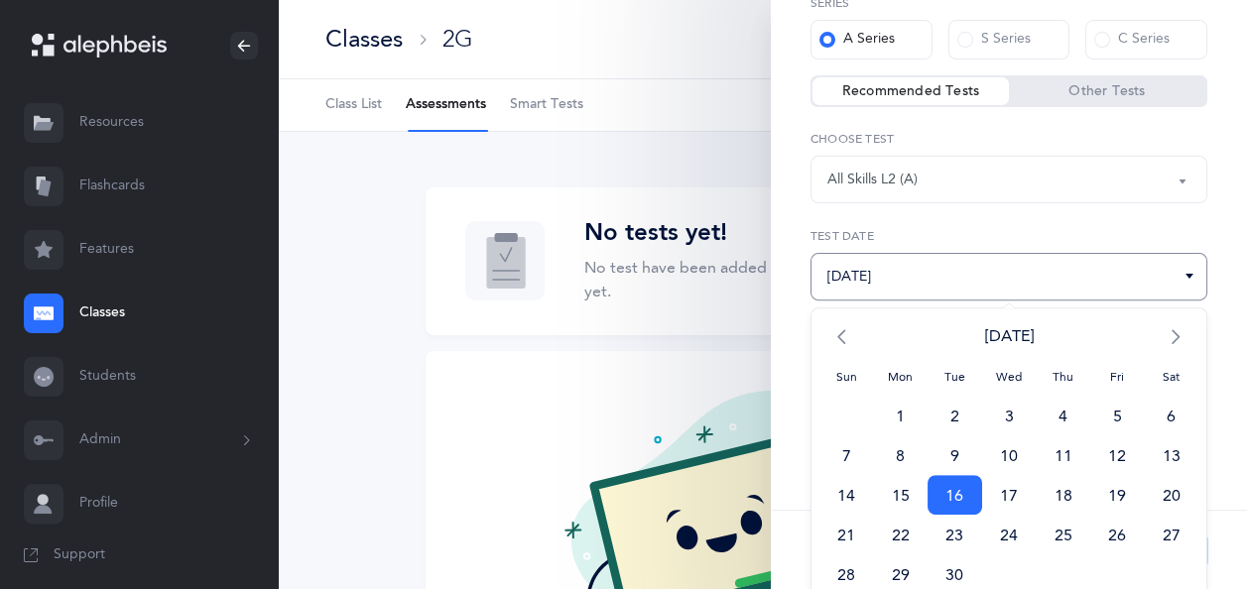
scroll to position [219, 0]
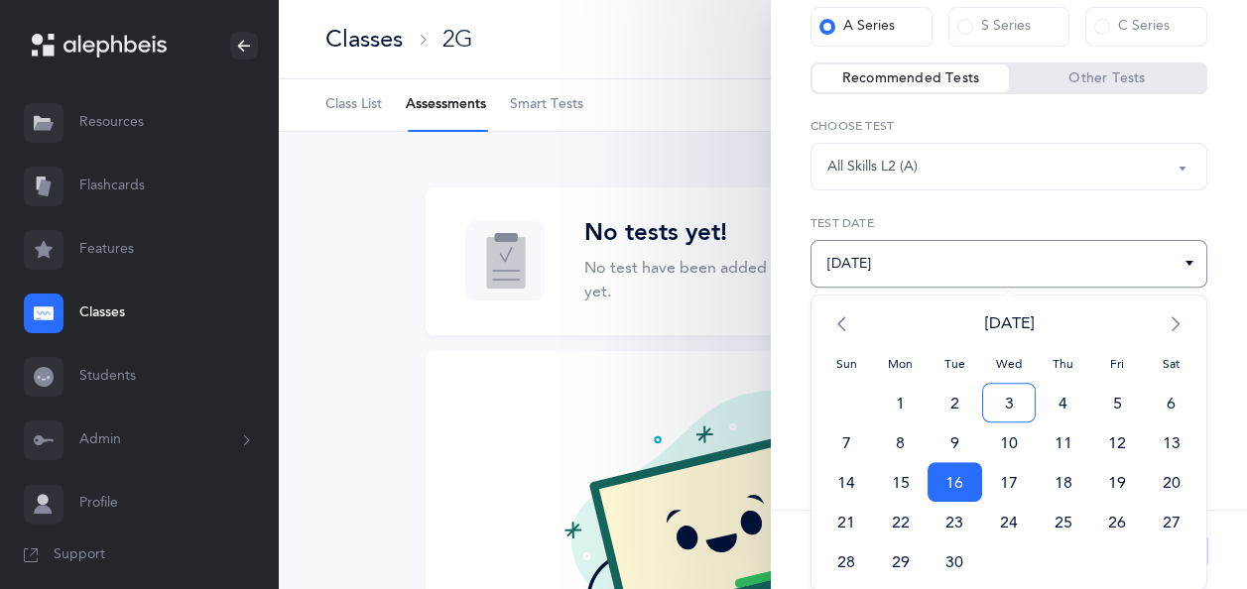
click at [1006, 405] on span "3" at bounding box center [1009, 403] width 55 height 40
type input "[DATE]"
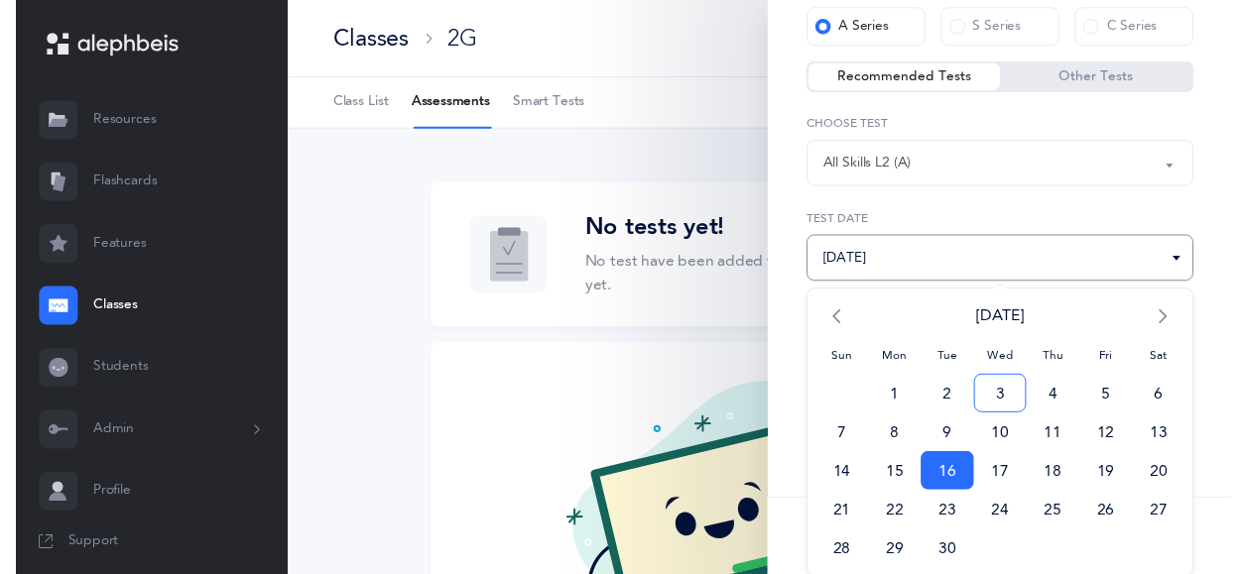
scroll to position [52, 0]
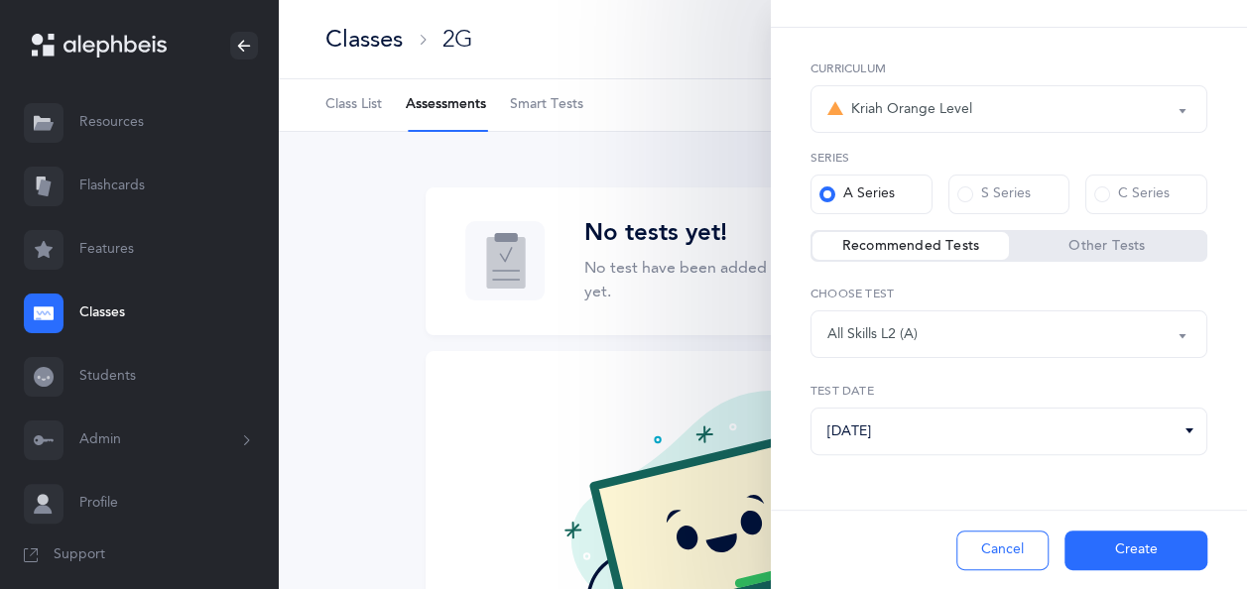
click at [1118, 547] on button "Create" at bounding box center [1135, 551] width 143 height 40
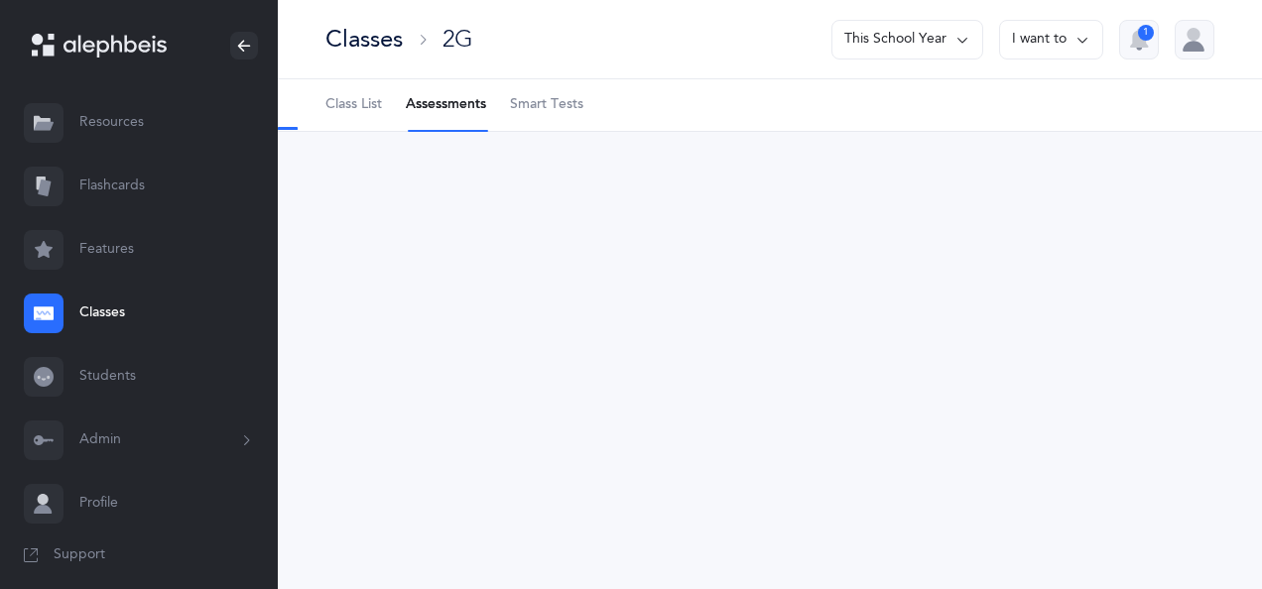
select select "13"
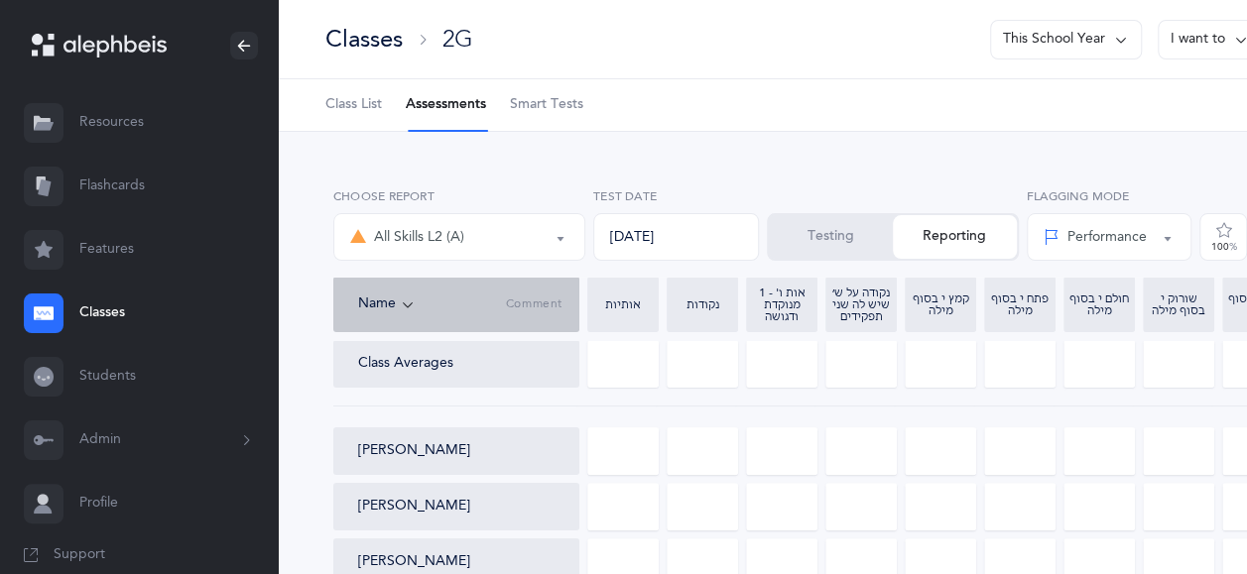
click at [855, 249] on button "Testing" at bounding box center [831, 237] width 124 height 44
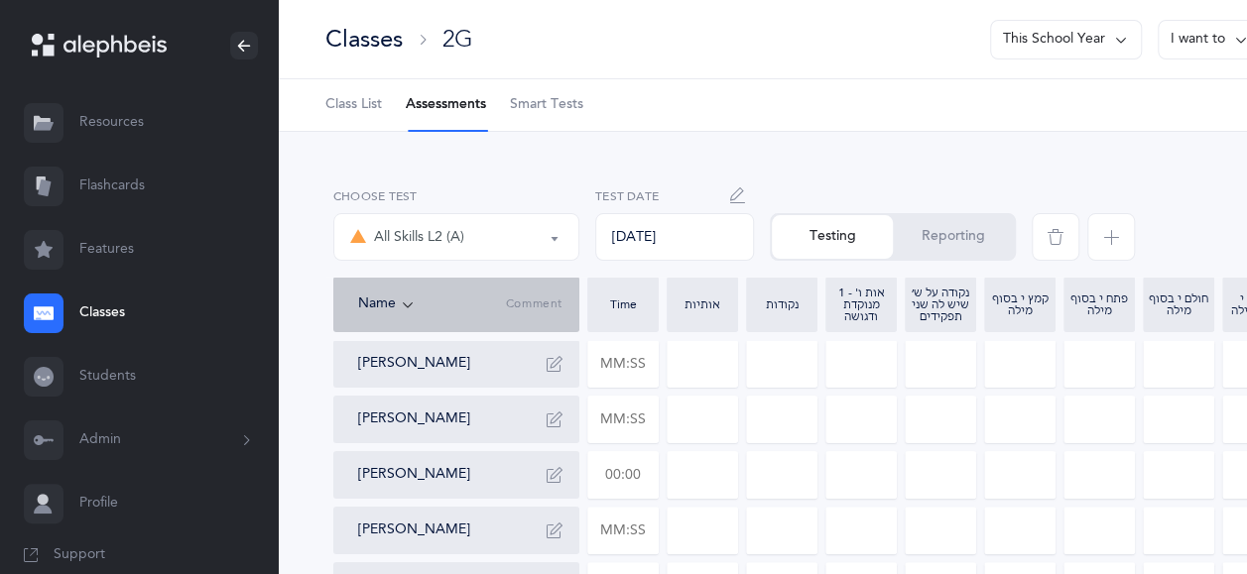
click at [646, 478] on input "text" at bounding box center [622, 475] width 69 height 46
click at [639, 480] on input "00:57" at bounding box center [622, 475] width 69 height 46
type input "00:57"
type input "0"
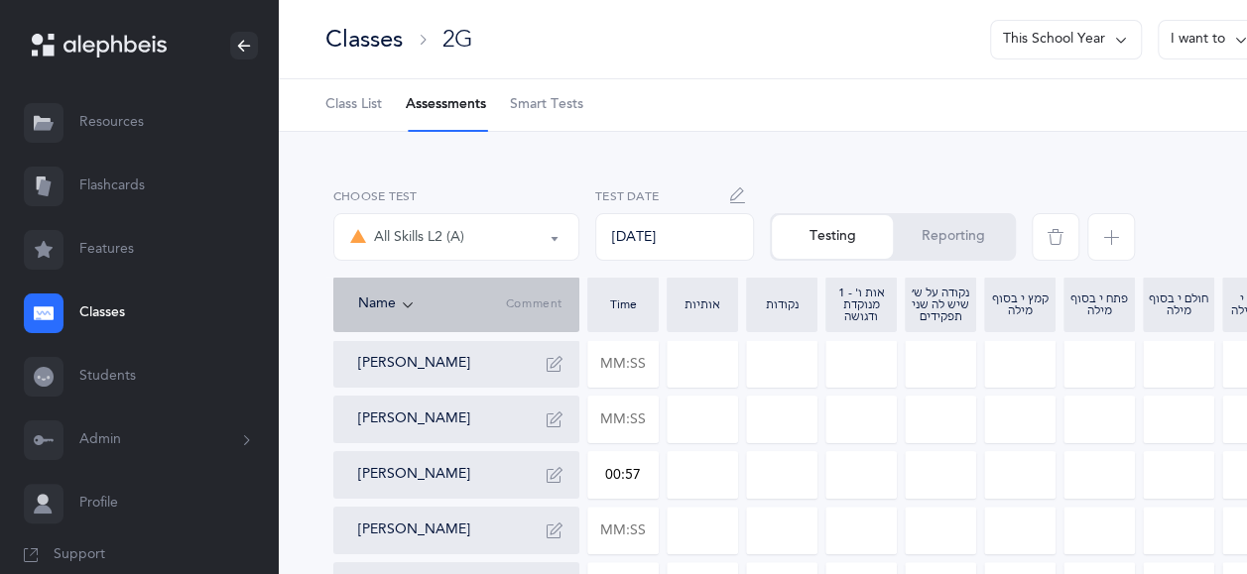
type input "0"
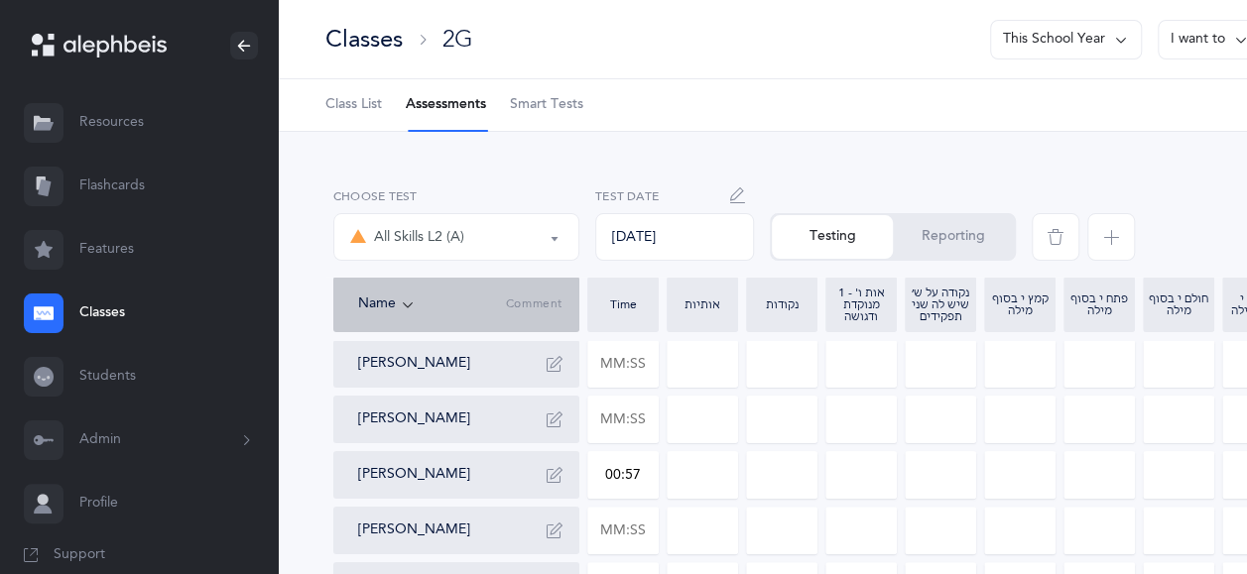
type input "0"
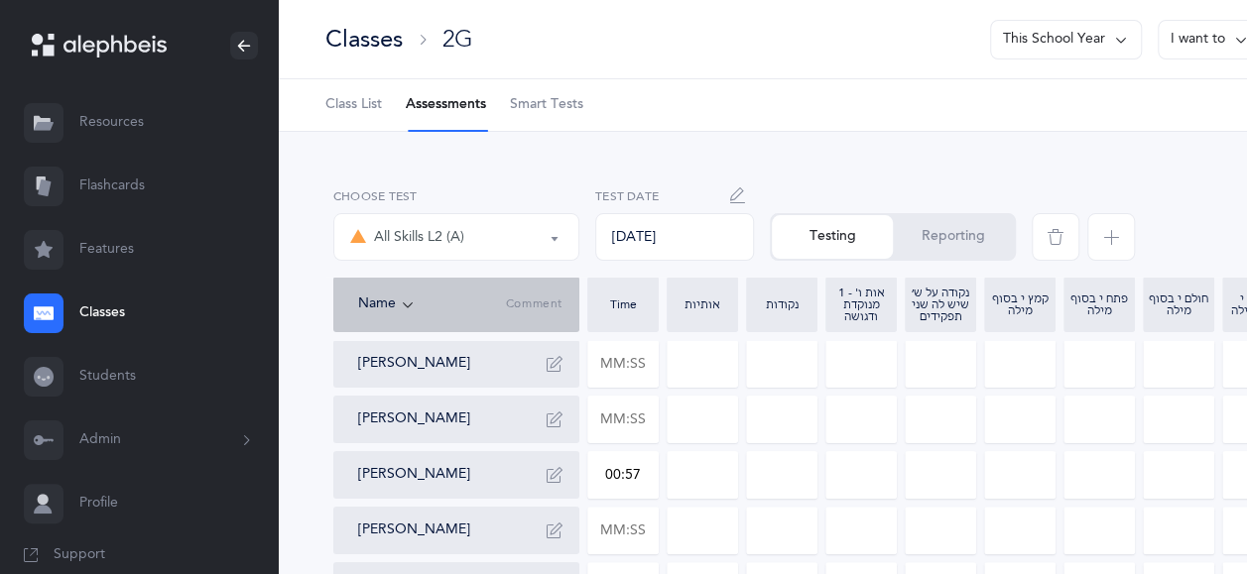
type input "0"
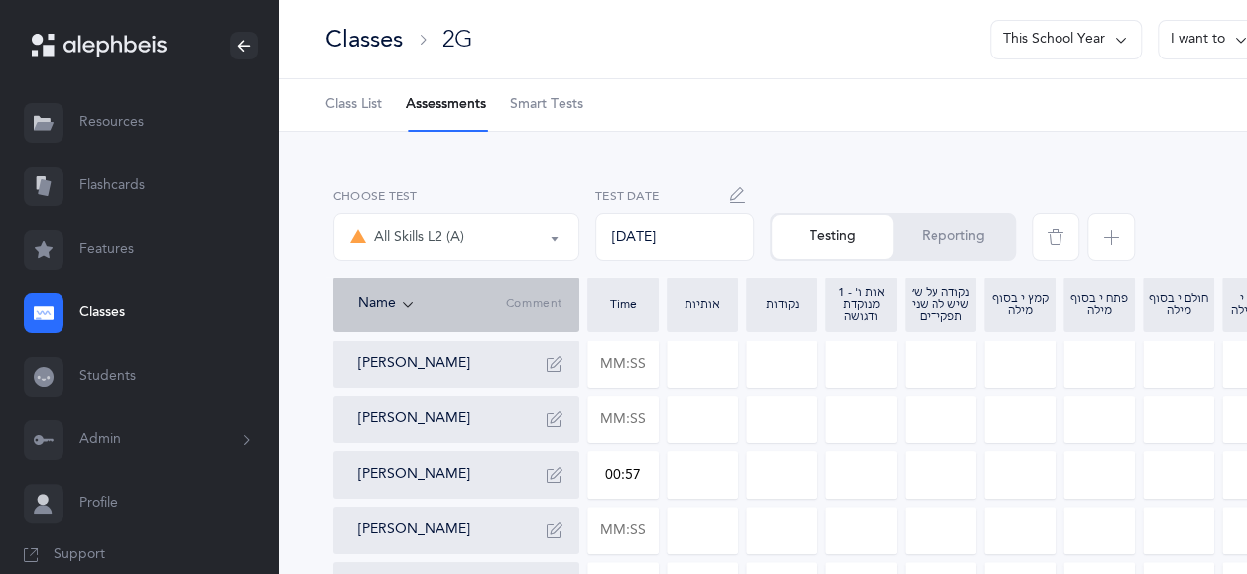
type input "0"
click at [1041, 468] on input "0" at bounding box center [1019, 475] width 69 height 46
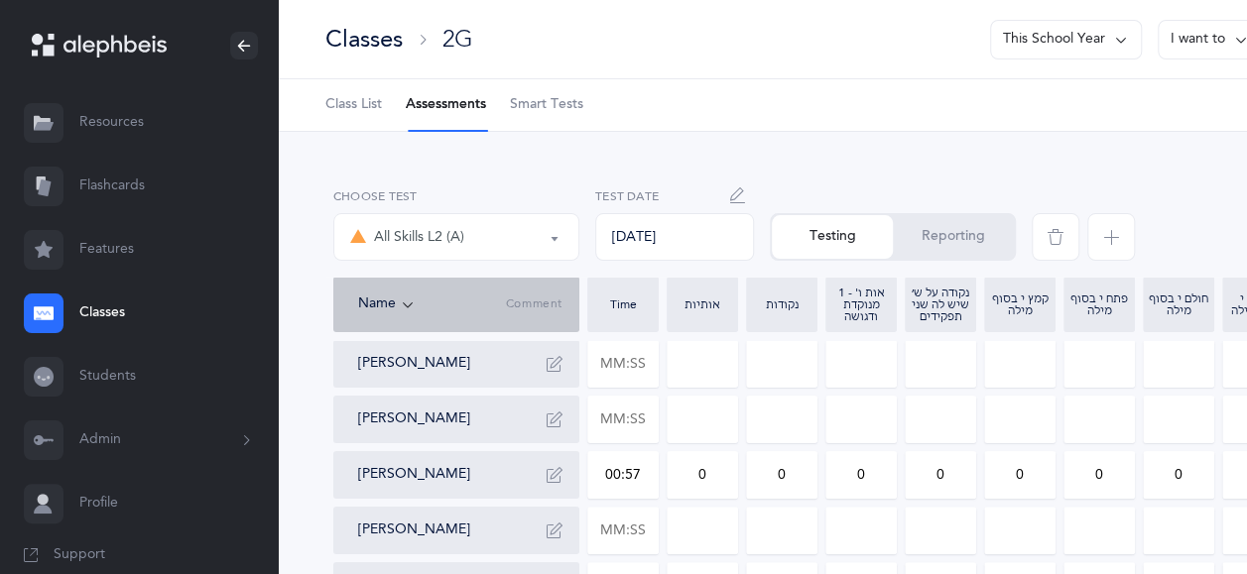
click at [159, 527] on link "Profile" at bounding box center [139, 503] width 278 height 63
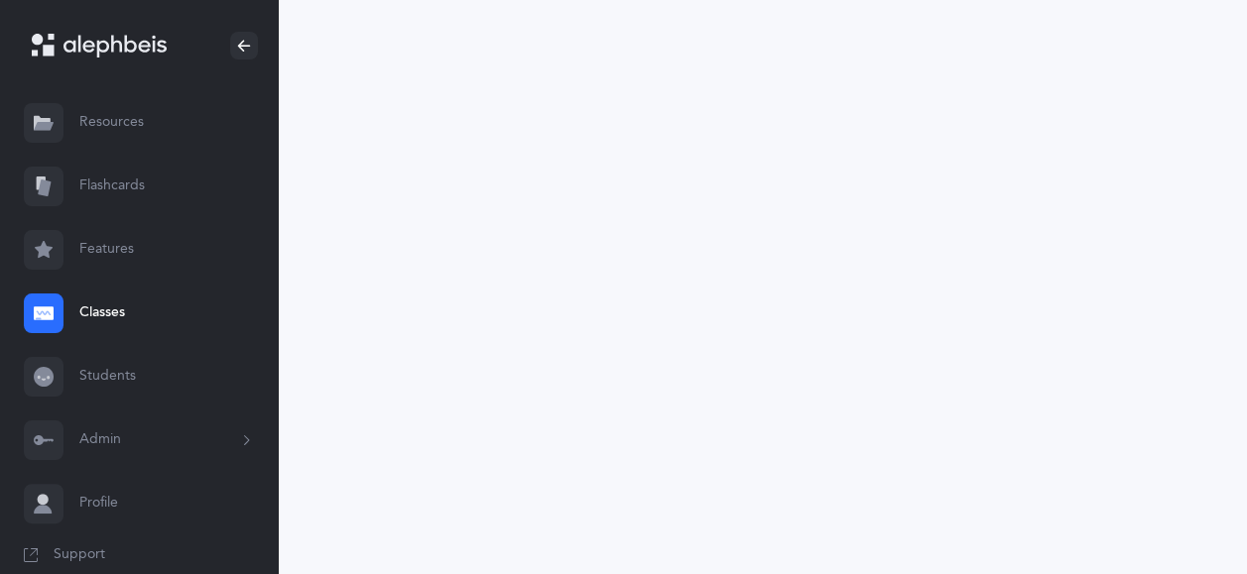
click at [186, 550] on link "Support" at bounding box center [139, 556] width 278 height 40
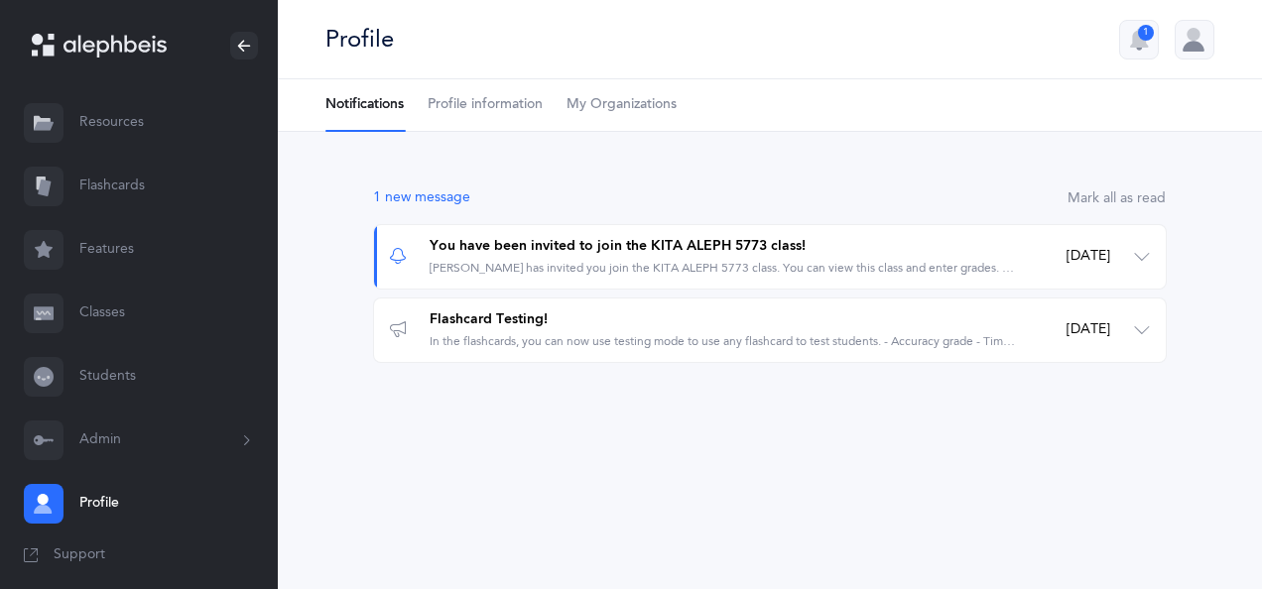
click at [109, 321] on link "Classes" at bounding box center [139, 313] width 278 height 63
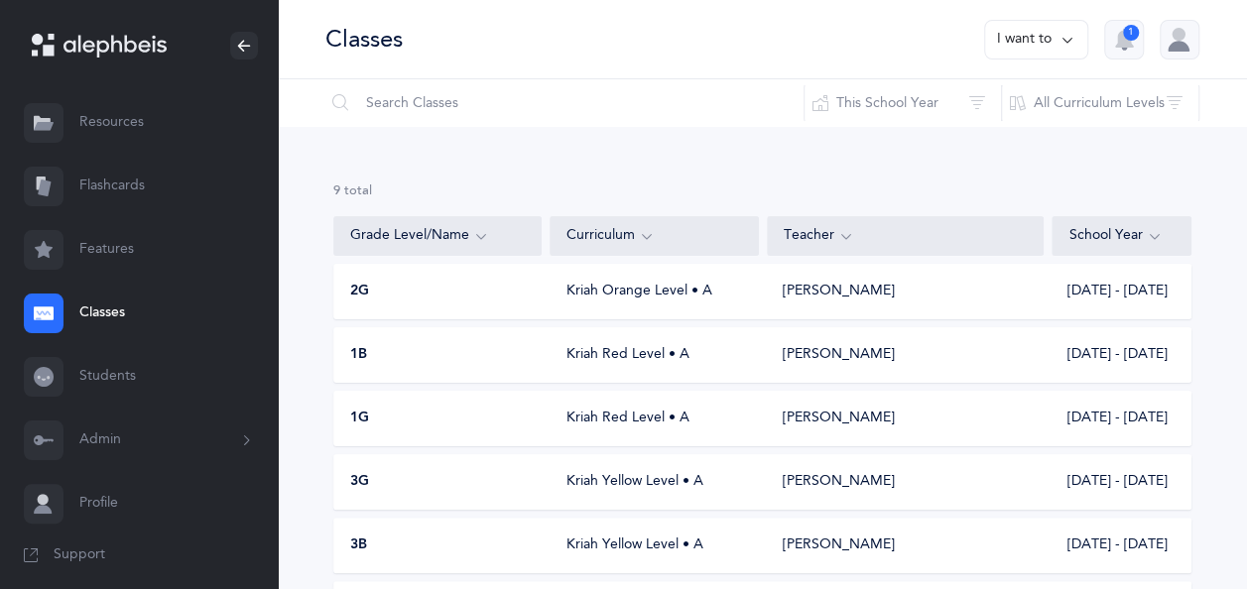
click at [512, 297] on div "2G" at bounding box center [438, 292] width 208 height 20
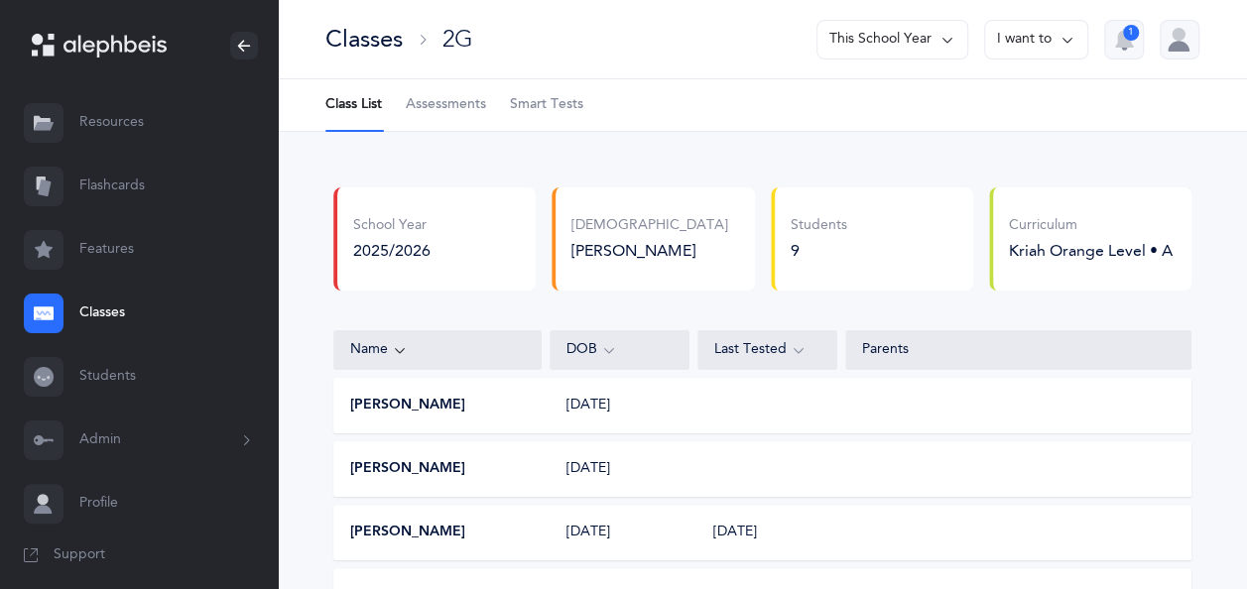
click at [441, 106] on span "Assessments" at bounding box center [446, 105] width 80 height 20
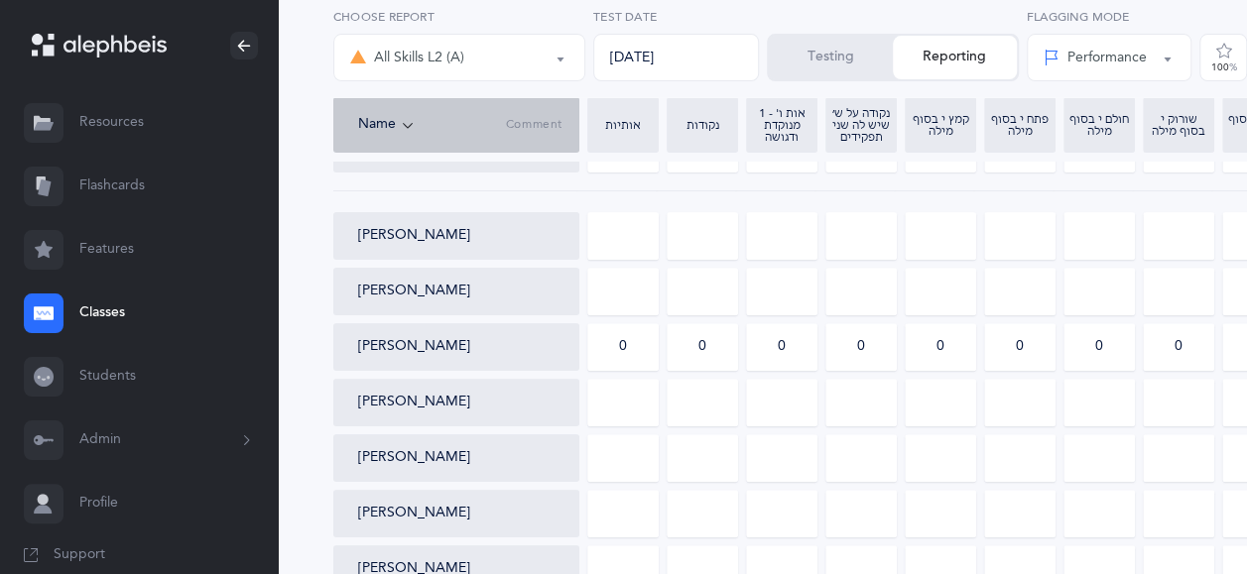
scroll to position [207, 0]
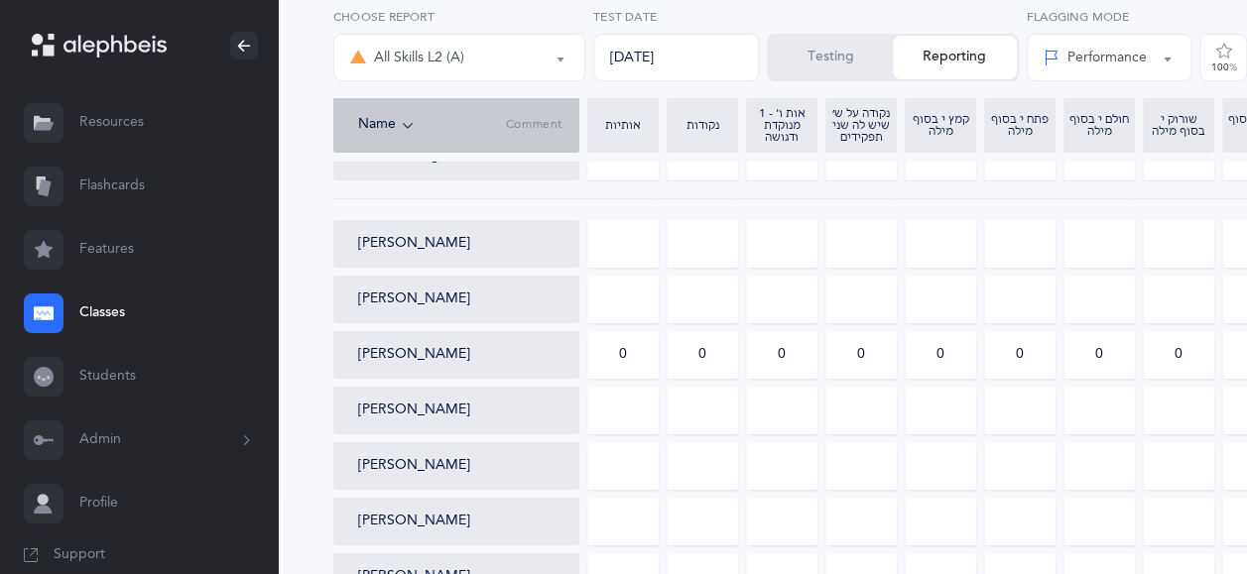
click at [948, 357] on div "0" at bounding box center [940, 355] width 71 height 48
click at [945, 352] on div "0" at bounding box center [940, 355] width 71 height 48
click at [820, 59] on button "Testing" at bounding box center [831, 58] width 124 height 44
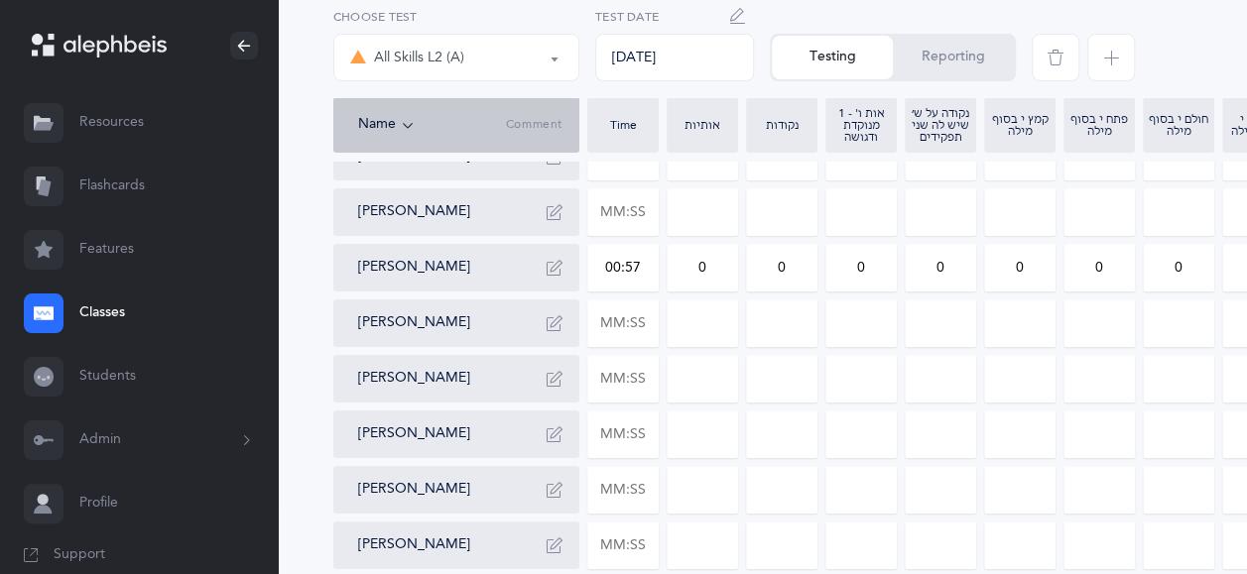
click at [1020, 268] on input "0" at bounding box center [1019, 268] width 69 height 46
type input "02"
click at [1114, 268] on input "0" at bounding box center [1098, 268] width 69 height 46
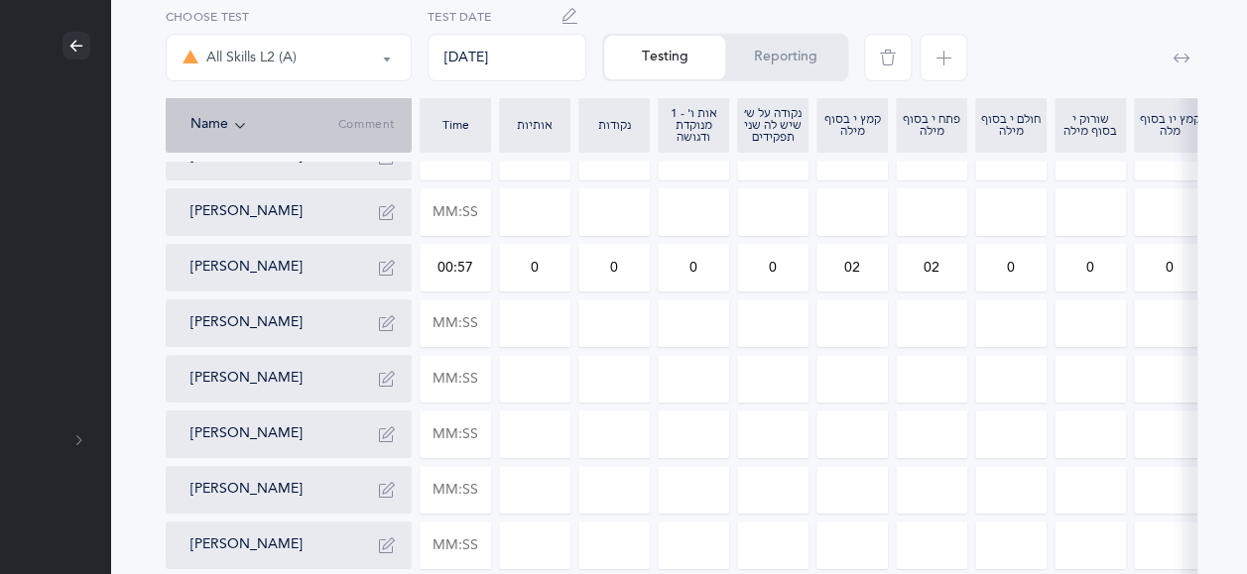
scroll to position [207, 174]
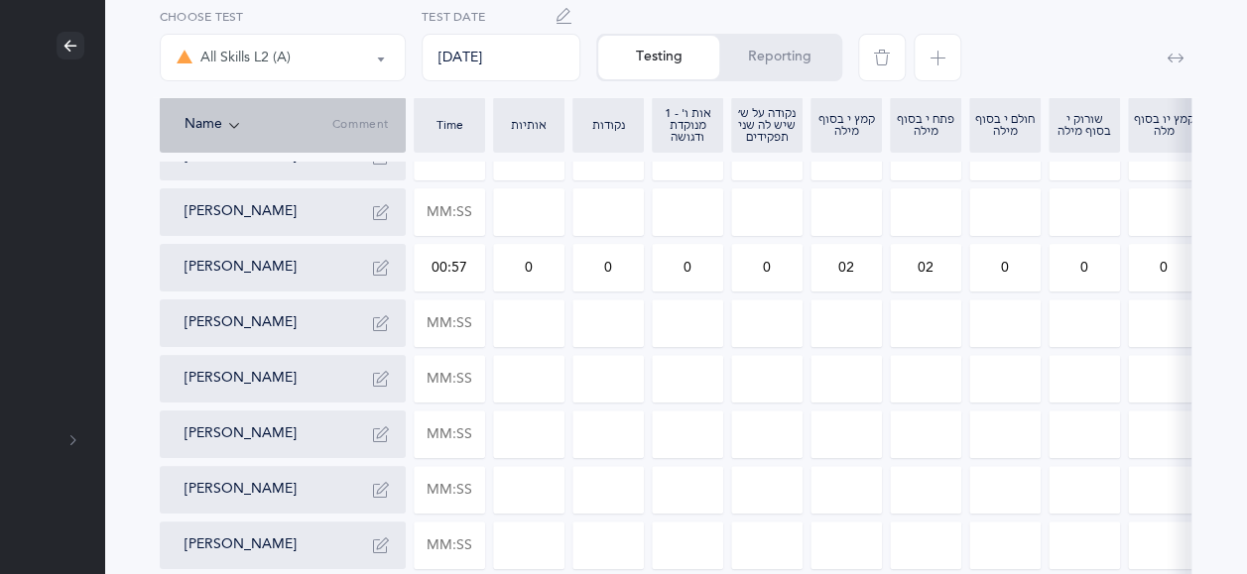
type input "02"
click at [1102, 489] on input at bounding box center [1083, 490] width 69 height 46
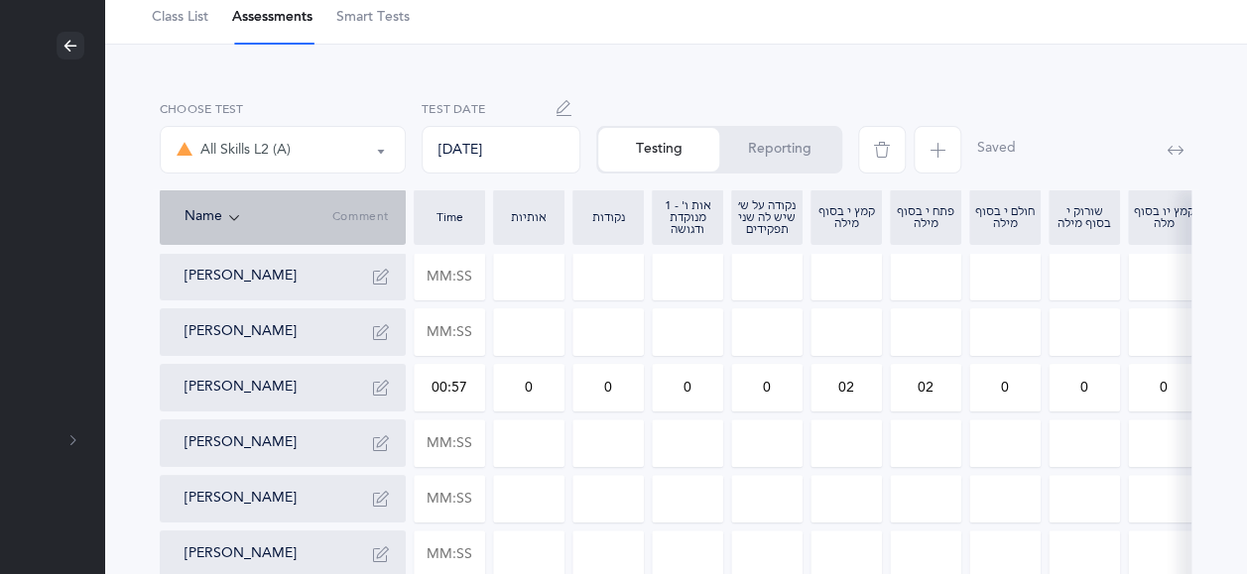
scroll to position [65, 174]
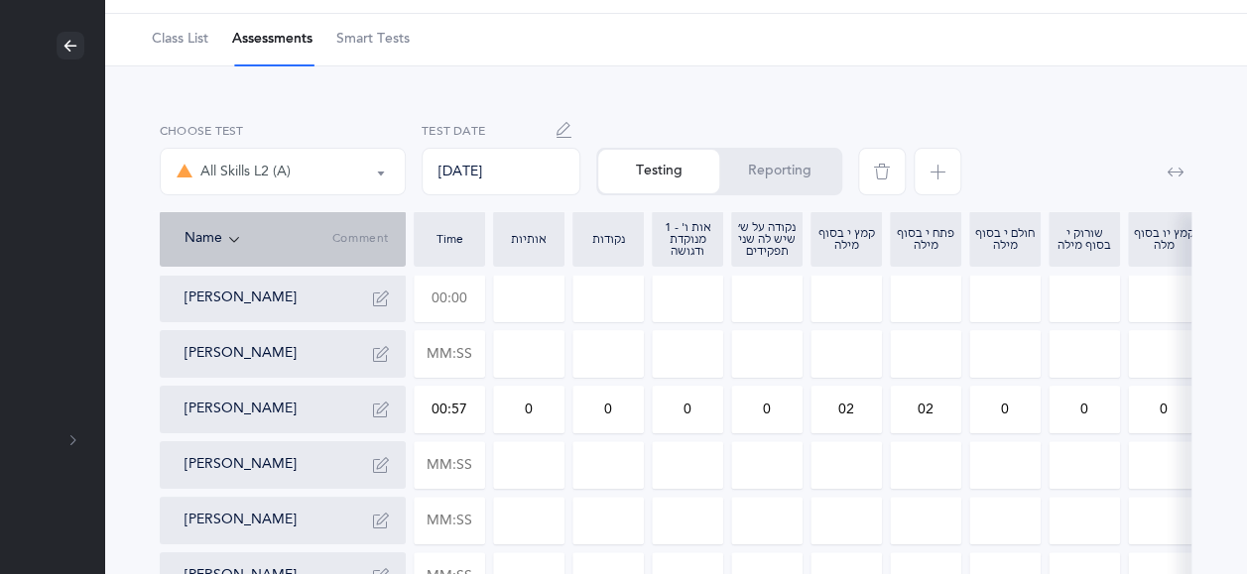
click at [470, 304] on input "text" at bounding box center [449, 299] width 69 height 46
type input "03:20"
type input "0"
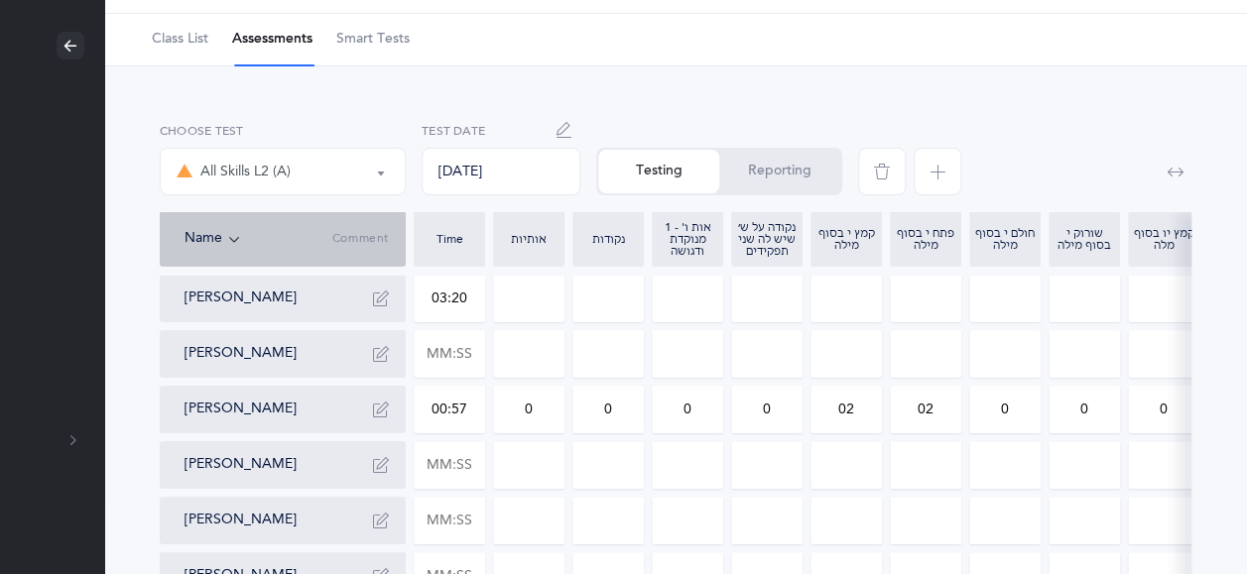
type input "0"
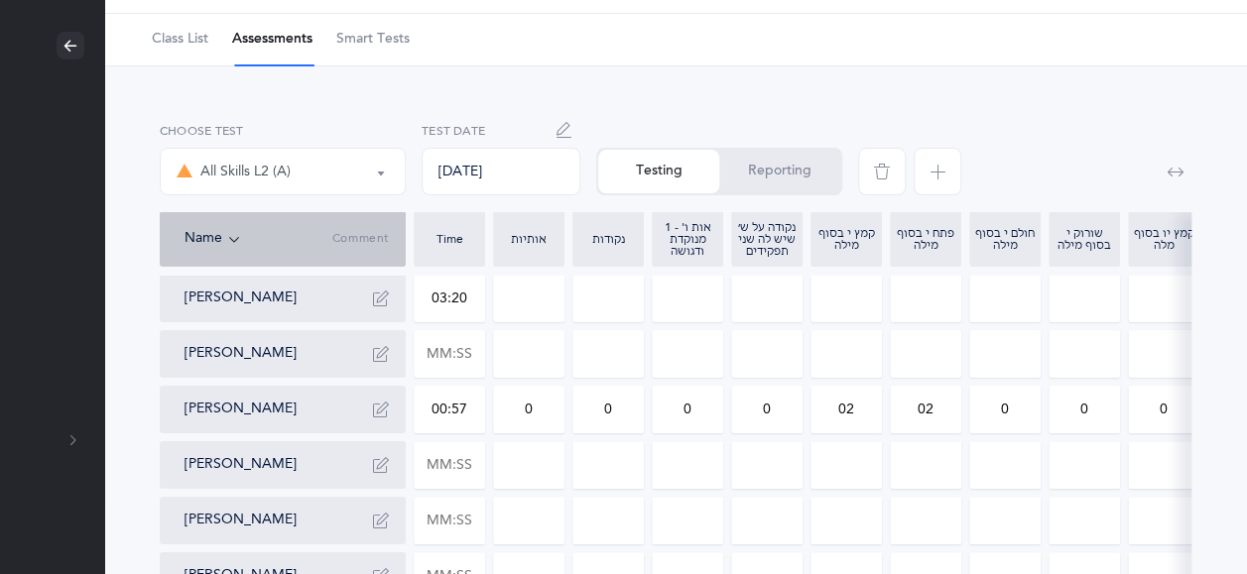
type input "0"
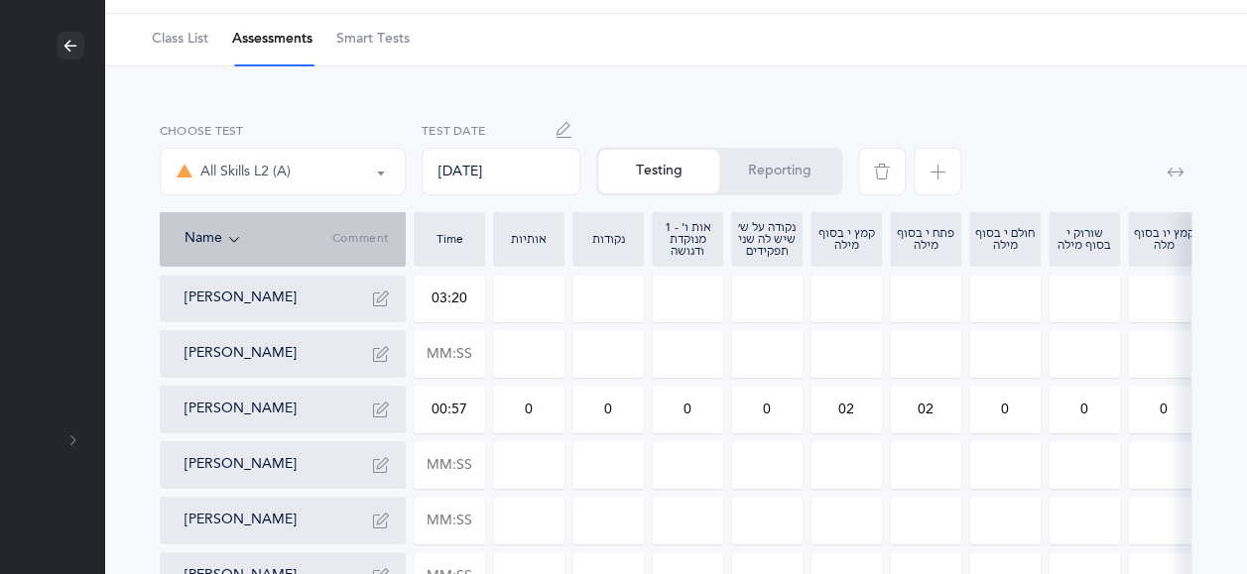
type input "0"
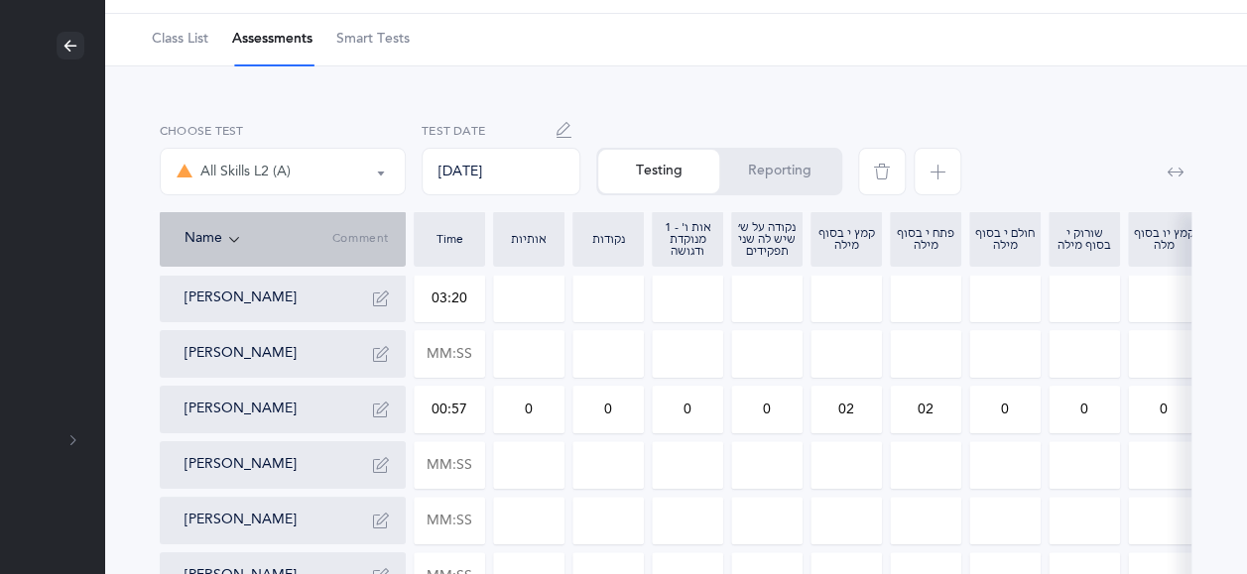
type input "0"
click at [374, 297] on icon "button" at bounding box center [381, 299] width 16 height 16
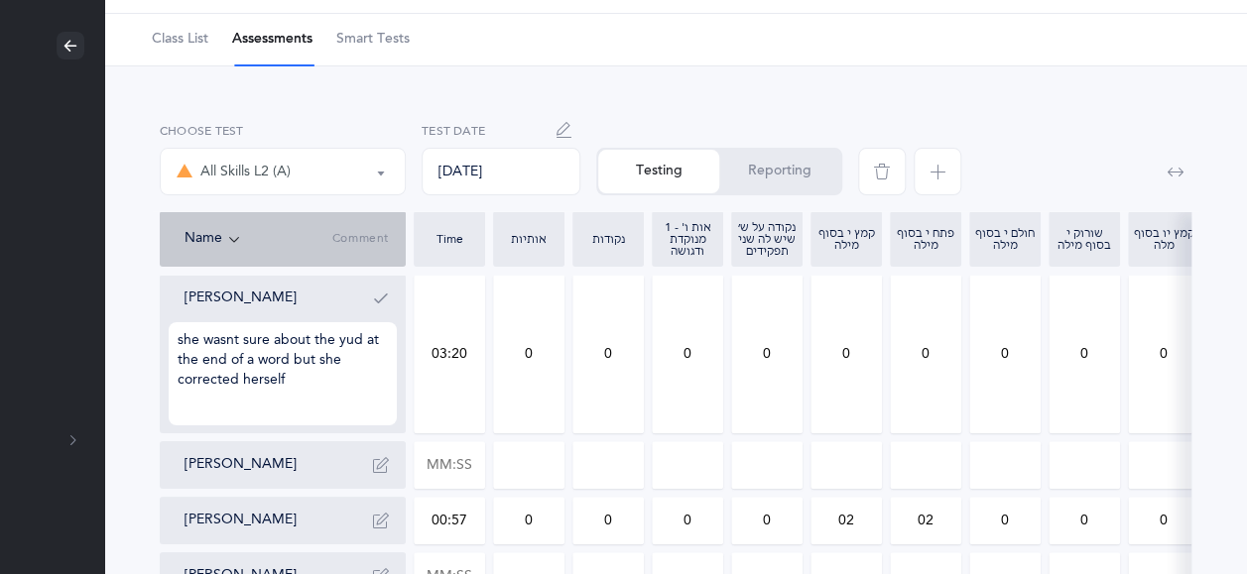
type textarea "she wasnt sure about the yud at the end of a word but she corrected herself"
click at [374, 297] on icon "button" at bounding box center [381, 299] width 16 height 16
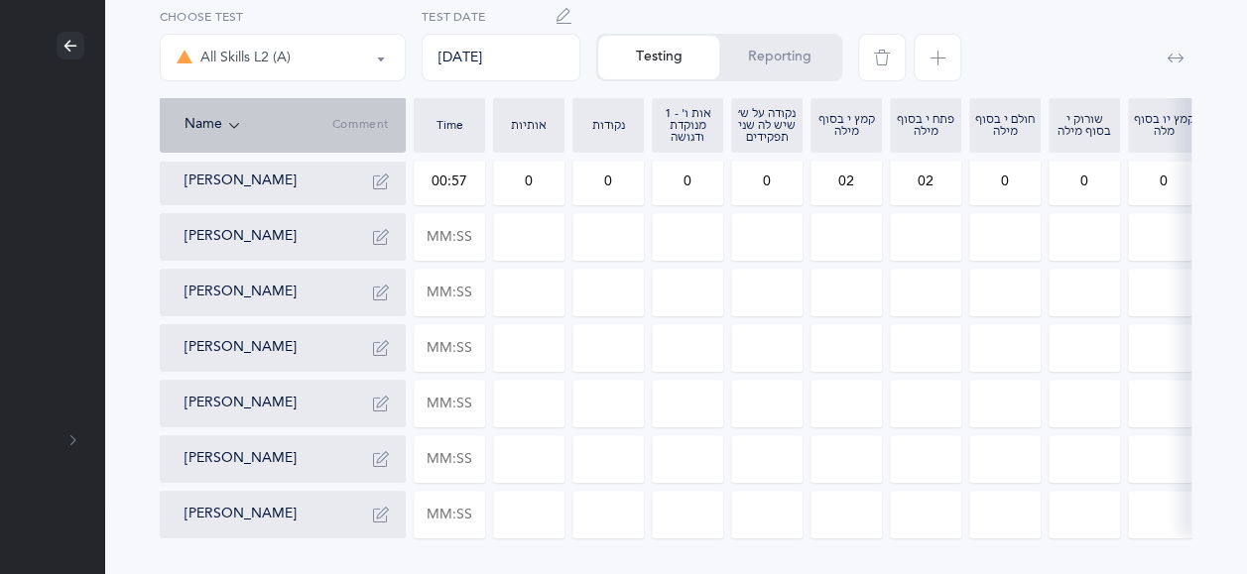
scroll to position [368, 174]
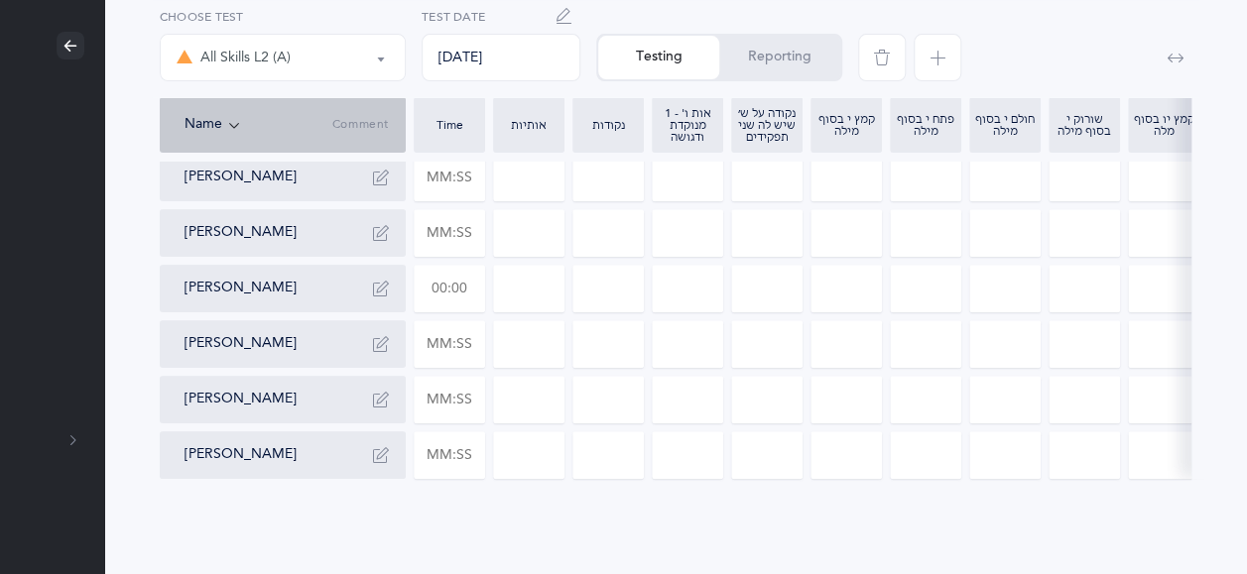
click at [478, 270] on input "text" at bounding box center [449, 289] width 69 height 46
type input "00:05"
type input "01:52"
type input "0"
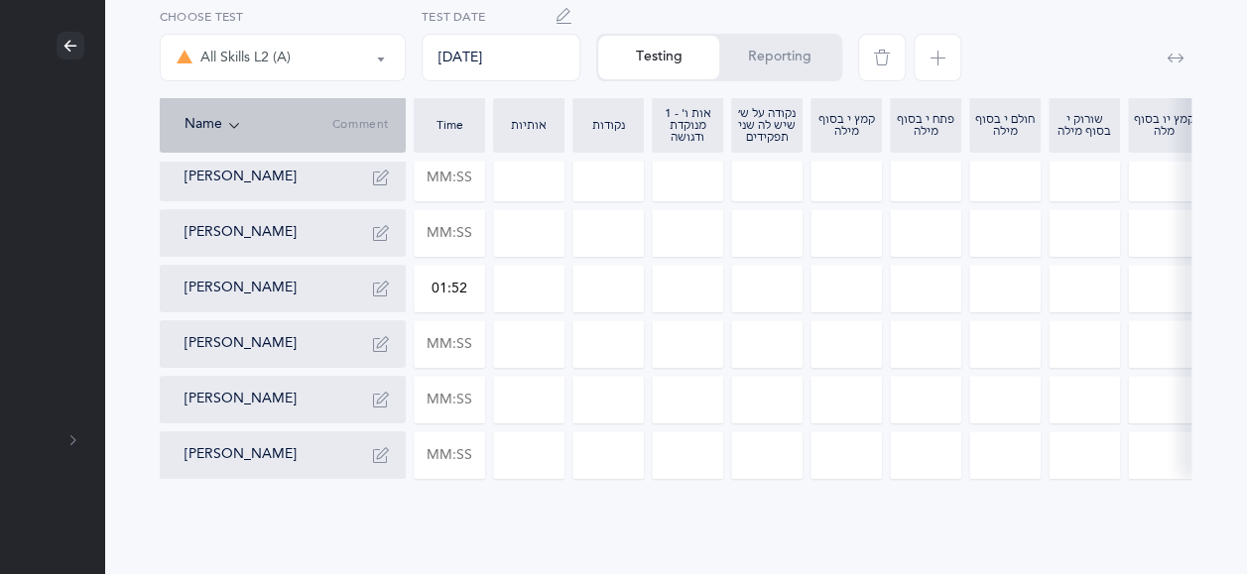
type input "0"
click at [374, 281] on icon "button" at bounding box center [381, 289] width 16 height 16
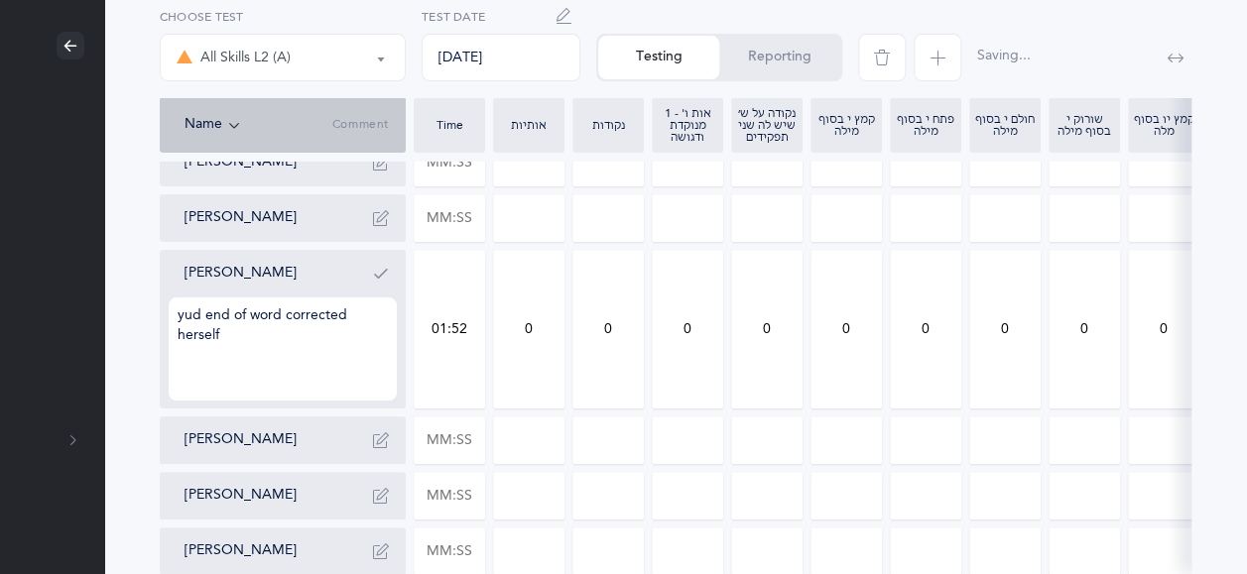
click at [374, 272] on icon "button" at bounding box center [381, 274] width 16 height 16
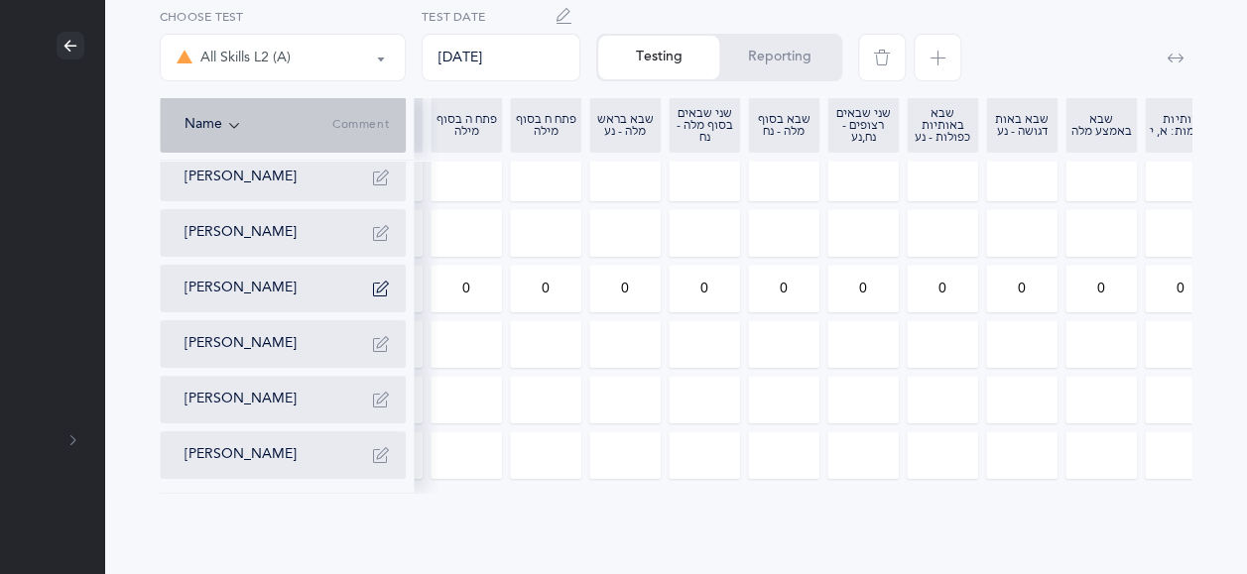
scroll to position [0, 881]
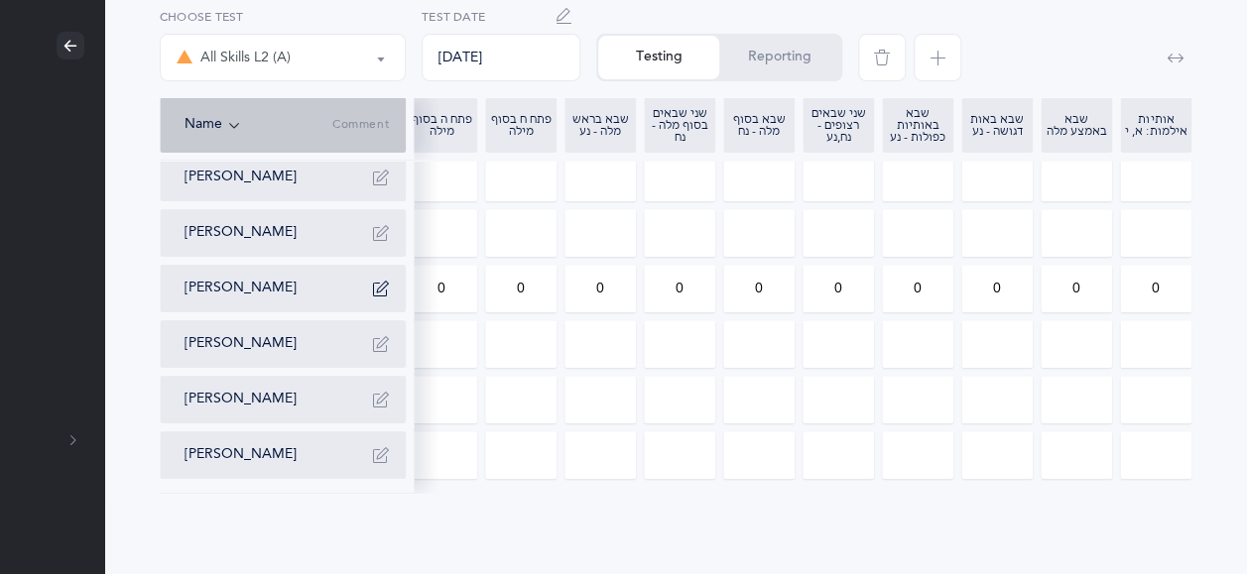
click at [928, 270] on input "0" at bounding box center [917, 289] width 69 height 46
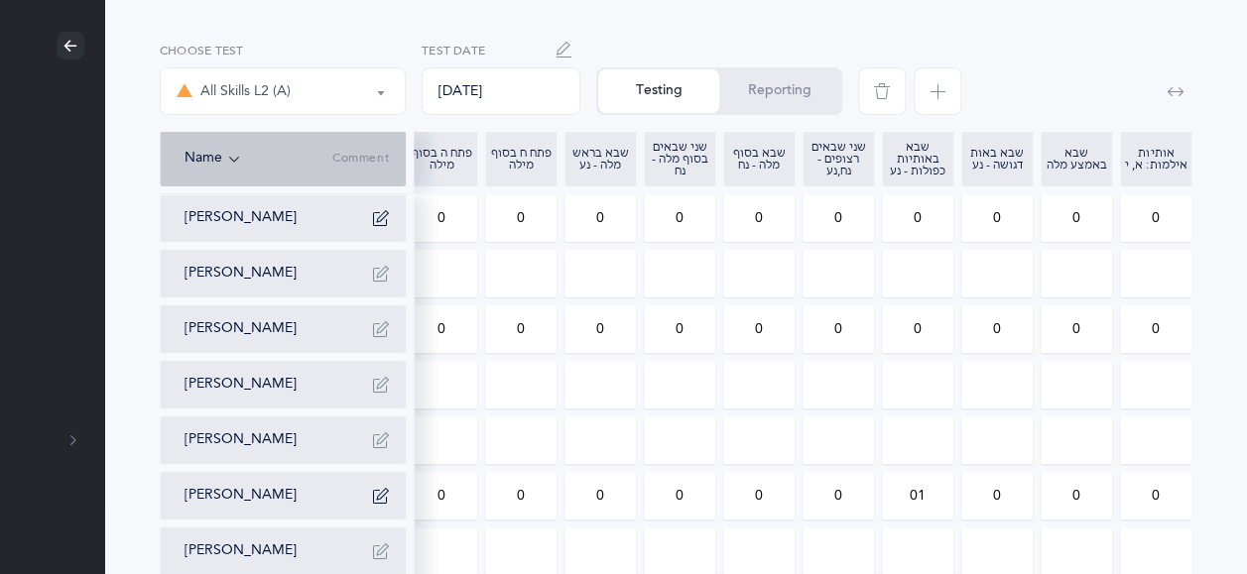
scroll to position [129, 174]
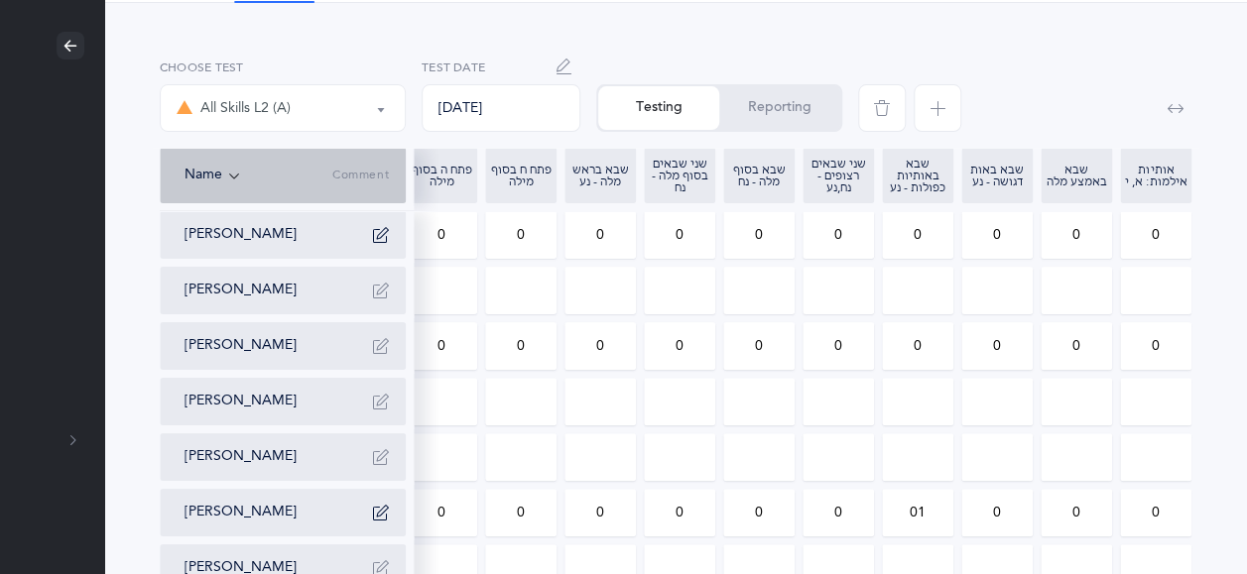
click at [1006, 342] on input "0" at bounding box center [996, 346] width 69 height 46
click at [926, 342] on input "0" at bounding box center [917, 346] width 69 height 46
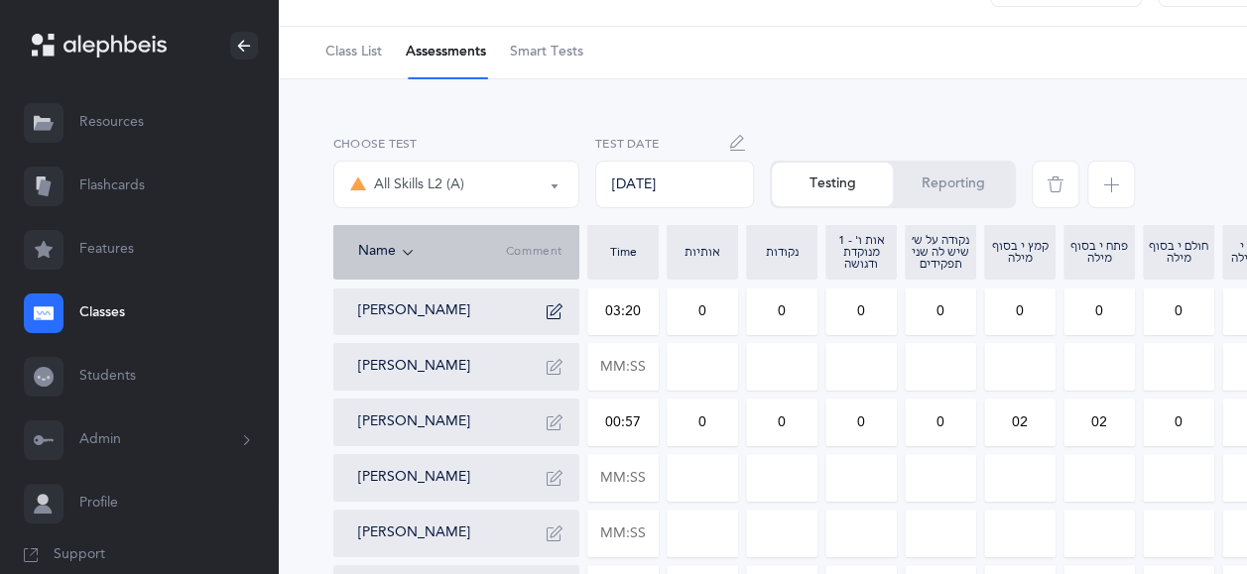
scroll to position [0, 0]
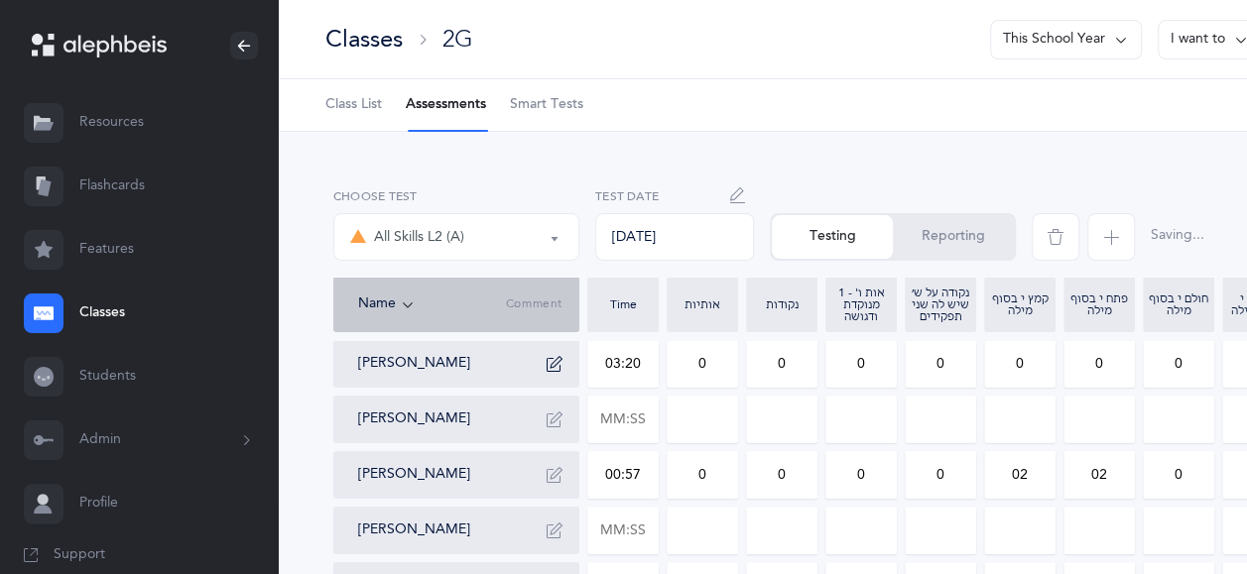
click at [788, 465] on input "0" at bounding box center [781, 475] width 69 height 46
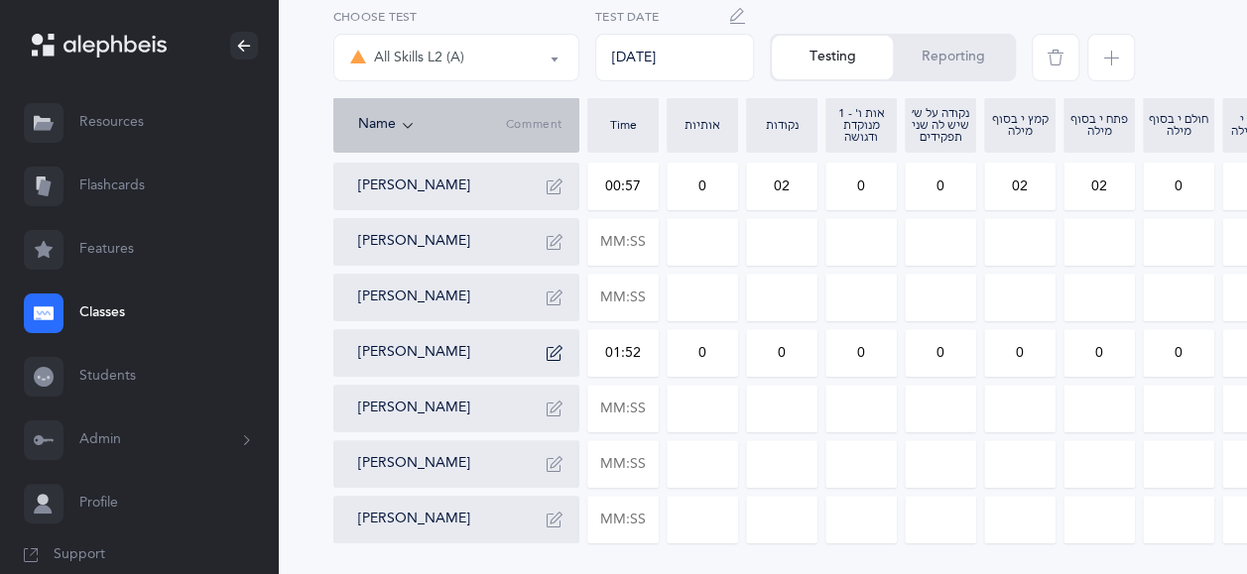
scroll to position [368, 0]
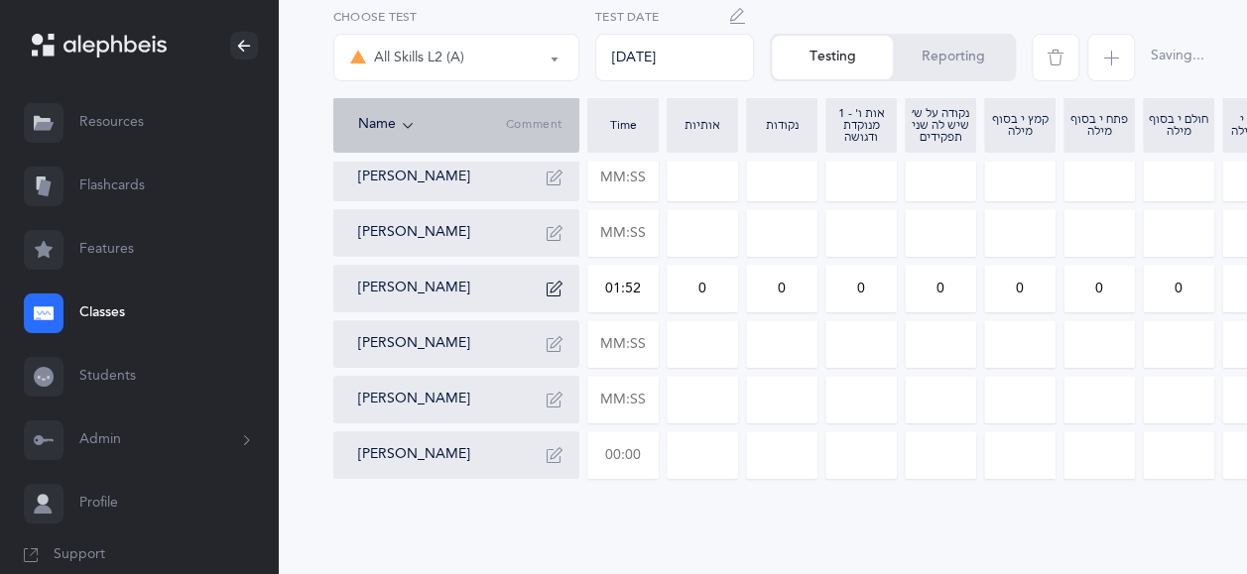
click at [636, 435] on input "text" at bounding box center [622, 455] width 69 height 46
click at [714, 569] on div "All Skills L2 (A) All Skills L2 (A) Choose test [DATE] Test Date Testing Report…" at bounding box center [849, 176] width 1143 height 795
click at [1021, 436] on input "0" at bounding box center [1019, 455] width 69 height 46
click at [1109, 442] on input "0" at bounding box center [1098, 455] width 69 height 46
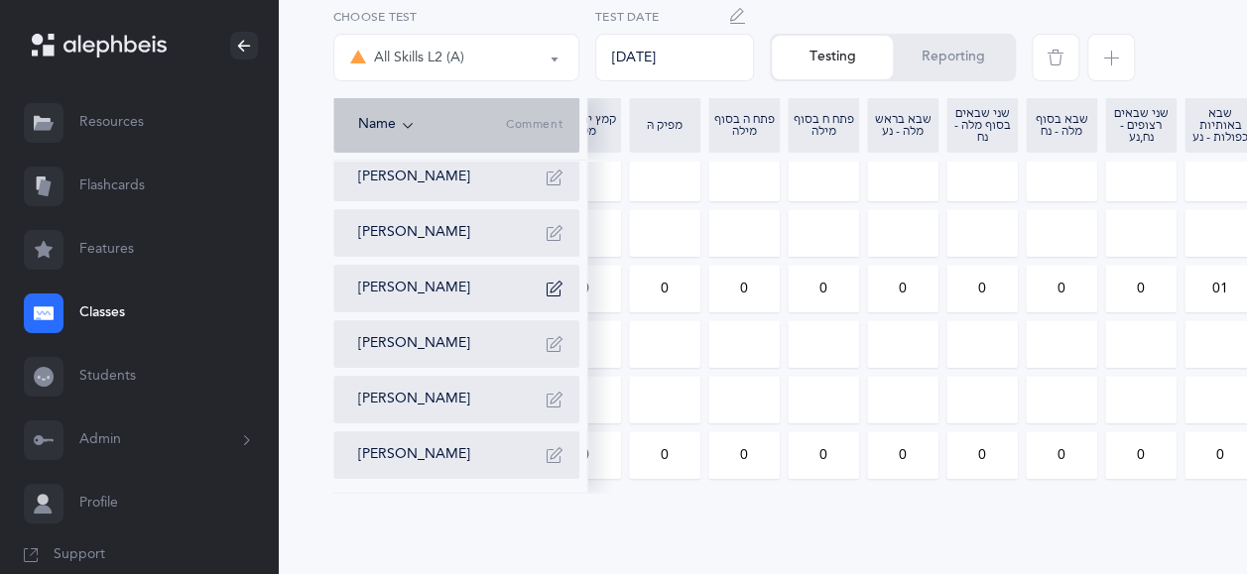
scroll to position [0, 765]
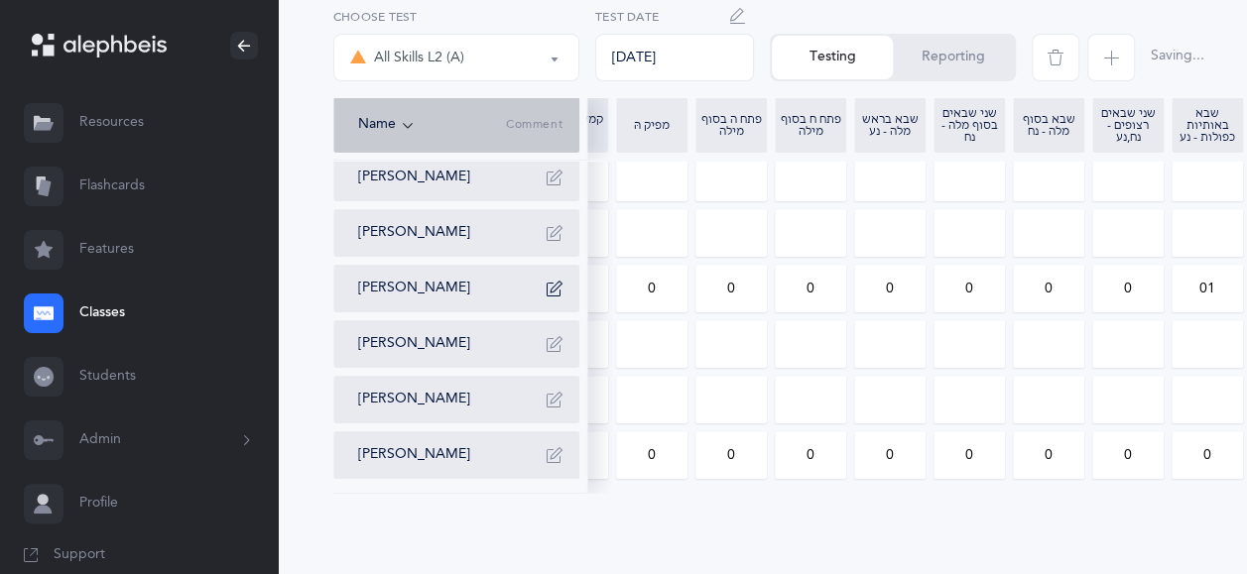
click at [976, 435] on input "0" at bounding box center [968, 455] width 69 height 46
click at [1226, 438] on input "0" at bounding box center [1206, 455] width 69 height 46
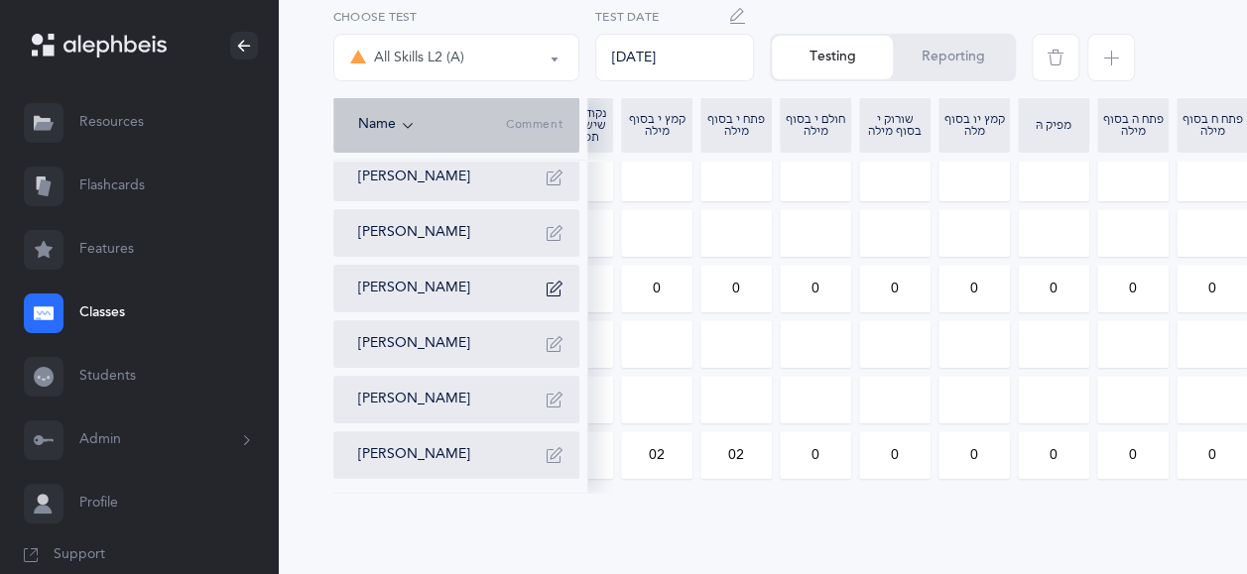
scroll to position [0, 0]
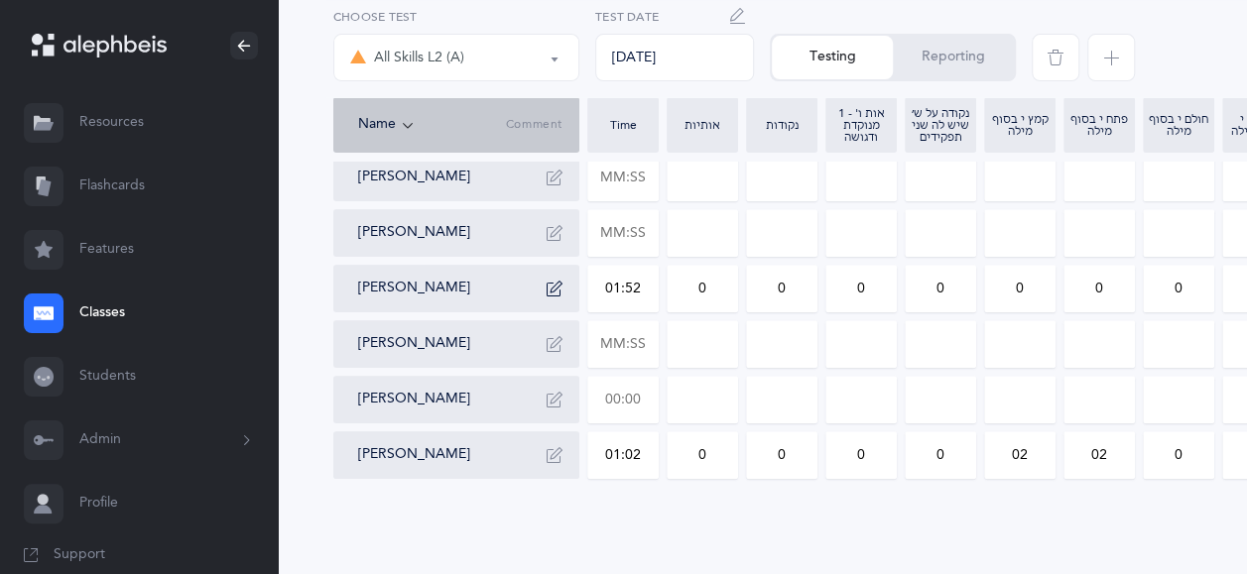
click at [648, 379] on input "text" at bounding box center [622, 400] width 69 height 46
click at [1028, 378] on input "0" at bounding box center [1019, 400] width 69 height 46
click at [1113, 383] on input "0" at bounding box center [1098, 400] width 69 height 46
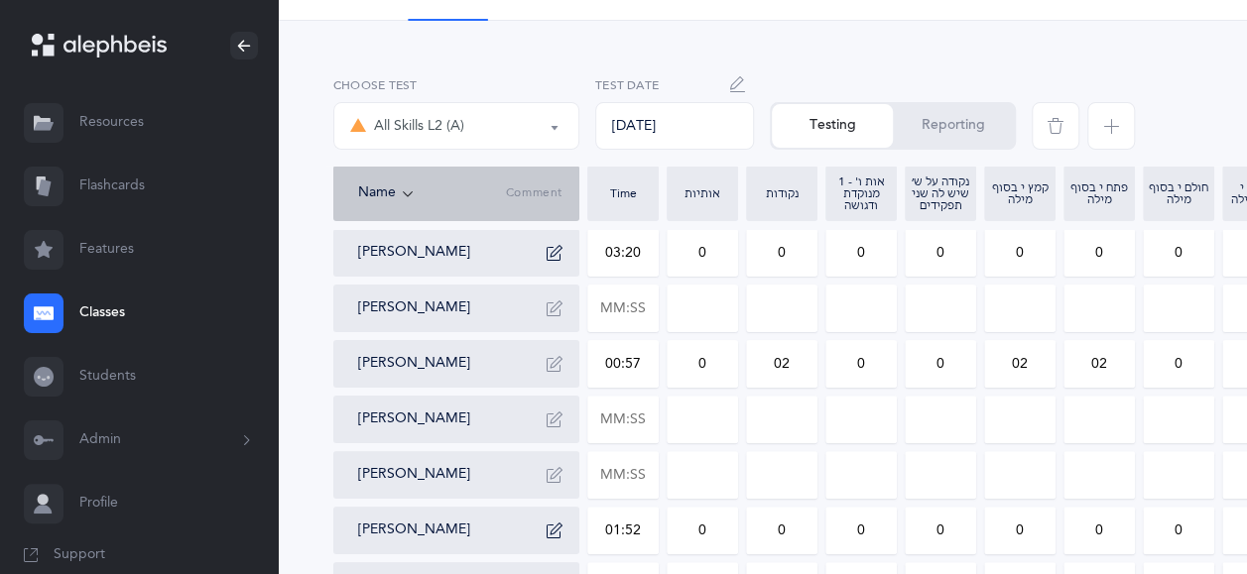
scroll to position [106, 0]
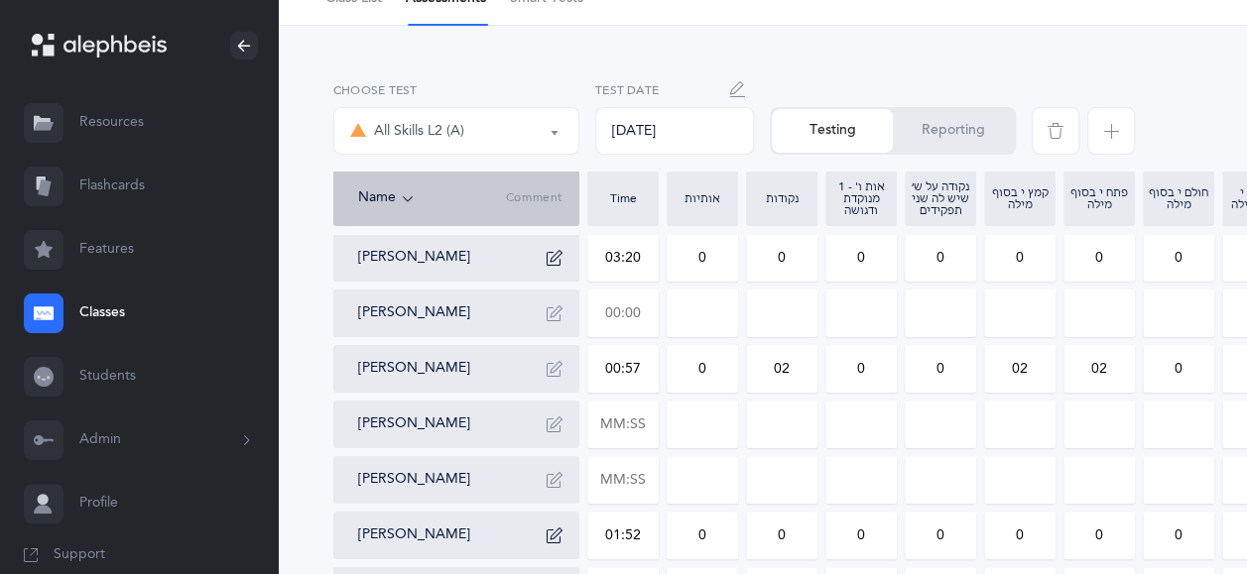
click at [649, 308] on input "text" at bounding box center [622, 314] width 69 height 46
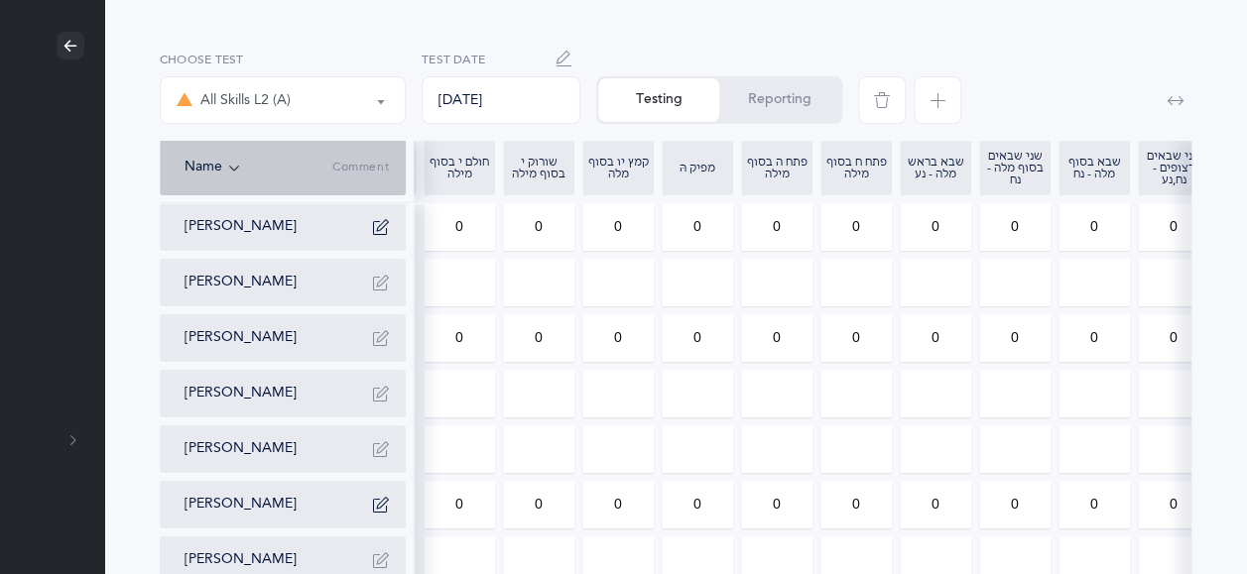
scroll to position [139, 174]
click at [867, 271] on input "0" at bounding box center [855, 281] width 69 height 46
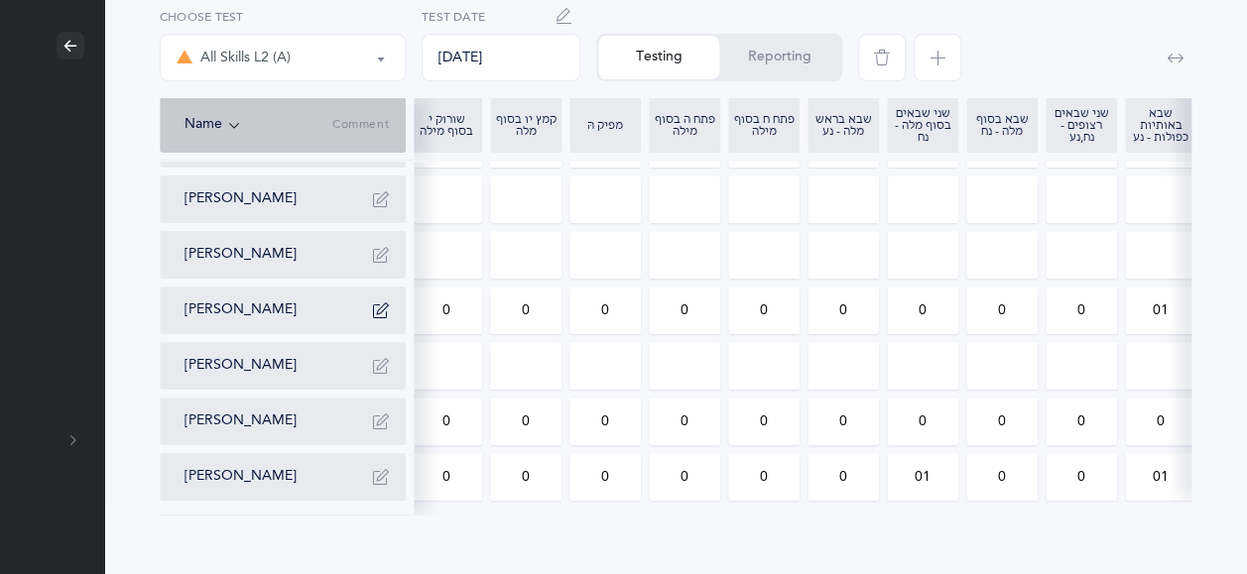
scroll to position [0, 718]
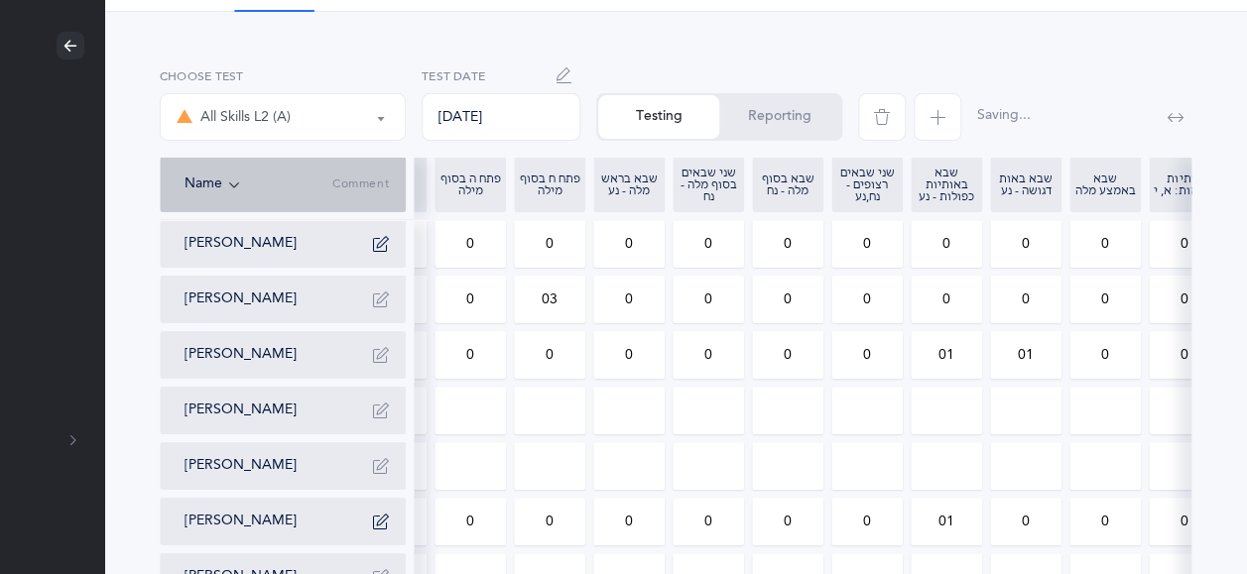
click at [951, 292] on input "0" at bounding box center [945, 300] width 69 height 46
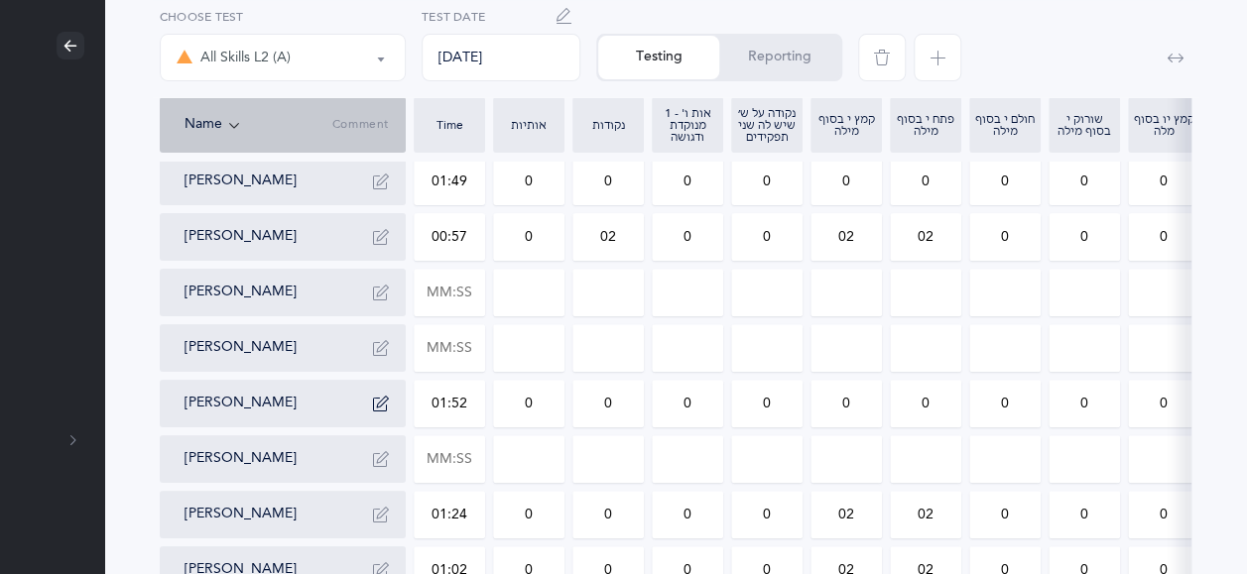
scroll to position [153, 174]
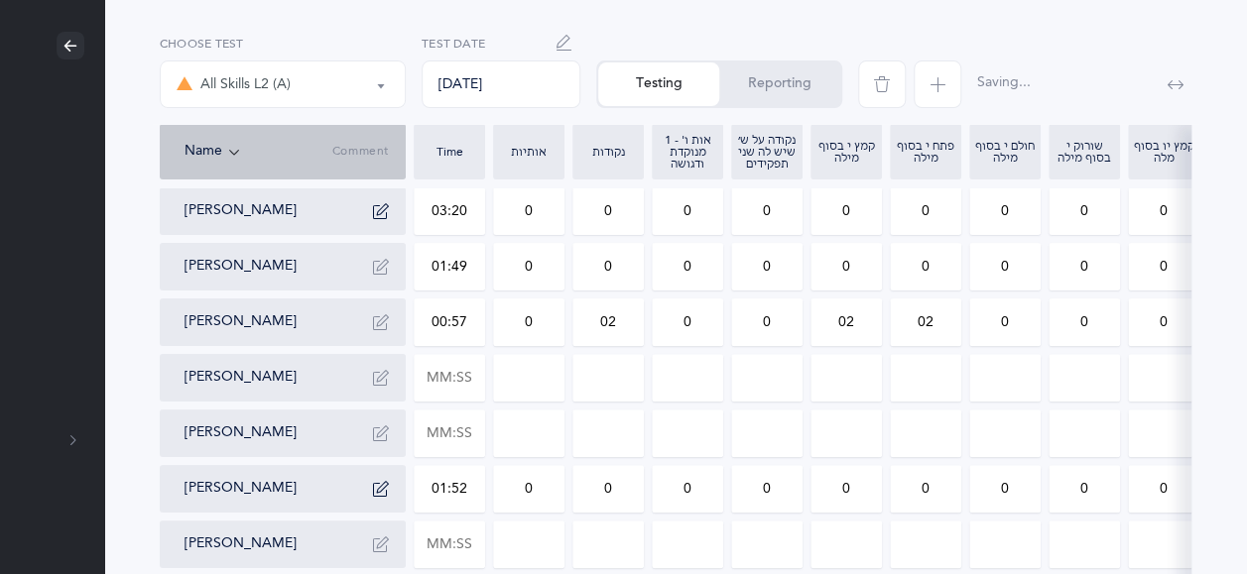
click at [620, 262] on input "0" at bounding box center [607, 267] width 69 height 46
click at [470, 542] on input "text" at bounding box center [449, 545] width 69 height 46
click at [777, 546] on input "0" at bounding box center [766, 545] width 69 height 46
click at [1164, 547] on input "0" at bounding box center [1163, 545] width 69 height 46
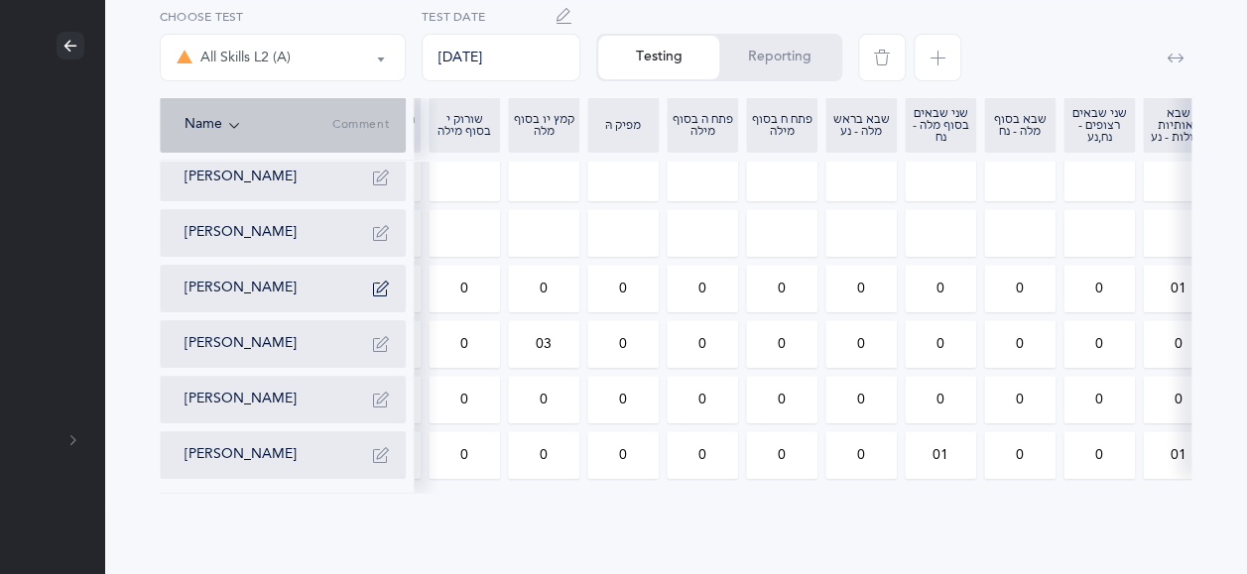
scroll to position [0, 629]
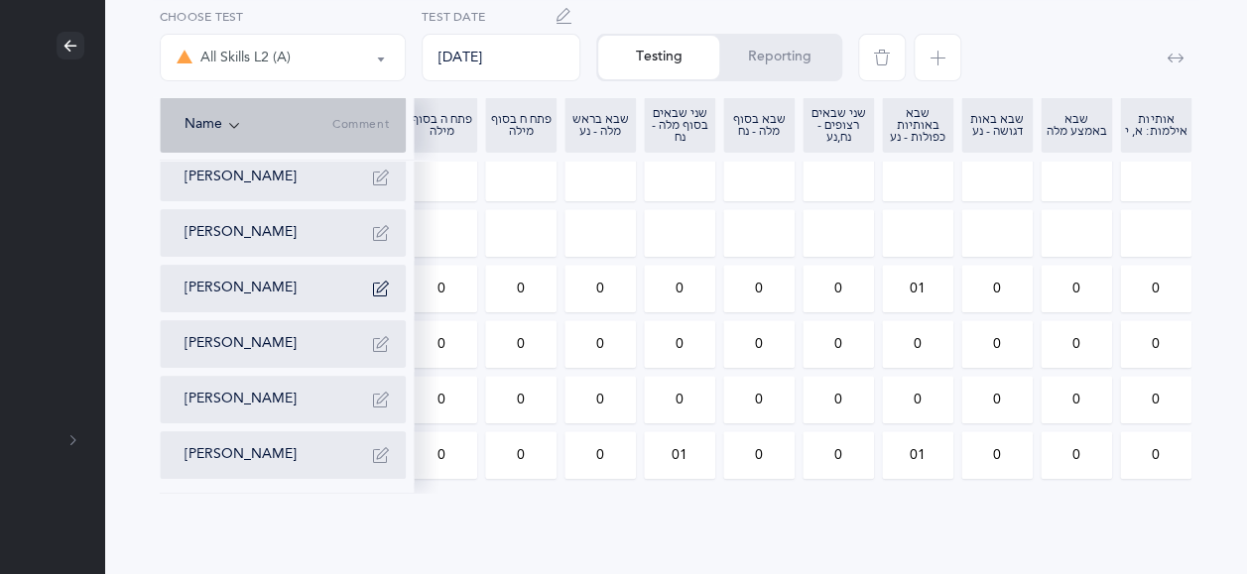
click at [774, 437] on input "0" at bounding box center [758, 455] width 69 height 46
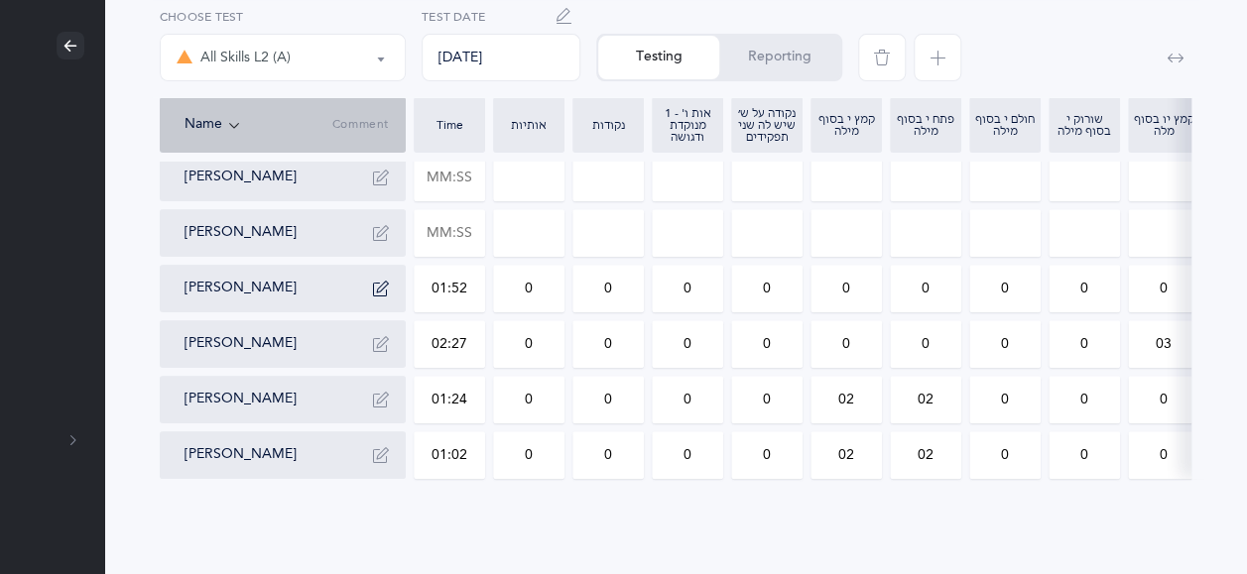
click at [377, 336] on icon "button" at bounding box center [381, 344] width 16 height 16
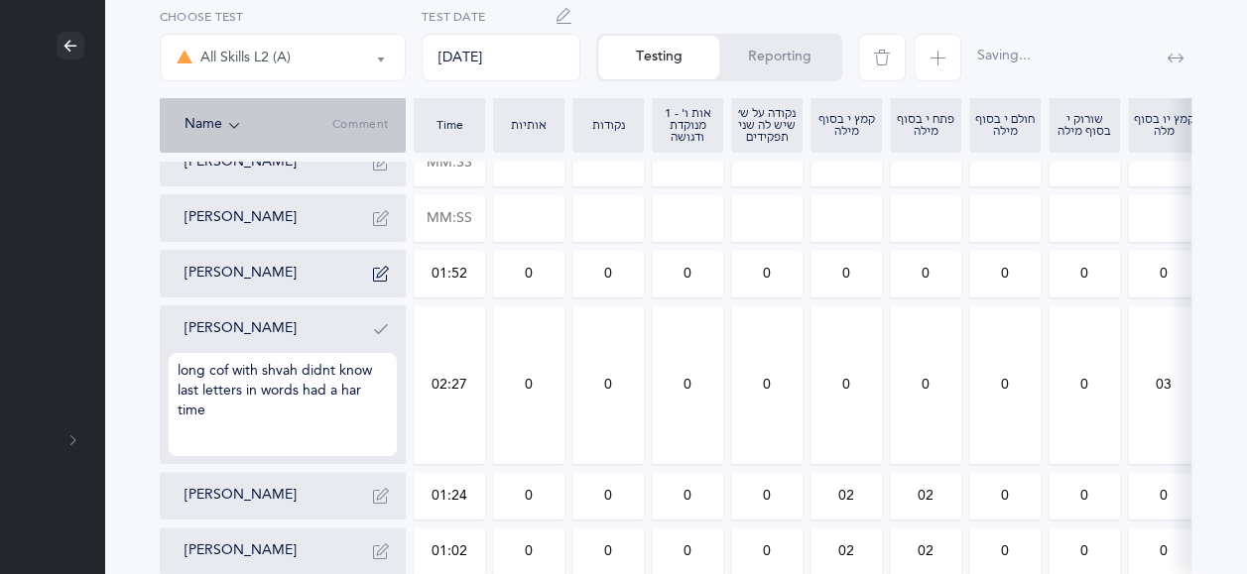
click at [377, 323] on icon "button" at bounding box center [381, 329] width 16 height 16
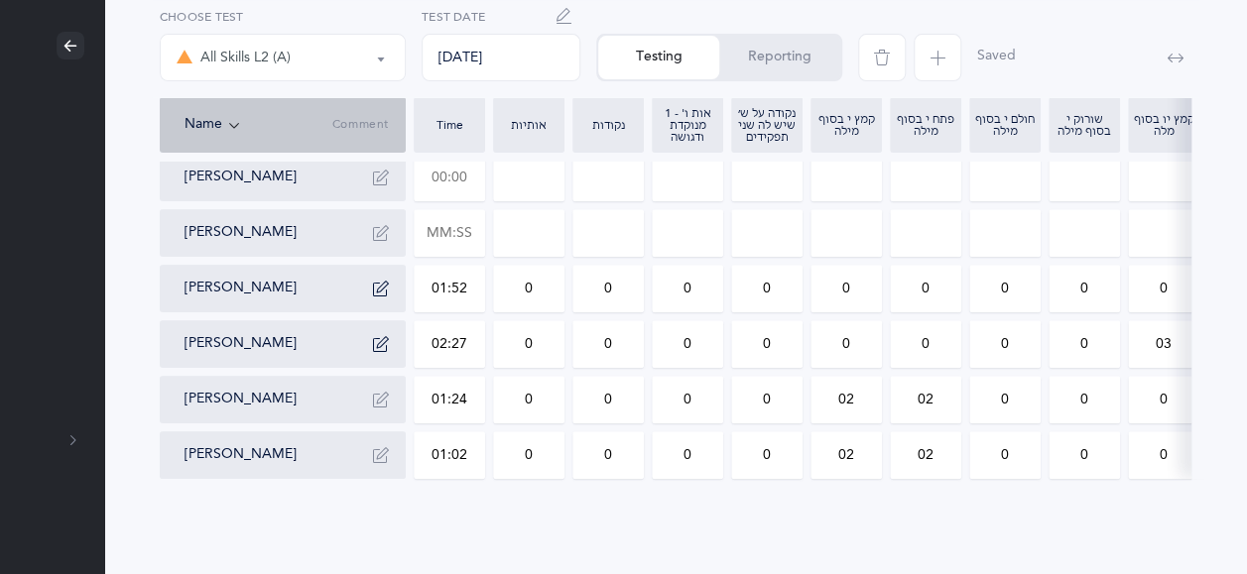
click at [476, 167] on input "text" at bounding box center [449, 178] width 69 height 46
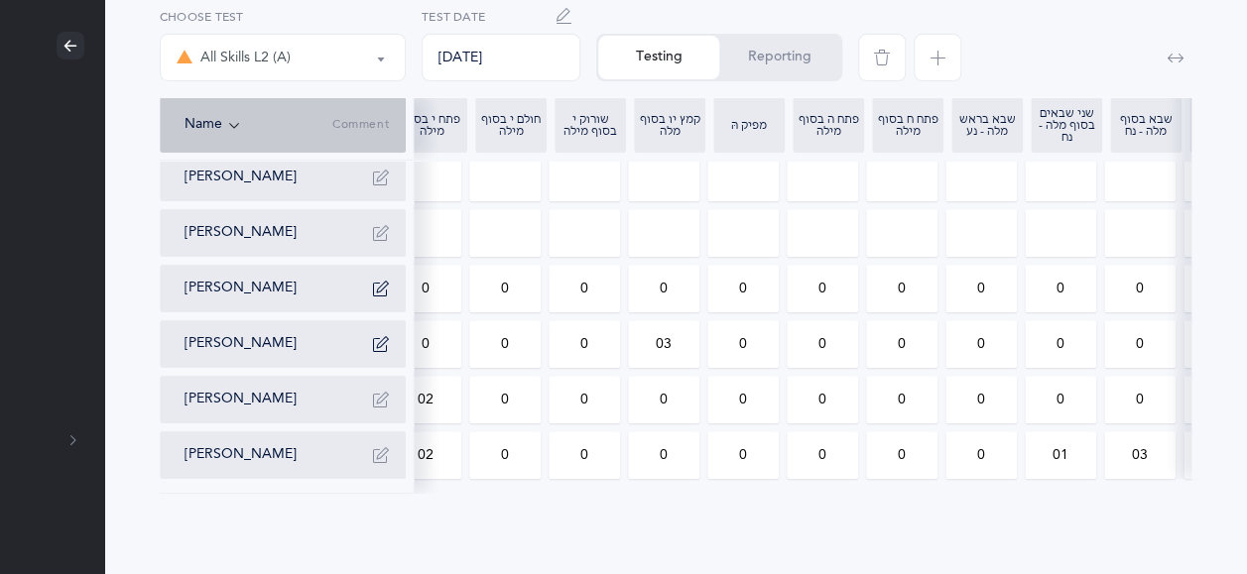
scroll to position [0, 516]
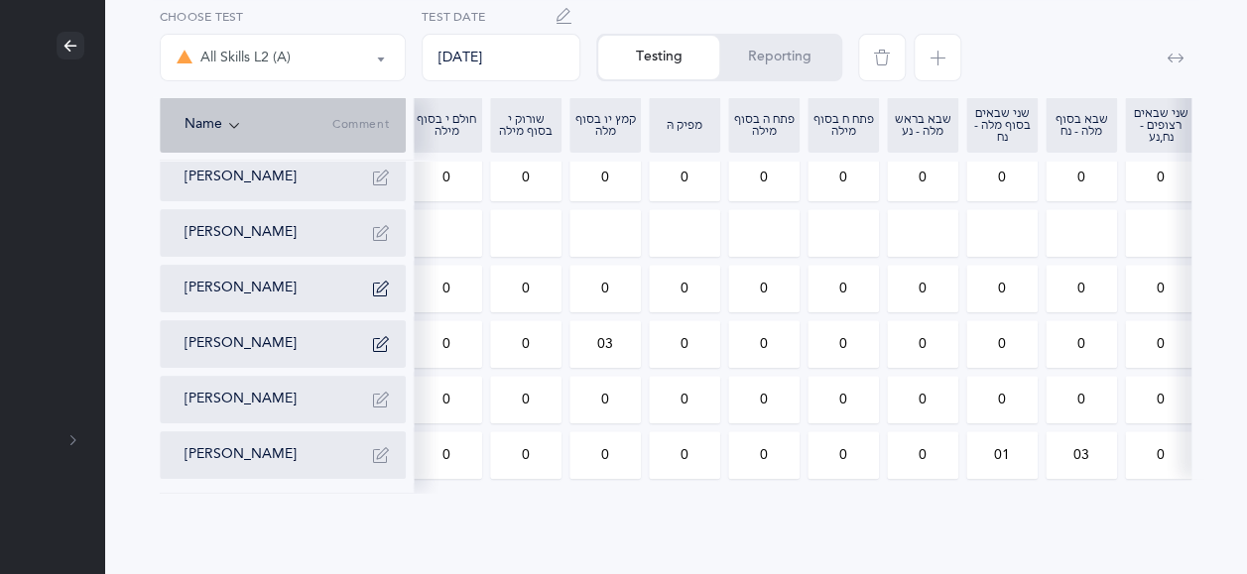
click at [848, 171] on input "0" at bounding box center [842, 178] width 69 height 46
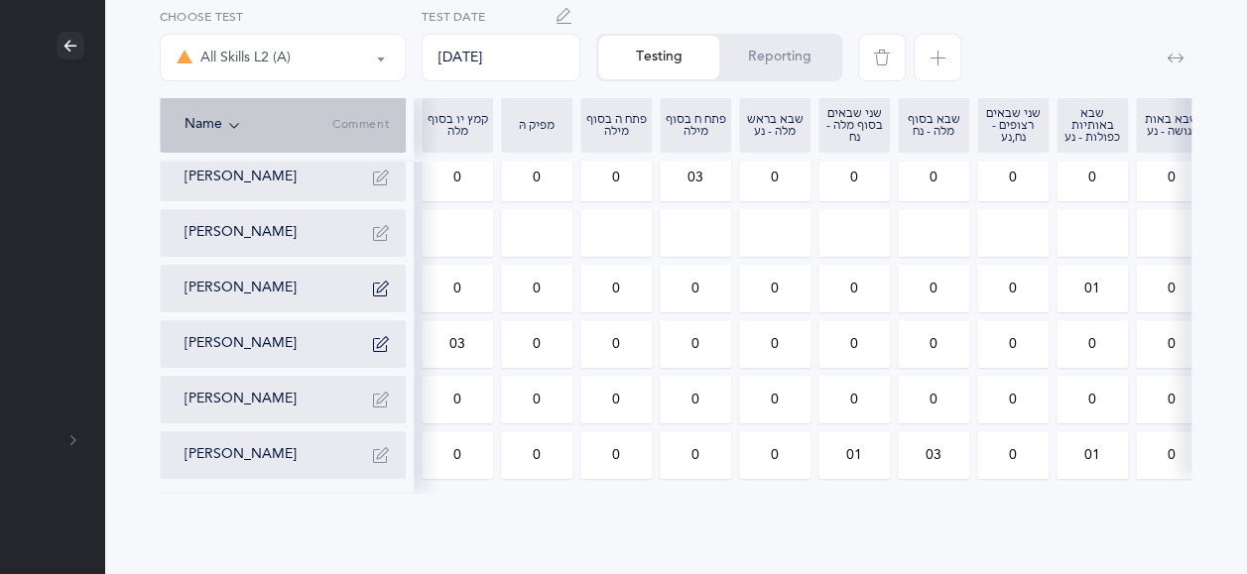
click at [1105, 172] on input "0" at bounding box center [1091, 178] width 69 height 46
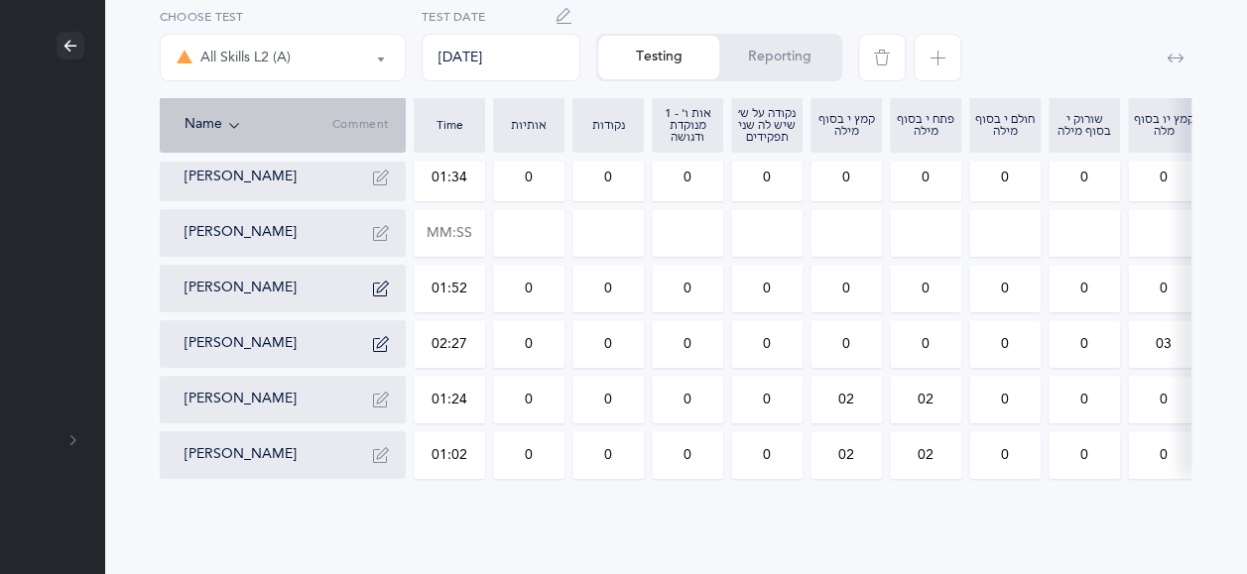
click at [619, 165] on input "0" at bounding box center [607, 178] width 69 height 46
click at [478, 210] on input "text" at bounding box center [449, 233] width 69 height 46
click at [526, 217] on input "0" at bounding box center [528, 233] width 69 height 46
click at [850, 213] on input "0" at bounding box center [845, 233] width 69 height 46
click at [617, 216] on input "0" at bounding box center [607, 233] width 69 height 46
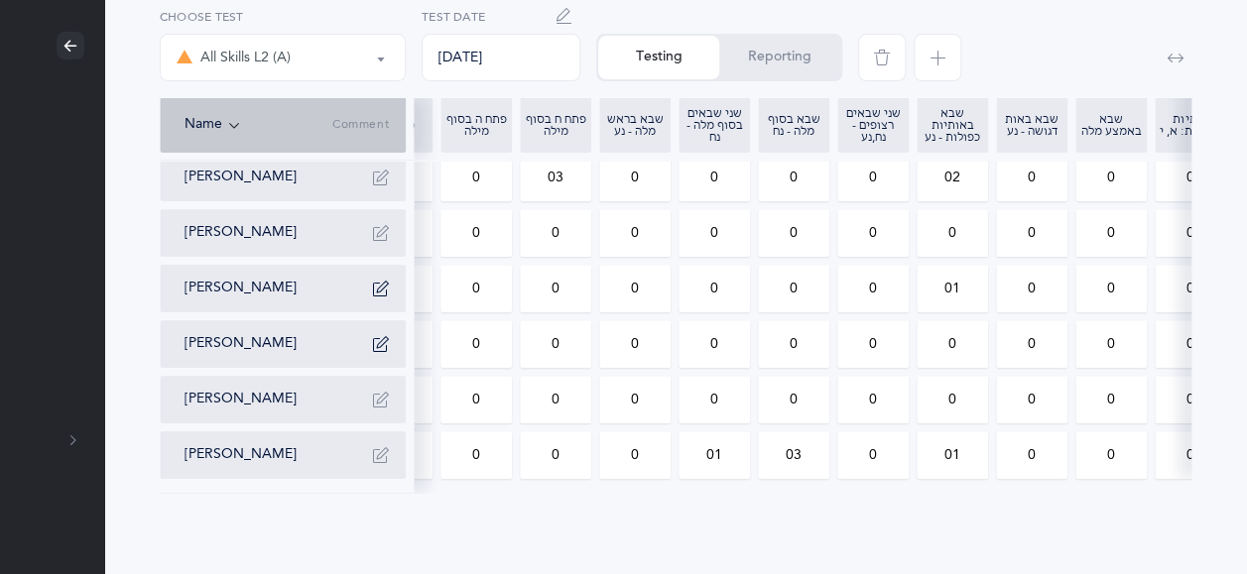
scroll to position [0, 851]
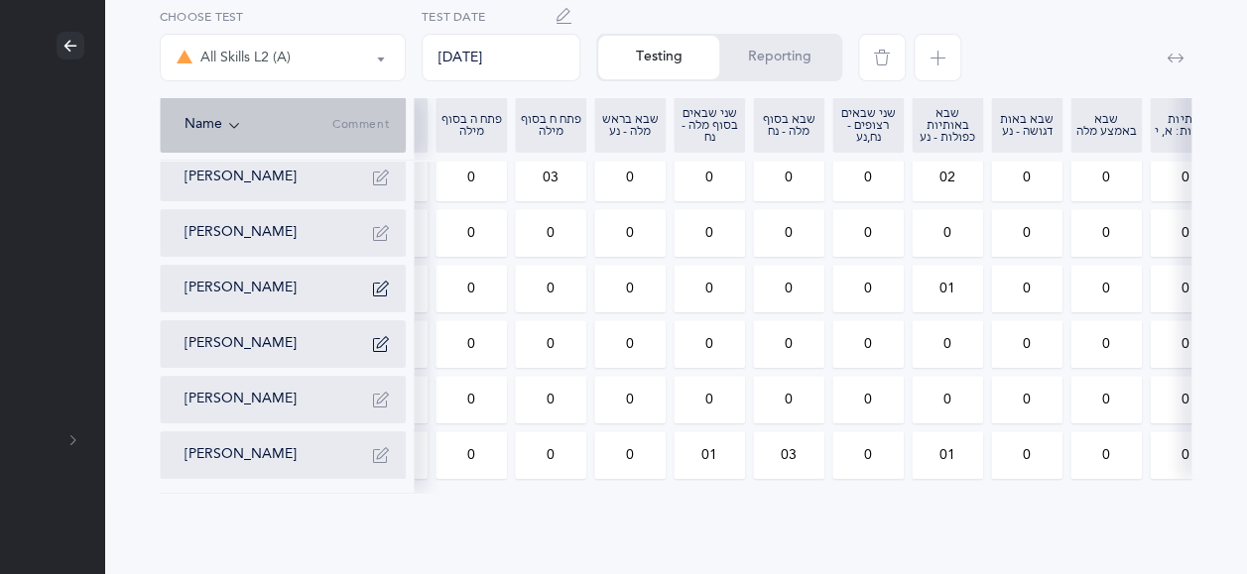
click at [959, 213] on input "0" at bounding box center [946, 233] width 69 height 46
click at [514, 525] on div "All Skills L2 (A) All Skills L2 (A) Choose test [DATE] Test Date Testing Report…" at bounding box center [675, 176] width 1143 height 795
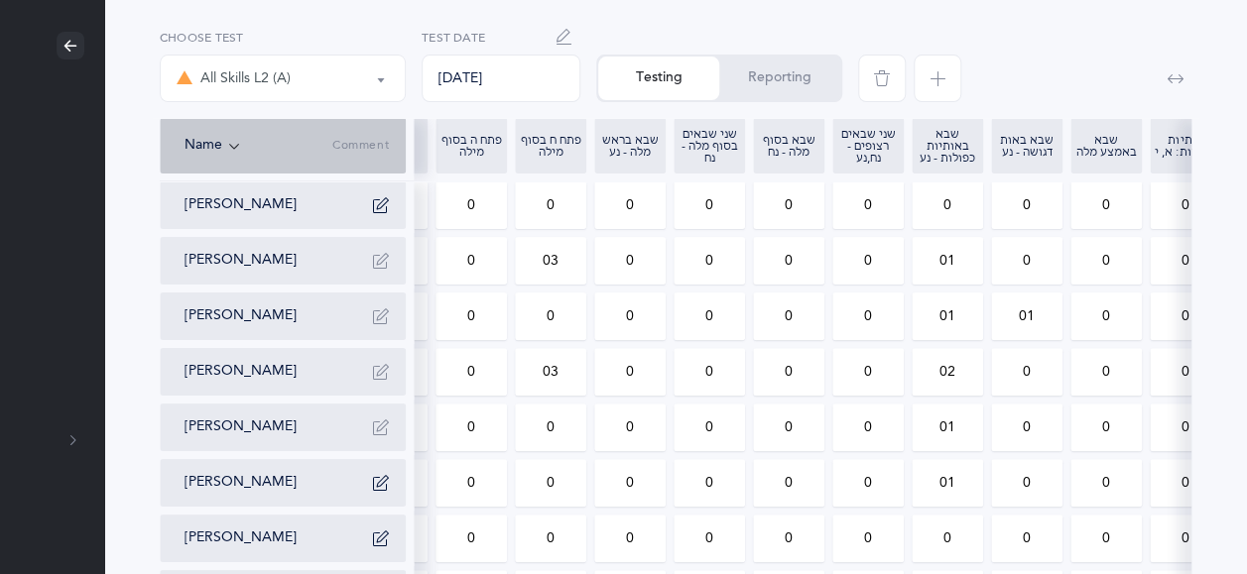
scroll to position [0, 174]
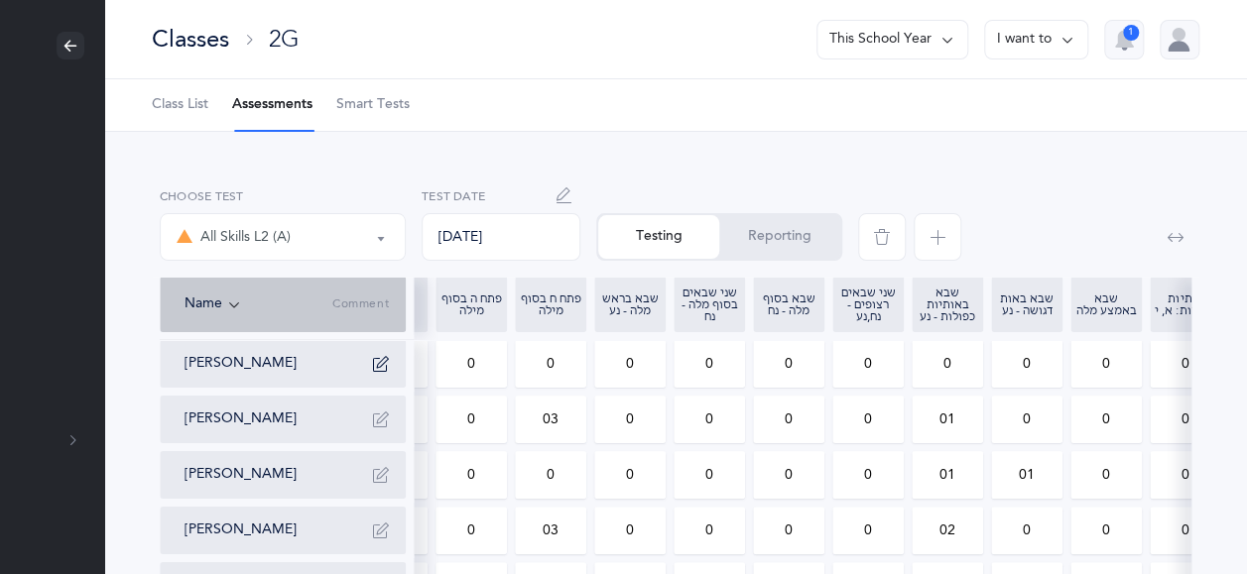
click at [191, 93] on link "Class List" at bounding box center [180, 105] width 57 height 52
